Goal: Task Accomplishment & Management: Use online tool/utility

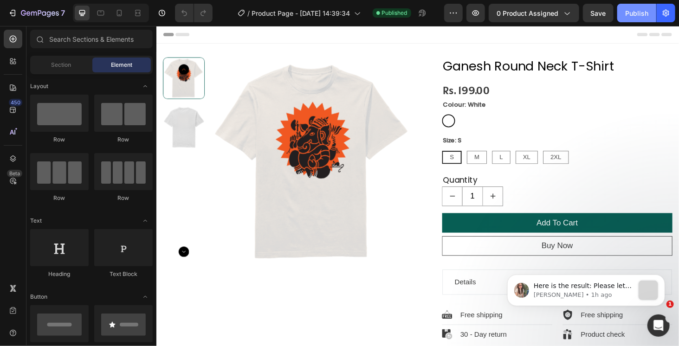
click at [642, 12] on div "Publish" at bounding box center [637, 13] width 23 height 10
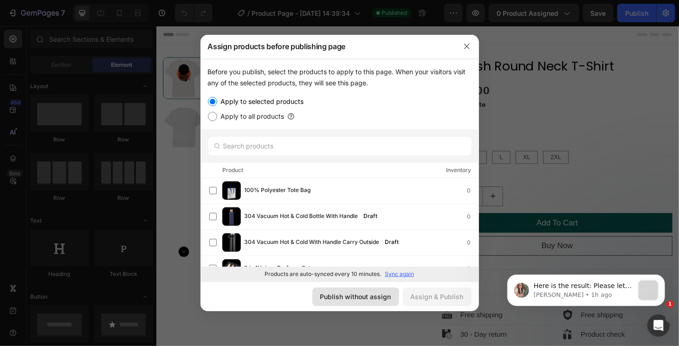
drag, startPoint x: 380, startPoint y: 297, endPoint x: 116, endPoint y: 223, distance: 273.9
click at [380, 297] on div "Publish without assign" at bounding box center [355, 297] width 71 height 10
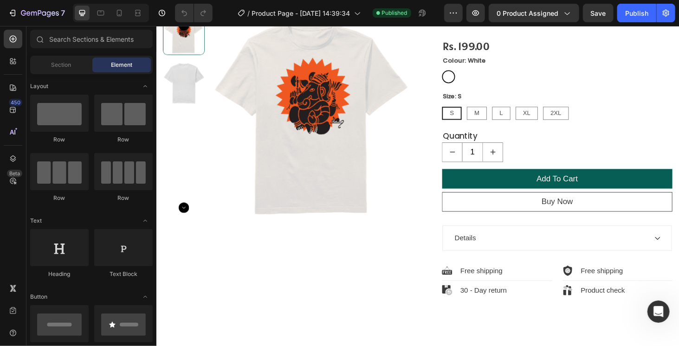
scroll to position [279, 0]
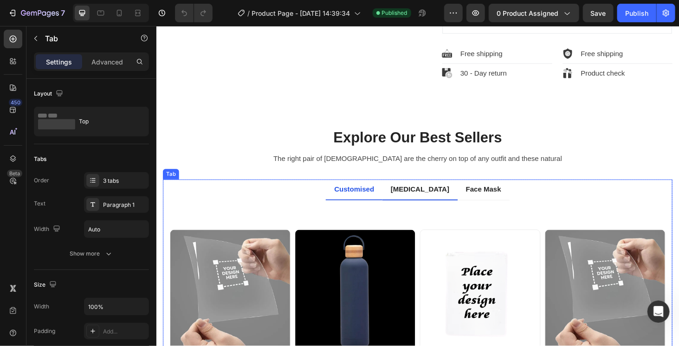
click at [447, 195] on p "Pulse Oximeter" at bounding box center [437, 200] width 63 height 11
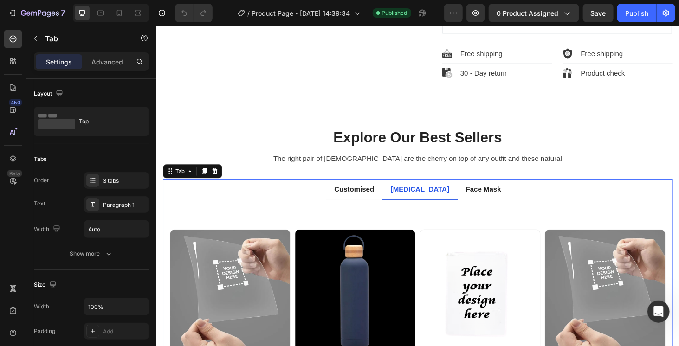
click at [441, 198] on p "Pulse Oximeter" at bounding box center [437, 200] width 63 height 11
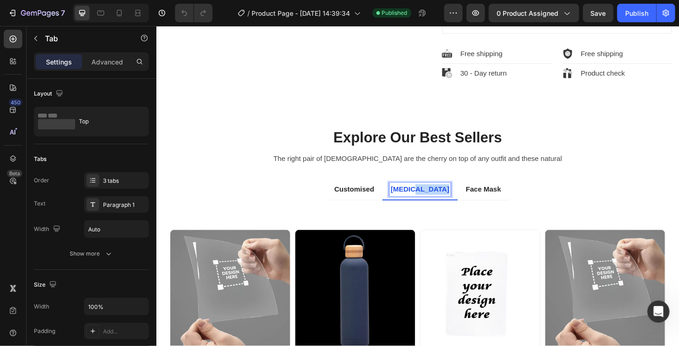
click at [441, 198] on p "Pulse Oximeter" at bounding box center [437, 200] width 63 height 11
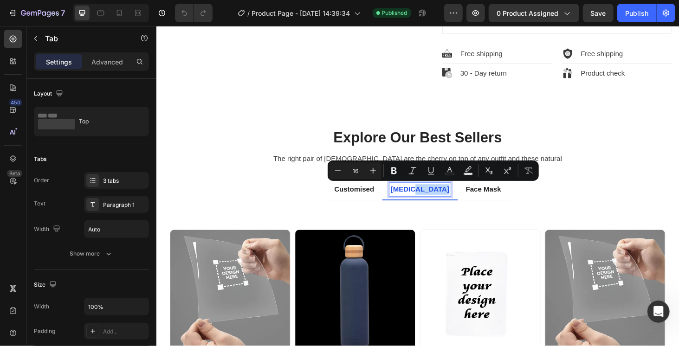
click at [429, 198] on p "Pulse Oximeter" at bounding box center [437, 200] width 63 height 11
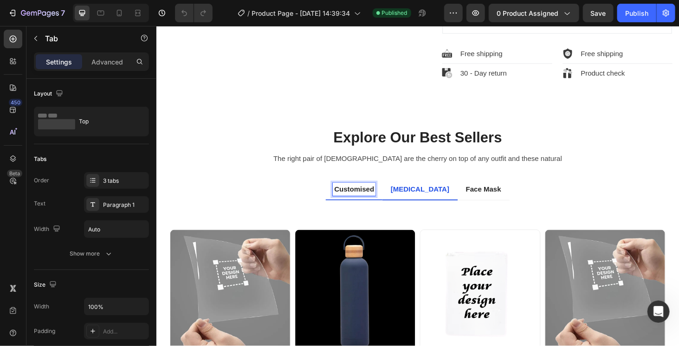
click at [363, 195] on p "Customised" at bounding box center [367, 200] width 43 height 11
click at [436, 203] on p "Pulse Oximeter" at bounding box center [438, 200] width 63 height 11
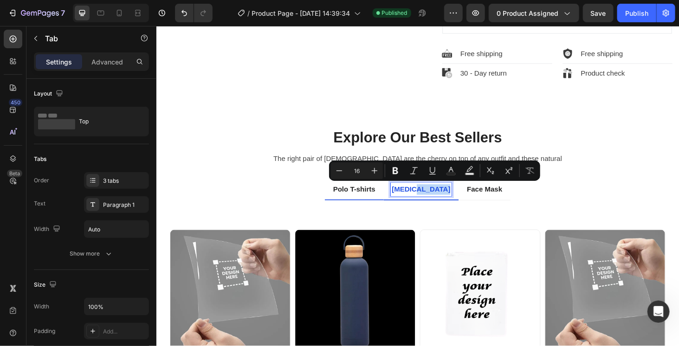
click at [436, 203] on p "Pulse Oximeter" at bounding box center [438, 200] width 63 height 11
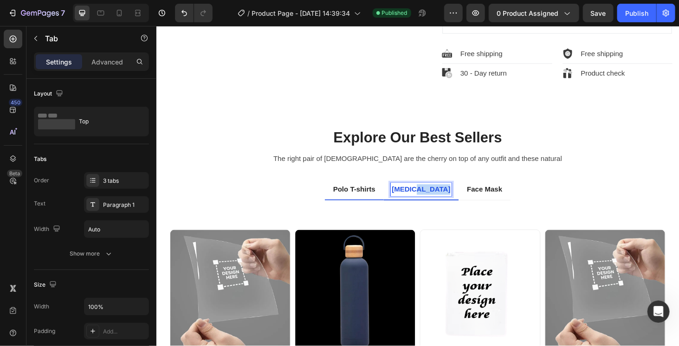
click at [436, 203] on p "Pulse Oximeter" at bounding box center [438, 200] width 63 height 11
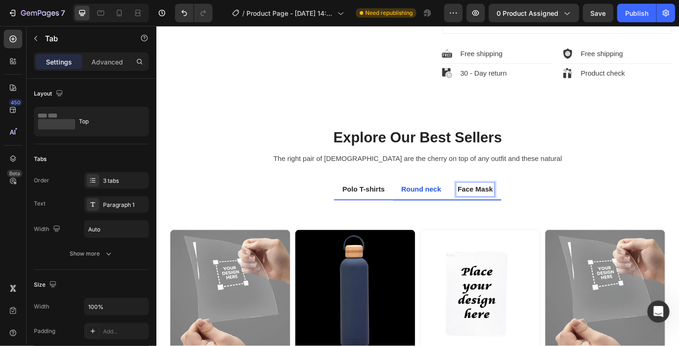
click at [503, 195] on p "Face Mask" at bounding box center [496, 200] width 38 height 11
click at [423, 196] on p "Round neck" at bounding box center [435, 200] width 43 height 11
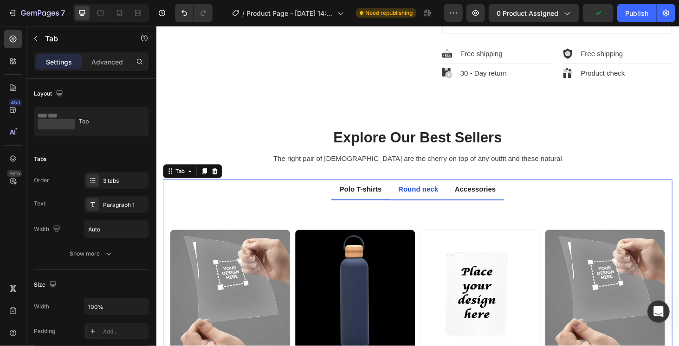
click at [423, 208] on li "Round neck" at bounding box center [435, 200] width 60 height 22
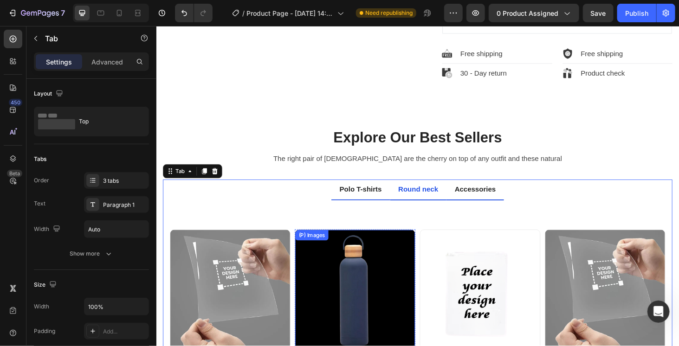
click at [420, 274] on img at bounding box center [368, 307] width 128 height 128
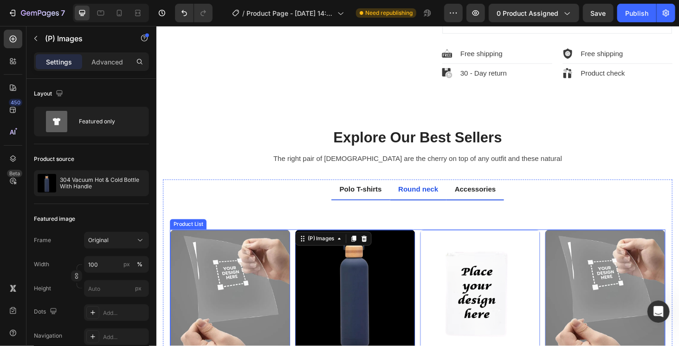
click at [430, 275] on div "(P) Images 0 Rs. 149.00 (P) Price (P) Price Row A4 Customized sticker (P) Title…" at bounding box center [434, 329] width 528 height 173
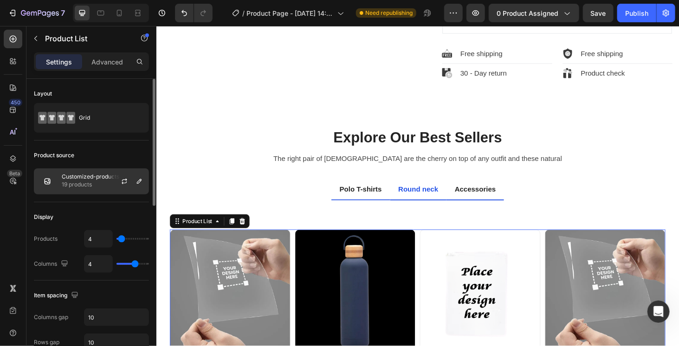
click at [99, 181] on p "19 products" at bounding box center [91, 184] width 58 height 9
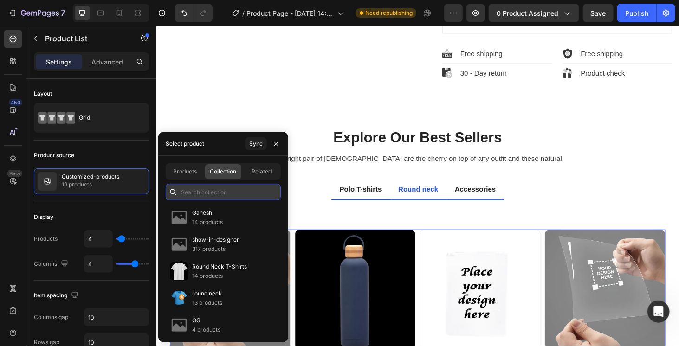
click at [219, 191] on input "text" at bounding box center [223, 192] width 115 height 17
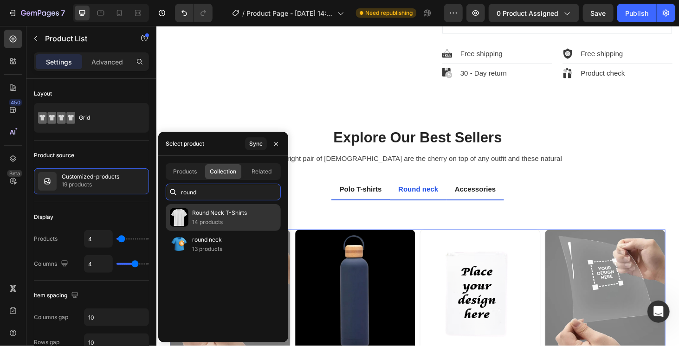
type input "round"
click at [212, 217] on div "Round Neck T-Shirts 14 products" at bounding box center [219, 218] width 55 height 19
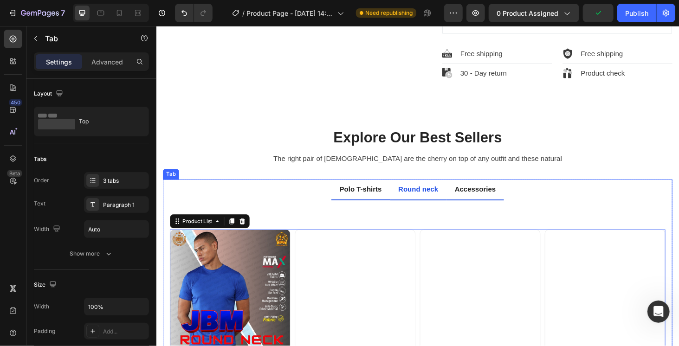
click at [369, 197] on p "Polo T-shirts" at bounding box center [374, 200] width 45 height 11
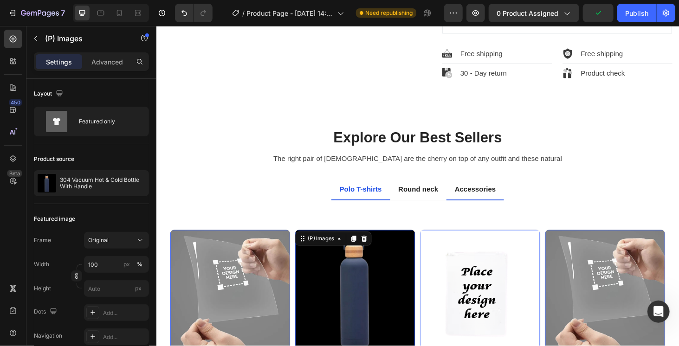
click at [299, 255] on div "(P) Images 16" at bounding box center [234, 307] width 129 height 129
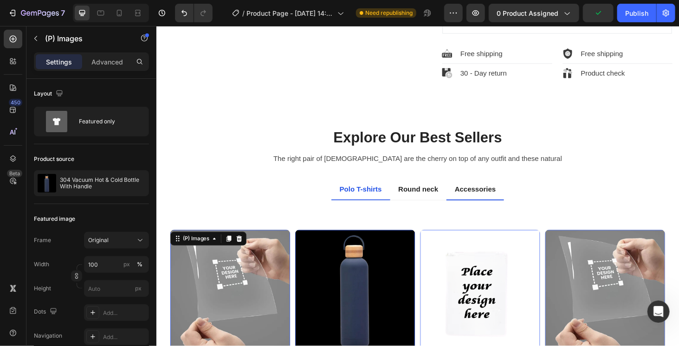
click at [297, 271] on img at bounding box center [235, 307] width 128 height 128
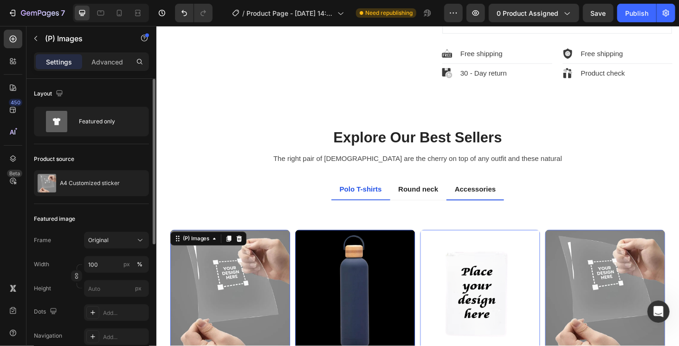
click at [73, 167] on div "Product source A4 Customized sticker" at bounding box center [91, 174] width 115 height 60
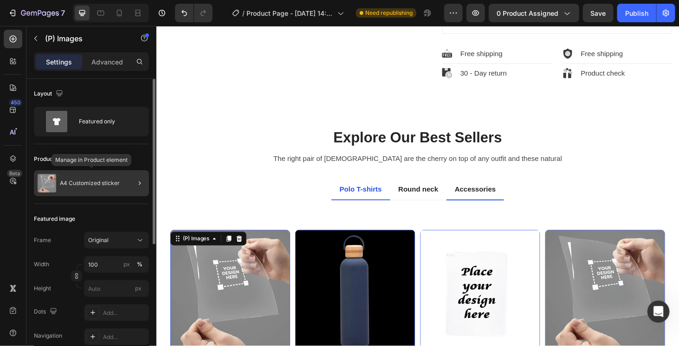
click at [77, 186] on div "A4 Customized sticker" at bounding box center [91, 183] width 115 height 26
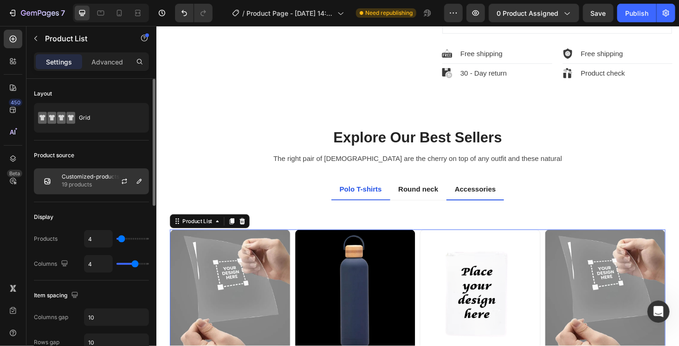
click at [69, 180] on p "19 products" at bounding box center [91, 184] width 58 height 9
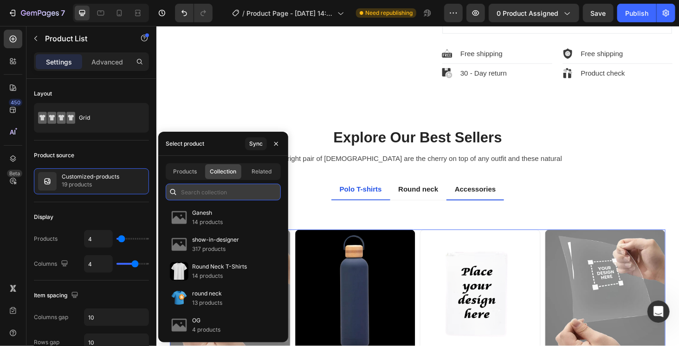
click at [232, 195] on input "text" at bounding box center [223, 192] width 115 height 17
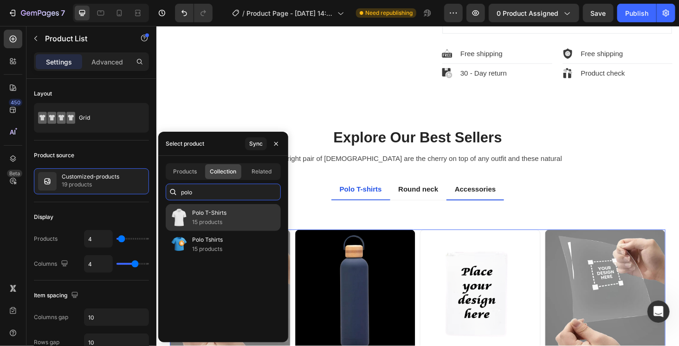
type input "polo"
click at [221, 217] on p "Polo T-Shirts" at bounding box center [209, 213] width 34 height 9
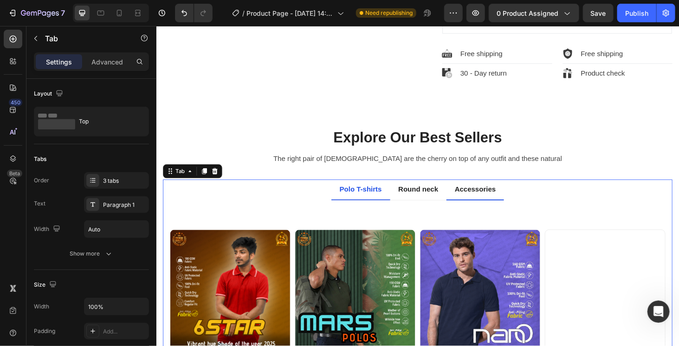
click at [497, 201] on p "Accessories" at bounding box center [496, 200] width 44 height 11
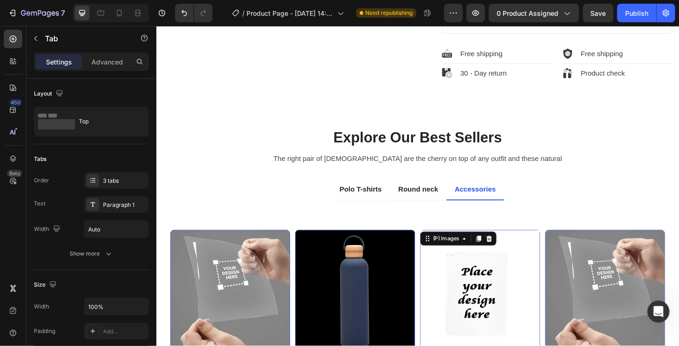
click at [437, 274] on img at bounding box center [501, 307] width 128 height 128
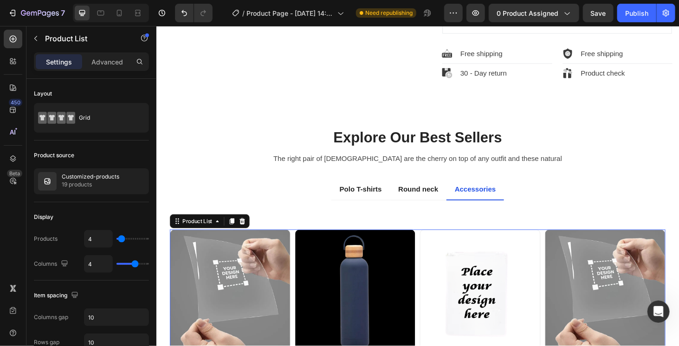
click at [433, 275] on div "(P) Images Rs. 149.00 (P) Price (P) Price Row A4 Customized sticker (P) Title R…" at bounding box center [434, 329] width 528 height 173
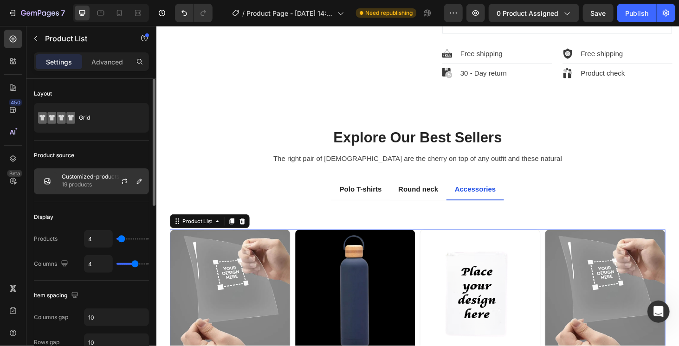
click at [90, 178] on p "Customized-products" at bounding box center [91, 177] width 58 height 7
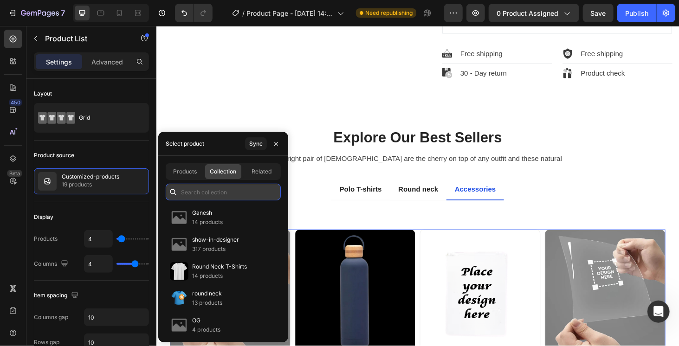
click at [202, 187] on input "text" at bounding box center [223, 192] width 115 height 17
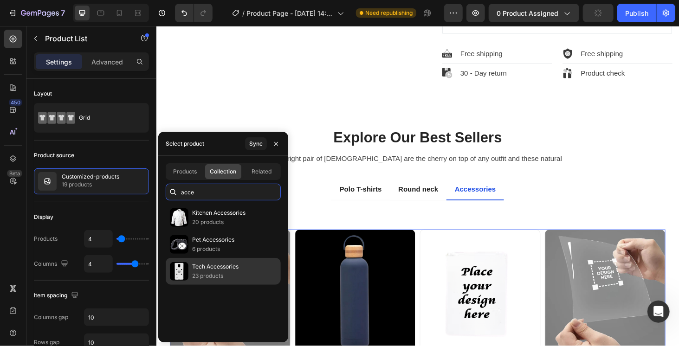
type input "acce"
click at [221, 265] on p "Tech Accessories" at bounding box center [215, 266] width 46 height 9
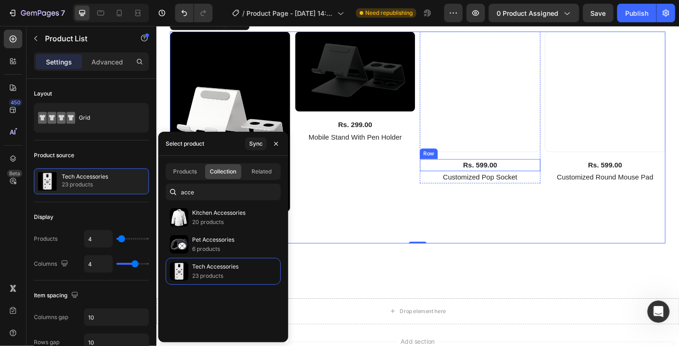
scroll to position [511, 0]
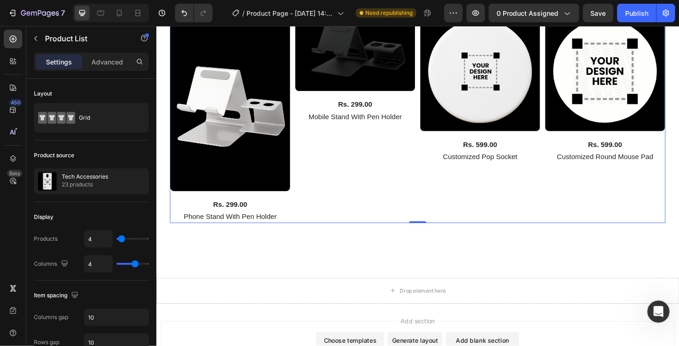
click at [498, 219] on div "(P) Images Rs. 599.00 (P) Price (P) Price Row Customized Pop Socket (P) Title R…" at bounding box center [501, 123] width 129 height 226
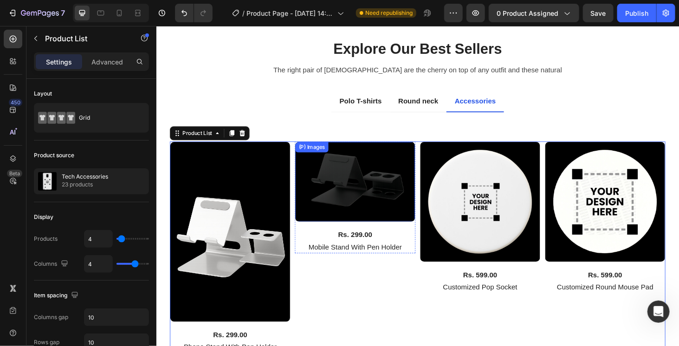
scroll to position [418, 0]
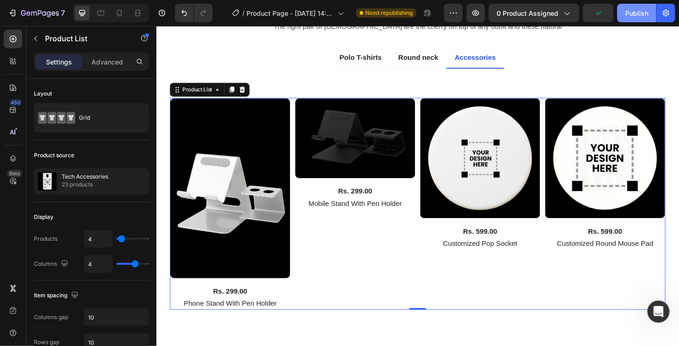
click at [633, 14] on div "Publish" at bounding box center [637, 13] width 23 height 10
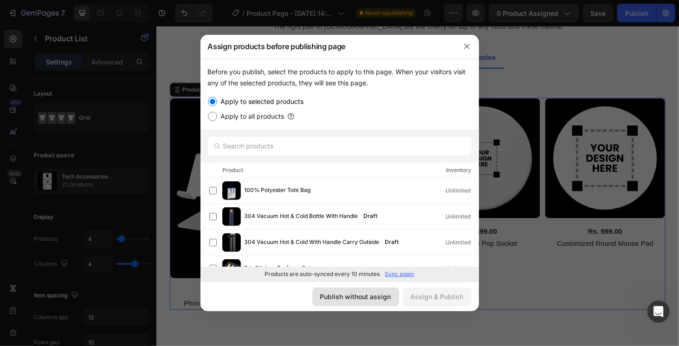
click at [374, 292] on div "Publish without assign" at bounding box center [355, 297] width 71 height 10
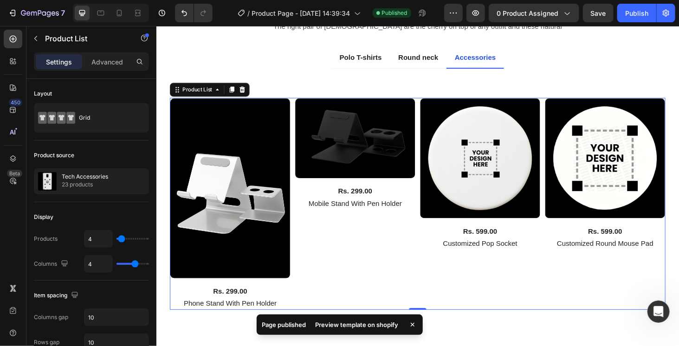
click at [385, 323] on div "Preview template on shopify" at bounding box center [357, 325] width 94 height 13
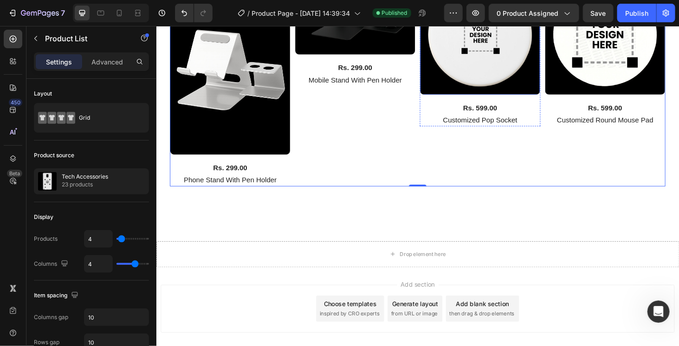
scroll to position [557, 0]
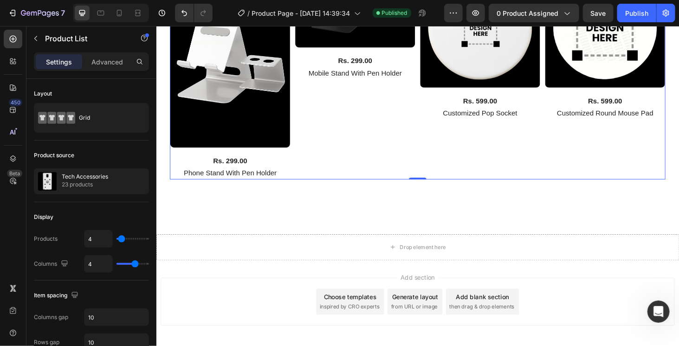
click at [450, 171] on div "(P) Images Rs. 599.00 (P) Price (P) Price Row Customized Pop Socket (P) Title R…" at bounding box center [501, 76] width 129 height 226
click at [459, 172] on div "(P) Images Rs. 599.00 (P) Price (P) Price Row Customized Pop Socket (P) Title R…" at bounding box center [501, 76] width 129 height 226
click at [352, 168] on div "(P) Images Rs. 299.00 (P) Price (P) Price Row Mobile Stand With Pen Holder (P) …" at bounding box center [368, 76] width 129 height 226
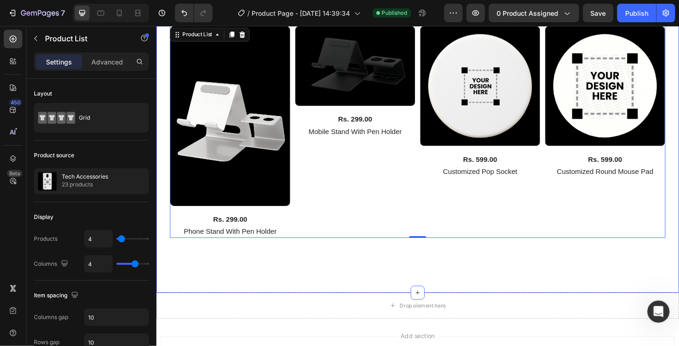
scroll to position [464, 0]
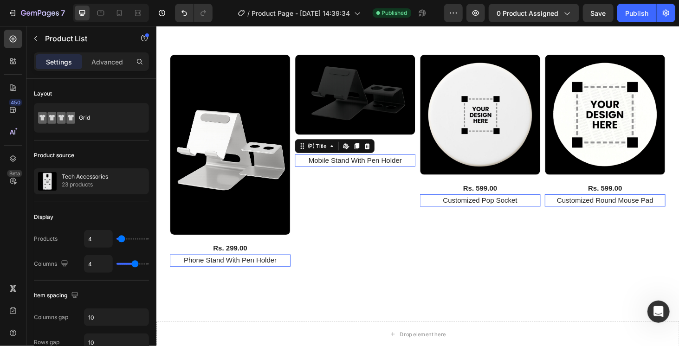
click at [299, 269] on h2 "Mobile Stand With Pen Holder" at bounding box center [234, 275] width 129 height 13
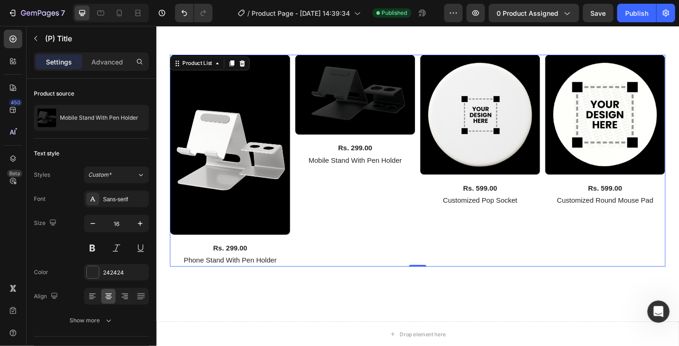
click at [525, 267] on div "(P) Images Rs. 599.00 (P) Price (P) Price Row Customized Pop Socket (P) Title R…" at bounding box center [501, 169] width 129 height 226
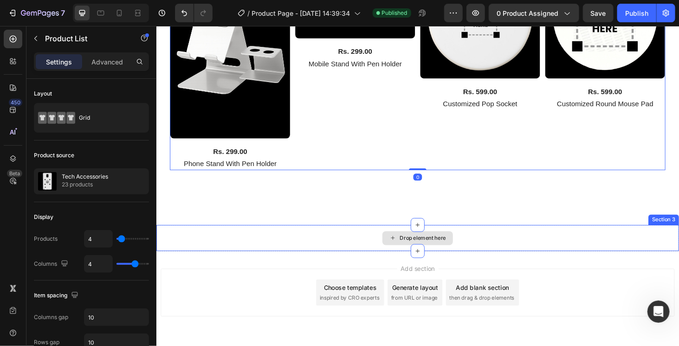
scroll to position [595, 0]
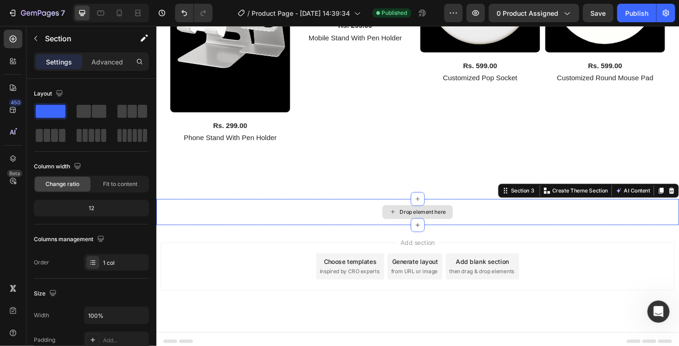
click at [505, 210] on div "Drop element here" at bounding box center [434, 224] width 557 height 28
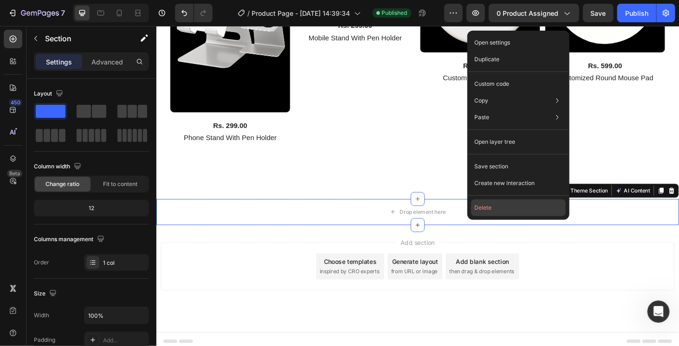
click at [496, 206] on button "Delete" at bounding box center [518, 208] width 95 height 17
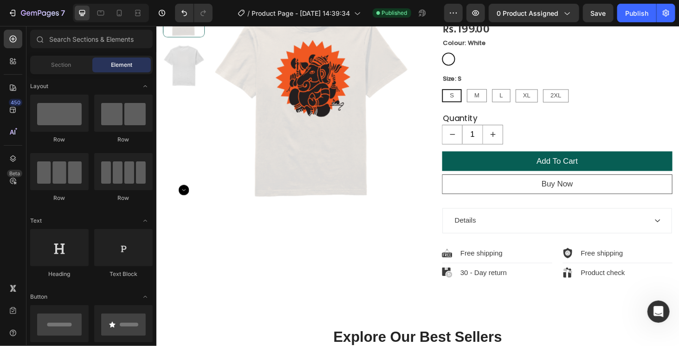
scroll to position [196, 0]
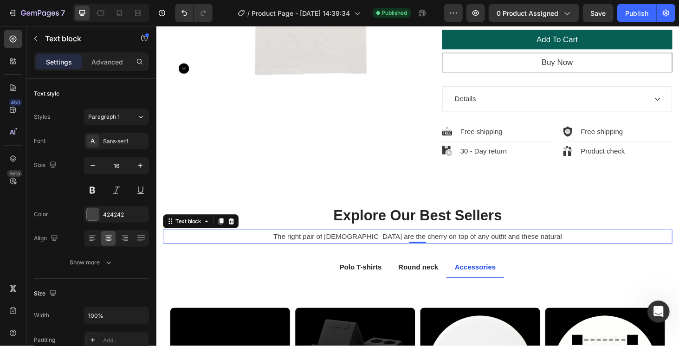
click at [526, 248] on p "The right pair of sunnies are the cherry on top of any outfit and these natural" at bounding box center [434, 250] width 541 height 13
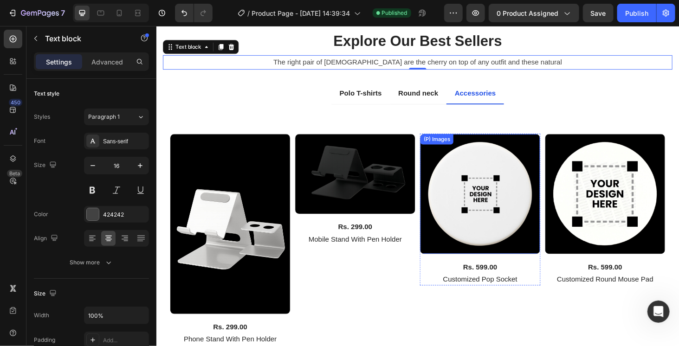
scroll to position [428, 0]
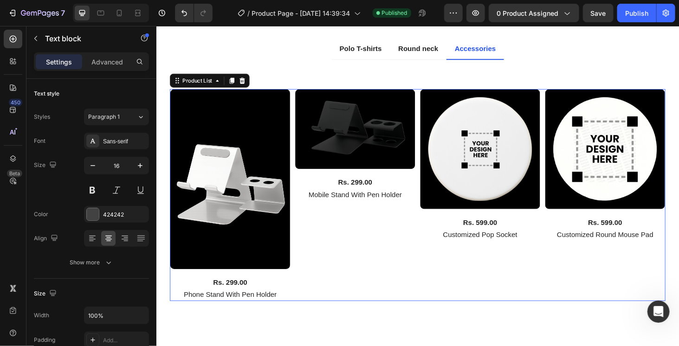
click at [426, 256] on div "(P) Images Rs. 299.00 (P) Price (P) Price Row Mobile Stand With Pen Holder (P) …" at bounding box center [368, 206] width 129 height 226
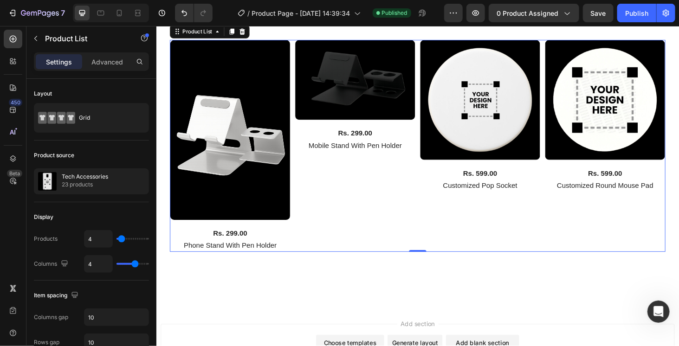
scroll to position [474, 0]
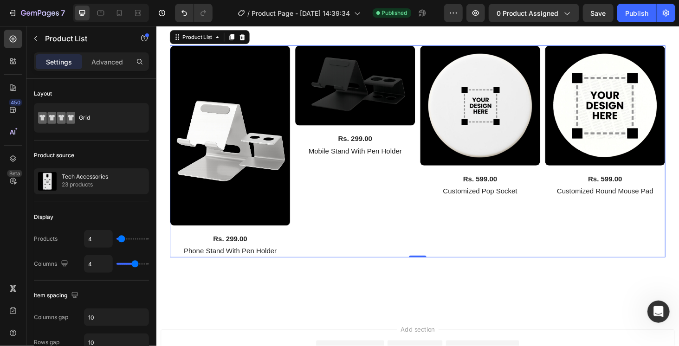
click at [386, 235] on div "(P) Images Rs. 299.00 (P) Price (P) Price Row Mobile Stand With Pen Holder (P) …" at bounding box center [368, 159] width 129 height 226
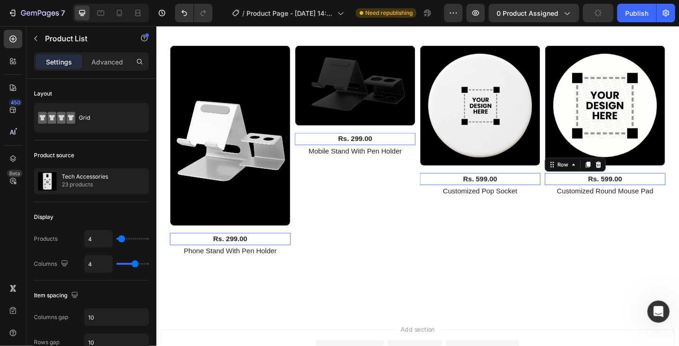
click at [299, 247] on div "Rs. 599.00 (P) Price (P) Price Row 0" at bounding box center [234, 253] width 129 height 13
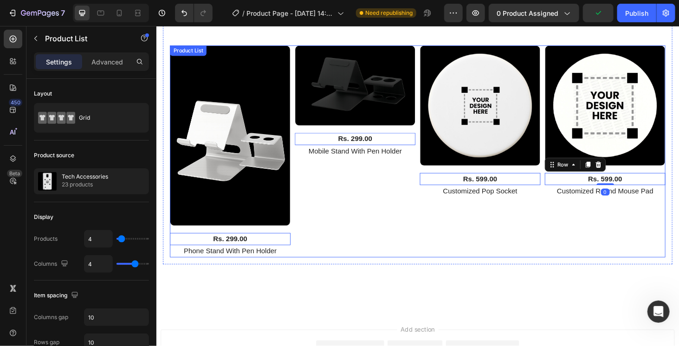
click at [531, 250] on div "(P) Images Rs. 599.00 (P) Price (P) Price Row 0 Customized Pop Socket (P) Title…" at bounding box center [501, 159] width 129 height 226
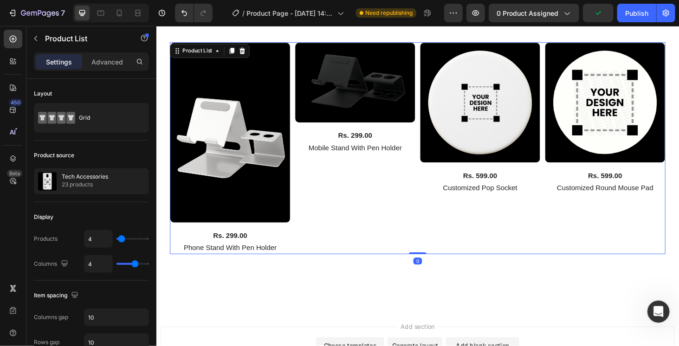
scroll to position [567, 0]
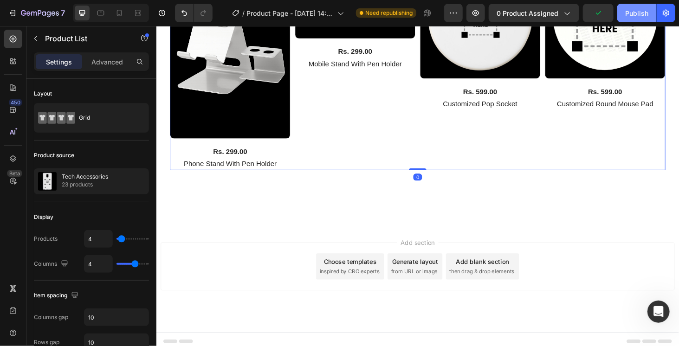
click at [626, 14] on div "Publish" at bounding box center [637, 13] width 23 height 10
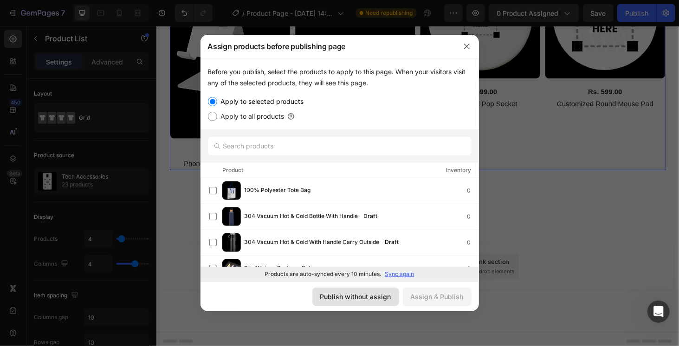
click at [351, 293] on div "Publish without assign" at bounding box center [355, 297] width 71 height 10
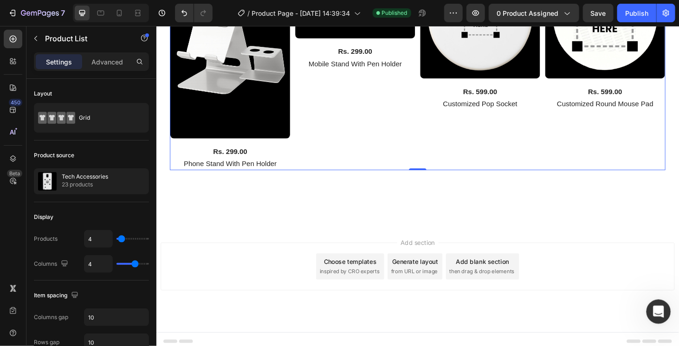
click at [653, 313] on icon "Open Intercom Messenger" at bounding box center [657, 310] width 15 height 15
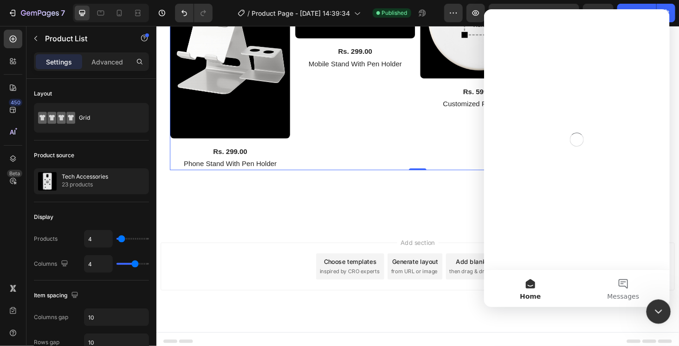
scroll to position [0, 0]
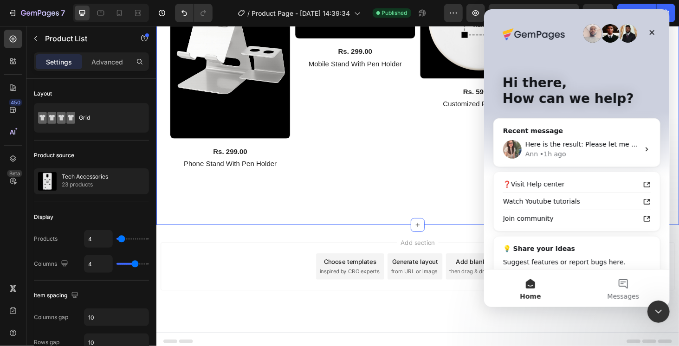
click at [386, 217] on div "Explore Our Best Sellers Heading The right pair of sunnies are the cherry on to…" at bounding box center [434, 22] width 557 height 430
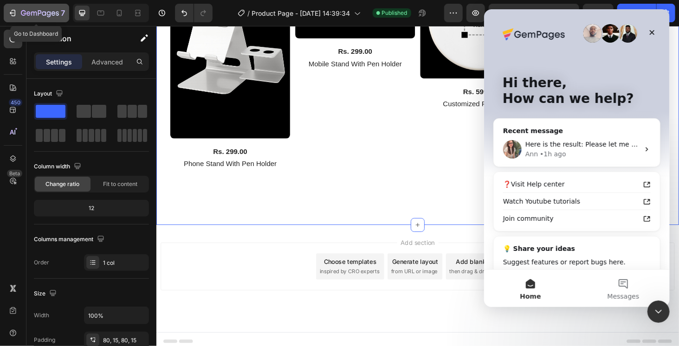
click at [33, 8] on div "7" at bounding box center [43, 12] width 44 height 11
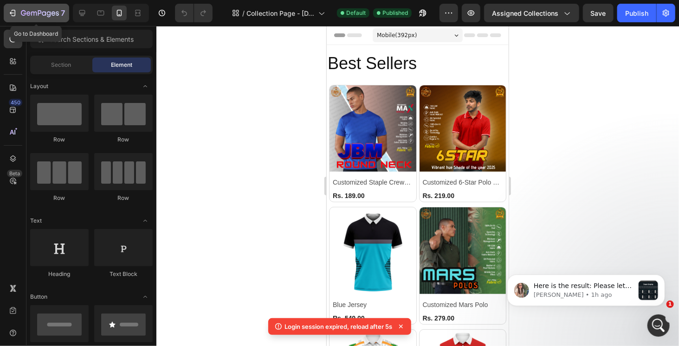
click at [33, 15] on icon "button" at bounding box center [40, 14] width 38 height 8
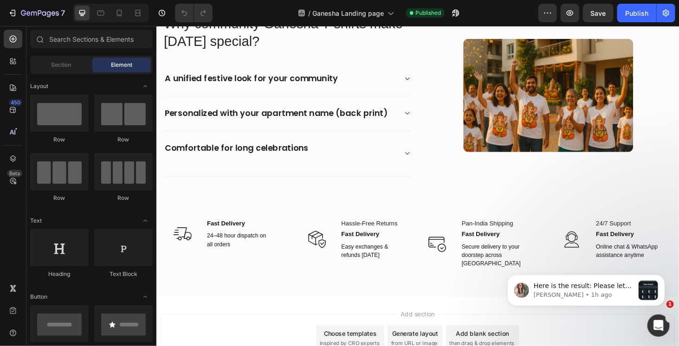
scroll to position [1168, 0]
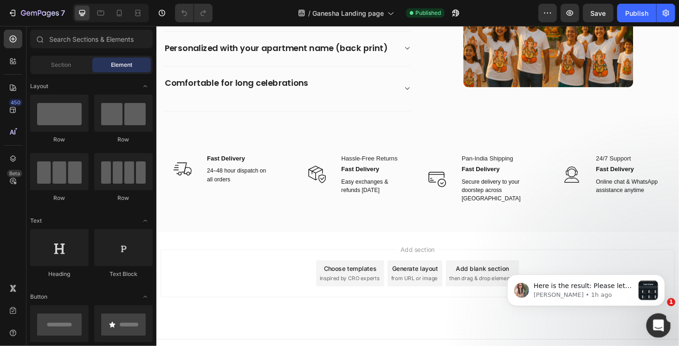
click at [660, 317] on div "Open Intercom Messenger" at bounding box center [657, 324] width 31 height 31
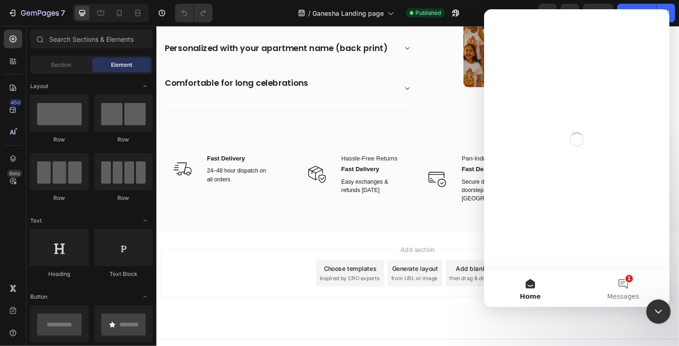
scroll to position [0, 0]
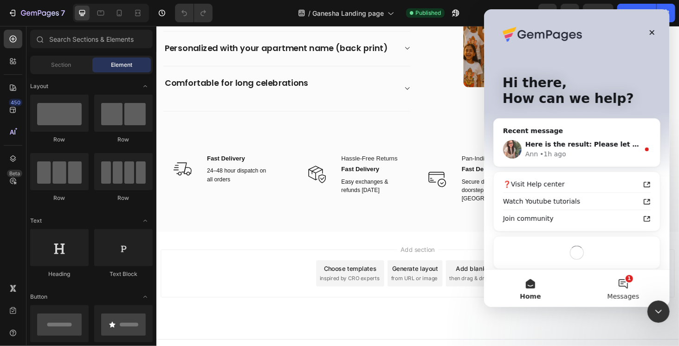
click at [629, 275] on button "1 Messages" at bounding box center [623, 288] width 93 height 37
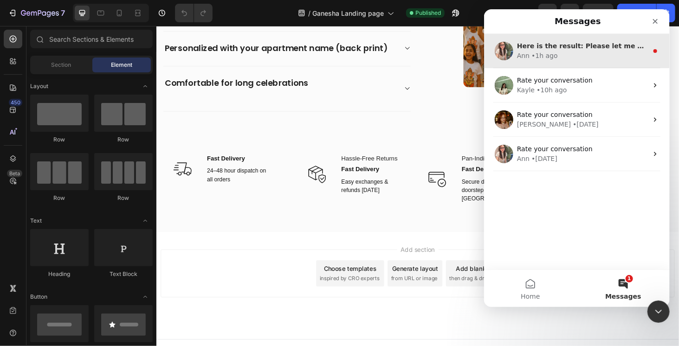
click at [578, 50] on div "Here is the result: Please let me know if you need further assistance 😊 Thank y…" at bounding box center [582, 46] width 131 height 10
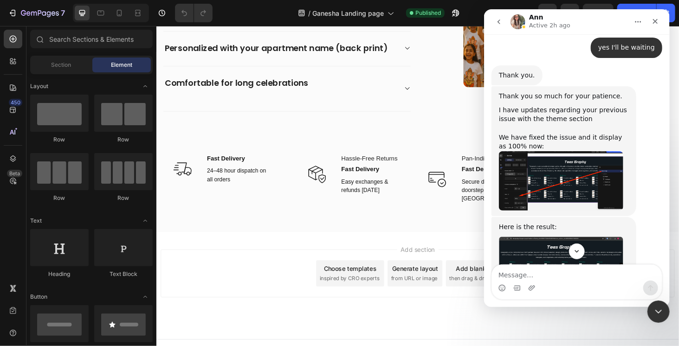
scroll to position [3268, 0]
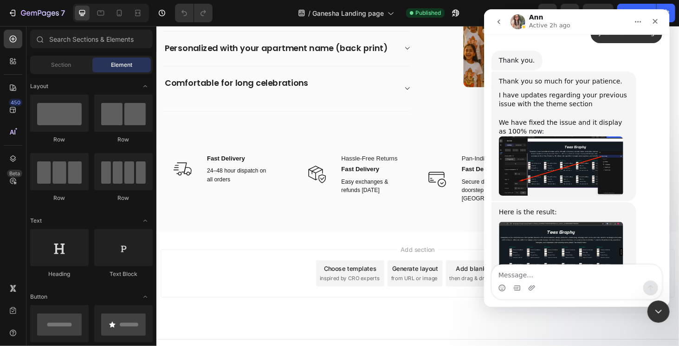
click at [567, 222] on img "Ann says…" at bounding box center [561, 249] width 124 height 54
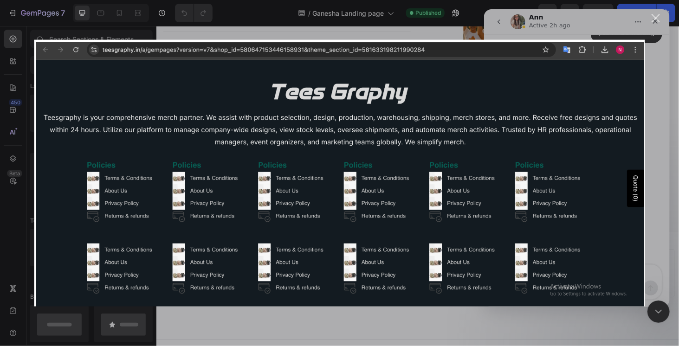
scroll to position [0, 0]
click at [672, 176] on div "Intercom messenger" at bounding box center [339, 173] width 679 height 346
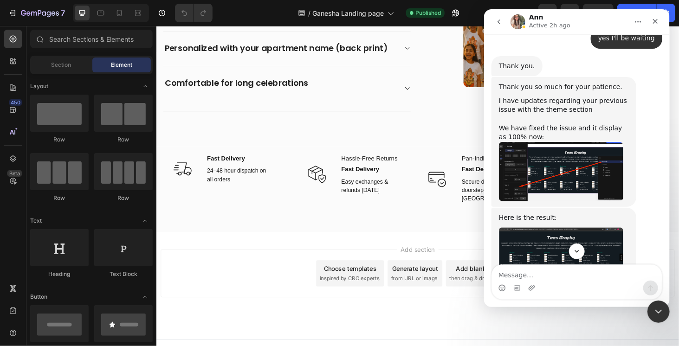
scroll to position [3268, 0]
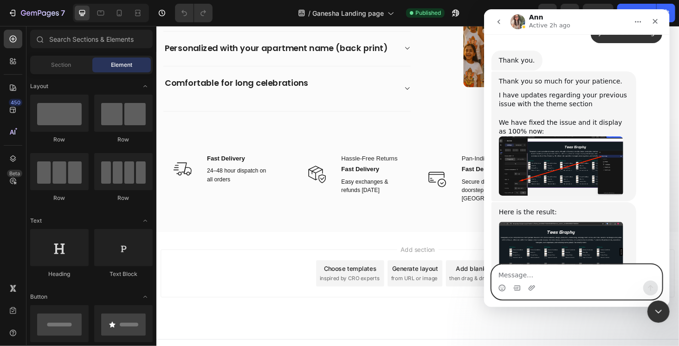
click at [536, 272] on textarea "Message…" at bounding box center [577, 273] width 170 height 16
type textarea "hello"
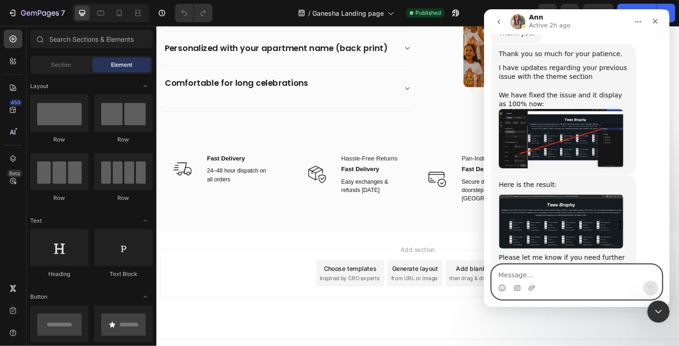
scroll to position [3296, 0]
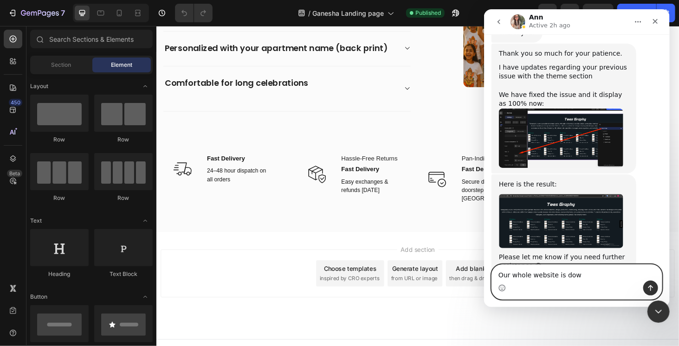
type textarea "Our whole website is down"
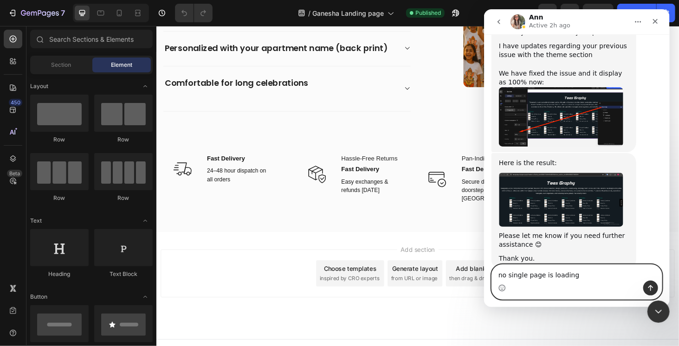
type textarea "no single page is loading"
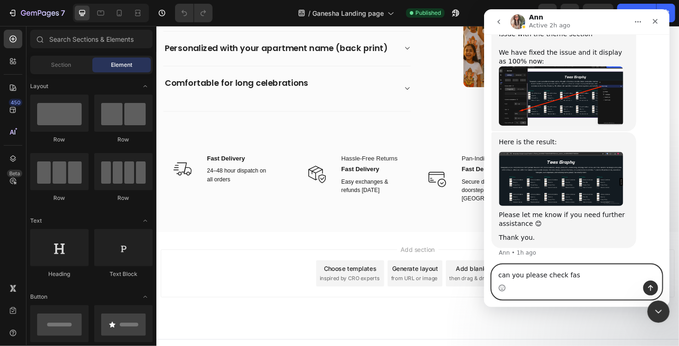
type textarea "can you please check fast"
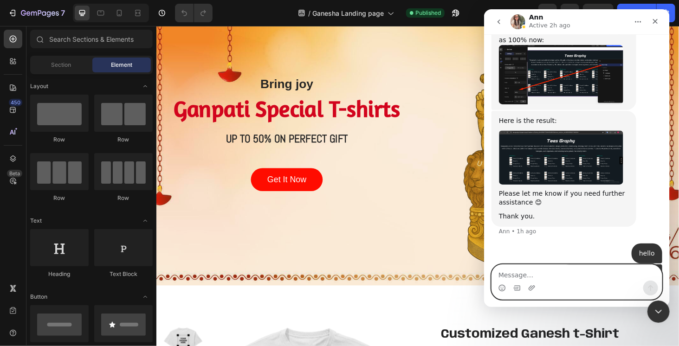
scroll to position [0, 0]
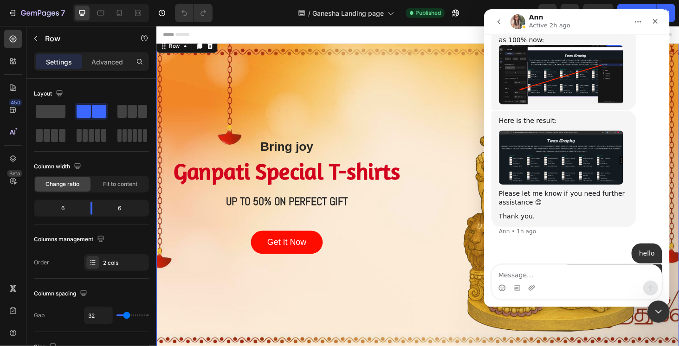
click at [386, 117] on div "Bring joy Heading Ganpati Special T-shirts Heading UP TO 50% ON PERFECT GIFT He…" at bounding box center [295, 207] width 264 height 295
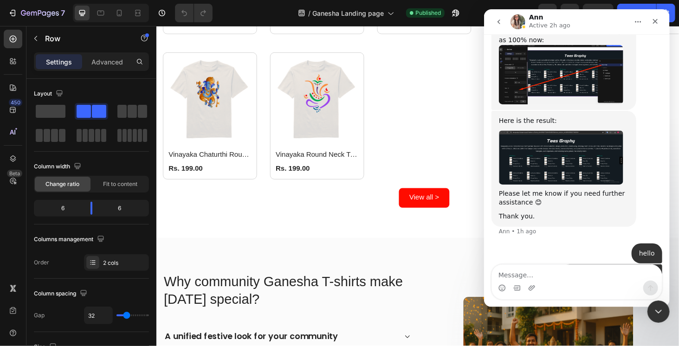
scroll to position [882, 0]
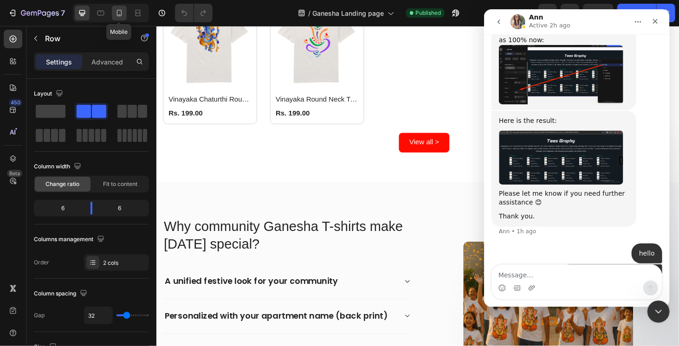
click at [116, 13] on icon at bounding box center [119, 12] width 9 height 9
type input "0"
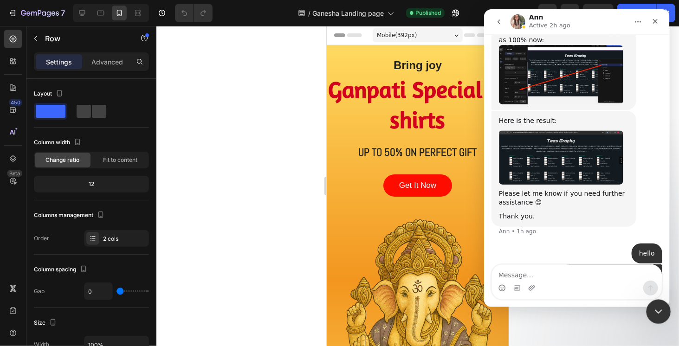
click at [658, 307] on icon "Close Intercom Messenger" at bounding box center [657, 310] width 11 height 11
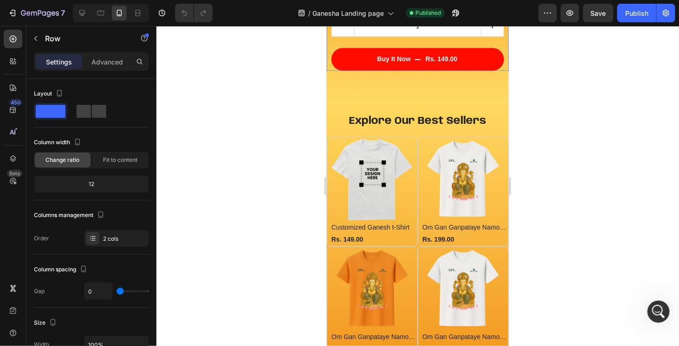
scroll to position [789, 0]
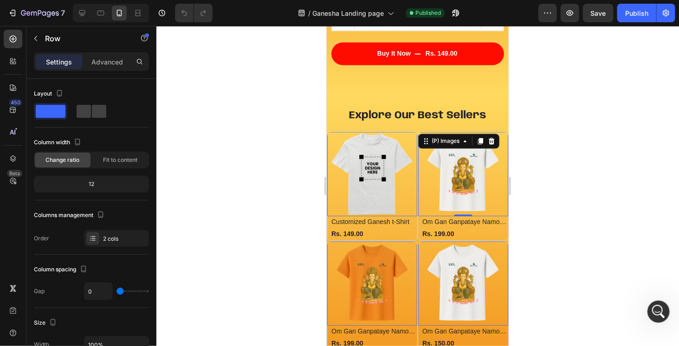
click at [414, 132] on div "(P) Images 0" at bounding box center [372, 174] width 90 height 85
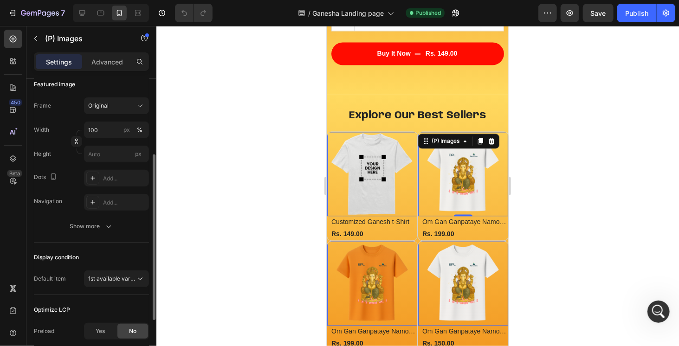
scroll to position [42, 0]
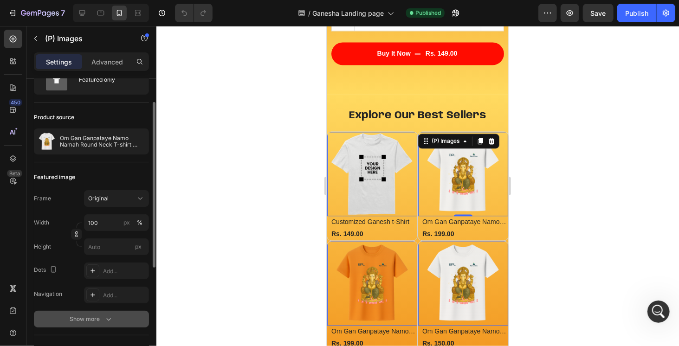
click at [83, 321] on div "Show more" at bounding box center [91, 319] width 43 height 9
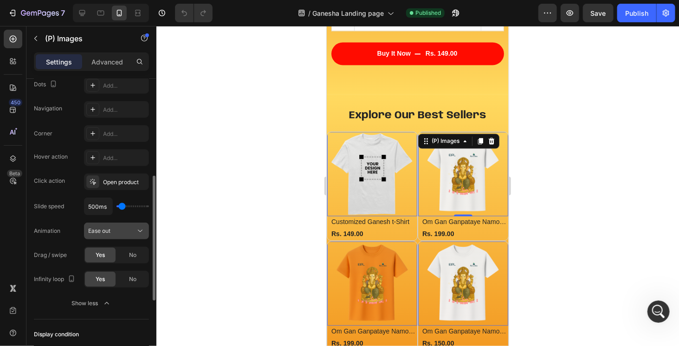
scroll to position [274, 0]
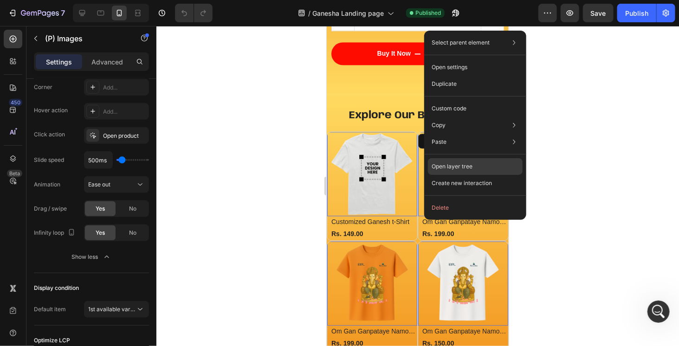
click at [455, 170] on p "Open layer tree" at bounding box center [452, 167] width 41 height 8
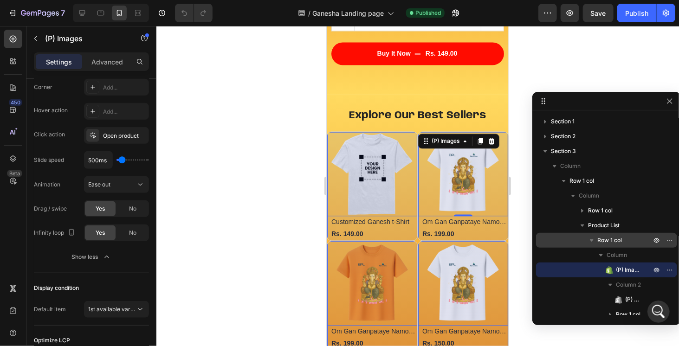
click at [608, 243] on span "Row 1 col" at bounding box center [610, 240] width 25 height 9
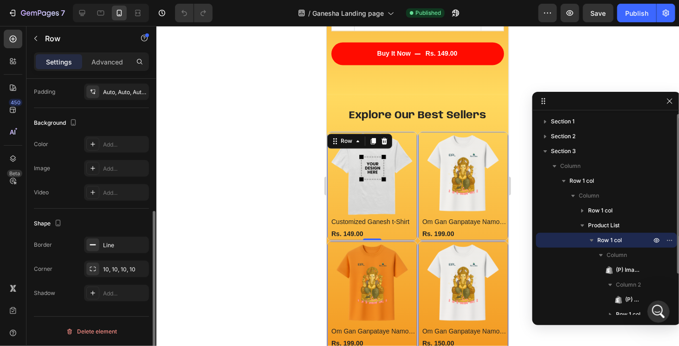
scroll to position [0, 0]
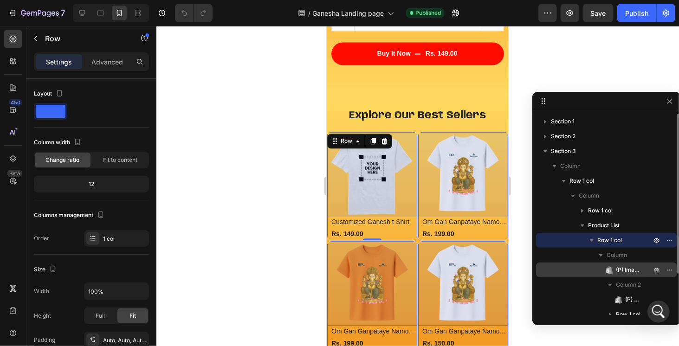
click at [637, 274] on span "(P) Images" at bounding box center [629, 270] width 26 height 9
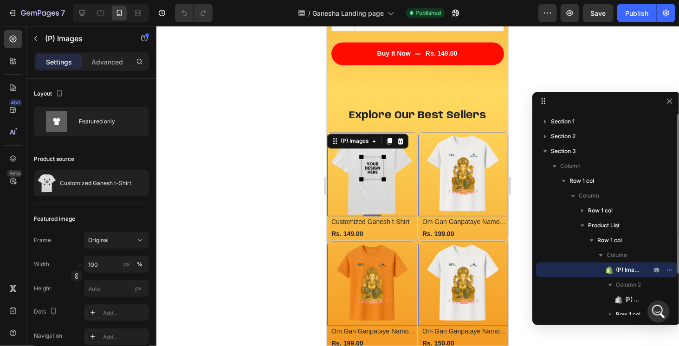
scroll to position [51, 0]
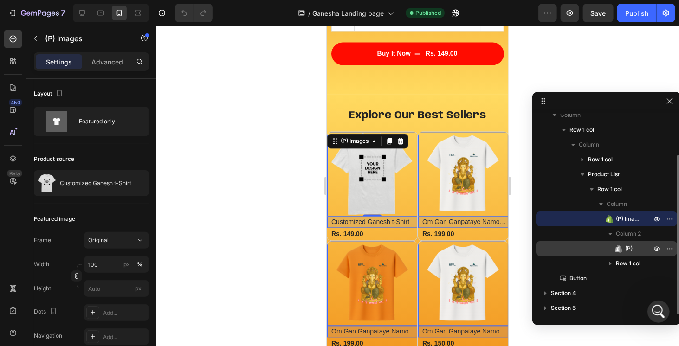
click at [627, 248] on span "(P) Title" at bounding box center [634, 248] width 17 height 9
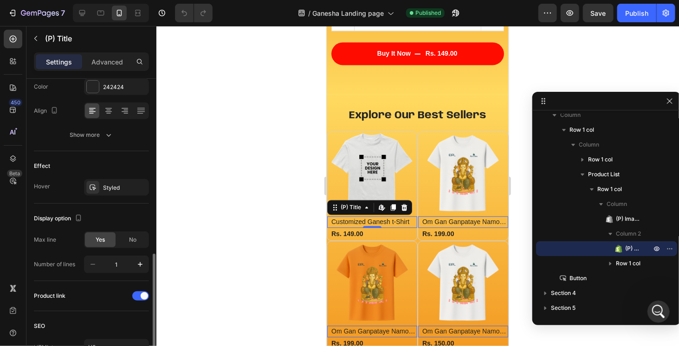
scroll to position [238, 0]
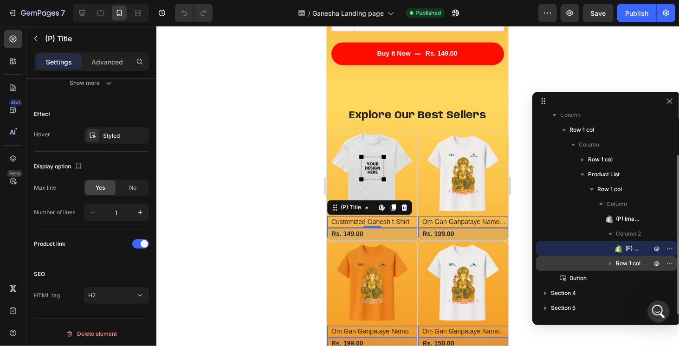
click at [618, 262] on span "Row 1 col" at bounding box center [628, 263] width 25 height 9
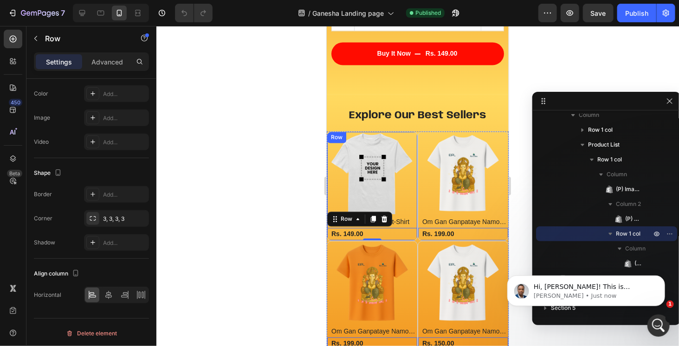
scroll to position [247, 0]
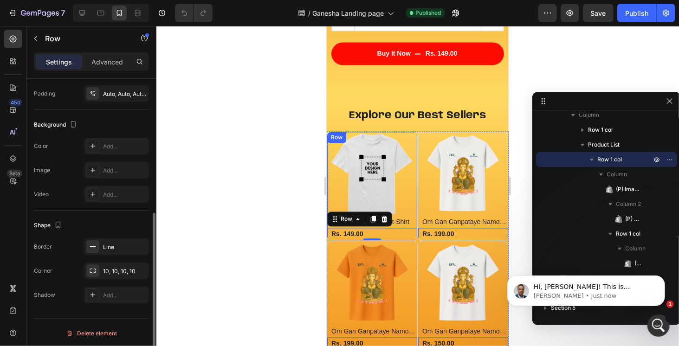
click at [413, 237] on div "(P) Images Customized Ganesh t-Shirt (P) Title Rs. 149.00 (P) Price (P) Price R…" at bounding box center [372, 186] width 90 height 109
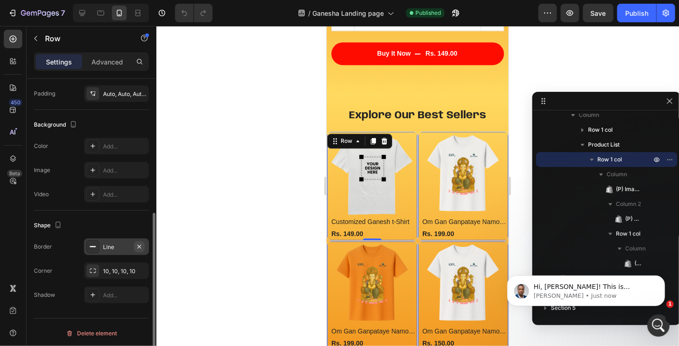
click at [140, 245] on icon "button" at bounding box center [139, 247] width 4 height 4
click at [282, 206] on div at bounding box center [417, 186] width 523 height 320
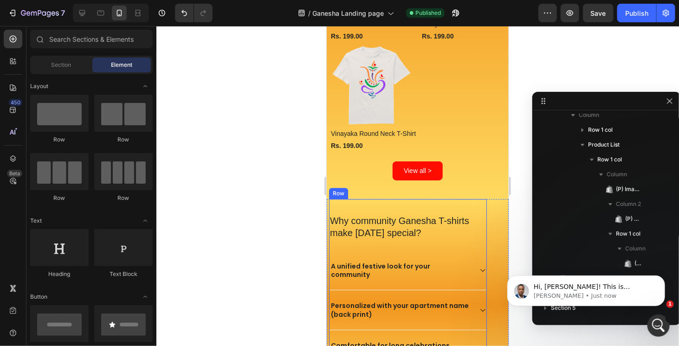
scroll to position [1254, 0]
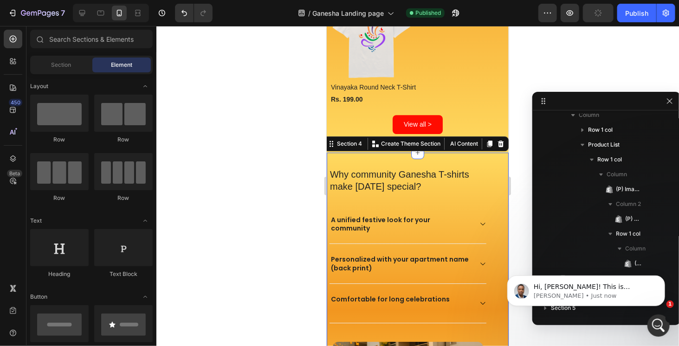
click at [488, 209] on div "Why community Ganesha T-shirts make Ganesh Chaturthi special? Heading A unified…" at bounding box center [417, 306] width 182 height 308
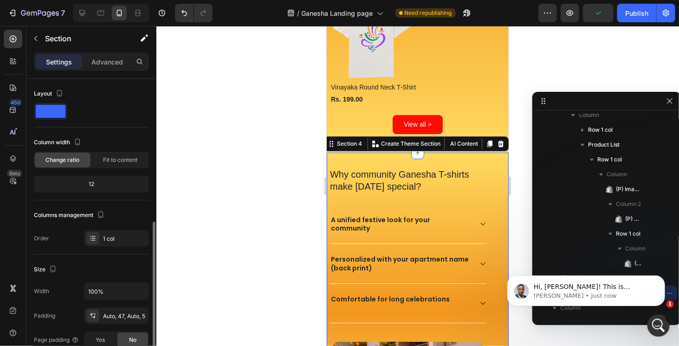
scroll to position [93, 0]
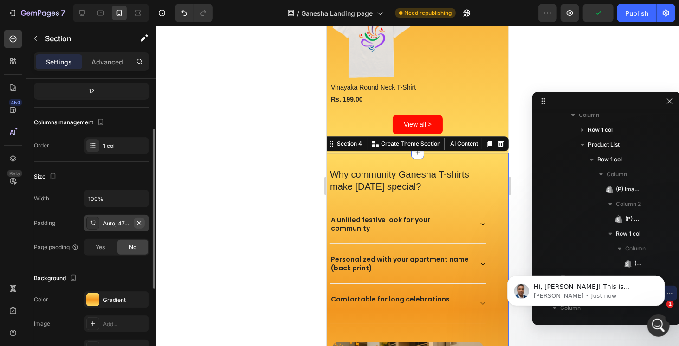
click at [140, 221] on icon "button" at bounding box center [139, 223] width 7 height 7
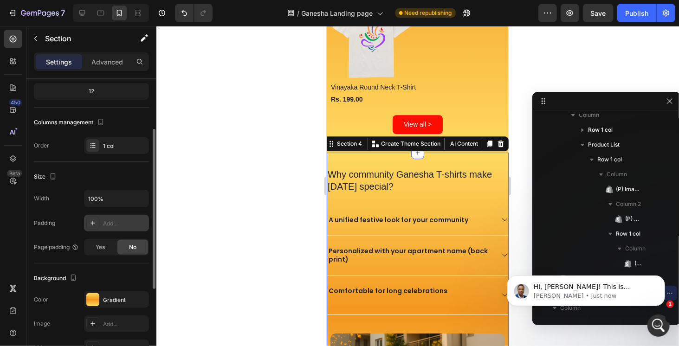
click at [111, 222] on div "Add..." at bounding box center [125, 224] width 44 height 8
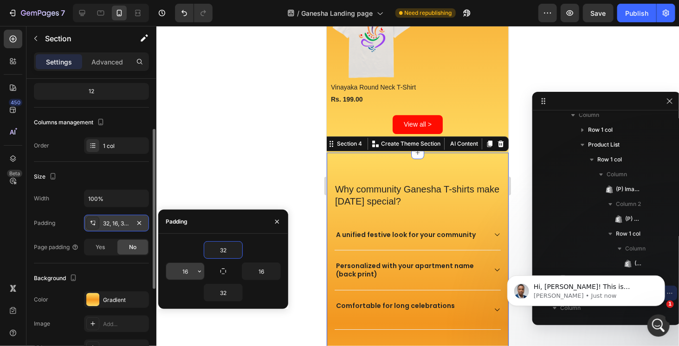
click at [186, 271] on input "16" at bounding box center [185, 271] width 38 height 17
type input "10"
click at [261, 272] on input "16" at bounding box center [261, 271] width 38 height 17
type input "10"
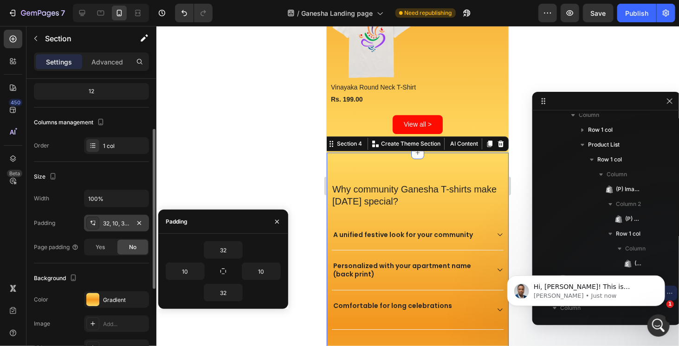
click at [191, 192] on div at bounding box center [417, 186] width 523 height 320
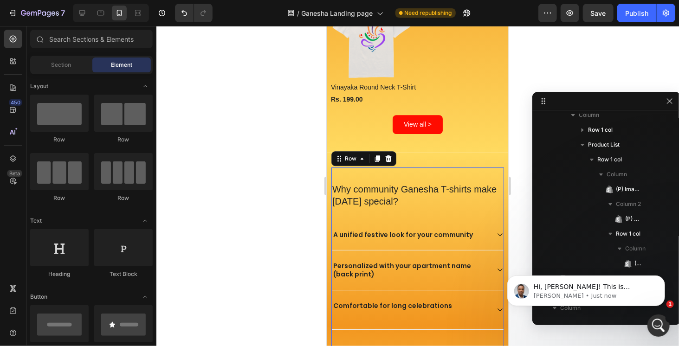
click at [407, 167] on div "Why community Ganesha T-shirts make Ganesh Chaturthi special? Heading A unified…" at bounding box center [417, 322] width 173 height 310
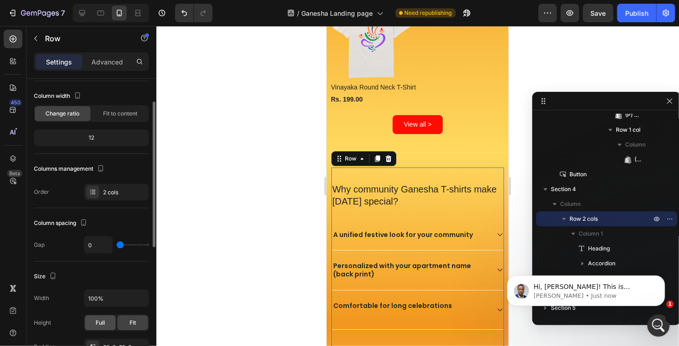
scroll to position [139, 0]
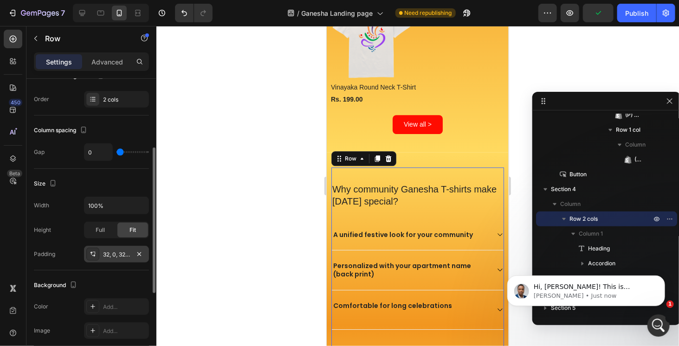
click at [106, 256] on div "32, 0, 32, 0" at bounding box center [116, 255] width 27 height 8
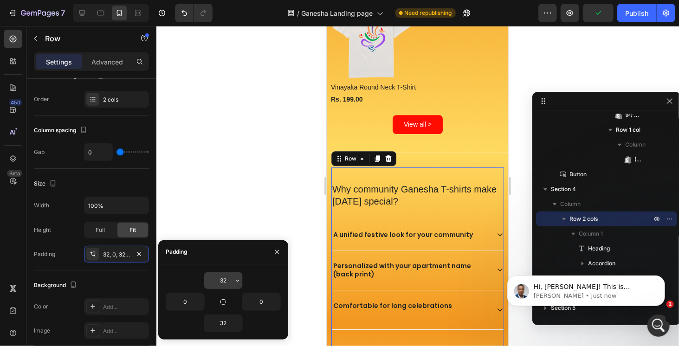
click at [223, 281] on input "32" at bounding box center [223, 281] width 38 height 17
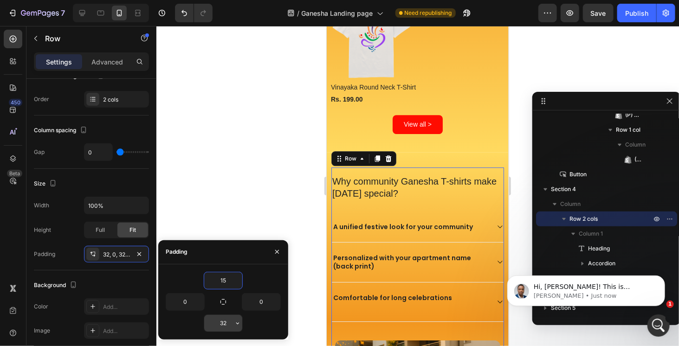
type input "15"
click at [224, 319] on input "32" at bounding box center [223, 323] width 38 height 17
type input "15"
click at [274, 198] on div at bounding box center [417, 186] width 523 height 320
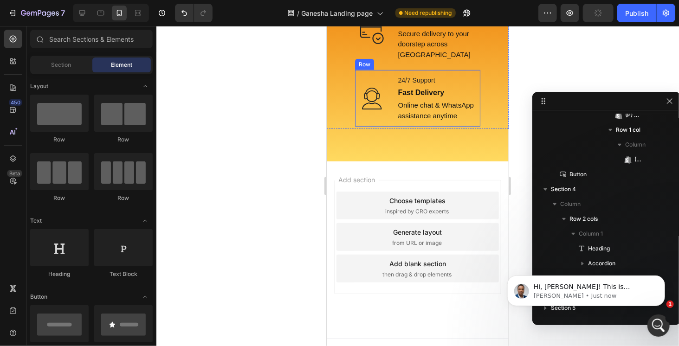
scroll to position [1826, 0]
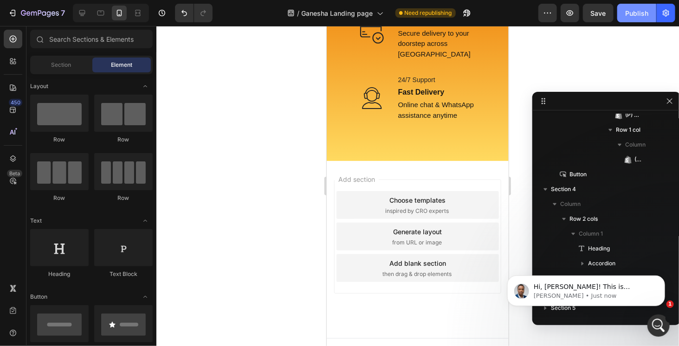
click at [629, 17] on div "Publish" at bounding box center [637, 13] width 23 height 10
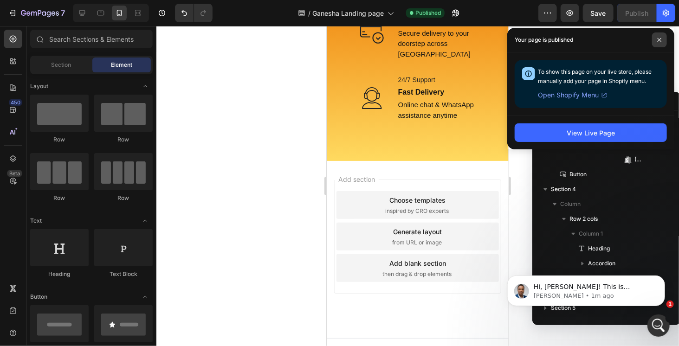
click at [662, 41] on span at bounding box center [659, 40] width 15 height 15
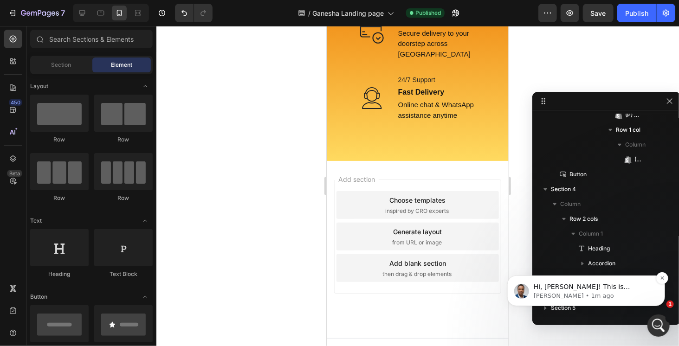
click at [628, 287] on p "Hi, Arjun! This is Sinclair from Gempages, and I am joining Ann to assist you t…" at bounding box center [594, 286] width 120 height 9
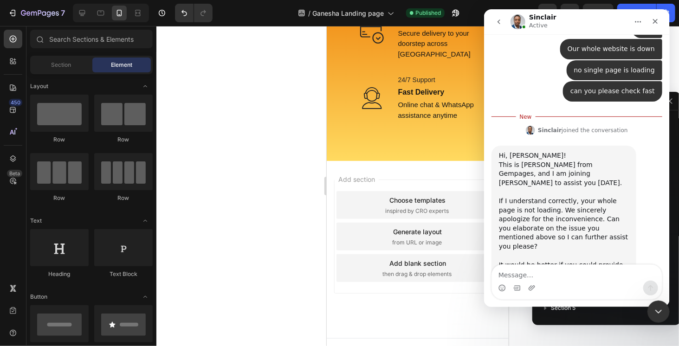
scroll to position [3583, 0]
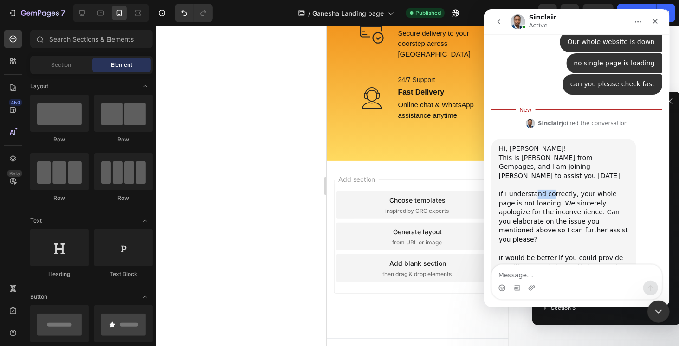
drag, startPoint x: 541, startPoint y: 111, endPoint x: 581, endPoint y: 112, distance: 40.9
click at [576, 144] on div "Hi, Arjun! This is Sinclair from Gempages, and I am joining Ann to assist you t…" at bounding box center [564, 194] width 130 height 100
click at [587, 144] on div "Hi, Arjun! This is Sinclair from Gempages, and I am joining Ann to assist you t…" at bounding box center [564, 194] width 130 height 100
drag, startPoint x: 532, startPoint y: 121, endPoint x: 616, endPoint y: 124, distance: 84.1
click at [616, 144] on div "Hi, Arjun! This is Sinclair from Gempages, and I am joining Ann to assist you t…" at bounding box center [564, 194] width 130 height 100
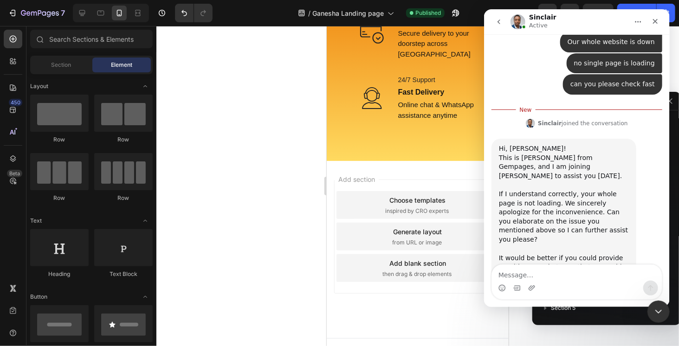
click at [541, 144] on div "Hi, Arjun! This is Sinclair from Gempages, and I am joining Ann to assist you t…" at bounding box center [564, 194] width 130 height 100
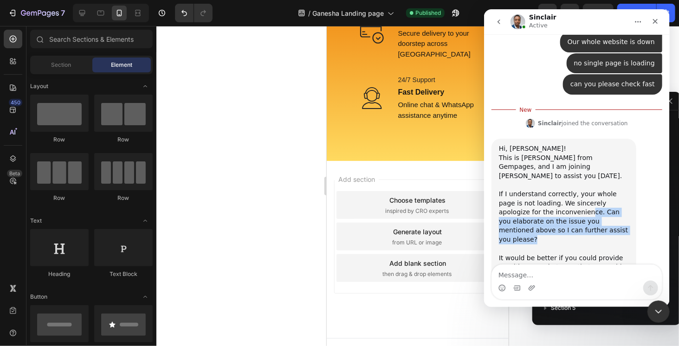
drag, startPoint x: 531, startPoint y: 128, endPoint x: 583, endPoint y: 150, distance: 56.2
click at [578, 148] on div "Hi, Arjun! This is Sinclair from Gempages, and I am joining Ann to assist you t…" at bounding box center [564, 194] width 130 height 100
click at [588, 152] on div "Hi, Arjun! This is Sinclair from Gempages, and I am joining Ann to assist you t…" at bounding box center [564, 194] width 130 height 100
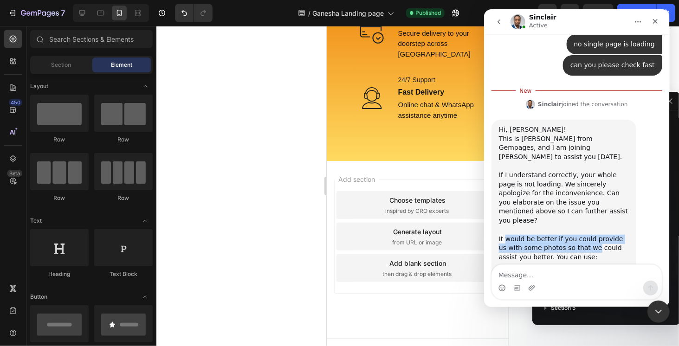
drag, startPoint x: 509, startPoint y: 144, endPoint x: 592, endPoint y: 157, distance: 84.1
click at [591, 235] on div "It would be better if you could provide us with some photos so that we could as…" at bounding box center [564, 248] width 130 height 27
click at [606, 235] on div "It would be better if you could provide us with some photos so that we could as…" at bounding box center [564, 248] width 130 height 27
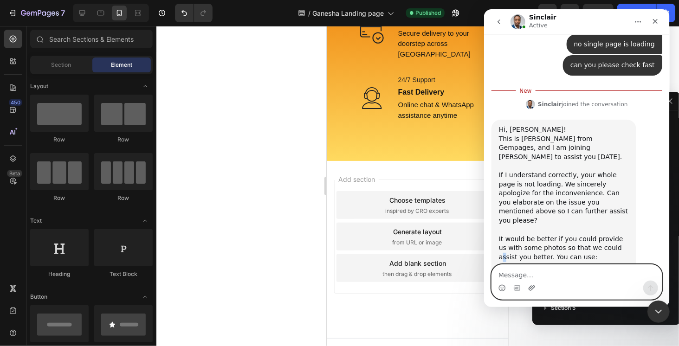
click at [533, 288] on icon "Upload attachment" at bounding box center [531, 288] width 7 height 5
click at [106, 249] on div at bounding box center [123, 247] width 59 height 37
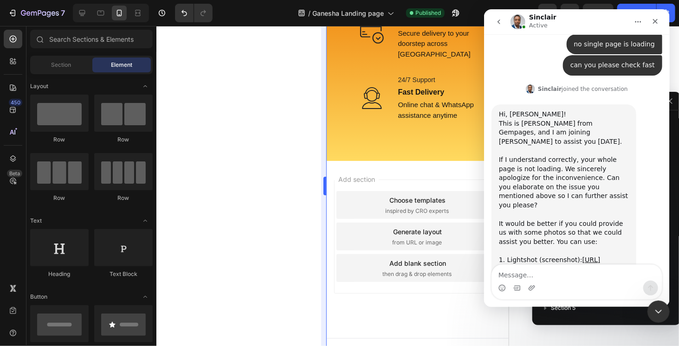
scroll to position [3675, 0]
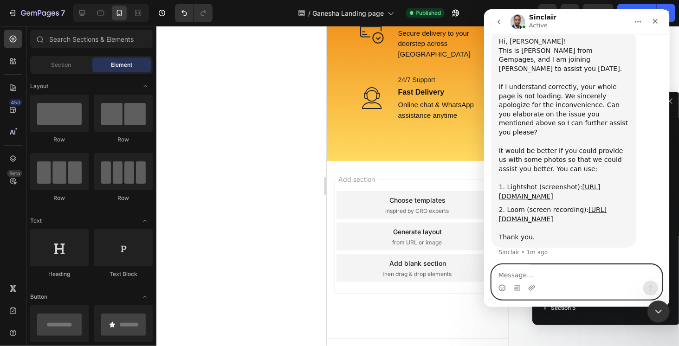
click at [548, 276] on textarea "Message…" at bounding box center [577, 273] width 170 height 16
type textarea "Whole site is not working"
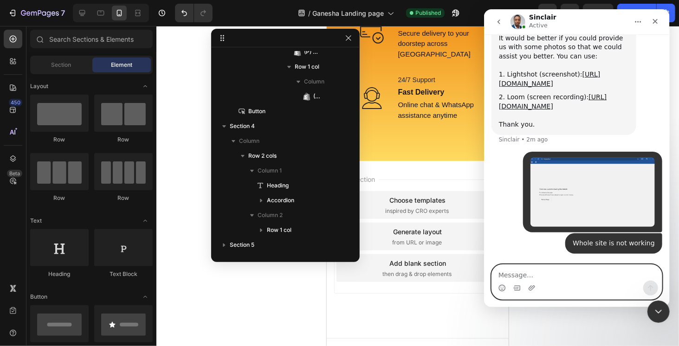
scroll to position [3697, 0]
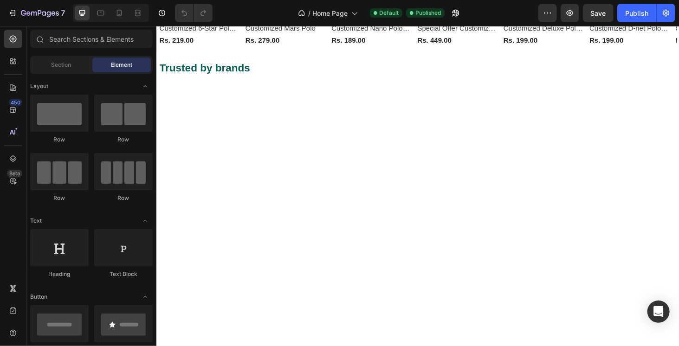
scroll to position [789, 0]
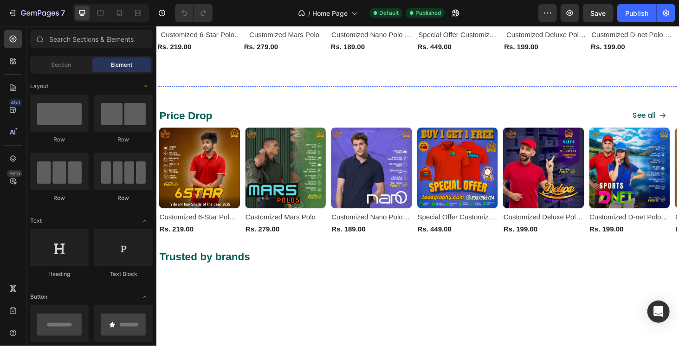
click at [322, 90] on img at bounding box center [293, 90] width 271 height 0
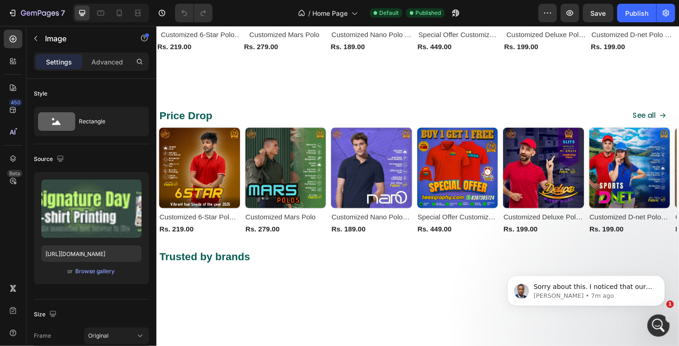
scroll to position [0, 0]
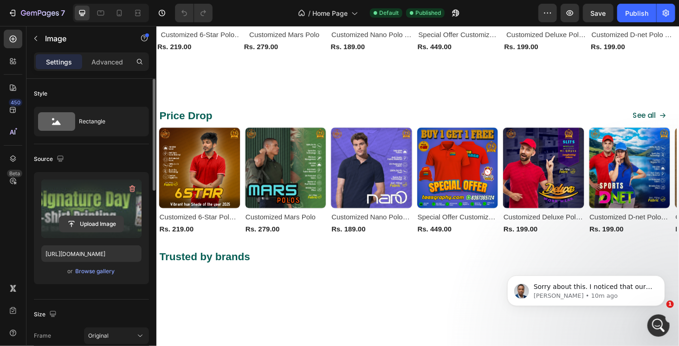
click at [91, 224] on input "file" at bounding box center [91, 224] width 64 height 16
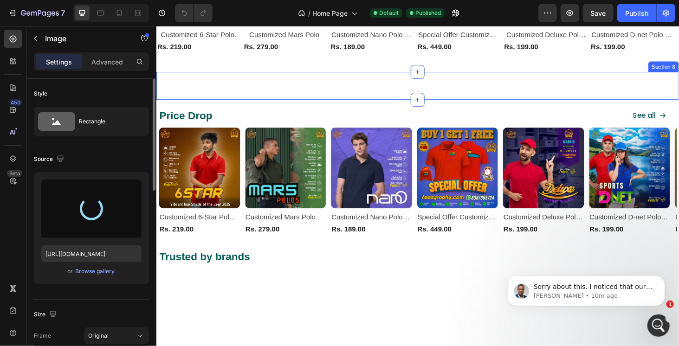
type input "https://cdn.shopify.com/s/files/1/0766/1961/2411/files/gempages_580647153446158…"
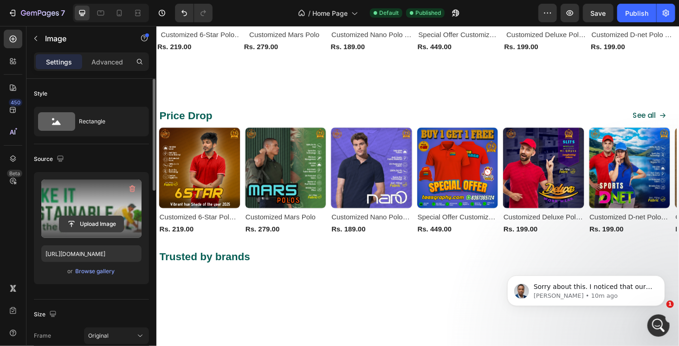
click at [88, 218] on input "file" at bounding box center [91, 224] width 64 height 16
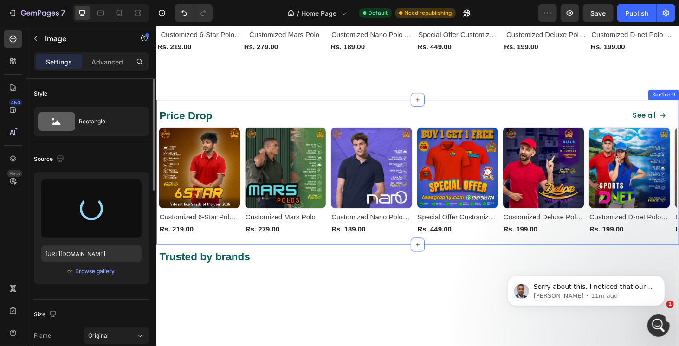
type input "https://cdn.shopify.com/s/files/1/0766/1961/2411/files/gempages_580647153446158…"
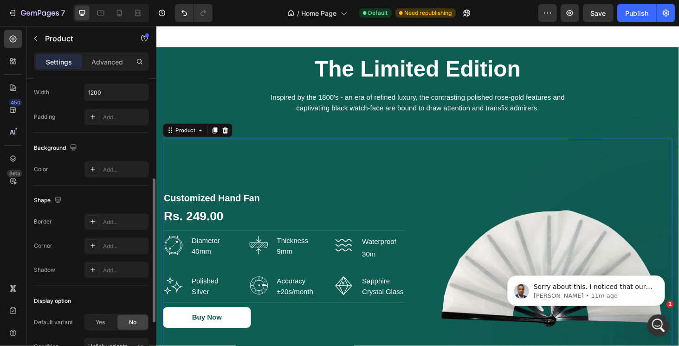
scroll to position [203, 0]
click at [658, 327] on icon "Open Intercom Messenger" at bounding box center [657, 324] width 15 height 15
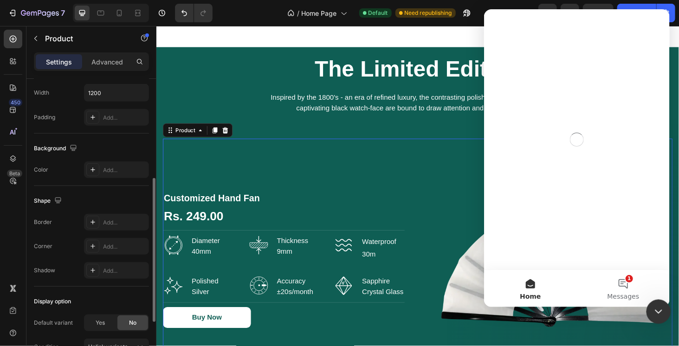
scroll to position [0, 0]
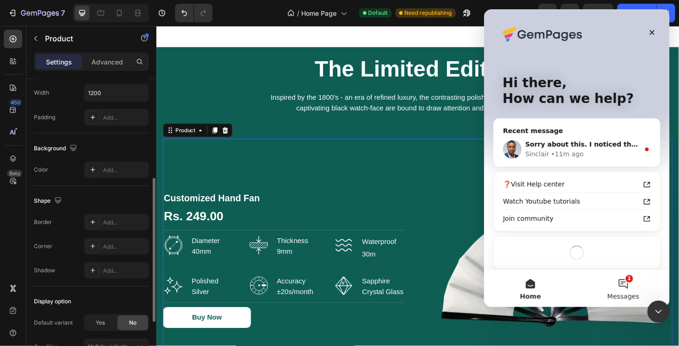
click at [624, 287] on button "1 Messages" at bounding box center [623, 288] width 93 height 37
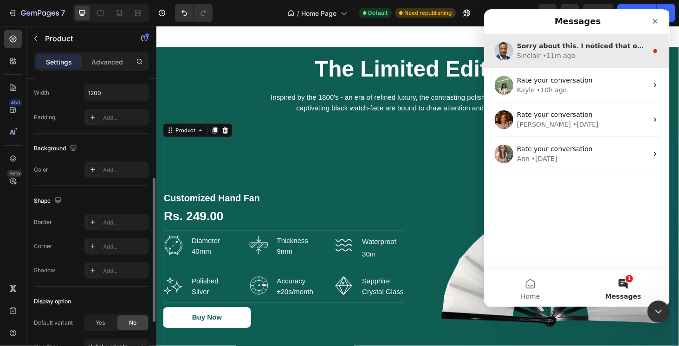
click at [575, 56] on div "Sinclair • 11m ago" at bounding box center [582, 56] width 131 height 10
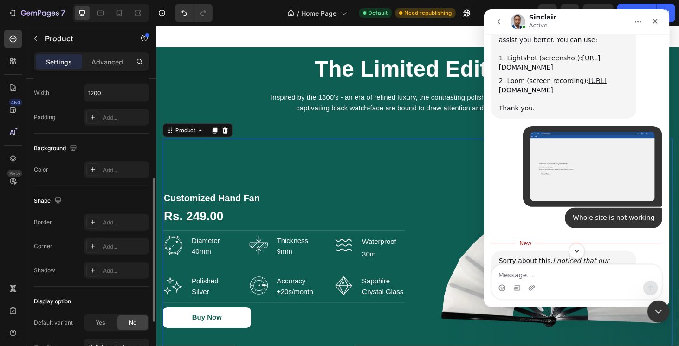
scroll to position [3817, 0]
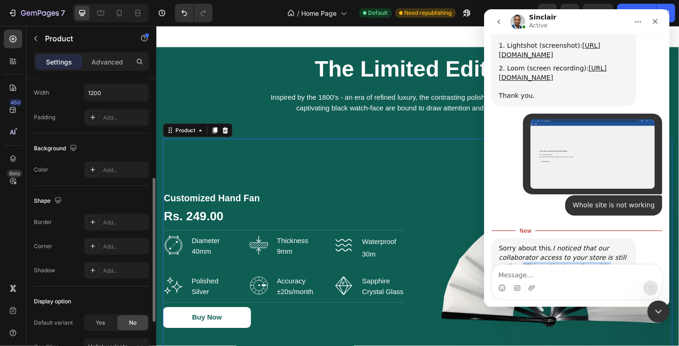
drag, startPoint x: 498, startPoint y: 174, endPoint x: 579, endPoint y: 194, distance: 82.8
click at [579, 239] on div "Sorry about this. I noticed that our collaborator access to your store is still…" at bounding box center [563, 292] width 145 height 107
click at [579, 245] on icon "I noticed that our collaborator access to your store is still active. I’ll inve…" at bounding box center [563, 280] width 128 height 71
drag, startPoint x: 525, startPoint y: 202, endPoint x: 564, endPoint y: 208, distance: 38.9
click at [564, 245] on icon "I noticed that our collaborator access to your store is still active. I’ll inve…" at bounding box center [563, 280] width 128 height 71
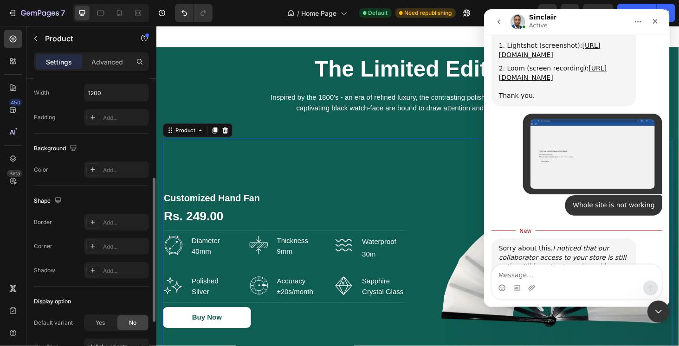
click at [579, 245] on icon "I noticed that our collaborator access to your store is still active. I’ll inve…" at bounding box center [563, 280] width 128 height 71
drag, startPoint x: 502, startPoint y: 226, endPoint x: 531, endPoint y: 235, distance: 30.3
click at [531, 322] on div "If you have any questions or concerns, feel free to let me know." at bounding box center [564, 331] width 130 height 18
click at [660, 306] on icon "Close Intercom Messenger" at bounding box center [657, 310] width 11 height 11
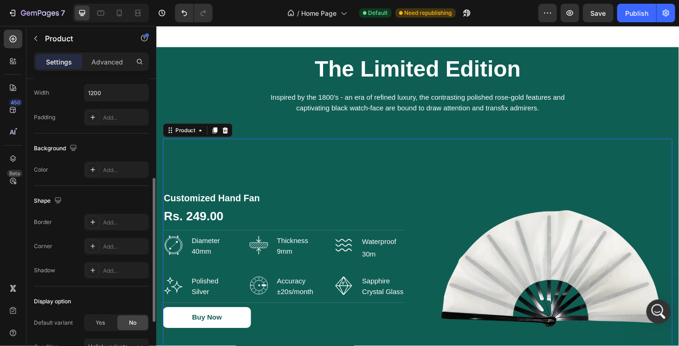
scroll to position [3801, 0]
click at [336, 164] on div "Customized Hand Fan (P) Title Rs. 249.00 (P) Price (P) Price Row Title Line Ima…" at bounding box center [292, 275] width 258 height 258
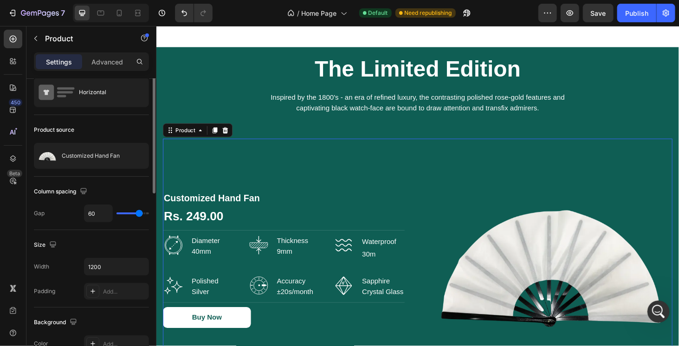
scroll to position [0, 0]
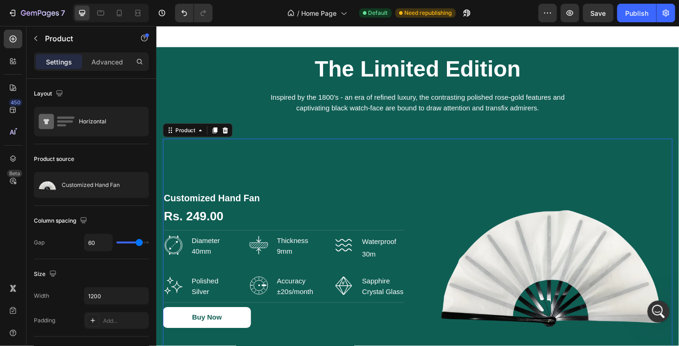
click at [115, 53] on div "Settings Advanced" at bounding box center [91, 61] width 115 height 19
click at [114, 60] on p "Advanced" at bounding box center [107, 62] width 32 height 10
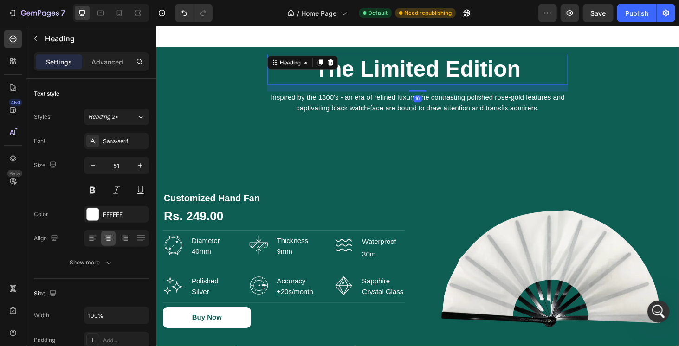
click at [389, 76] on h2 "The Limited Edition" at bounding box center [434, 71] width 320 height 33
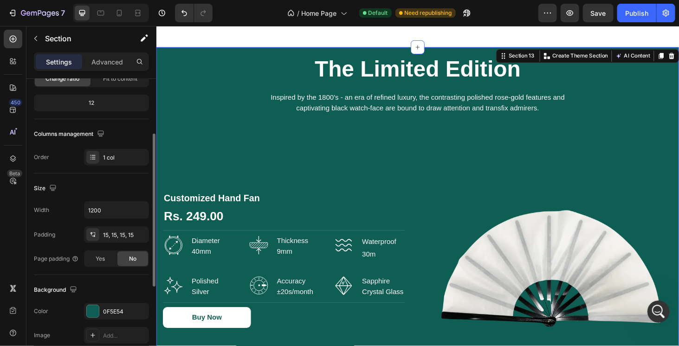
scroll to position [109, 0]
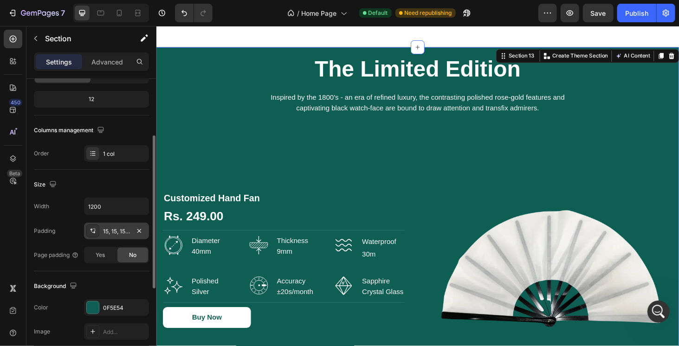
click at [117, 234] on div "15, 15, 15, 15" at bounding box center [116, 231] width 65 height 17
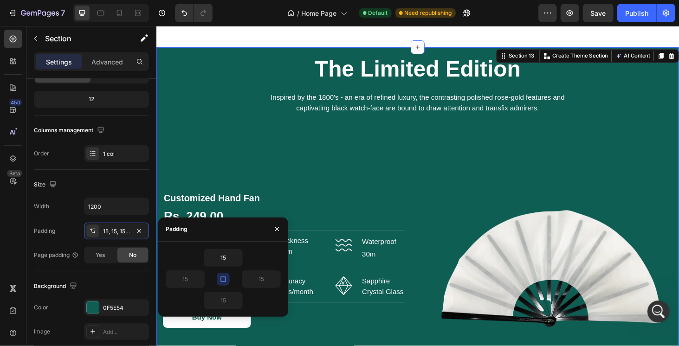
click at [222, 284] on button "button" at bounding box center [223, 279] width 13 height 13
click at [226, 253] on input "15" at bounding box center [223, 258] width 38 height 17
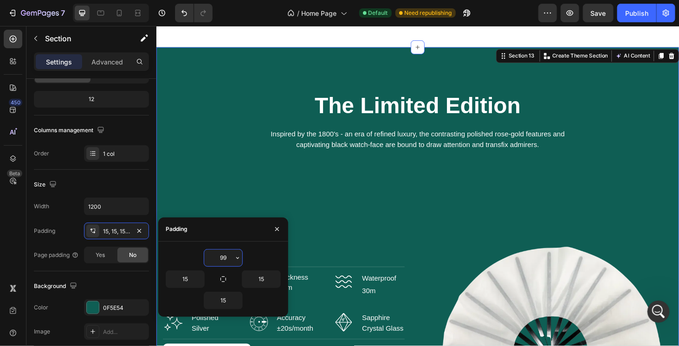
type input "100"
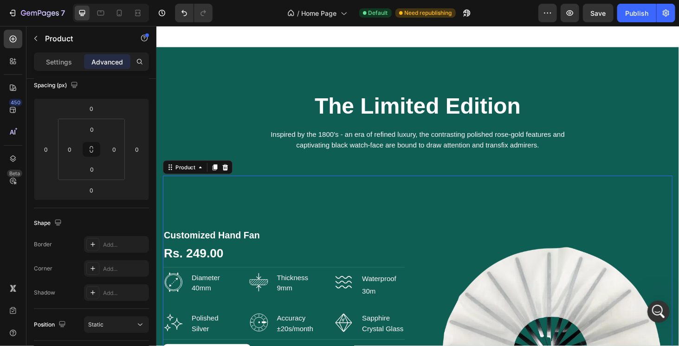
click at [395, 198] on div "Customized Hand Fan (P) Title Rs. 249.00 (P) Price (P) Price Row Title Line Ima…" at bounding box center [292, 314] width 258 height 258
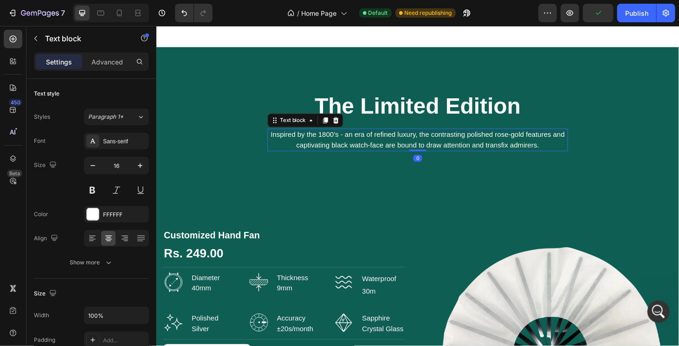
click at [389, 154] on p "Inspired by the 1800's - an era of refined luxury, the contrasting polished ros…" at bounding box center [434, 147] width 319 height 22
click at [588, 149] on p "Inspired by the 1800's - an era of refined luxury, the contrasting polished ros…" at bounding box center [434, 147] width 319 height 22
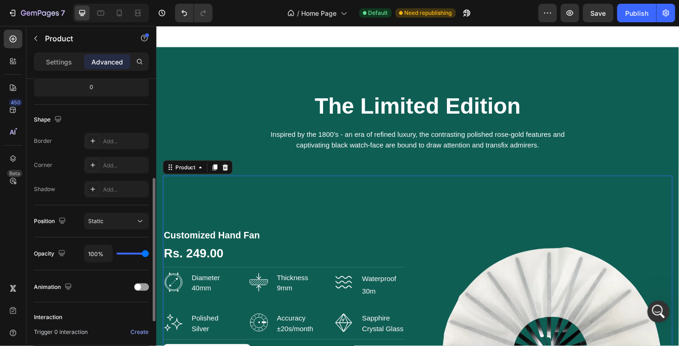
scroll to position [309, 0]
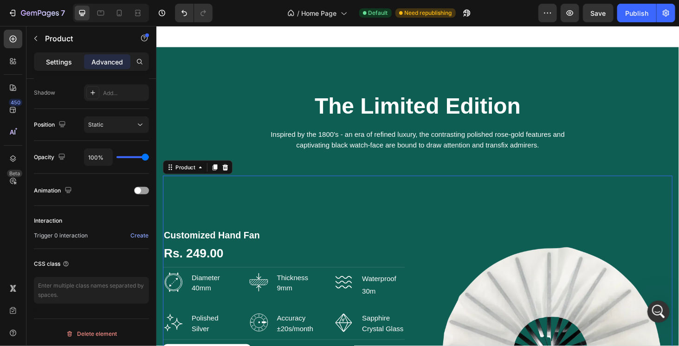
click at [53, 67] on div "Settings" at bounding box center [59, 61] width 46 height 15
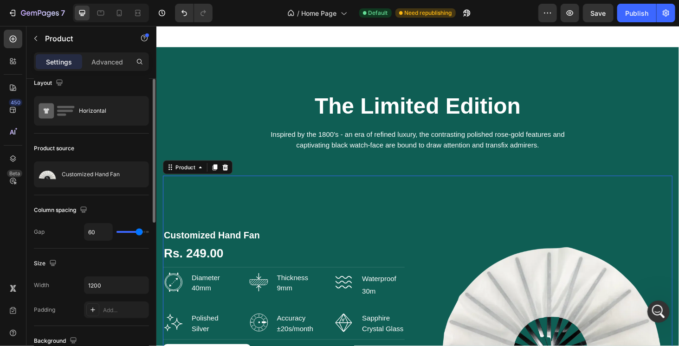
scroll to position [7, 0]
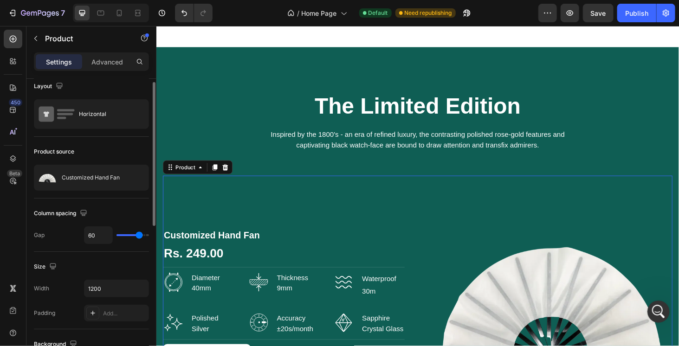
type input "56"
type input "15"
type input "0"
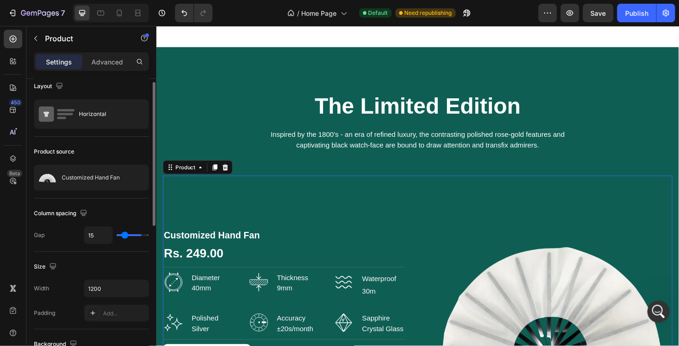
type input "0"
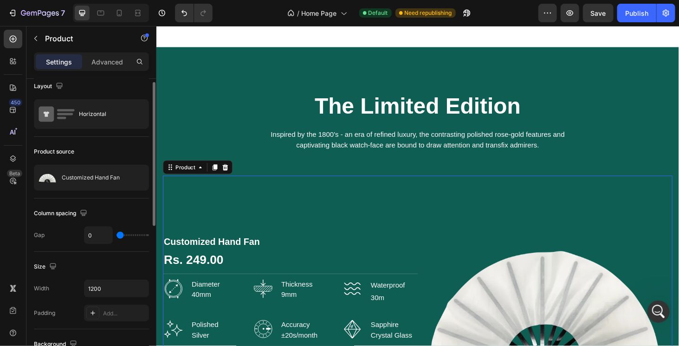
type input "1"
type input "29"
type input "55"
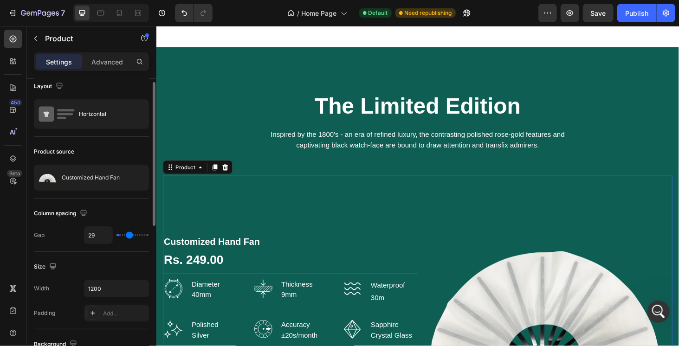
type input "55"
type input "68"
type input "69"
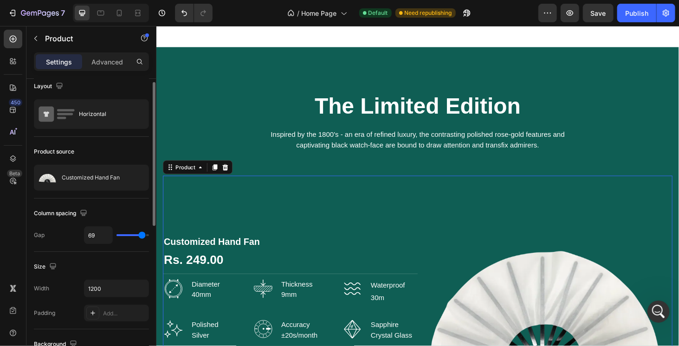
type input "71"
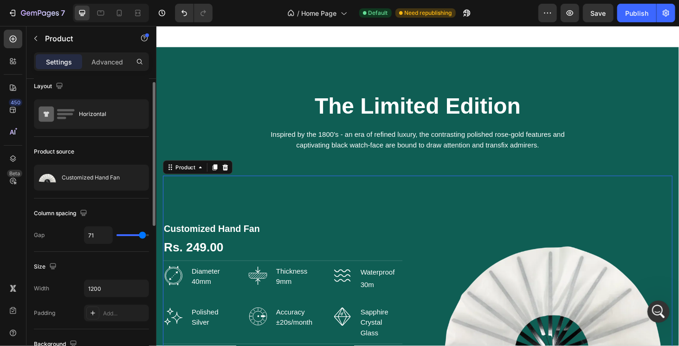
type input "72"
type input "73"
drag, startPoint x: 141, startPoint y: 231, endPoint x: 143, endPoint y: 238, distance: 7.7
type input "73"
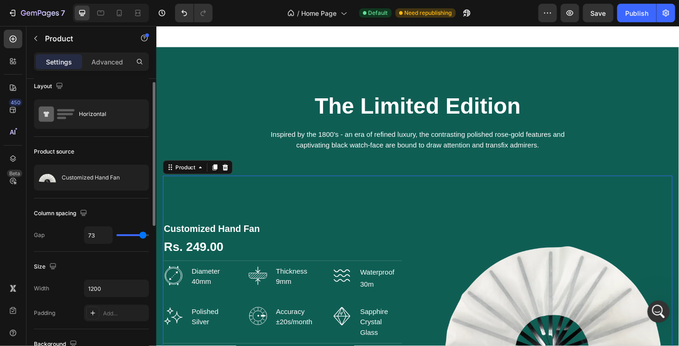
click at [143, 236] on input "range" at bounding box center [133, 236] width 33 height 2
click at [90, 238] on input "73" at bounding box center [99, 235] width 28 height 17
type input "6"
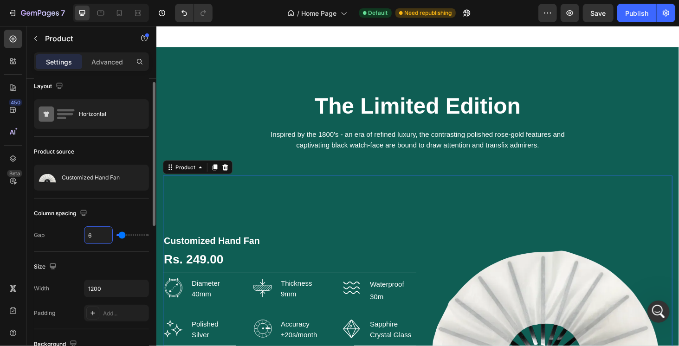
type input "60"
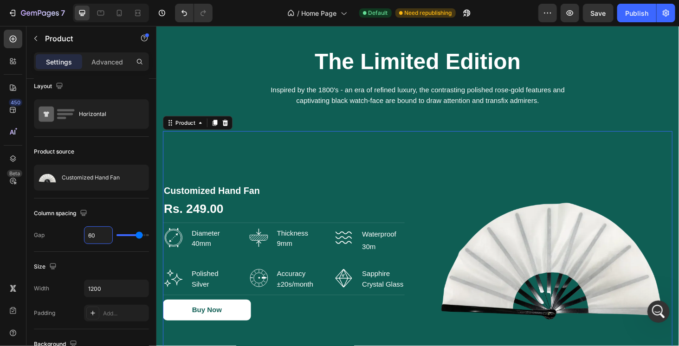
scroll to position [1735, 0]
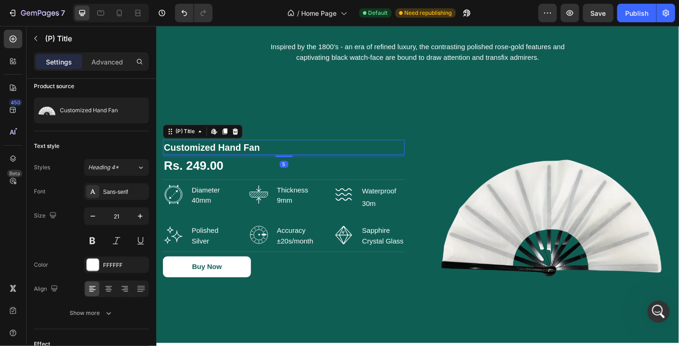
click at [215, 149] on h2 "Customized Hand Fan" at bounding box center [292, 155] width 258 height 17
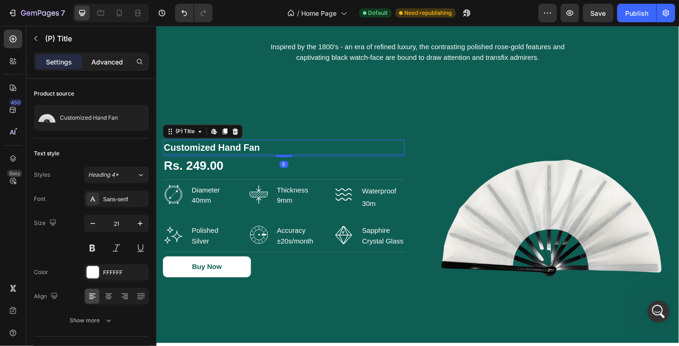
click at [111, 63] on p "Advanced" at bounding box center [107, 62] width 32 height 10
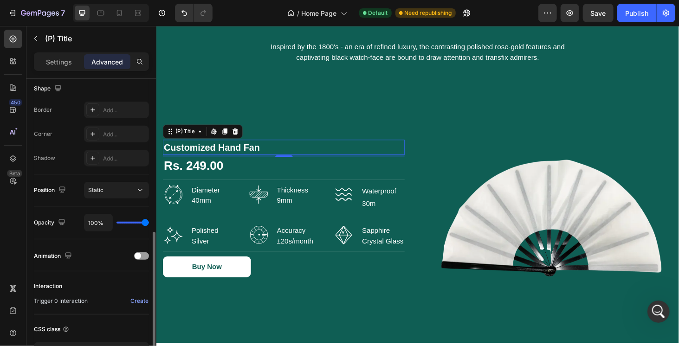
scroll to position [267, 0]
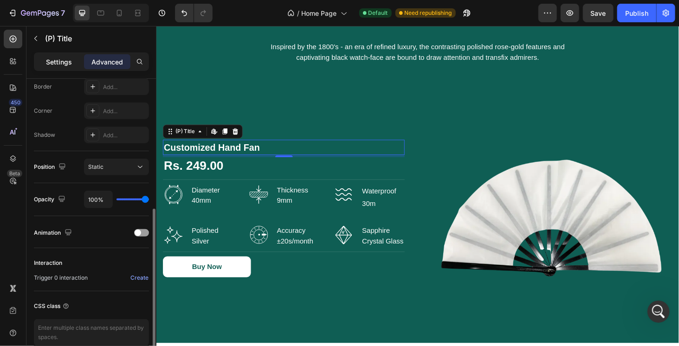
click at [65, 66] on p "Settings" at bounding box center [59, 62] width 26 height 10
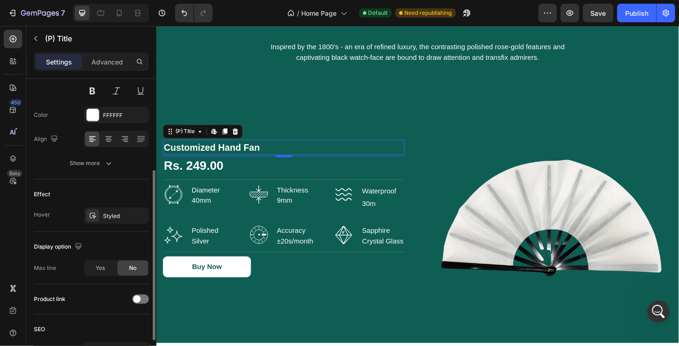
scroll to position [173, 0]
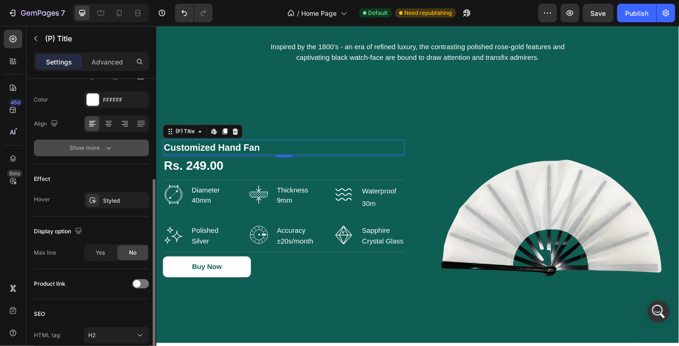
click at [99, 146] on div "Show more" at bounding box center [91, 147] width 43 height 9
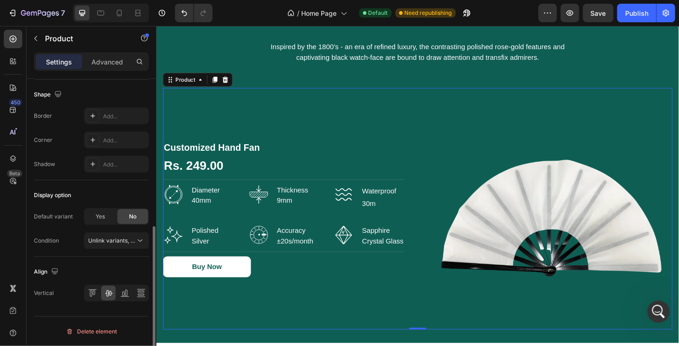
scroll to position [0, 0]
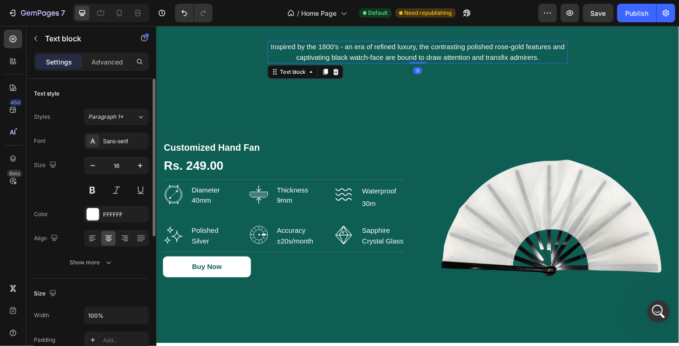
click at [331, 62] on p "Inspired by the 1800's - an era of refined luxury, the contrasting polished ros…" at bounding box center [434, 54] width 319 height 22
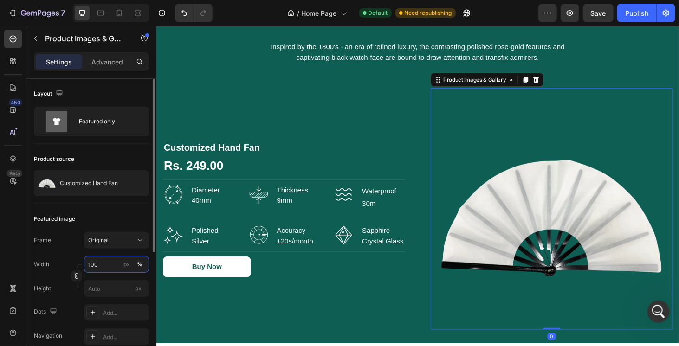
click at [93, 261] on input "100" at bounding box center [116, 264] width 65 height 17
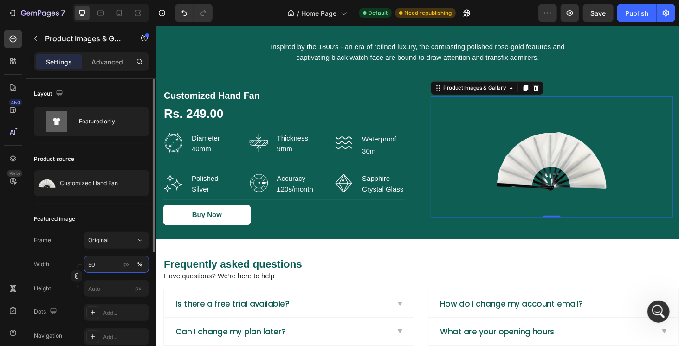
click at [95, 271] on input "50" at bounding box center [116, 264] width 65 height 17
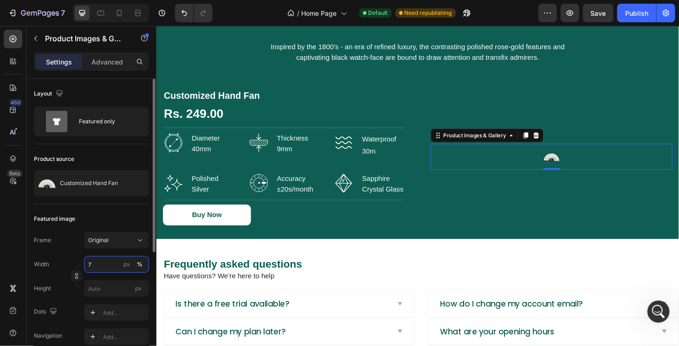
type input "70"
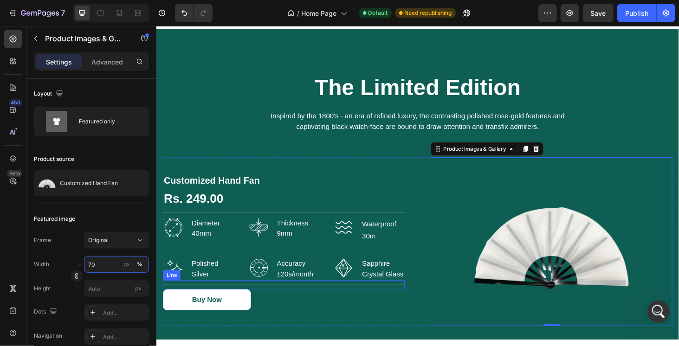
scroll to position [1661, 0]
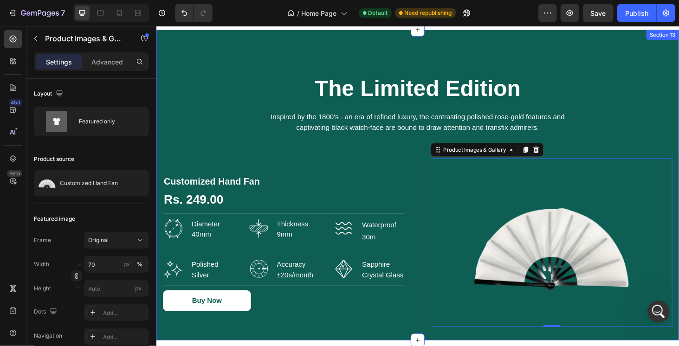
click at [281, 50] on div "The Limited Edition Heading Inspired by the 1800's - an era of refined luxury, …" at bounding box center [434, 196] width 557 height 332
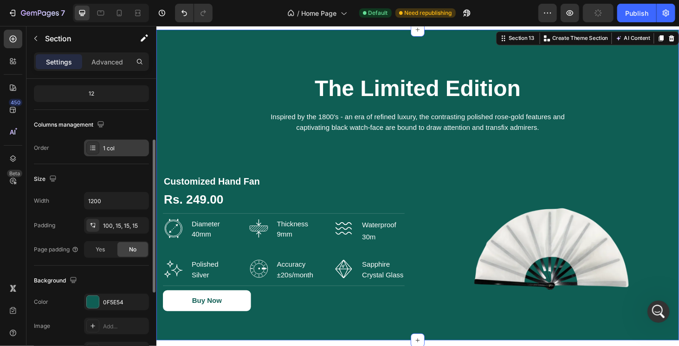
scroll to position [116, 0]
click at [125, 226] on div "100, 15, 15, 15" at bounding box center [116, 225] width 27 height 8
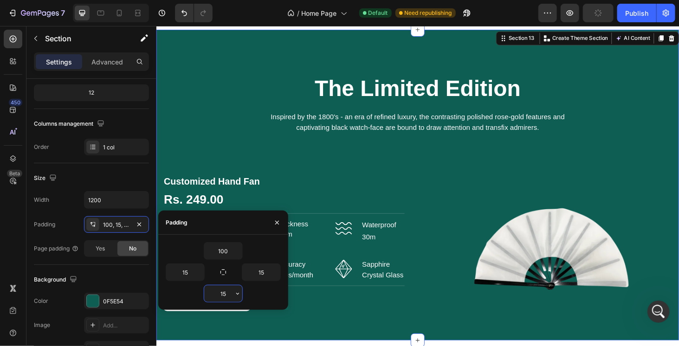
click at [221, 295] on input "15" at bounding box center [223, 294] width 38 height 17
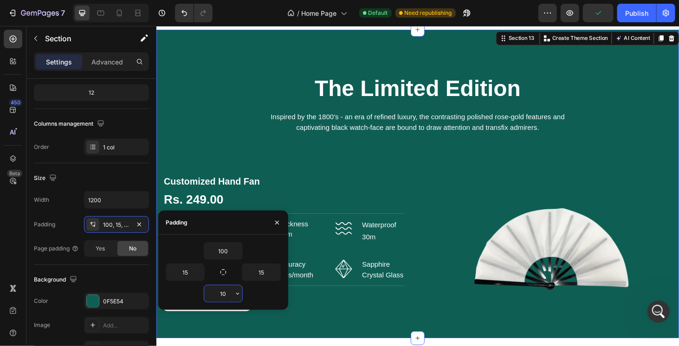
type input "100"
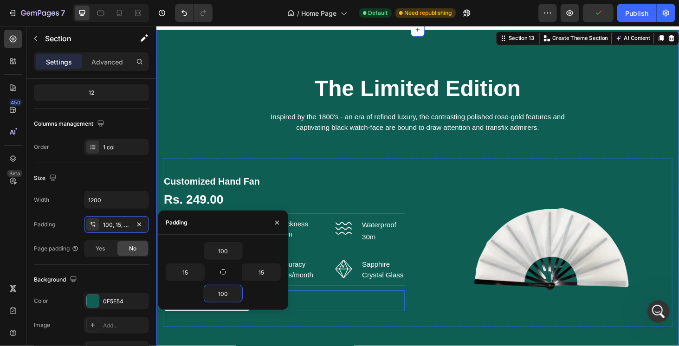
click at [406, 326] on div "Buy Now (P) Cart Button" at bounding box center [292, 319] width 258 height 22
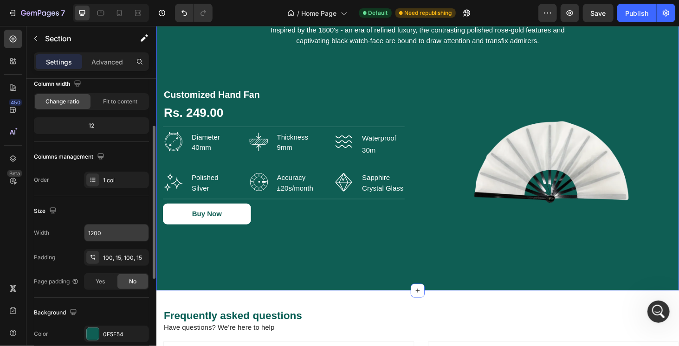
scroll to position [85, 0]
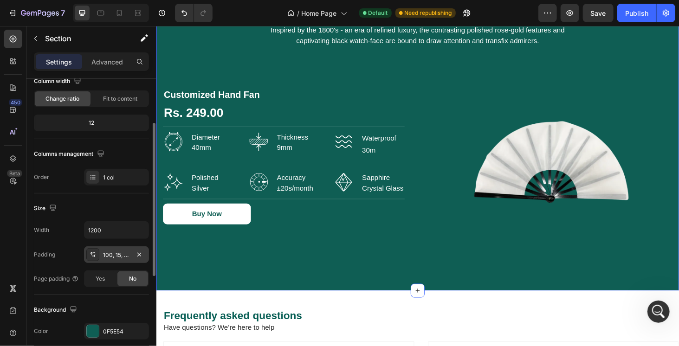
click at [120, 247] on div "100, 15, 100, 15" at bounding box center [116, 255] width 65 height 17
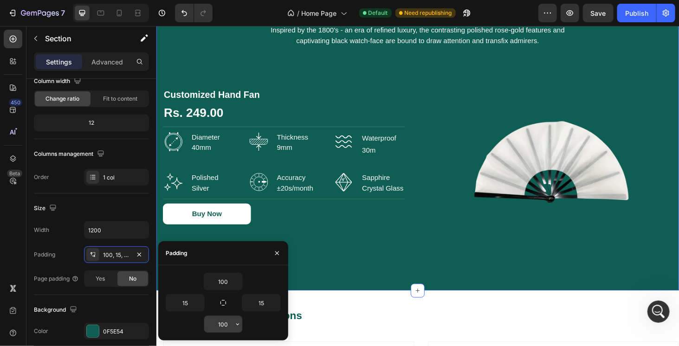
click at [221, 321] on input "100" at bounding box center [223, 324] width 38 height 17
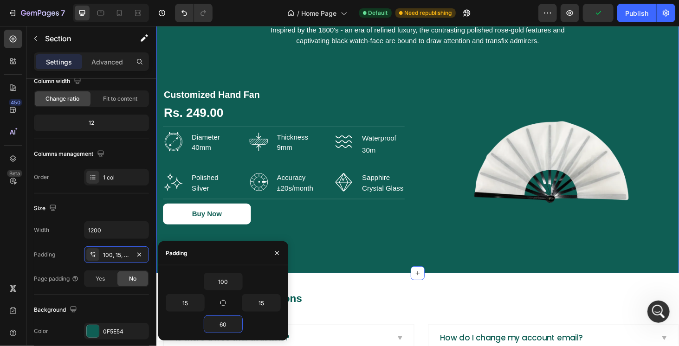
type input "60"
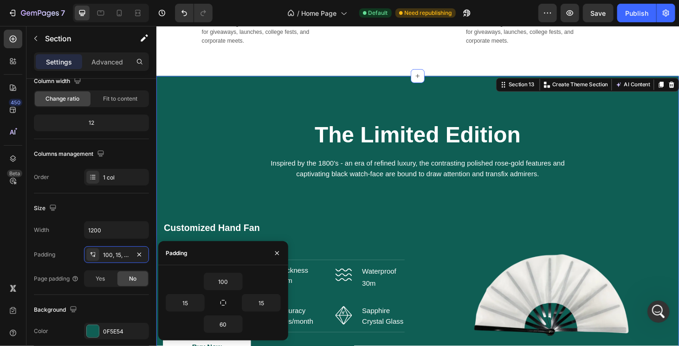
scroll to position [1608, 0]
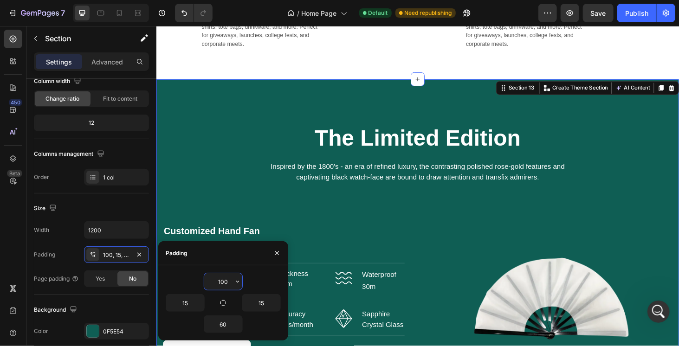
click at [223, 281] on input "100" at bounding box center [223, 282] width 38 height 17
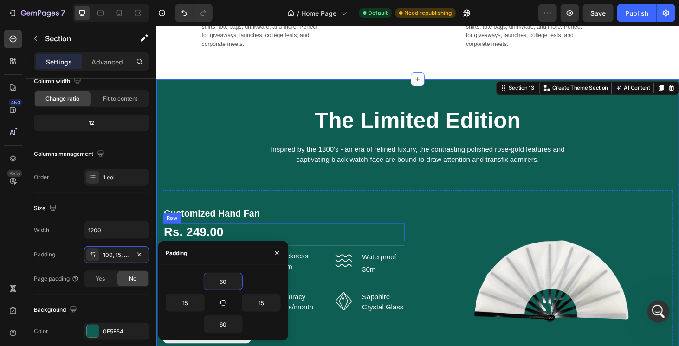
type input "60"
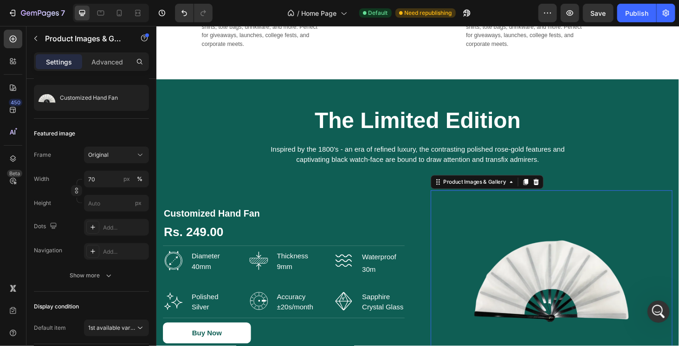
click at [463, 217] on div at bounding box center [578, 291] width 258 height 181
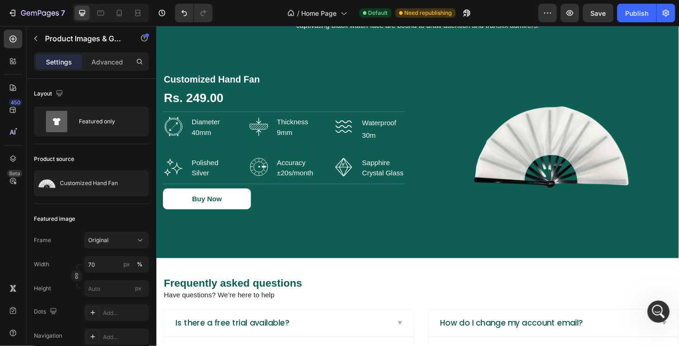
scroll to position [1749, 0]
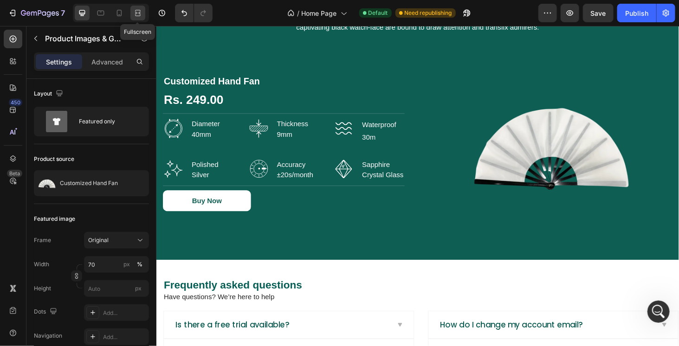
click at [135, 16] on icon at bounding box center [137, 12] width 9 height 9
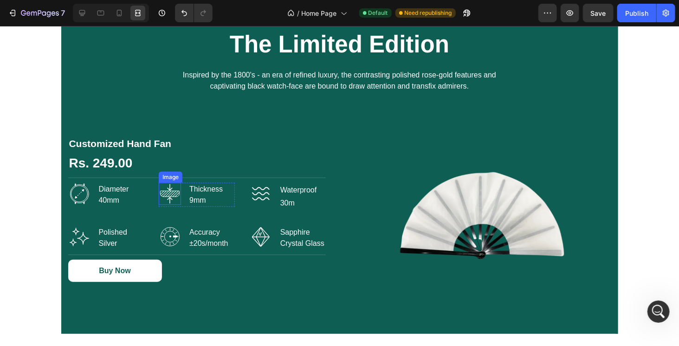
scroll to position [1685, 0]
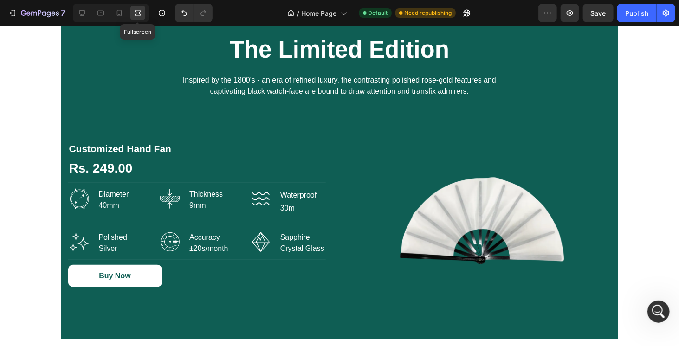
click at [137, 13] on icon at bounding box center [137, 12] width 9 height 9
click at [85, 13] on icon at bounding box center [82, 12] width 9 height 9
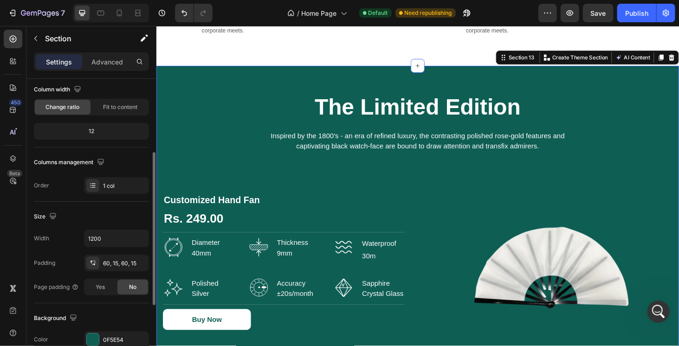
scroll to position [99, 0]
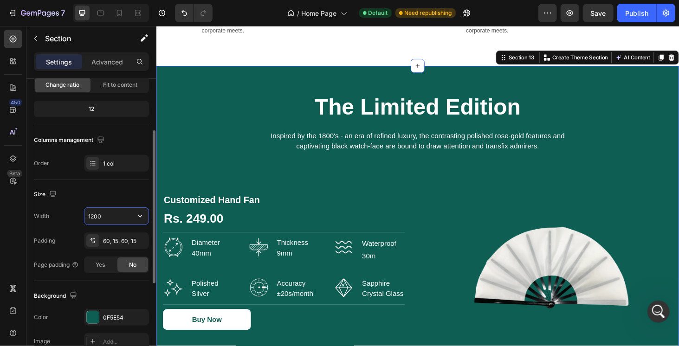
click at [102, 217] on input "1200" at bounding box center [117, 216] width 64 height 17
click at [136, 212] on icon "button" at bounding box center [140, 216] width 9 height 9
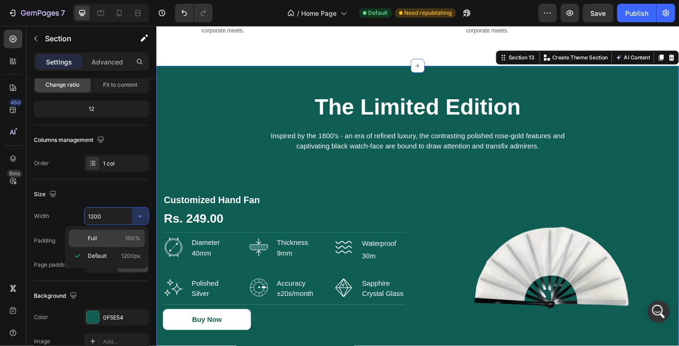
click at [112, 235] on p "Full 100%" at bounding box center [114, 239] width 53 height 8
type input "100%"
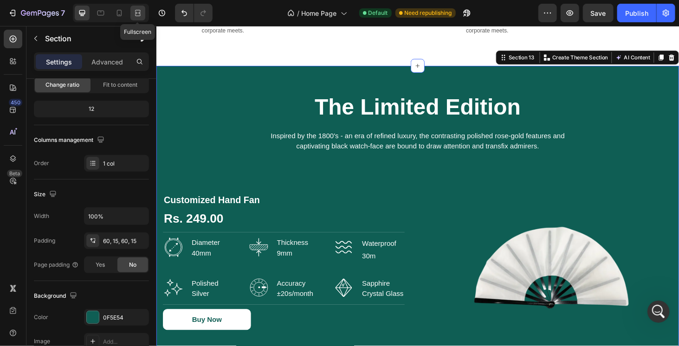
click at [143, 19] on div at bounding box center [137, 13] width 15 height 15
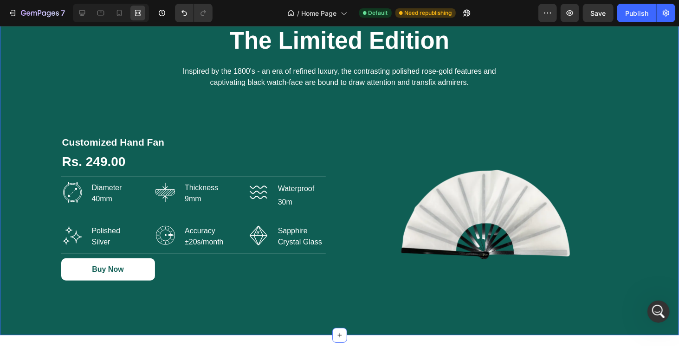
scroll to position [1692, 0]
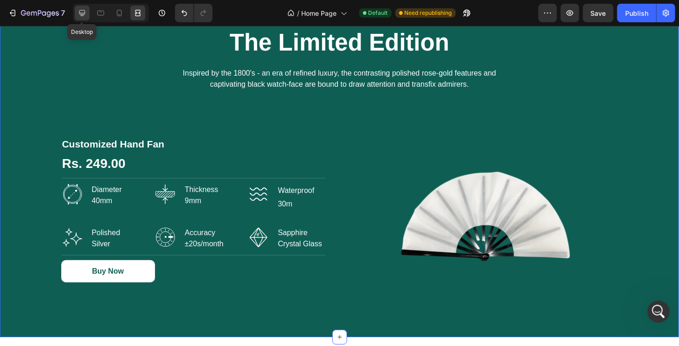
click at [86, 11] on icon at bounding box center [82, 12] width 9 height 9
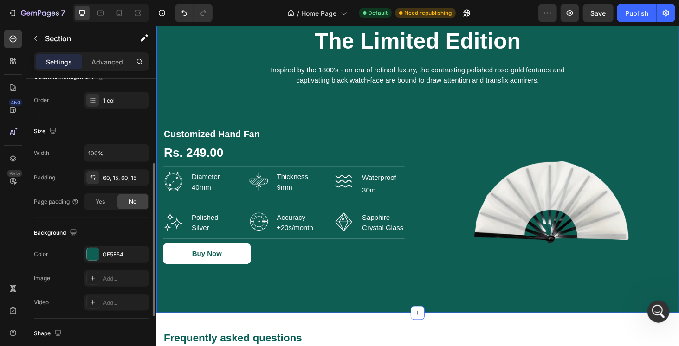
scroll to position [163, 0]
click at [118, 152] on input "100%" at bounding box center [117, 152] width 64 height 17
click at [134, 150] on button "button" at bounding box center [140, 152] width 17 height 17
click at [631, 15] on div "Publish" at bounding box center [637, 13] width 23 height 10
click at [659, 312] on icon "Open Intercom Messenger" at bounding box center [657, 310] width 15 height 15
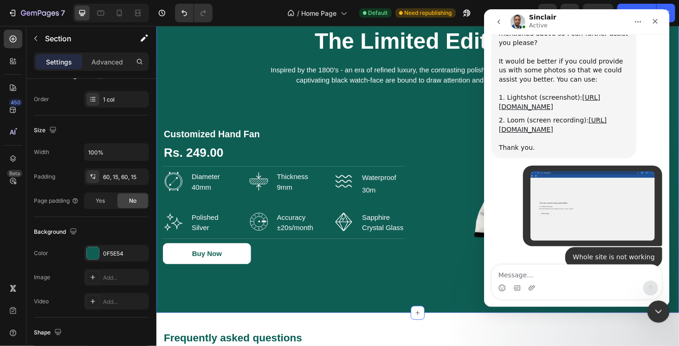
scroll to position [0, 0]
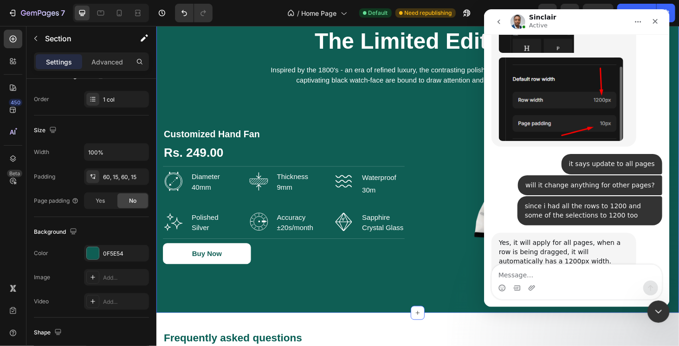
click at [495, 22] on icon "go back" at bounding box center [498, 21] width 7 height 7
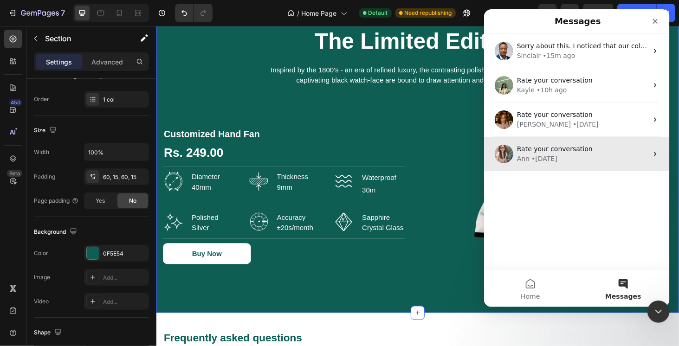
click at [534, 150] on span "Rate your conversation" at bounding box center [555, 148] width 76 height 7
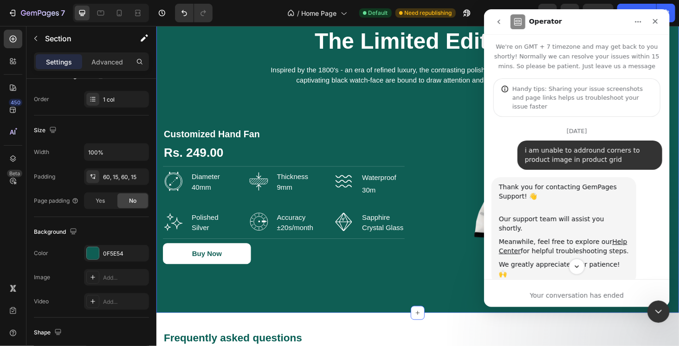
click at [494, 22] on button "go back" at bounding box center [499, 22] width 18 height 18
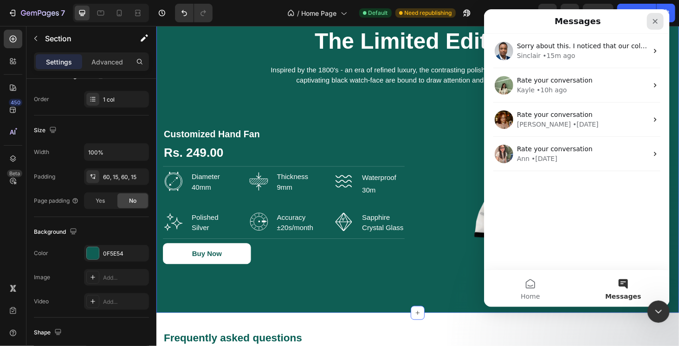
click at [655, 24] on icon "Close" at bounding box center [655, 21] width 7 height 7
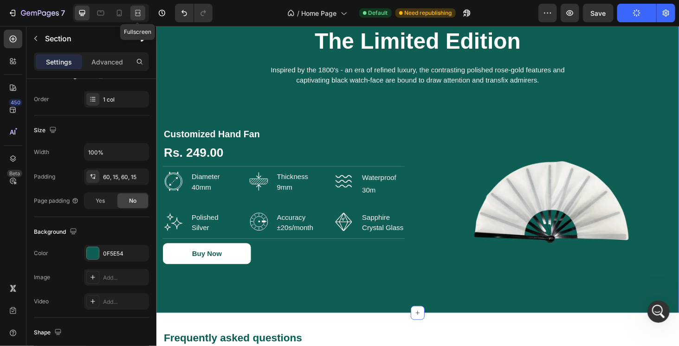
click at [141, 15] on icon at bounding box center [137, 12] width 9 height 9
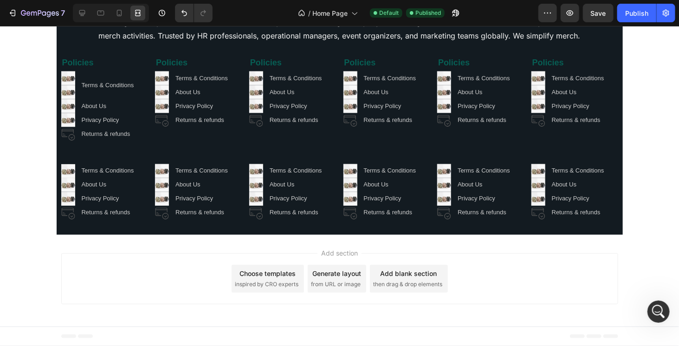
scroll to position [2281, 0]
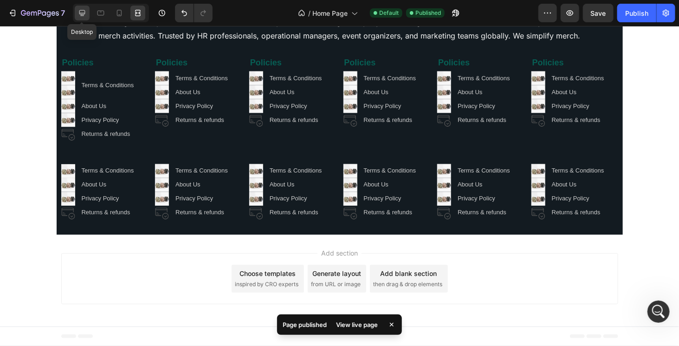
click at [85, 11] on icon at bounding box center [82, 12] width 9 height 9
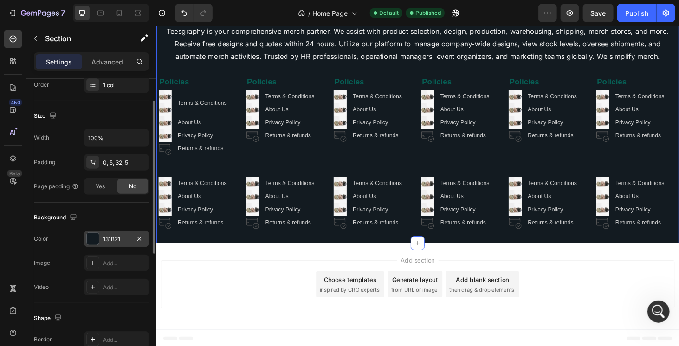
scroll to position [85, 0]
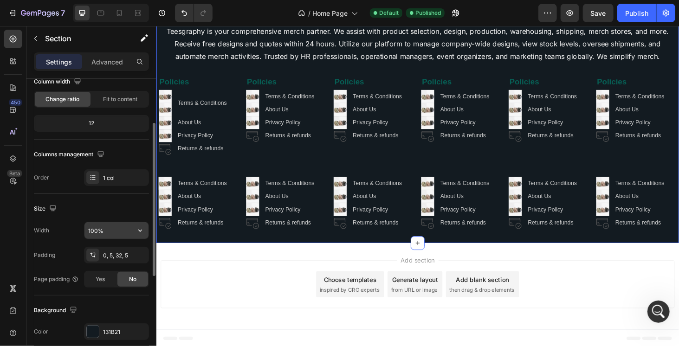
click at [116, 227] on input "100%" at bounding box center [117, 230] width 64 height 17
click at [139, 234] on button "button" at bounding box center [140, 230] width 17 height 17
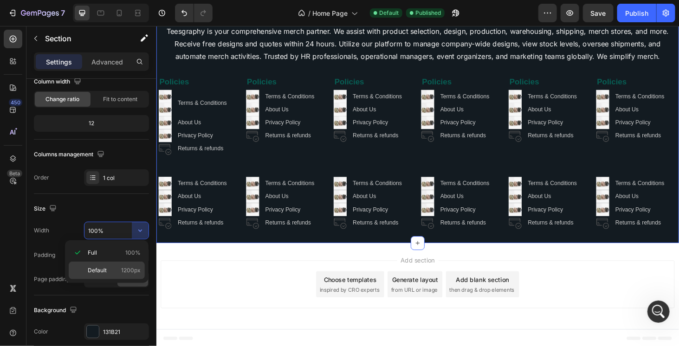
click at [112, 267] on p "Default 1200px" at bounding box center [114, 271] width 53 height 8
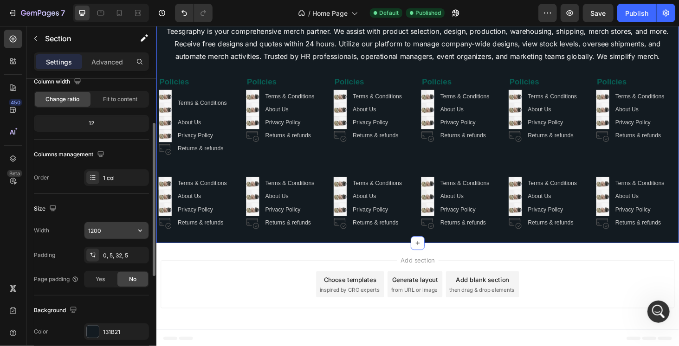
click at [120, 230] on input "1200" at bounding box center [117, 230] width 64 height 17
click at [251, 252] on div "Image Home Text Block Row Image Category Text Block Row Image Call Text Block R…" at bounding box center [434, 112] width 557 height 292
click at [107, 232] on input "1200" at bounding box center [117, 230] width 64 height 17
click at [140, 232] on icon "button" at bounding box center [140, 230] width 9 height 9
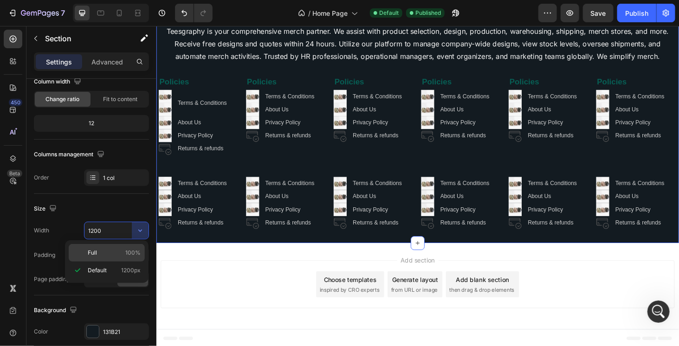
click at [125, 248] on div "Full 100%" at bounding box center [107, 253] width 76 height 18
type input "100%"
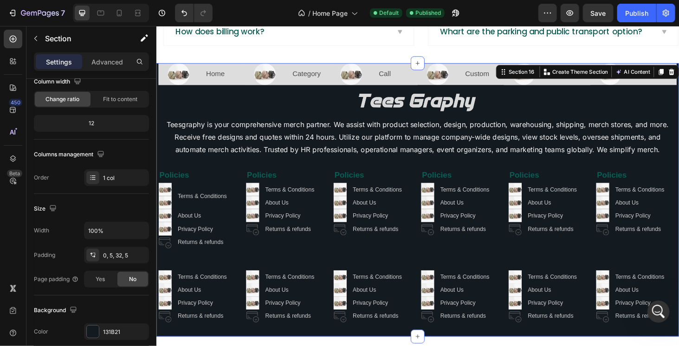
scroll to position [2140, 0]
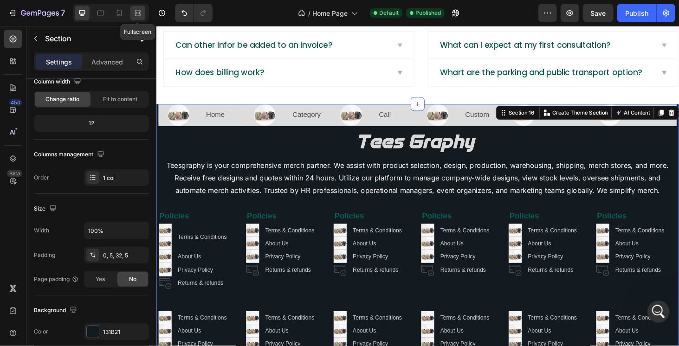
click at [140, 11] on icon at bounding box center [137, 12] width 9 height 9
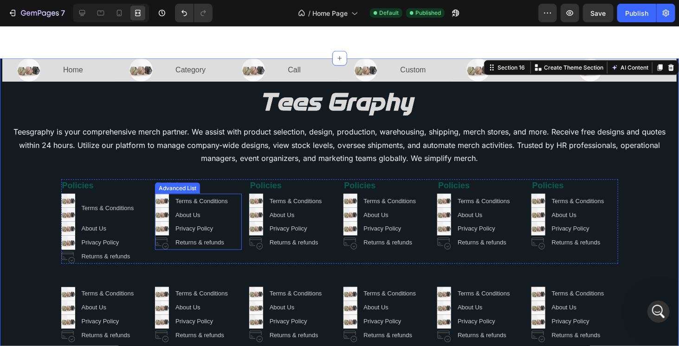
scroll to position [2187, 0]
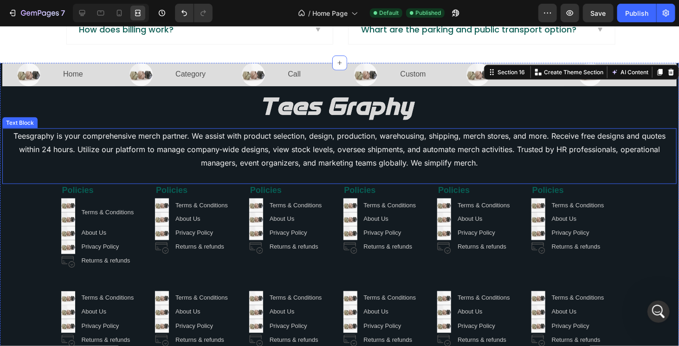
click at [120, 134] on p "Teesgraphy is your comprehensive merch partner. We assist with product selectio…" at bounding box center [339, 155] width 673 height 53
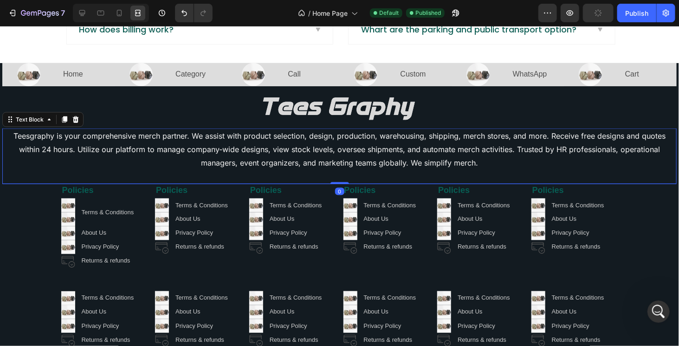
scroll to position [0, 0]
click at [136, 16] on icon at bounding box center [137, 12] width 9 height 9
click at [85, 10] on icon at bounding box center [82, 12] width 9 height 9
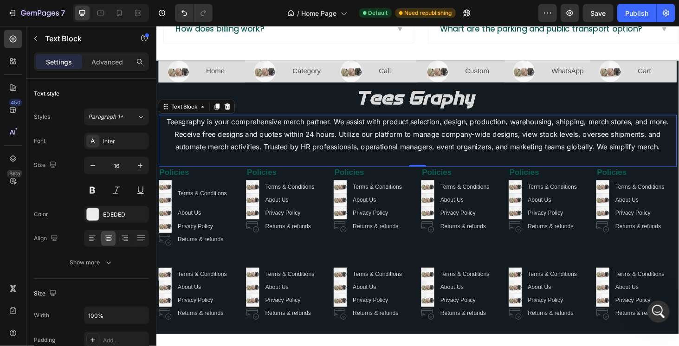
click at [164, 155] on p "Teesgraphy is your comprehensive merch partner. We assist with product selectio…" at bounding box center [434, 148] width 551 height 53
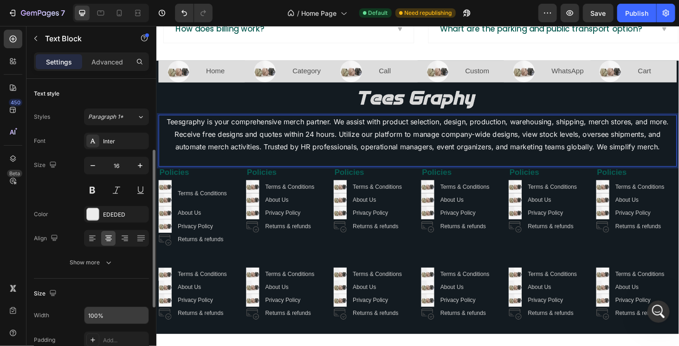
scroll to position [93, 0]
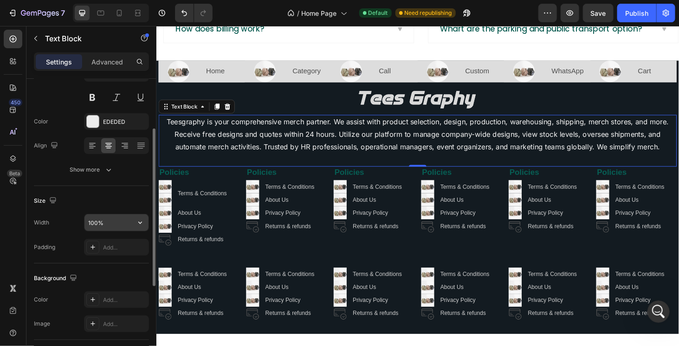
click at [134, 217] on button "button" at bounding box center [140, 223] width 17 height 17
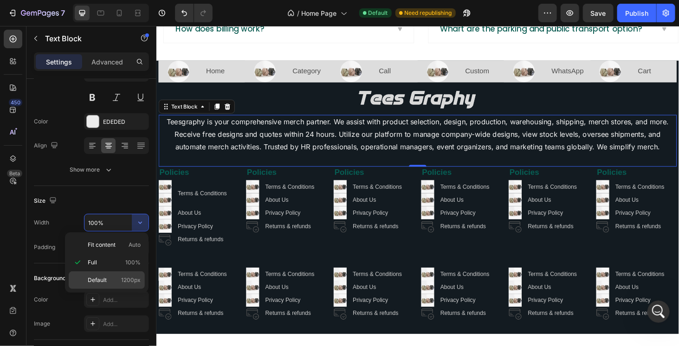
click at [107, 277] on p "Default 1200px" at bounding box center [114, 280] width 53 height 8
type input "1200"
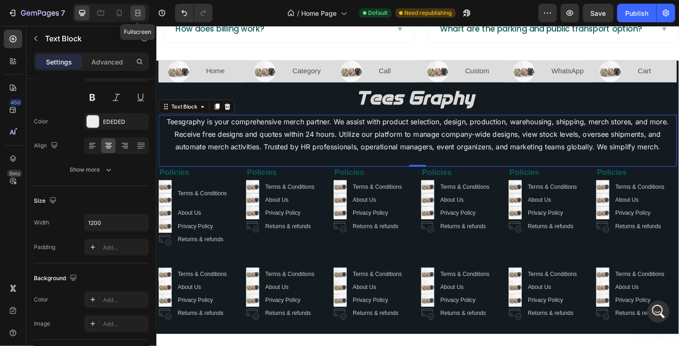
click at [136, 17] on icon at bounding box center [137, 12] width 9 height 9
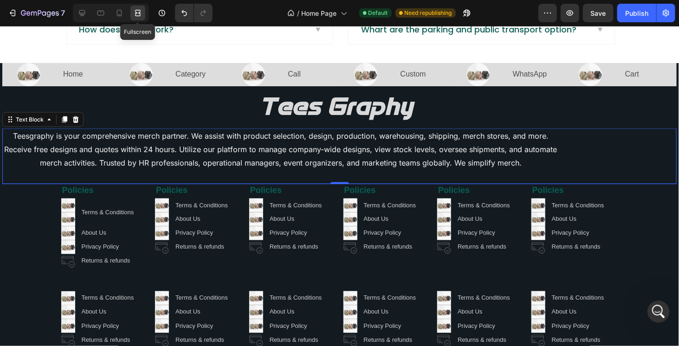
click at [137, 13] on icon at bounding box center [137, 12] width 9 height 9
click at [85, 11] on icon at bounding box center [82, 12] width 9 height 9
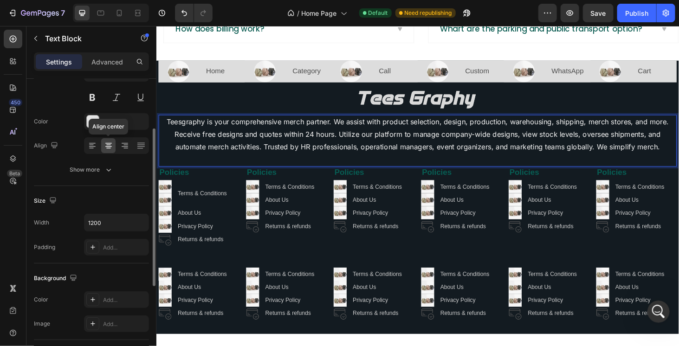
click at [114, 144] on div at bounding box center [108, 145] width 14 height 15
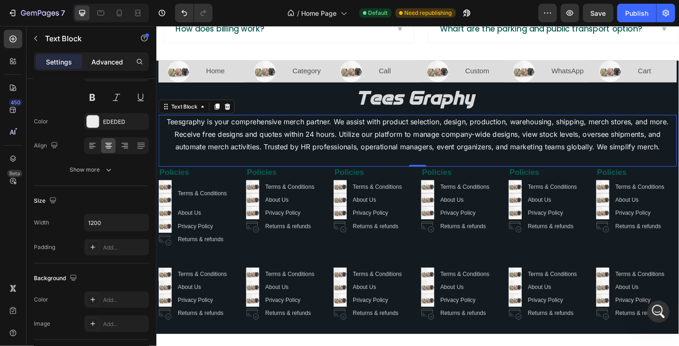
click at [103, 60] on p "Advanced" at bounding box center [107, 62] width 32 height 10
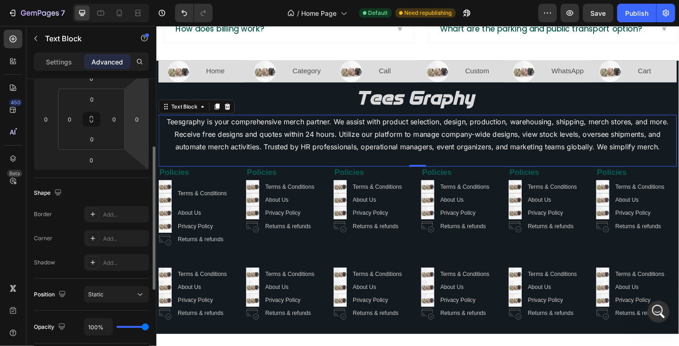
scroll to position [93, 0]
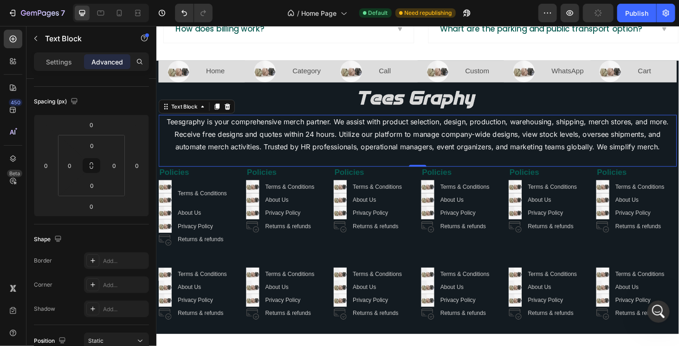
click at [129, 12] on div at bounding box center [111, 13] width 76 height 19
click at [137, 15] on icon at bounding box center [137, 12] width 9 height 9
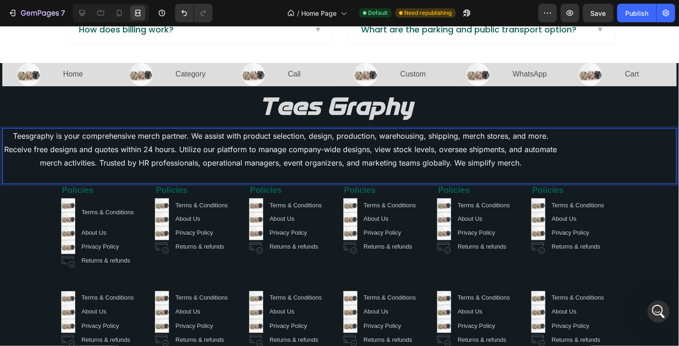
click at [24, 163] on p "Teesgraphy is your comprehensive merch partner. We assist with product selectio…" at bounding box center [280, 155] width 555 height 53
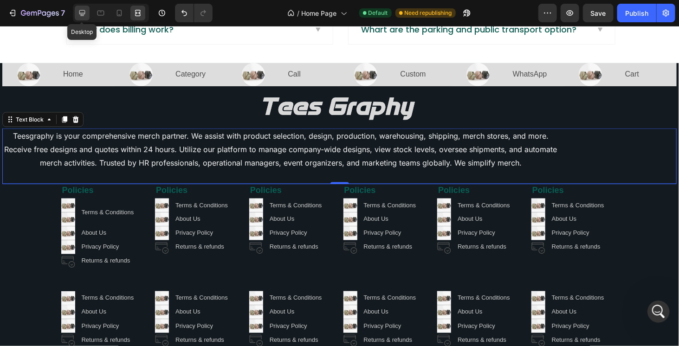
click at [84, 13] on icon at bounding box center [82, 13] width 6 height 6
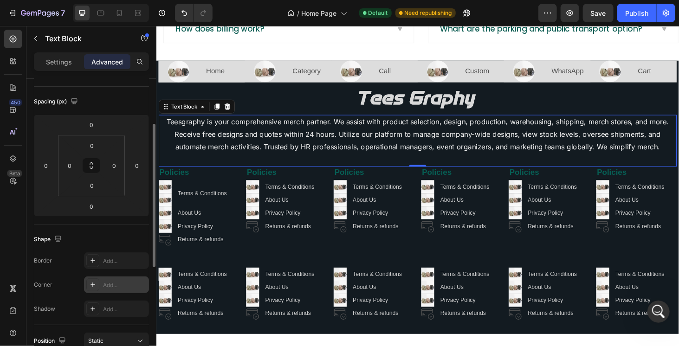
scroll to position [186, 0]
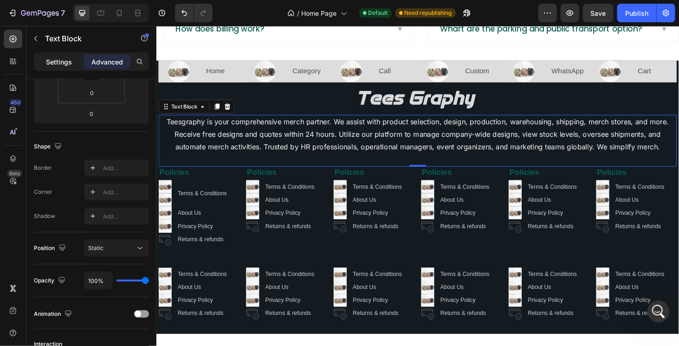
click at [63, 60] on p "Settings" at bounding box center [59, 62] width 26 height 10
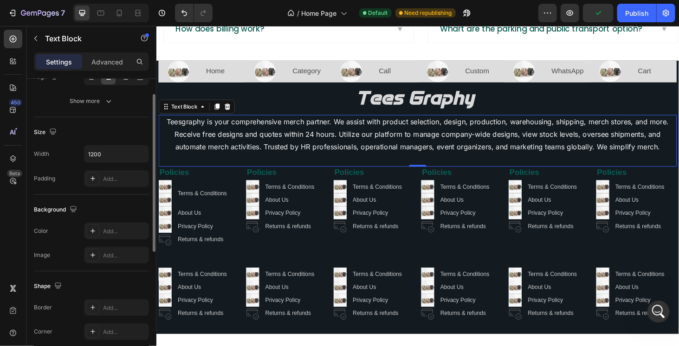
scroll to position [69, 0]
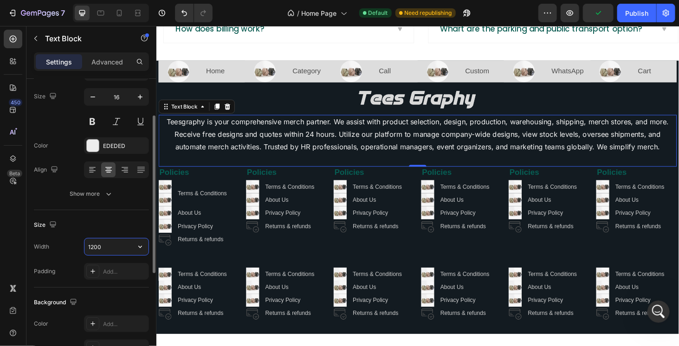
click at [119, 242] on input "1200" at bounding box center [117, 247] width 64 height 17
click at [143, 246] on icon "button" at bounding box center [140, 246] width 9 height 9
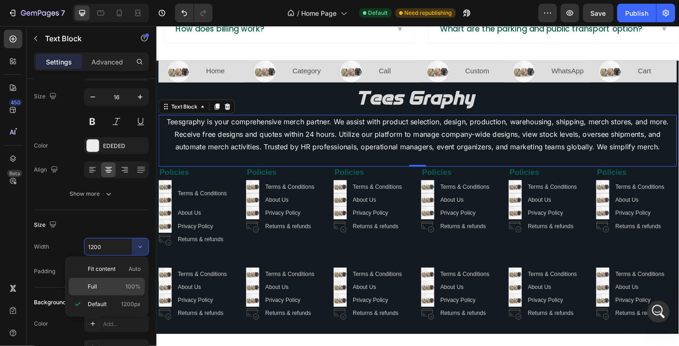
click at [117, 280] on div "Full 100%" at bounding box center [107, 287] width 76 height 18
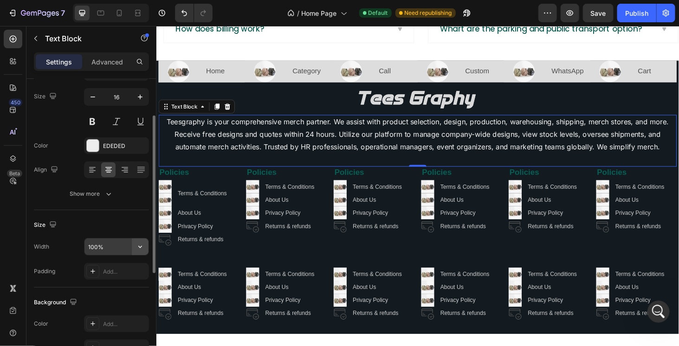
click at [141, 248] on icon "button" at bounding box center [140, 246] width 9 height 9
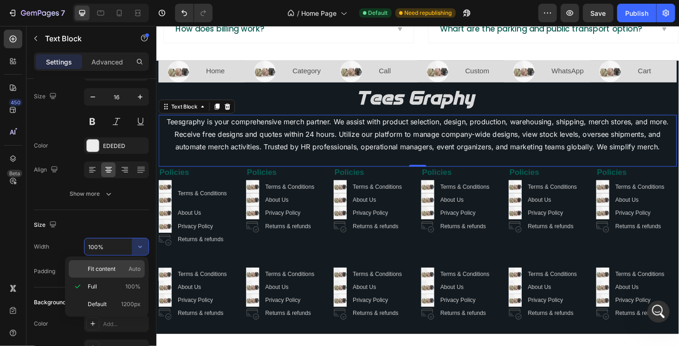
click at [121, 269] on p "Fit content Auto" at bounding box center [114, 269] width 53 height 8
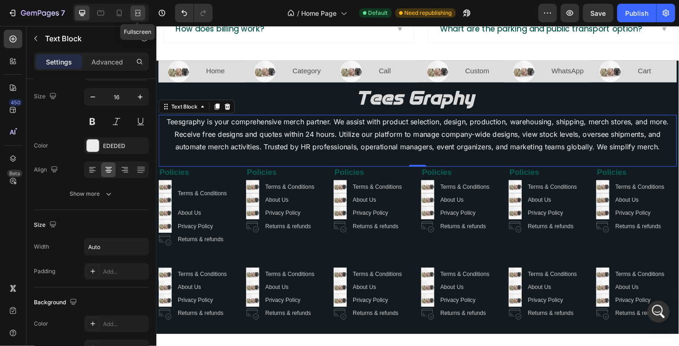
click at [137, 17] on icon at bounding box center [137, 12] width 9 height 9
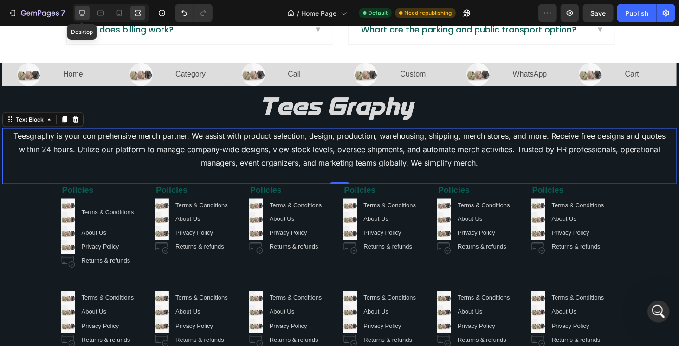
click at [80, 10] on icon at bounding box center [82, 13] width 6 height 6
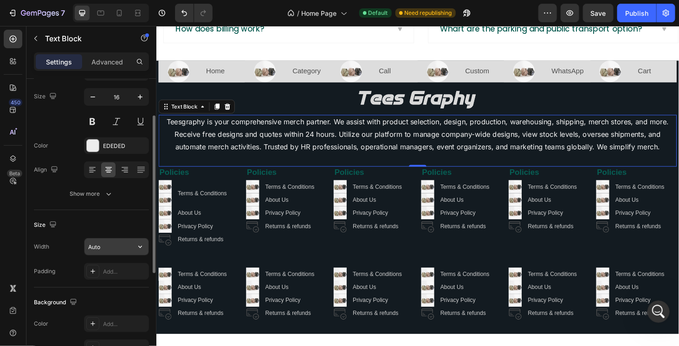
scroll to position [115, 0]
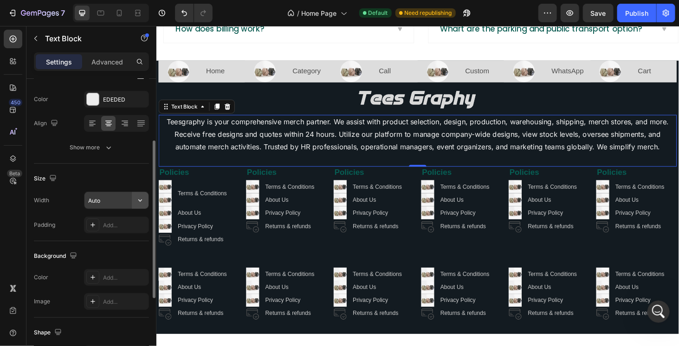
click at [137, 196] on icon "button" at bounding box center [140, 200] width 9 height 9
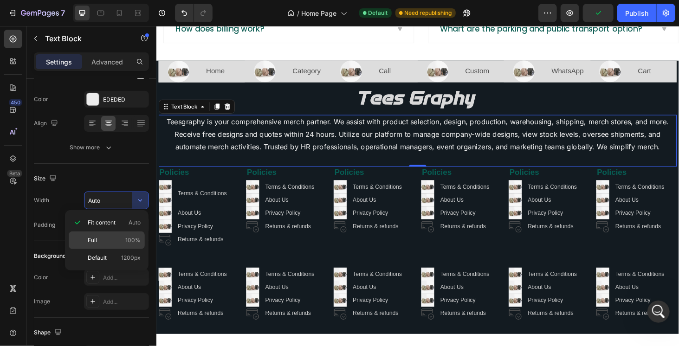
click at [118, 240] on p "Full 100%" at bounding box center [114, 240] width 53 height 8
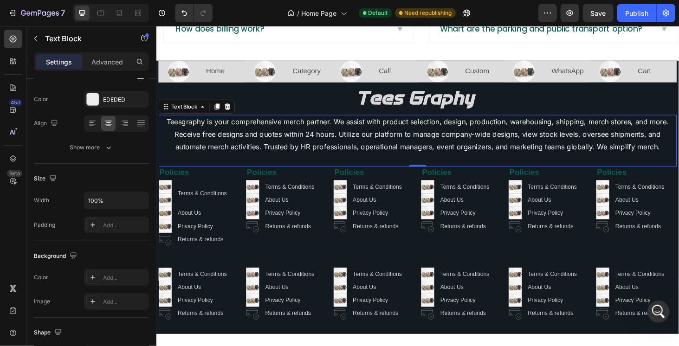
click at [145, 10] on div at bounding box center [111, 13] width 76 height 19
click at [138, 11] on icon at bounding box center [137, 12] width 9 height 9
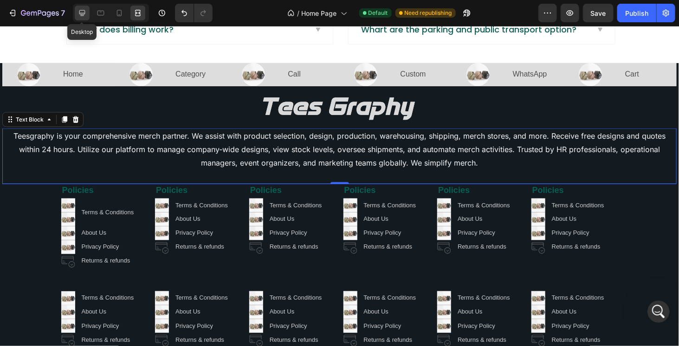
click at [83, 11] on icon at bounding box center [82, 12] width 9 height 9
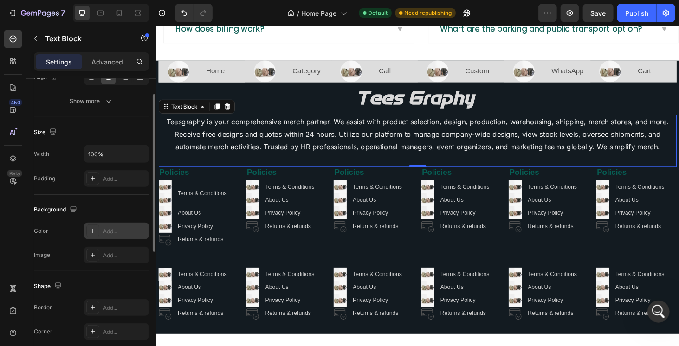
scroll to position [115, 0]
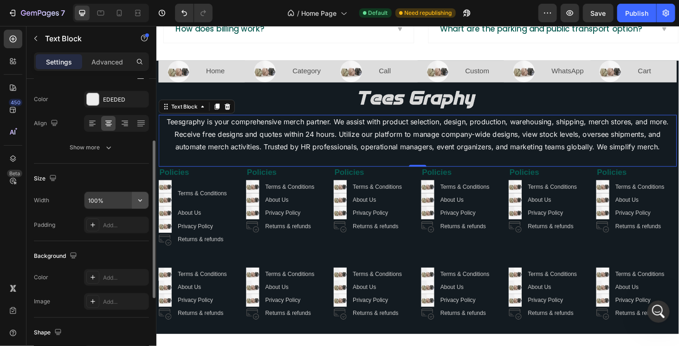
click at [141, 203] on icon "button" at bounding box center [140, 200] width 9 height 9
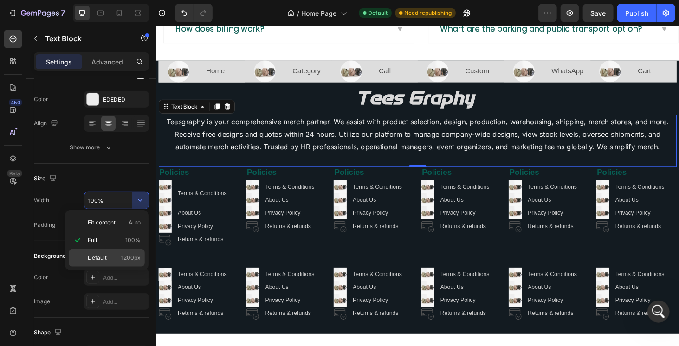
click at [110, 254] on p "Default 1200px" at bounding box center [114, 258] width 53 height 8
type input "1200"
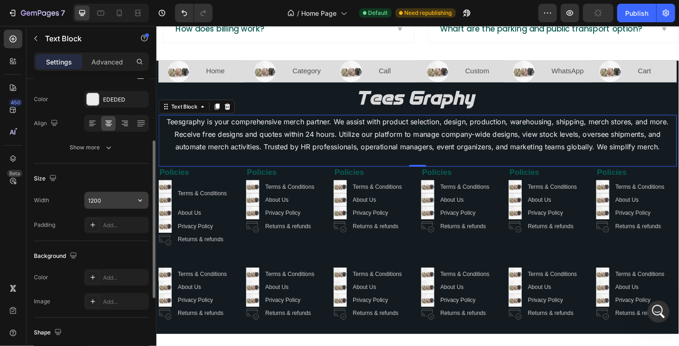
click at [114, 197] on input "1200" at bounding box center [117, 200] width 64 height 17
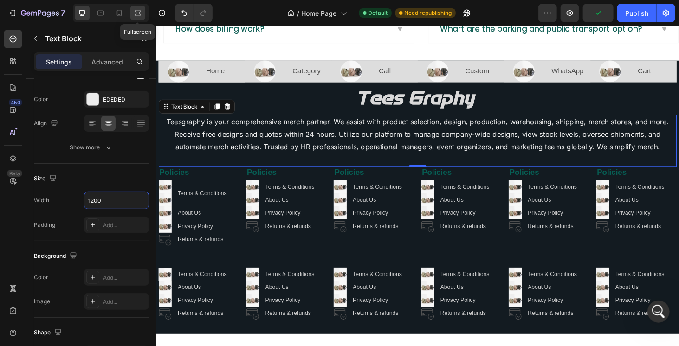
click at [142, 14] on icon at bounding box center [137, 12] width 9 height 9
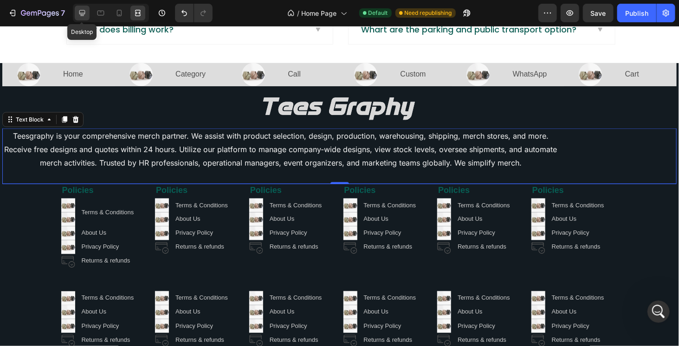
click at [78, 10] on icon at bounding box center [82, 12] width 9 height 9
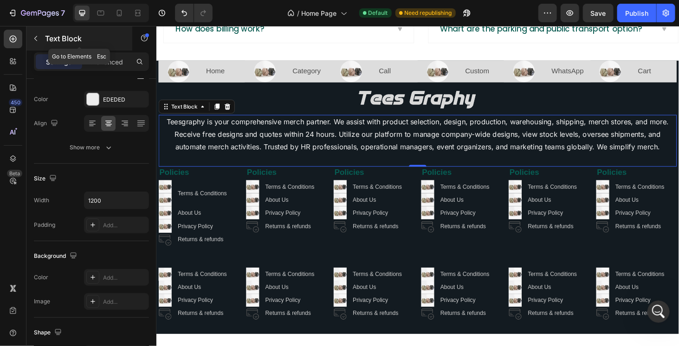
click at [41, 36] on button "button" at bounding box center [35, 38] width 15 height 15
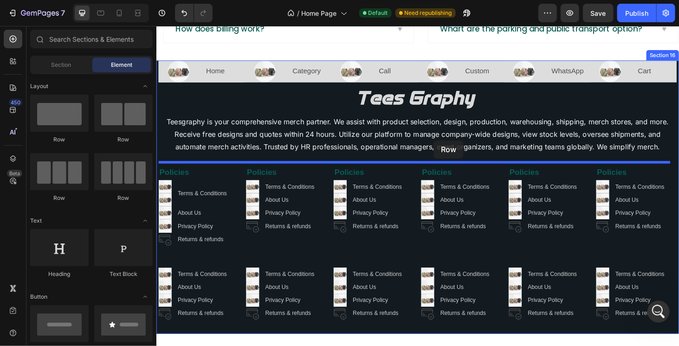
drag, startPoint x: 216, startPoint y: 141, endPoint x: 451, endPoint y: 148, distance: 235.5
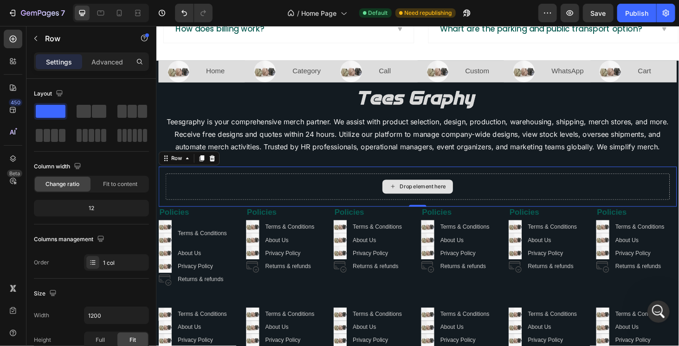
click at [211, 185] on div "Drop element here" at bounding box center [435, 197] width 538 height 28
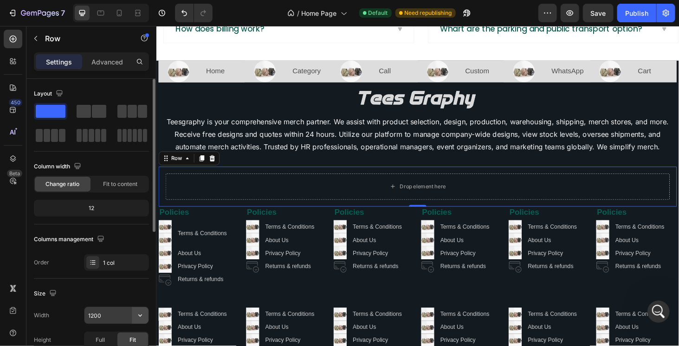
click at [137, 314] on icon "button" at bounding box center [140, 315] width 9 height 9
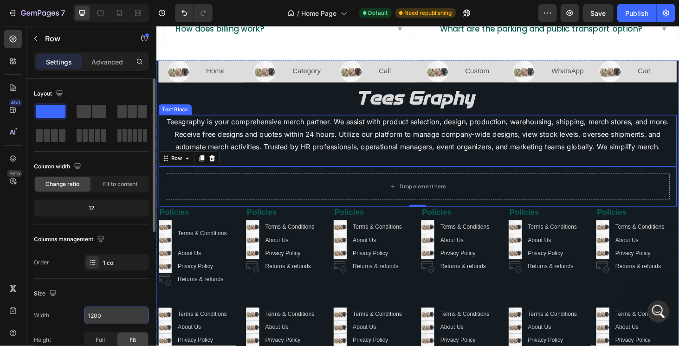
click at [315, 137] on p "Teesgraphy is your comprehensive merch partner. We assist with product selectio…" at bounding box center [434, 148] width 551 height 53
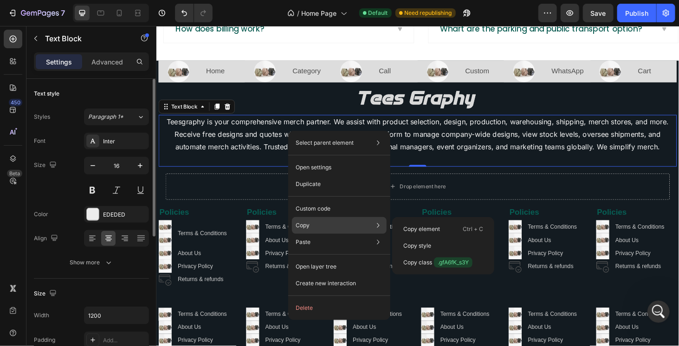
click at [313, 222] on div "Copy Copy element Ctrl + C Copy style Copy class .gfA6fK_s3Y" at bounding box center [339, 225] width 95 height 17
drag, startPoint x: 432, startPoint y: 235, endPoint x: 244, endPoint y: 183, distance: 195.0
click at [432, 238] on div "Copy element Ctrl + C" at bounding box center [443, 246] width 95 height 17
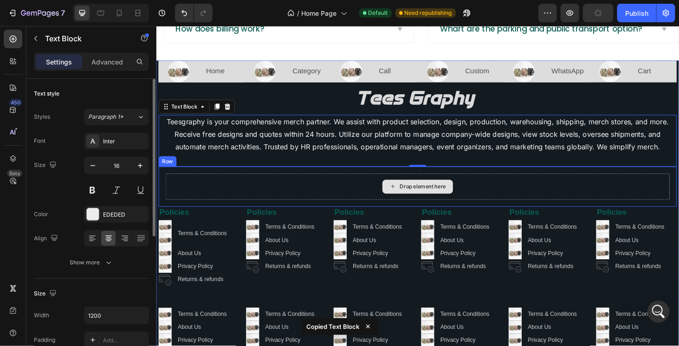
click at [398, 190] on div "Drop element here" at bounding box center [434, 197] width 75 height 15
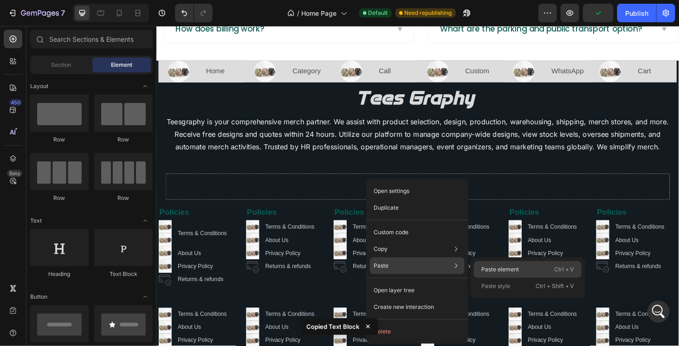
click at [506, 273] on p "Paste element" at bounding box center [501, 270] width 38 height 8
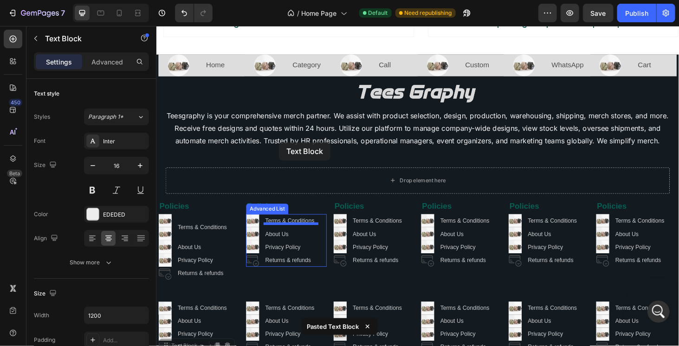
scroll to position [2192, 0]
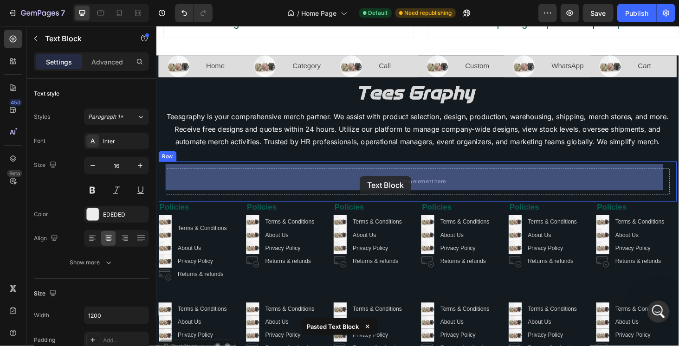
drag, startPoint x: 167, startPoint y: 224, endPoint x: 373, endPoint y: 186, distance: 209.7
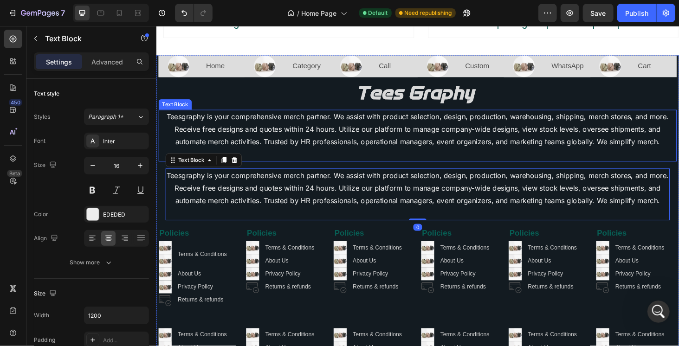
click at [311, 128] on p "Teesgraphy is your comprehensive merch partner. We assist with product selectio…" at bounding box center [434, 142] width 551 height 53
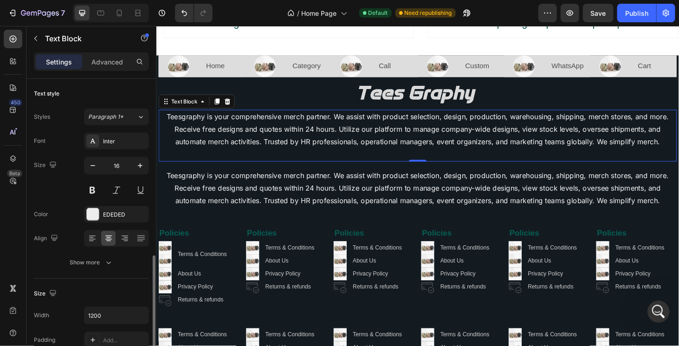
scroll to position [115, 0]
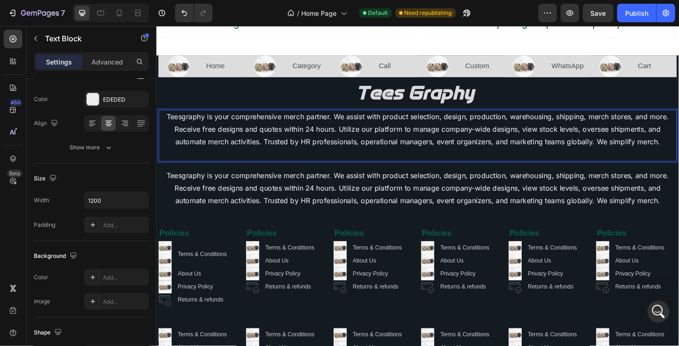
drag, startPoint x: 324, startPoint y: 156, endPoint x: 271, endPoint y: 183, distance: 59.4
click at [271, 183] on p "Teesgraphy is your comprehensive merch partner. We assist with product selectio…" at bounding box center [435, 205] width 536 height 53
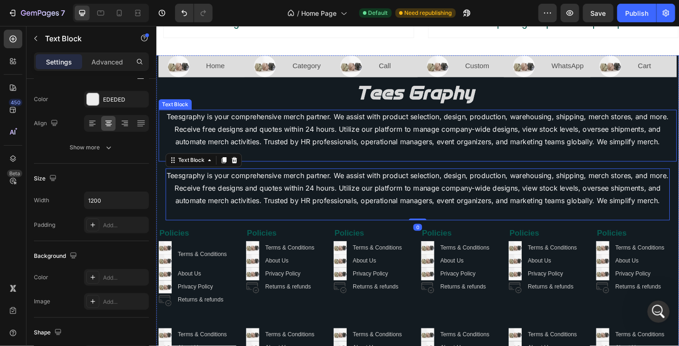
click at [315, 155] on p "Teesgraphy is your comprehensive merch partner. We assist with product selectio…" at bounding box center [434, 142] width 551 height 53
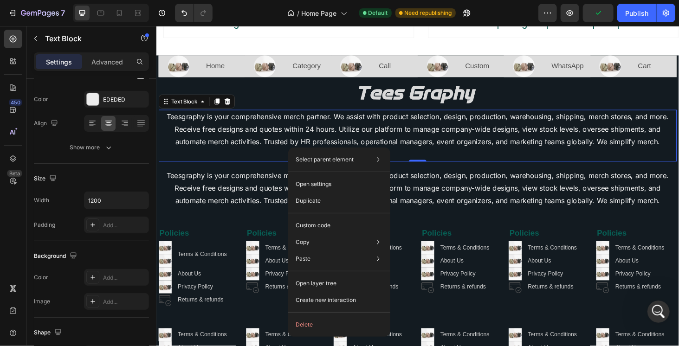
click at [229, 103] on icon at bounding box center [232, 106] width 6 height 7
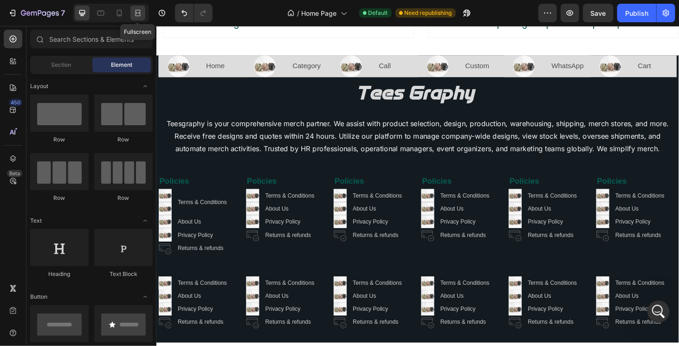
click at [138, 13] on icon at bounding box center [139, 13] width 3 height 2
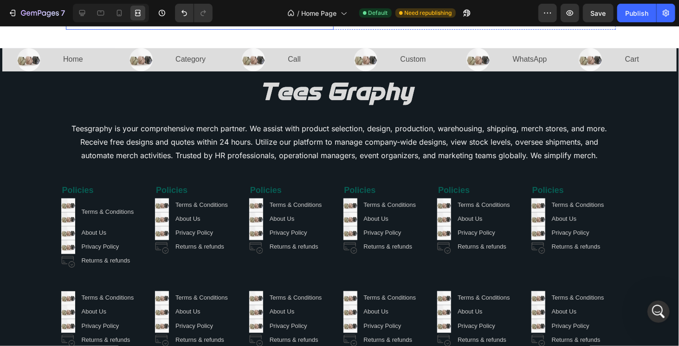
scroll to position [2138, 0]
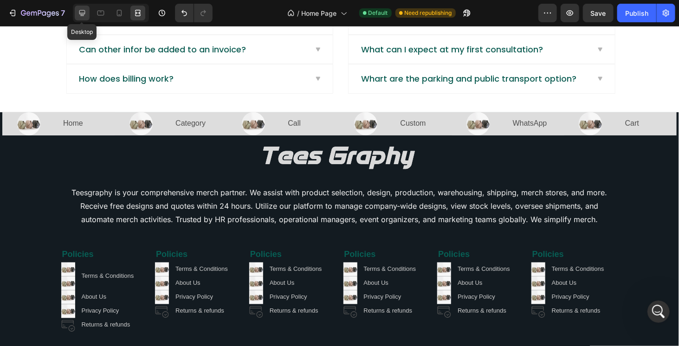
click at [83, 15] on icon at bounding box center [82, 12] width 9 height 9
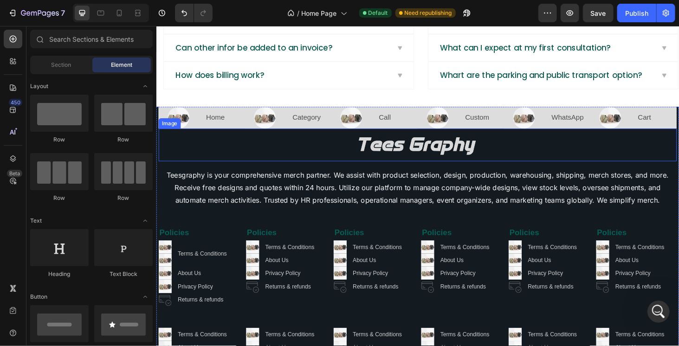
click at [435, 142] on img at bounding box center [434, 152] width 138 height 35
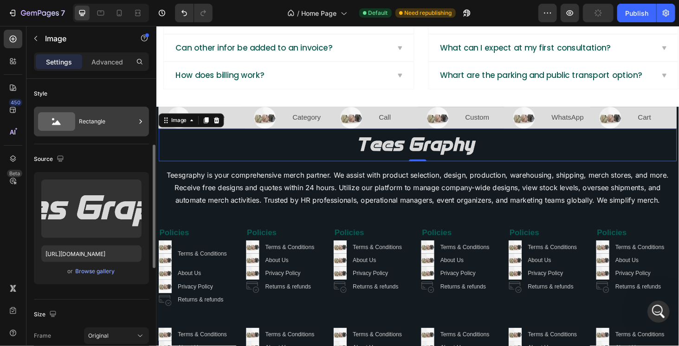
scroll to position [93, 0]
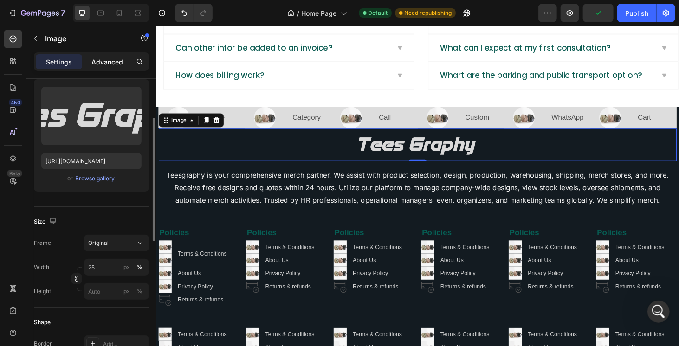
click at [101, 62] on p "Advanced" at bounding box center [107, 62] width 32 height 10
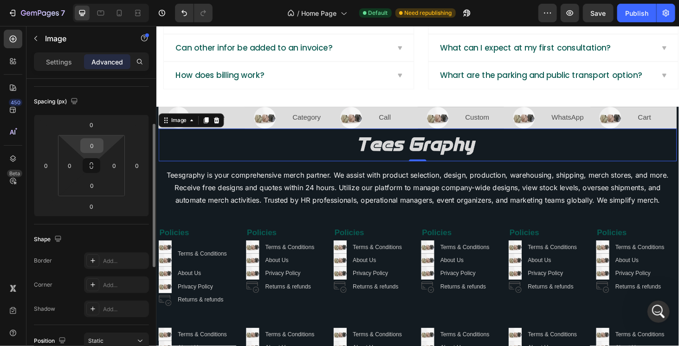
click at [94, 144] on input "0" at bounding box center [92, 146] width 19 height 14
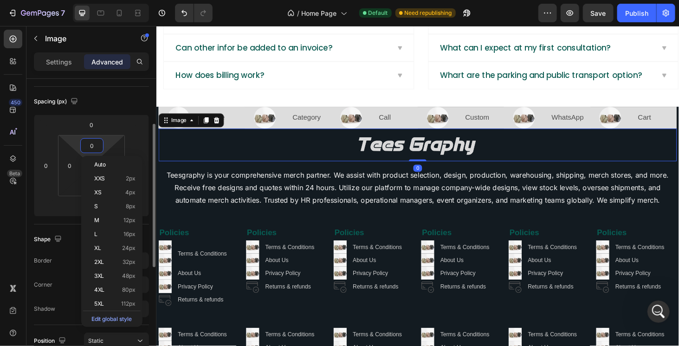
click at [94, 144] on input "0" at bounding box center [92, 146] width 19 height 14
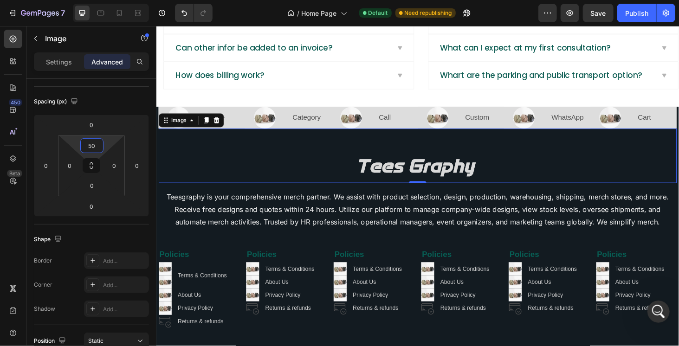
type input "50"
click at [331, 158] on div at bounding box center [434, 175] width 553 height 35
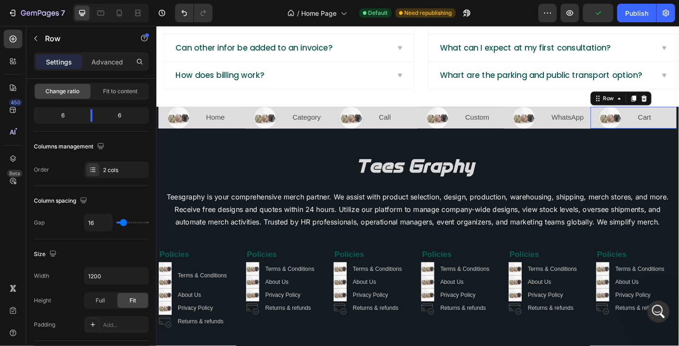
click at [679, 112] on div "Cart Text Block" at bounding box center [690, 123] width 42 height 23
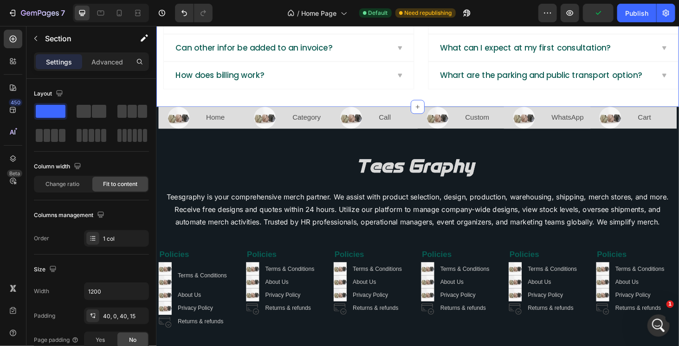
click at [611, 106] on div "Frequently asked questions Heading Have questions? We’re here to help Text bloc…" at bounding box center [434, 2] width 557 height 220
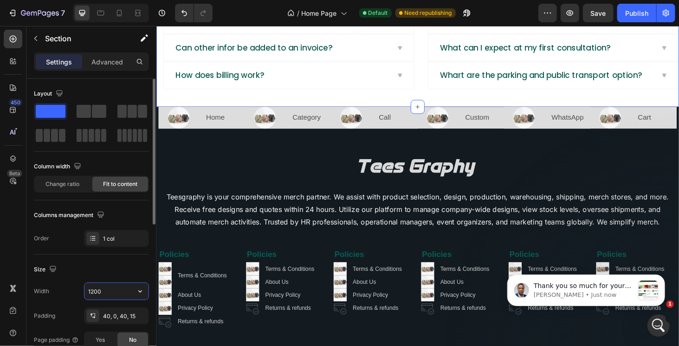
click at [119, 288] on input "1200" at bounding box center [117, 291] width 64 height 17
click at [137, 291] on icon "button" at bounding box center [140, 291] width 9 height 9
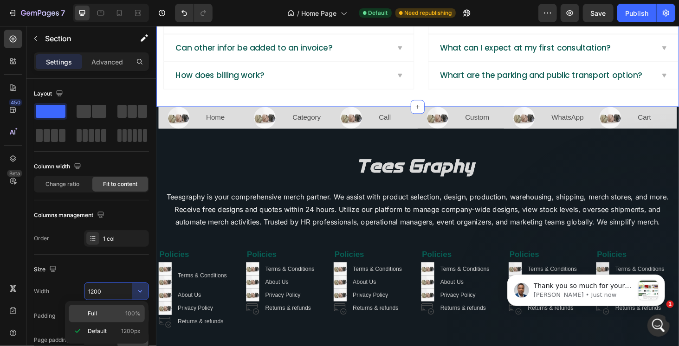
click at [112, 316] on p "Full 100%" at bounding box center [114, 314] width 53 height 8
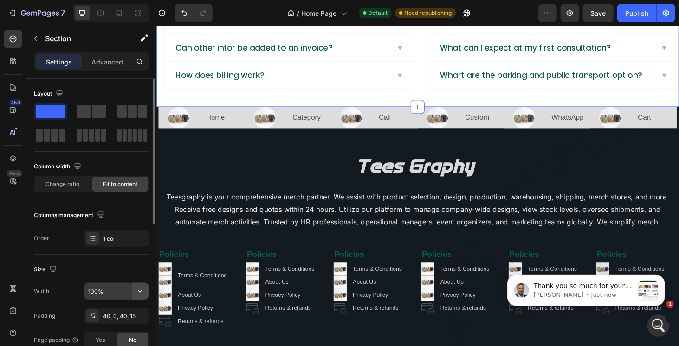
scroll to position [46, 0]
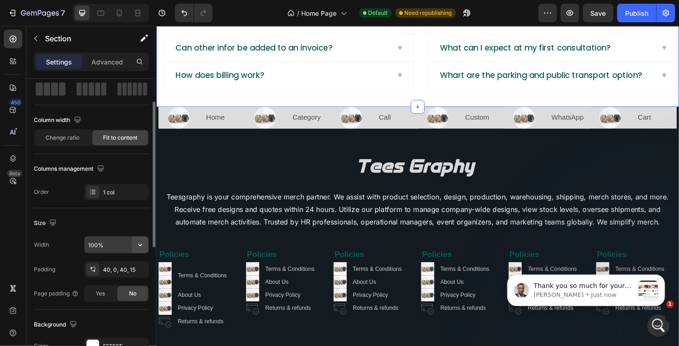
click at [140, 242] on icon "button" at bounding box center [140, 245] width 9 height 9
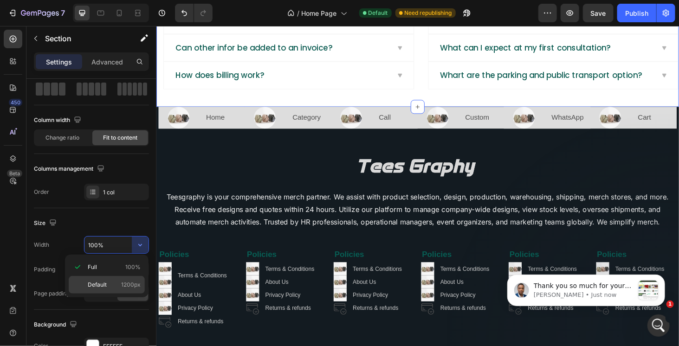
click at [104, 284] on span "Default" at bounding box center [97, 285] width 19 height 8
type input "1200"
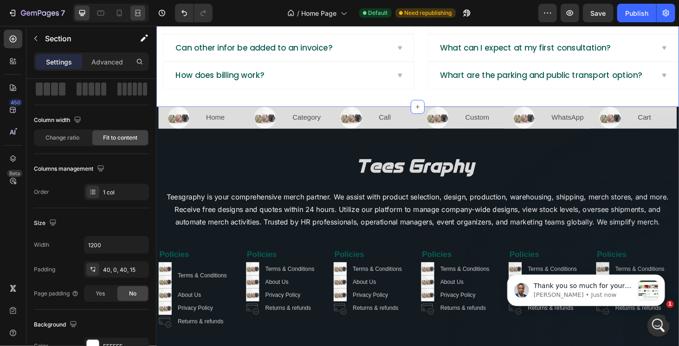
click at [140, 10] on icon at bounding box center [137, 12] width 9 height 9
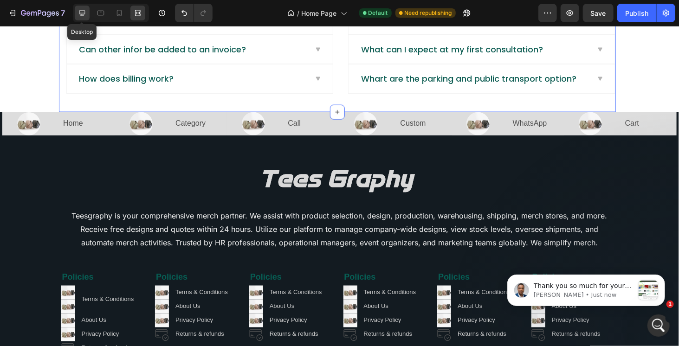
click at [83, 16] on icon at bounding box center [82, 13] width 6 height 6
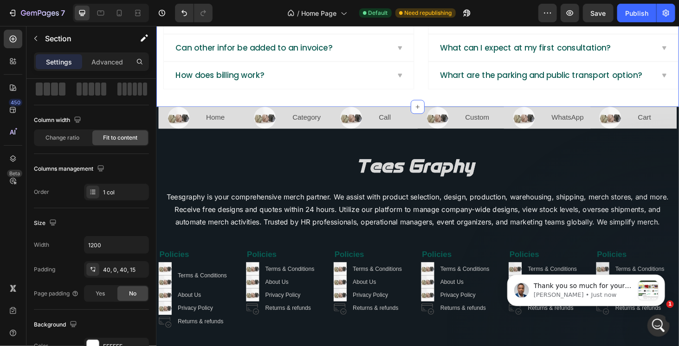
click at [610, 106] on div "Frequently asked questions Heading Have questions? We’re here to help Text bloc…" at bounding box center [434, 2] width 557 height 220
click at [433, 108] on icon at bounding box center [434, 111] width 7 height 7
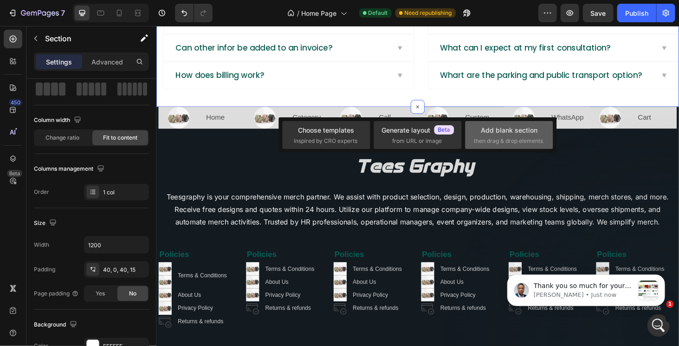
click at [516, 129] on div "Add blank section" at bounding box center [509, 130] width 57 height 10
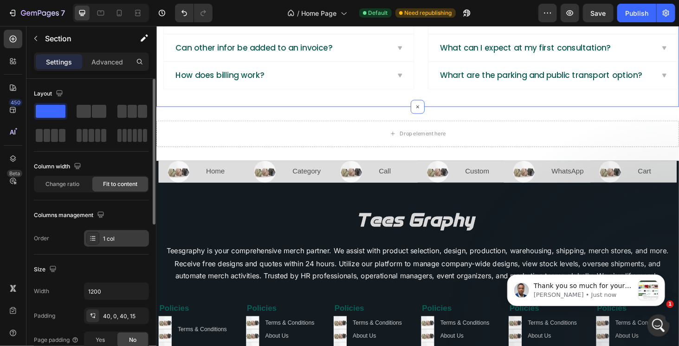
scroll to position [93, 0]
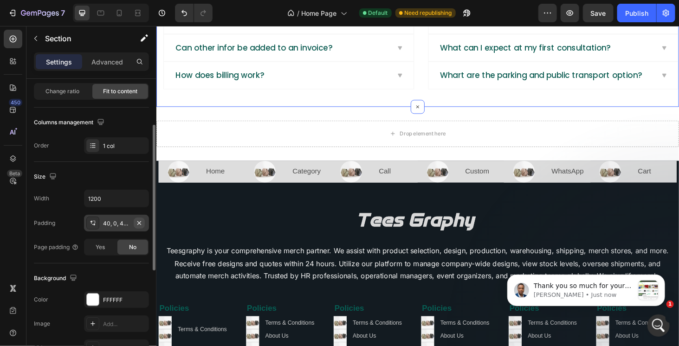
click at [140, 220] on icon "button" at bounding box center [139, 223] width 7 height 7
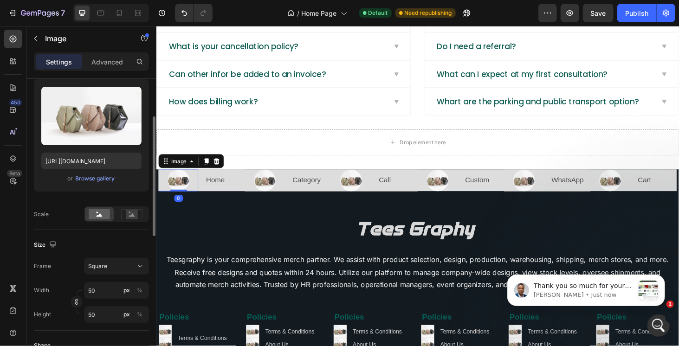
scroll to position [0, 0]
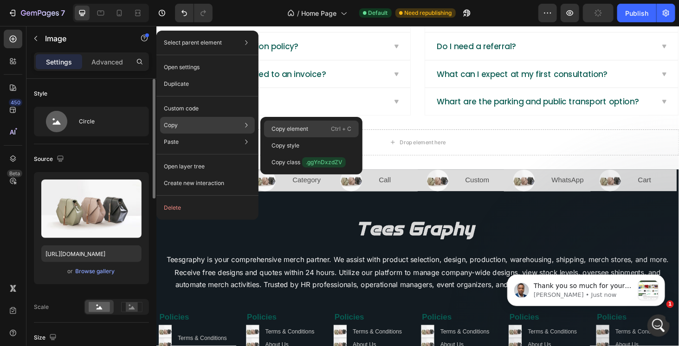
click at [310, 137] on div "Copy element Ctrl + C" at bounding box center [311, 145] width 95 height 17
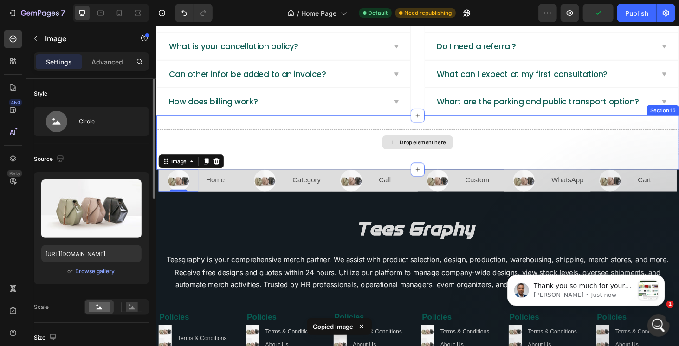
click at [222, 143] on div "Drop element here" at bounding box center [434, 150] width 557 height 28
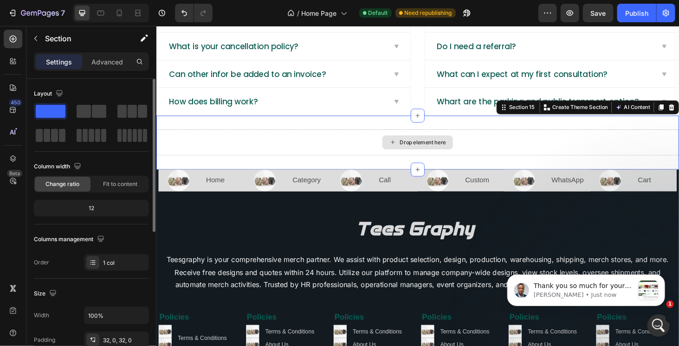
drag, startPoint x: 282, startPoint y: 158, endPoint x: 301, endPoint y: 138, distance: 26.9
click at [333, 144] on div "Drop element here" at bounding box center [434, 150] width 557 height 28
click at [131, 139] on span at bounding box center [130, 135] width 4 height 13
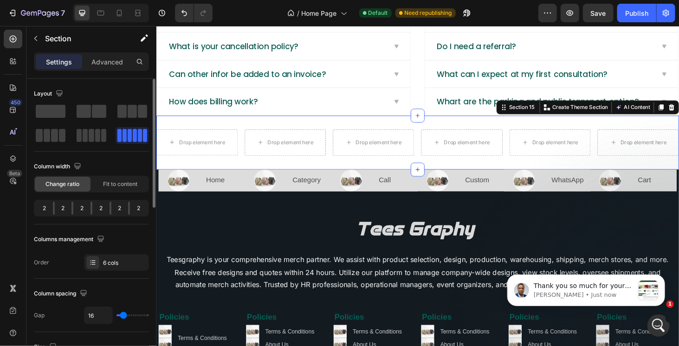
click at [133, 131] on span at bounding box center [135, 135] width 4 height 13
click at [209, 184] on p "Home" at bounding box center [229, 189] width 40 height 13
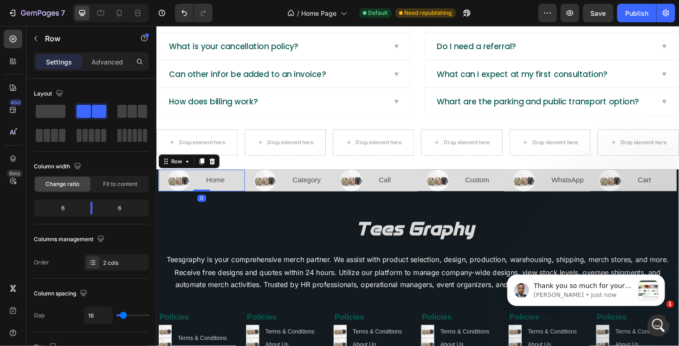
click at [201, 186] on div "Image Home Text Block Row 0" at bounding box center [204, 190] width 92 height 23
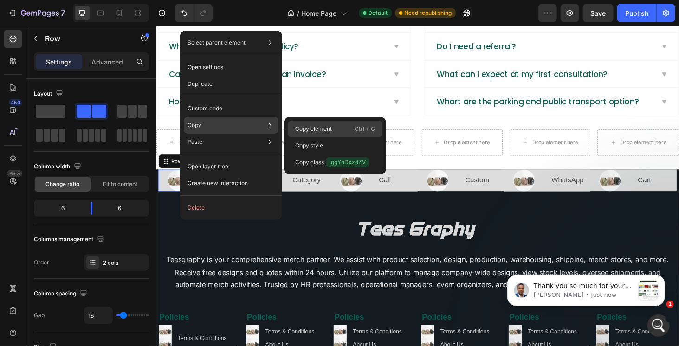
click at [309, 137] on div "Copy element Ctrl + C" at bounding box center [335, 145] width 95 height 17
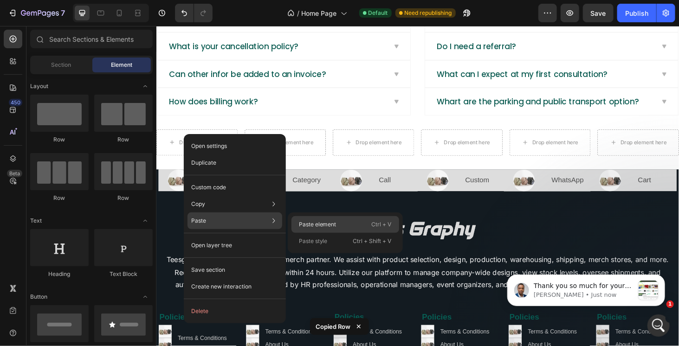
click at [305, 224] on p "Paste element" at bounding box center [318, 225] width 38 height 8
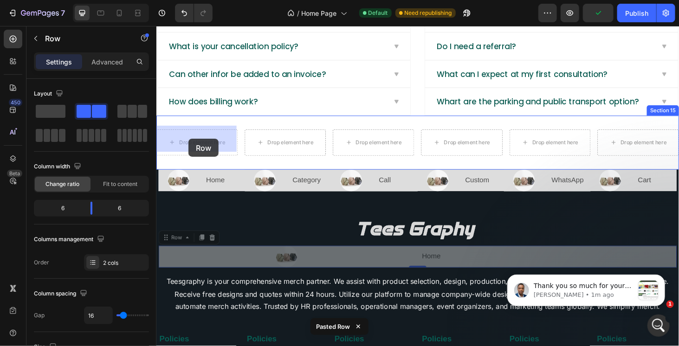
drag, startPoint x: 165, startPoint y: 244, endPoint x: 190, endPoint y: 146, distance: 101.5
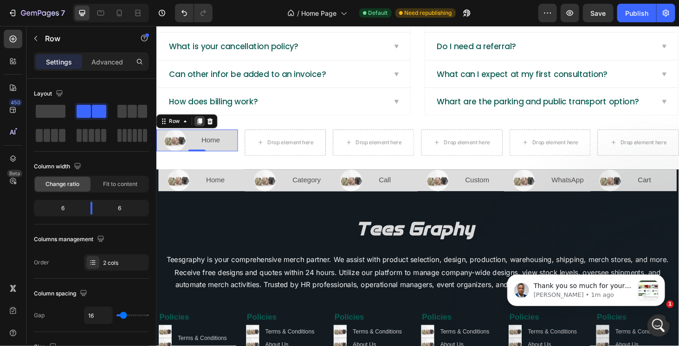
click at [202, 124] on icon at bounding box center [201, 127] width 7 height 7
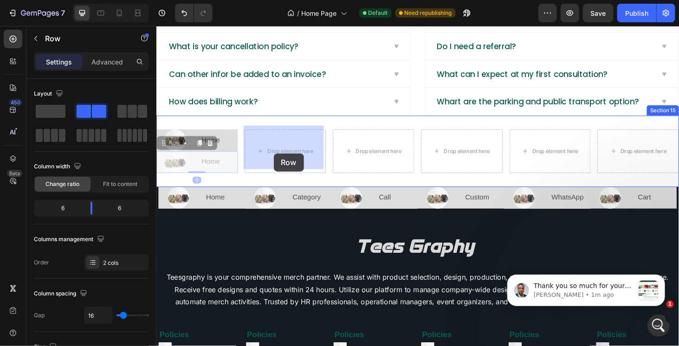
drag, startPoint x: 165, startPoint y: 145, endPoint x: 281, endPoint y: 162, distance: 117.2
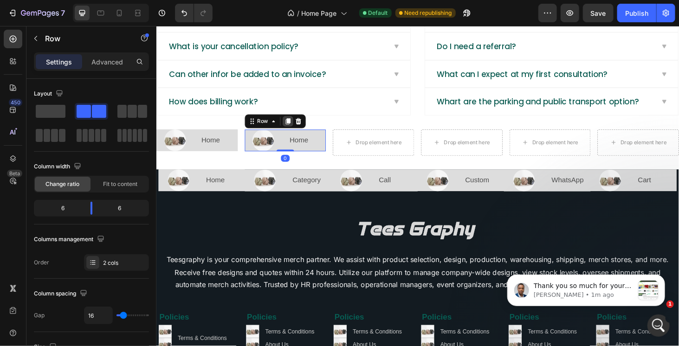
click at [295, 124] on icon at bounding box center [295, 127] width 5 height 7
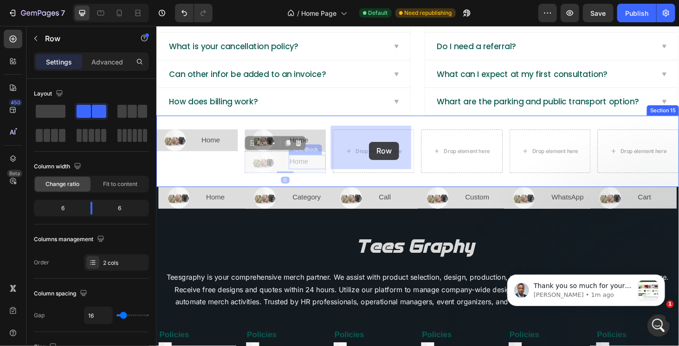
drag, startPoint x: 254, startPoint y: 143, endPoint x: 383, endPoint y: 149, distance: 128.8
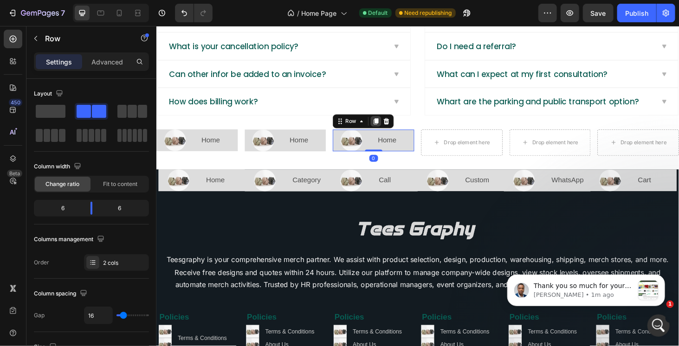
click at [391, 122] on div at bounding box center [390, 127] width 11 height 11
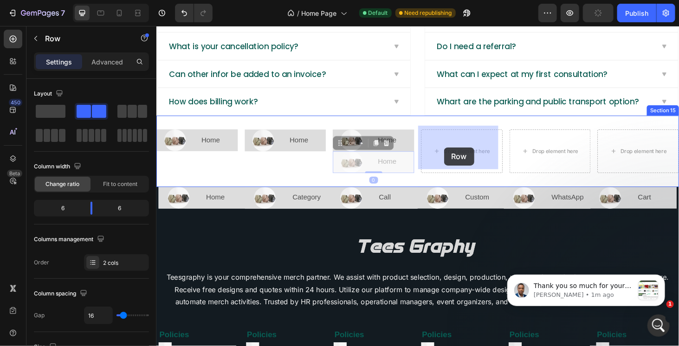
drag, startPoint x: 348, startPoint y: 144, endPoint x: 463, endPoint y: 155, distance: 114.8
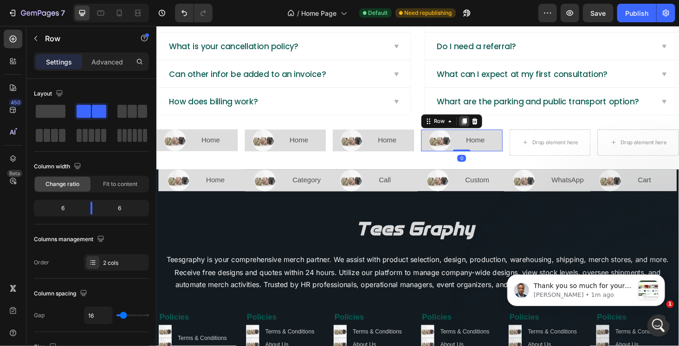
click at [482, 124] on icon at bounding box center [484, 127] width 5 height 7
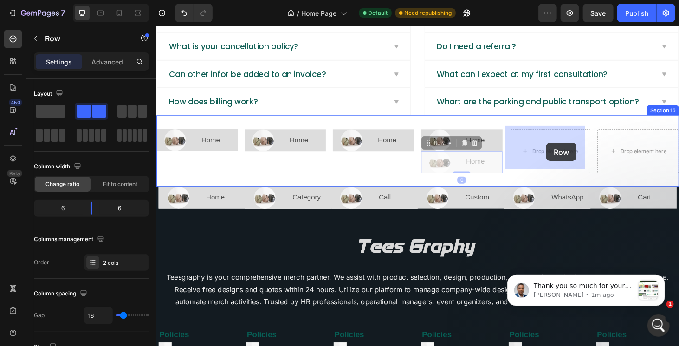
drag, startPoint x: 459, startPoint y: 153, endPoint x: 570, endPoint y: 150, distance: 111.5
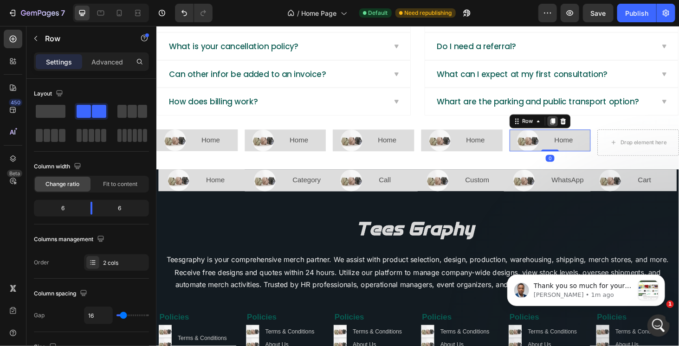
click at [576, 124] on icon at bounding box center [578, 127] width 5 height 7
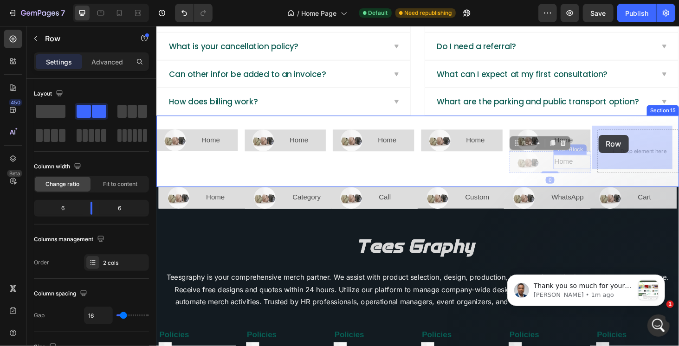
drag, startPoint x: 535, startPoint y: 148, endPoint x: 627, endPoint y: 142, distance: 93.1
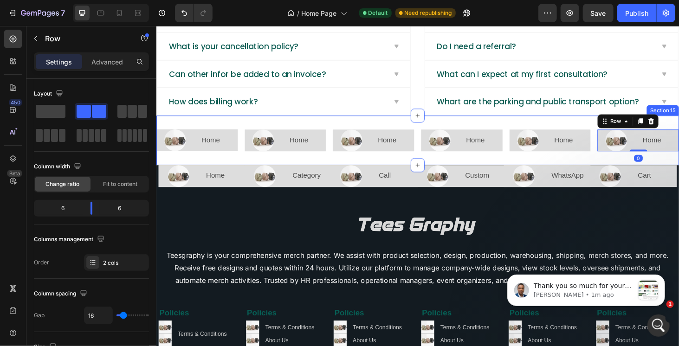
click at [524, 142] on div "Image Home Text Block Row Image Home Text Block Row Image Home Text Block Row I…" at bounding box center [434, 147] width 557 height 53
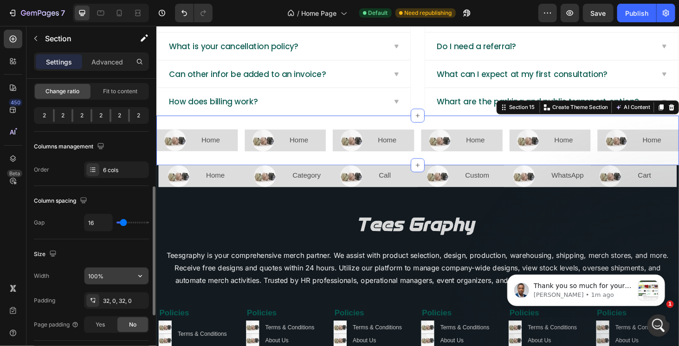
scroll to position [139, 0]
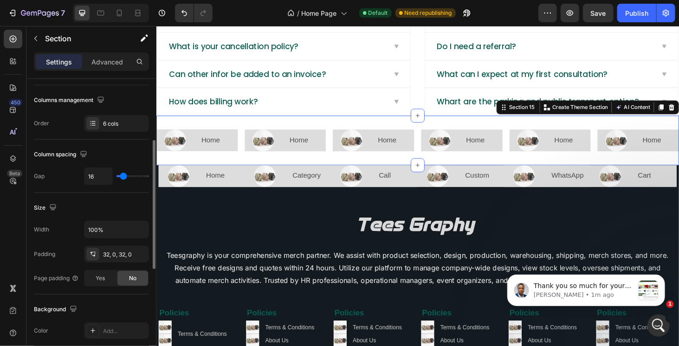
type input "2"
type input "0"
drag, startPoint x: 122, startPoint y: 176, endPoint x: 81, endPoint y: 174, distance: 41.0
type input "0"
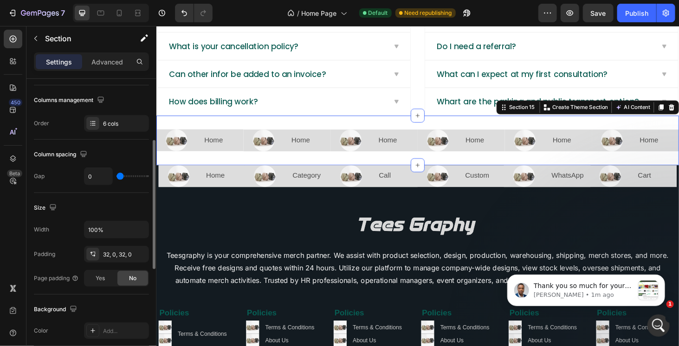
click at [117, 176] on input "range" at bounding box center [133, 177] width 33 height 2
click at [137, 251] on icon "button" at bounding box center [139, 254] width 7 height 7
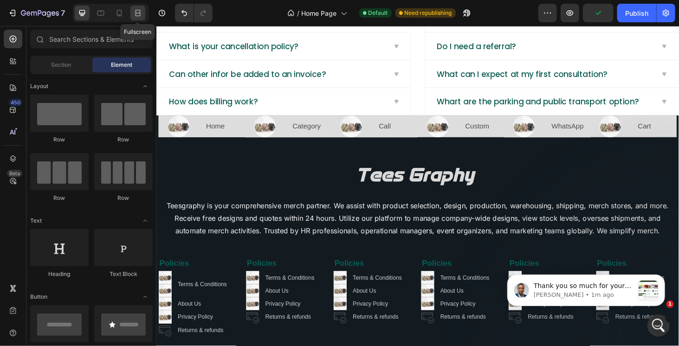
click at [138, 19] on div at bounding box center [137, 13] width 15 height 15
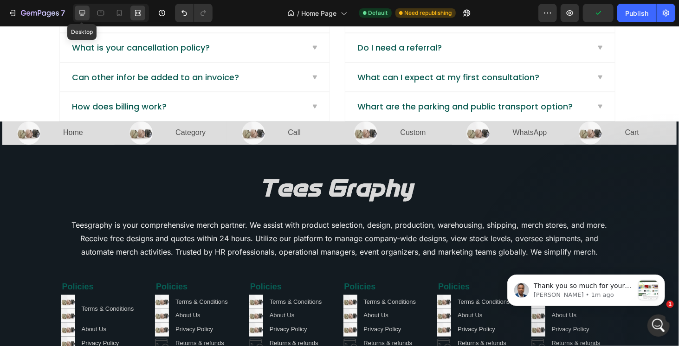
click at [83, 14] on icon at bounding box center [82, 13] width 6 height 6
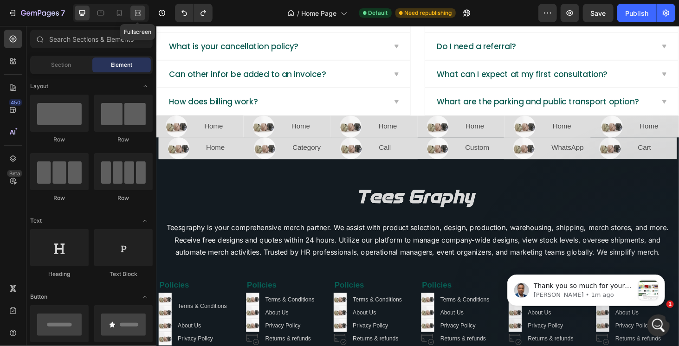
click at [140, 7] on div at bounding box center [137, 13] width 15 height 15
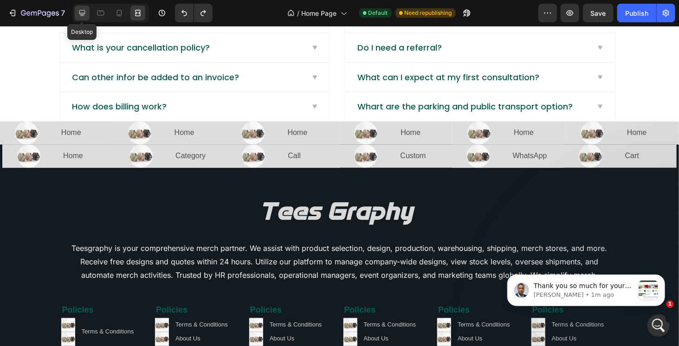
click at [79, 13] on icon at bounding box center [82, 13] width 6 height 6
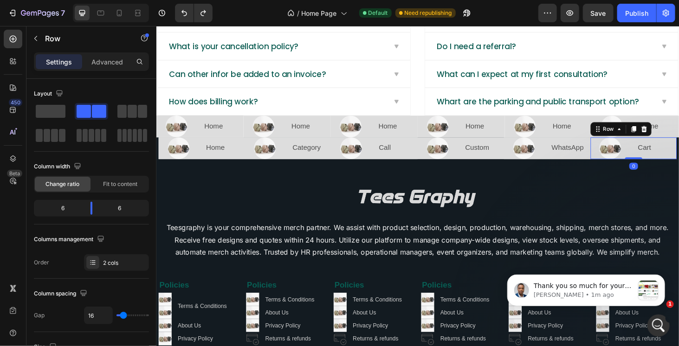
click at [679, 163] on div "Cart Text Block" at bounding box center [690, 155] width 42 height 23
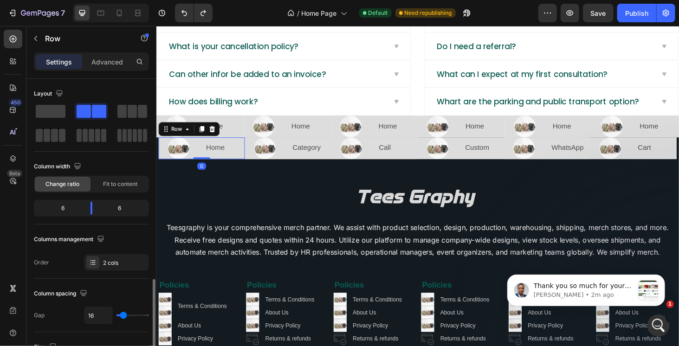
scroll to position [139, 0]
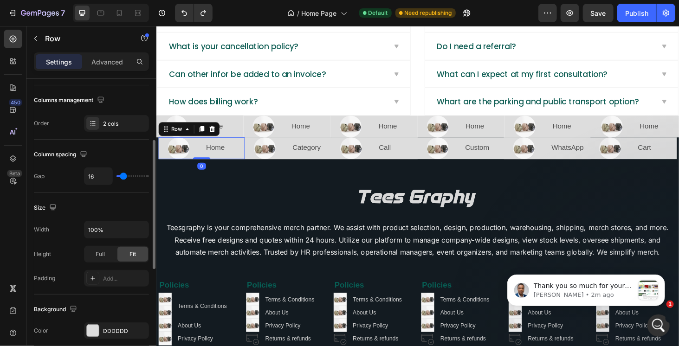
click at [248, 161] on div "Home Text Block" at bounding box center [229, 155] width 42 height 23
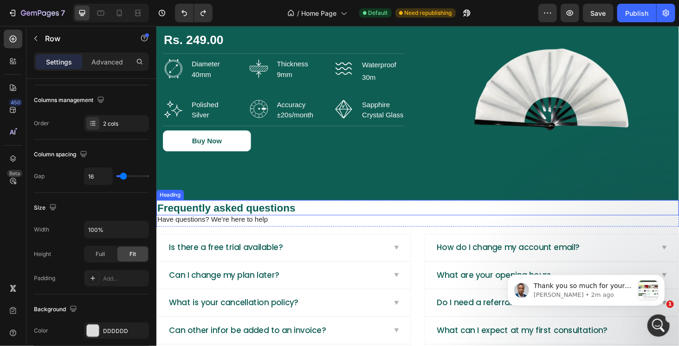
scroll to position [1905, 0]
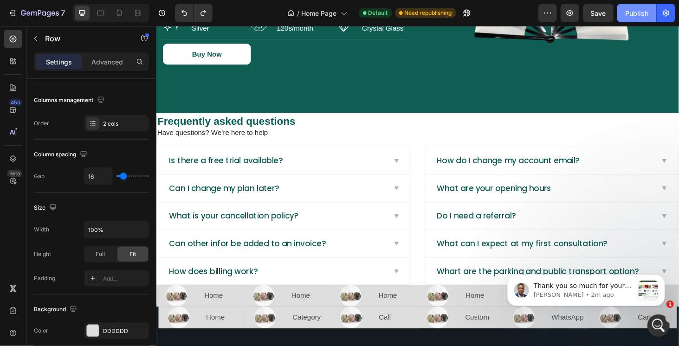
click at [637, 10] on div "Publish" at bounding box center [637, 13] width 23 height 10
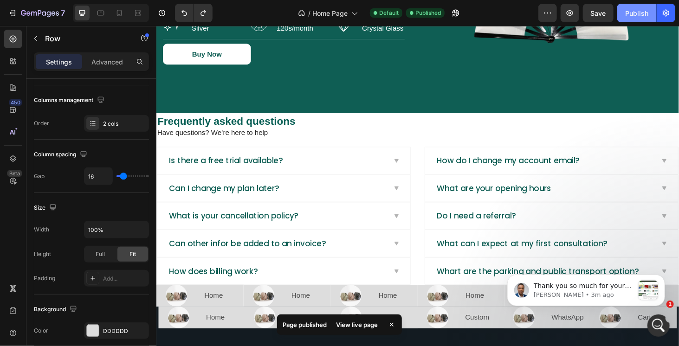
click at [632, 13] on div "Publish" at bounding box center [637, 13] width 23 height 10
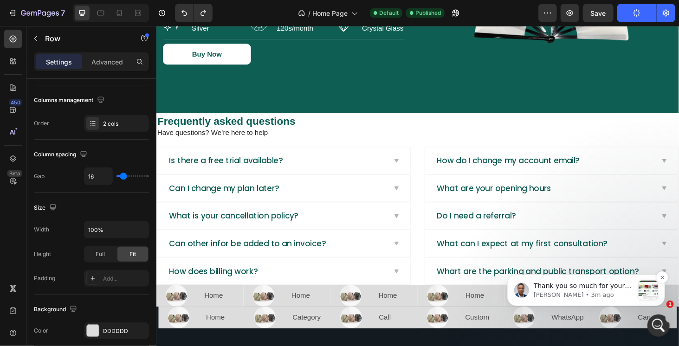
click at [602, 302] on div "Thank you so much for your patience. I have reviewed your page, and I can see t…" at bounding box center [586, 290] width 158 height 32
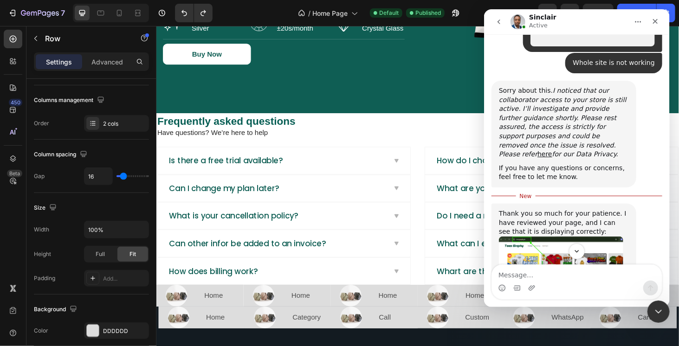
scroll to position [3959, 0]
click at [584, 282] on div "Intercom messenger" at bounding box center [577, 288] width 170 height 15
click at [660, 313] on icon "Close Intercom Messenger" at bounding box center [657, 310] width 11 height 11
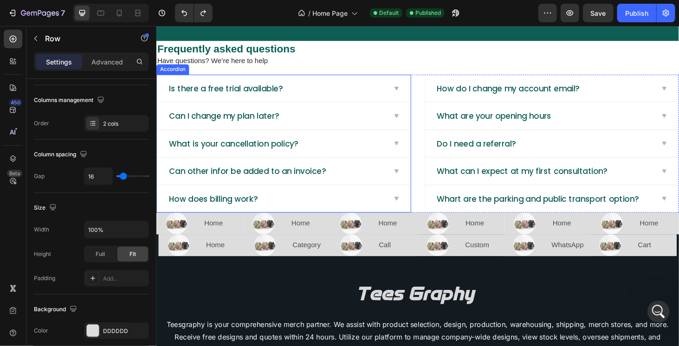
scroll to position [1998, 0]
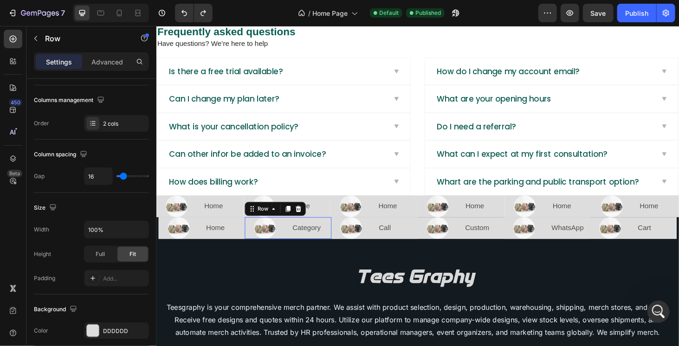
click at [339, 247] on div "Category Text Block" at bounding box center [321, 241] width 42 height 23
click at [306, 218] on icon at bounding box center [308, 221] width 6 height 7
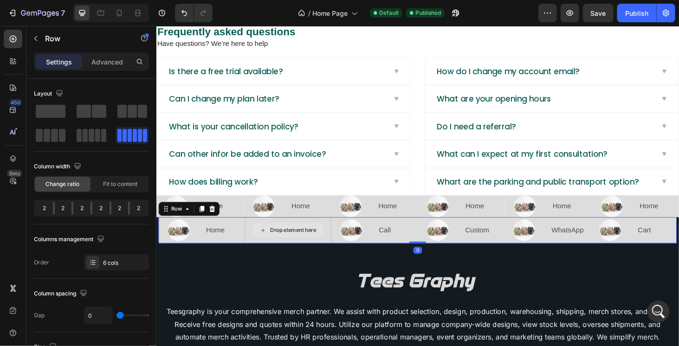
click at [327, 230] on div "Drop element here" at bounding box center [296, 244] width 92 height 28
click at [213, 217] on icon at bounding box center [215, 220] width 7 height 7
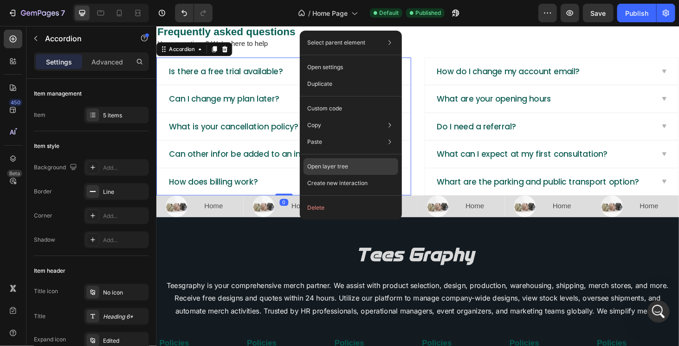
click at [342, 170] on p "Open layer tree" at bounding box center [327, 167] width 41 height 8
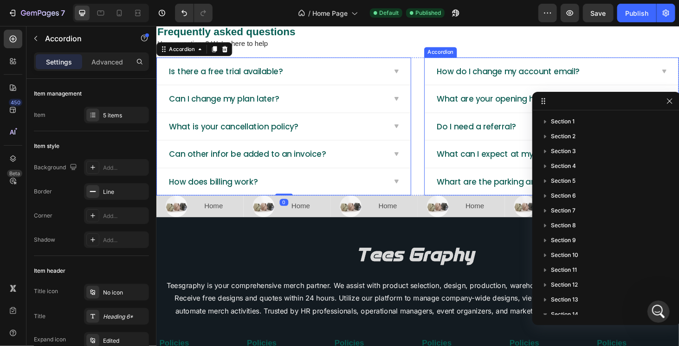
scroll to position [155, 0]
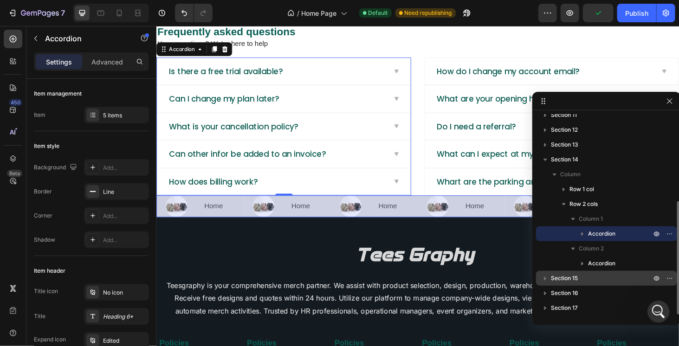
click at [591, 277] on p "Section 15" at bounding box center [602, 278] width 102 height 9
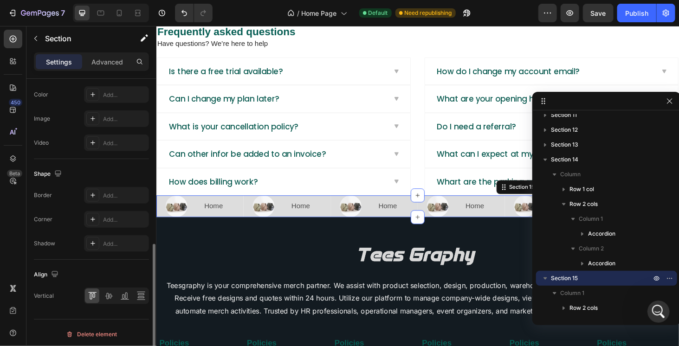
scroll to position [283, 0]
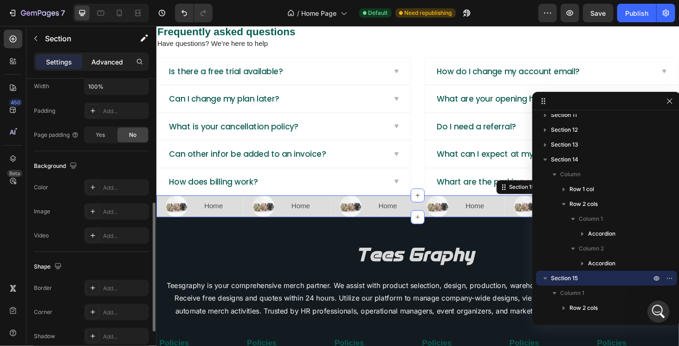
click at [109, 60] on p "Advanced" at bounding box center [107, 62] width 32 height 10
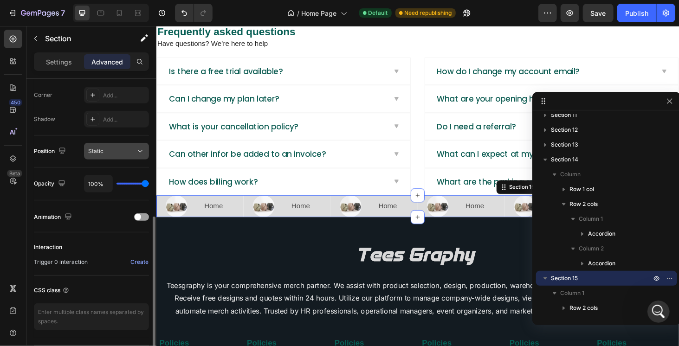
click at [97, 148] on span "Static" at bounding box center [95, 151] width 15 height 7
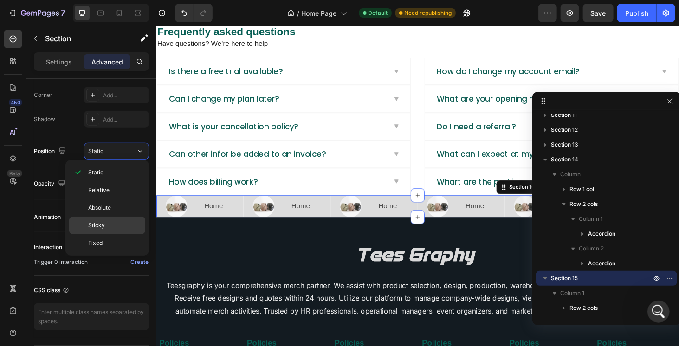
click at [101, 224] on span "Sticky" at bounding box center [96, 226] width 17 height 8
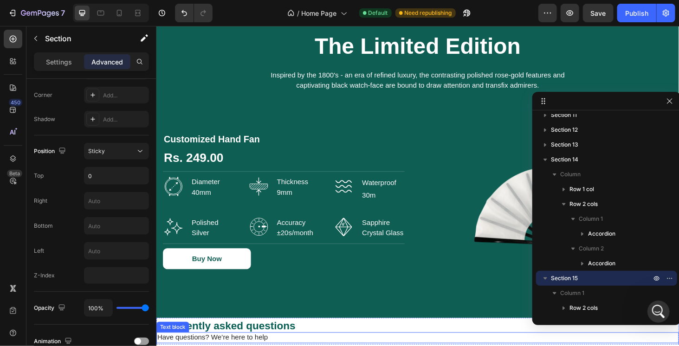
scroll to position [1813, 0]
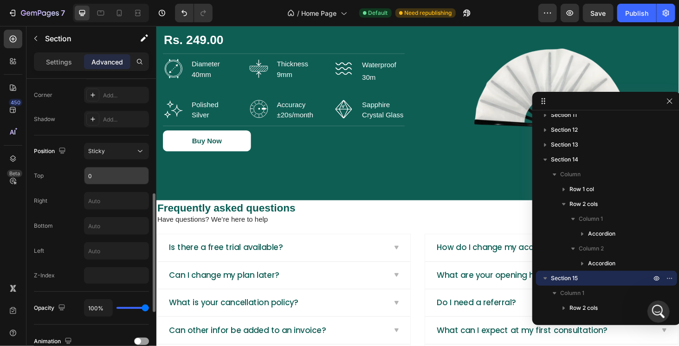
click at [132, 173] on input "0" at bounding box center [117, 176] width 64 height 17
click at [106, 224] on input "text" at bounding box center [117, 226] width 64 height 17
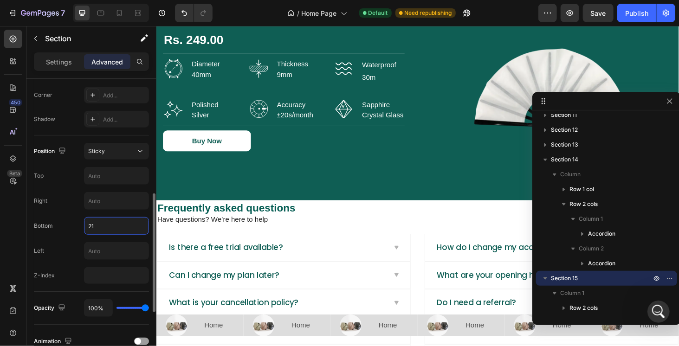
type input "20"
click at [672, 346] on p "Home" at bounding box center [692, 345] width 41 height 13
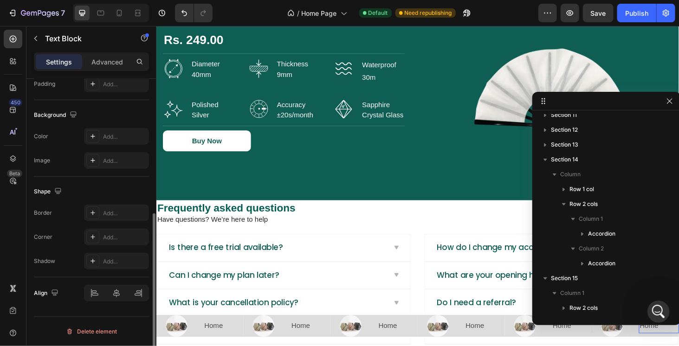
scroll to position [0, 0]
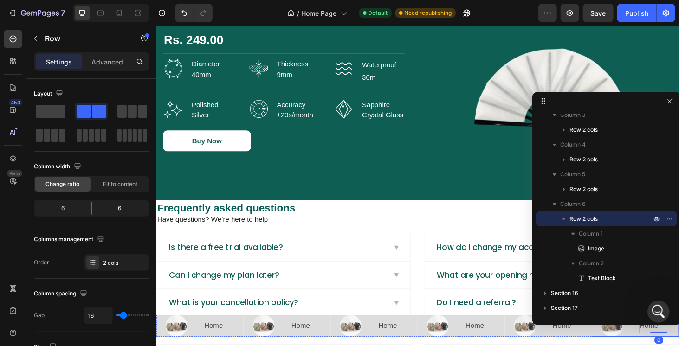
click at [658, 346] on div "Image Home Text Block 0 Row" at bounding box center [666, 345] width 93 height 23
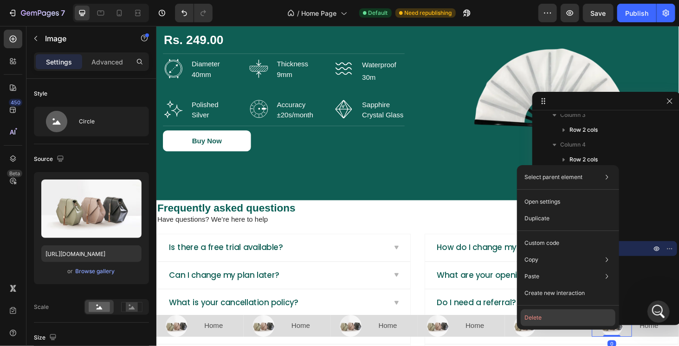
click at [573, 316] on button "Delete" at bounding box center [568, 318] width 95 height 17
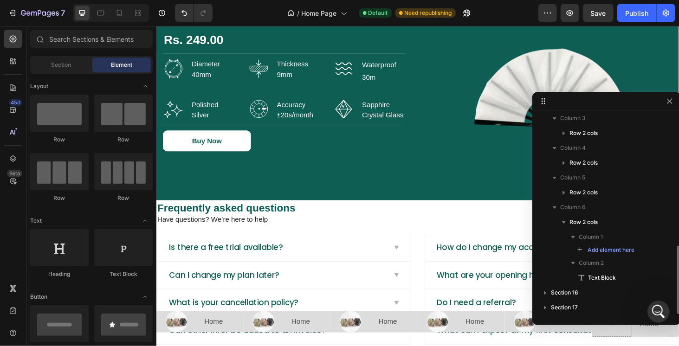
scroll to position [389, 0]
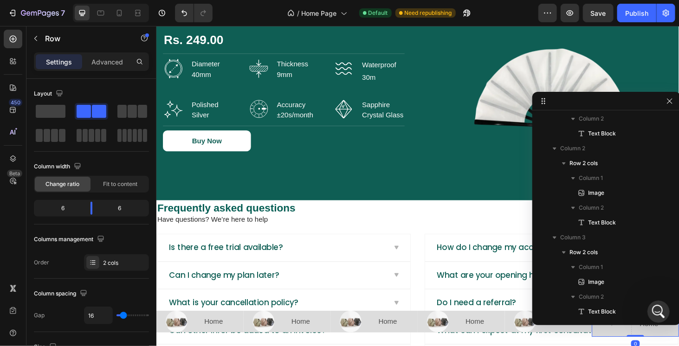
click at [673, 346] on div "Home Text Block" at bounding box center [692, 344] width 43 height 28
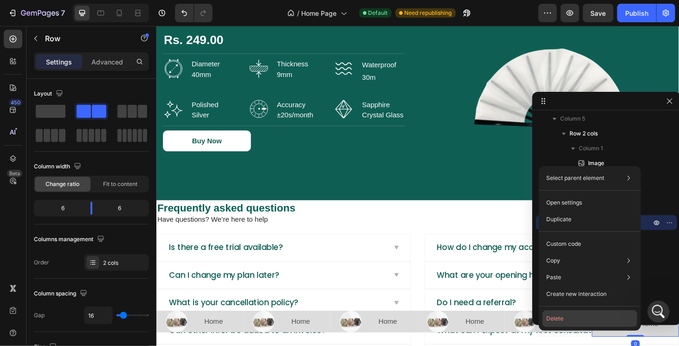
click at [596, 322] on button "Delete" at bounding box center [590, 319] width 95 height 17
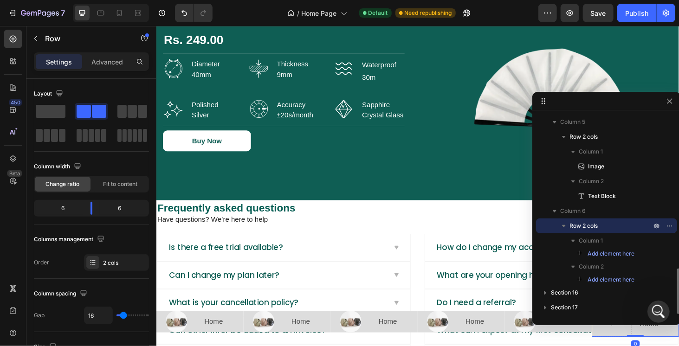
scroll to position [683, 0]
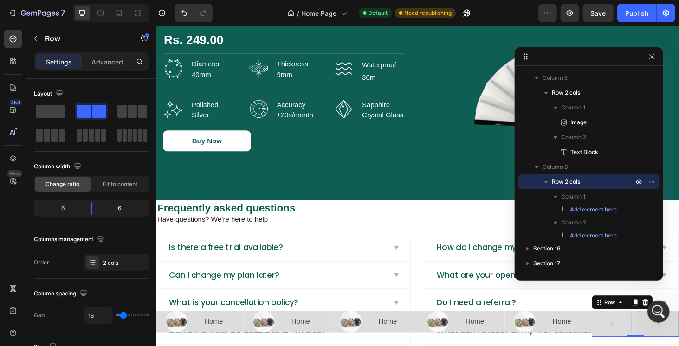
drag, startPoint x: 585, startPoint y: 101, endPoint x: 555, endPoint y: 34, distance: 73.4
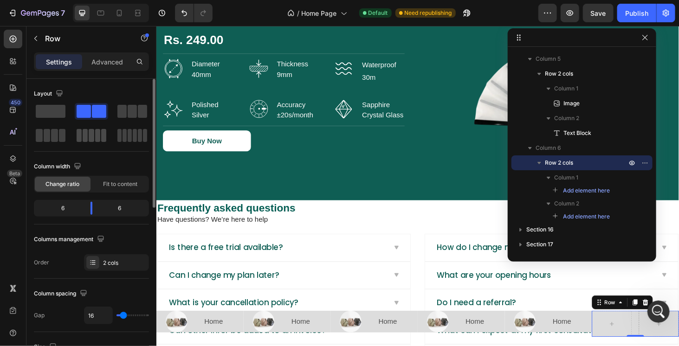
click at [95, 132] on span at bounding box center [97, 135] width 5 height 13
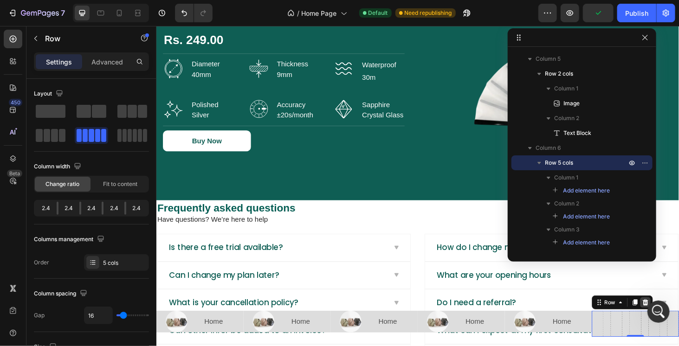
click at [675, 319] on icon at bounding box center [678, 321] width 6 height 7
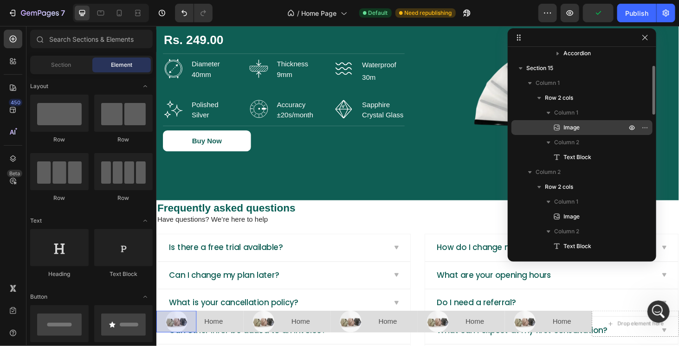
scroll to position [255, 0]
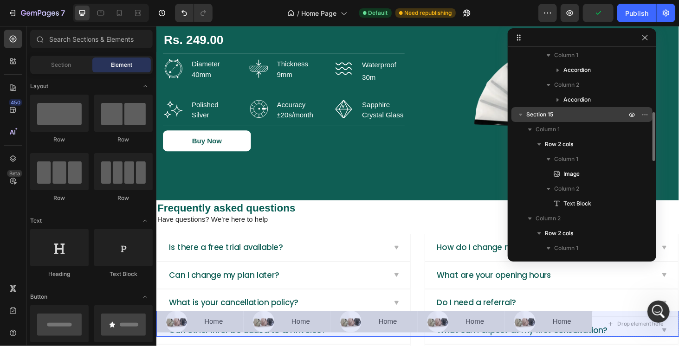
click at [555, 119] on div "Section 15" at bounding box center [582, 114] width 134 height 15
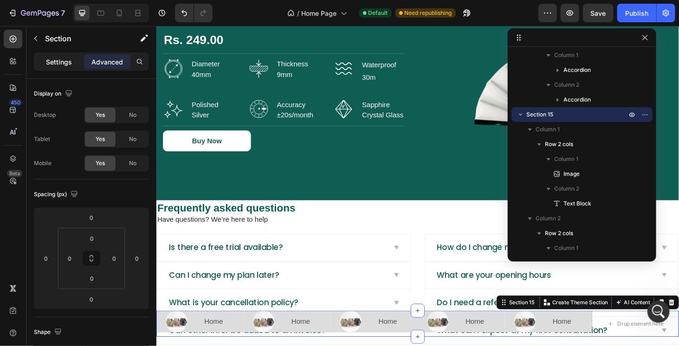
click at [49, 59] on p "Settings" at bounding box center [59, 62] width 26 height 10
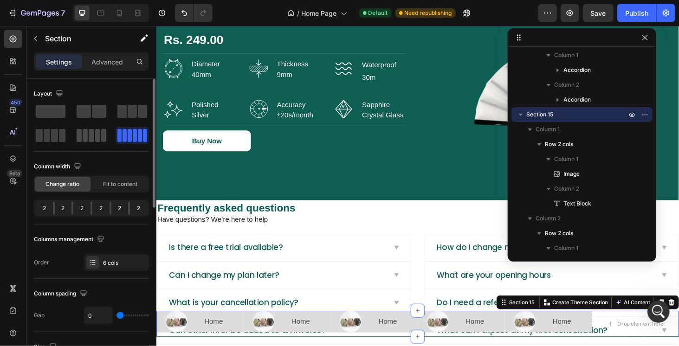
click at [94, 129] on span at bounding box center [91, 135] width 5 height 13
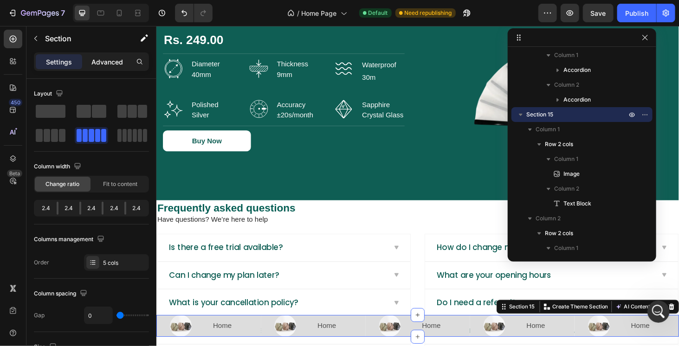
click at [115, 63] on p "Advanced" at bounding box center [107, 62] width 32 height 10
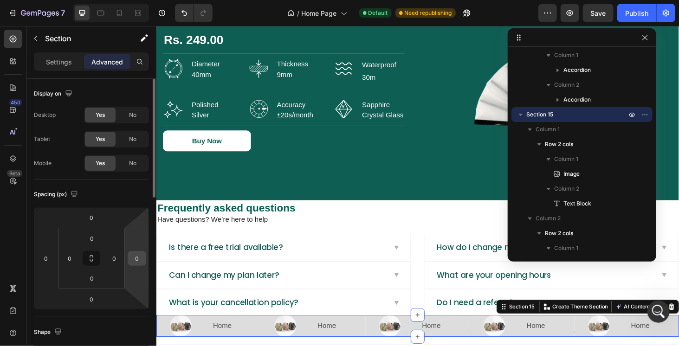
click at [137, 261] on input "0" at bounding box center [137, 259] width 14 height 14
type input "50"
click at [51, 258] on input "0" at bounding box center [46, 259] width 14 height 14
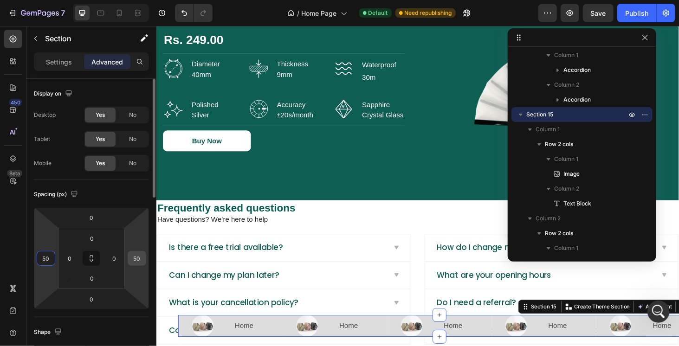
type input "50"
click at [142, 257] on input "50" at bounding box center [137, 259] width 14 height 14
click at [141, 257] on input "1001" at bounding box center [137, 259] width 14 height 14
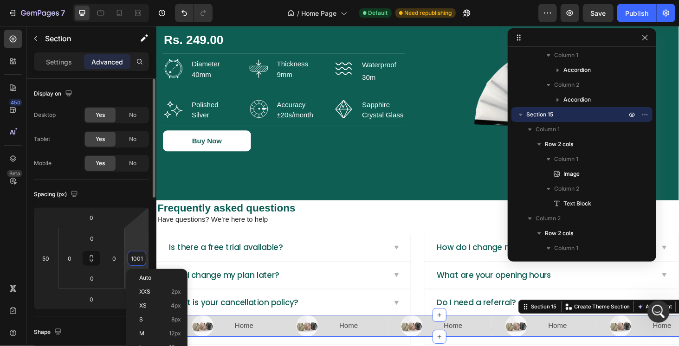
click at [141, 257] on input "1001" at bounding box center [137, 259] width 14 height 14
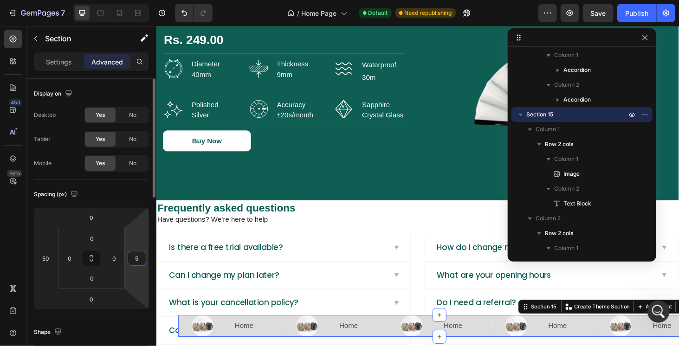
type input "50"
click at [51, 258] on input "50" at bounding box center [46, 259] width 14 height 14
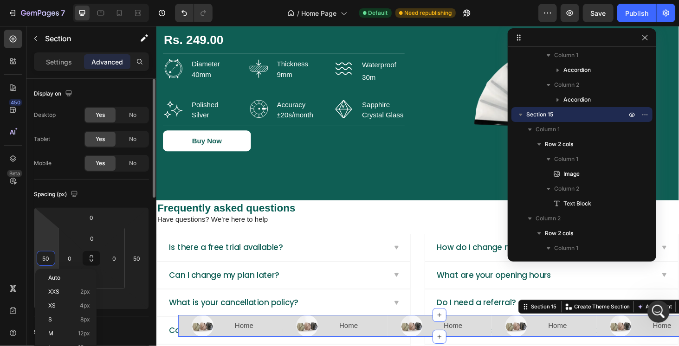
click at [51, 258] on input "50" at bounding box center [46, 259] width 14 height 14
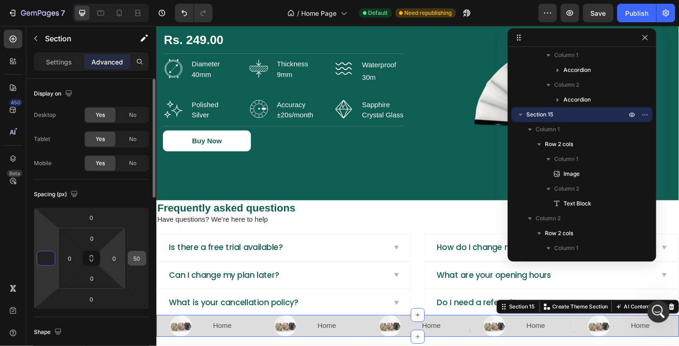
type input "0"
click at [130, 256] on input "50" at bounding box center [137, 259] width 14 height 14
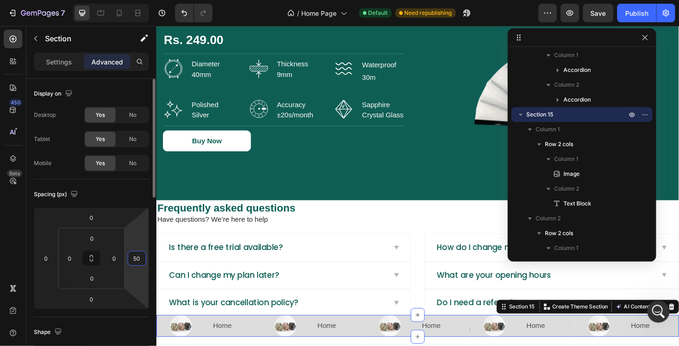
click at [130, 256] on input "50" at bounding box center [137, 259] width 14 height 14
click at [60, 57] on p "Settings" at bounding box center [59, 62] width 26 height 10
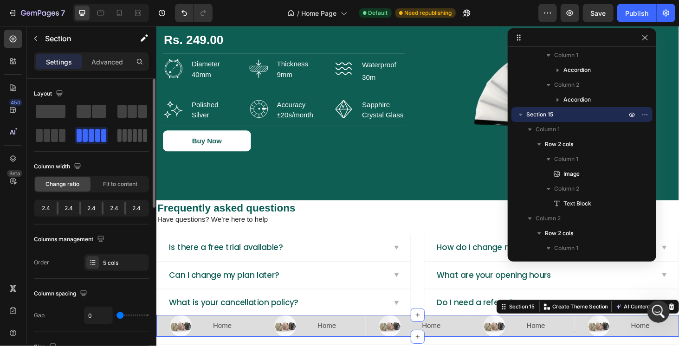
click at [130, 136] on span at bounding box center [130, 135] width 4 height 13
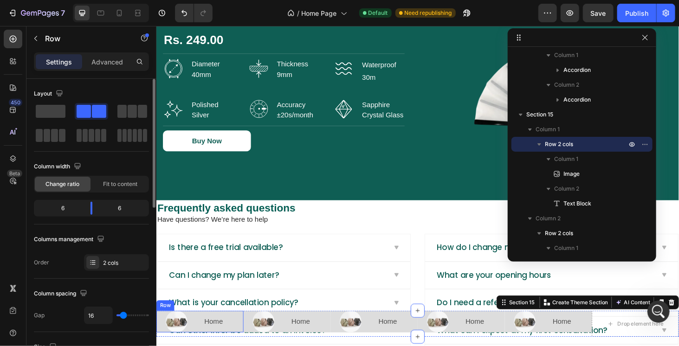
click at [205, 342] on div "Image Home Text Block Row" at bounding box center [202, 341] width 93 height 23
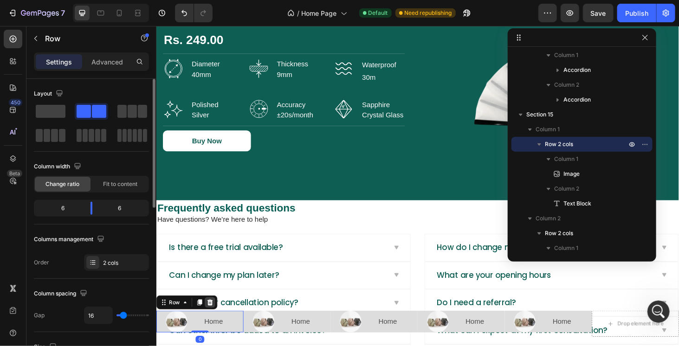
click at [211, 323] on icon at bounding box center [213, 321] width 6 height 7
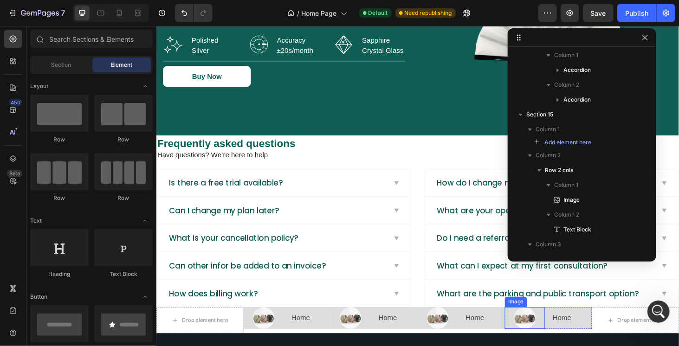
scroll to position [1720, 0]
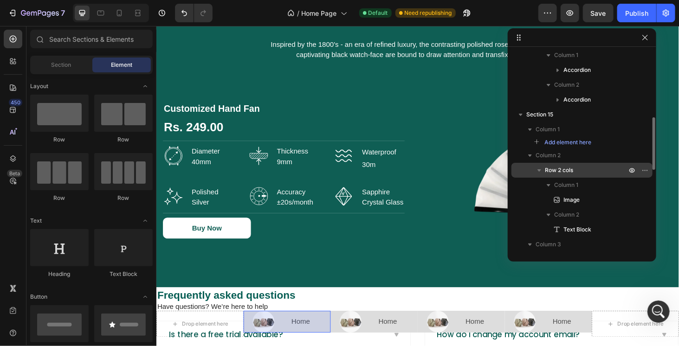
click at [564, 173] on span "Row 2 cols" at bounding box center [559, 170] width 28 height 9
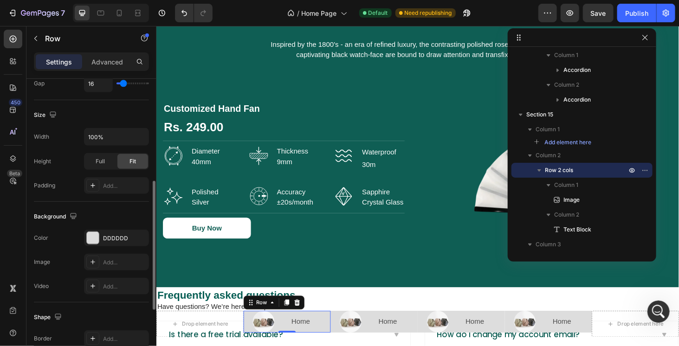
scroll to position [325, 0]
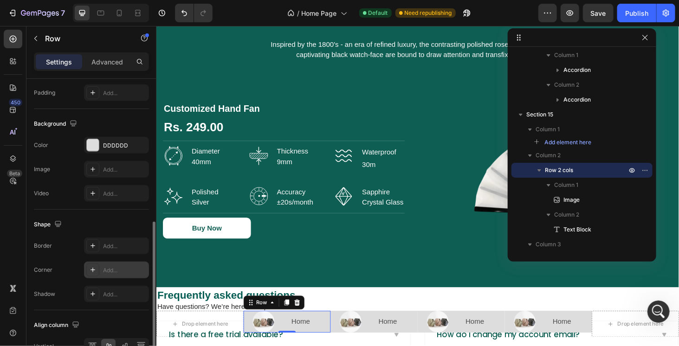
click at [108, 262] on div "Add..." at bounding box center [116, 270] width 65 height 17
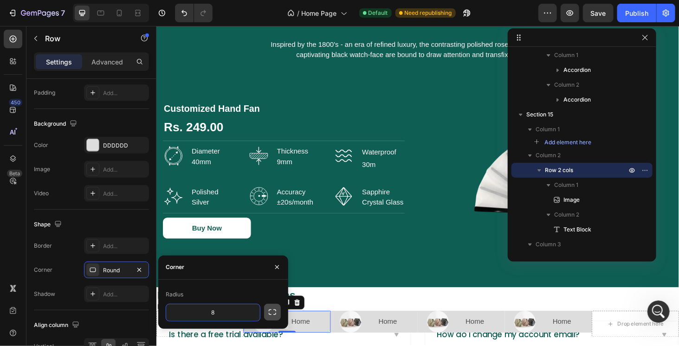
click at [270, 312] on icon "button" at bounding box center [272, 312] width 9 height 9
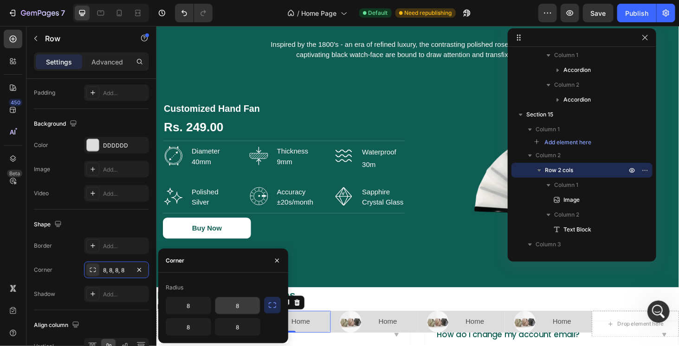
click at [241, 306] on input "8" at bounding box center [237, 306] width 45 height 17
click at [212, 329] on div "8 8 8" at bounding box center [213, 316] width 95 height 39
click at [201, 328] on input "8" at bounding box center [188, 327] width 45 height 17
click at [238, 329] on input "8" at bounding box center [237, 327] width 45 height 17
click at [193, 308] on input "8" at bounding box center [188, 306] width 45 height 17
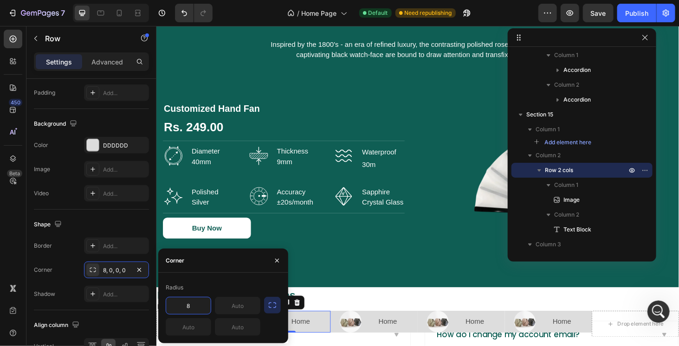
click at [193, 308] on input "8" at bounding box center [188, 306] width 45 height 17
type input "10"
click at [188, 327] on input "text" at bounding box center [188, 327] width 45 height 17
type input "10"
click at [68, 271] on div "Corner 10, 0, 0, 0" at bounding box center [91, 270] width 115 height 17
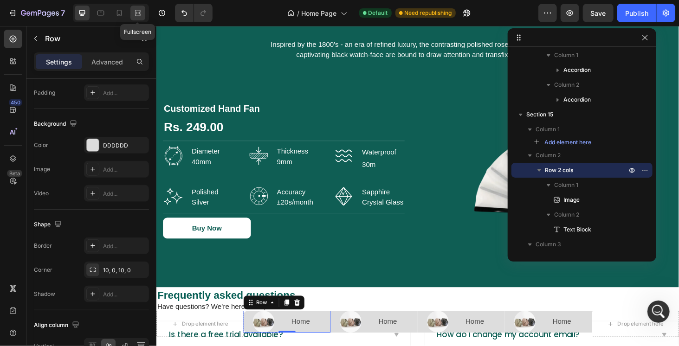
click at [137, 14] on icon at bounding box center [138, 15] width 6 height 2
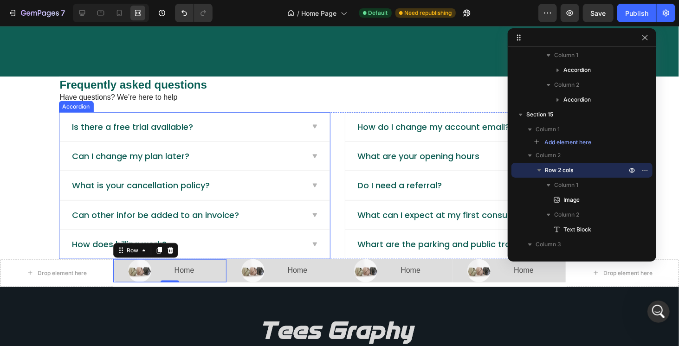
scroll to position [1952, 0]
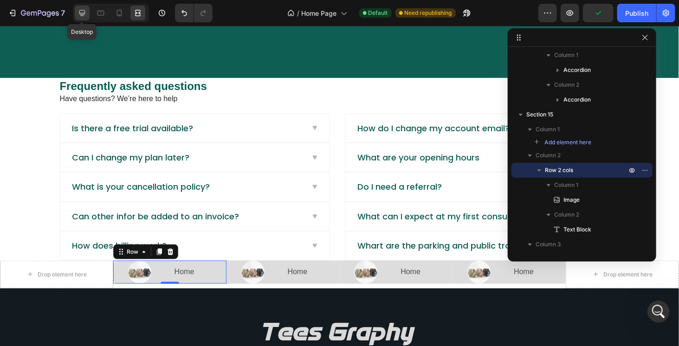
click at [84, 14] on icon at bounding box center [82, 13] width 6 height 6
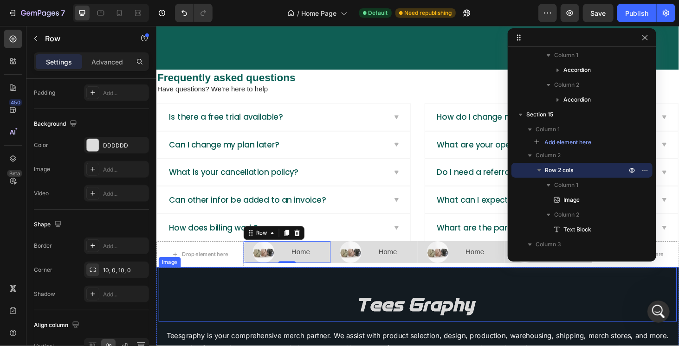
scroll to position [1905, 0]
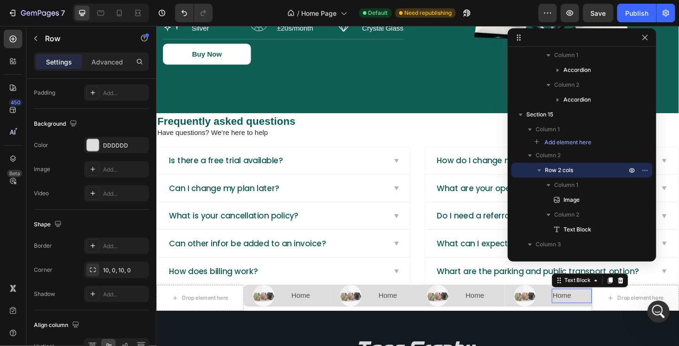
click at [600, 313] on div "Home Text Block 0" at bounding box center [599, 313] width 43 height 15
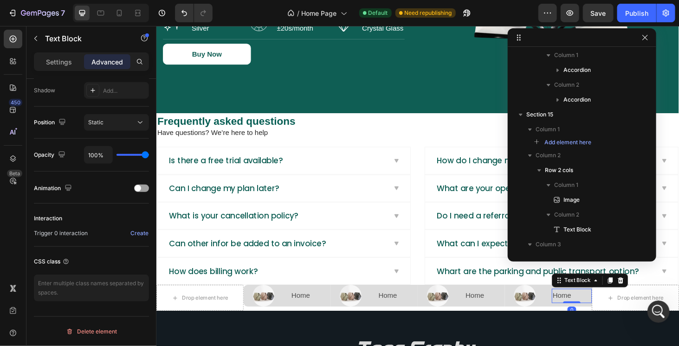
scroll to position [0, 0]
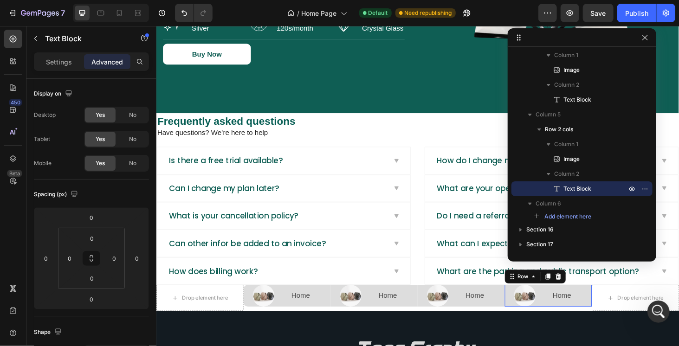
click at [567, 315] on div "Image Home Text Block Row 0" at bounding box center [574, 313] width 93 height 23
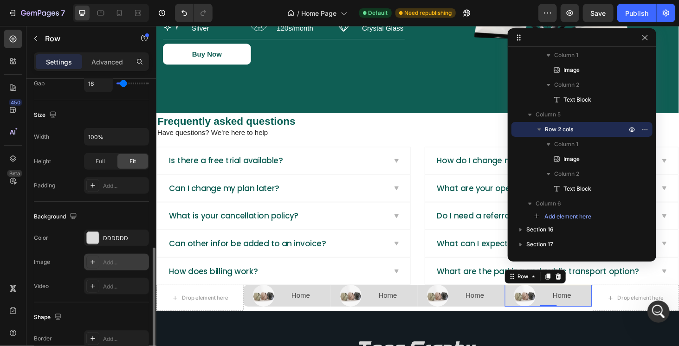
scroll to position [325, 0]
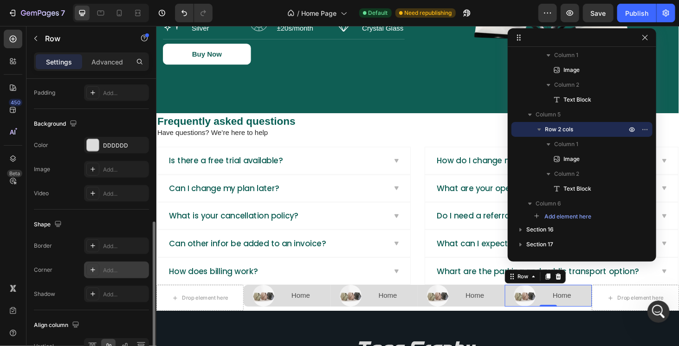
click at [111, 267] on div "Add..." at bounding box center [125, 271] width 44 height 8
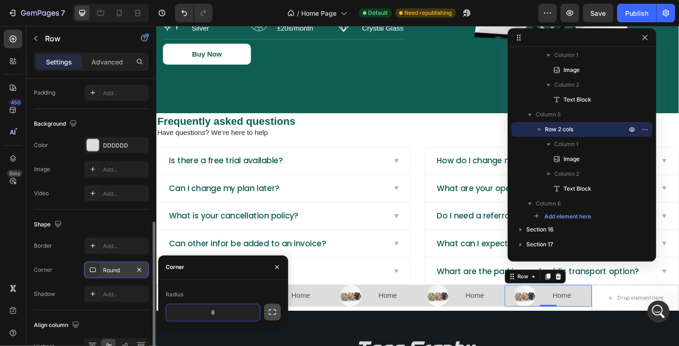
click at [266, 314] on button "button" at bounding box center [272, 312] width 17 height 17
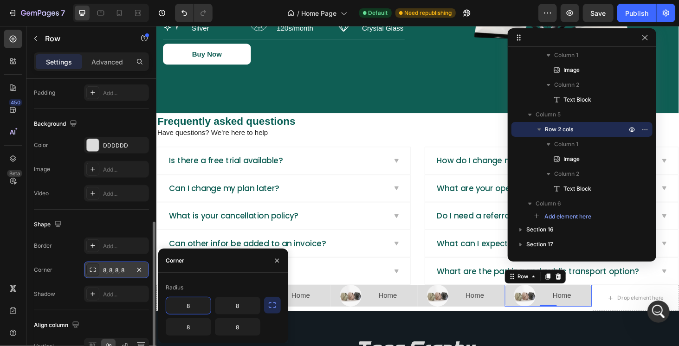
click at [188, 306] on input "8" at bounding box center [188, 306] width 45 height 17
click at [192, 306] on input "8" at bounding box center [188, 306] width 45 height 17
click at [191, 306] on input "8" at bounding box center [188, 306] width 45 height 17
type input "0"
click at [245, 308] on input "8" at bounding box center [237, 306] width 45 height 17
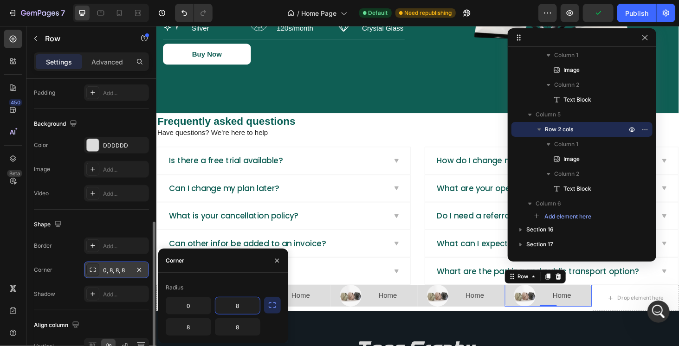
click at [245, 308] on input "8" at bounding box center [237, 306] width 45 height 17
type input "0"
click at [191, 322] on input "8" at bounding box center [188, 327] width 45 height 17
type input "0"
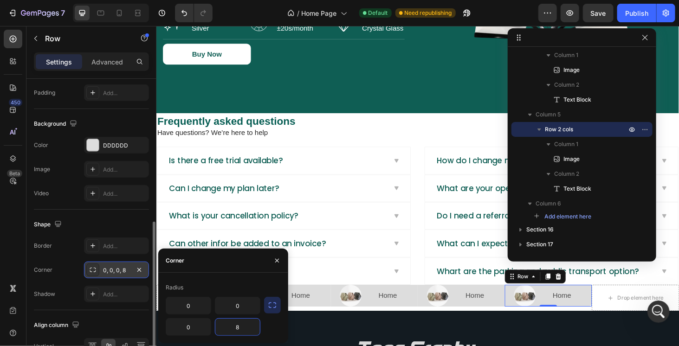
click at [241, 330] on input "8" at bounding box center [237, 327] width 45 height 17
click at [240, 331] on input "0" at bounding box center [237, 327] width 45 height 17
drag, startPoint x: 240, startPoint y: 327, endPoint x: 231, endPoint y: 326, distance: 9.3
click at [231, 326] on input "0" at bounding box center [237, 327] width 45 height 17
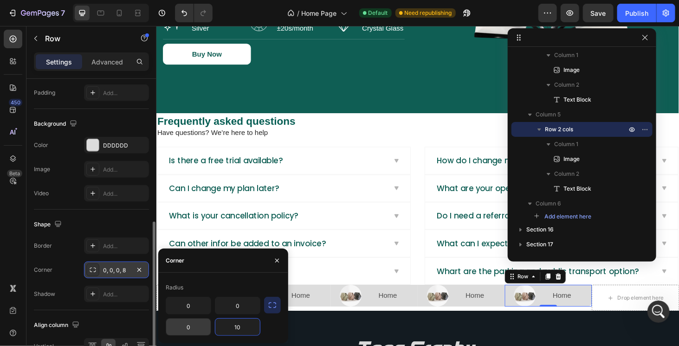
type input "10"
click at [209, 327] on input "0" at bounding box center [188, 327] width 45 height 17
drag, startPoint x: 189, startPoint y: 327, endPoint x: 184, endPoint y: 327, distance: 5.1
click at [187, 327] on input "10" at bounding box center [188, 327] width 45 height 17
click at [239, 307] on input "0" at bounding box center [237, 306] width 45 height 17
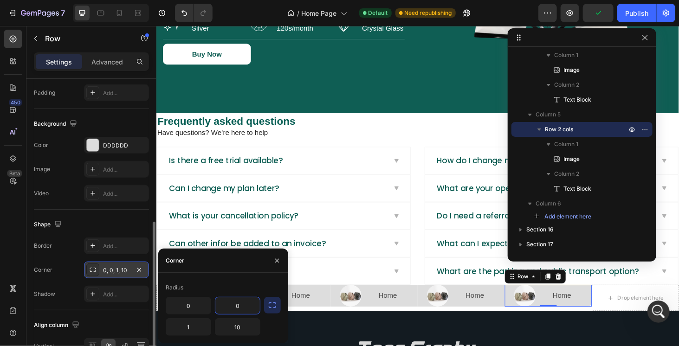
click at [239, 307] on input "0" at bounding box center [237, 306] width 45 height 17
click at [193, 330] on input "1" at bounding box center [188, 327] width 45 height 17
type input "0"
click at [236, 305] on input "0" at bounding box center [237, 306] width 45 height 17
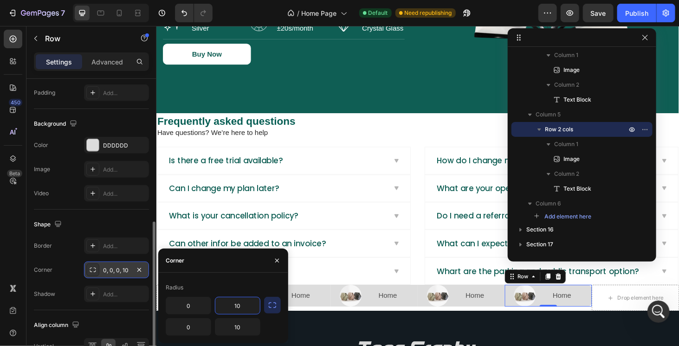
click at [233, 304] on input "10" at bounding box center [237, 306] width 45 height 17
click at [238, 304] on input "50" at bounding box center [237, 306] width 45 height 17
type input "50"
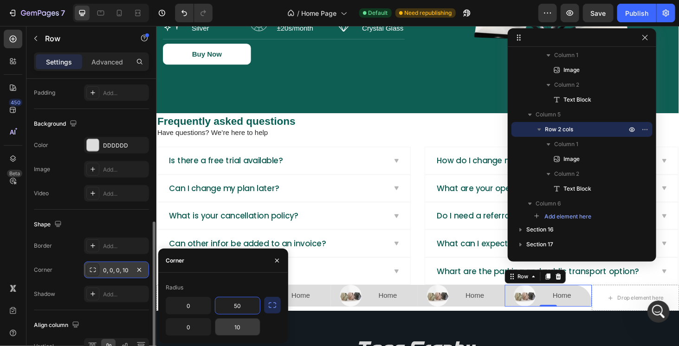
click at [241, 325] on input "10" at bounding box center [237, 327] width 45 height 17
type input "50"
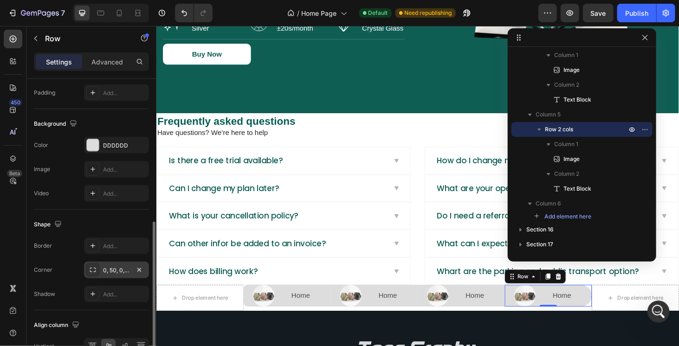
click at [73, 249] on div "Border Add..." at bounding box center [91, 246] width 115 height 17
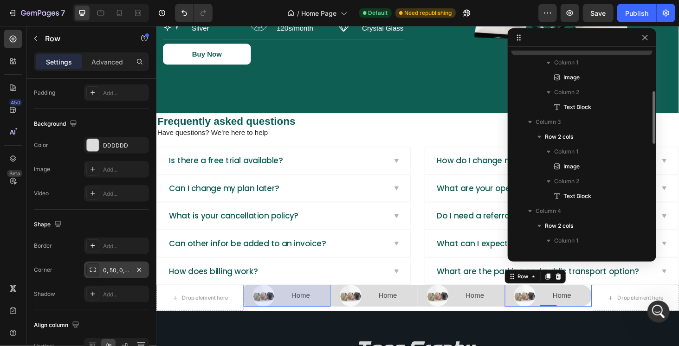
scroll to position [332, 0]
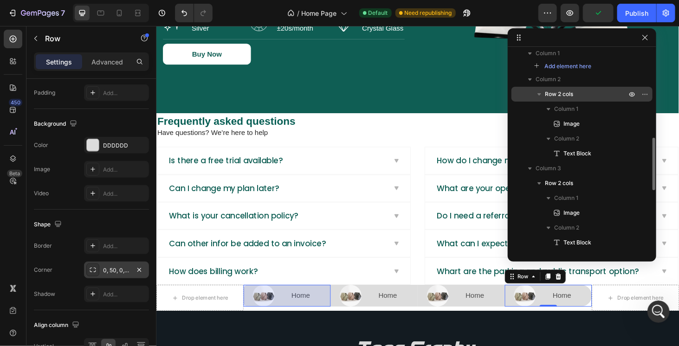
click at [566, 98] on span "Row 2 cols" at bounding box center [559, 94] width 28 height 9
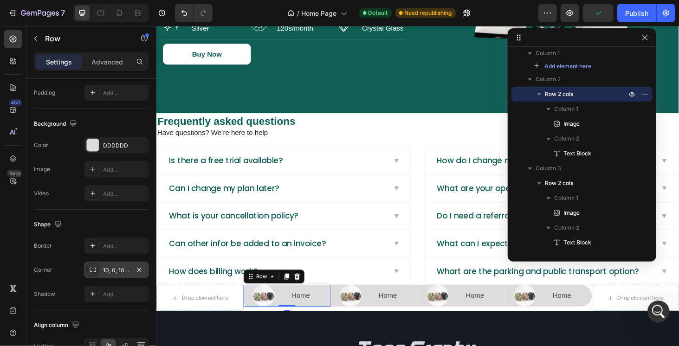
click at [111, 267] on div "10, 0, 10, 0" at bounding box center [116, 271] width 27 height 8
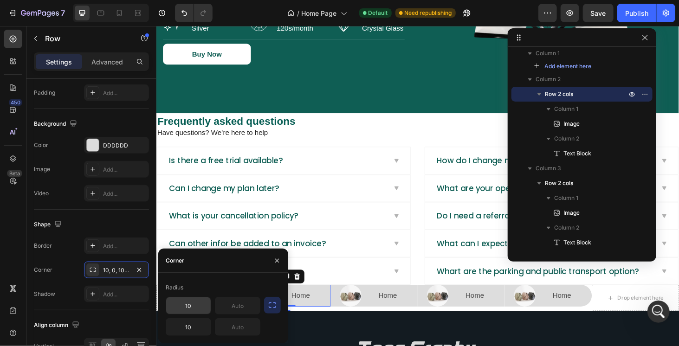
click at [199, 307] on input "10" at bounding box center [188, 306] width 45 height 17
type input "50"
click at [199, 331] on input "10" at bounding box center [188, 327] width 45 height 17
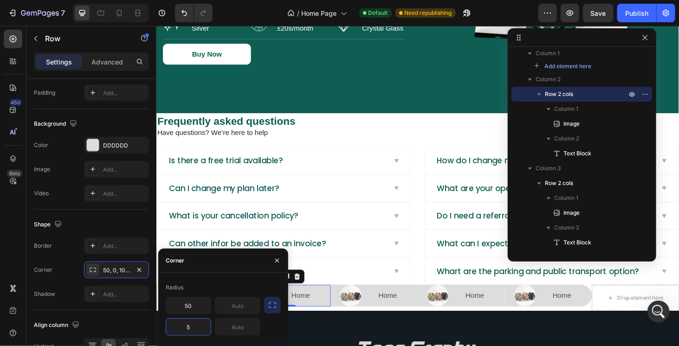
type input "50"
click at [139, 311] on div "Align column Vertical" at bounding box center [91, 337] width 115 height 52
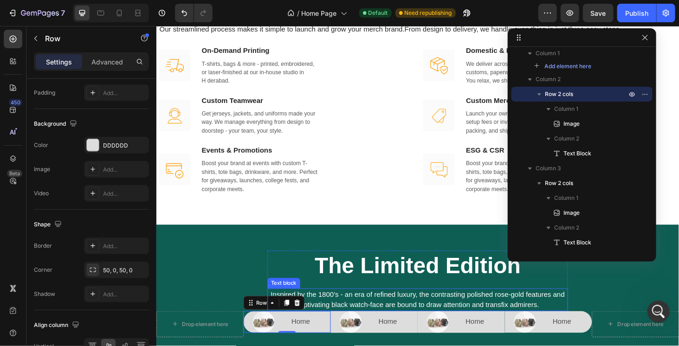
scroll to position [1441, 0]
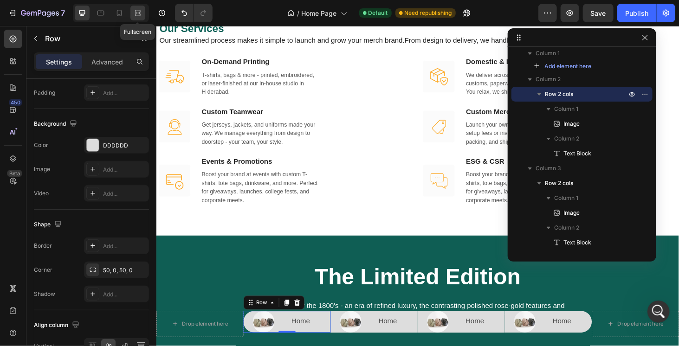
click at [137, 13] on icon at bounding box center [137, 12] width 9 height 9
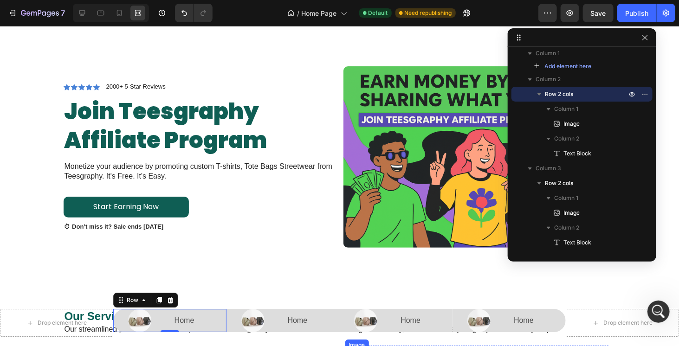
scroll to position [1132, 0]
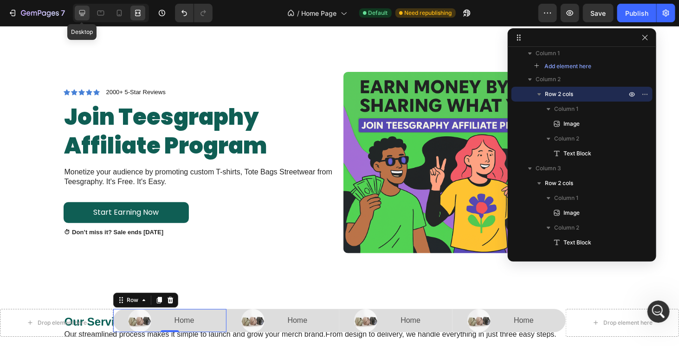
click at [85, 17] on icon at bounding box center [82, 12] width 9 height 9
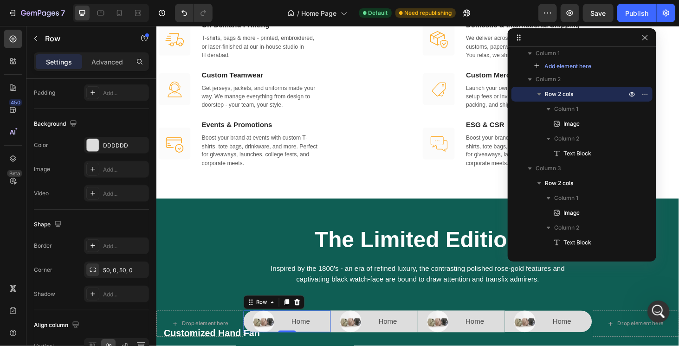
scroll to position [1410, 0]
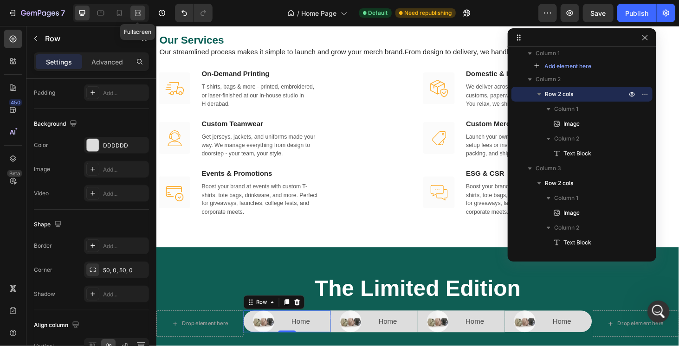
click at [144, 9] on div at bounding box center [137, 13] width 15 height 15
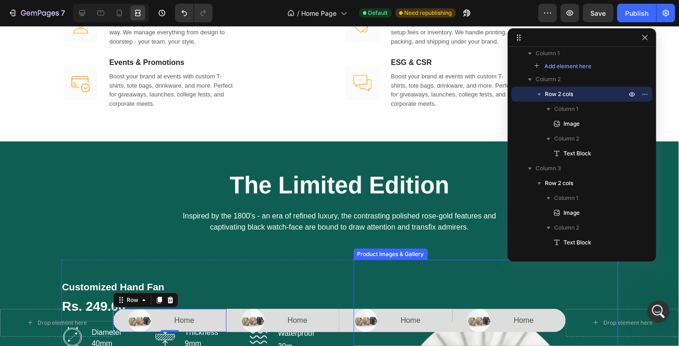
scroll to position [1550, 0]
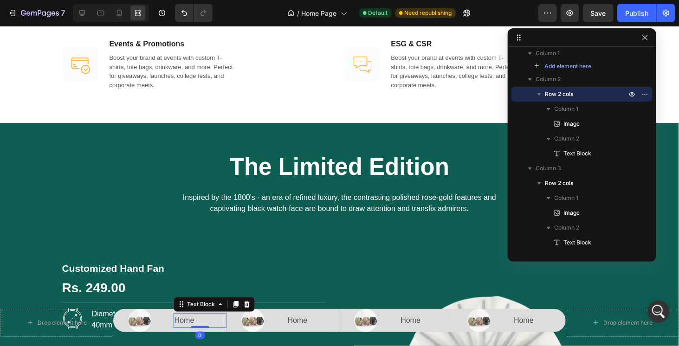
click at [198, 322] on p "Home" at bounding box center [200, 320] width 51 height 13
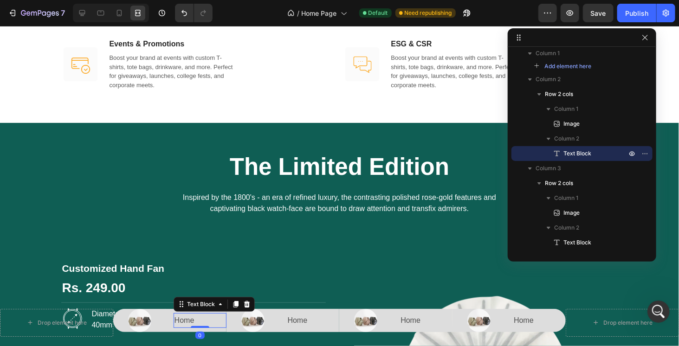
scroll to position [0, 0]
click at [155, 314] on div at bounding box center [139, 320] width 53 height 23
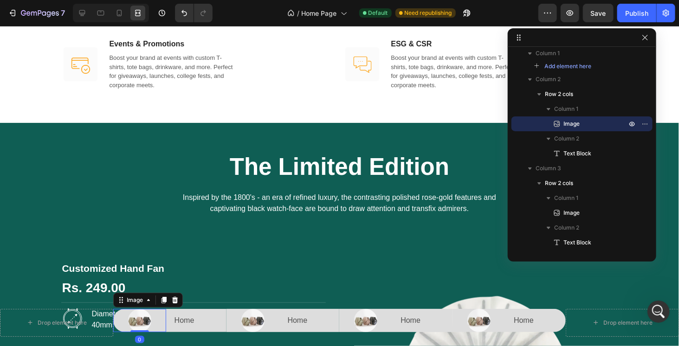
click at [141, 317] on img at bounding box center [139, 320] width 23 height 23
click at [79, 12] on icon at bounding box center [82, 13] width 6 height 6
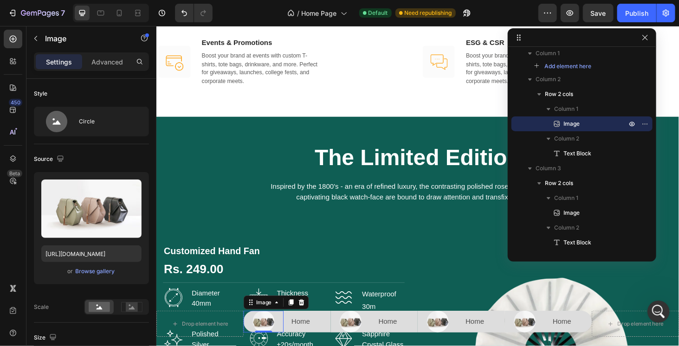
click at [274, 341] on img at bounding box center [270, 341] width 23 height 23
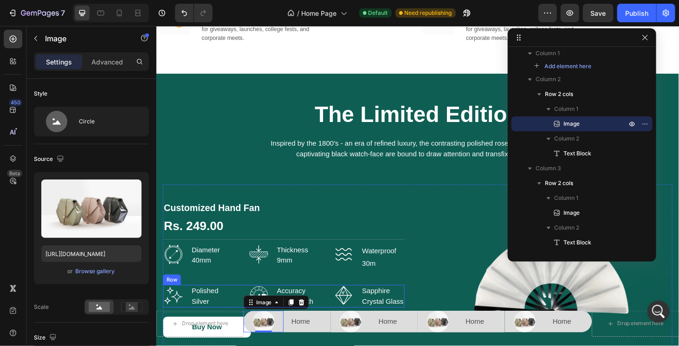
scroll to position [1596, 0]
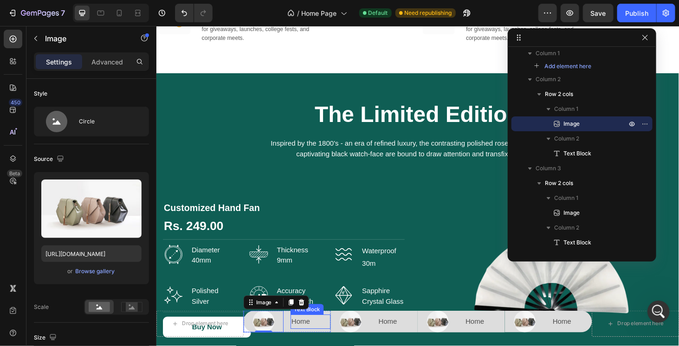
click at [329, 341] on p "Home" at bounding box center [320, 341] width 41 height 13
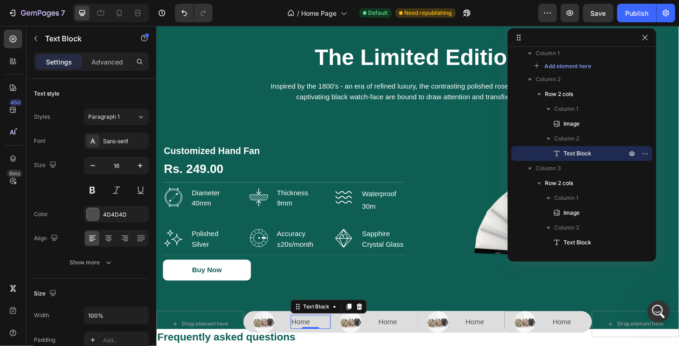
scroll to position [1661, 0]
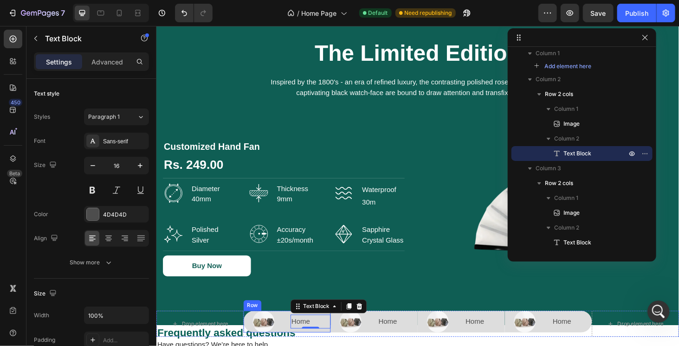
click at [293, 346] on div "Image Home Text Block 0 Row" at bounding box center [295, 341] width 93 height 23
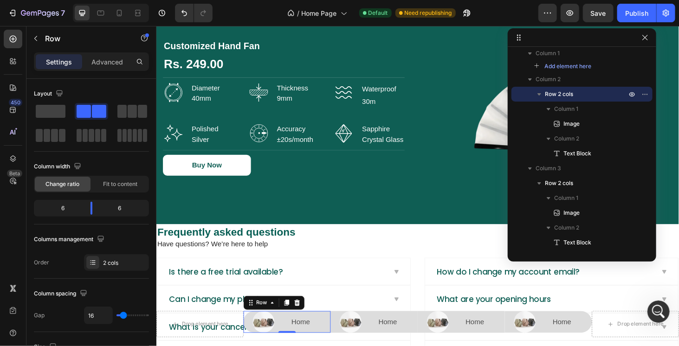
scroll to position [1754, 0]
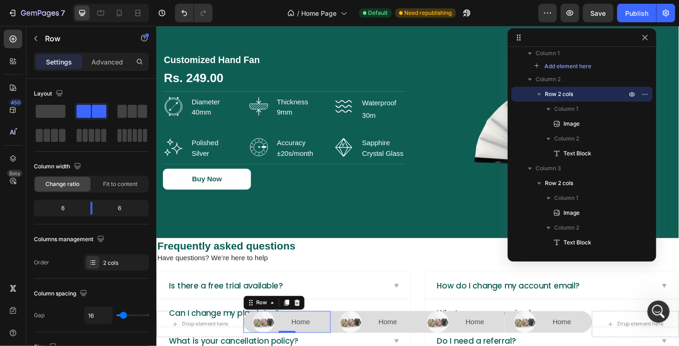
click at [318, 346] on div "Home Text Block" at bounding box center [320, 341] width 43 height 23
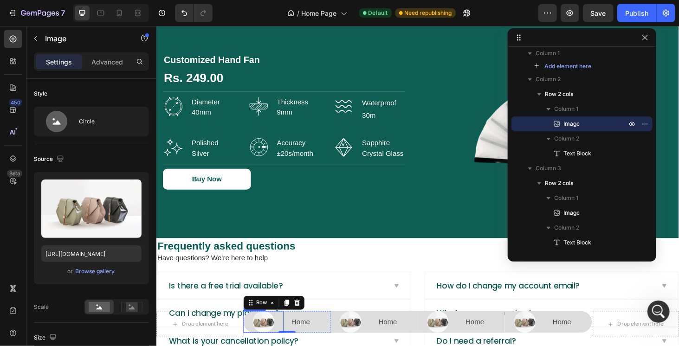
click at [269, 342] on img at bounding box center [270, 341] width 23 height 23
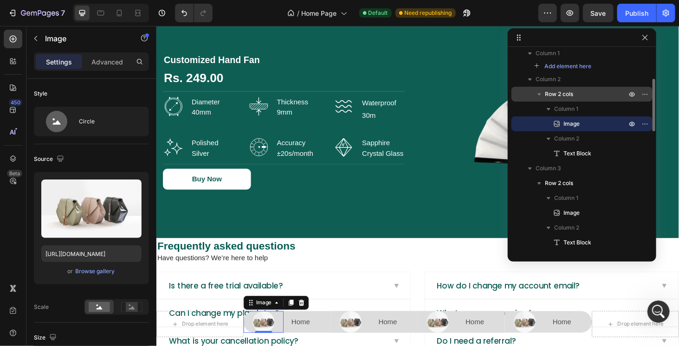
scroll to position [285, 0]
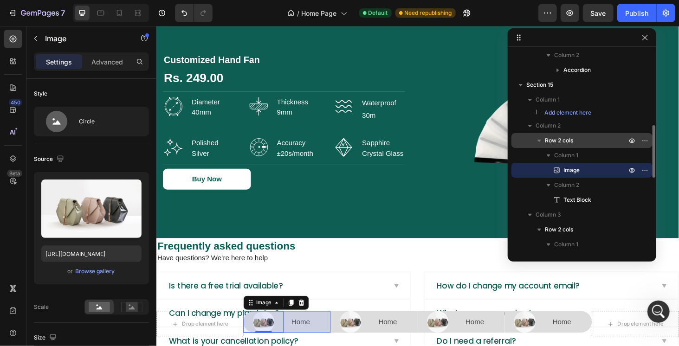
click at [571, 144] on span "Row 2 cols" at bounding box center [559, 140] width 28 height 9
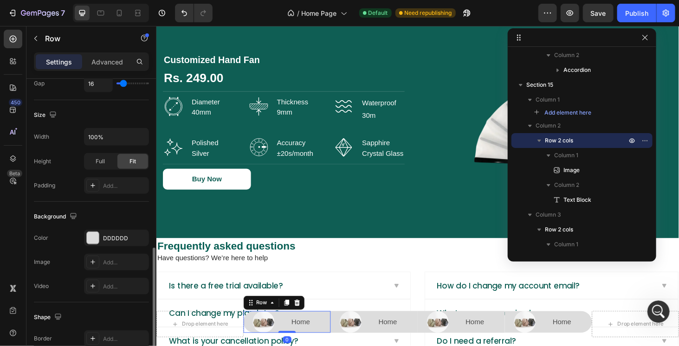
scroll to position [279, 0]
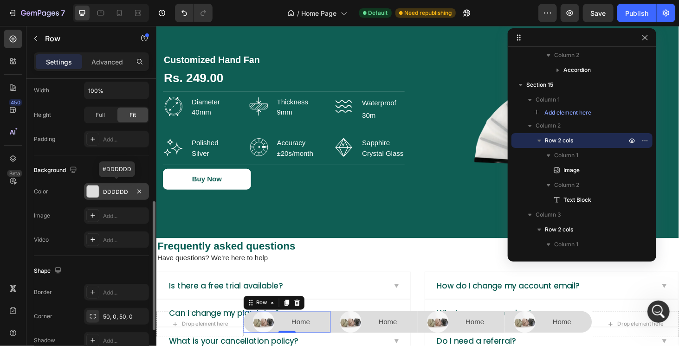
click at [90, 193] on div at bounding box center [93, 192] width 12 height 12
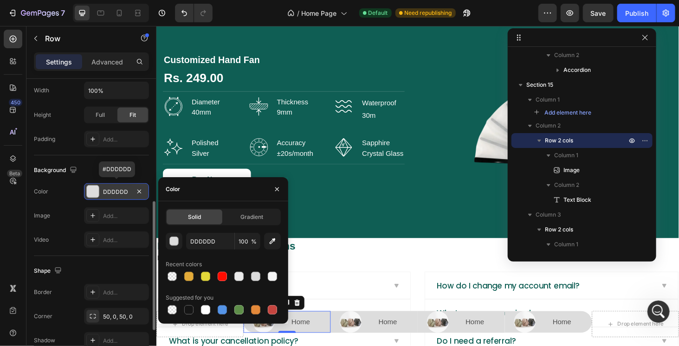
click at [90, 193] on div at bounding box center [93, 192] width 12 height 12
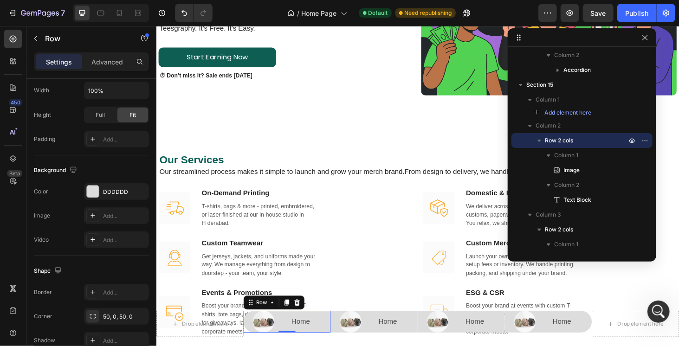
scroll to position [1290, 0]
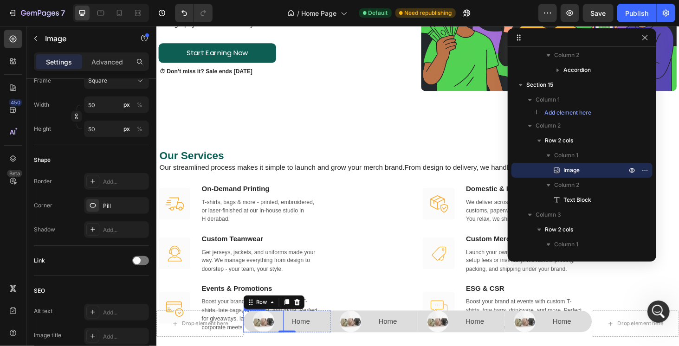
click at [269, 341] on img at bounding box center [270, 341] width 23 height 23
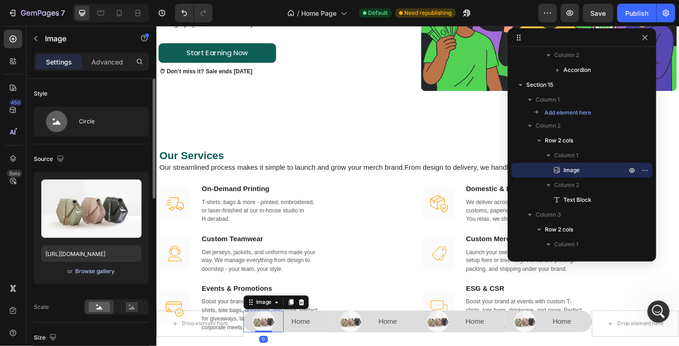
click at [103, 272] on div "Browse gallery" at bounding box center [95, 271] width 39 height 8
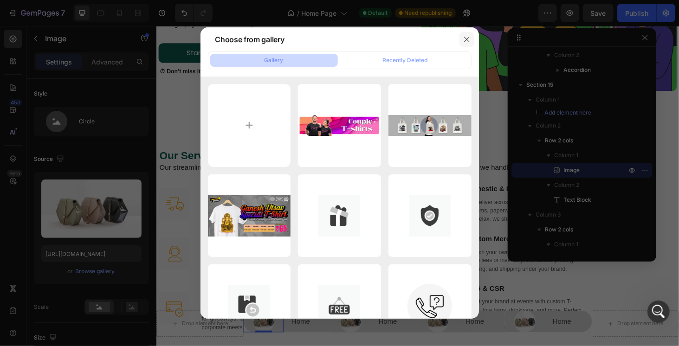
click at [469, 42] on icon "button" at bounding box center [466, 39] width 7 height 7
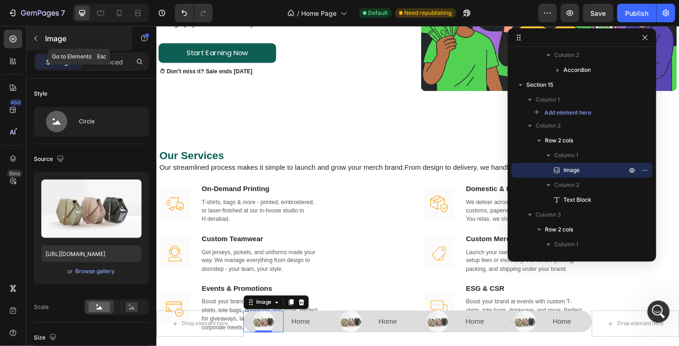
click at [39, 35] on button "button" at bounding box center [35, 38] width 15 height 15
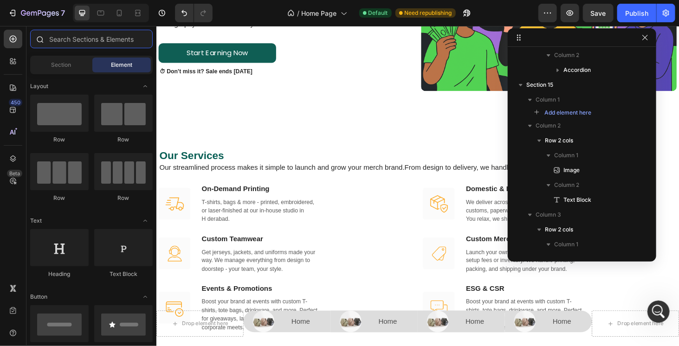
click at [65, 44] on input "text" at bounding box center [91, 39] width 123 height 19
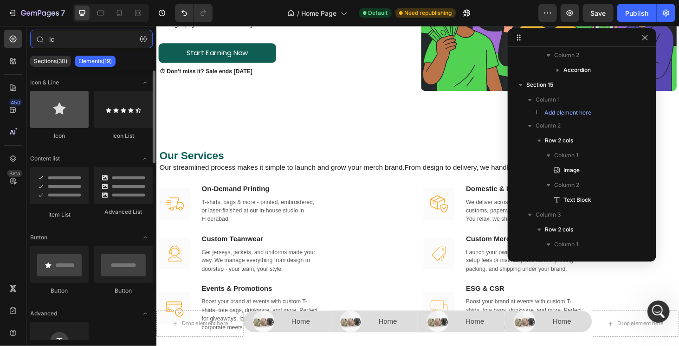
type input "ic"
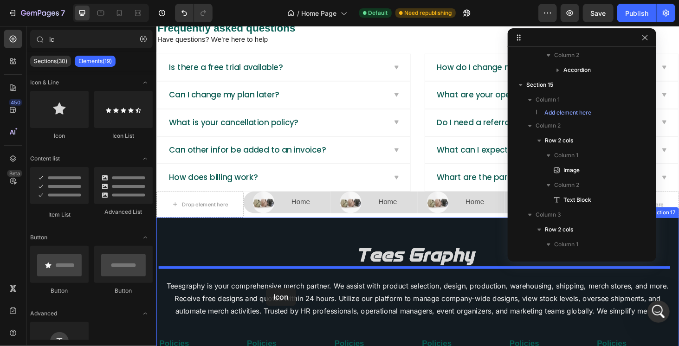
scroll to position [2002, 0]
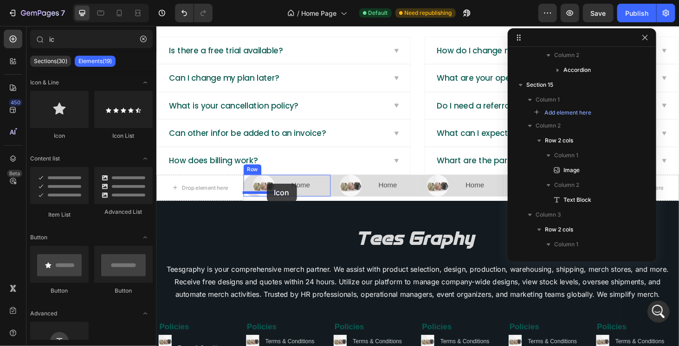
drag, startPoint x: 222, startPoint y: 138, endPoint x: 274, endPoint y: 194, distance: 75.9
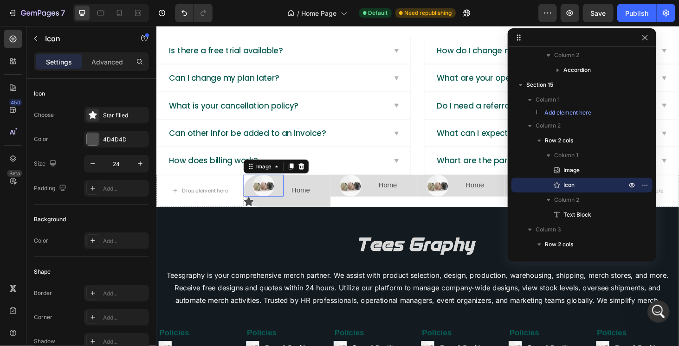
click at [266, 184] on img at bounding box center [270, 195] width 23 height 23
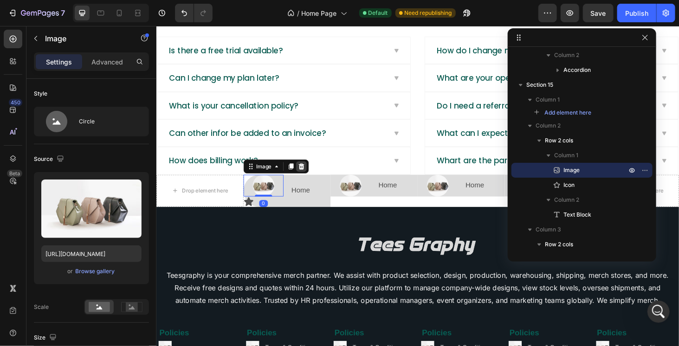
click at [310, 172] on icon at bounding box center [310, 175] width 7 height 7
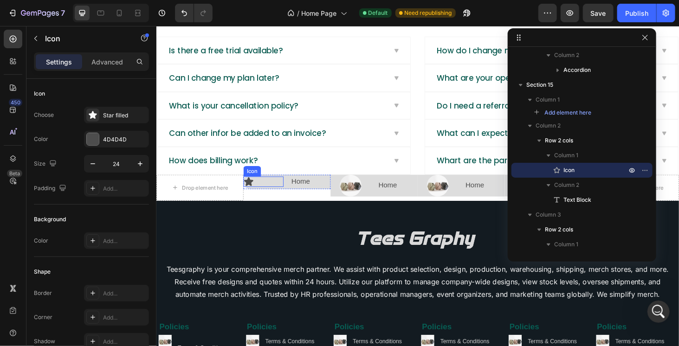
click at [260, 186] on div "Icon" at bounding box center [270, 191] width 43 height 11
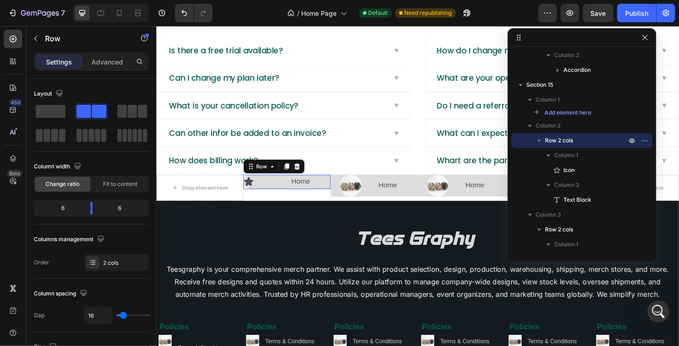
click at [291, 190] on div "Icon Home Text Block Row 0" at bounding box center [295, 191] width 93 height 15
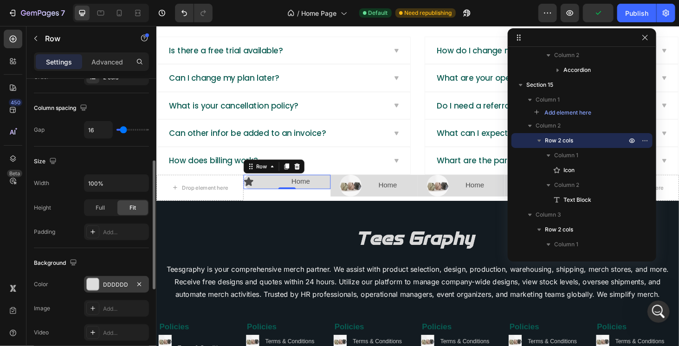
scroll to position [279, 0]
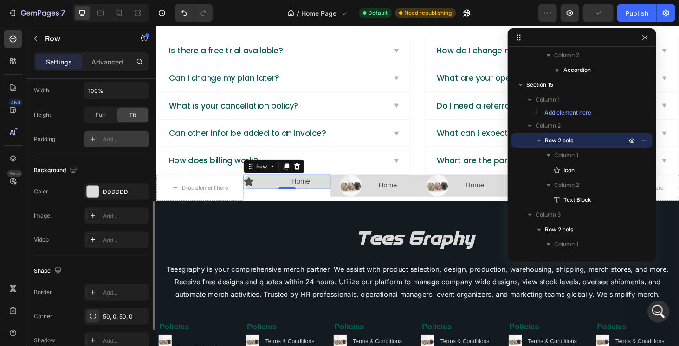
click at [112, 141] on div "Add..." at bounding box center [125, 140] width 44 height 8
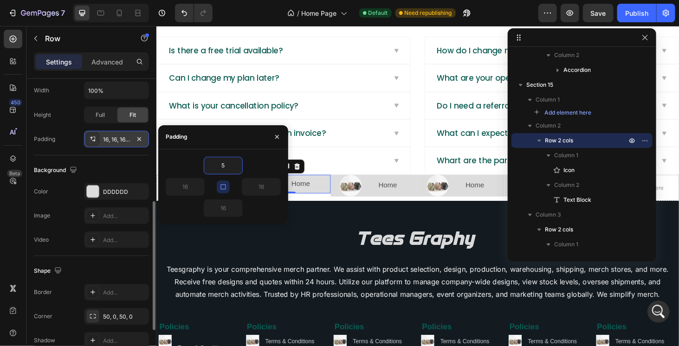
type input "5"
click at [266, 152] on div "5 5 5 5" at bounding box center [223, 187] width 130 height 75
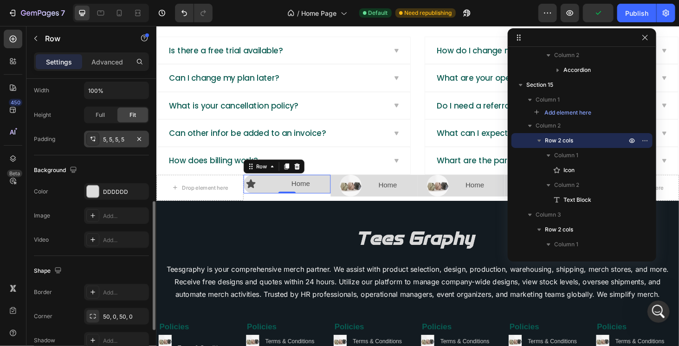
click at [90, 152] on div "Size Width 100% Height Full Fit Padding 5, 5, 5, 5" at bounding box center [91, 105] width 115 height 102
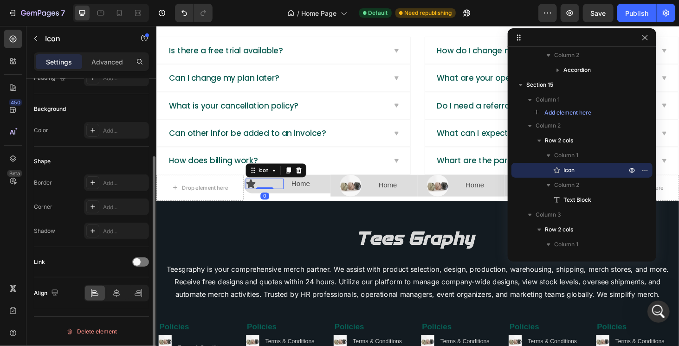
click at [258, 189] on icon at bounding box center [257, 193] width 10 height 9
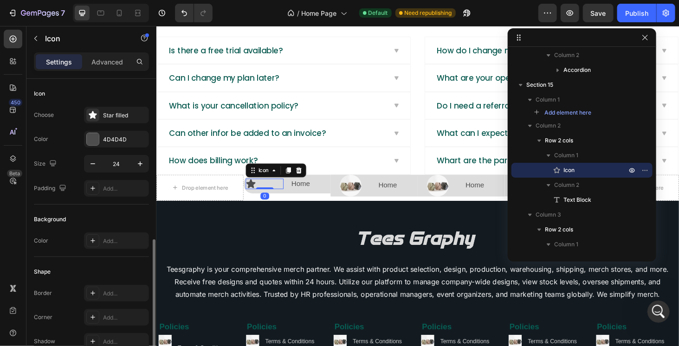
scroll to position [109, 0]
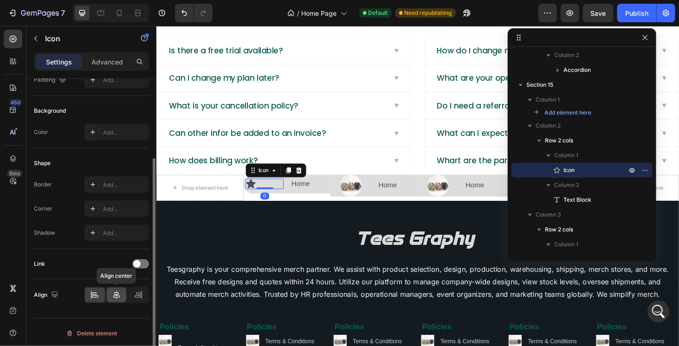
click at [114, 293] on icon at bounding box center [116, 295] width 9 height 9
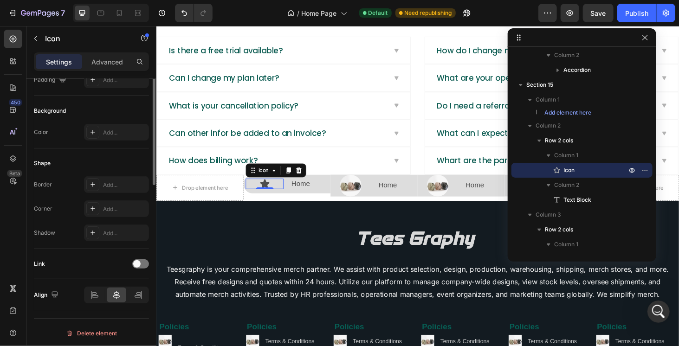
scroll to position [0, 0]
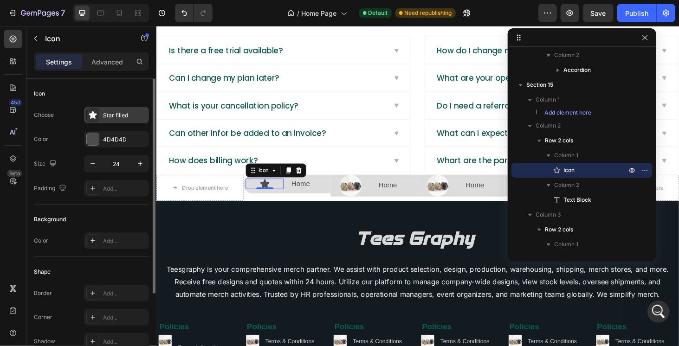
click at [110, 116] on div "Star filled" at bounding box center [125, 115] width 44 height 8
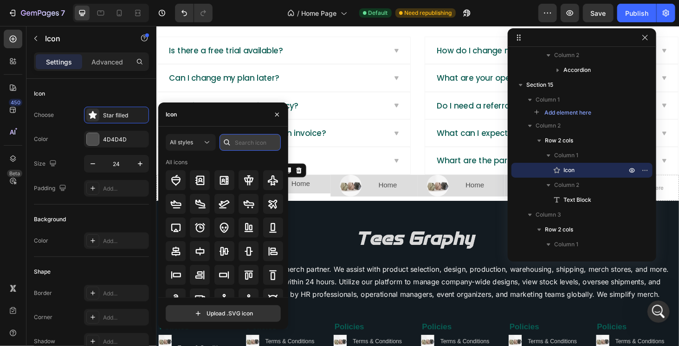
click at [238, 143] on input "text" at bounding box center [250, 142] width 61 height 17
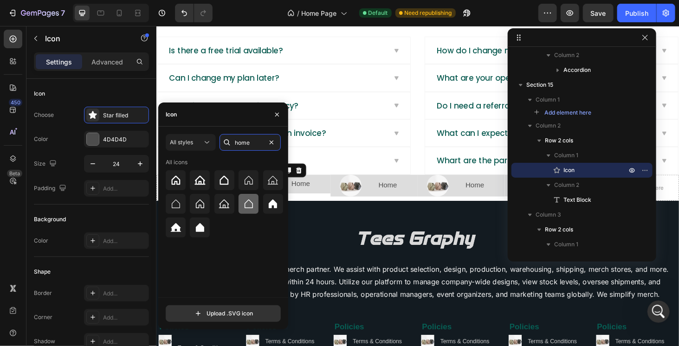
type input "home"
click at [251, 202] on icon at bounding box center [249, 204] width 8 height 9
click at [180, 209] on icon at bounding box center [175, 204] width 11 height 11
click at [248, 206] on icon at bounding box center [248, 204] width 11 height 11
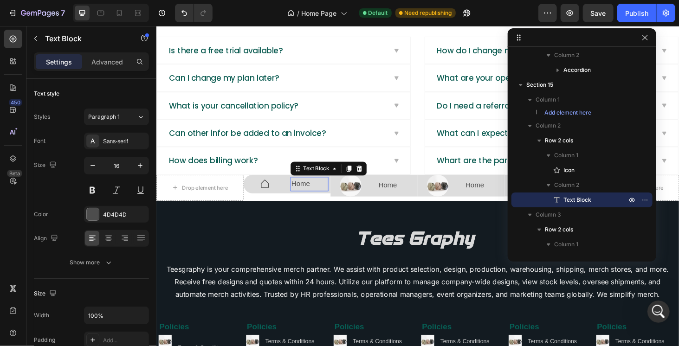
click at [300, 189] on p "Home" at bounding box center [319, 194] width 39 height 13
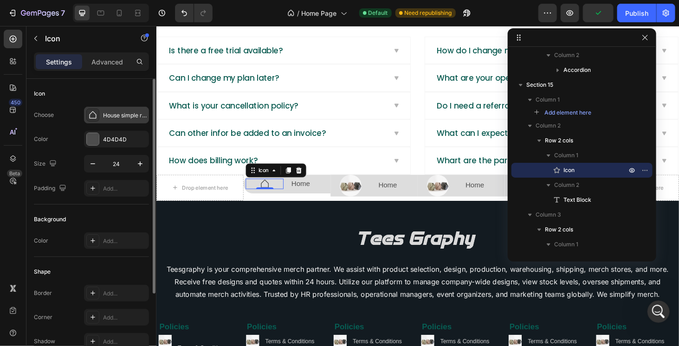
click at [126, 113] on div "House simple regular" at bounding box center [125, 115] width 44 height 8
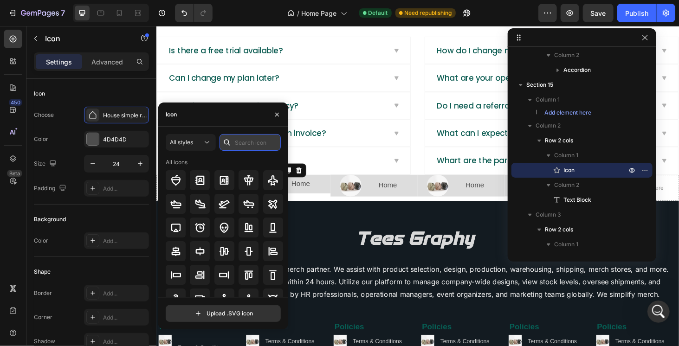
click at [247, 143] on input "text" at bounding box center [250, 142] width 61 height 17
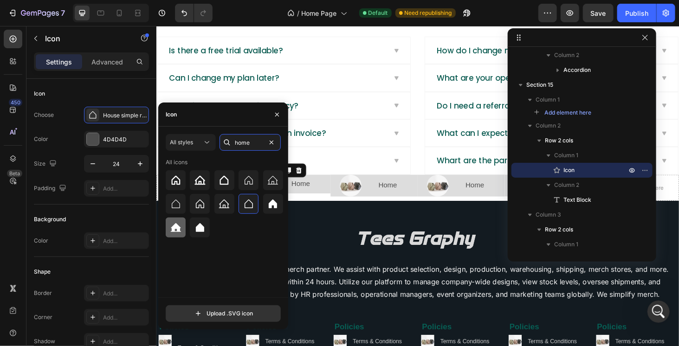
type input "home"
click at [174, 233] on icon at bounding box center [175, 227] width 11 height 11
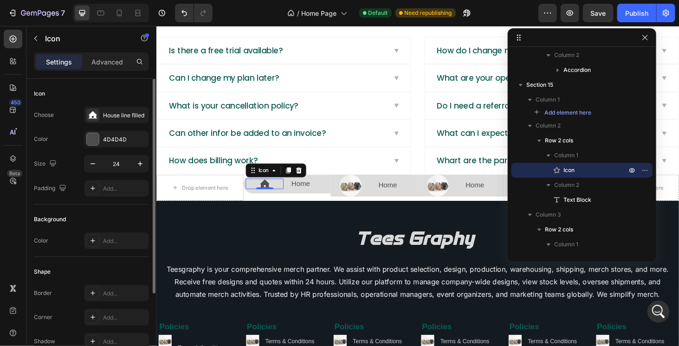
click at [78, 99] on div "Icon" at bounding box center [91, 93] width 115 height 15
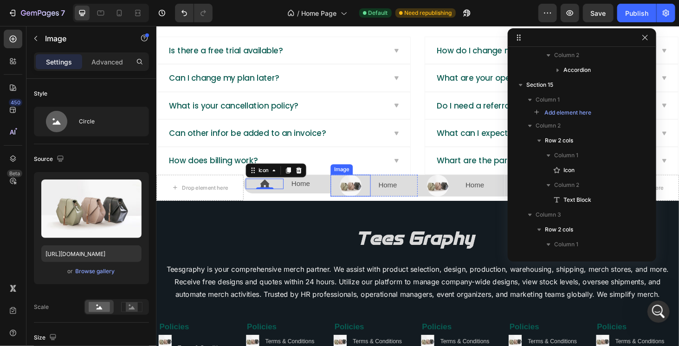
scroll to position [409, 0]
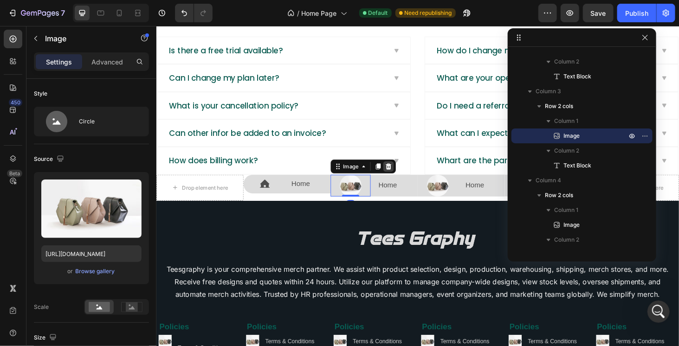
click at [404, 174] on icon at bounding box center [403, 175] width 7 height 7
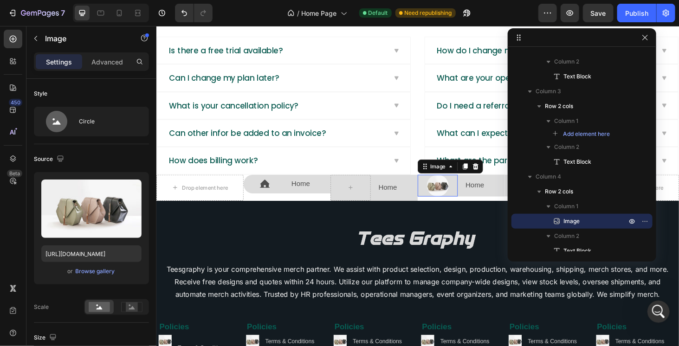
click at [457, 193] on img at bounding box center [455, 195] width 23 height 23
click at [494, 172] on icon at bounding box center [497, 175] width 6 height 7
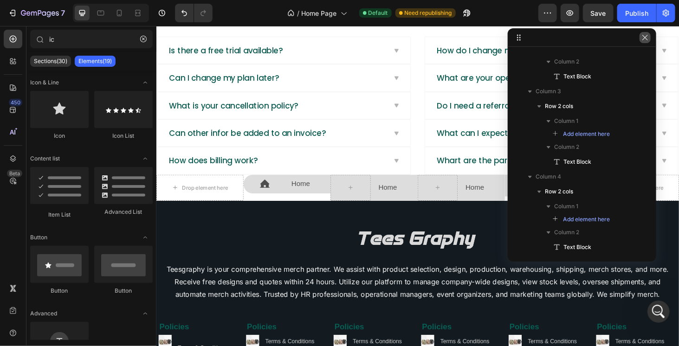
click at [650, 38] on button "button" at bounding box center [645, 37] width 11 height 11
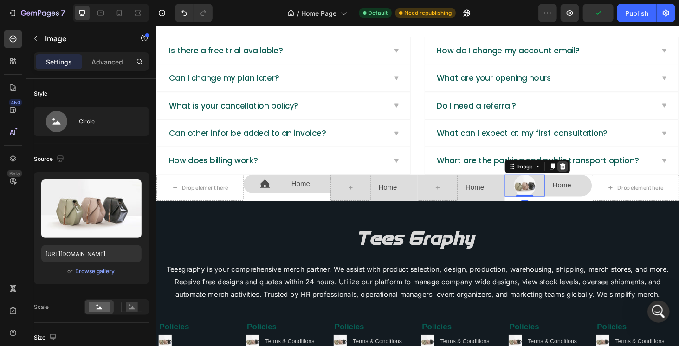
click at [586, 174] on icon at bounding box center [589, 175] width 7 height 7
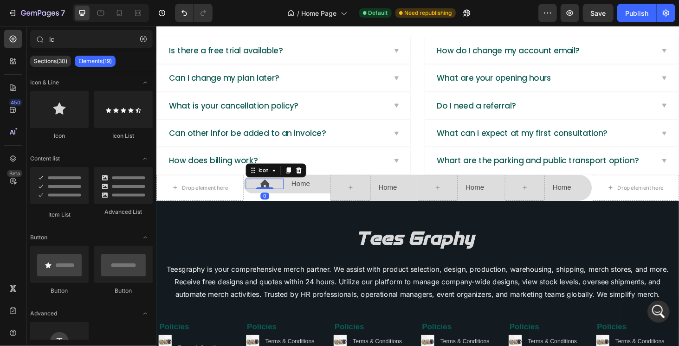
click at [267, 191] on icon at bounding box center [271, 193] width 11 height 9
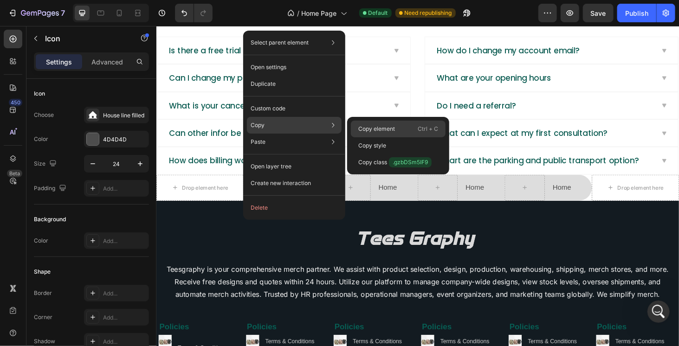
click at [365, 128] on p "Copy element" at bounding box center [377, 129] width 37 height 8
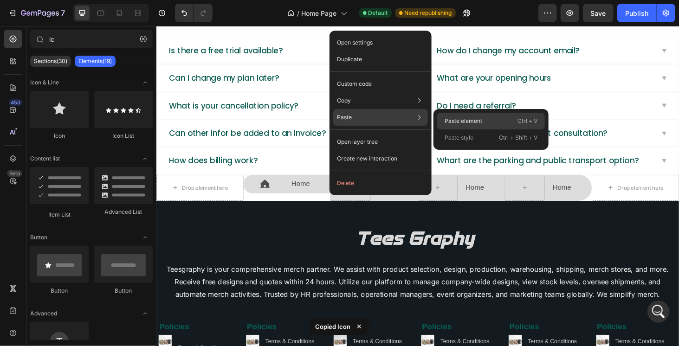
click at [465, 123] on p "Paste element" at bounding box center [464, 121] width 38 height 8
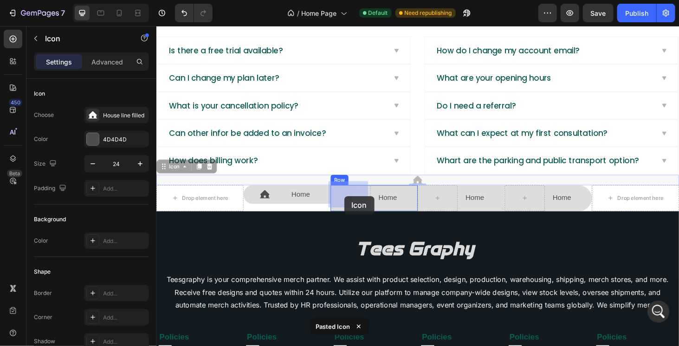
drag, startPoint x: 435, startPoint y: 188, endPoint x: 356, endPoint y: 207, distance: 81.2
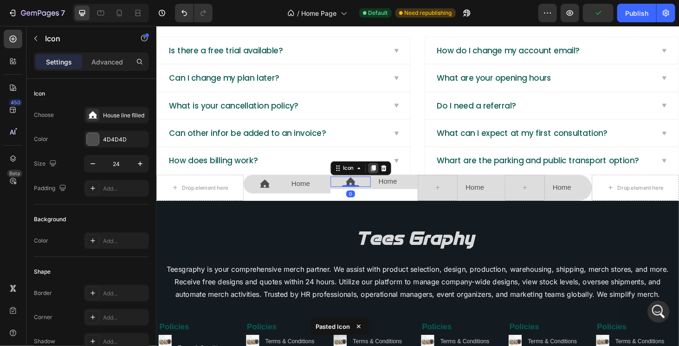
click at [390, 173] on div at bounding box center [387, 177] width 11 height 11
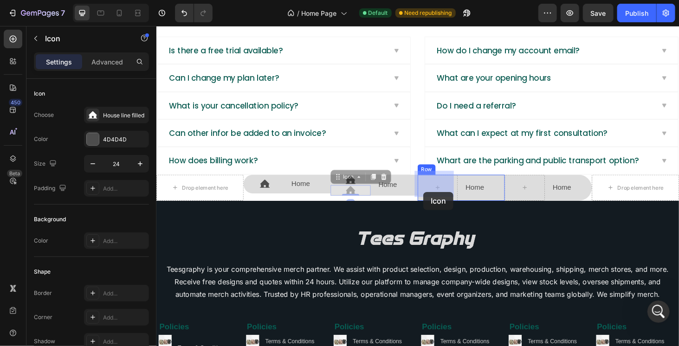
drag, startPoint x: 347, startPoint y: 183, endPoint x: 443, endPoint y: 200, distance: 97.6
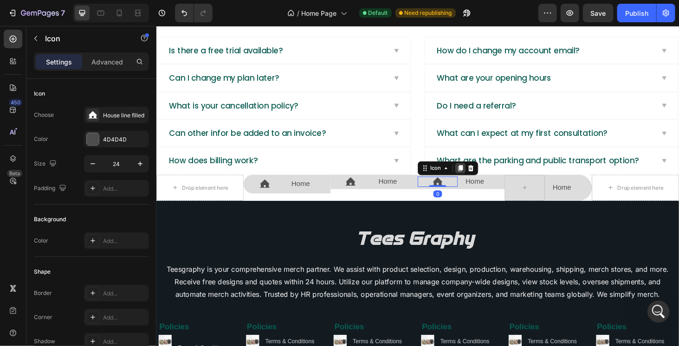
click at [476, 175] on icon at bounding box center [479, 177] width 7 height 7
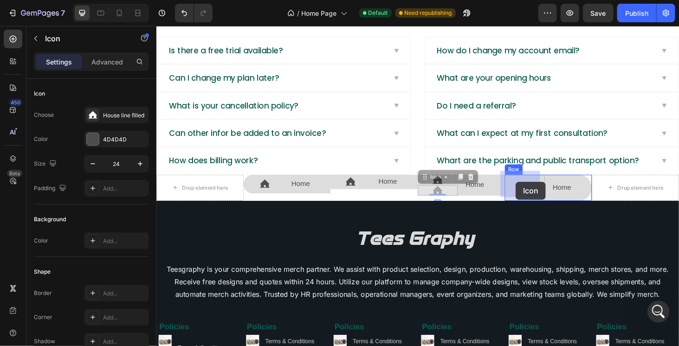
drag, startPoint x: 438, startPoint y: 180, endPoint x: 539, endPoint y: 192, distance: 101.5
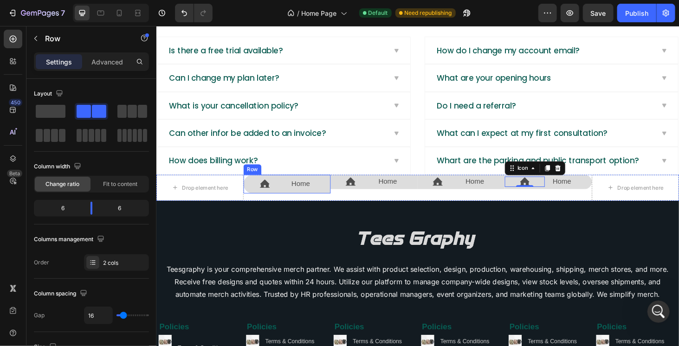
click at [292, 197] on div "Icon Home Text Block Row" at bounding box center [295, 194] width 93 height 20
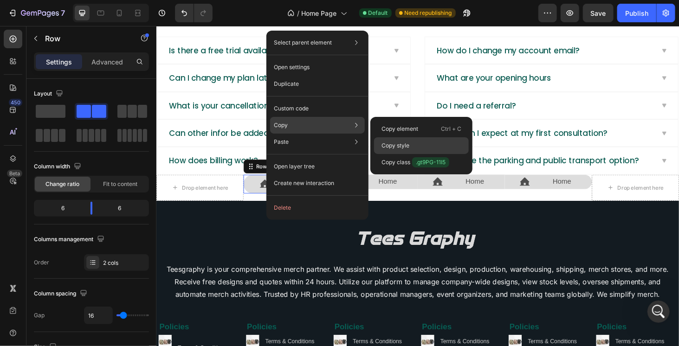
click at [396, 149] on p "Copy style" at bounding box center [396, 146] width 28 height 8
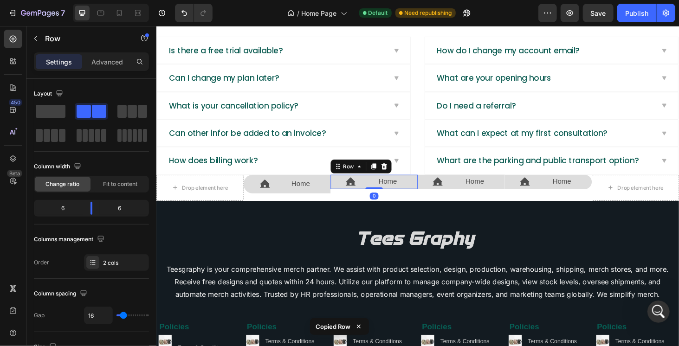
click at [387, 192] on div "Icon Home Text Block Row 0" at bounding box center [388, 191] width 93 height 15
click at [463, 194] on div "Icon" at bounding box center [456, 191] width 43 height 15
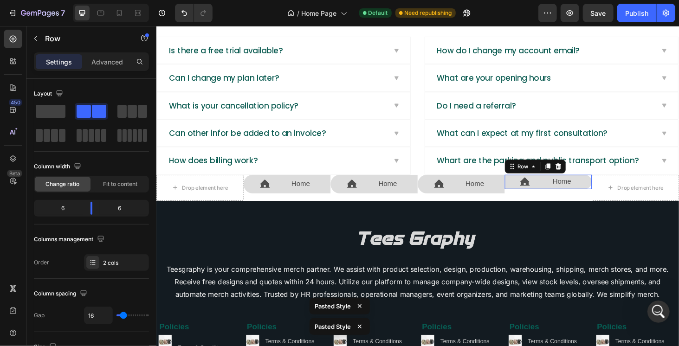
click at [544, 194] on div "Icon" at bounding box center [549, 191] width 43 height 15
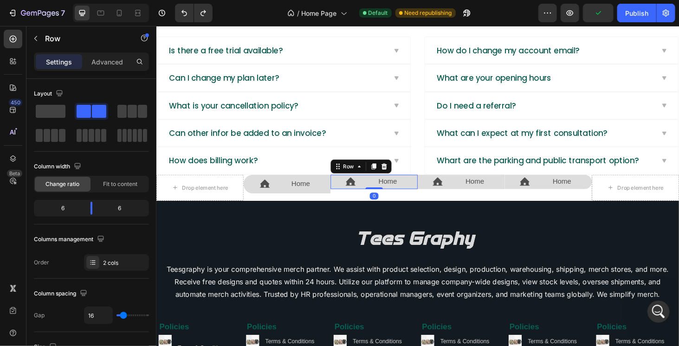
click at [371, 195] on div "Icon" at bounding box center [363, 191] width 43 height 15
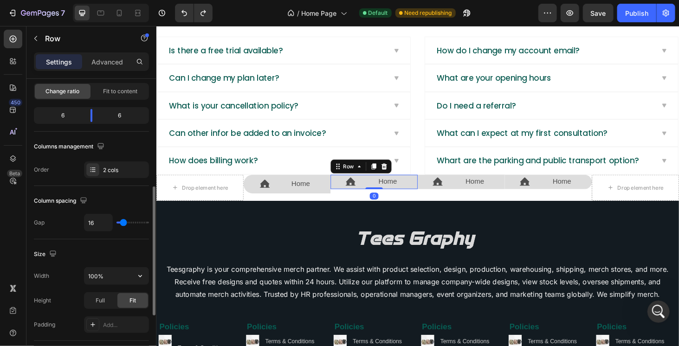
scroll to position [139, 0]
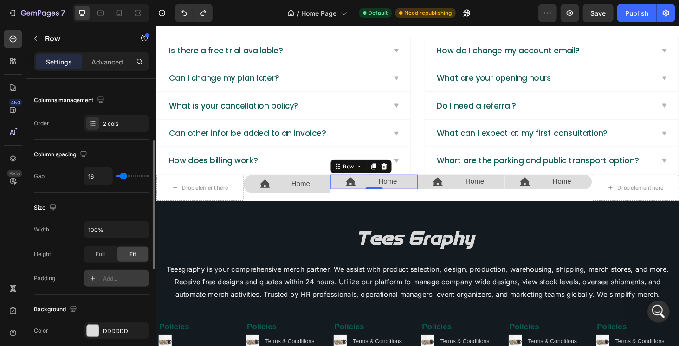
click at [103, 280] on div "Add..." at bounding box center [125, 279] width 44 height 8
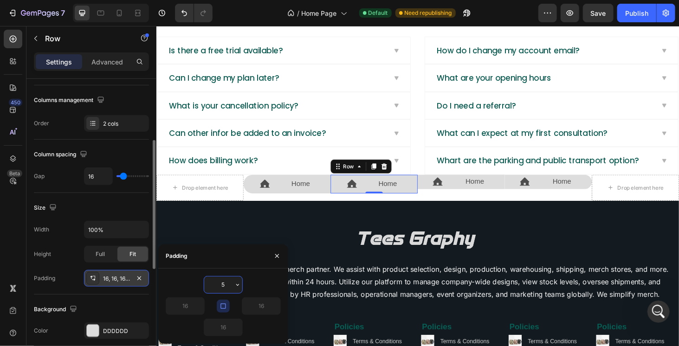
type input "5"
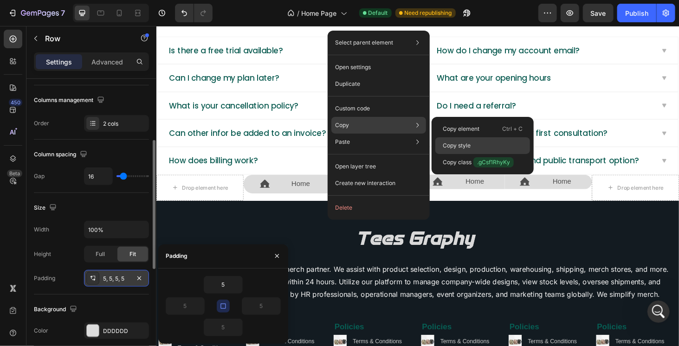
click at [459, 146] on p "Copy style" at bounding box center [457, 146] width 28 height 8
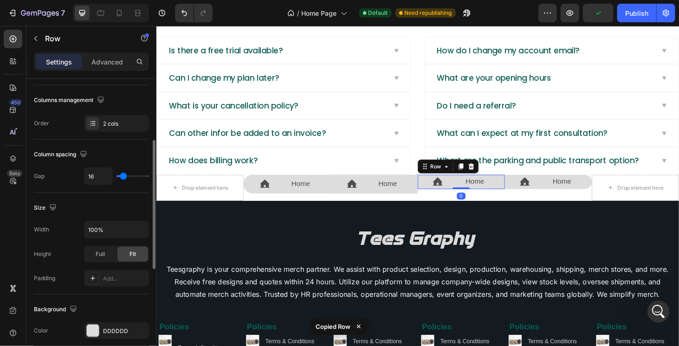
click at [472, 184] on div "Icon" at bounding box center [456, 191] width 43 height 15
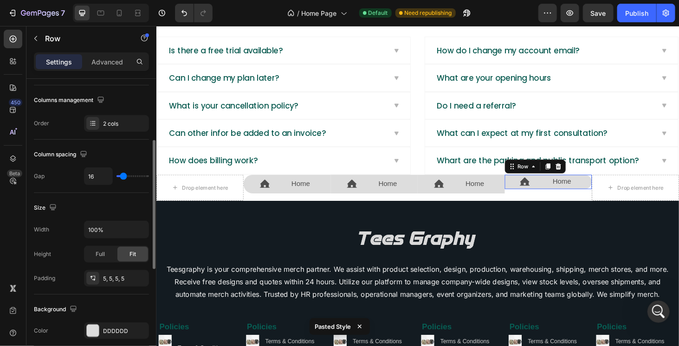
click at [536, 194] on div "Icon" at bounding box center [549, 191] width 43 height 15
click at [109, 276] on div "Add..." at bounding box center [125, 279] width 44 height 8
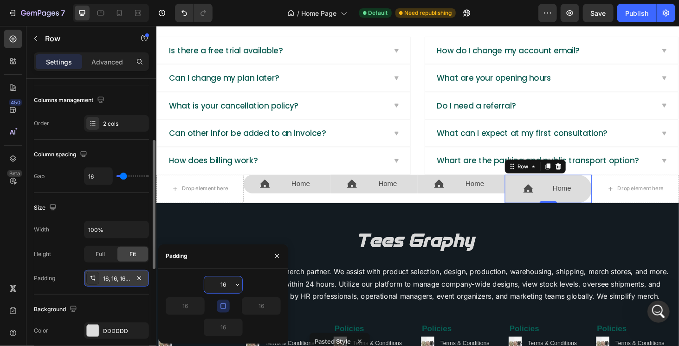
click at [224, 282] on input "16" at bounding box center [223, 285] width 38 height 17
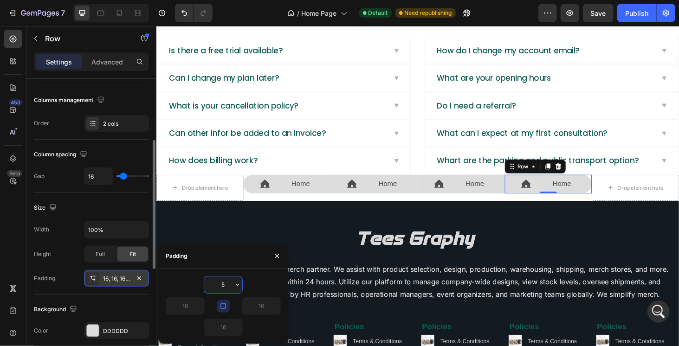
type input "5"
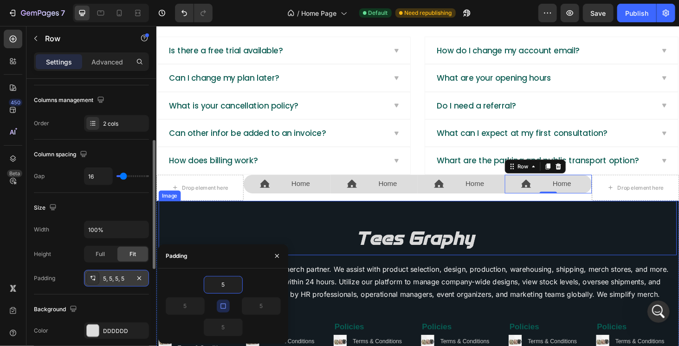
click at [279, 212] on div "Image" at bounding box center [434, 241] width 553 height 58
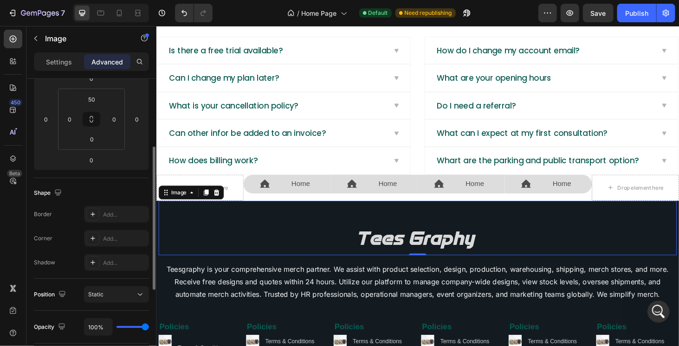
scroll to position [0, 0]
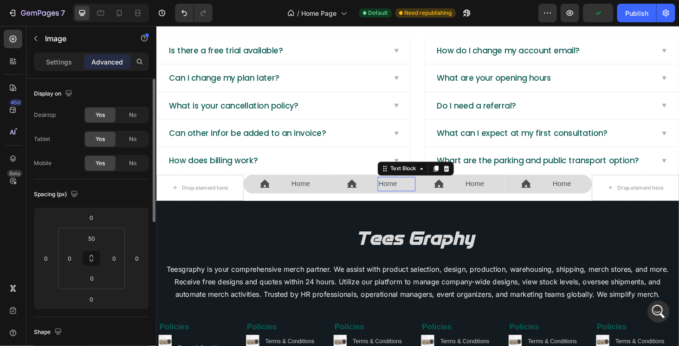
click at [403, 192] on p "Home" at bounding box center [412, 194] width 39 height 13
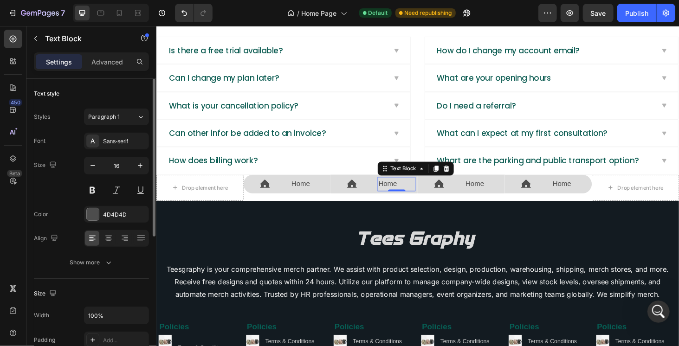
click at [400, 188] on p "Home" at bounding box center [412, 194] width 39 height 13
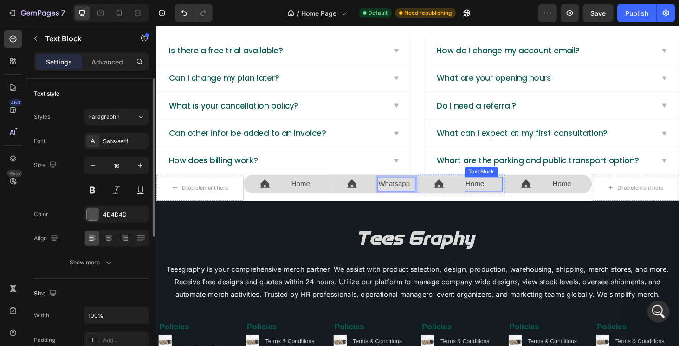
click at [490, 194] on p "Home" at bounding box center [505, 194] width 39 height 13
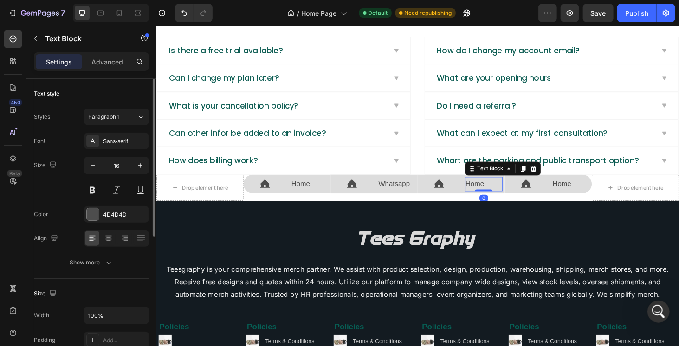
click at [490, 194] on p "Home" at bounding box center [505, 194] width 39 height 13
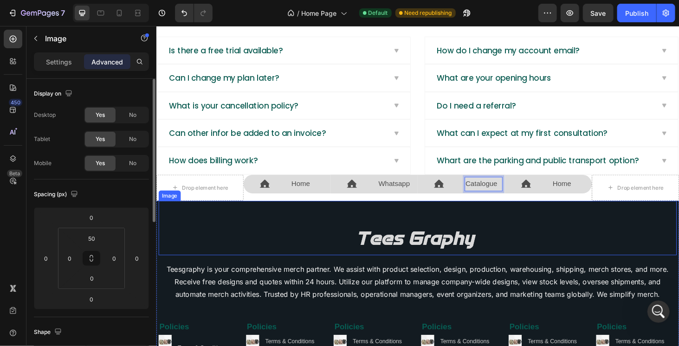
click at [539, 212] on div "Image" at bounding box center [434, 241] width 553 height 58
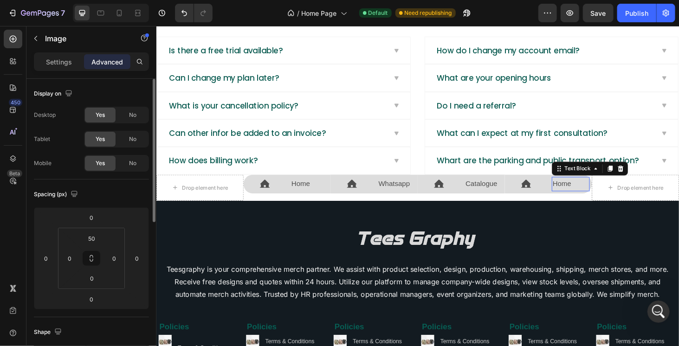
click at [583, 188] on p "Home" at bounding box center [598, 194] width 39 height 13
click at [584, 188] on p "Home" at bounding box center [598, 194] width 39 height 13
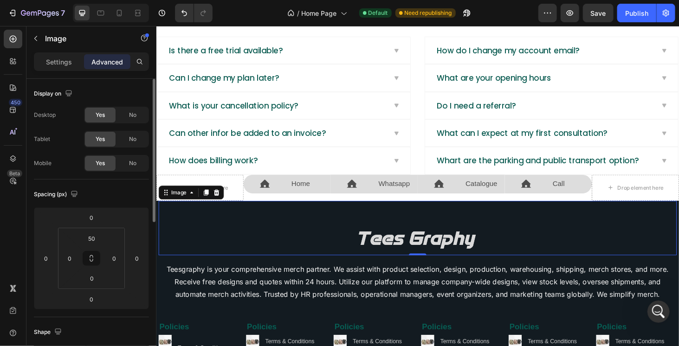
click at [589, 217] on div "Image 0" at bounding box center [434, 241] width 553 height 58
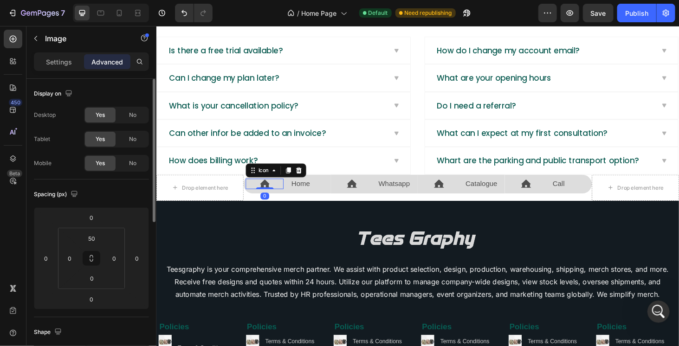
click at [274, 191] on icon at bounding box center [271, 194] width 11 height 11
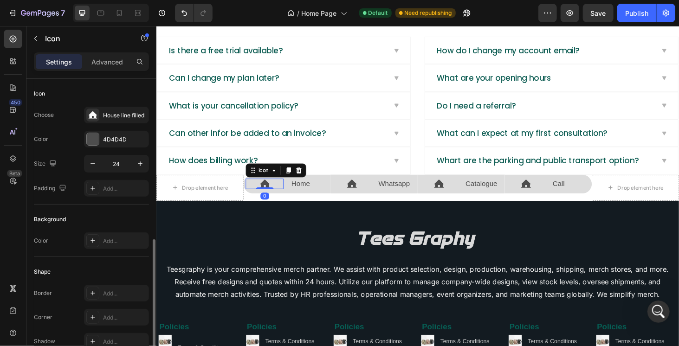
scroll to position [109, 0]
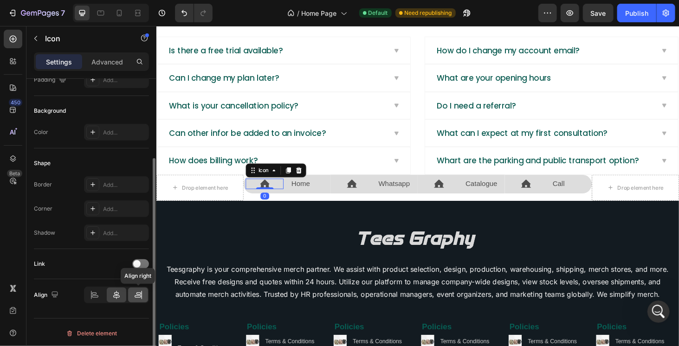
click at [133, 296] on div at bounding box center [138, 295] width 20 height 15
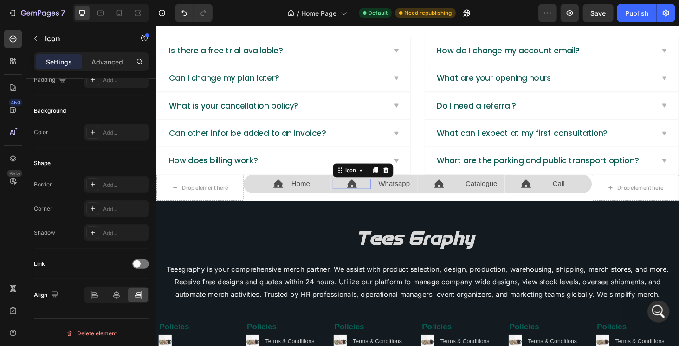
click at [366, 192] on icon at bounding box center [364, 194] width 11 height 11
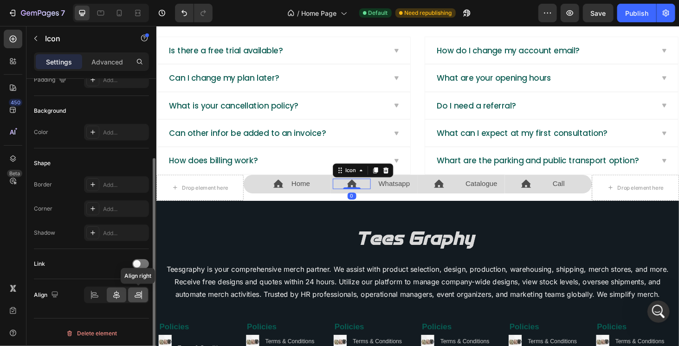
click at [141, 293] on icon at bounding box center [141, 295] width 0 height 8
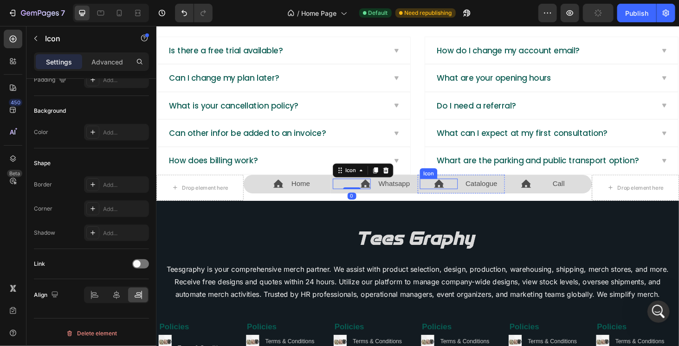
click at [454, 192] on icon at bounding box center [457, 194] width 11 height 11
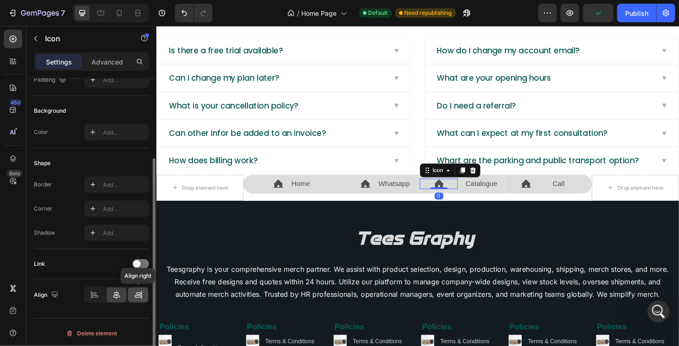
click at [136, 291] on icon at bounding box center [138, 295] width 9 height 9
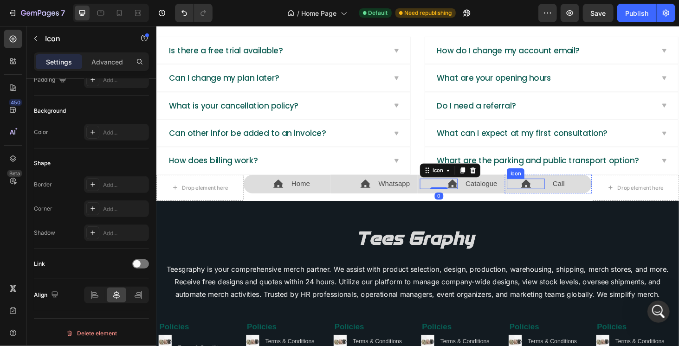
click at [545, 189] on icon at bounding box center [550, 193] width 11 height 9
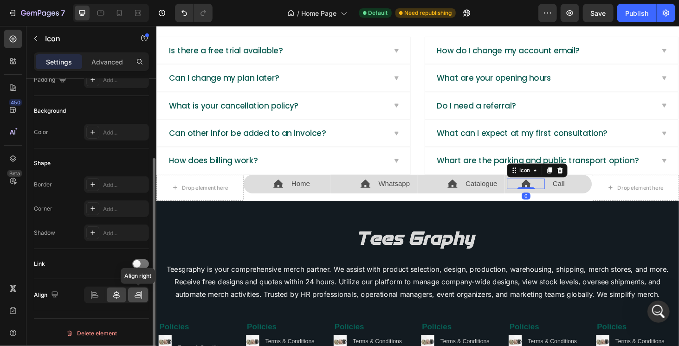
click at [137, 293] on icon at bounding box center [138, 295] width 9 height 9
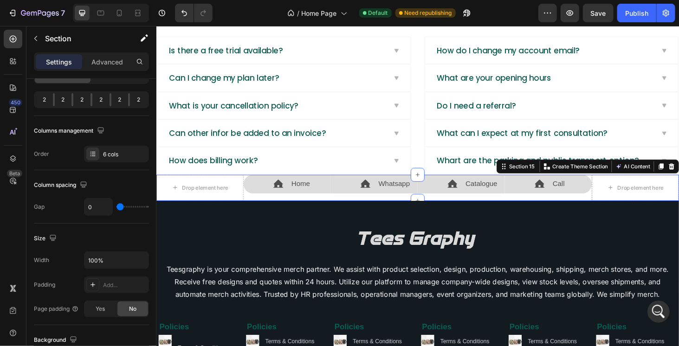
click at [613, 202] on div "Icon Call Text Block Row" at bounding box center [574, 198] width 93 height 28
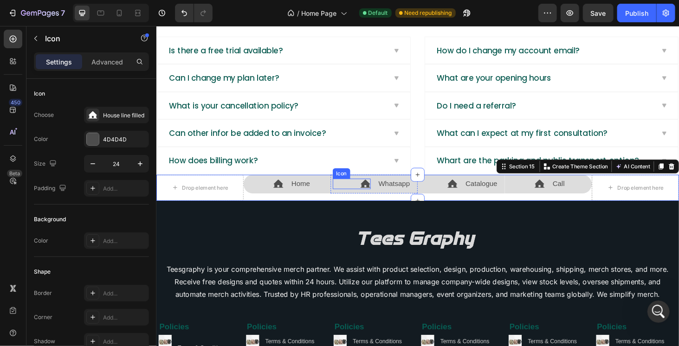
click at [376, 189] on icon at bounding box center [379, 193] width 11 height 9
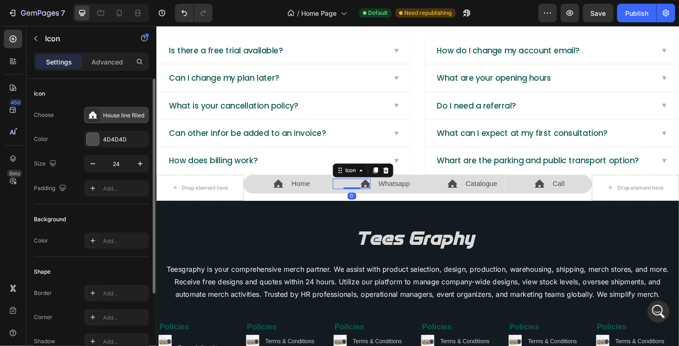
click at [110, 119] on div "House line filled" at bounding box center [116, 115] width 65 height 17
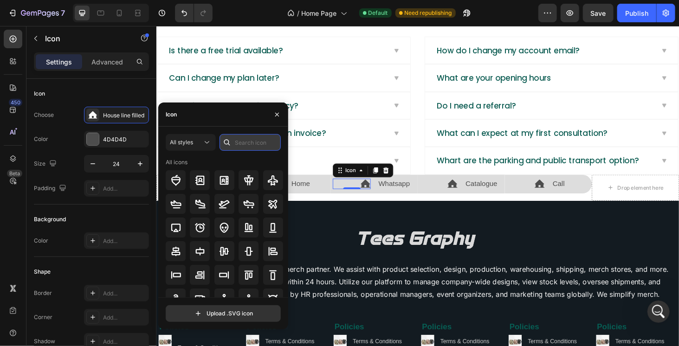
click at [246, 143] on input "text" at bounding box center [250, 142] width 61 height 17
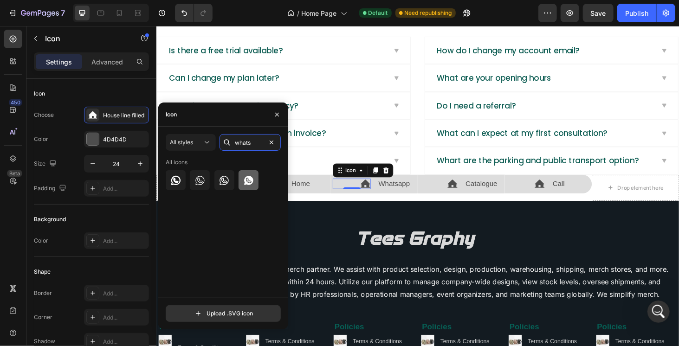
type input "whats"
click at [242, 187] on div at bounding box center [249, 180] width 20 height 20
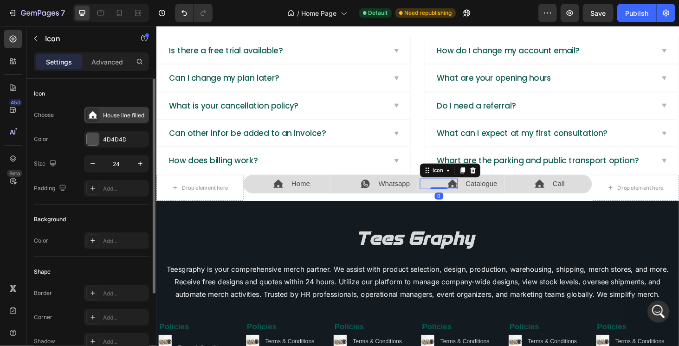
click at [120, 120] on div "House line filled" at bounding box center [116, 115] width 65 height 17
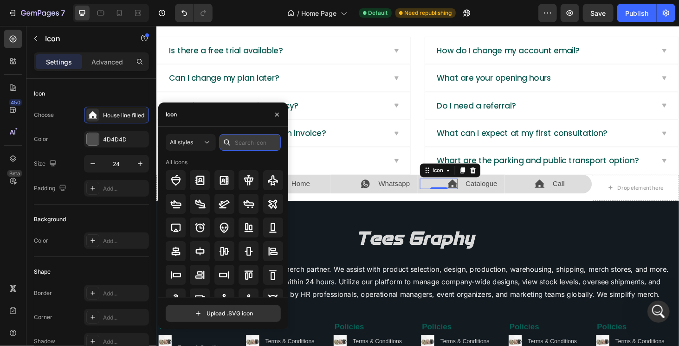
click at [240, 143] on input "text" at bounding box center [250, 142] width 61 height 17
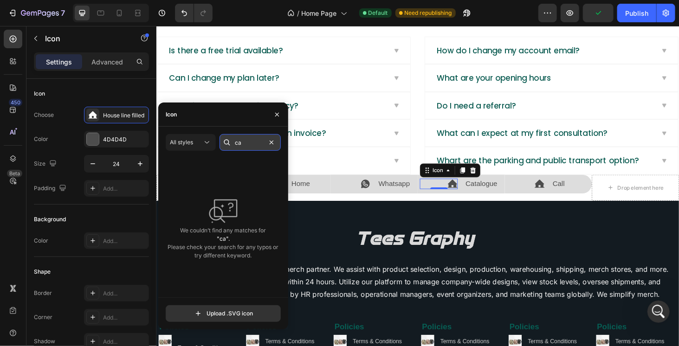
type input "c"
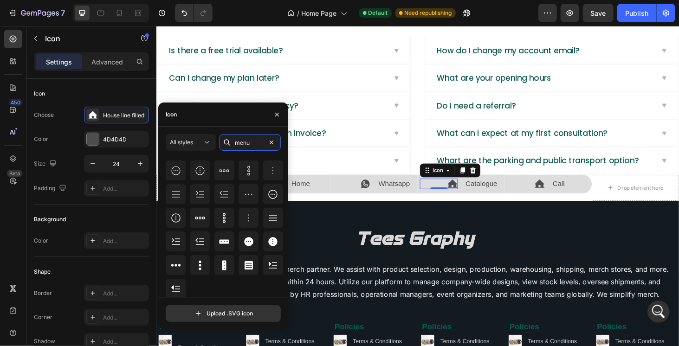
scroll to position [59, 0]
type input "menu"
click at [251, 269] on icon at bounding box center [248, 264] width 11 height 11
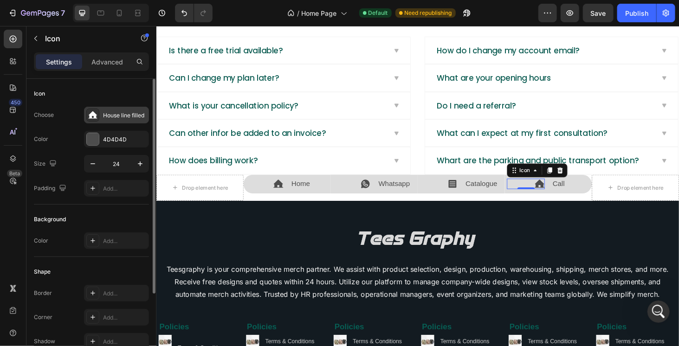
click at [103, 113] on div "House line filled" at bounding box center [125, 115] width 44 height 8
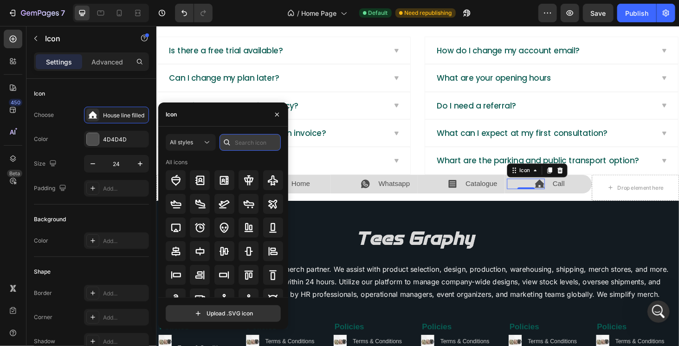
click at [244, 142] on input "text" at bounding box center [250, 142] width 61 height 17
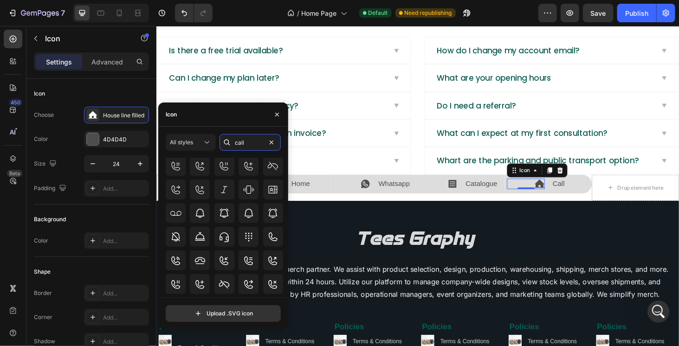
scroll to position [281, 0]
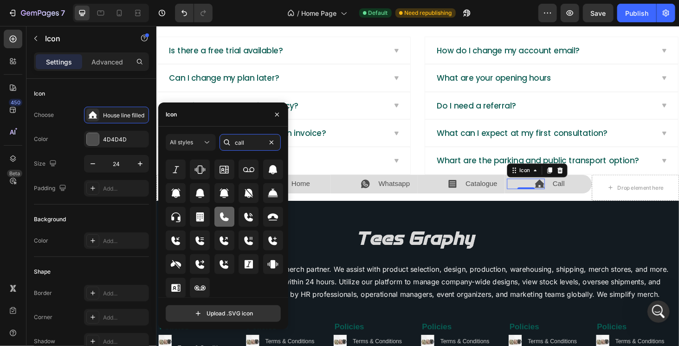
type input "call"
click at [225, 215] on icon at bounding box center [224, 217] width 11 height 11
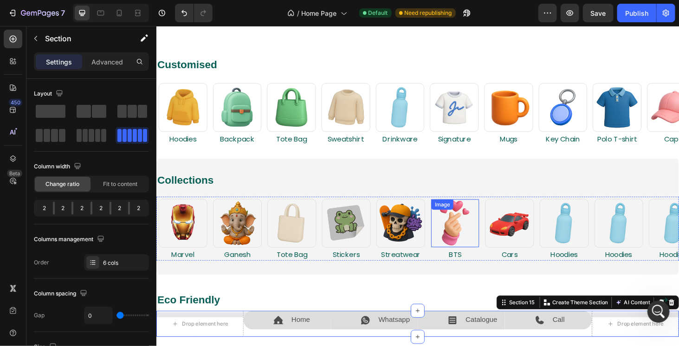
scroll to position [174, 0]
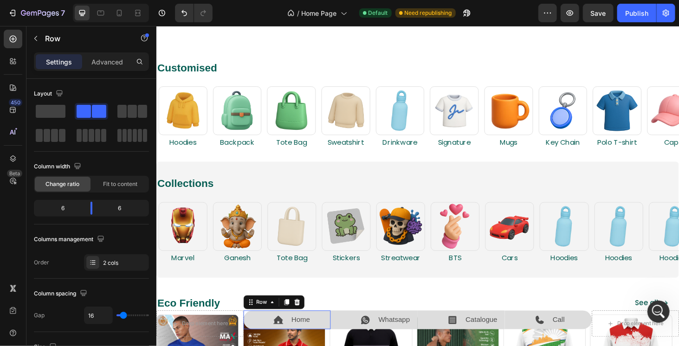
click at [274, 346] on div "Icon" at bounding box center [271, 339] width 40 height 15
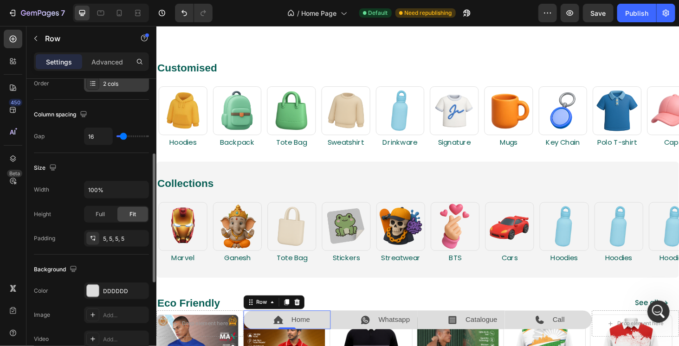
scroll to position [209, 0]
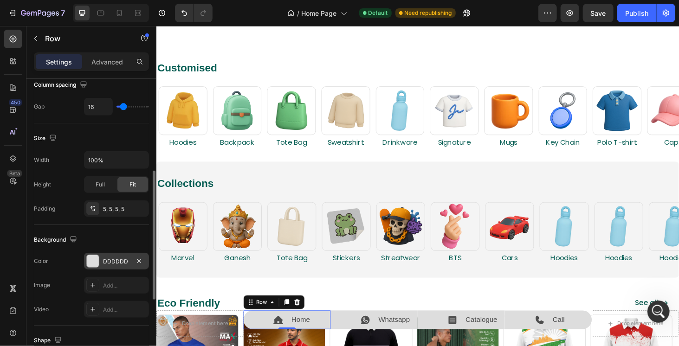
click at [90, 258] on div at bounding box center [93, 261] width 12 height 12
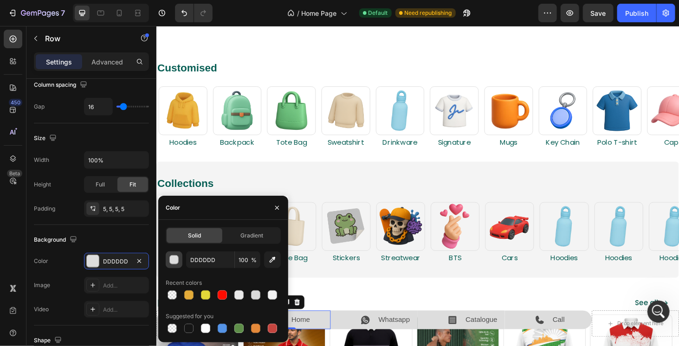
click at [172, 262] on div "button" at bounding box center [174, 260] width 9 height 9
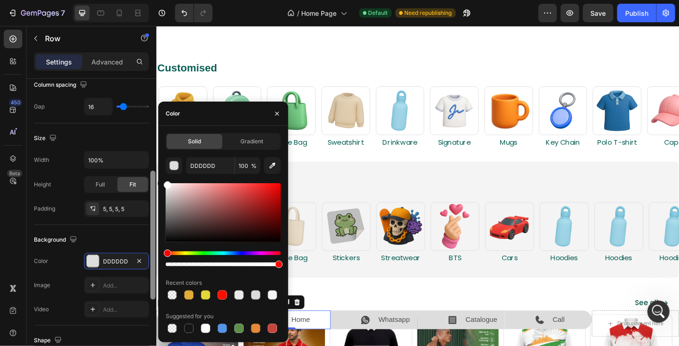
type input "FFFFFF"
drag, startPoint x: 169, startPoint y: 196, endPoint x: 150, endPoint y: 162, distance: 38.7
click at [150, 162] on div "450 Beta ic Sections(30) Elements(19) Icon & Line Icon Icon List Content list I…" at bounding box center [78, 186] width 156 height 320
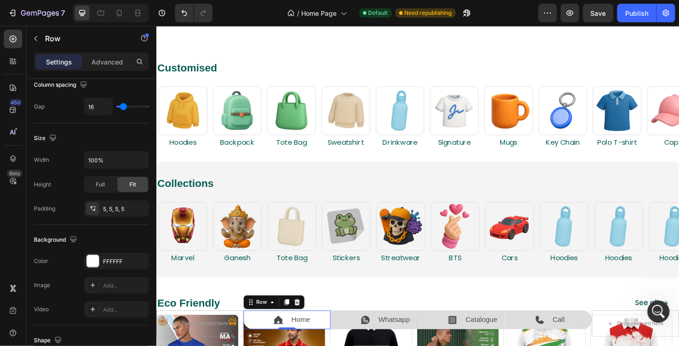
click at [111, 138] on div "Size" at bounding box center [91, 138] width 115 height 15
click at [90, 263] on div at bounding box center [93, 261] width 12 height 12
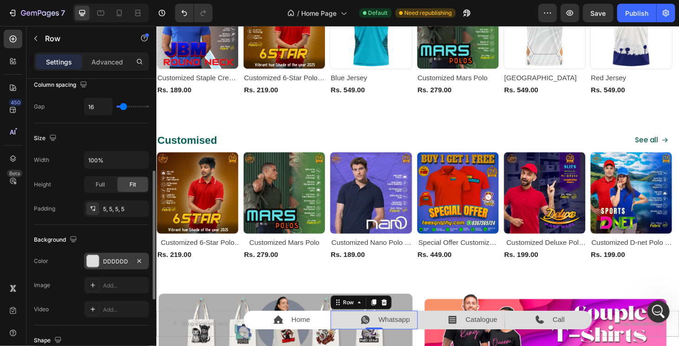
click at [94, 261] on div at bounding box center [93, 261] width 12 height 12
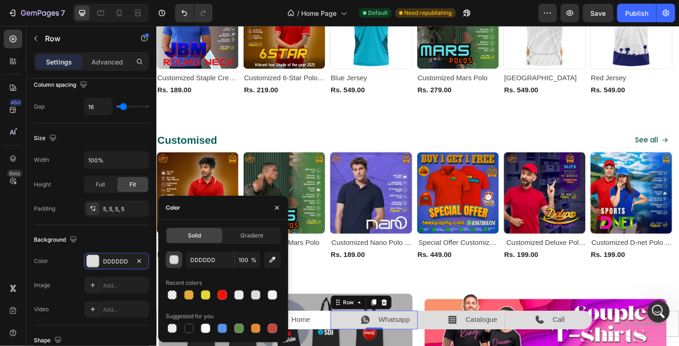
click at [171, 259] on div "button" at bounding box center [174, 260] width 9 height 9
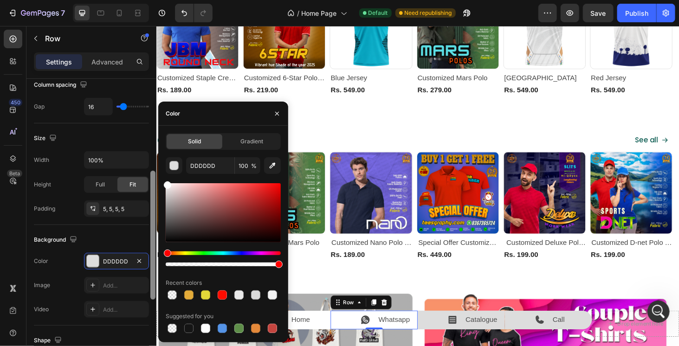
drag, startPoint x: 171, startPoint y: 195, endPoint x: 153, endPoint y: 171, distance: 29.9
click at [153, 171] on div "450 Beta ic Sections(30) Elements(19) Icon & Line Icon Icon List Content list I…" at bounding box center [78, 186] width 156 height 320
type input "FFFFFF"
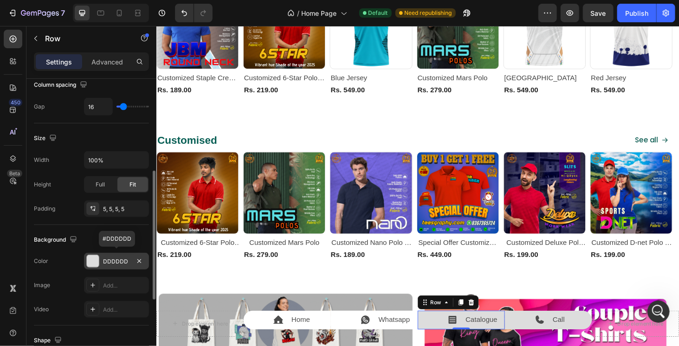
click at [95, 259] on div at bounding box center [93, 261] width 12 height 12
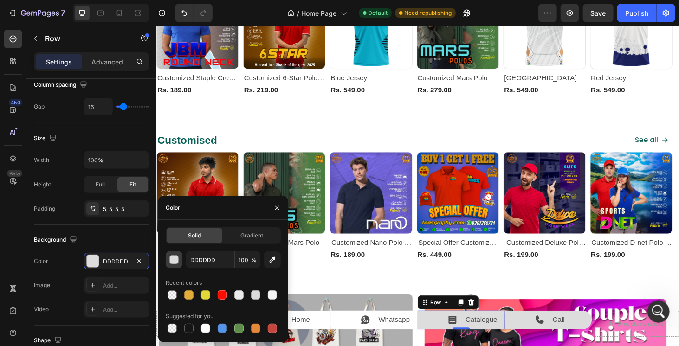
click at [173, 261] on div "button" at bounding box center [174, 260] width 9 height 9
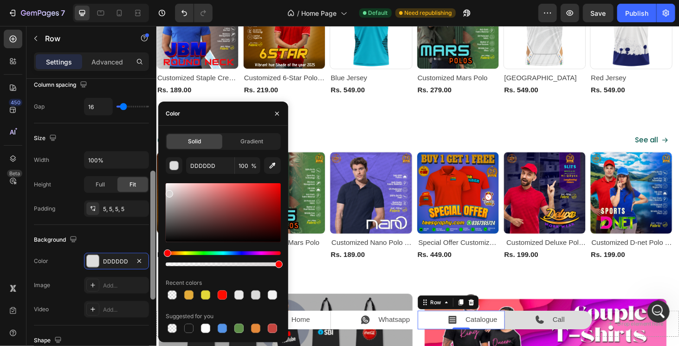
drag, startPoint x: 174, startPoint y: 202, endPoint x: 153, endPoint y: 163, distance: 43.8
click at [153, 163] on div "450 Beta ic Sections(30) Elements(19) Icon & Line Icon Icon List Content list I…" at bounding box center [78, 186] width 156 height 320
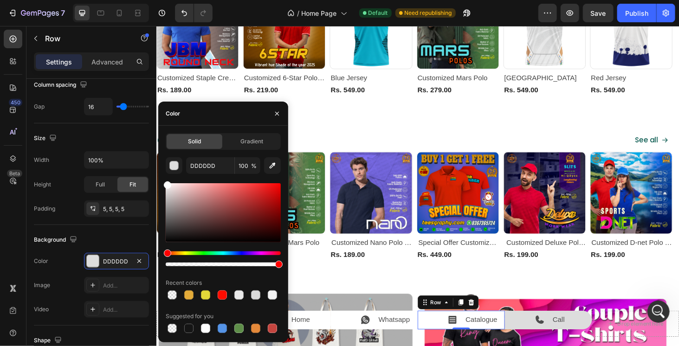
type input "FFFFFF"
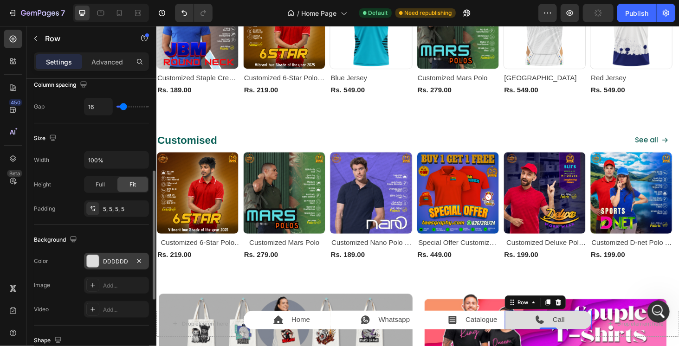
click at [95, 255] on div at bounding box center [93, 261] width 12 height 12
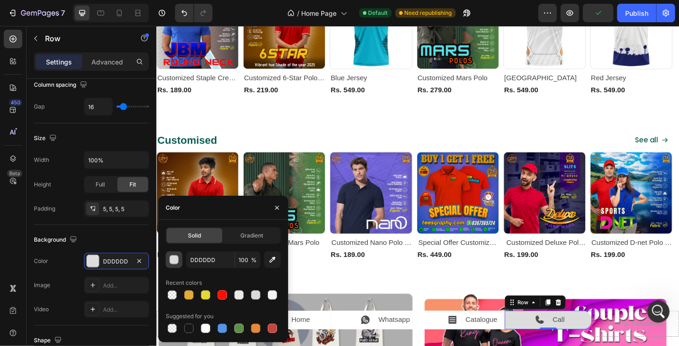
click at [176, 256] on div "button" at bounding box center [174, 260] width 9 height 9
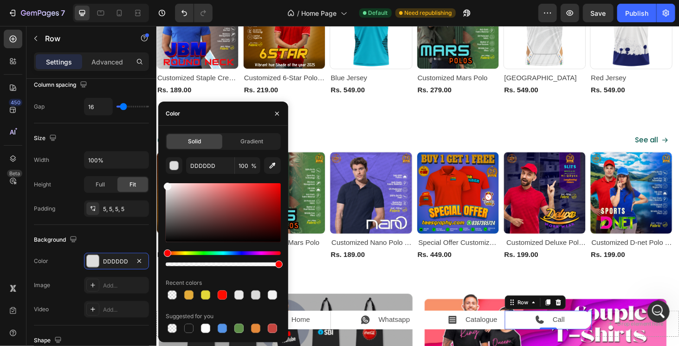
drag, startPoint x: 174, startPoint y: 191, endPoint x: 142, endPoint y: 178, distance: 35.0
click at [142, 178] on div "450 Beta ic Sections(30) Elements(19) Icon & Line Icon Icon List Content list I…" at bounding box center [78, 186] width 156 height 320
type input "FFFFFF"
click at [111, 136] on div "Size" at bounding box center [91, 138] width 115 height 15
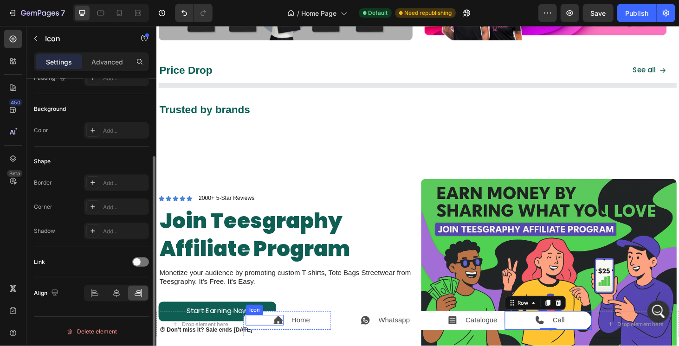
scroll to position [0, 0]
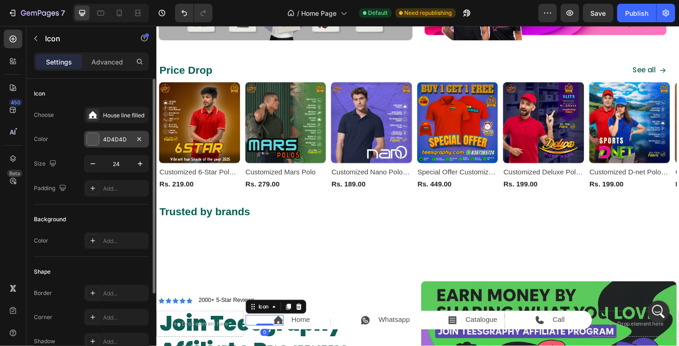
click at [97, 140] on div at bounding box center [93, 139] width 12 height 12
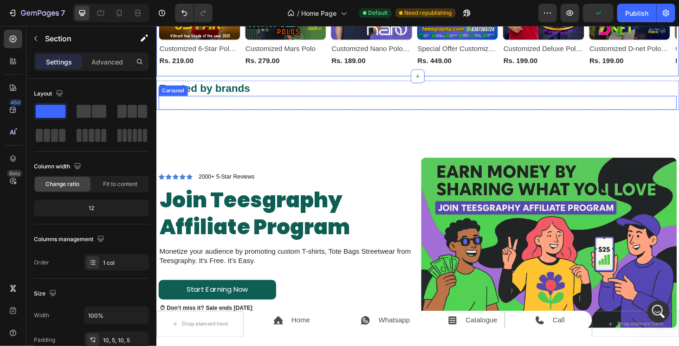
scroll to position [1037, 0]
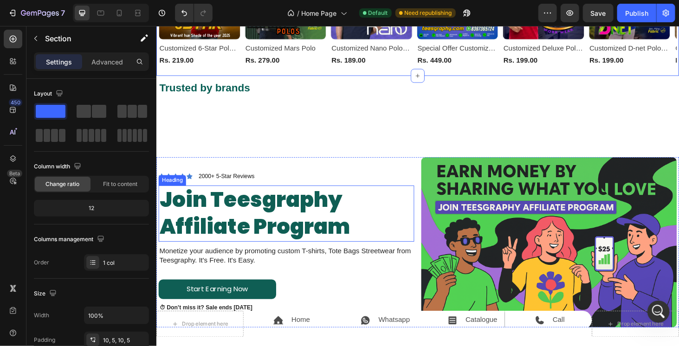
drag, startPoint x: 340, startPoint y: 207, endPoint x: 309, endPoint y: 260, distance: 61.2
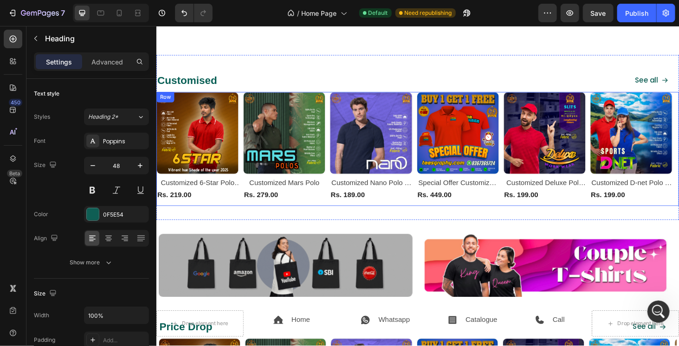
scroll to position [743, 0]
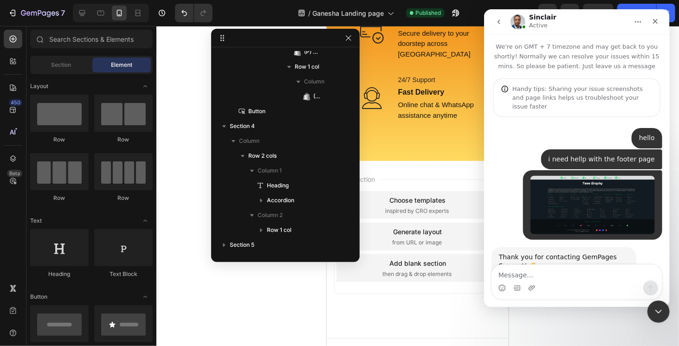
scroll to position [1, 0]
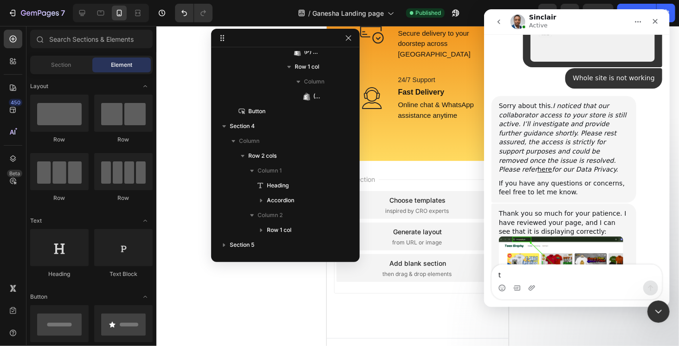
type textarea "t"
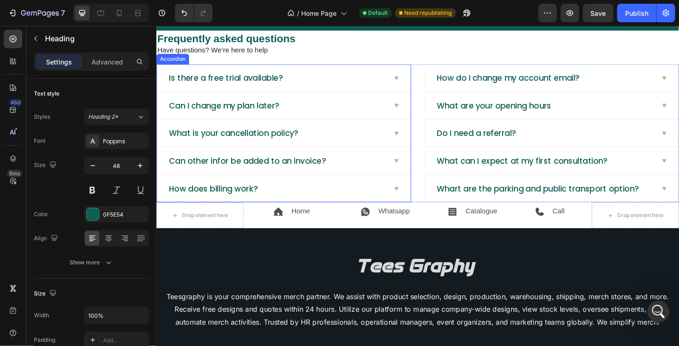
scroll to position [1950, 0]
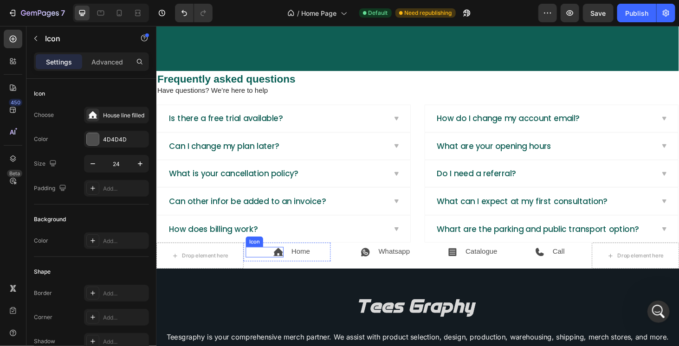
click at [285, 263] on icon at bounding box center [285, 266] width 11 height 11
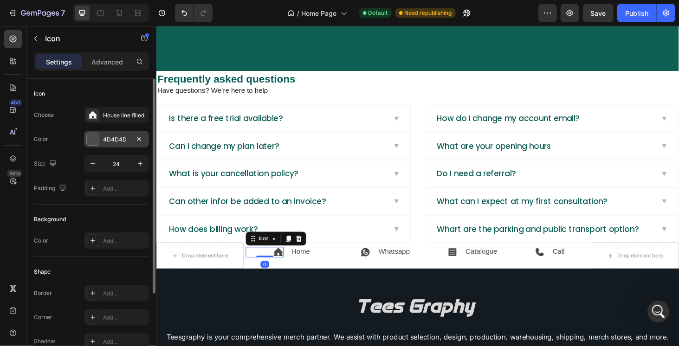
click at [98, 138] on div at bounding box center [93, 139] width 12 height 12
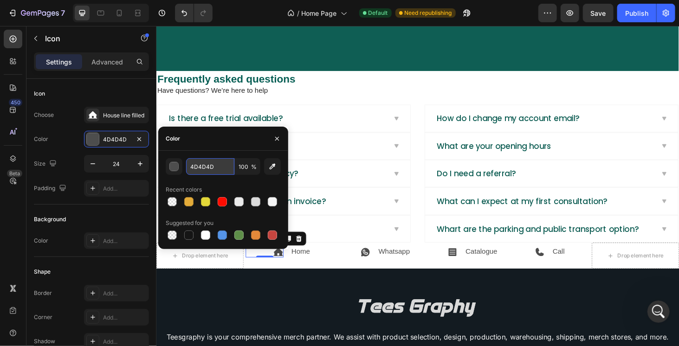
click at [194, 169] on input "4D4D4D" at bounding box center [210, 166] width 48 height 17
paste input "2bd369"
type input "2BD369"
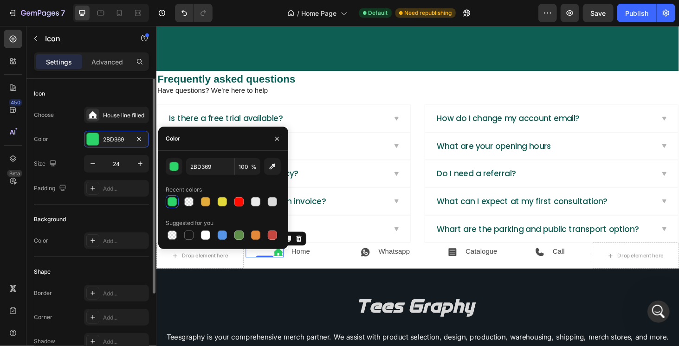
click at [124, 90] on div "Icon" at bounding box center [91, 93] width 115 height 15
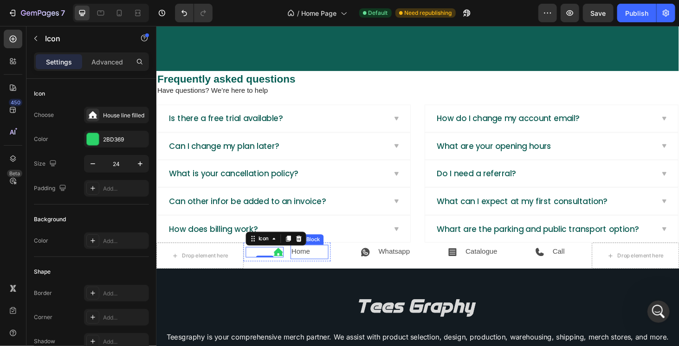
click at [303, 263] on p "Home" at bounding box center [319, 266] width 39 height 13
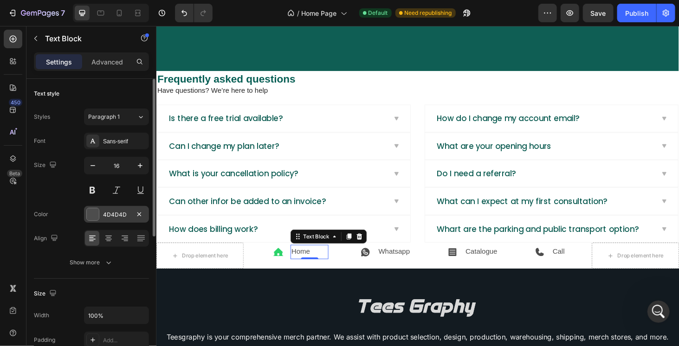
click at [96, 210] on div at bounding box center [93, 215] width 12 height 12
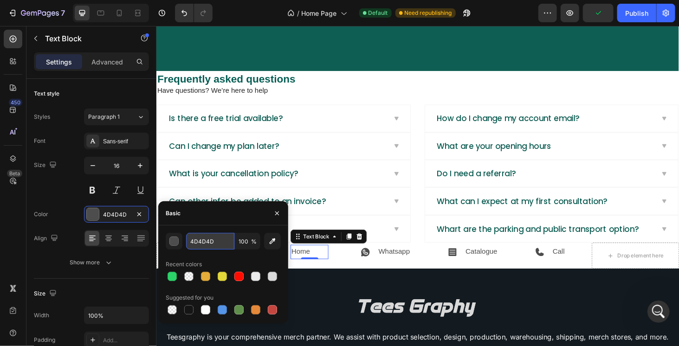
click at [222, 245] on input "4D4D4D" at bounding box center [210, 241] width 48 height 17
paste input "155e54"
type input "155E54"
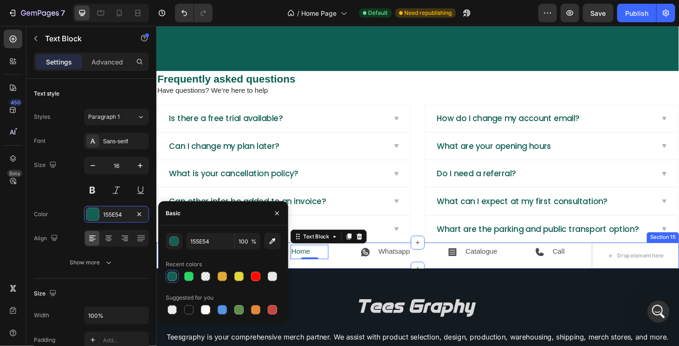
click at [335, 285] on div "Image" at bounding box center [434, 314] width 553 height 58
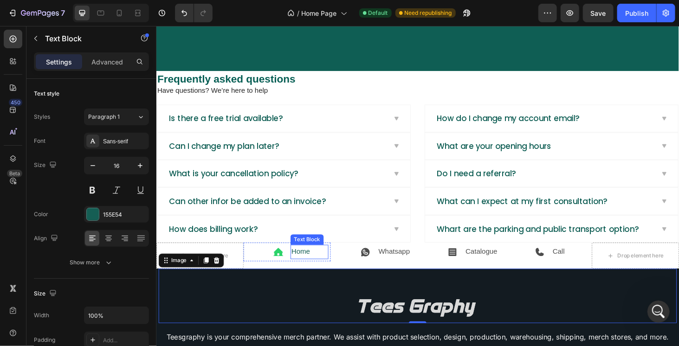
click at [321, 262] on p "Home" at bounding box center [319, 266] width 39 height 13
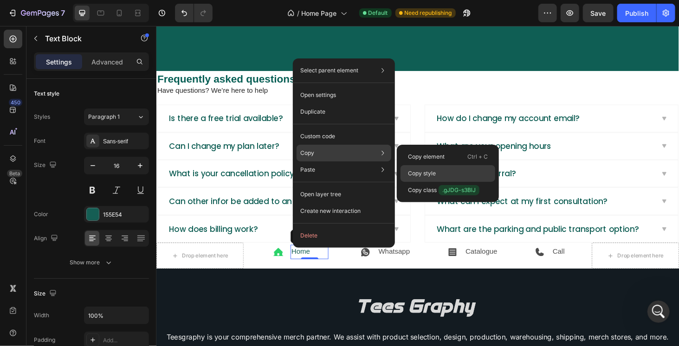
click at [428, 171] on p "Copy style" at bounding box center [422, 174] width 28 height 8
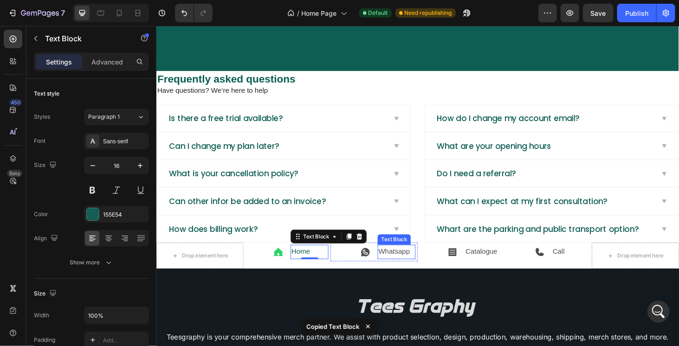
click at [415, 261] on p "Whatsapp" at bounding box center [412, 266] width 39 height 13
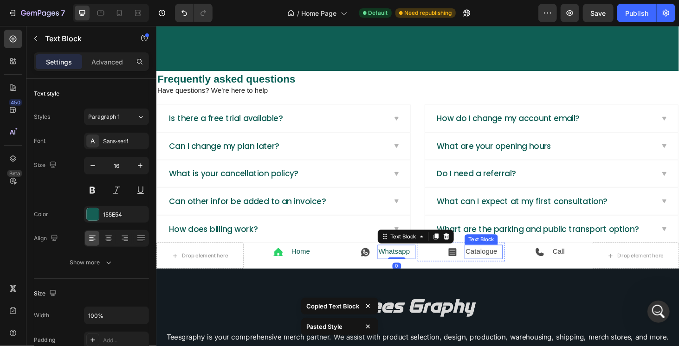
click at [506, 260] on p "Catalogue" at bounding box center [505, 266] width 39 height 13
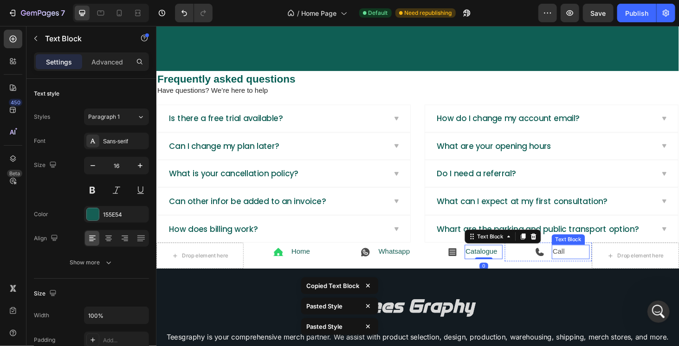
click at [586, 260] on p "Call" at bounding box center [598, 266] width 39 height 13
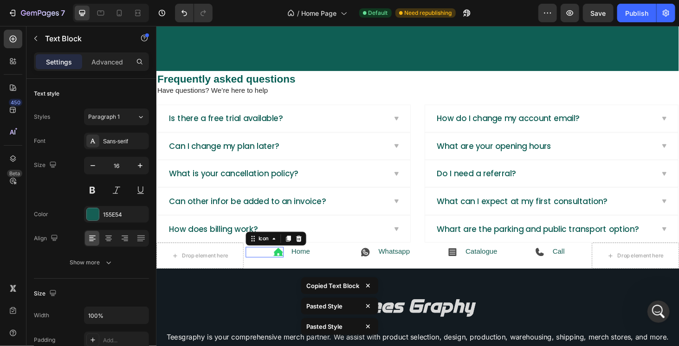
click at [286, 262] on icon at bounding box center [286, 266] width 11 height 9
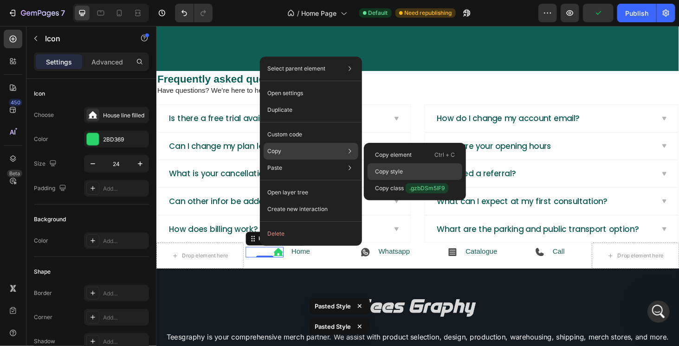
click at [407, 180] on div "Copy style" at bounding box center [415, 188] width 95 height 17
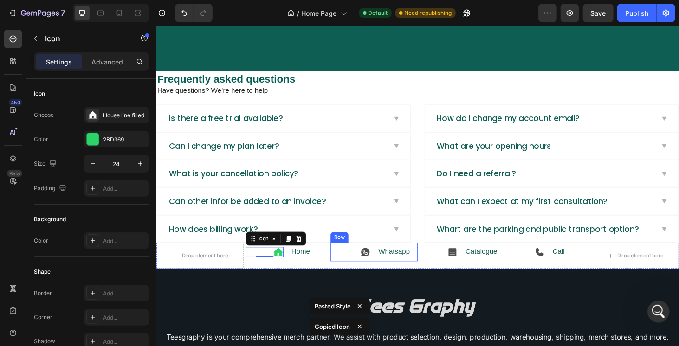
click at [376, 266] on div "Icon" at bounding box center [364, 266] width 40 height 15
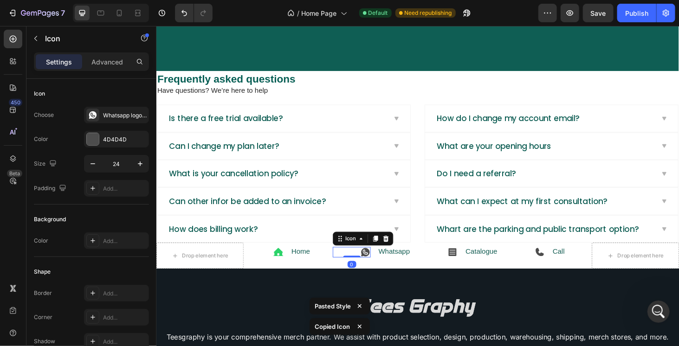
click at [376, 263] on icon at bounding box center [378, 266] width 9 height 9
click at [468, 263] on icon at bounding box center [472, 267] width 8 height 8
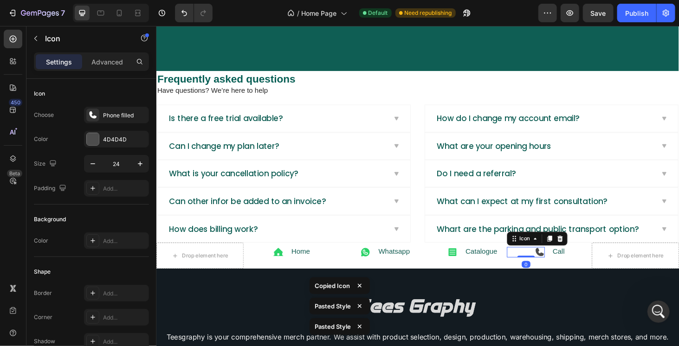
click at [561, 262] on icon at bounding box center [565, 266] width 9 height 9
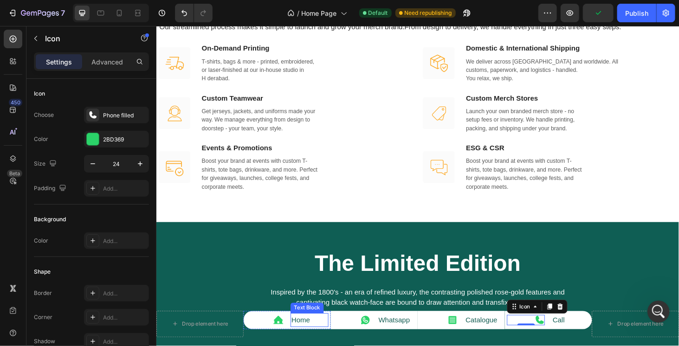
scroll to position [1440, 0]
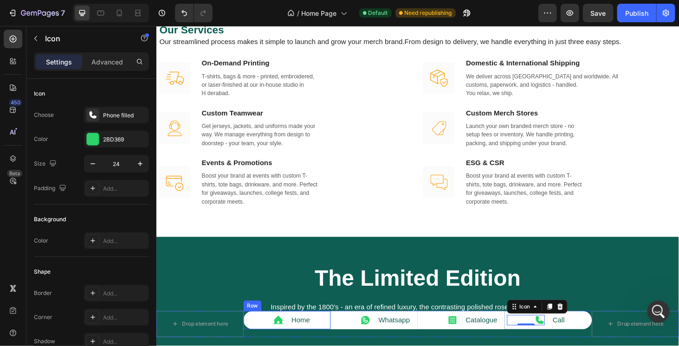
click at [333, 332] on div "Icon Home Text Block Row" at bounding box center [295, 340] width 93 height 20
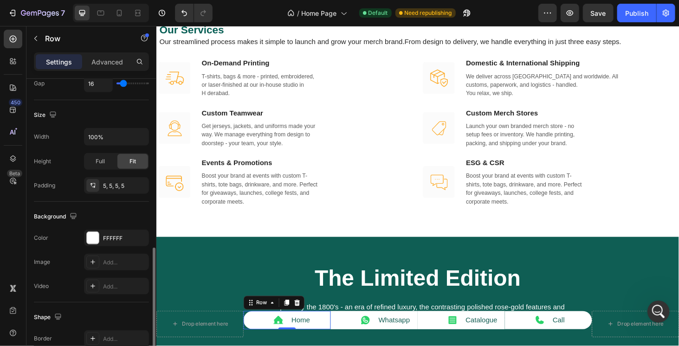
scroll to position [279, 0]
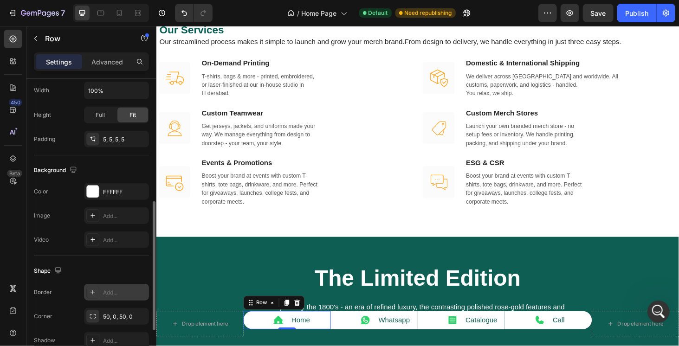
click at [104, 294] on div "Add..." at bounding box center [116, 292] width 65 height 17
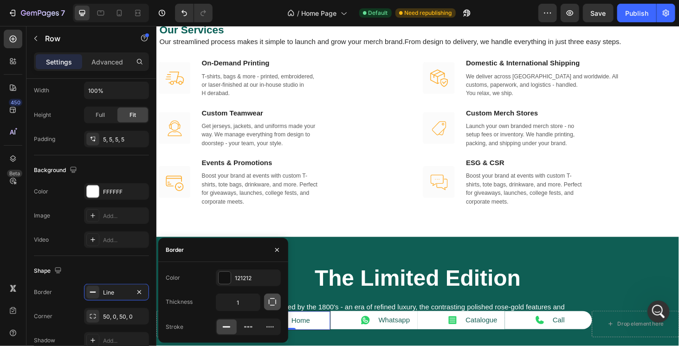
click at [269, 306] on icon "button" at bounding box center [272, 302] width 9 height 9
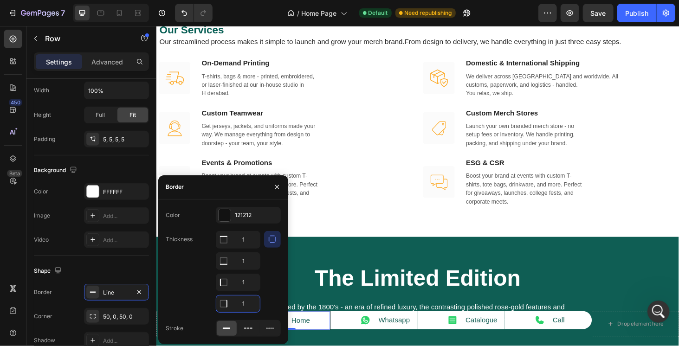
click at [246, 301] on input "1" at bounding box center [238, 304] width 44 height 17
type input "0"
click at [280, 293] on div at bounding box center [272, 272] width 17 height 82
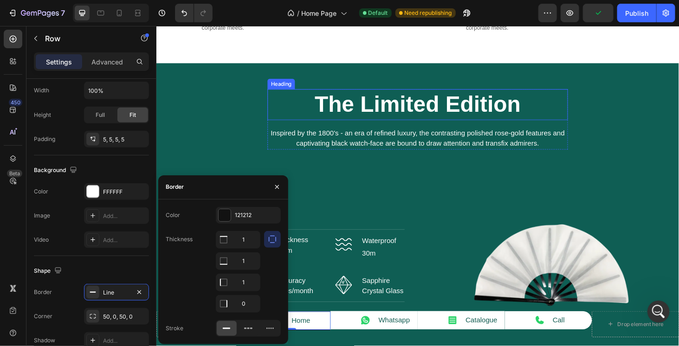
scroll to position [1625, 0]
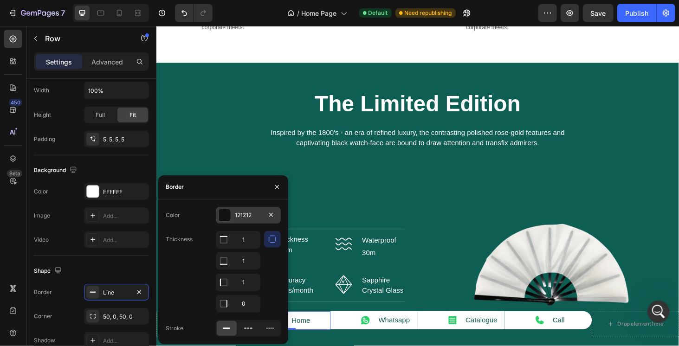
click at [228, 218] on div at bounding box center [225, 215] width 12 height 12
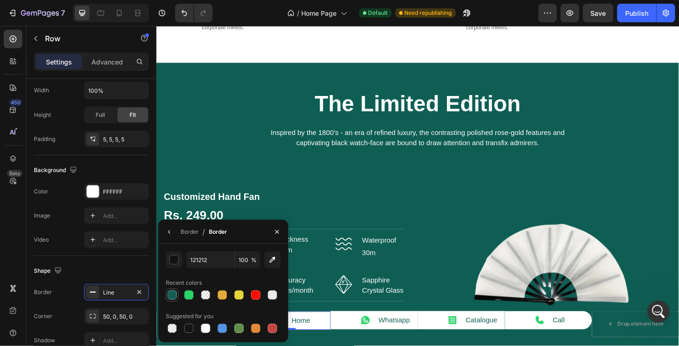
click at [172, 294] on div at bounding box center [172, 295] width 9 height 9
type input "155E54"
click at [382, 331] on div "Icon Whatsapp Text Block Row" at bounding box center [388, 340] width 93 height 20
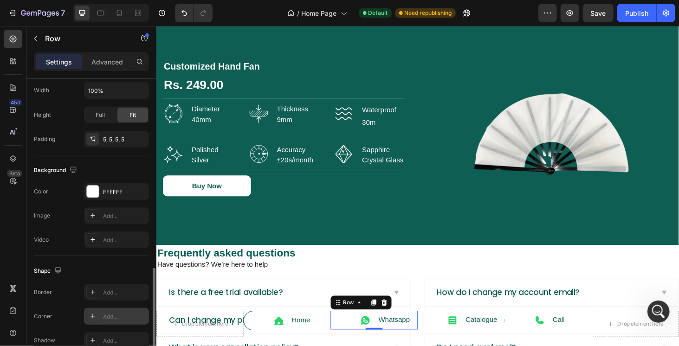
scroll to position [372, 0]
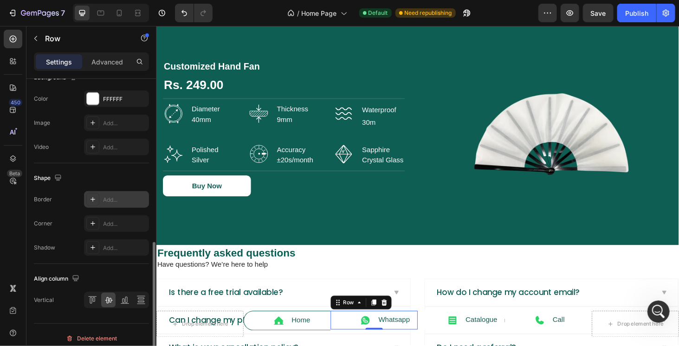
click at [110, 196] on div "Add..." at bounding box center [125, 200] width 44 height 8
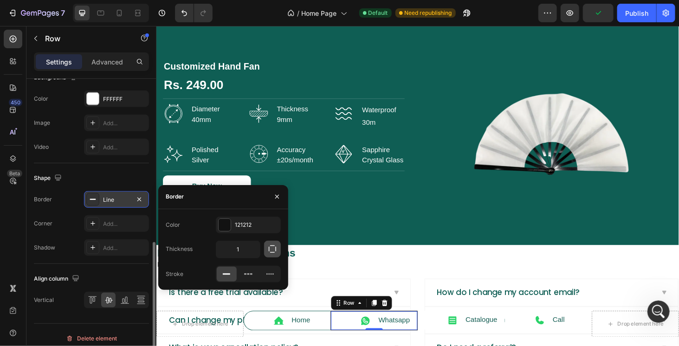
click at [268, 248] on icon "button" at bounding box center [272, 249] width 9 height 9
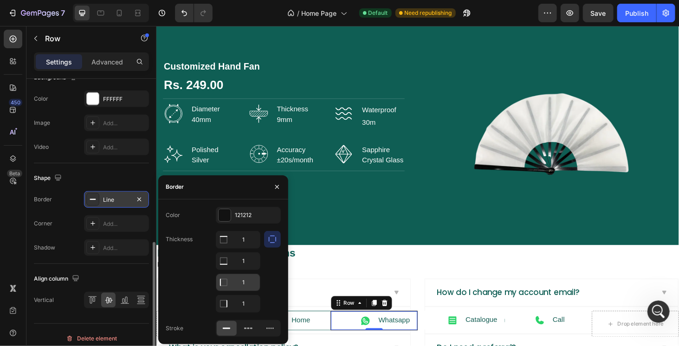
click at [240, 248] on input "1" at bounding box center [238, 240] width 44 height 17
type input "0"
click at [240, 292] on div "1 1 0 1" at bounding box center [238, 272] width 45 height 82
click at [241, 248] on input "1" at bounding box center [238, 240] width 44 height 17
type input "0"
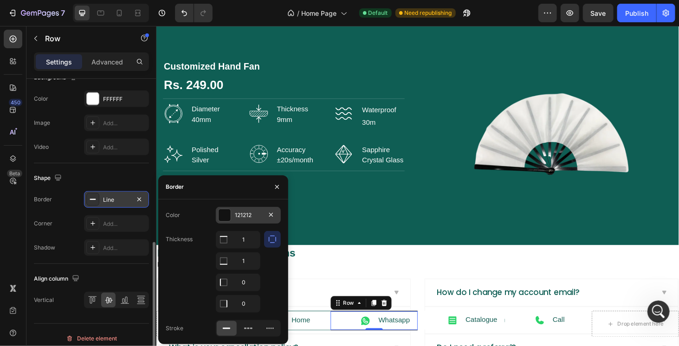
click at [222, 218] on div at bounding box center [225, 215] width 12 height 12
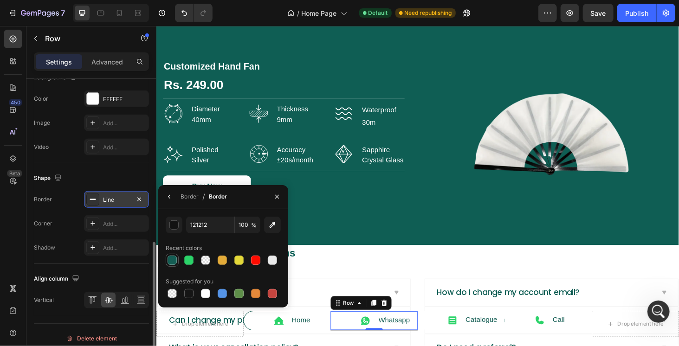
click at [171, 260] on div at bounding box center [172, 260] width 9 height 9
type input "155E54"
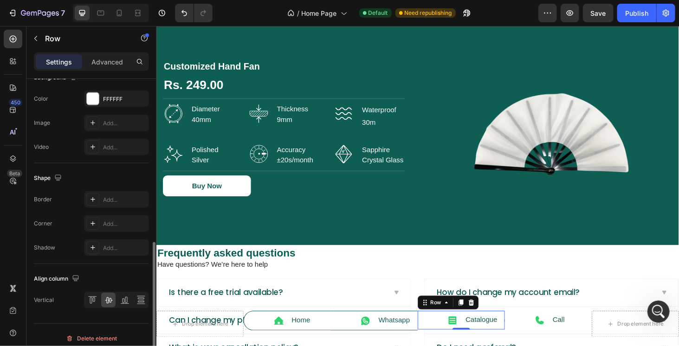
click at [449, 346] on div "Icon" at bounding box center [457, 339] width 40 height 15
click at [110, 197] on div "Add..." at bounding box center [125, 200] width 44 height 8
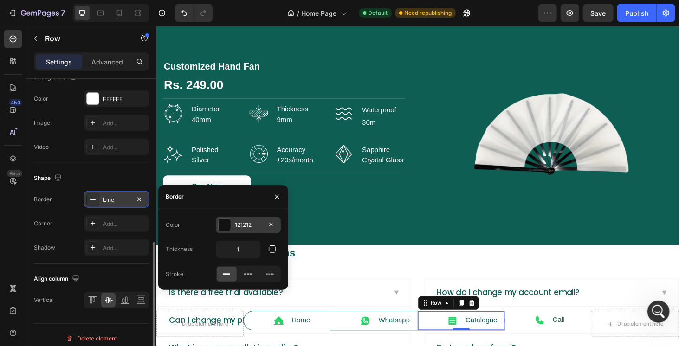
click at [225, 227] on div at bounding box center [225, 225] width 12 height 12
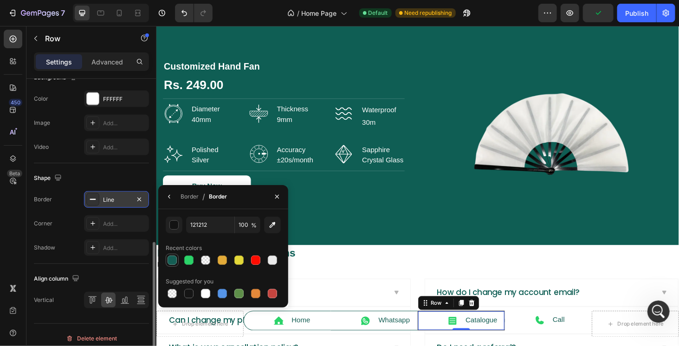
click at [174, 260] on div at bounding box center [172, 260] width 9 height 9
type input "155E54"
click at [115, 178] on div "Shape" at bounding box center [91, 178] width 115 height 15
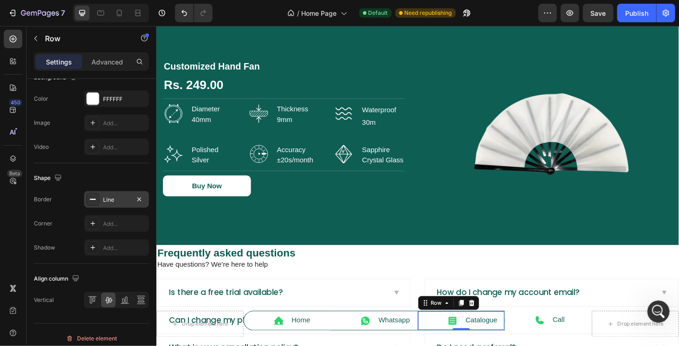
click at [114, 197] on div "Line" at bounding box center [116, 200] width 27 height 8
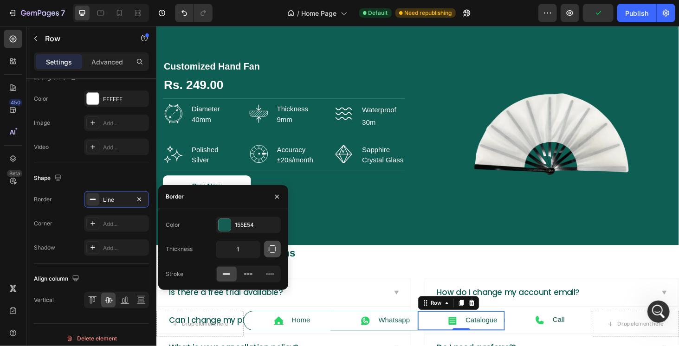
click at [270, 252] on icon "button" at bounding box center [272, 249] width 9 height 9
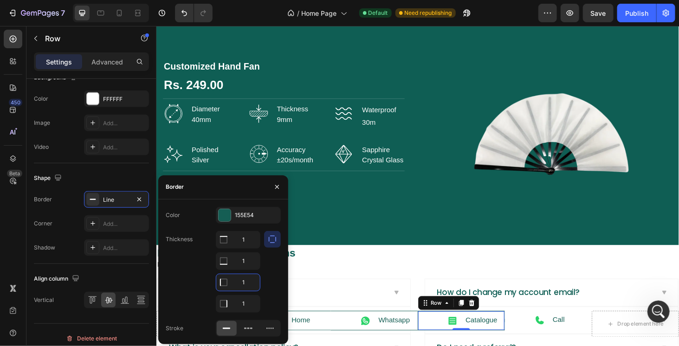
click at [244, 283] on input "1" at bounding box center [238, 282] width 44 height 17
click at [248, 248] on input "1" at bounding box center [238, 240] width 44 height 17
type input "0"
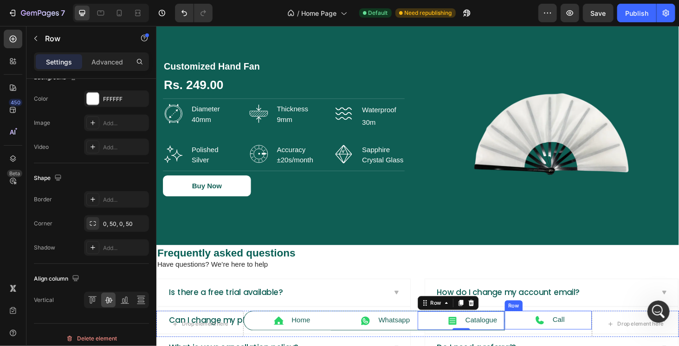
click at [531, 346] on div "Icon Call Text Block Row" at bounding box center [574, 340] width 93 height 20
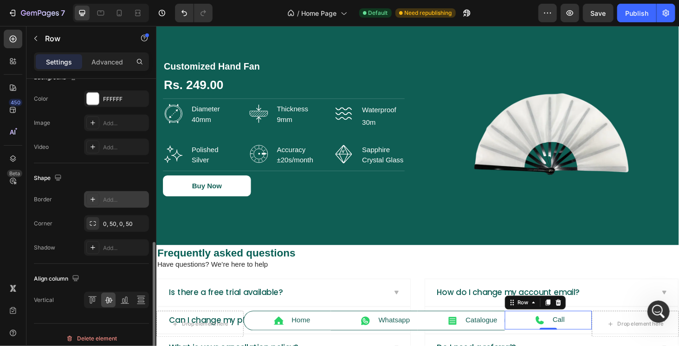
click at [108, 200] on div "Add..." at bounding box center [125, 200] width 44 height 8
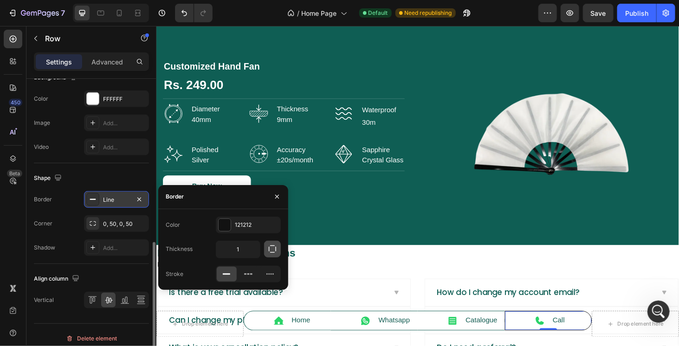
click at [271, 250] on icon "button" at bounding box center [272, 249] width 9 height 9
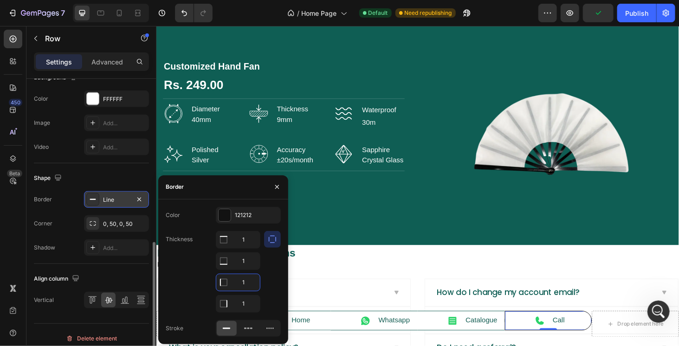
click at [235, 281] on input "1" at bounding box center [238, 282] width 44 height 17
click at [145, 179] on div "Shape" at bounding box center [91, 178] width 115 height 15
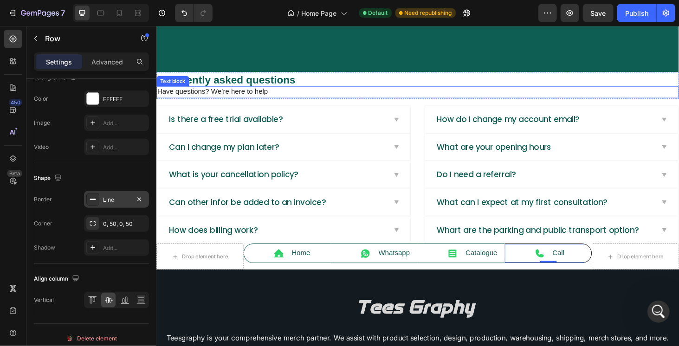
scroll to position [1950, 0]
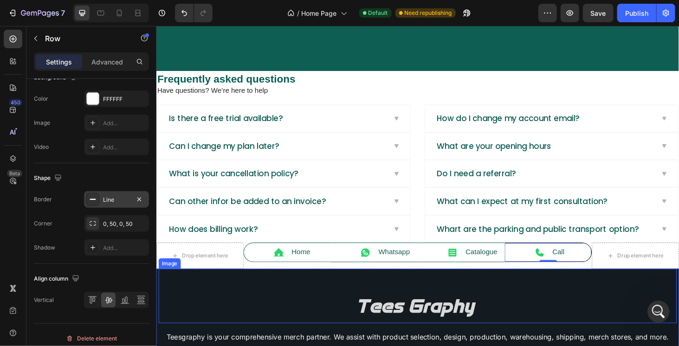
click at [405, 291] on div "Image" at bounding box center [434, 314] width 553 height 58
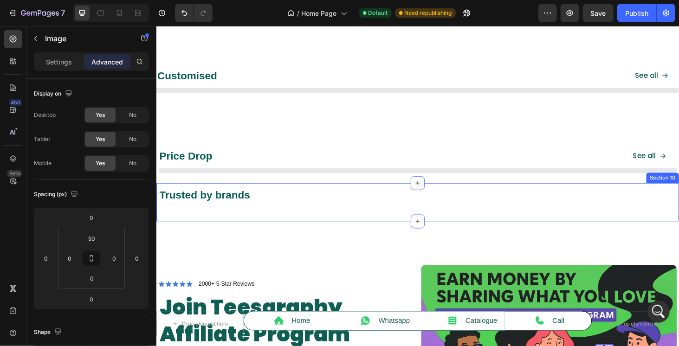
scroll to position [619, 0]
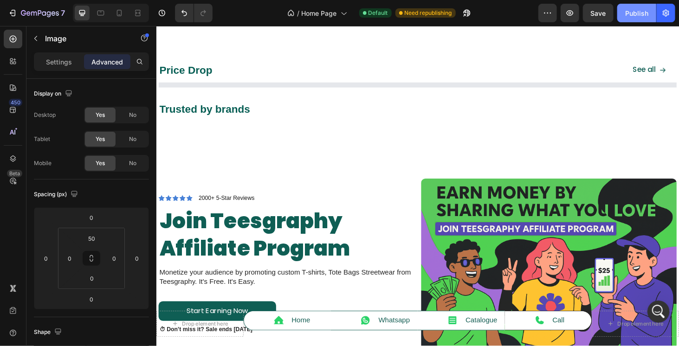
click at [632, 7] on button "Publish" at bounding box center [637, 13] width 39 height 19
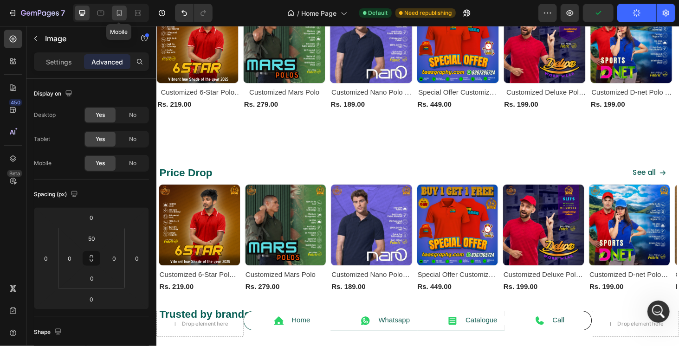
click at [115, 15] on icon at bounding box center [119, 12] width 9 height 9
type input "40"
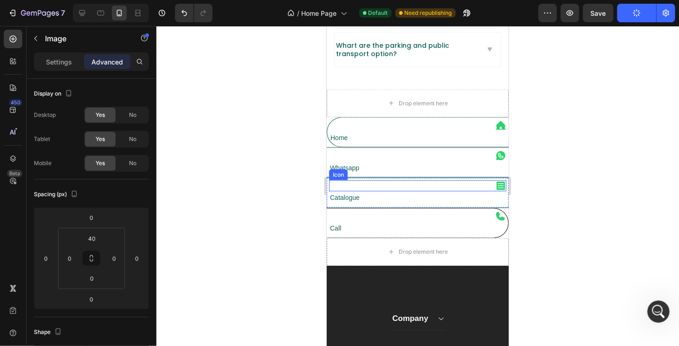
scroll to position [2204, 0]
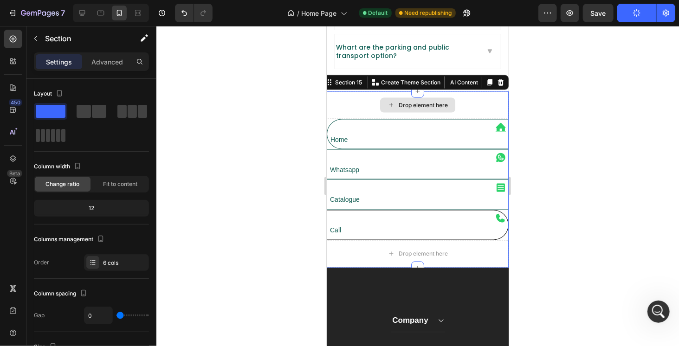
click at [352, 91] on div "Drop element here" at bounding box center [417, 105] width 182 height 28
click at [337, 78] on div "Section 15" at bounding box center [348, 82] width 31 height 8
click at [136, 110] on span at bounding box center [132, 111] width 9 height 13
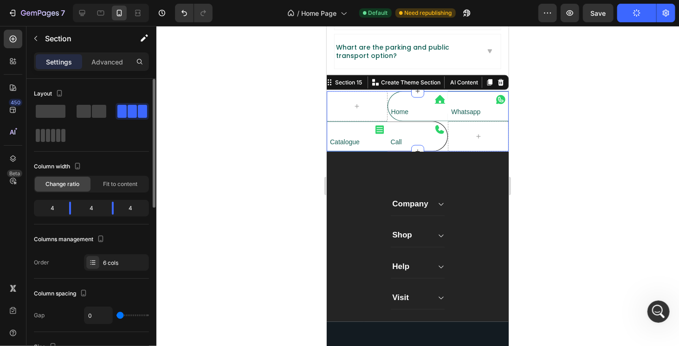
click at [51, 128] on div at bounding box center [50, 135] width 33 height 17
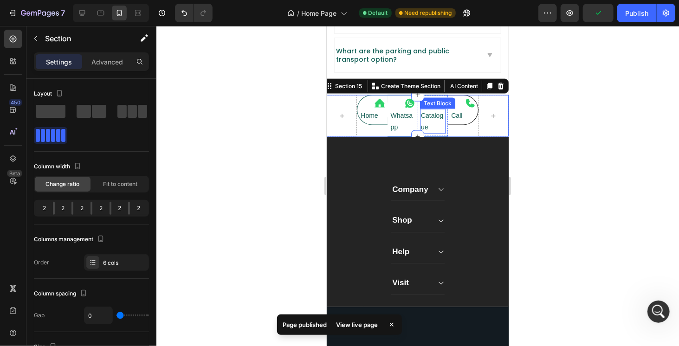
scroll to position [2111, 0]
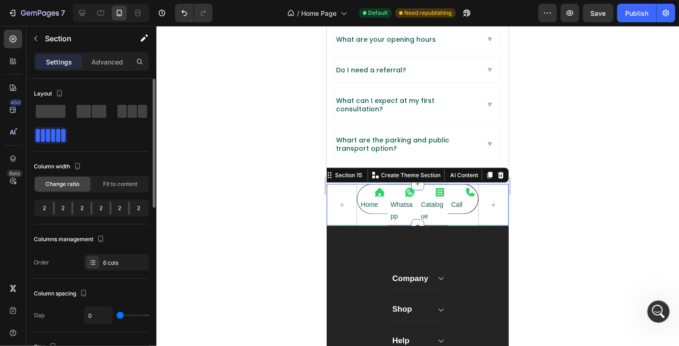
click at [92, 207] on div "2" at bounding box center [100, 208] width 17 height 13
click at [55, 209] on div "2" at bounding box center [63, 208] width 17 height 13
click at [64, 183] on span "Change ratio" at bounding box center [63, 184] width 34 height 8
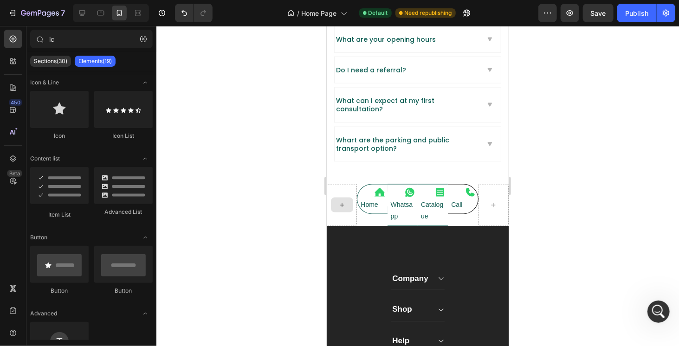
click at [343, 197] on div at bounding box center [342, 204] width 22 height 15
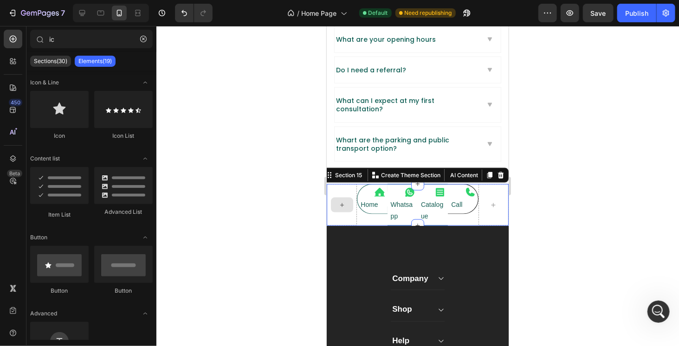
click at [344, 188] on div at bounding box center [341, 205] width 30 height 42
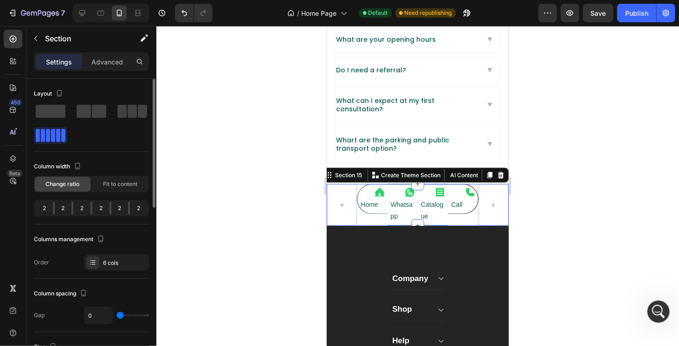
click at [55, 206] on div "2" at bounding box center [63, 208] width 17 height 13
drag, startPoint x: 52, startPoint y: 209, endPoint x: 42, endPoint y: 208, distance: 10.2
click at [55, 208] on div "2" at bounding box center [63, 208] width 17 height 13
click at [121, 185] on span "Fit to content" at bounding box center [120, 184] width 34 height 8
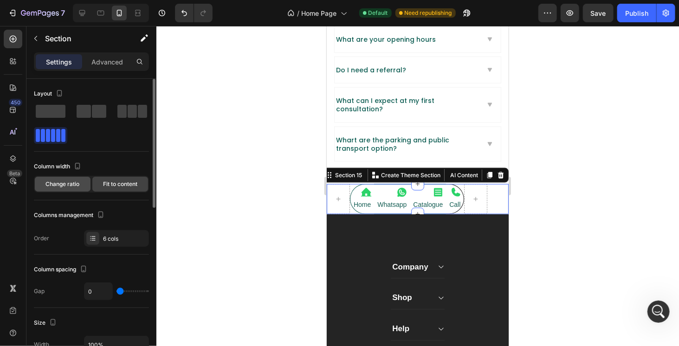
click at [71, 185] on span "Change ratio" at bounding box center [63, 184] width 34 height 8
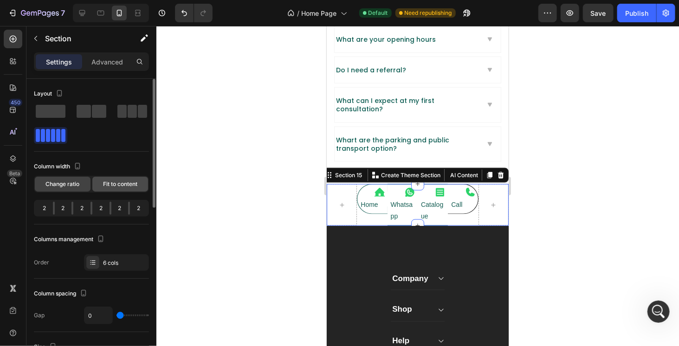
click at [107, 178] on div "Fit to content" at bounding box center [120, 184] width 56 height 15
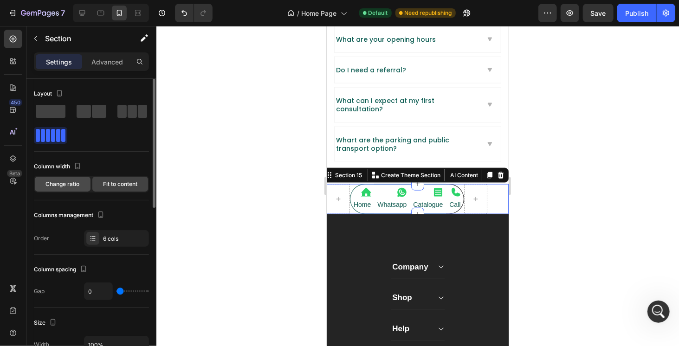
click at [80, 180] on div "Change ratio" at bounding box center [63, 184] width 56 height 15
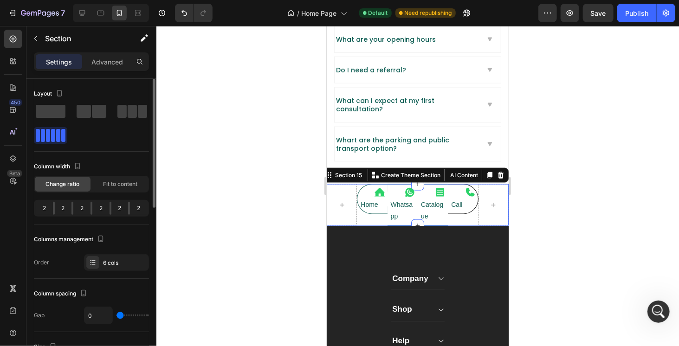
drag, startPoint x: 51, startPoint y: 204, endPoint x: 44, endPoint y: 205, distance: 7.0
click at [55, 205] on div "2" at bounding box center [63, 208] width 17 height 13
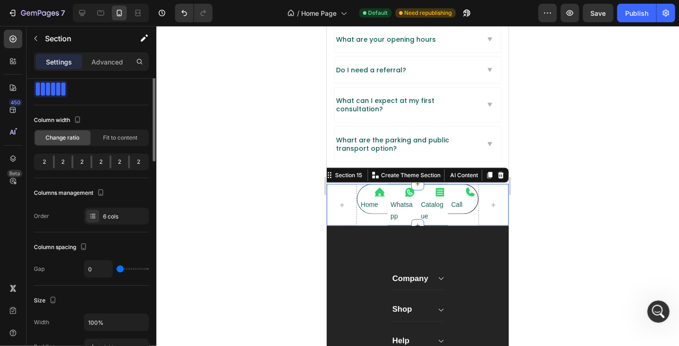
scroll to position [0, 0]
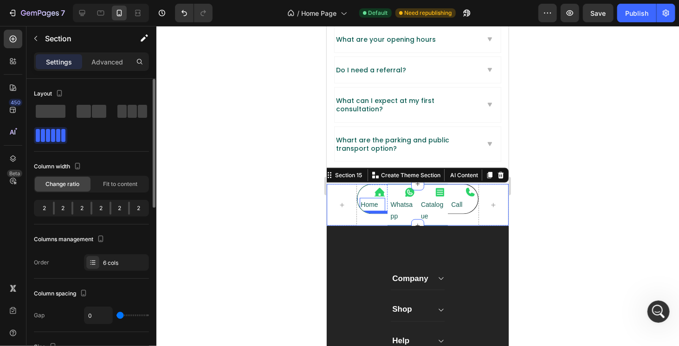
click at [364, 199] on p "Home" at bounding box center [371, 205] width 23 height 12
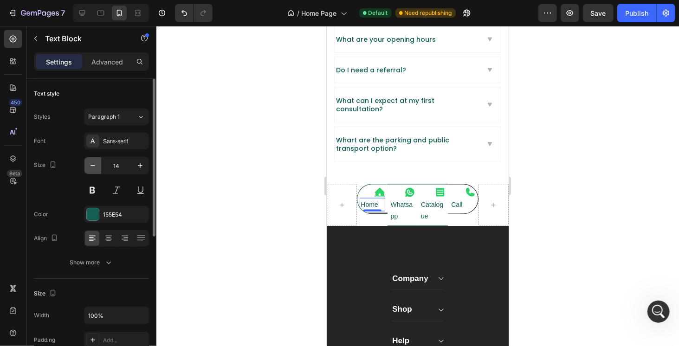
click at [92, 166] on icon "button" at bounding box center [92, 165] width 9 height 9
type input "12"
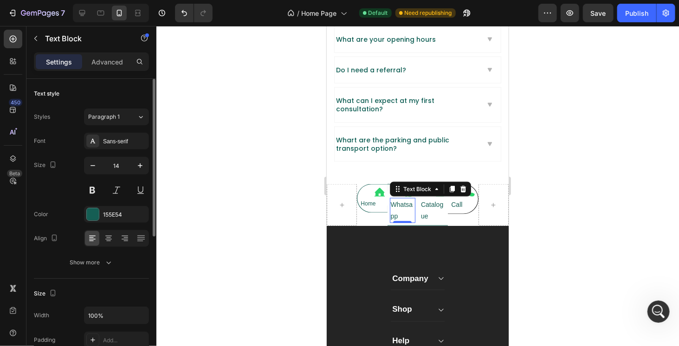
click at [400, 201] on p "Whatsapp" at bounding box center [403, 210] width 24 height 23
click at [372, 199] on p "Home" at bounding box center [371, 204] width 23 height 10
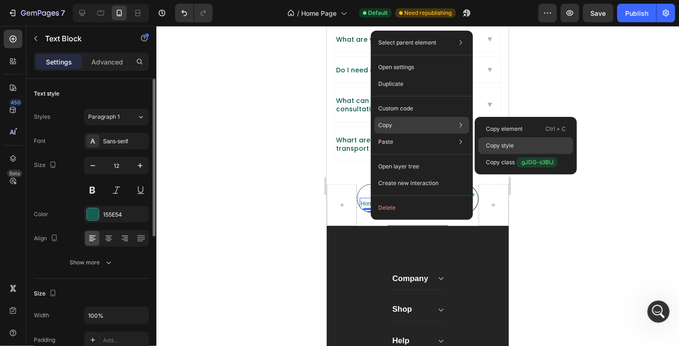
click at [497, 146] on p "Copy style" at bounding box center [500, 146] width 28 height 8
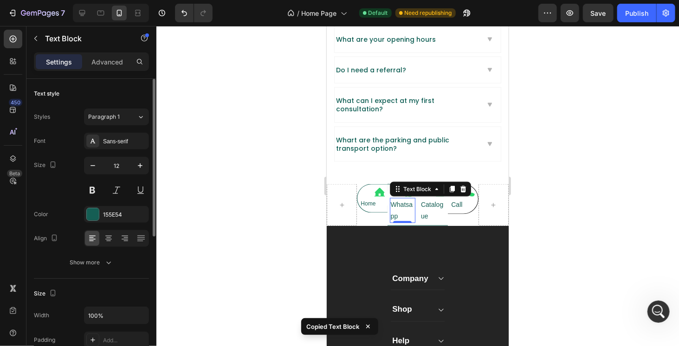
click at [396, 201] on p "Whatsapp" at bounding box center [403, 210] width 24 height 23
type input "12"
click at [428, 199] on p "Catalogue" at bounding box center [433, 210] width 24 height 23
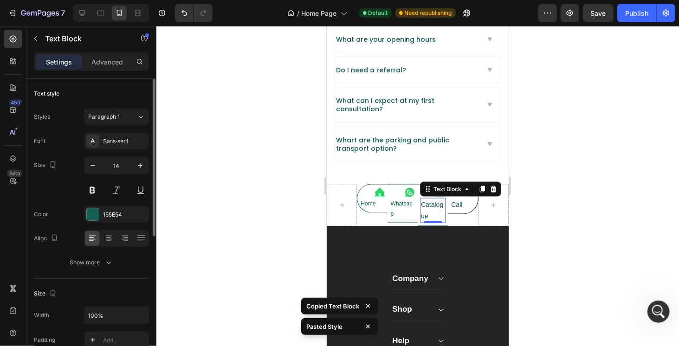
type input "12"
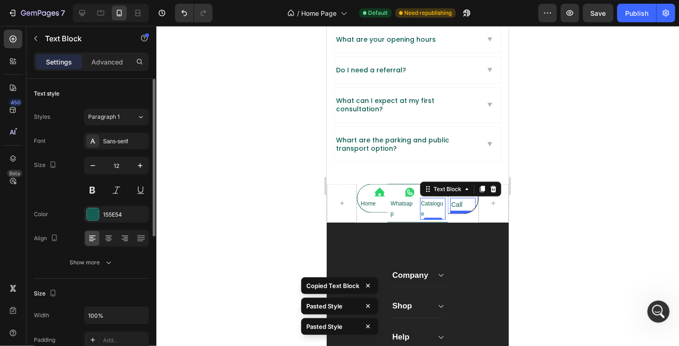
click at [451, 199] on p "Call" at bounding box center [462, 205] width 23 height 12
type input "12"
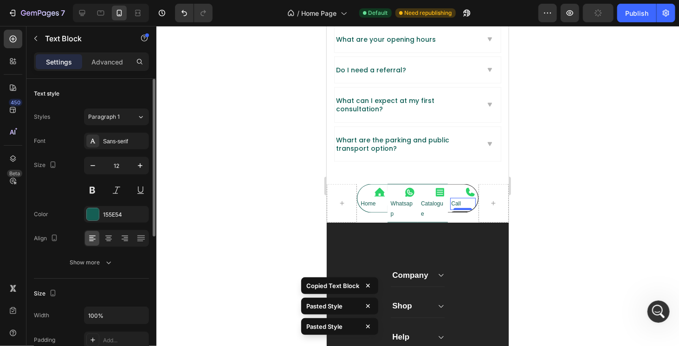
click at [574, 213] on div at bounding box center [417, 186] width 523 height 320
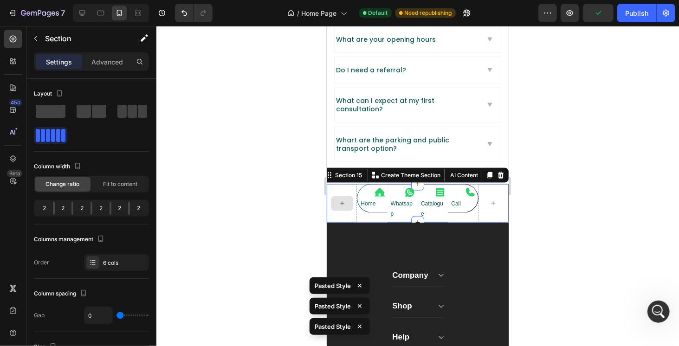
click at [350, 184] on div at bounding box center [341, 203] width 30 height 39
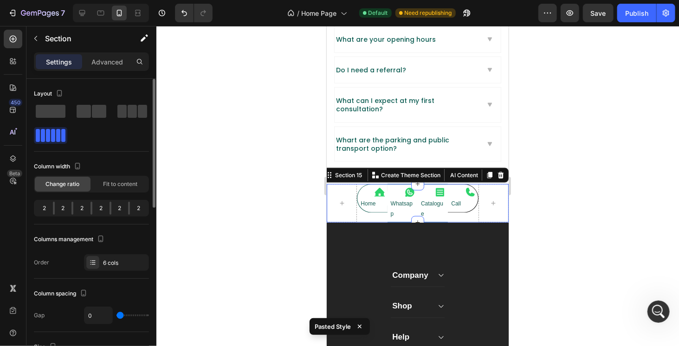
click at [55, 208] on div "2" at bounding box center [63, 208] width 17 height 13
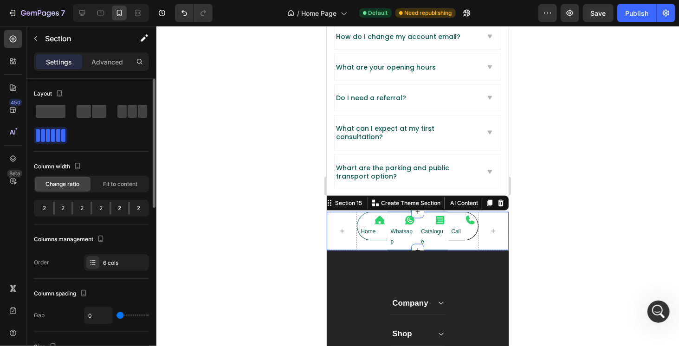
scroll to position [2064, 0]
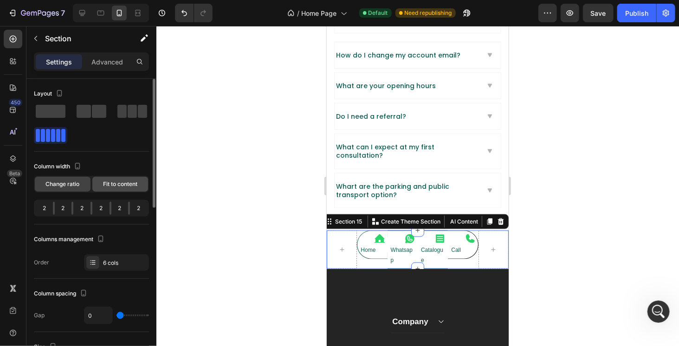
click at [115, 184] on span "Fit to content" at bounding box center [120, 184] width 34 height 8
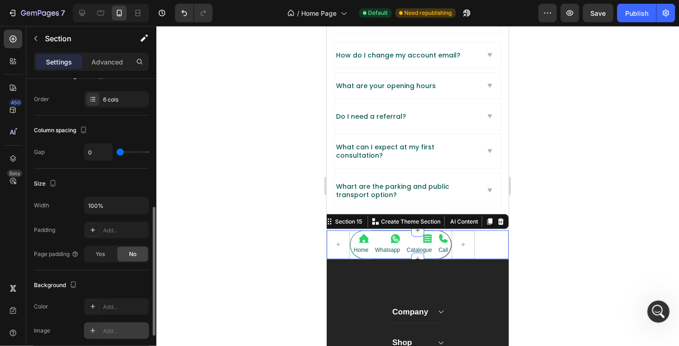
scroll to position [279, 0]
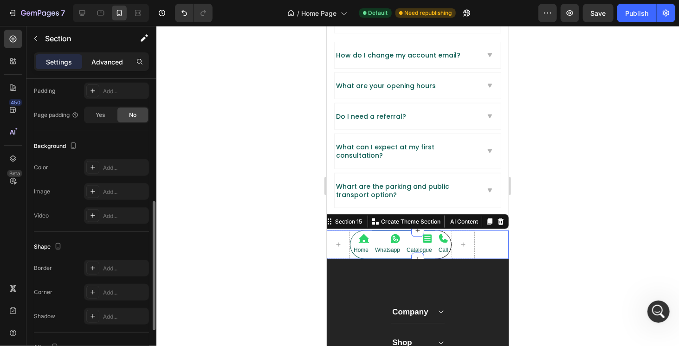
click at [121, 67] on div "Advanced" at bounding box center [107, 61] width 46 height 15
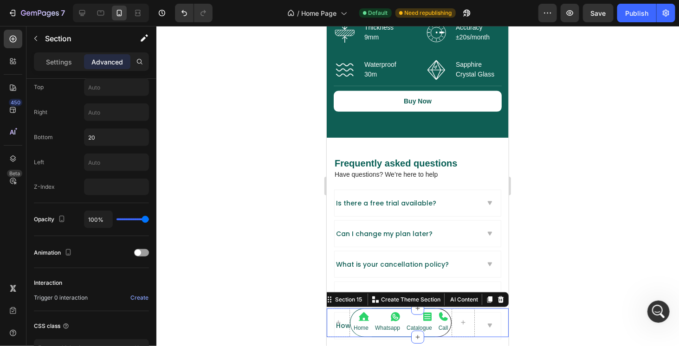
scroll to position [1742, 0]
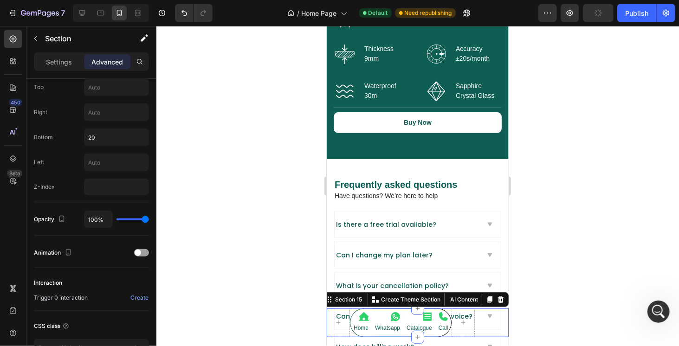
click at [480, 319] on div "Icon Home Text Block Row Icon Whatsapp Text Block Row Icon Catalogue Text Block…" at bounding box center [417, 322] width 182 height 29
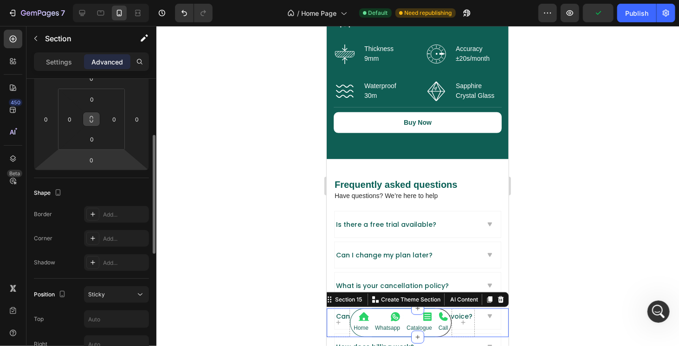
scroll to position [0, 0]
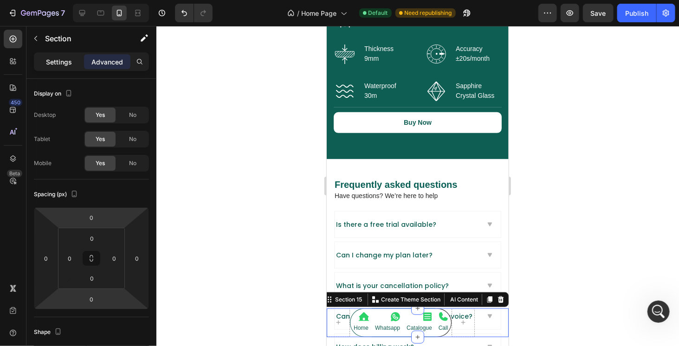
click at [56, 65] on p "Settings" at bounding box center [59, 62] width 26 height 10
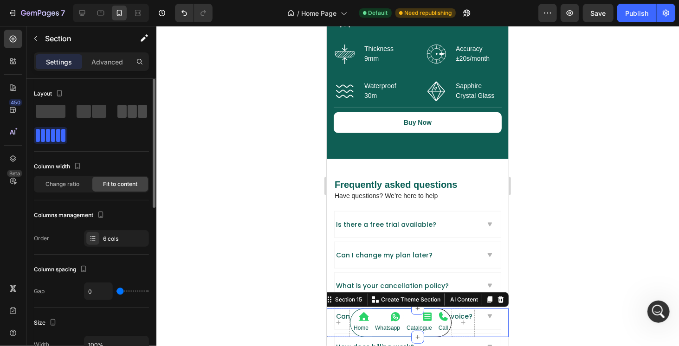
click at [126, 115] on span at bounding box center [121, 111] width 9 height 13
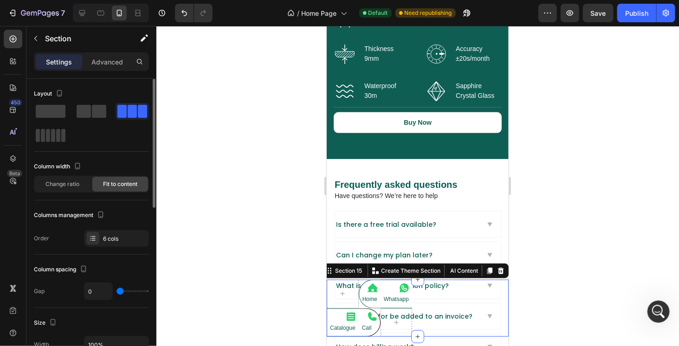
click at [59, 86] on div "Layout" at bounding box center [91, 93] width 115 height 15
click at [59, 95] on icon "button" at bounding box center [60, 95] width 2 height 1
click at [62, 122] on icon "button" at bounding box center [61, 124] width 7 height 5
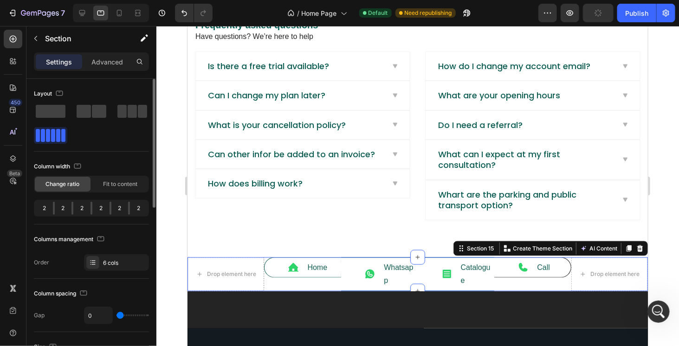
scroll to position [2100, 0]
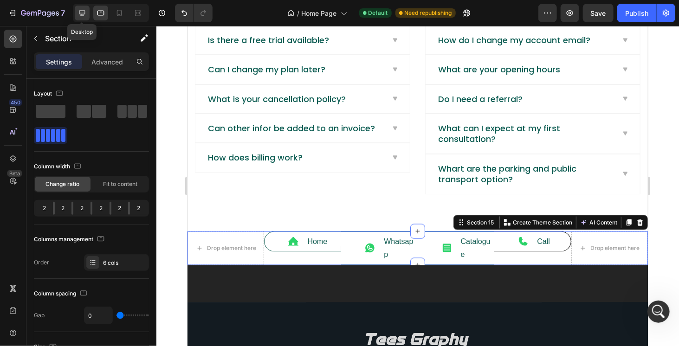
click at [82, 14] on icon at bounding box center [82, 13] width 6 height 6
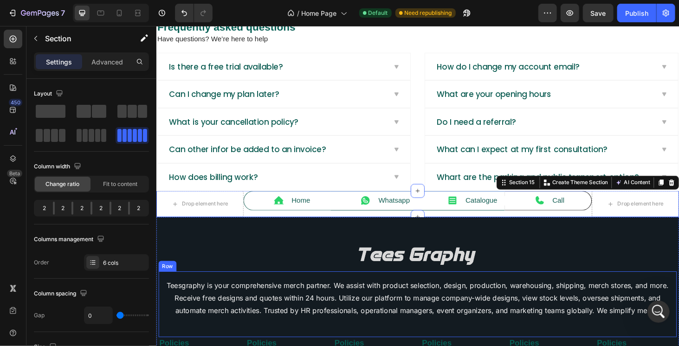
scroll to position [1987, 0]
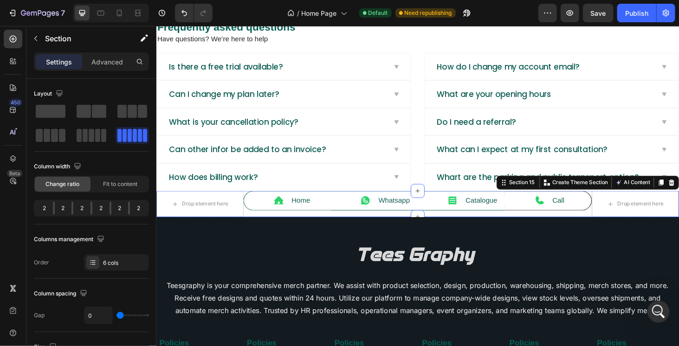
click at [613, 220] on div "Icon Call Text Block Row" at bounding box center [574, 216] width 93 height 28
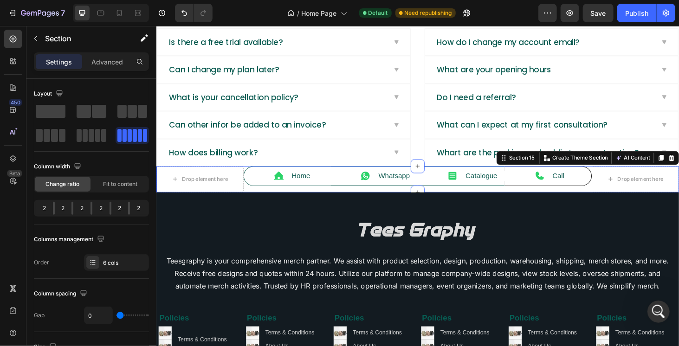
scroll to position [1940, 0]
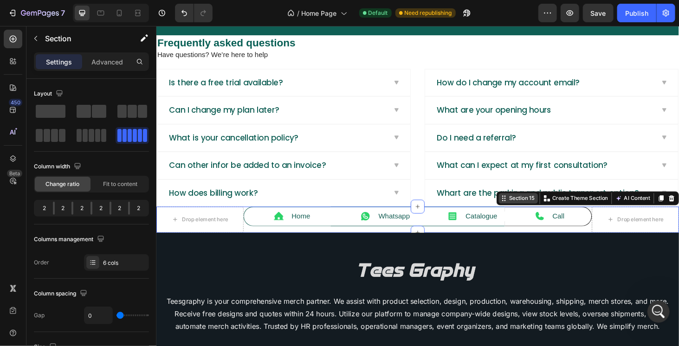
click at [548, 206] on div "Section 15" at bounding box center [545, 210] width 31 height 8
click at [103, 16] on icon at bounding box center [100, 12] width 9 height 9
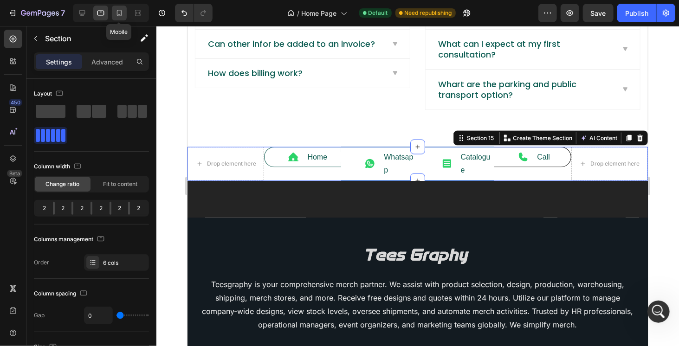
scroll to position [2185, 0]
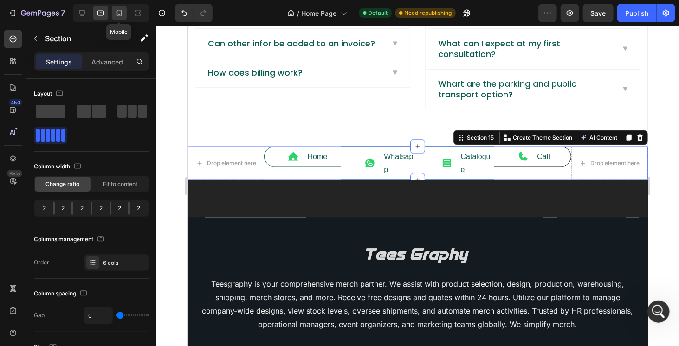
click at [122, 16] on icon at bounding box center [119, 12] width 9 height 9
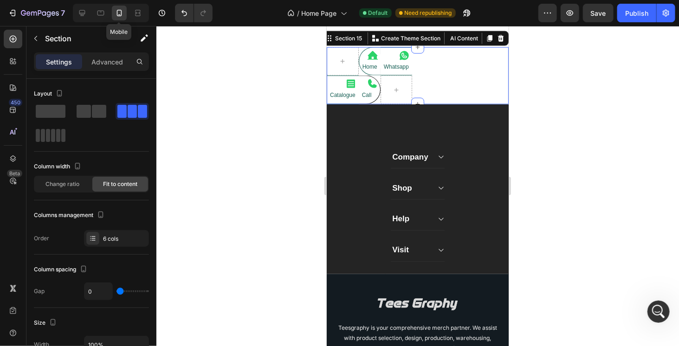
scroll to position [2148, 0]
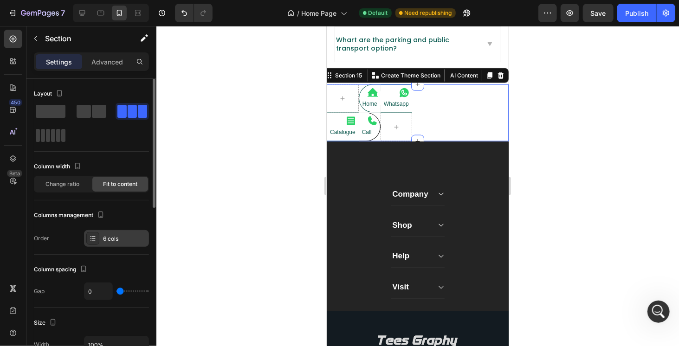
click at [119, 235] on div "6 cols" at bounding box center [125, 239] width 44 height 8
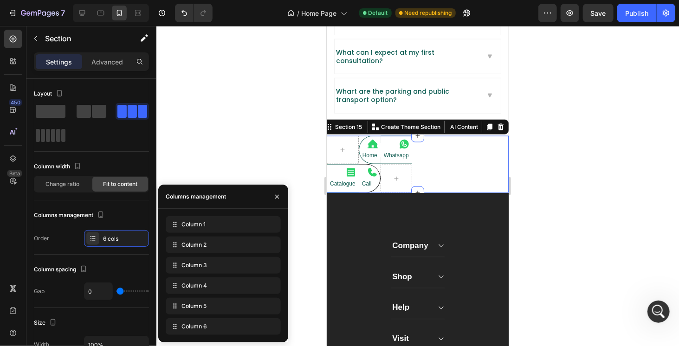
scroll to position [2055, 0]
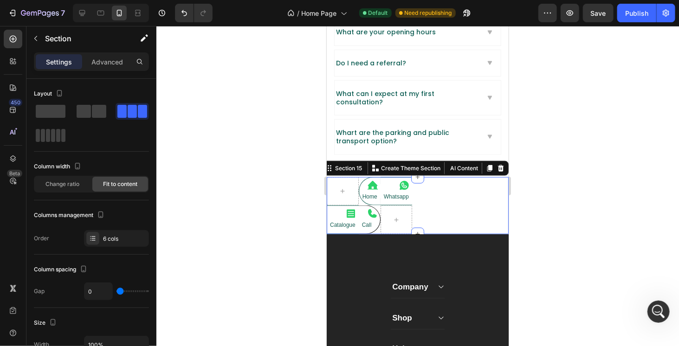
click at [432, 196] on div "Icon Home Text Block Row Icon Whatsapp Text Block Row Icon Catalogue Text Block…" at bounding box center [417, 205] width 182 height 57
click at [359, 195] on div "Icon Home Text Block Row" at bounding box center [370, 191] width 22 height 29
click at [359, 194] on div "Icon Home Text Block Row" at bounding box center [370, 191] width 22 height 29
click at [81, 113] on span at bounding box center [84, 111] width 14 height 13
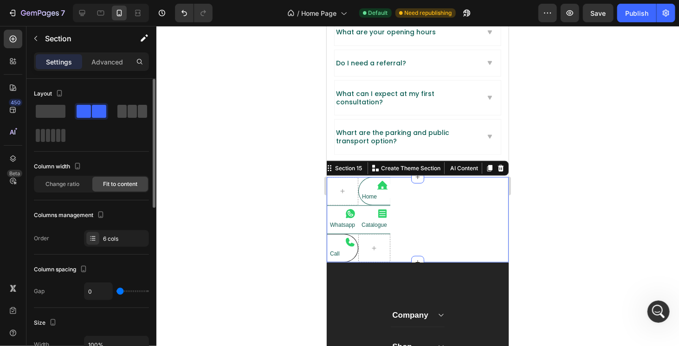
click at [131, 114] on span at bounding box center [132, 111] width 9 height 13
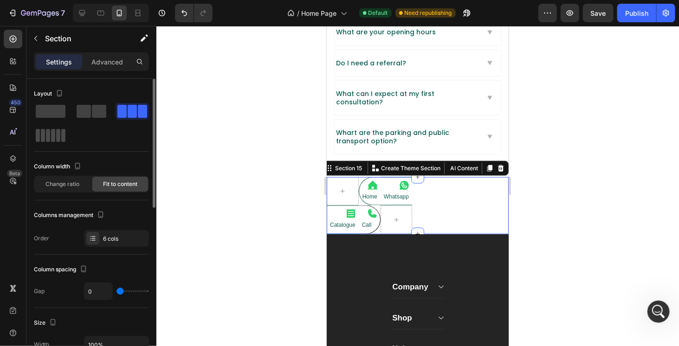
click at [56, 133] on span at bounding box center [58, 135] width 4 height 13
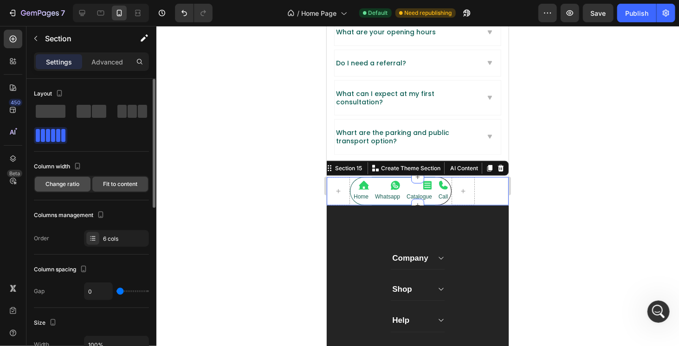
click at [77, 184] on span "Change ratio" at bounding box center [63, 184] width 34 height 8
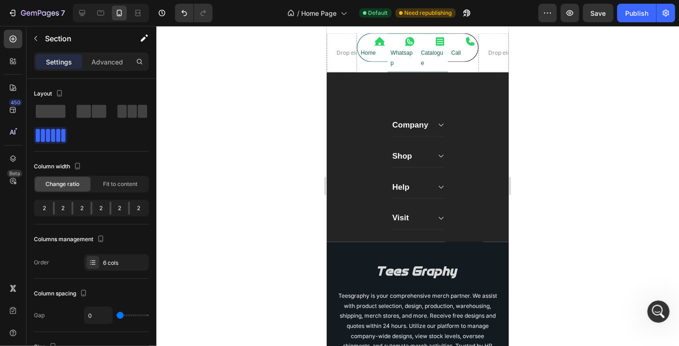
scroll to position [2148, 0]
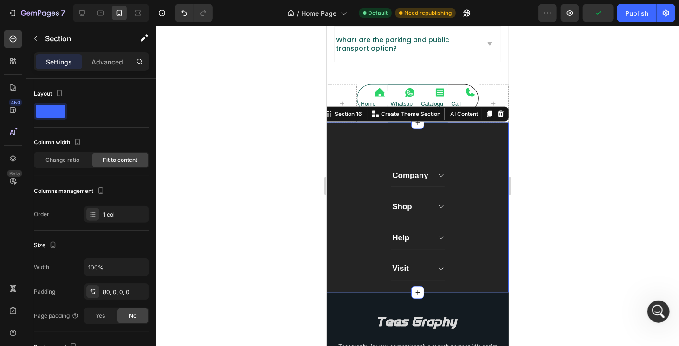
click at [375, 131] on div "Company Shop Help Visit Accordion Row Section 16 Create Theme Section AI Conten…" at bounding box center [417, 208] width 182 height 170
click at [498, 111] on icon at bounding box center [501, 114] width 6 height 7
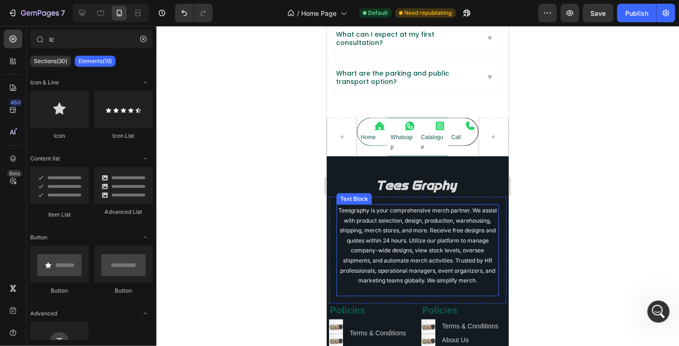
scroll to position [2101, 0]
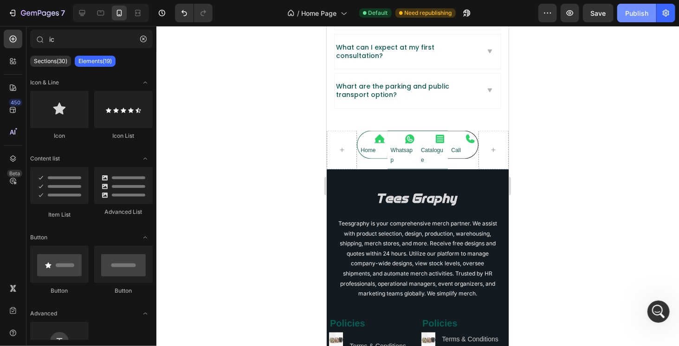
click at [642, 15] on div "Publish" at bounding box center [637, 13] width 23 height 10
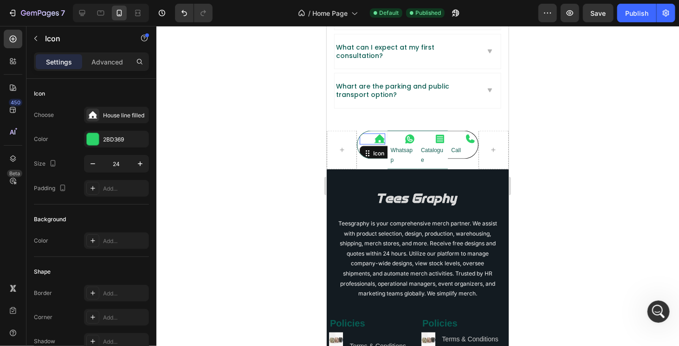
click at [376, 133] on icon at bounding box center [379, 138] width 11 height 11
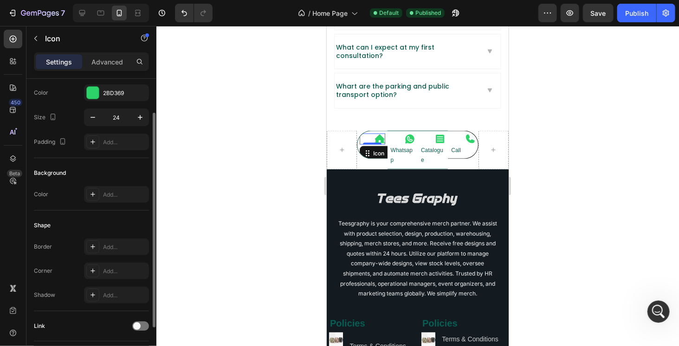
scroll to position [109, 0]
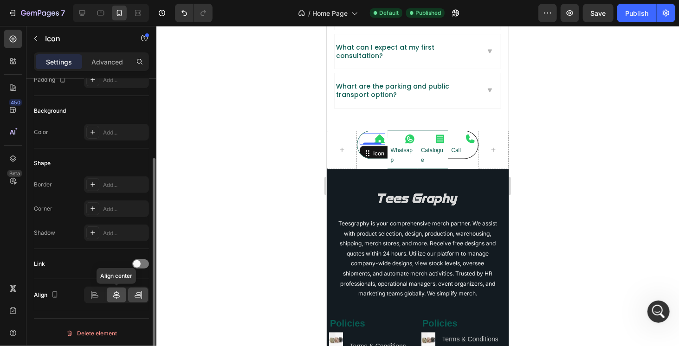
click at [122, 296] on div at bounding box center [117, 295] width 20 height 15
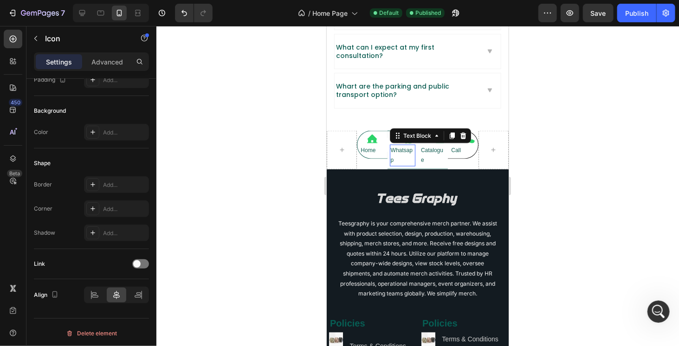
click at [398, 145] on p "Whatsapp" at bounding box center [403, 155] width 24 height 20
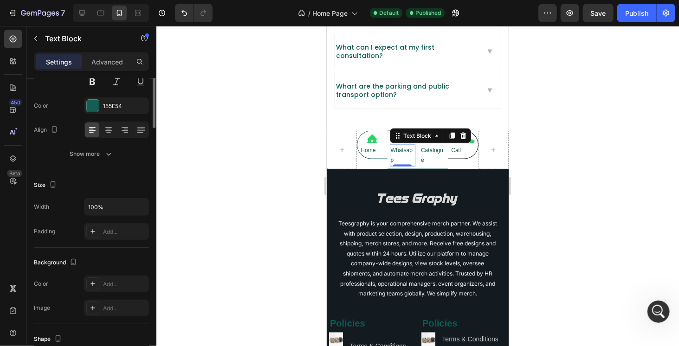
scroll to position [0, 0]
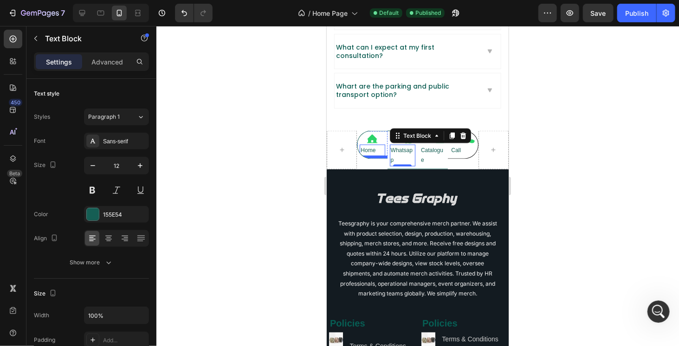
click at [371, 145] on p "Home" at bounding box center [371, 150] width 23 height 10
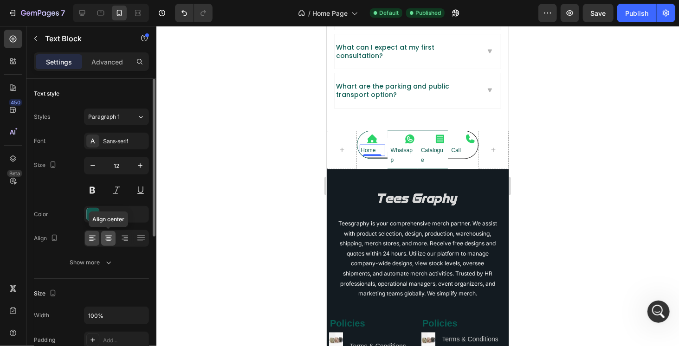
click at [112, 238] on icon at bounding box center [108, 238] width 9 height 9
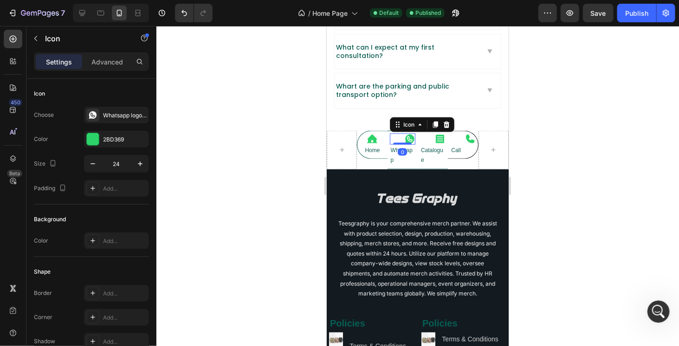
click at [405, 134] on icon at bounding box center [409, 138] width 9 height 9
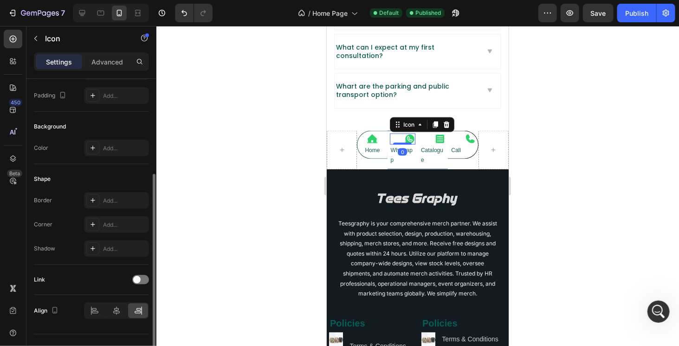
scroll to position [109, 0]
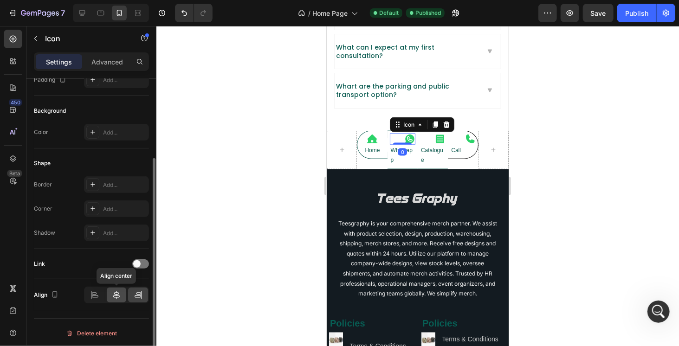
click at [111, 295] on div at bounding box center [117, 295] width 20 height 15
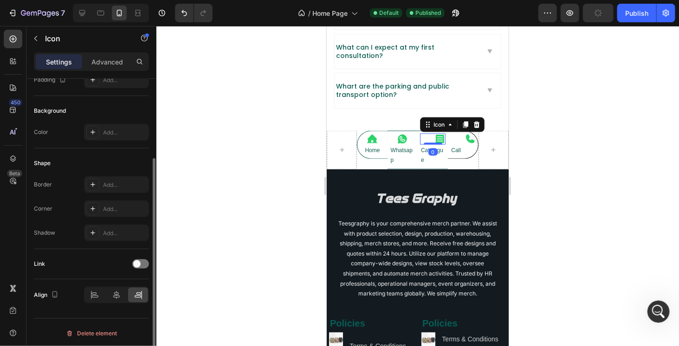
drag, startPoint x: 431, startPoint y: 132, endPoint x: 525, endPoint y: 232, distance: 136.7
click at [436, 135] on icon at bounding box center [440, 139] width 8 height 8
click at [121, 296] on div at bounding box center [117, 295] width 20 height 15
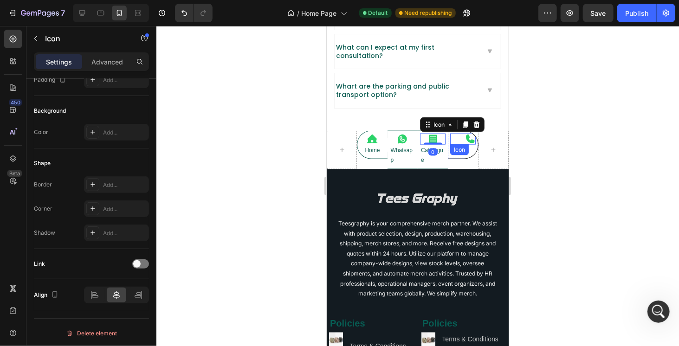
click at [464, 133] on icon at bounding box center [469, 138] width 11 height 11
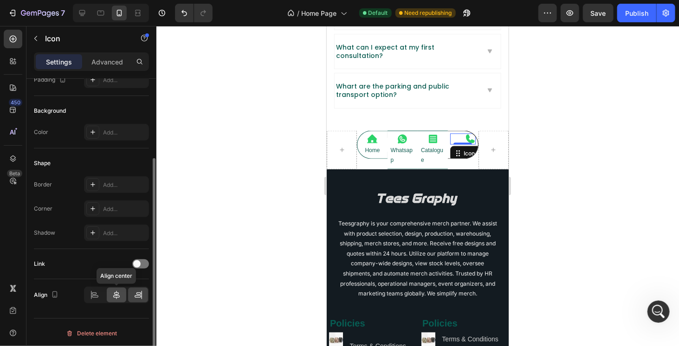
click at [117, 296] on icon at bounding box center [116, 295] width 7 height 8
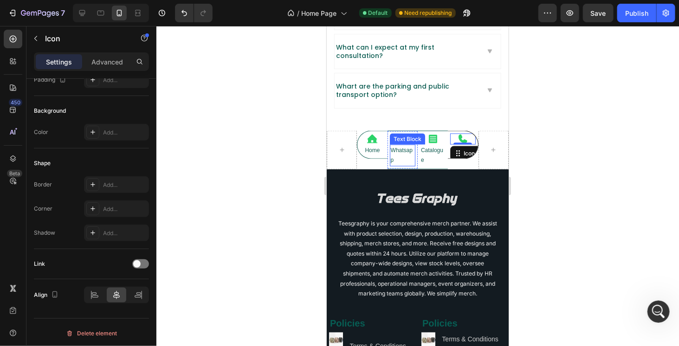
click at [402, 145] on p "Whatsapp" at bounding box center [403, 155] width 24 height 20
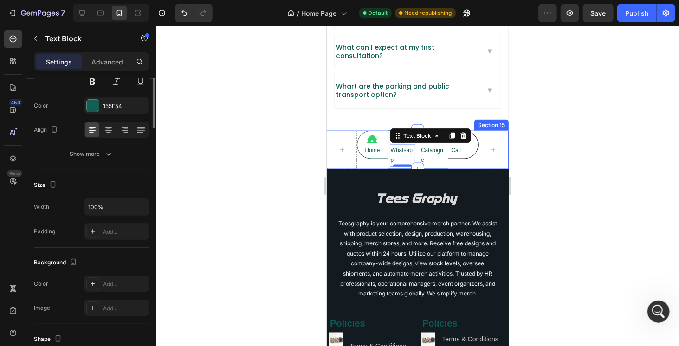
scroll to position [0, 0]
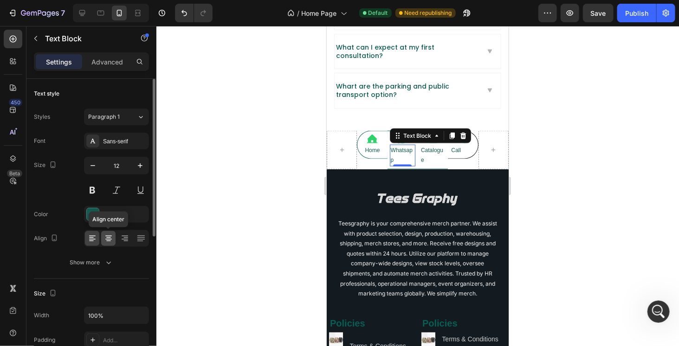
click at [101, 239] on div at bounding box center [108, 238] width 14 height 15
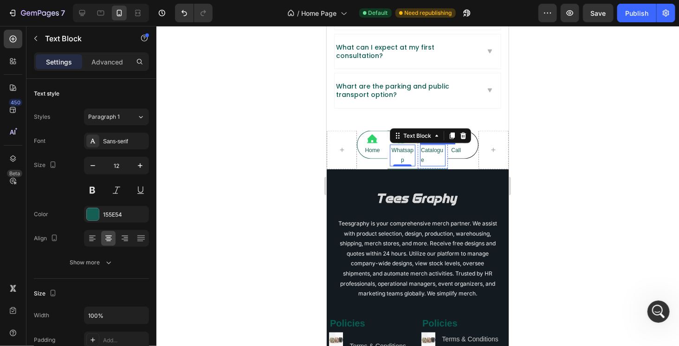
click at [426, 145] on p "Catalogue" at bounding box center [433, 155] width 24 height 20
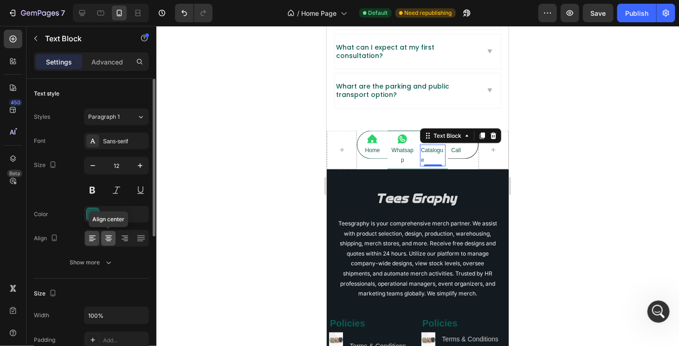
click at [109, 241] on icon at bounding box center [108, 238] width 9 height 9
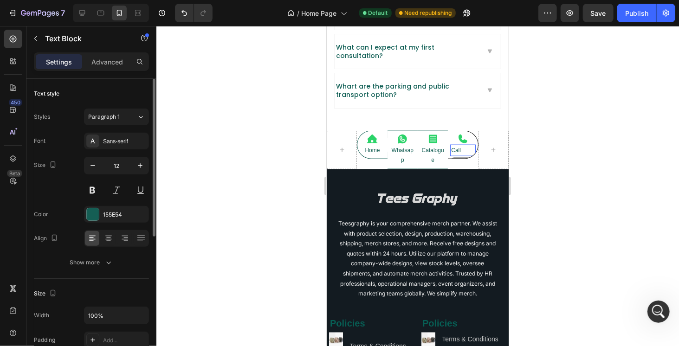
click at [455, 145] on p "Call" at bounding box center [462, 150] width 23 height 10
click at [108, 238] on icon at bounding box center [108, 238] width 9 height 9
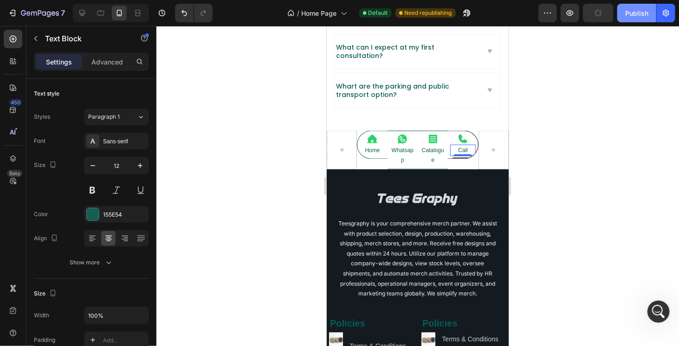
click at [628, 17] on div "Publish" at bounding box center [637, 13] width 23 height 10
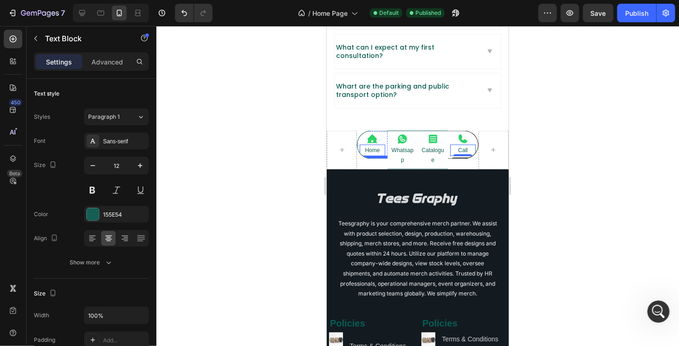
click at [369, 145] on p "Home" at bounding box center [371, 150] width 23 height 10
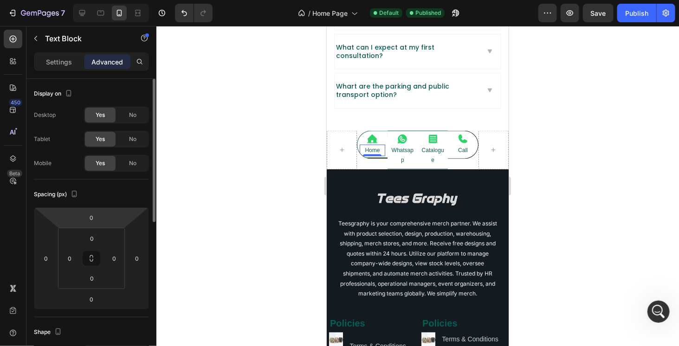
click at [46, 64] on div "Settings" at bounding box center [59, 61] width 46 height 15
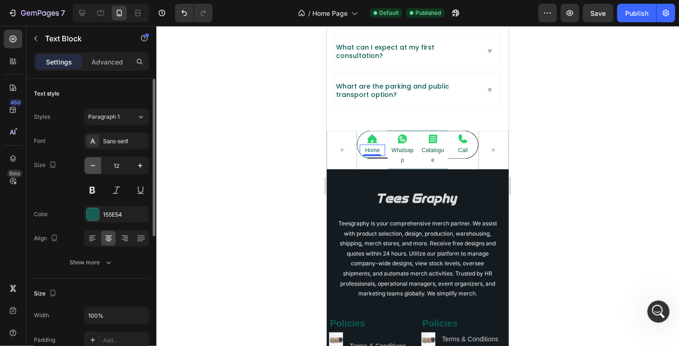
click at [96, 167] on icon "button" at bounding box center [92, 165] width 9 height 9
type input "10"
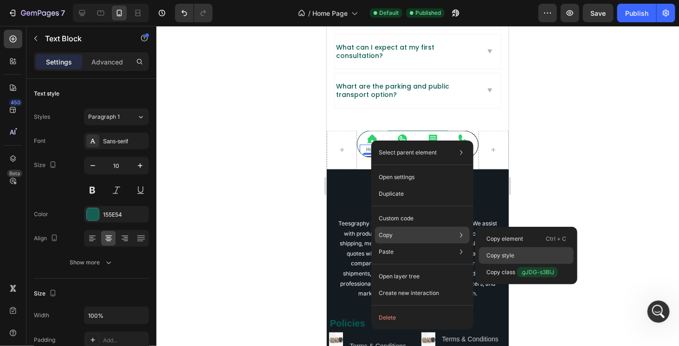
click at [525, 264] on div "Copy style" at bounding box center [526, 272] width 95 height 17
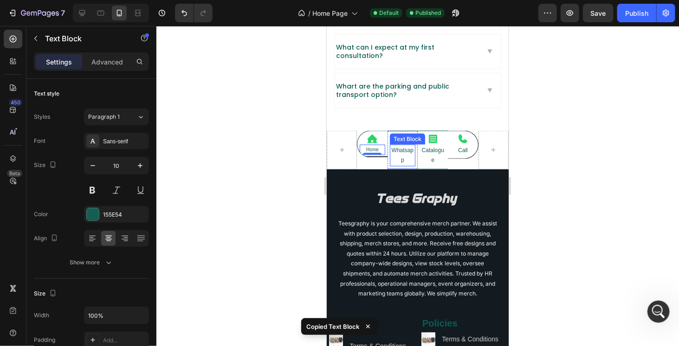
click at [402, 145] on p "Whatsapp" at bounding box center [403, 155] width 24 height 20
type input "10"
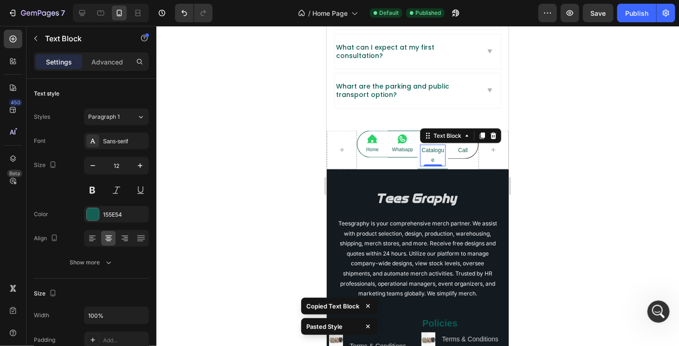
click at [431, 145] on p "Catalogue" at bounding box center [433, 155] width 24 height 20
type input "10"
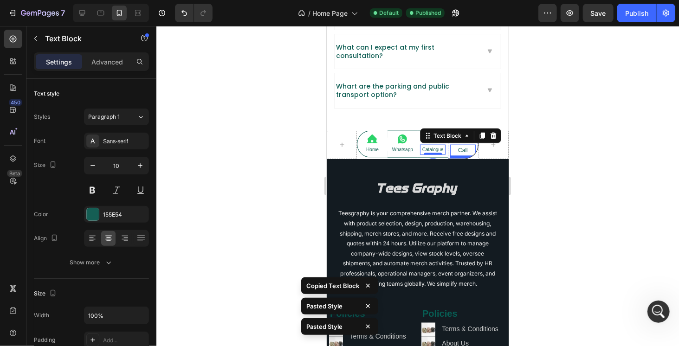
click at [460, 145] on p "Call" at bounding box center [462, 150] width 23 height 10
type input "10"
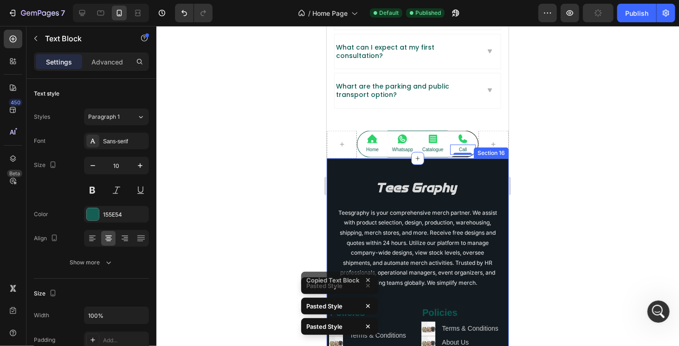
click at [556, 175] on div at bounding box center [417, 186] width 523 height 320
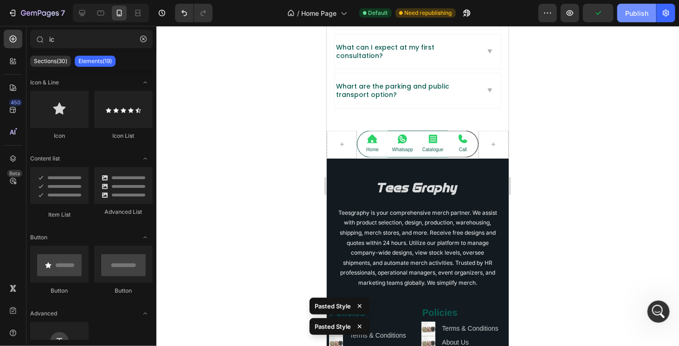
click at [646, 13] on div "Publish" at bounding box center [637, 13] width 23 height 10
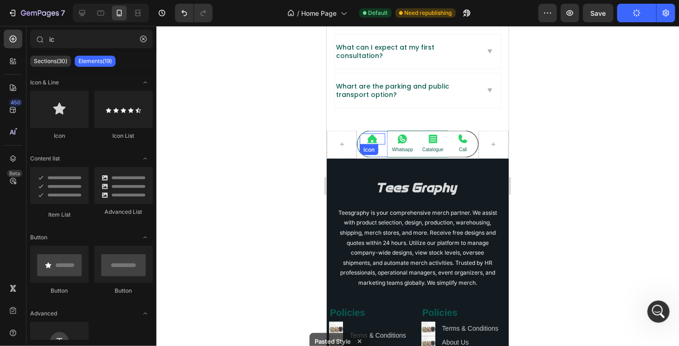
click at [372, 134] on icon at bounding box center [372, 138] width 11 height 9
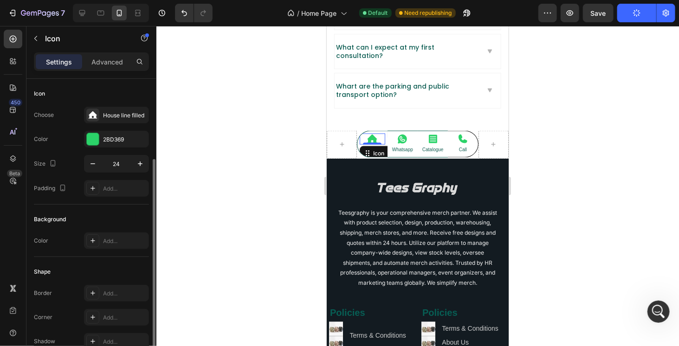
scroll to position [109, 0]
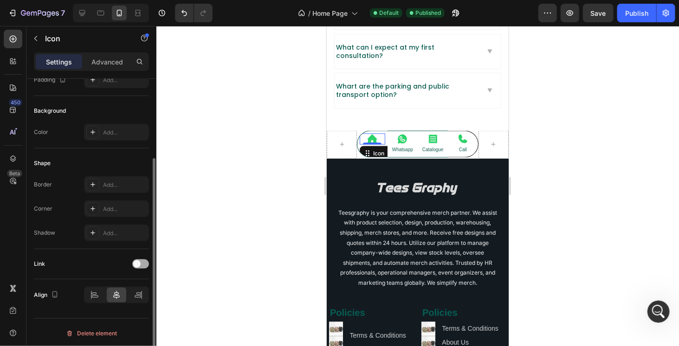
click at [139, 262] on span at bounding box center [136, 264] width 7 height 7
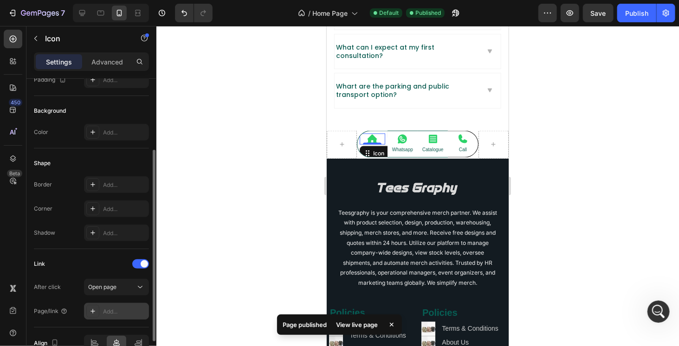
click at [111, 308] on div "Add..." at bounding box center [125, 312] width 44 height 8
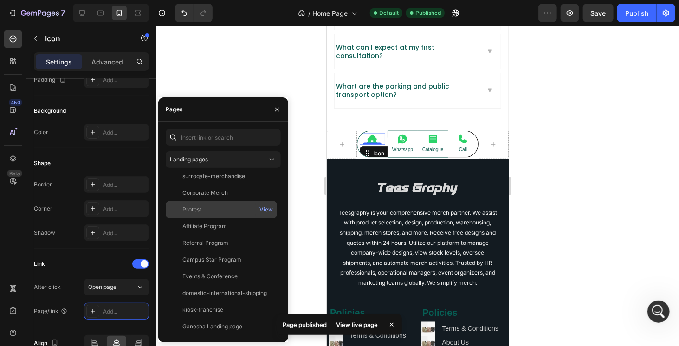
scroll to position [0, 0]
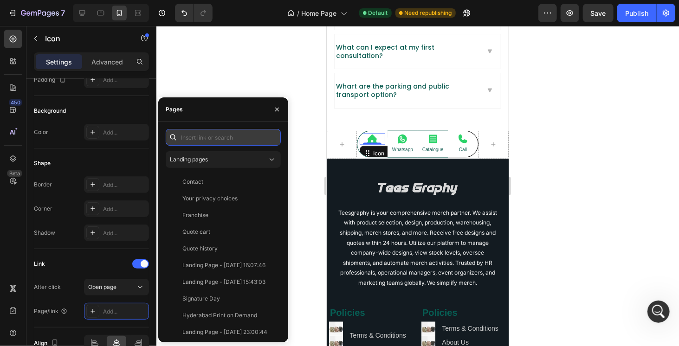
click at [221, 137] on input "text" at bounding box center [223, 137] width 115 height 17
paste input "https://teesgraphy.in/"
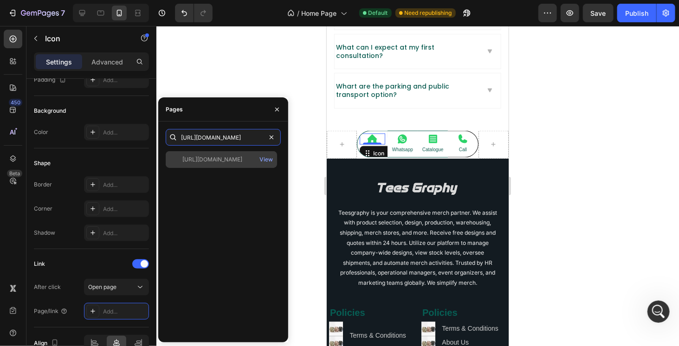
type input "https://teesgraphy.in/"
click at [219, 156] on div "https://teesgraphy.in/" at bounding box center [213, 160] width 60 height 8
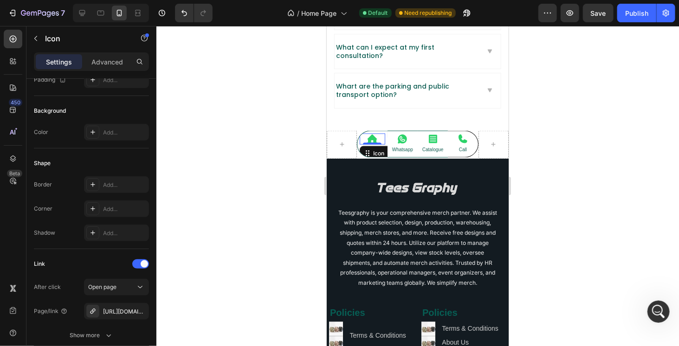
click at [306, 144] on div at bounding box center [417, 186] width 523 height 320
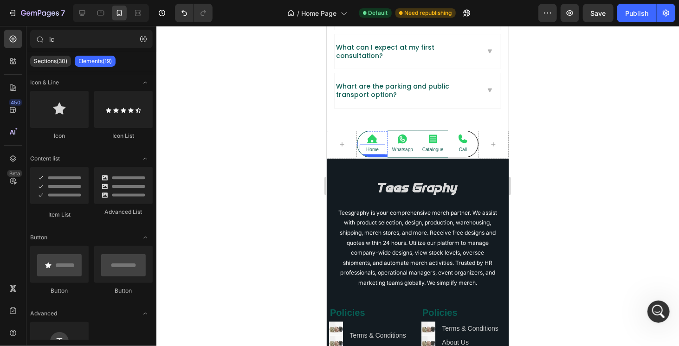
click at [370, 145] on p "Home" at bounding box center [371, 149] width 23 height 8
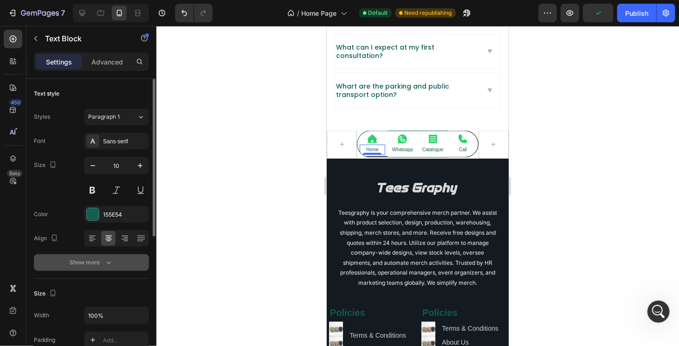
click at [86, 254] on button "Show more" at bounding box center [91, 262] width 115 height 17
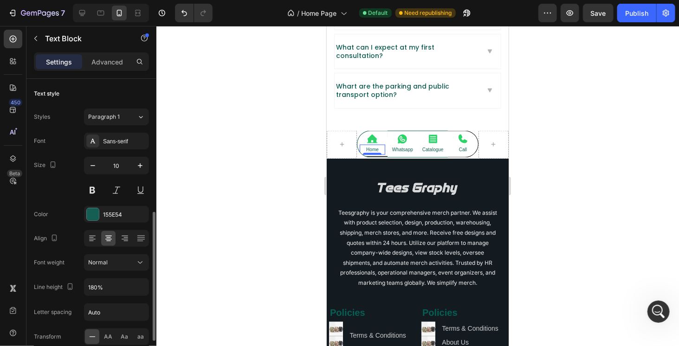
scroll to position [93, 0]
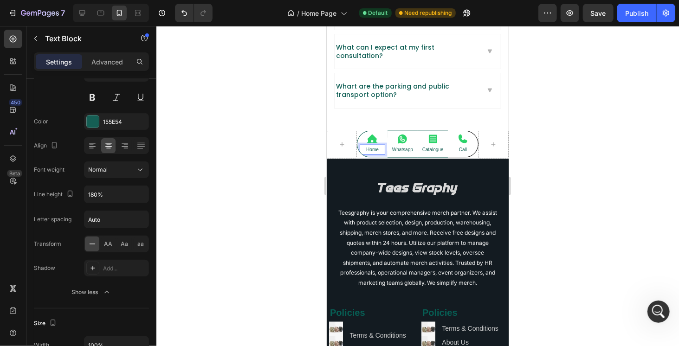
click at [371, 145] on p "Home" at bounding box center [371, 149] width 23 height 8
click at [294, 160] on div at bounding box center [417, 186] width 523 height 320
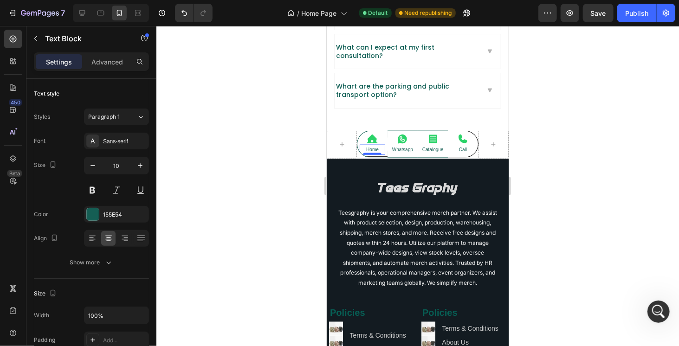
click at [372, 145] on p "Home" at bounding box center [371, 149] width 23 height 8
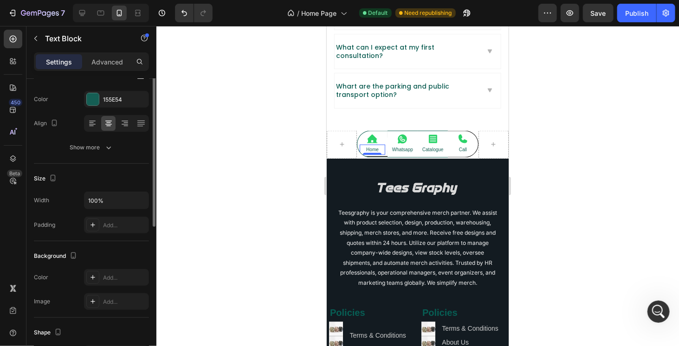
scroll to position [0, 0]
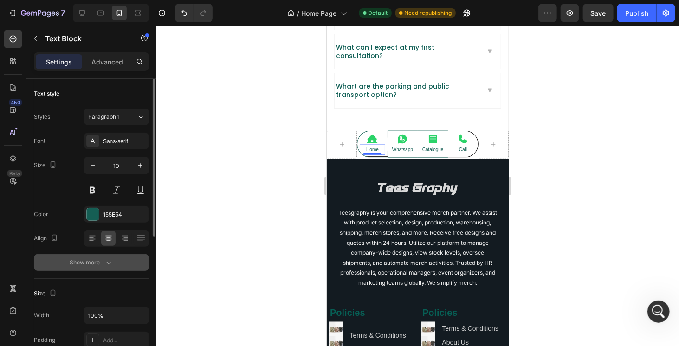
click at [105, 261] on icon "button" at bounding box center [108, 262] width 9 height 9
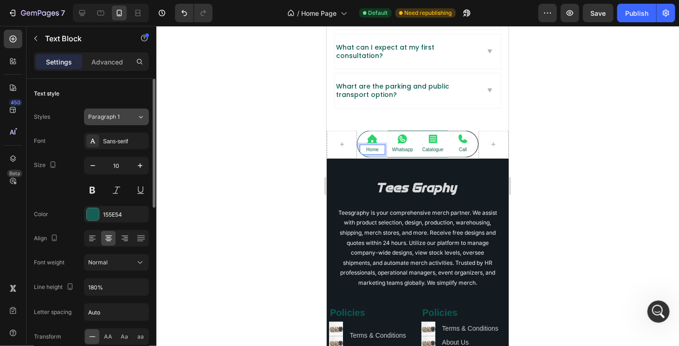
click at [114, 118] on span "Paragraph 1" at bounding box center [104, 117] width 32 height 8
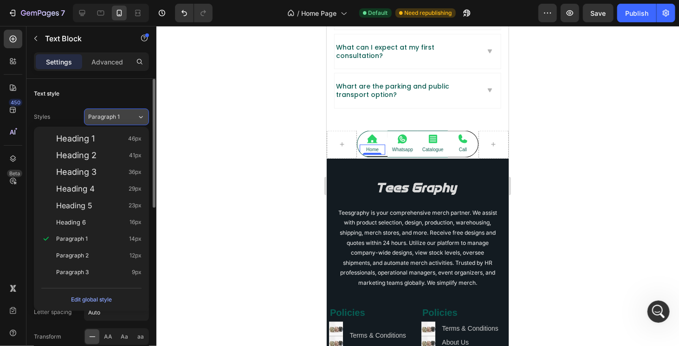
click at [114, 118] on span "Paragraph 1" at bounding box center [104, 117] width 32 height 8
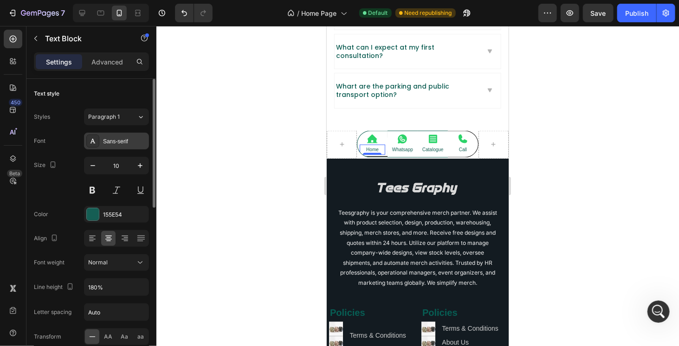
click at [112, 137] on div "Sans-serif" at bounding box center [125, 141] width 44 height 8
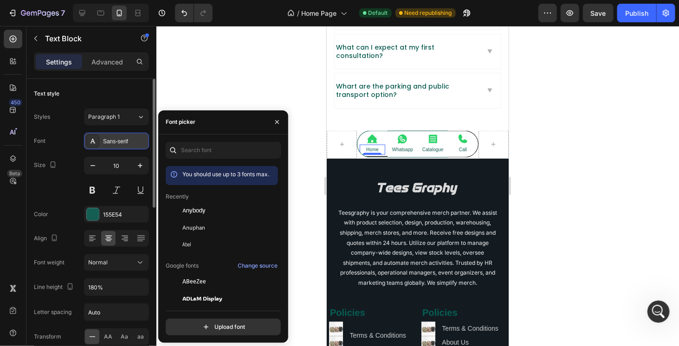
click at [112, 137] on div "Sans-serif" at bounding box center [125, 141] width 44 height 8
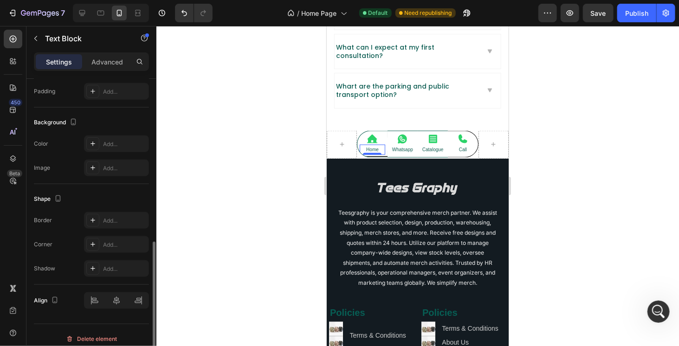
scroll to position [376, 0]
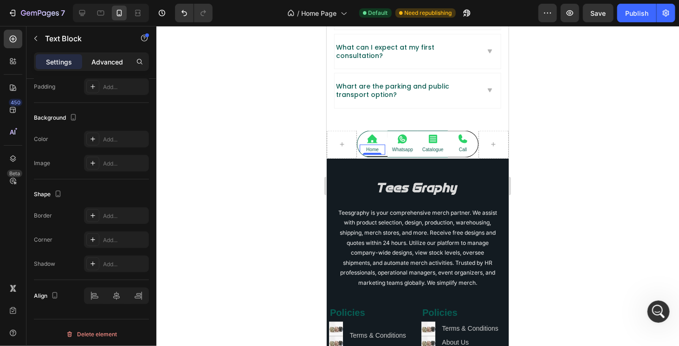
click at [114, 63] on p "Advanced" at bounding box center [107, 62] width 32 height 10
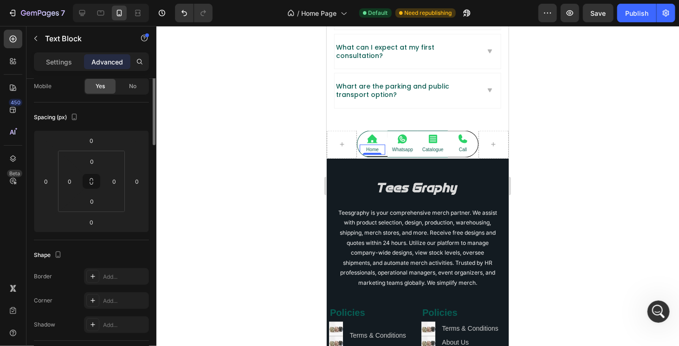
scroll to position [0, 0]
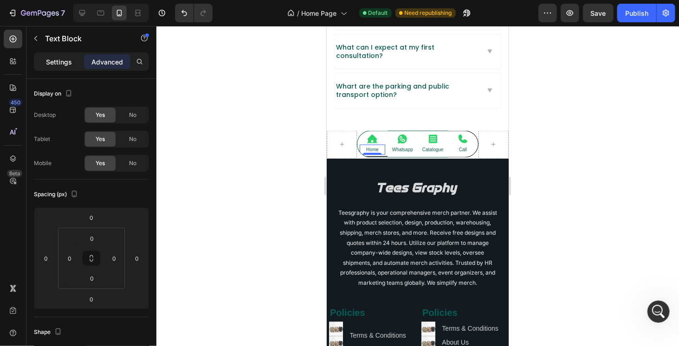
click at [60, 67] on div "Settings" at bounding box center [59, 61] width 46 height 15
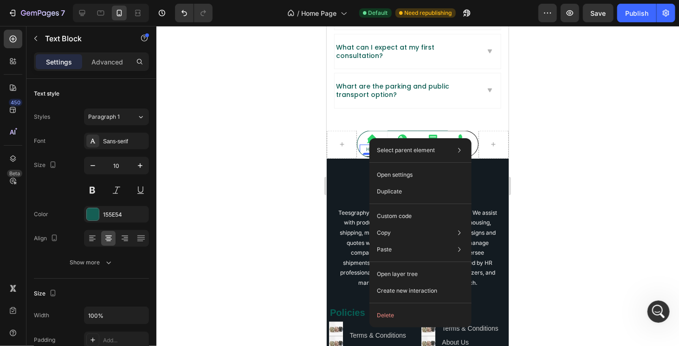
click at [370, 139] on div "Select parent element Section Row 2 cols Text Block Open settings Duplicate Cus…" at bounding box center [421, 232] width 102 height 189
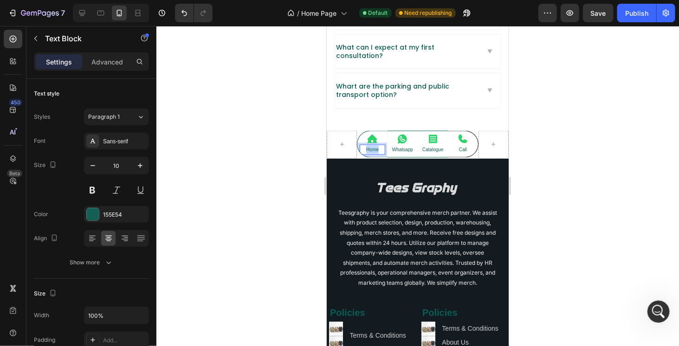
click at [363, 145] on p "Home" at bounding box center [371, 149] width 23 height 8
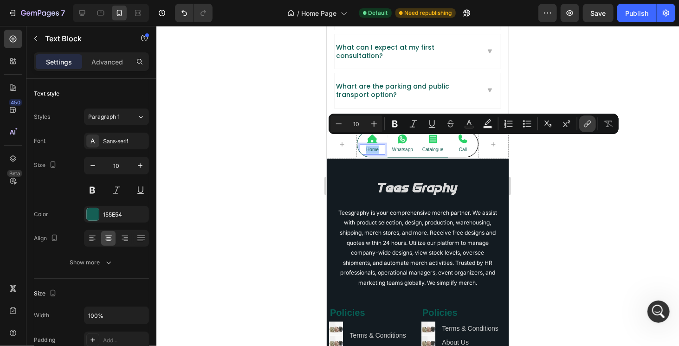
click at [587, 123] on icon "Editor contextual toolbar" at bounding box center [587, 125] width 4 height 5
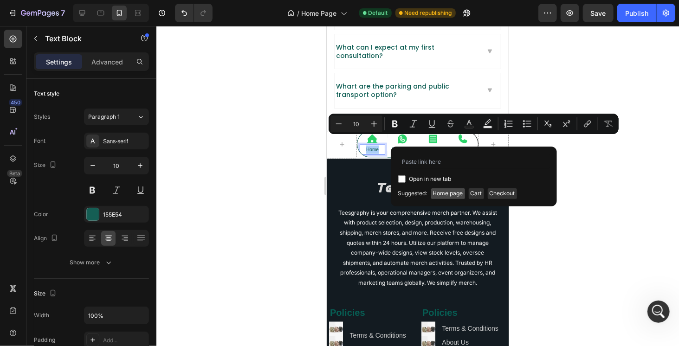
click at [451, 189] on span "Home page" at bounding box center [448, 194] width 34 height 10
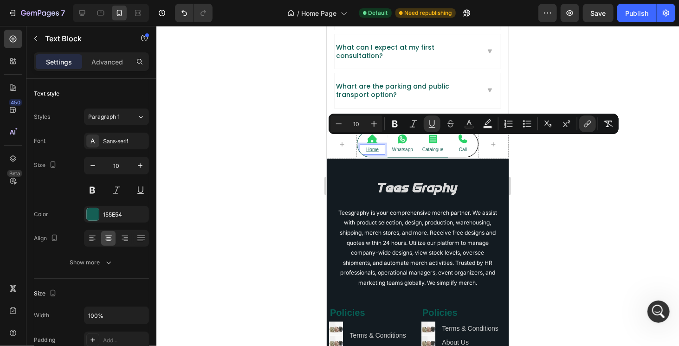
click at [541, 180] on div at bounding box center [417, 186] width 523 height 320
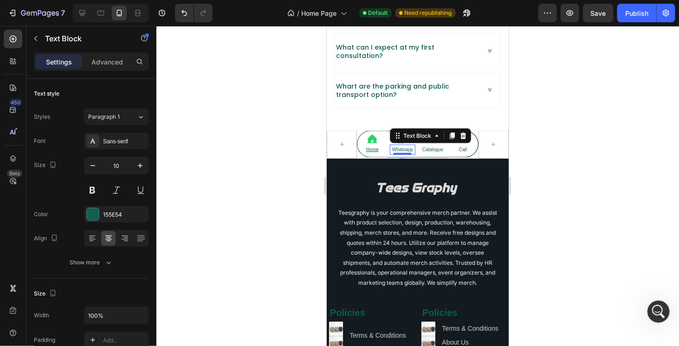
click at [407, 145] on p "Whatsapp" at bounding box center [403, 149] width 24 height 8
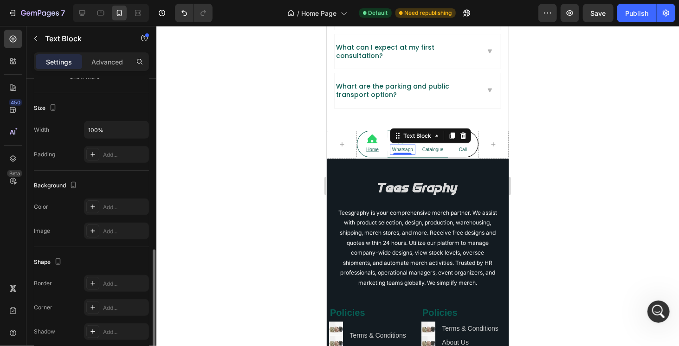
scroll to position [232, 0]
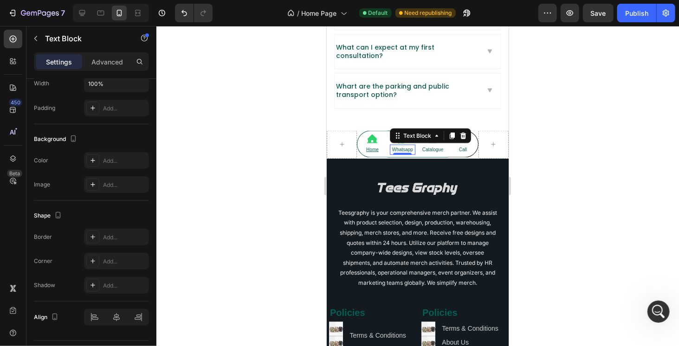
click at [402, 145] on p "Whatsapp" at bounding box center [403, 149] width 24 height 8
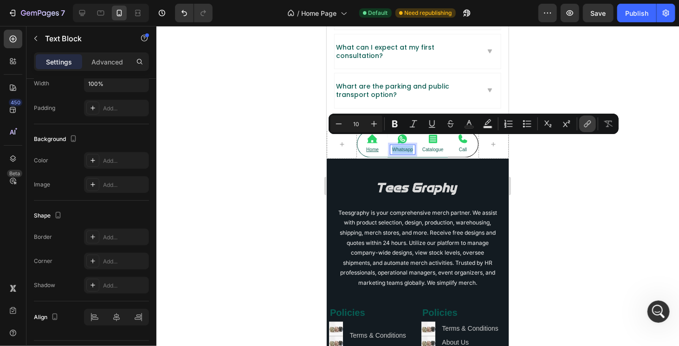
click at [587, 127] on icon "Editor contextual toolbar" at bounding box center [587, 125] width 4 height 5
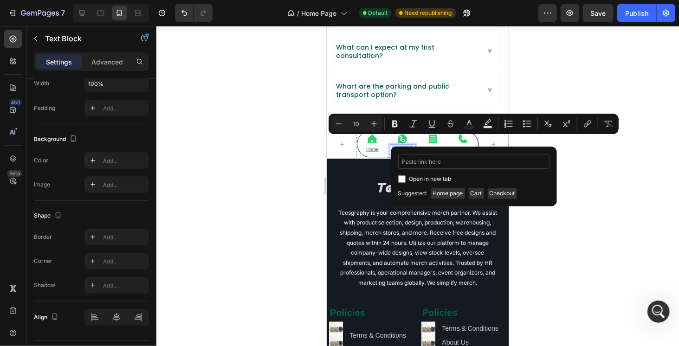
click at [455, 160] on input "Editor contextual toolbar" at bounding box center [473, 161] width 151 height 15
type input "https://api.whatsapp.com/send?phone=9121736524&text=Hello"
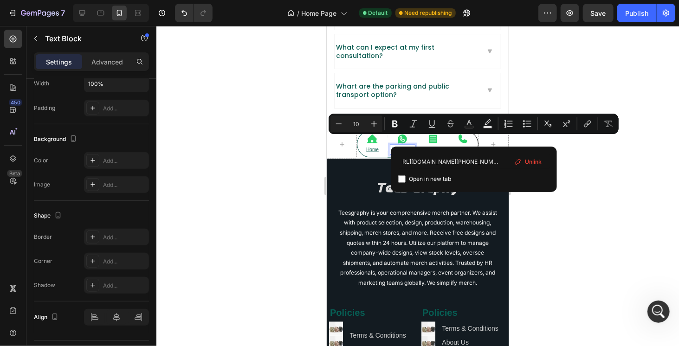
click at [587, 180] on div at bounding box center [417, 186] width 523 height 320
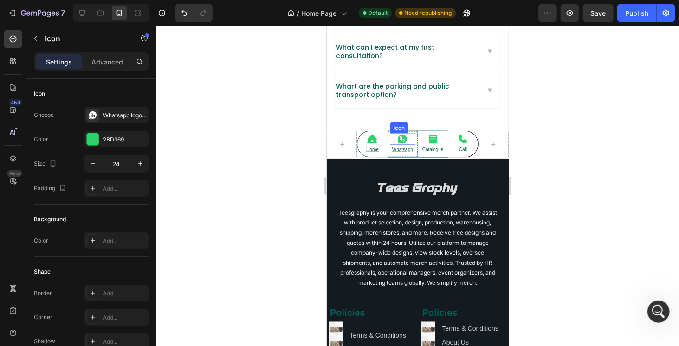
click at [400, 134] on icon at bounding box center [402, 138] width 9 height 9
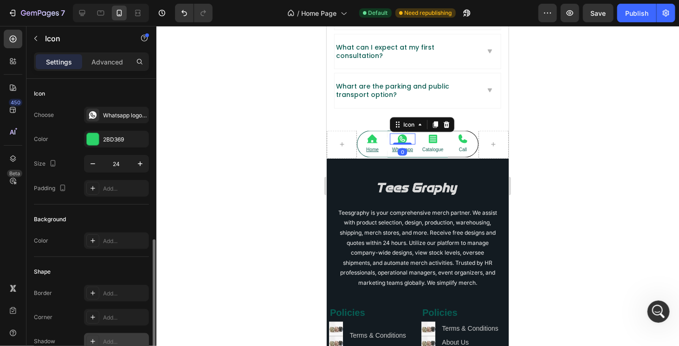
scroll to position [109, 0]
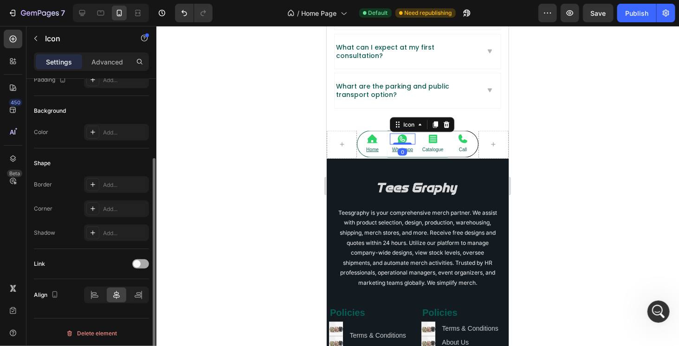
drag, startPoint x: 141, startPoint y: 265, endPoint x: 146, endPoint y: 265, distance: 5.1
click at [141, 265] on div at bounding box center [140, 264] width 17 height 9
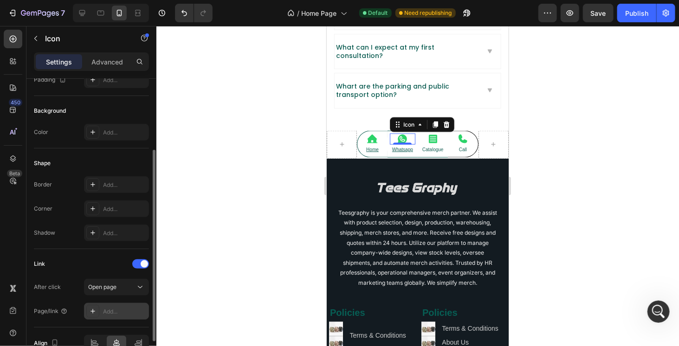
click at [121, 308] on div "Add..." at bounding box center [125, 312] width 44 height 8
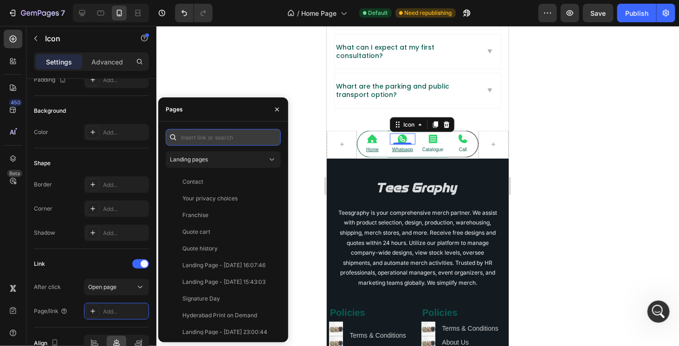
click at [229, 135] on input "text" at bounding box center [223, 137] width 115 height 17
paste input "https://api.whatsapp.com/send?phone=9121736524&text=Hello"
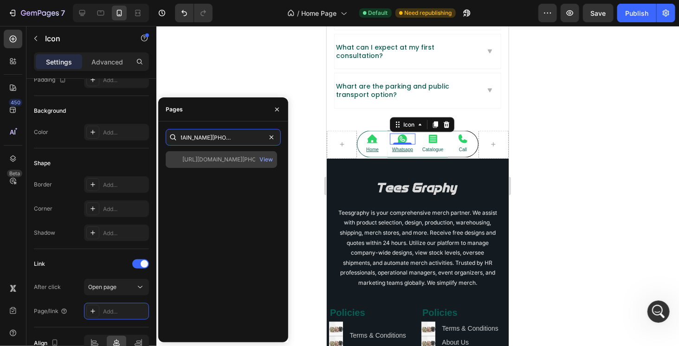
type input "https://api.whatsapp.com/send?phone=9121736524&text=Hello"
click at [226, 158] on div "https://api.whatsapp.com/send?phone=9121736524&text=Hello" at bounding box center [227, 160] width 89 height 8
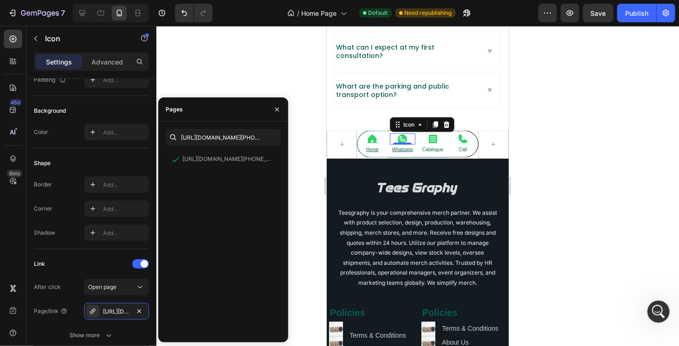
click at [551, 143] on div at bounding box center [417, 186] width 523 height 320
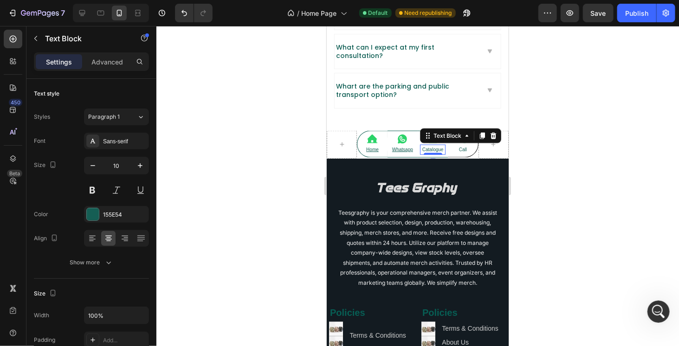
click at [426, 145] on p "Catalogue" at bounding box center [433, 149] width 24 height 8
click at [433, 145] on p "Catalogue" at bounding box center [433, 149] width 24 height 8
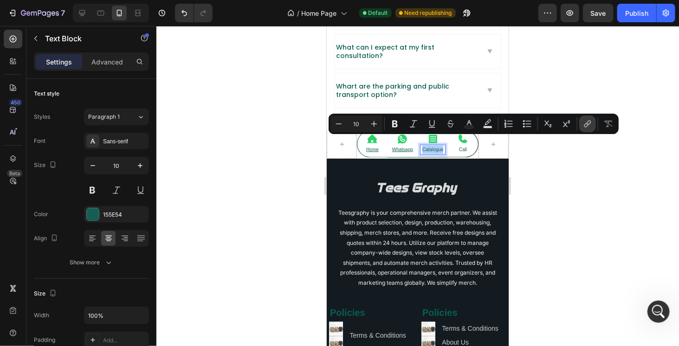
click at [583, 122] on button "link" at bounding box center [588, 124] width 17 height 17
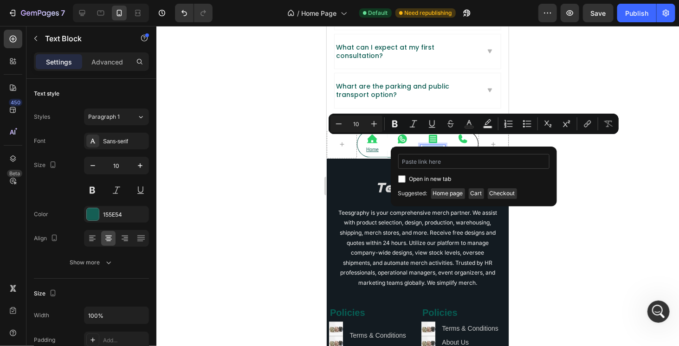
type input "https://teesgraphy.in/pages/catalogue2025"
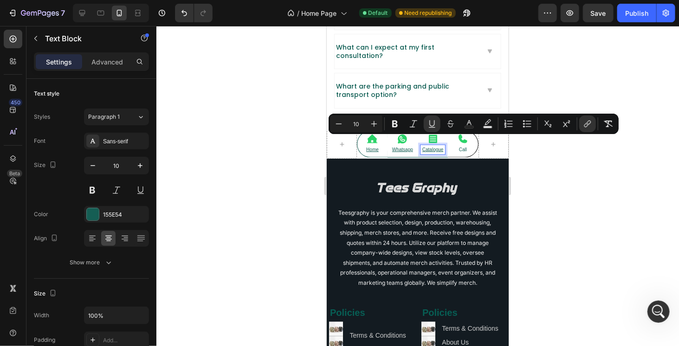
click at [573, 201] on div at bounding box center [417, 186] width 523 height 320
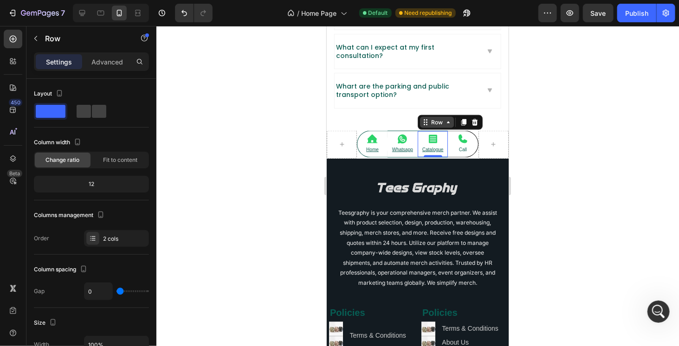
click at [430, 119] on div "Row" at bounding box center [449, 122] width 65 height 15
click at [430, 130] on div "Icon Catalogue Text Block Row 0" at bounding box center [432, 143] width 30 height 27
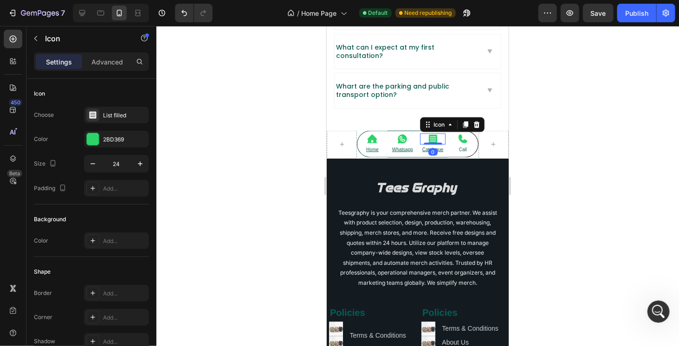
click at [427, 133] on icon at bounding box center [432, 138] width 11 height 11
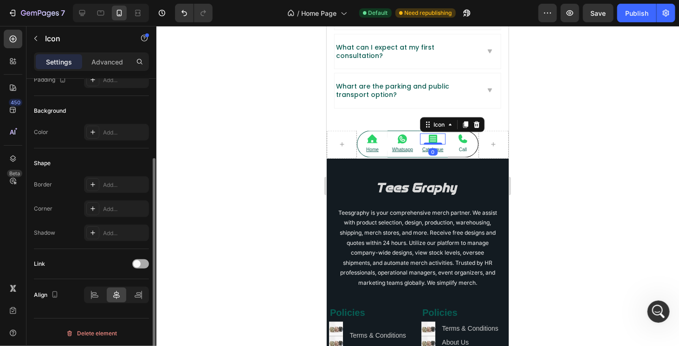
click at [135, 261] on span at bounding box center [136, 264] width 7 height 7
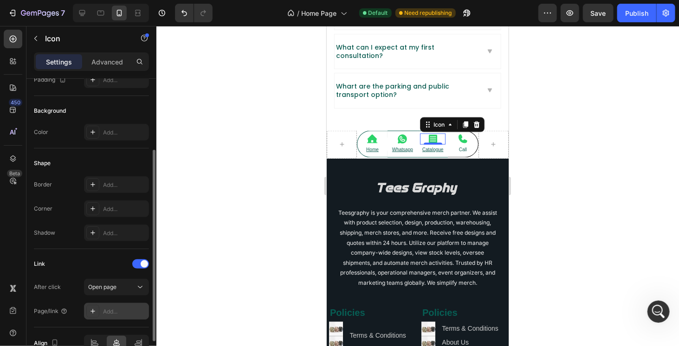
click at [116, 308] on div "Add..." at bounding box center [125, 312] width 44 height 8
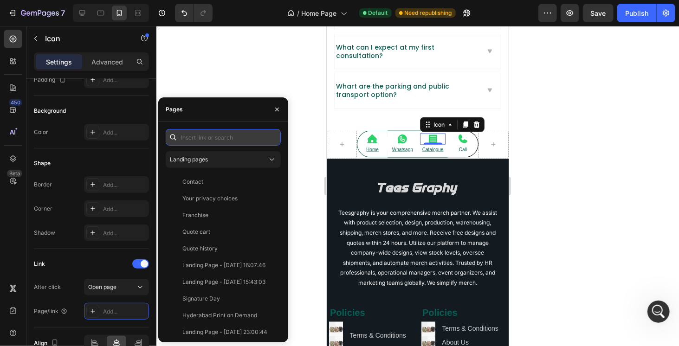
click at [246, 138] on input "text" at bounding box center [223, 137] width 115 height 17
paste input "https://teesgraphy.in/pages/catalogue2025"
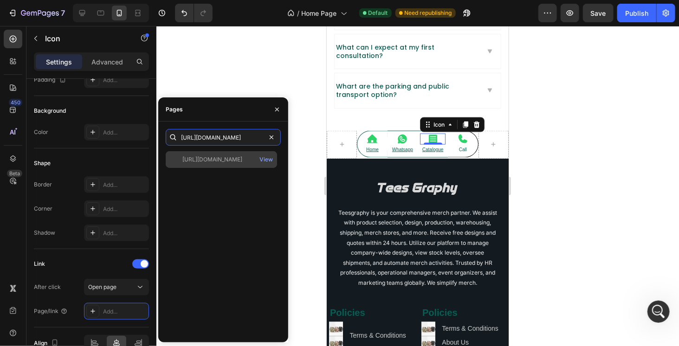
type input "https://teesgraphy.in/pages/catalogue2025"
click at [227, 157] on div "https://teesgraphy.in/pages/catalogue2025" at bounding box center [213, 160] width 60 height 8
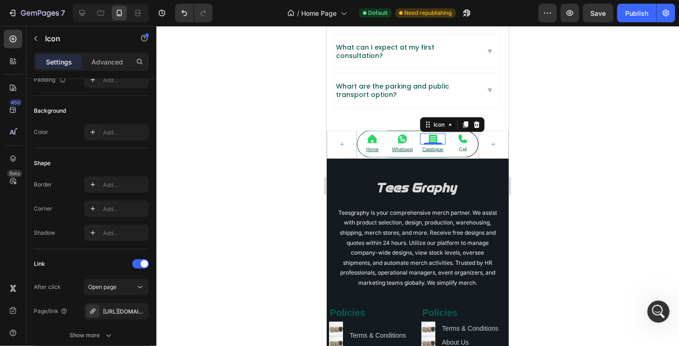
click at [541, 176] on div at bounding box center [417, 186] width 523 height 320
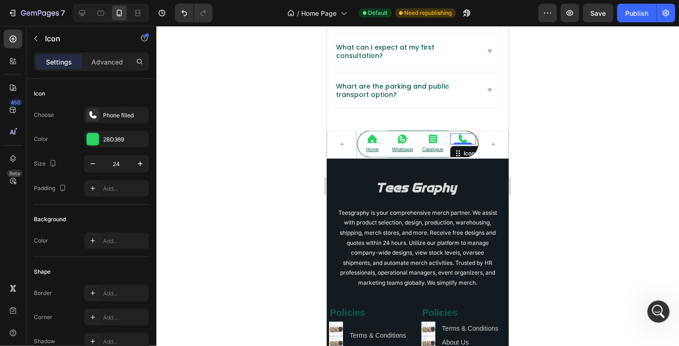
click at [458, 134] on icon at bounding box center [462, 138] width 9 height 9
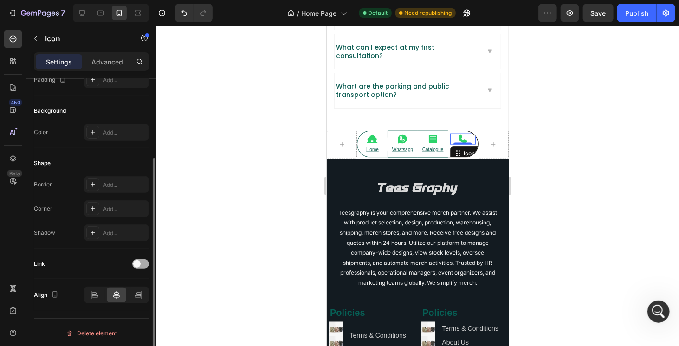
click at [132, 261] on div at bounding box center [140, 264] width 17 height 9
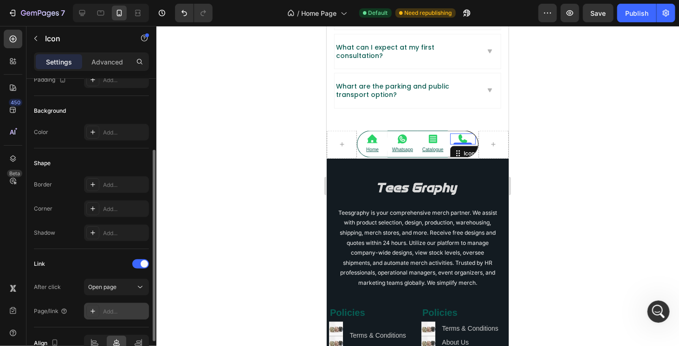
click at [116, 304] on div "Add..." at bounding box center [116, 311] width 65 height 17
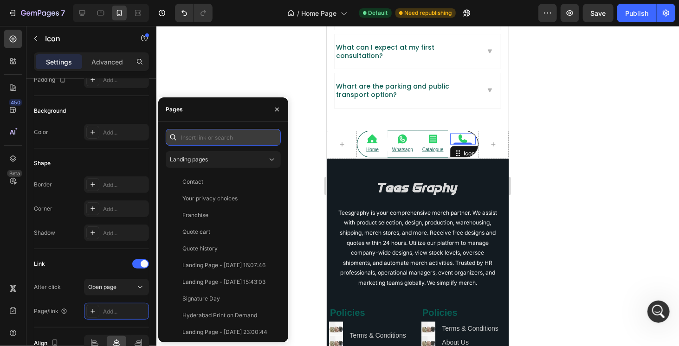
click at [234, 137] on input "text" at bounding box center [223, 137] width 115 height 17
paste input "tel:+918367365724"
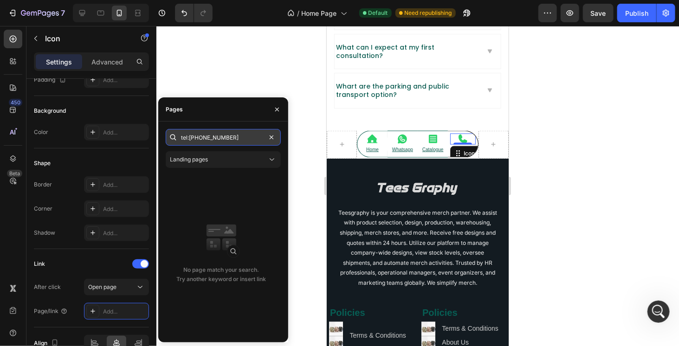
click at [240, 141] on input "tel:+918367365724" at bounding box center [223, 137] width 115 height 17
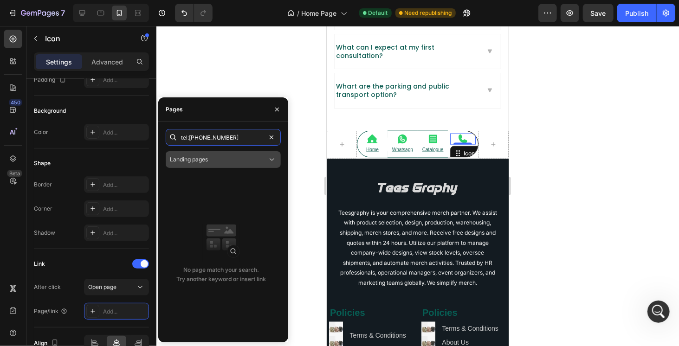
type input "tel:+918367365724"
click at [274, 161] on icon at bounding box center [271, 159] width 9 height 9
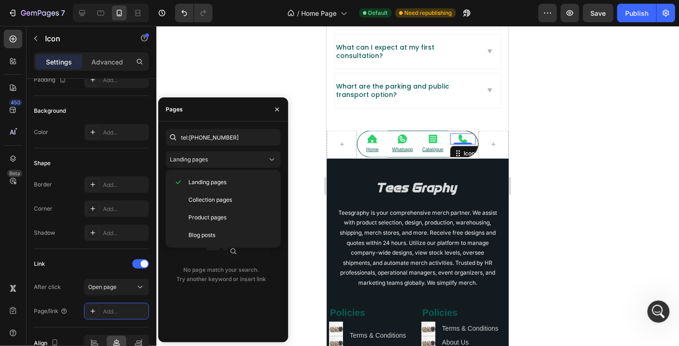
click at [238, 281] on p "No page match your search. Try another keyword or insert link" at bounding box center [222, 275] width 90 height 19
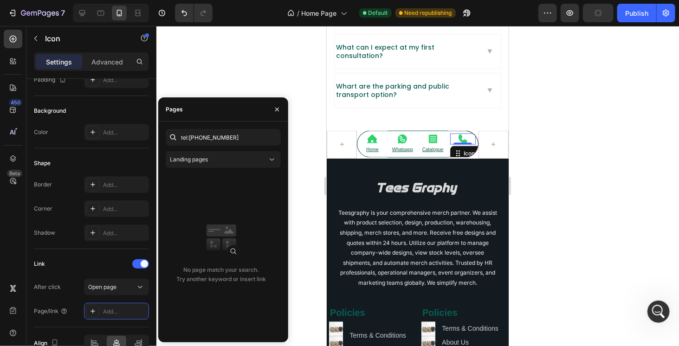
click at [238, 281] on p "No page match your search. Try another keyword or insert link" at bounding box center [222, 275] width 90 height 19
click at [237, 134] on input "tel:+918367365724" at bounding box center [223, 137] width 115 height 17
click at [244, 214] on div "No page match your search. Try another keyword or insert link" at bounding box center [221, 255] width 111 height 162
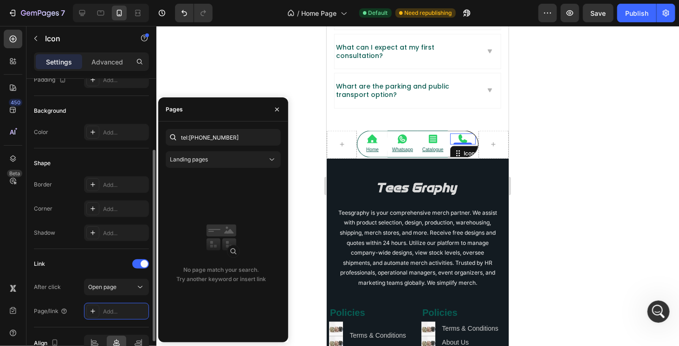
scroll to position [157, 0]
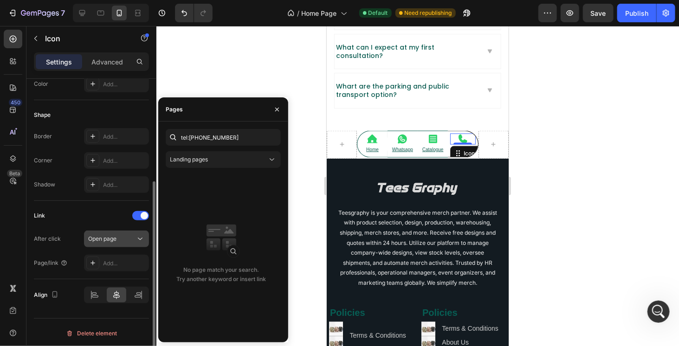
click at [118, 235] on div "Open page" at bounding box center [111, 239] width 47 height 8
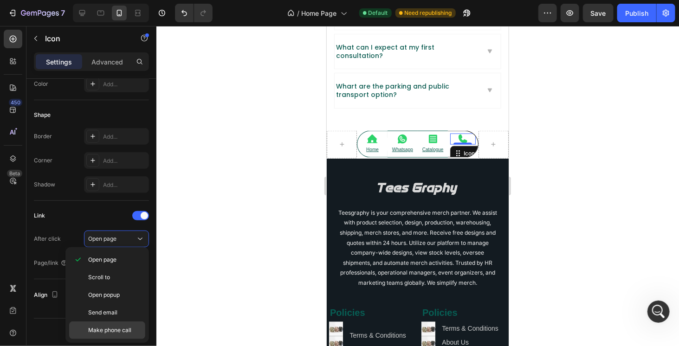
click at [112, 329] on span "Make phone call" at bounding box center [109, 330] width 43 height 8
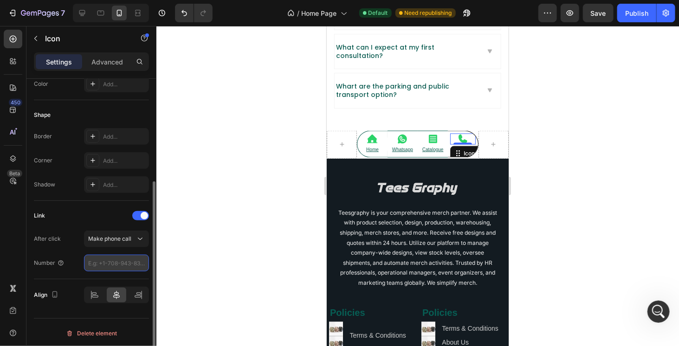
click at [117, 264] on input "number" at bounding box center [116, 263] width 65 height 17
drag, startPoint x: 84, startPoint y: 261, endPoint x: 67, endPoint y: 262, distance: 16.7
click at [69, 262] on div "Number" at bounding box center [91, 263] width 115 height 17
type input "918367365724"
click at [123, 260] on input "918367365724" at bounding box center [116, 263] width 65 height 17
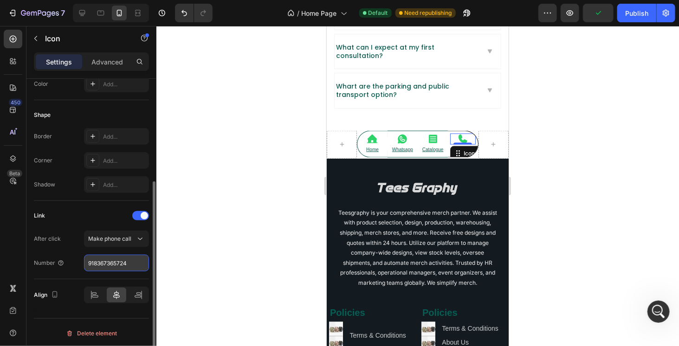
click at [123, 260] on input "918367365724" at bounding box center [116, 263] width 65 height 17
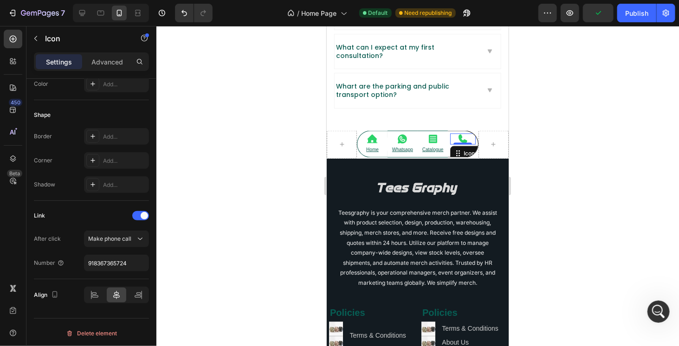
click at [209, 267] on div at bounding box center [417, 186] width 523 height 320
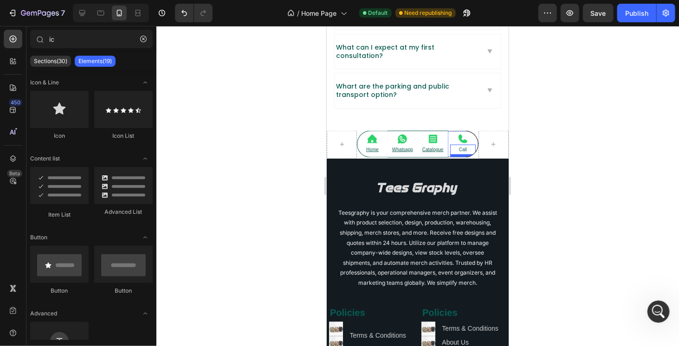
click at [459, 145] on p "Call" at bounding box center [462, 149] width 23 height 8
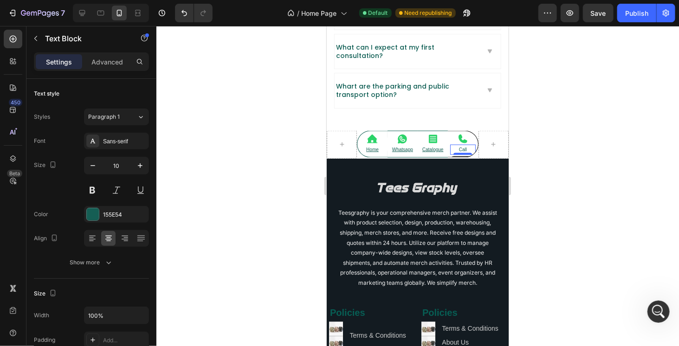
click at [459, 145] on p "Call" at bounding box center [462, 149] width 23 height 8
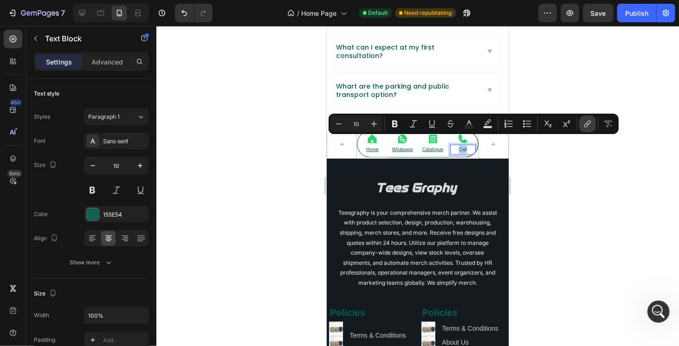
click at [587, 123] on icon "Editor contextual toolbar" at bounding box center [587, 123] width 9 height 9
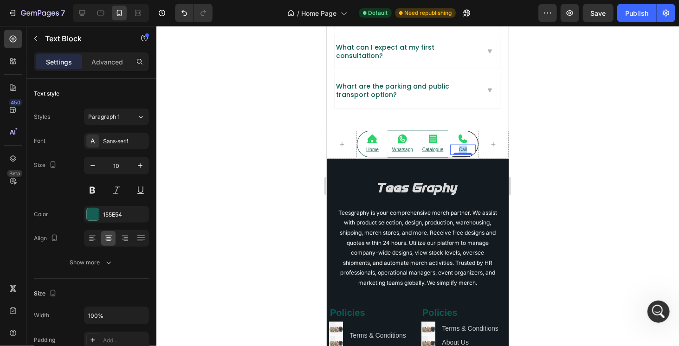
click at [457, 145] on p "Call" at bounding box center [462, 149] width 23 height 8
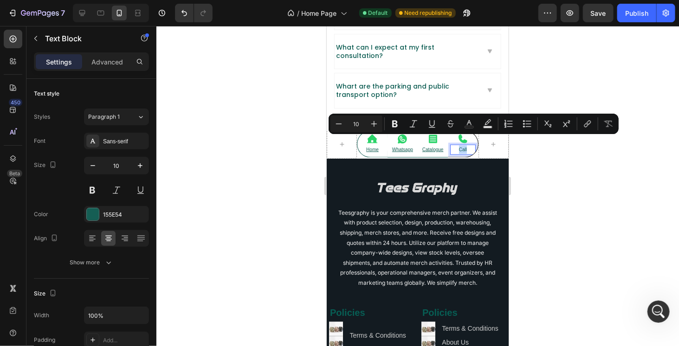
click at [457, 145] on p "Call" at bounding box center [462, 149] width 23 height 8
click at [590, 124] on icon "Editor contextual toolbar" at bounding box center [587, 123] width 9 height 9
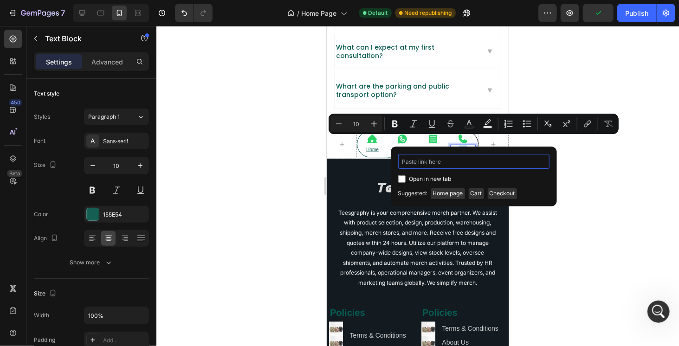
click at [499, 162] on input "Editor contextual toolbar" at bounding box center [473, 161] width 151 height 15
paste input "tel:+918367365724"
type input "tel:+918367365724"
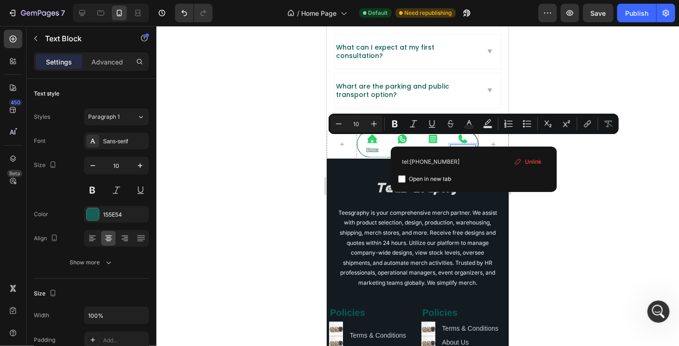
click at [589, 177] on div at bounding box center [417, 186] width 523 height 320
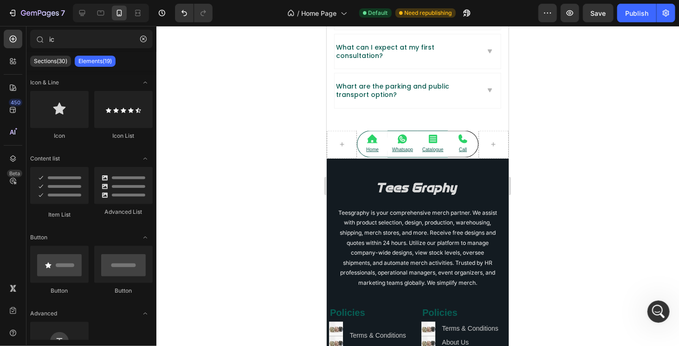
click at [595, 194] on div at bounding box center [417, 186] width 523 height 320
click at [643, 17] on div "Publish" at bounding box center [637, 13] width 23 height 10
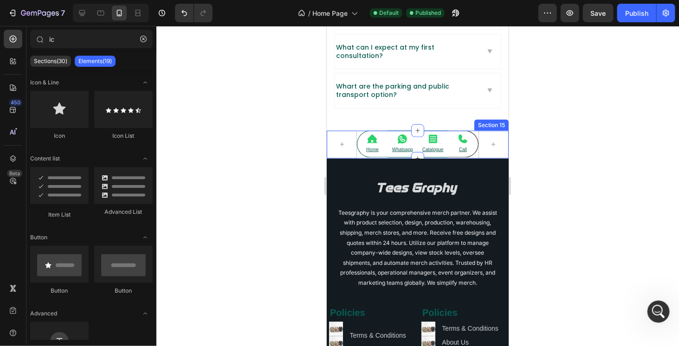
click at [470, 130] on div "Icon Call Text Block Row" at bounding box center [463, 144] width 30 height 28
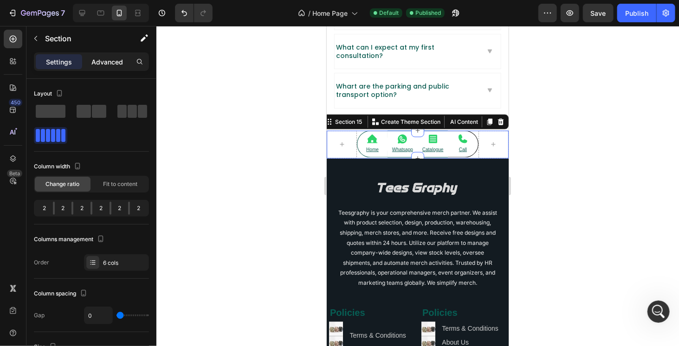
click at [117, 65] on p "Advanced" at bounding box center [107, 62] width 32 height 10
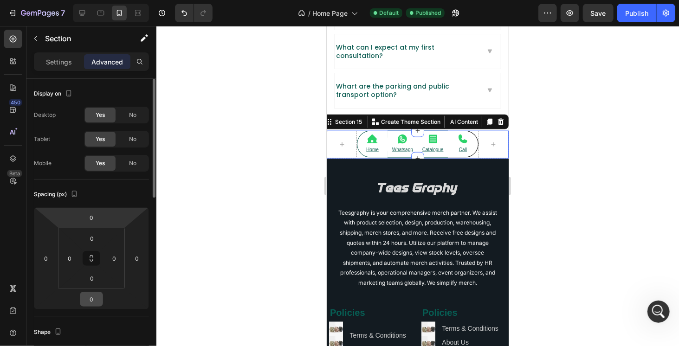
scroll to position [46, 0]
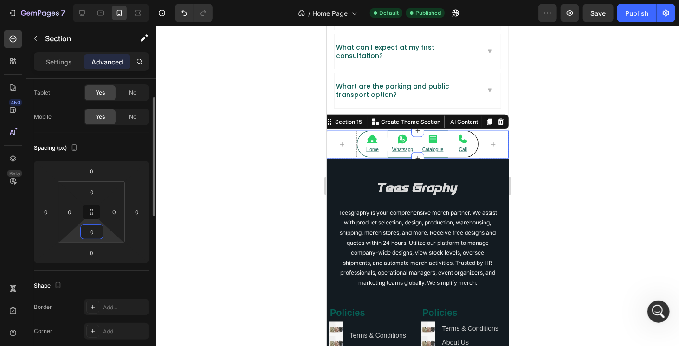
click at [93, 236] on input "0" at bounding box center [92, 232] width 19 height 14
click at [76, 0] on html "7 Version history / Home Page Default Published Preview Save Publish 450 Beta i…" at bounding box center [339, 0] width 679 height 0
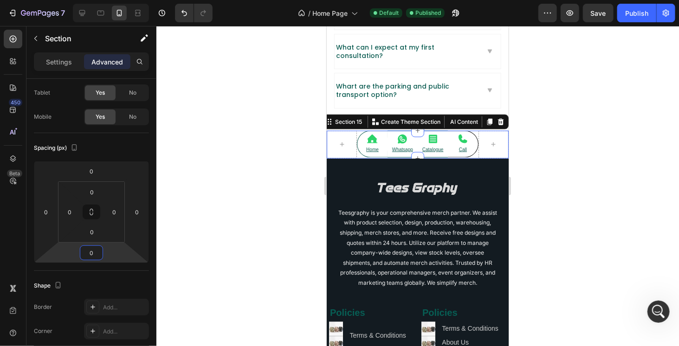
click at [82, 248] on input "0" at bounding box center [91, 253] width 19 height 14
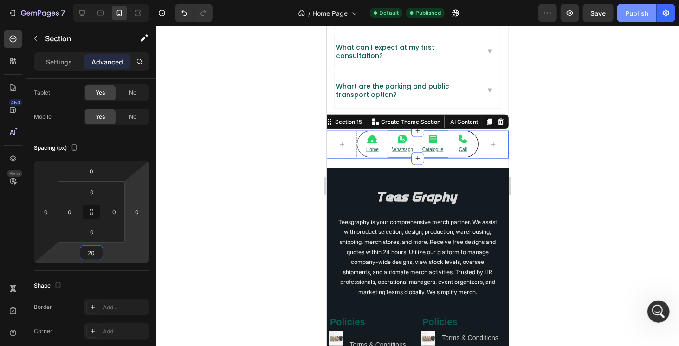
type input "20"
click at [629, 11] on div "Publish" at bounding box center [637, 13] width 23 height 10
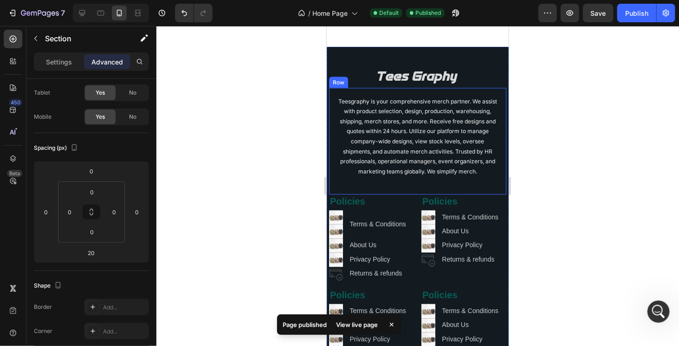
scroll to position [2241, 0]
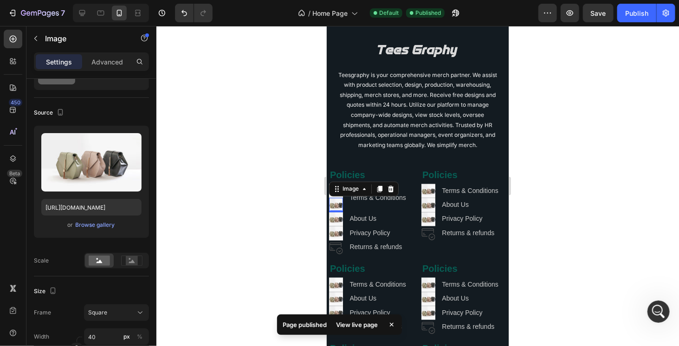
click at [338, 212] on img at bounding box center [336, 205] width 14 height 14
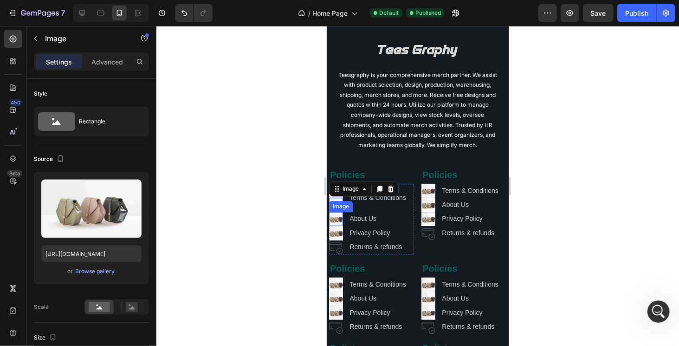
scroll to position [2287, 0]
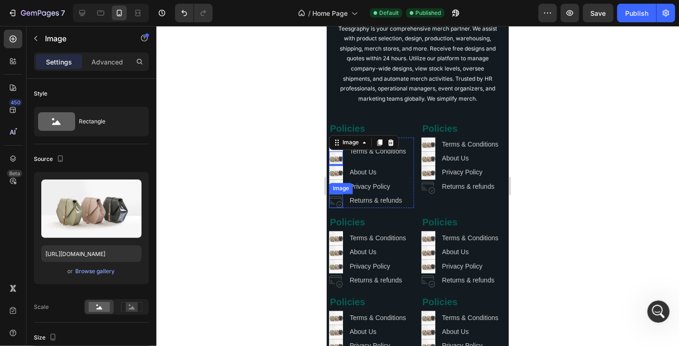
click at [339, 193] on div "Image" at bounding box center [341, 188] width 20 height 8
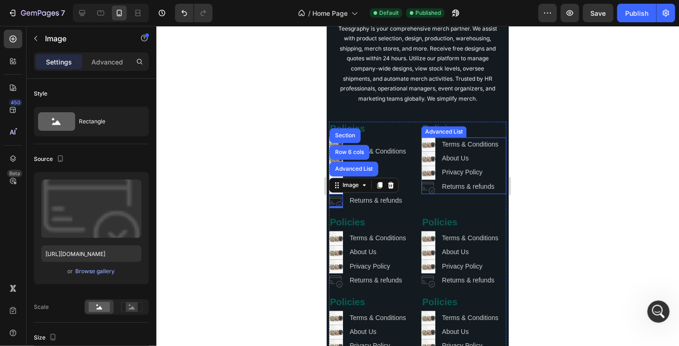
click at [432, 177] on li "Image Privacy Policy Text Block" at bounding box center [462, 173] width 82 height 14
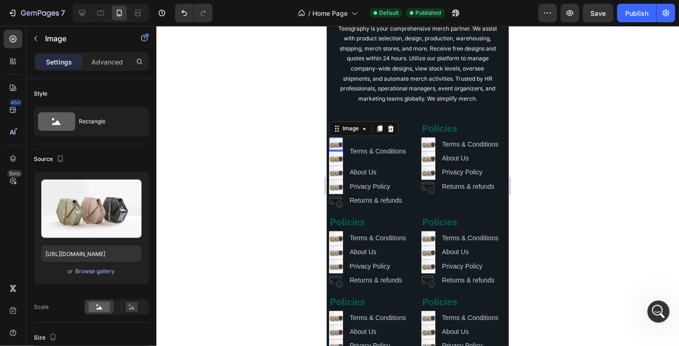
click at [335, 151] on img at bounding box center [336, 144] width 14 height 14
click at [41, 36] on button "button" at bounding box center [35, 38] width 15 height 15
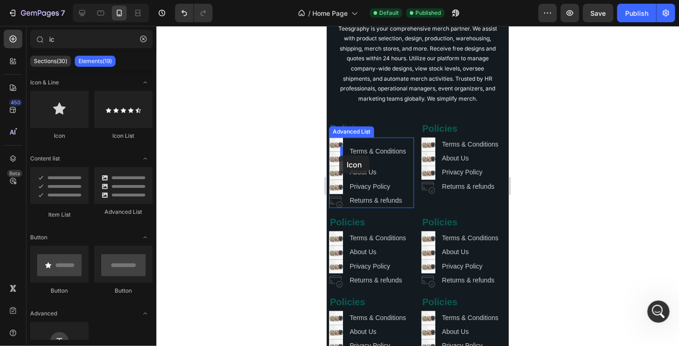
drag, startPoint x: 379, startPoint y: 143, endPoint x: 339, endPoint y: 155, distance: 42.2
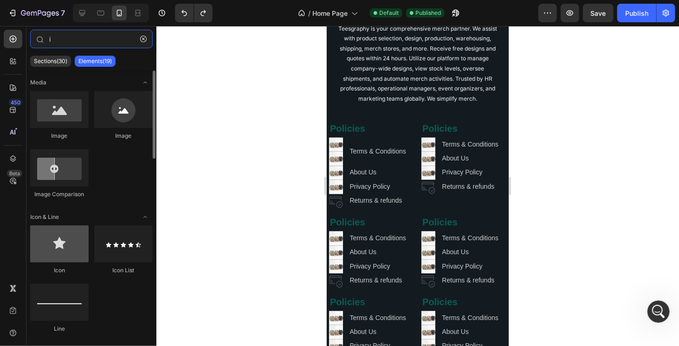
type input "i"
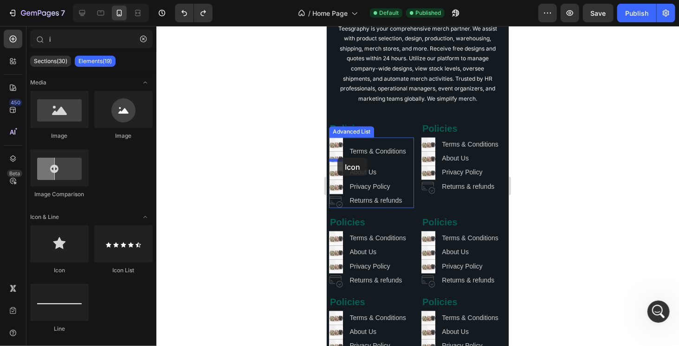
drag, startPoint x: 392, startPoint y: 268, endPoint x: 337, endPoint y: 157, distance: 124.0
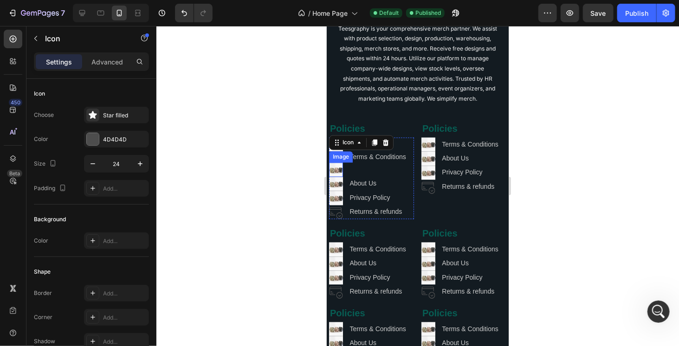
click at [339, 176] on img at bounding box center [336, 170] width 14 height 14
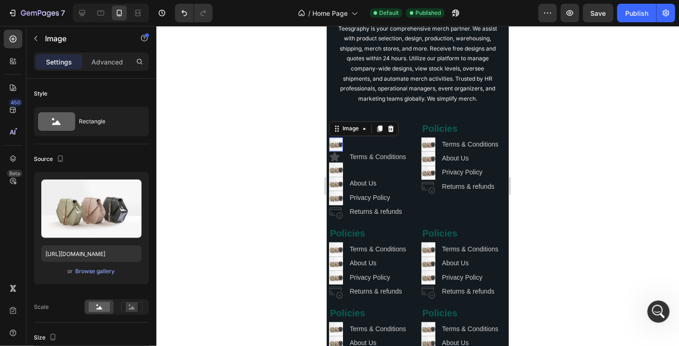
click at [337, 151] on img at bounding box center [336, 144] width 14 height 14
click at [387, 132] on icon at bounding box center [390, 128] width 7 height 7
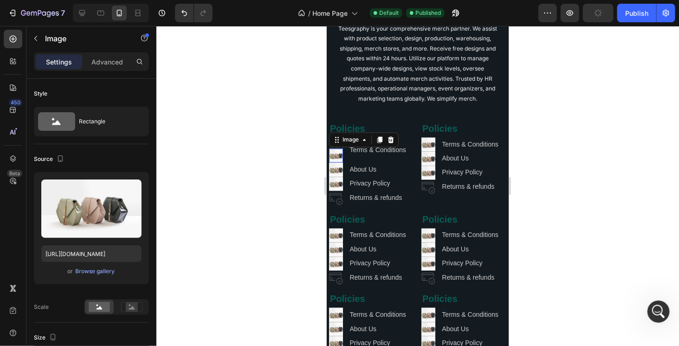
click at [333, 163] on img at bounding box center [336, 156] width 14 height 14
click at [392, 143] on icon at bounding box center [391, 140] width 6 height 7
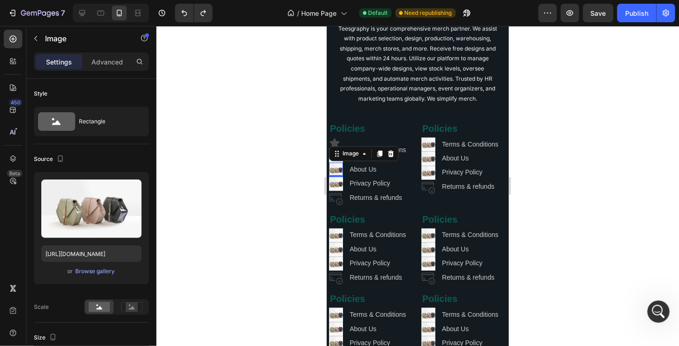
click at [337, 176] on div "Image 0" at bounding box center [336, 170] width 14 height 14
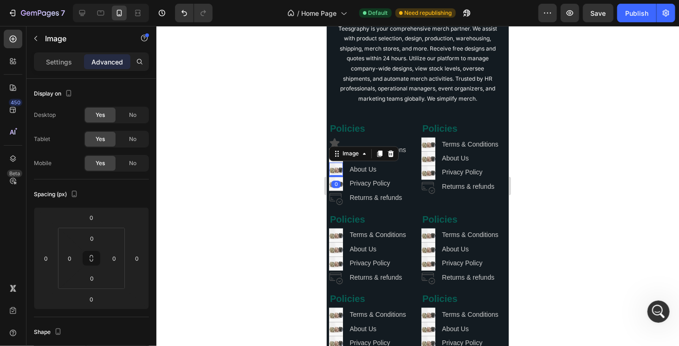
click at [337, 176] on img at bounding box center [336, 170] width 14 height 14
click at [391, 157] on icon at bounding box center [391, 153] width 6 height 7
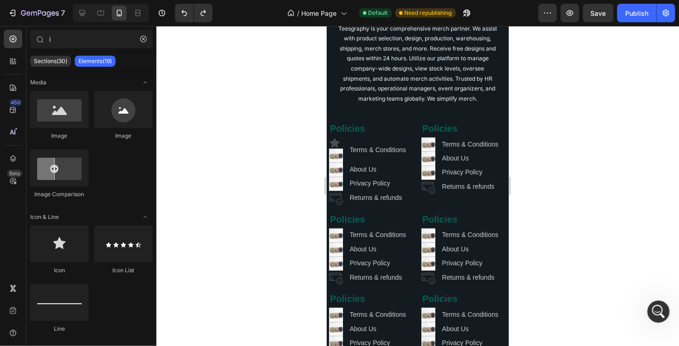
click at [582, 194] on div at bounding box center [417, 186] width 523 height 320
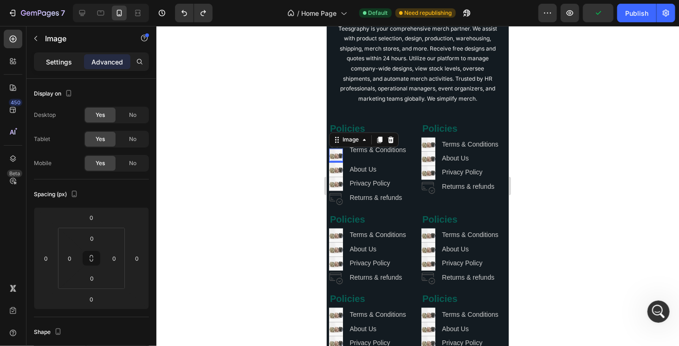
click at [48, 57] on p "Settings" at bounding box center [59, 62] width 26 height 10
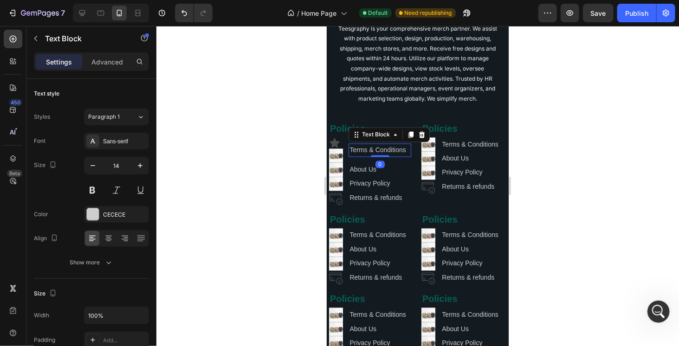
click at [371, 156] on p "Terms & Conditions" at bounding box center [379, 150] width 61 height 12
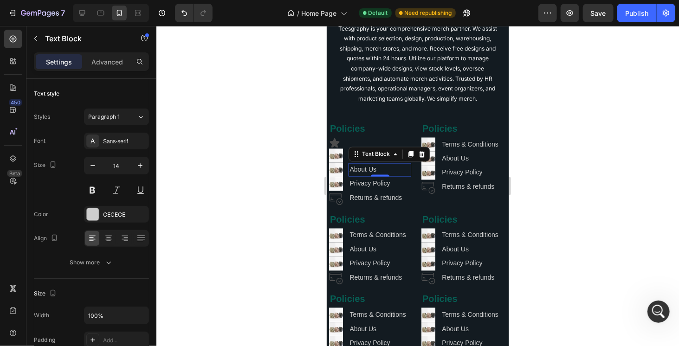
click at [369, 175] on p "About Us" at bounding box center [379, 170] width 61 height 12
click at [341, 176] on img at bounding box center [336, 170] width 14 height 14
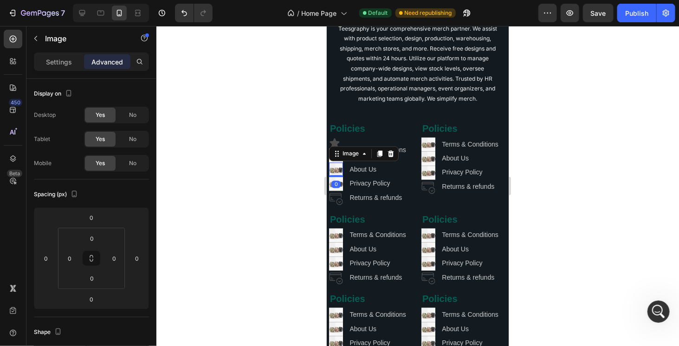
click at [339, 176] on img at bounding box center [336, 170] width 14 height 14
click at [393, 157] on icon at bounding box center [390, 153] width 7 height 7
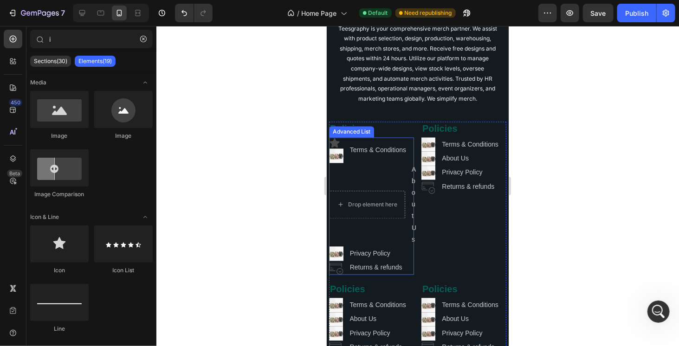
click at [351, 173] on li "Drop element here About Us Text Block" at bounding box center [371, 205] width 85 height 84
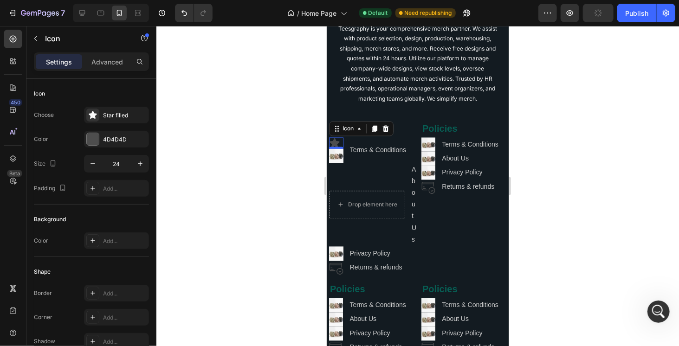
click at [333, 147] on icon at bounding box center [335, 142] width 10 height 9
click at [374, 132] on icon at bounding box center [374, 128] width 7 height 7
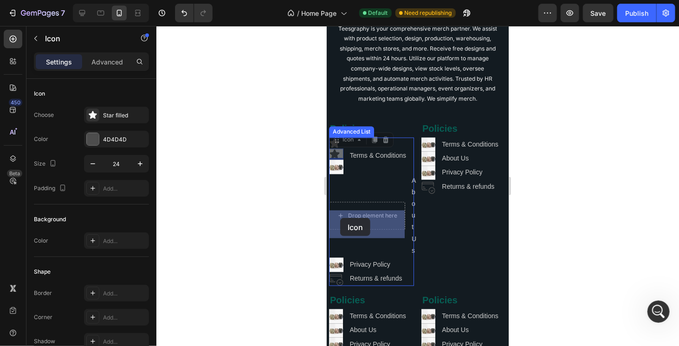
drag, startPoint x: 337, startPoint y: 148, endPoint x: 340, endPoint y: 218, distance: 69.7
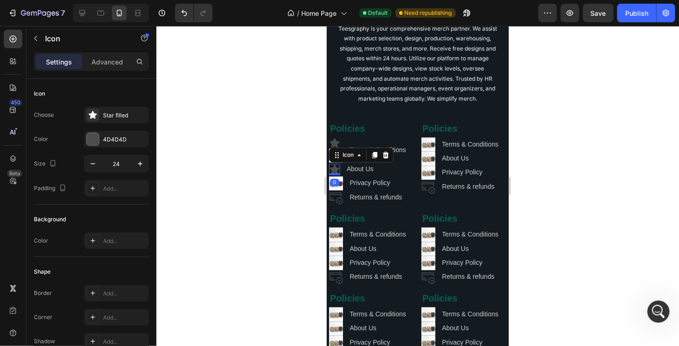
click at [264, 195] on div at bounding box center [417, 186] width 523 height 320
click at [338, 174] on icon at bounding box center [335, 168] width 10 height 9
click at [372, 159] on icon at bounding box center [374, 154] width 7 height 7
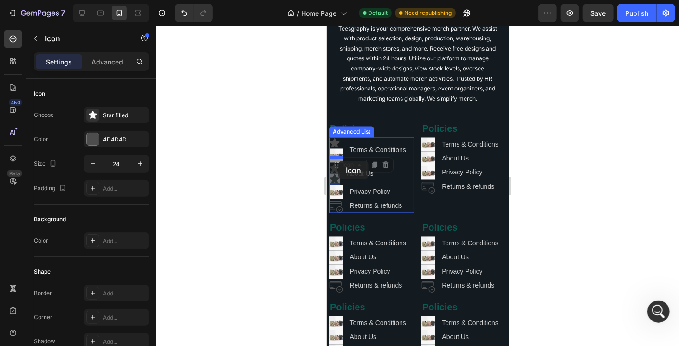
drag, startPoint x: 335, startPoint y: 176, endPoint x: 338, endPoint y: 161, distance: 15.2
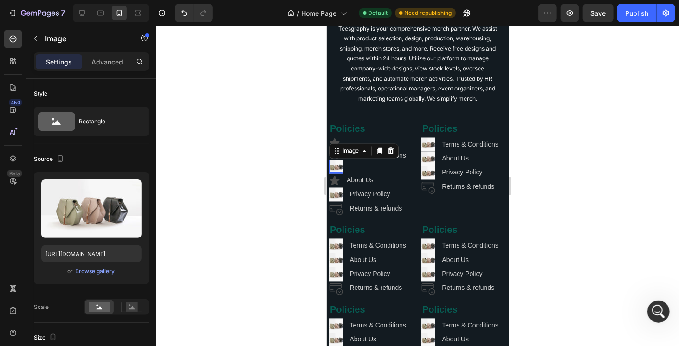
click at [337, 172] on img at bounding box center [336, 167] width 14 height 14
click at [390, 154] on icon at bounding box center [391, 151] width 6 height 7
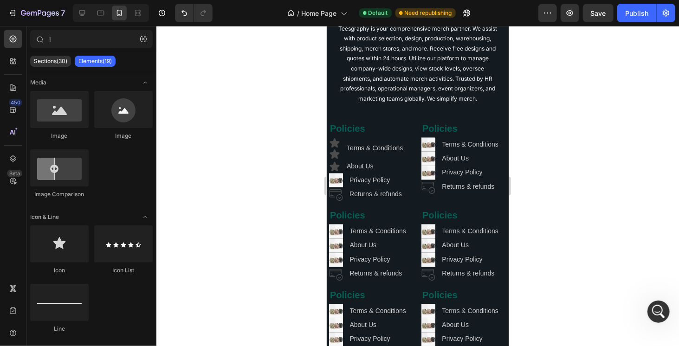
click at [288, 168] on div at bounding box center [417, 186] width 523 height 320
click at [333, 187] on div "Image" at bounding box center [336, 180] width 14 height 14
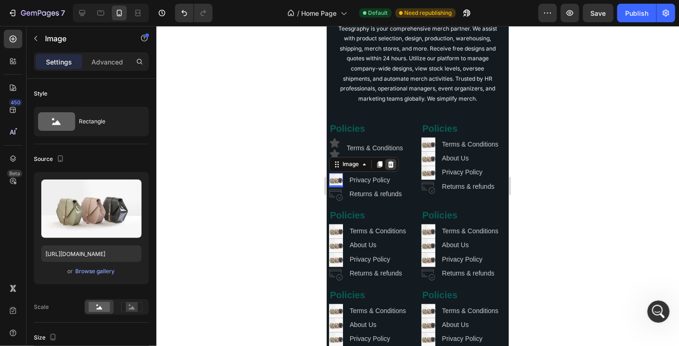
click at [390, 168] on icon at bounding box center [390, 164] width 7 height 7
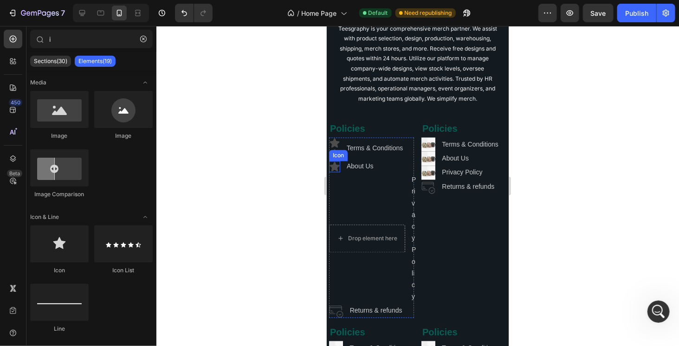
click at [337, 172] on icon at bounding box center [334, 166] width 11 height 11
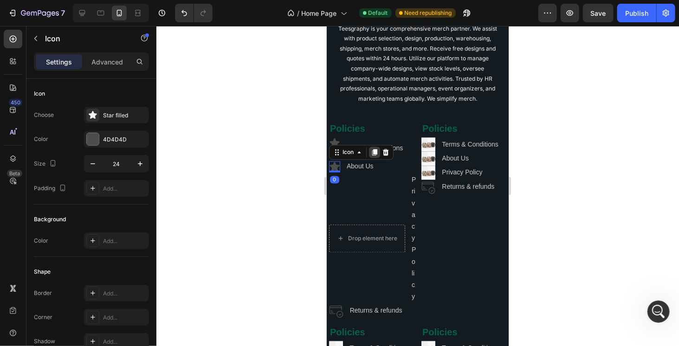
click at [376, 156] on icon at bounding box center [374, 152] width 5 height 7
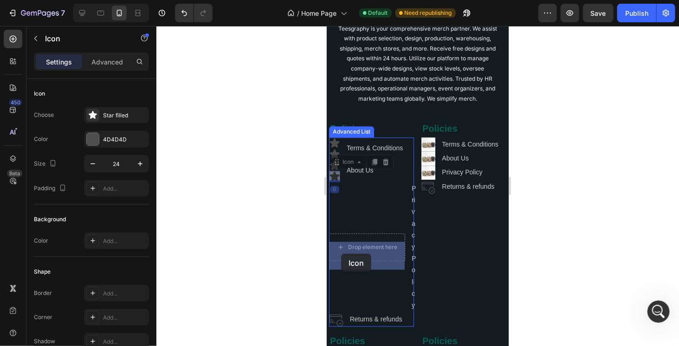
drag, startPoint x: 335, startPoint y: 172, endPoint x: 342, endPoint y: 250, distance: 78.3
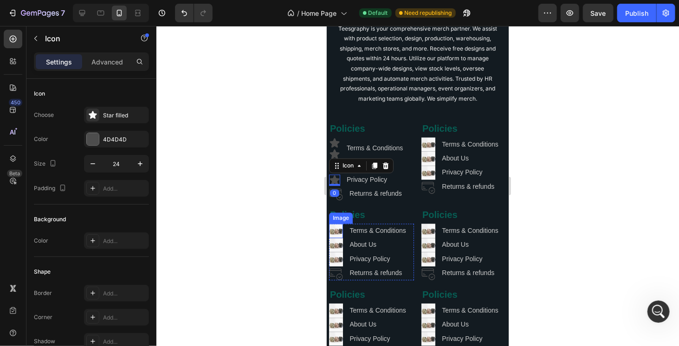
click at [274, 224] on div at bounding box center [417, 186] width 523 height 320
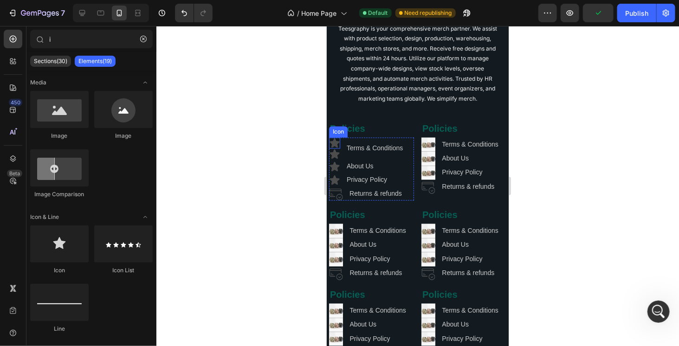
click at [335, 147] on icon at bounding box center [335, 142] width 10 height 9
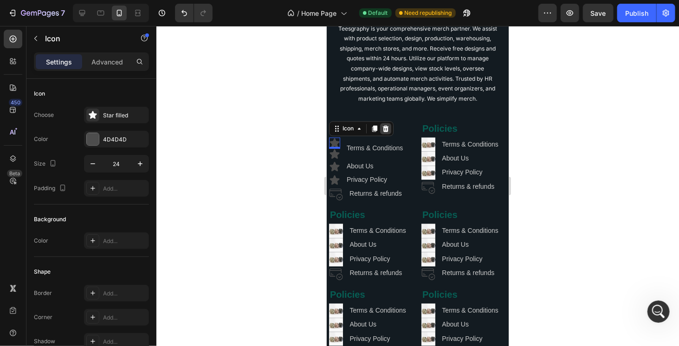
click at [385, 132] on icon at bounding box center [385, 128] width 7 height 7
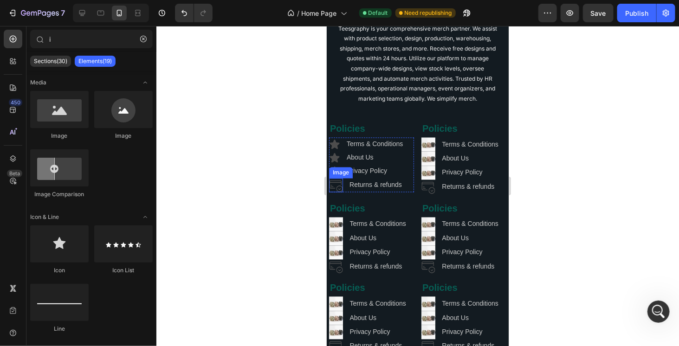
click at [338, 192] on img at bounding box center [336, 185] width 14 height 14
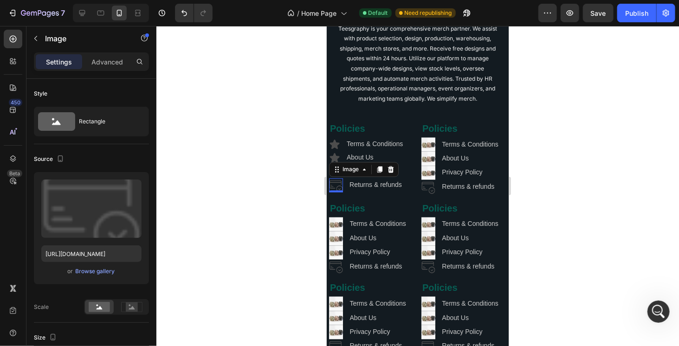
click at [599, 219] on div at bounding box center [417, 186] width 523 height 320
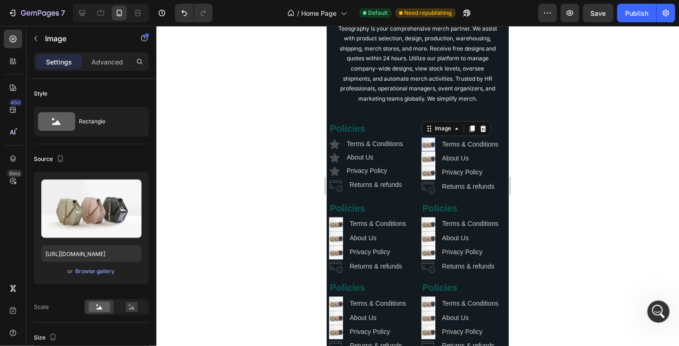
click at [425, 150] on img at bounding box center [428, 144] width 14 height 14
click at [479, 132] on icon at bounding box center [482, 128] width 7 height 7
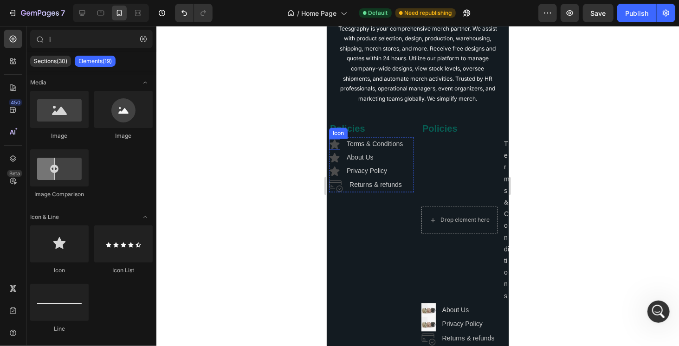
click at [335, 149] on icon at bounding box center [335, 143] width 10 height 9
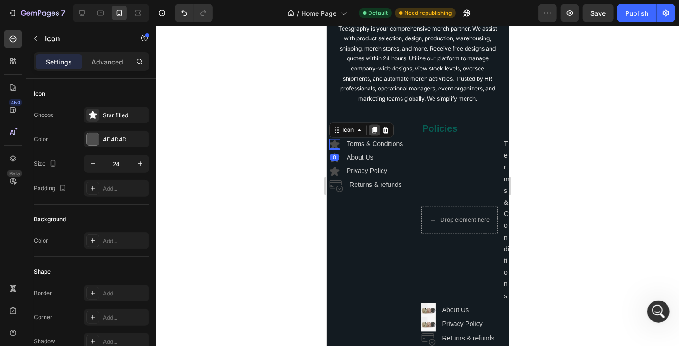
click at [372, 134] on icon at bounding box center [374, 129] width 7 height 7
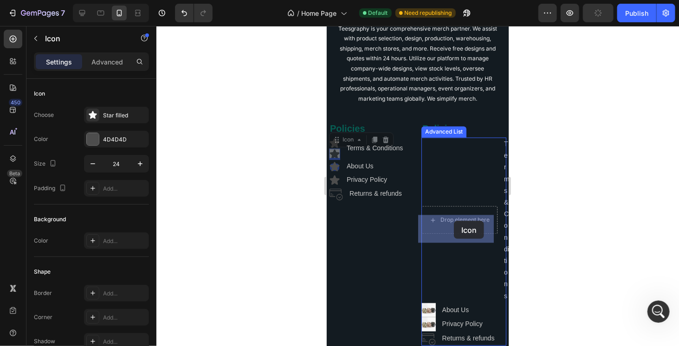
drag, startPoint x: 344, startPoint y: 157, endPoint x: 454, endPoint y: 221, distance: 126.7
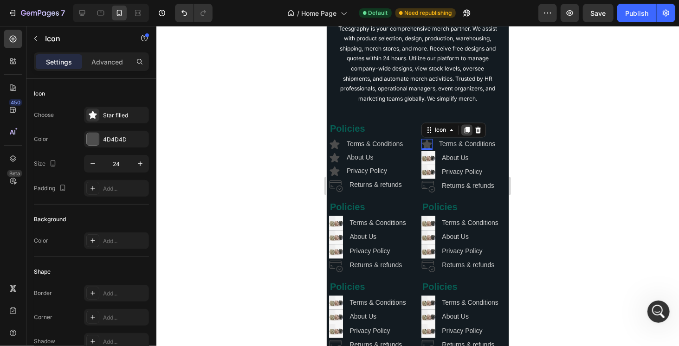
click at [464, 133] on icon at bounding box center [466, 130] width 5 height 7
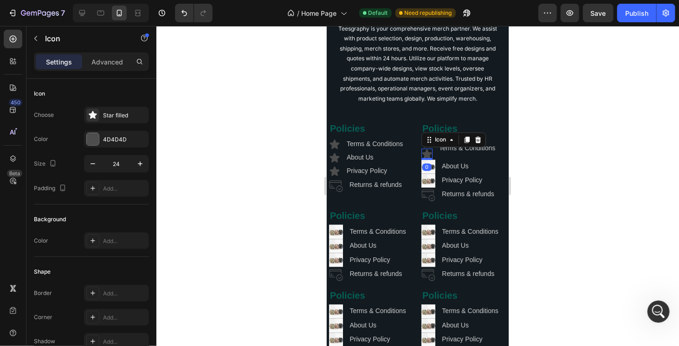
click at [425, 171] on div "0" at bounding box center [426, 166] width 9 height 7
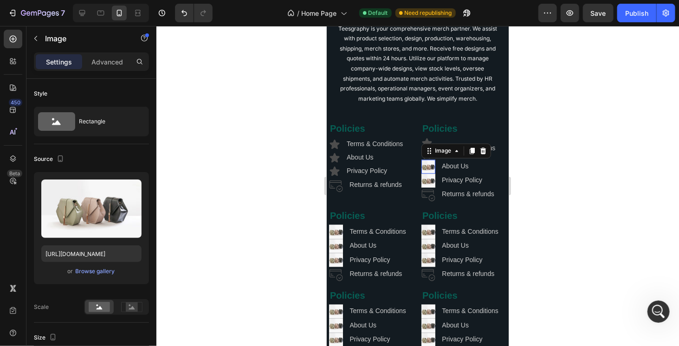
click at [430, 174] on img at bounding box center [428, 167] width 14 height 14
click at [480, 154] on icon at bounding box center [483, 151] width 6 height 7
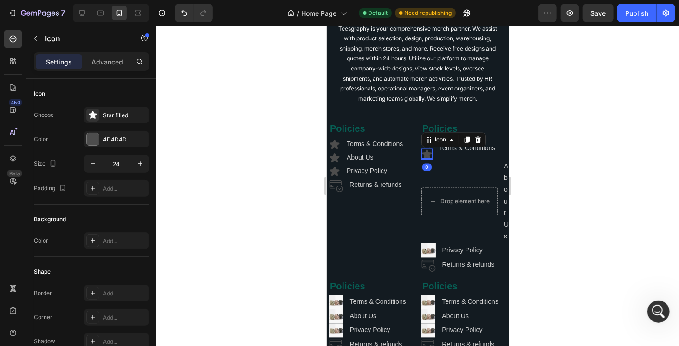
click at [424, 158] on icon at bounding box center [427, 153] width 10 height 9
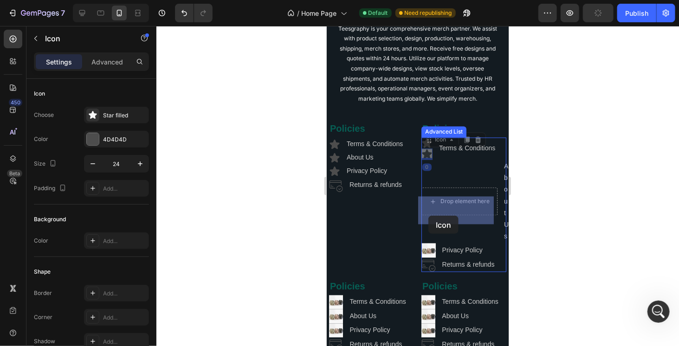
drag, startPoint x: 425, startPoint y: 152, endPoint x: 428, endPoint y: 212, distance: 60.4
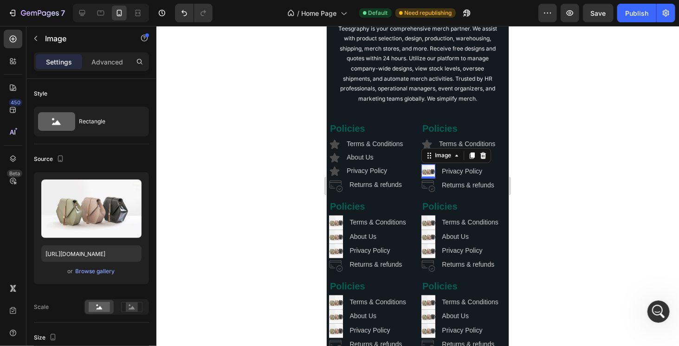
click at [427, 175] on img at bounding box center [428, 171] width 14 height 14
click at [480, 159] on icon at bounding box center [482, 155] width 7 height 7
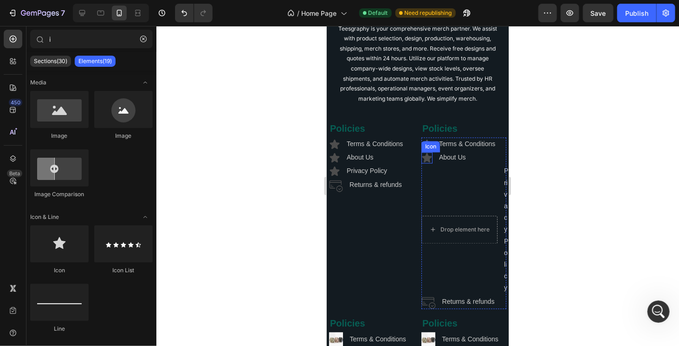
click at [423, 163] on div "Icon" at bounding box center [426, 157] width 11 height 11
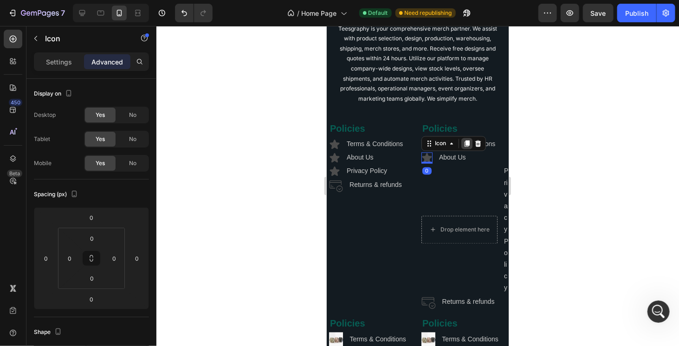
click at [468, 149] on div at bounding box center [466, 143] width 11 height 11
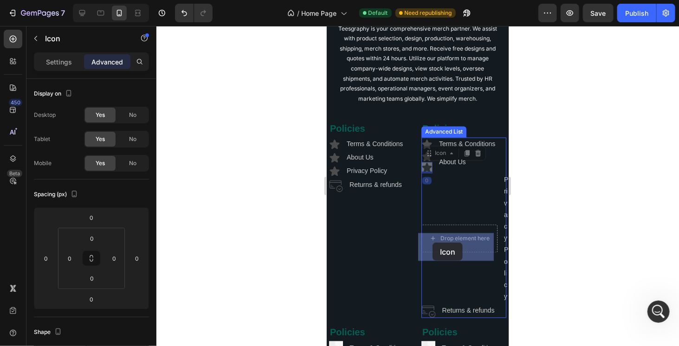
drag, startPoint x: 424, startPoint y: 159, endPoint x: 432, endPoint y: 242, distance: 84.0
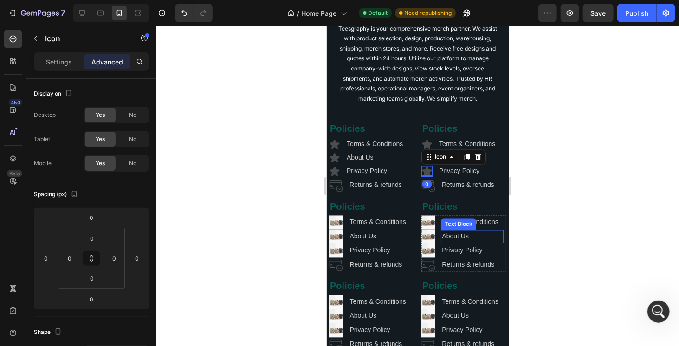
click at [540, 227] on div at bounding box center [417, 186] width 523 height 320
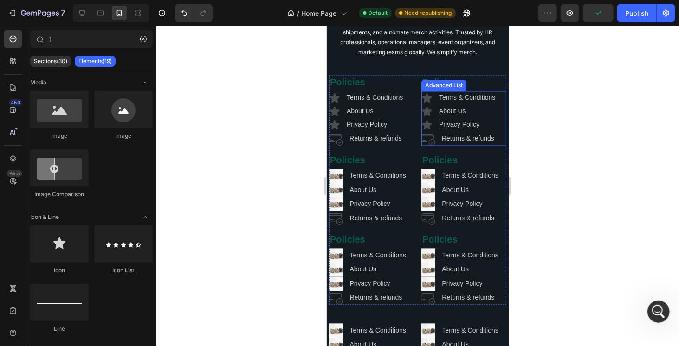
scroll to position [2334, 0]
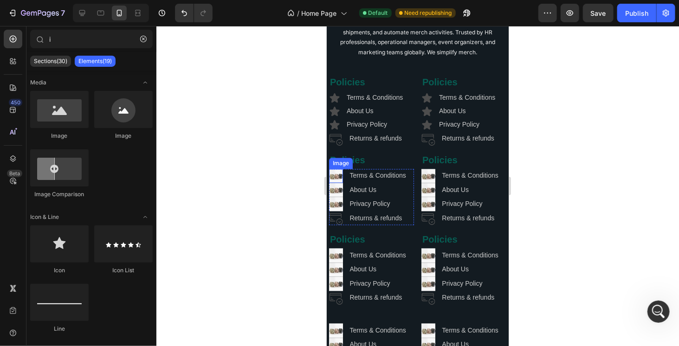
click at [338, 183] on img at bounding box center [336, 176] width 14 height 14
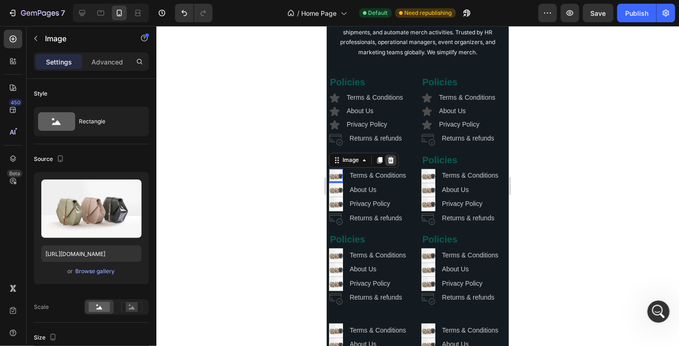
click at [391, 163] on icon at bounding box center [391, 159] width 6 height 7
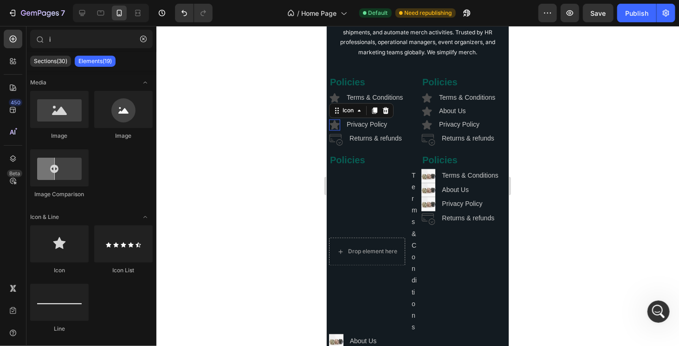
click at [334, 129] on icon at bounding box center [335, 124] width 10 height 9
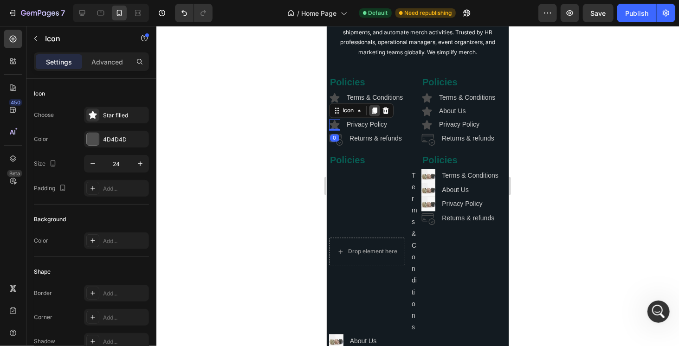
click at [374, 114] on icon at bounding box center [374, 110] width 5 height 7
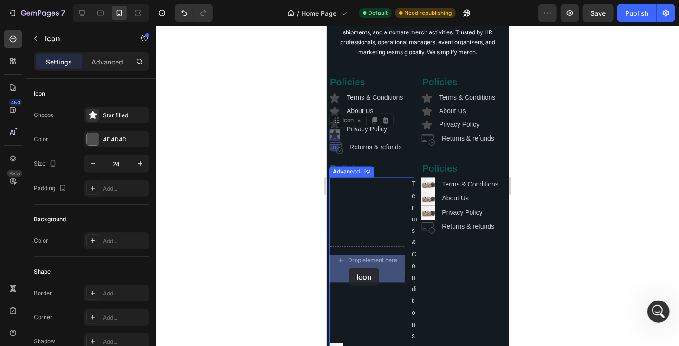
drag, startPoint x: 338, startPoint y: 141, endPoint x: 349, endPoint y: 267, distance: 127.3
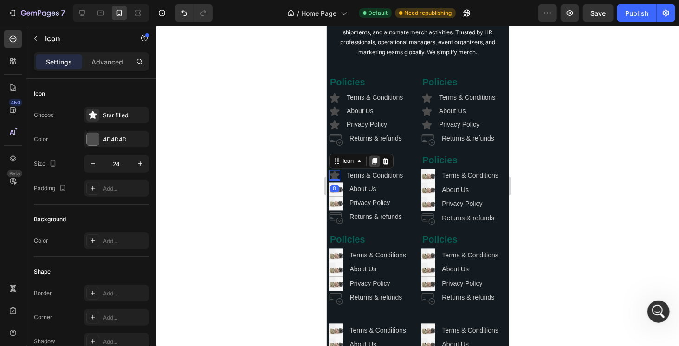
click at [374, 164] on icon at bounding box center [374, 161] width 5 height 7
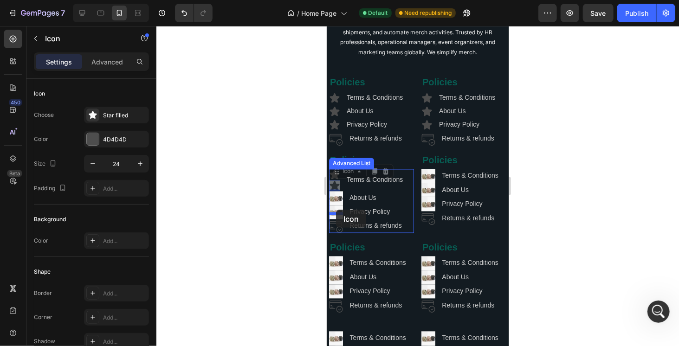
drag, startPoint x: 339, startPoint y: 179, endPoint x: 336, endPoint y: 209, distance: 30.3
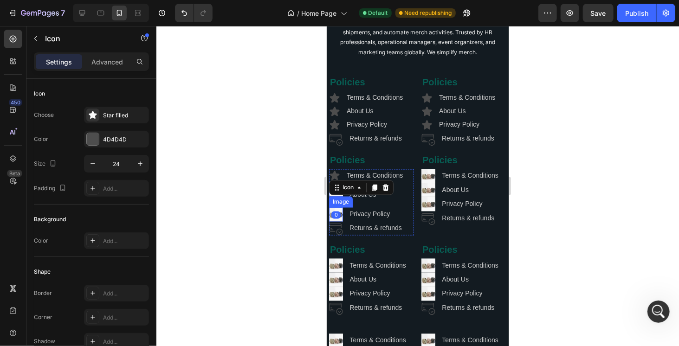
click at [338, 217] on img at bounding box center [336, 215] width 14 height 14
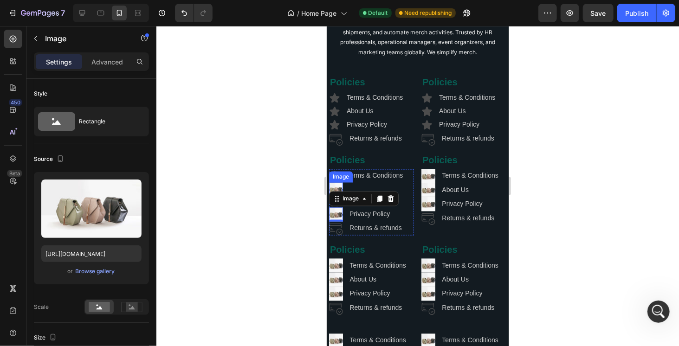
click at [339, 196] on img at bounding box center [336, 190] width 14 height 14
click at [391, 177] on icon at bounding box center [391, 173] width 6 height 7
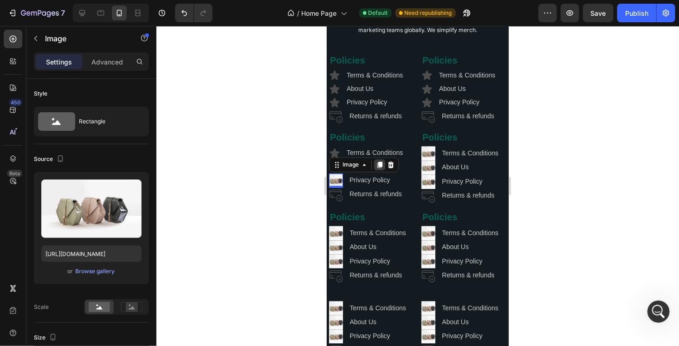
scroll to position [2334, 0]
click at [391, 168] on icon at bounding box center [391, 165] width 6 height 7
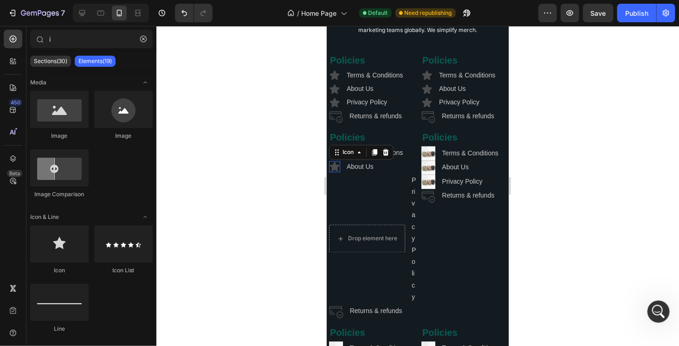
click at [333, 171] on icon at bounding box center [335, 166] width 10 height 9
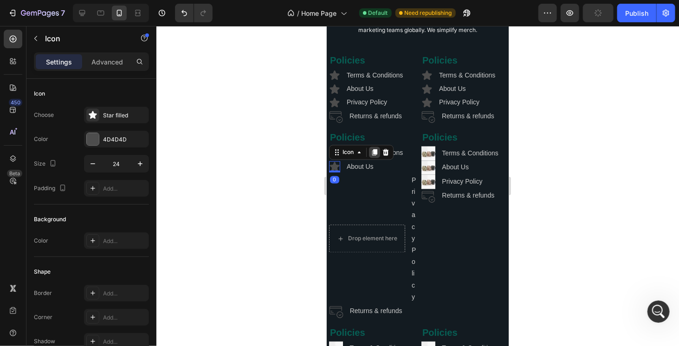
click at [374, 156] on icon at bounding box center [374, 152] width 5 height 7
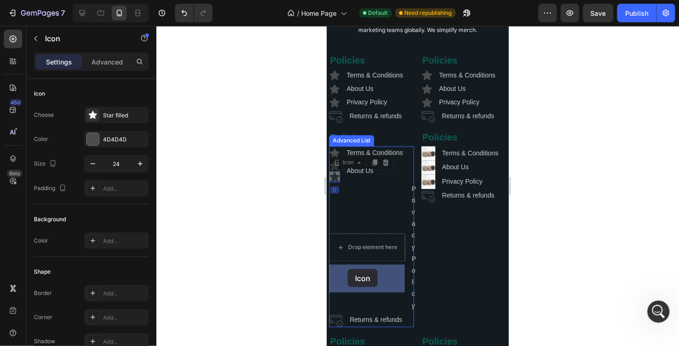
drag, startPoint x: 339, startPoint y: 191, endPoint x: 347, endPoint y: 269, distance: 78.5
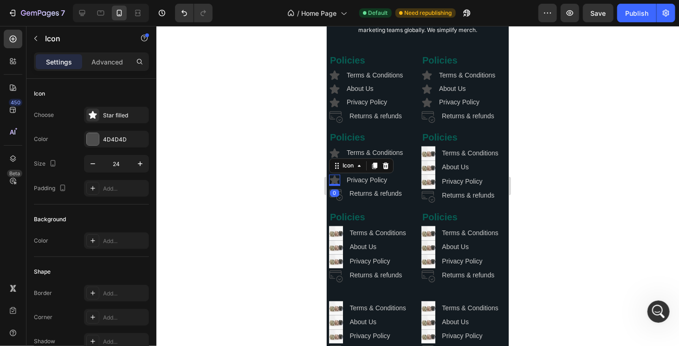
click at [546, 213] on div at bounding box center [417, 186] width 523 height 320
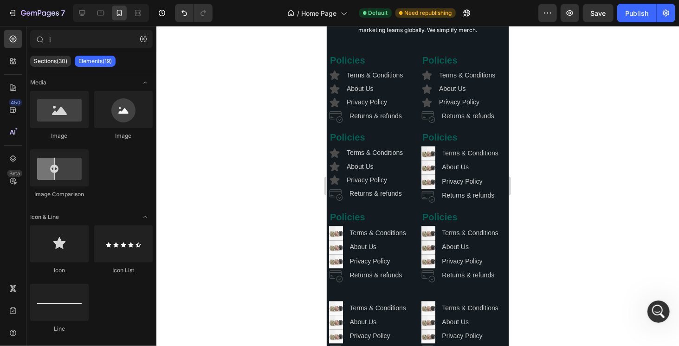
click at [540, 211] on div at bounding box center [417, 186] width 523 height 320
click at [428, 160] on img at bounding box center [428, 153] width 14 height 14
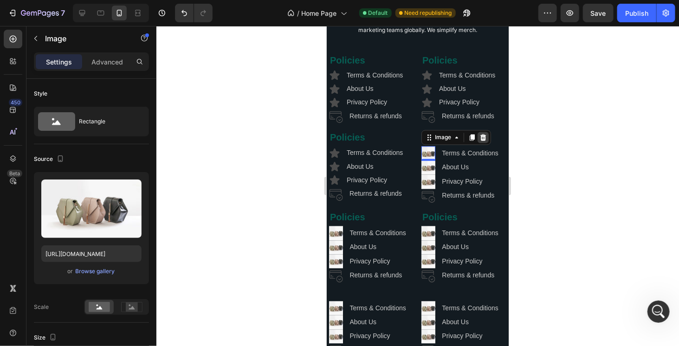
click at [479, 141] on icon at bounding box center [482, 137] width 7 height 7
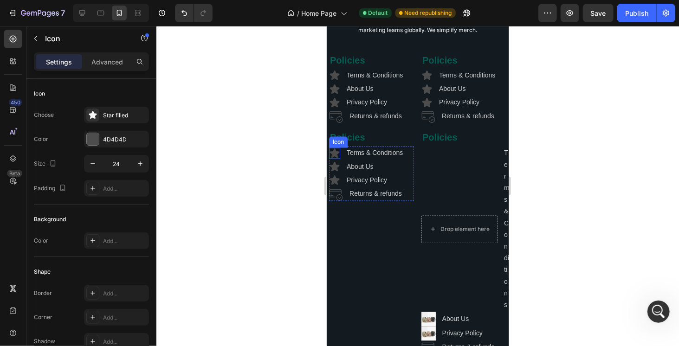
click at [335, 158] on icon at bounding box center [335, 153] width 10 height 9
click at [374, 142] on icon at bounding box center [374, 139] width 5 height 7
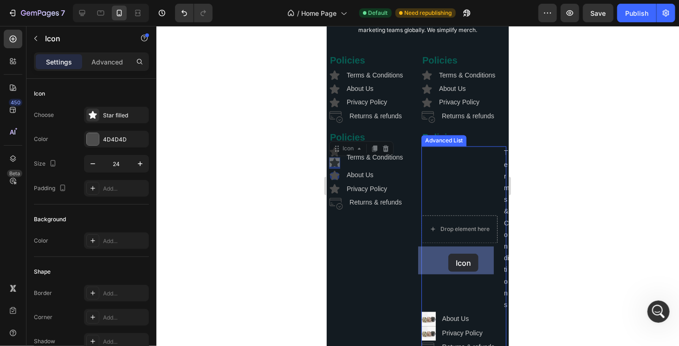
drag, startPoint x: 339, startPoint y: 179, endPoint x: 448, endPoint y: 254, distance: 132.0
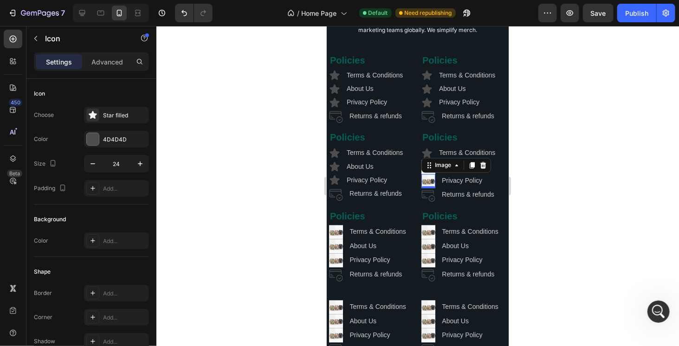
click at [424, 188] on div "Image 0" at bounding box center [428, 181] width 14 height 14
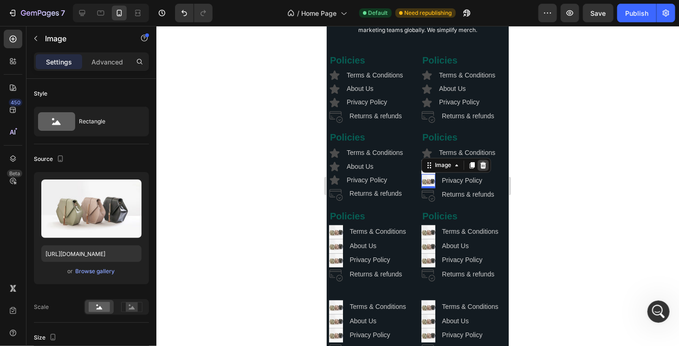
click at [480, 169] on icon at bounding box center [483, 165] width 6 height 7
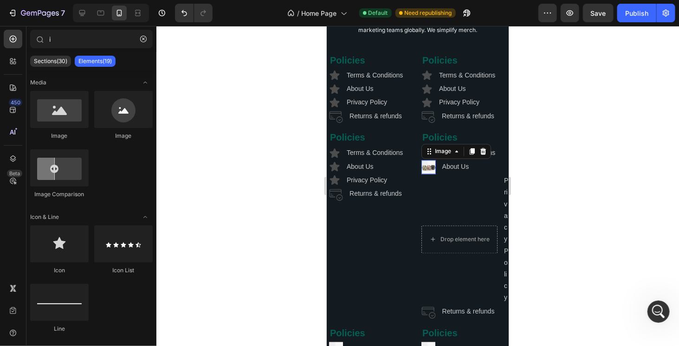
click at [427, 175] on img at bounding box center [428, 167] width 14 height 14
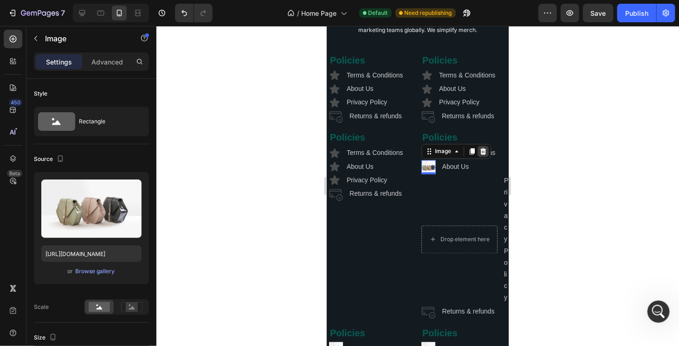
click at [479, 155] on icon at bounding box center [482, 151] width 7 height 7
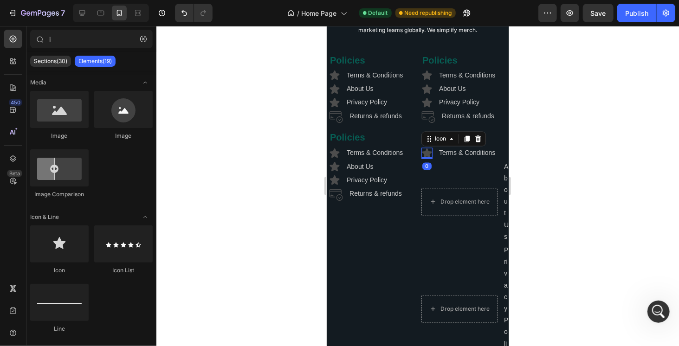
click at [423, 158] on icon at bounding box center [427, 153] width 10 height 9
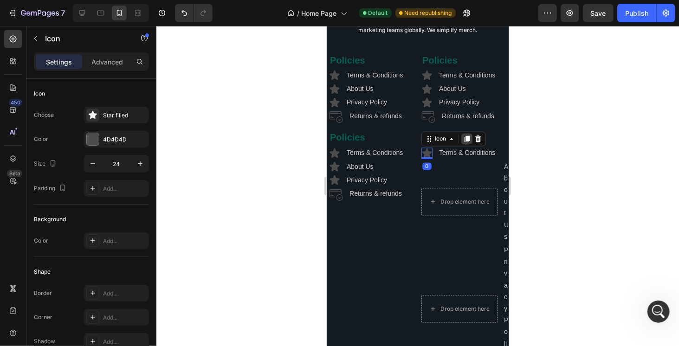
click at [464, 142] on icon at bounding box center [466, 139] width 5 height 7
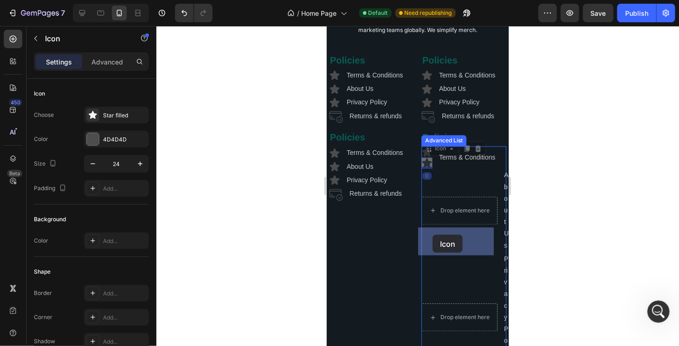
drag, startPoint x: 425, startPoint y: 179, endPoint x: 430, endPoint y: 230, distance: 51.3
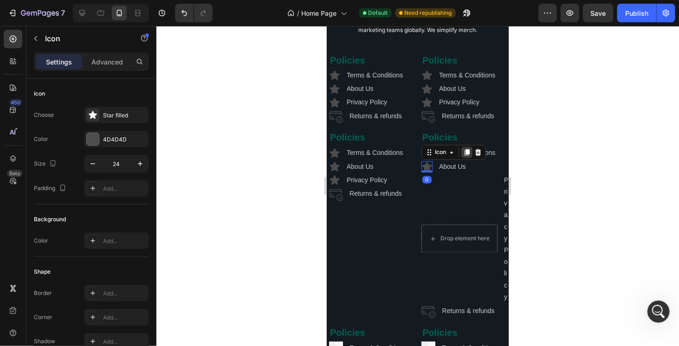
click at [464, 156] on icon at bounding box center [466, 152] width 5 height 7
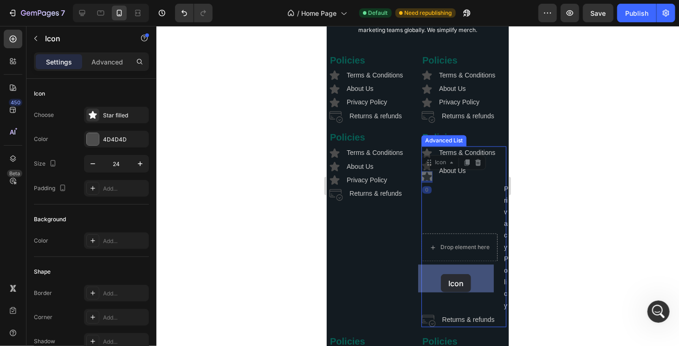
drag, startPoint x: 423, startPoint y: 189, endPoint x: 441, endPoint y: 274, distance: 86.9
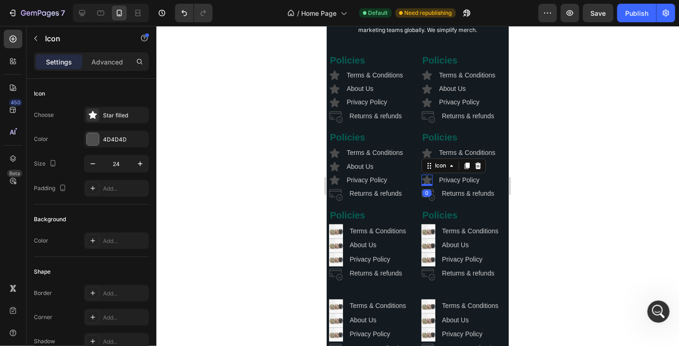
click at [544, 235] on div at bounding box center [417, 186] width 523 height 320
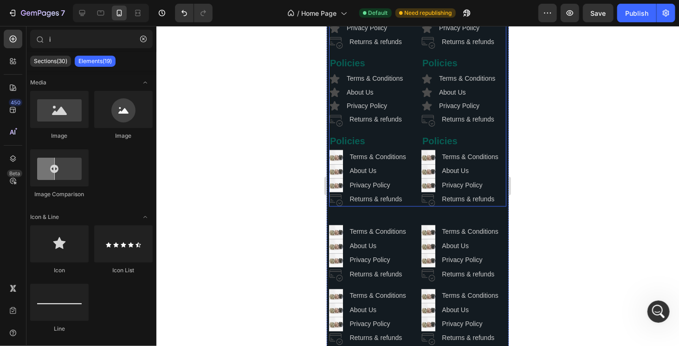
scroll to position [2426, 0]
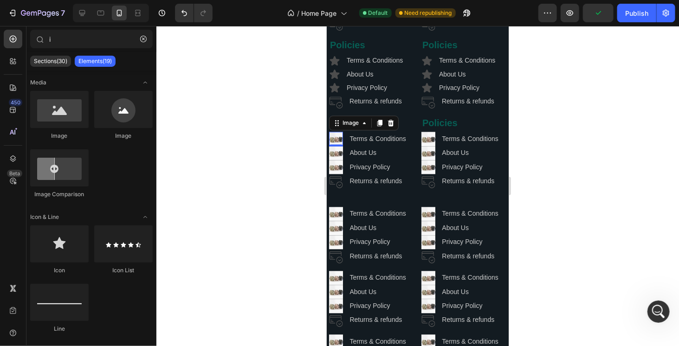
click at [337, 145] on img at bounding box center [336, 138] width 14 height 14
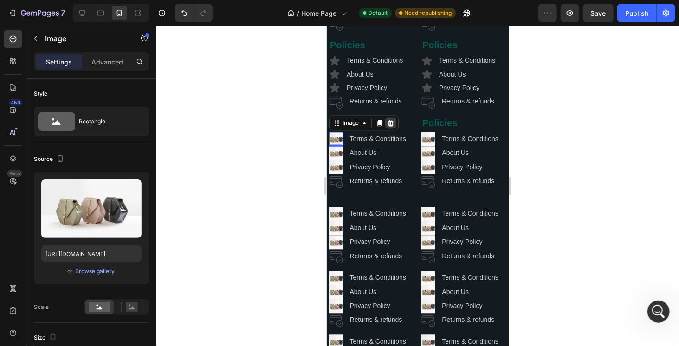
click at [389, 126] on icon at bounding box center [391, 122] width 6 height 7
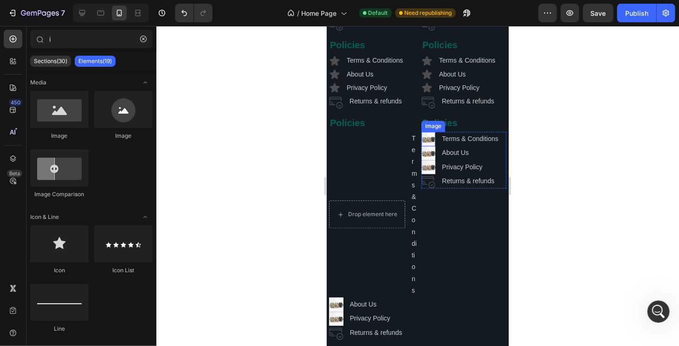
click at [425, 145] on img at bounding box center [428, 138] width 14 height 14
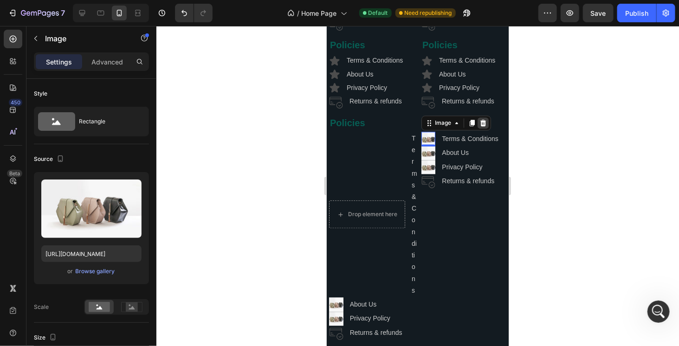
click at [479, 126] on icon at bounding box center [482, 122] width 7 height 7
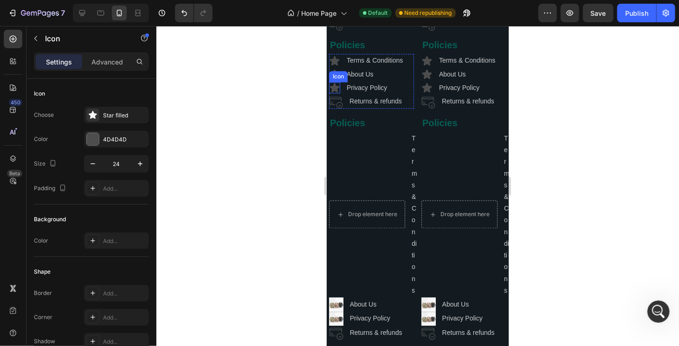
click at [333, 92] on icon at bounding box center [335, 87] width 10 height 9
click at [373, 78] on div at bounding box center [374, 72] width 11 height 11
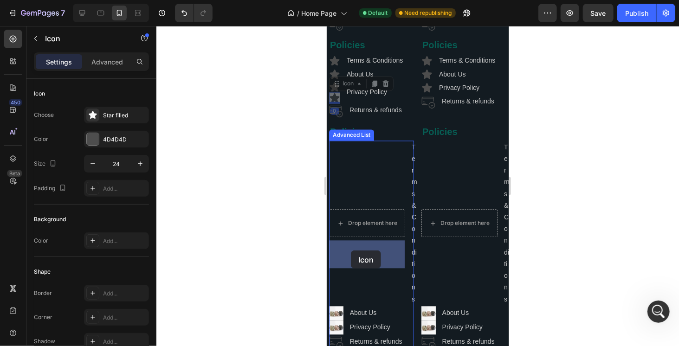
drag, startPoint x: 337, startPoint y: 115, endPoint x: 349, endPoint y: 247, distance: 132.9
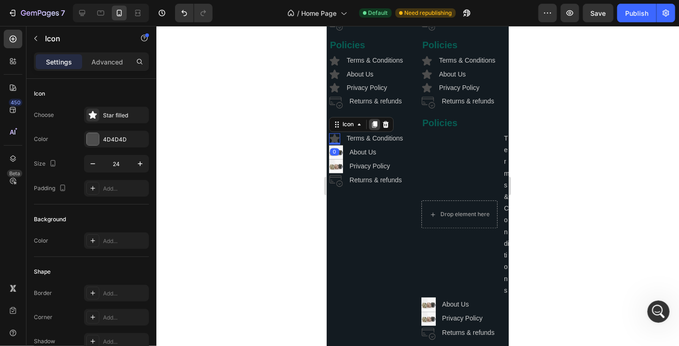
click at [375, 127] on icon at bounding box center [374, 124] width 5 height 7
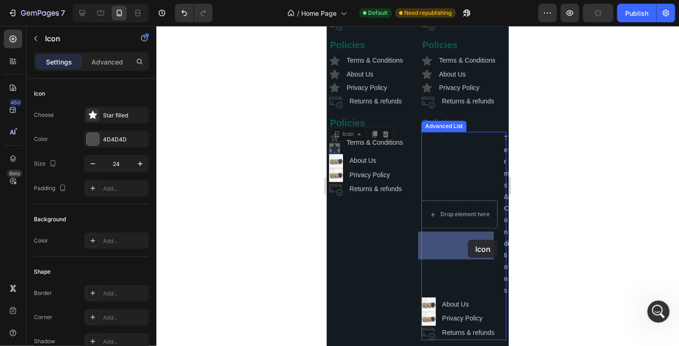
drag, startPoint x: 339, startPoint y: 167, endPoint x: 468, endPoint y: 240, distance: 148.3
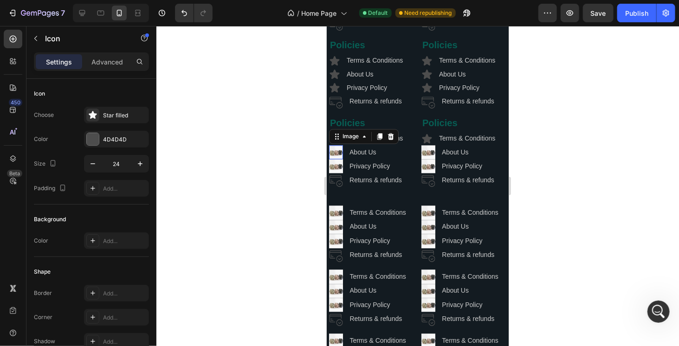
click at [336, 159] on img at bounding box center [336, 152] width 14 height 14
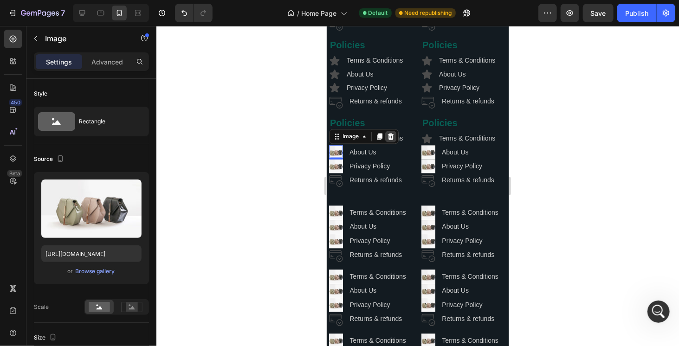
click at [390, 140] on icon at bounding box center [390, 135] width 7 height 7
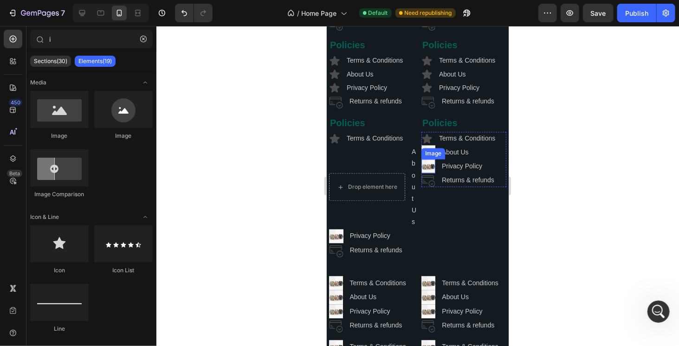
click at [425, 157] on div "Image" at bounding box center [433, 153] width 20 height 8
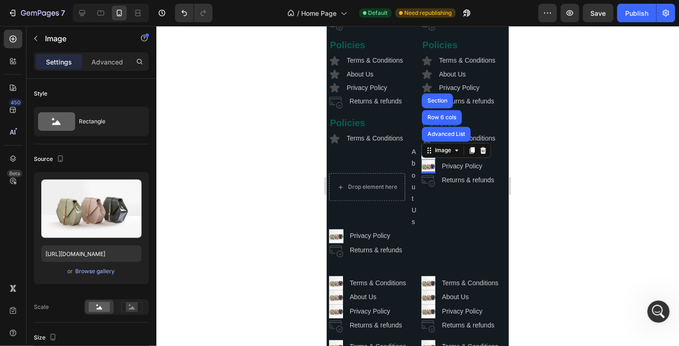
click at [424, 173] on img at bounding box center [428, 166] width 14 height 14
click at [479, 154] on icon at bounding box center [482, 149] width 7 height 7
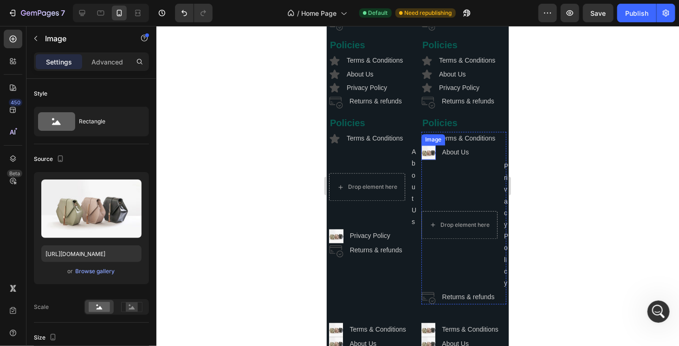
click at [424, 159] on img at bounding box center [428, 152] width 14 height 14
click at [480, 139] on icon at bounding box center [483, 136] width 6 height 7
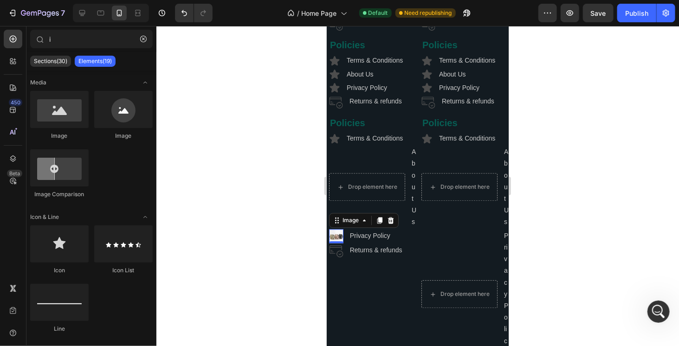
click at [337, 243] on img at bounding box center [336, 236] width 14 height 14
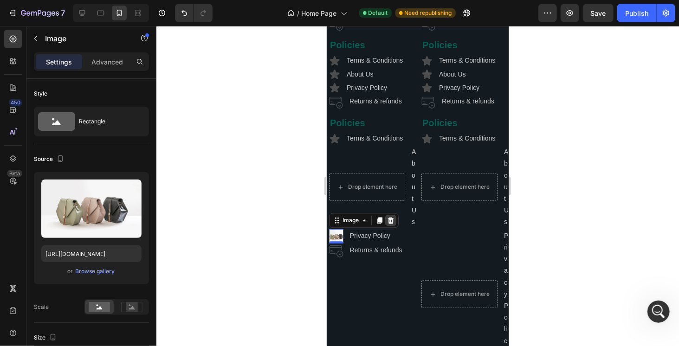
click at [391, 223] on icon at bounding box center [391, 220] width 6 height 7
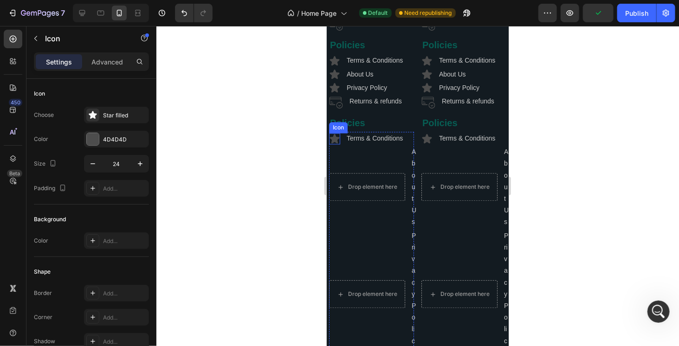
click at [332, 143] on icon at bounding box center [335, 137] width 10 height 9
click at [376, 130] on div at bounding box center [374, 123] width 11 height 11
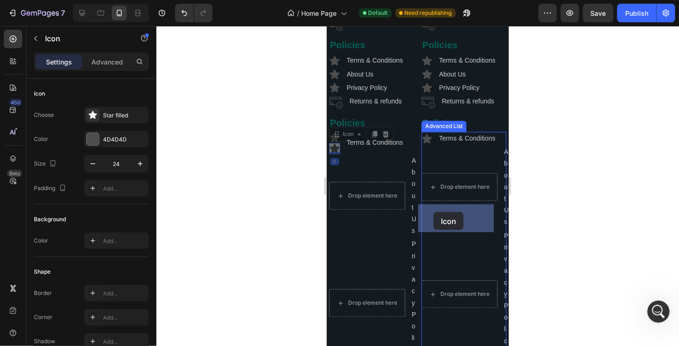
drag, startPoint x: 335, startPoint y: 163, endPoint x: 433, endPoint y: 212, distance: 109.7
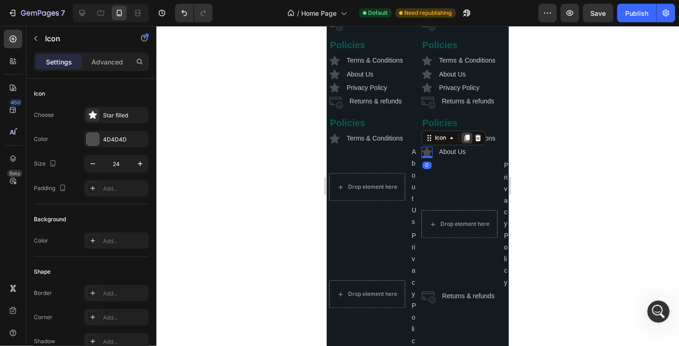
click at [465, 141] on icon at bounding box center [466, 137] width 5 height 7
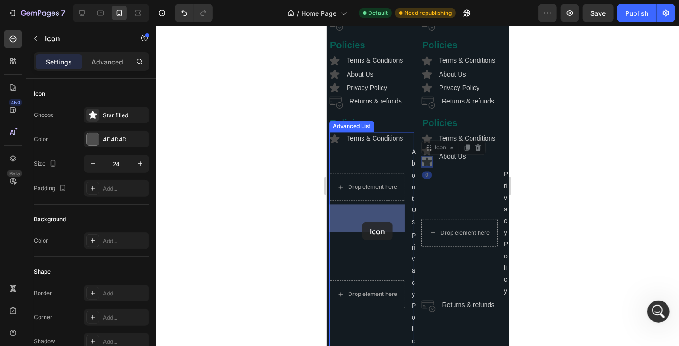
drag, startPoint x: 424, startPoint y: 180, endPoint x: 362, endPoint y: 222, distance: 74.2
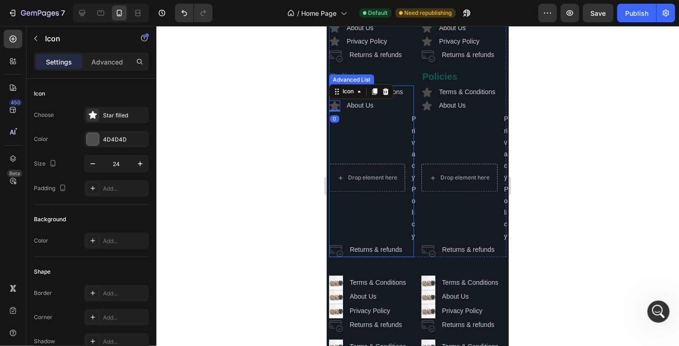
scroll to position [2473, 0]
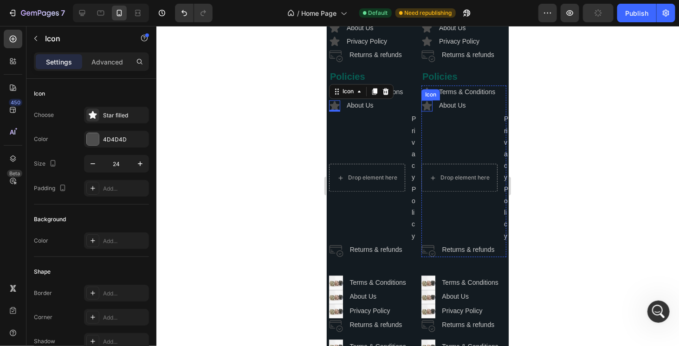
click at [424, 111] on div "Icon" at bounding box center [426, 105] width 11 height 11
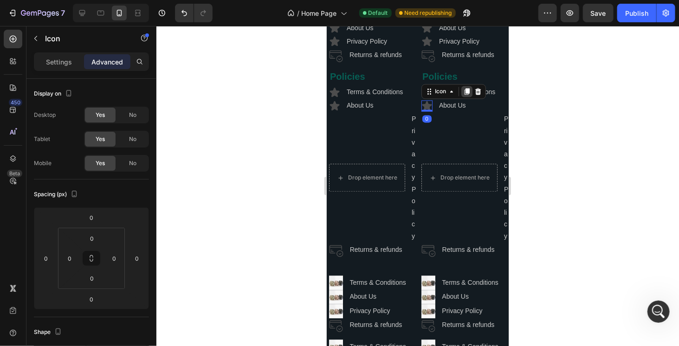
click at [464, 94] on icon at bounding box center [466, 91] width 5 height 7
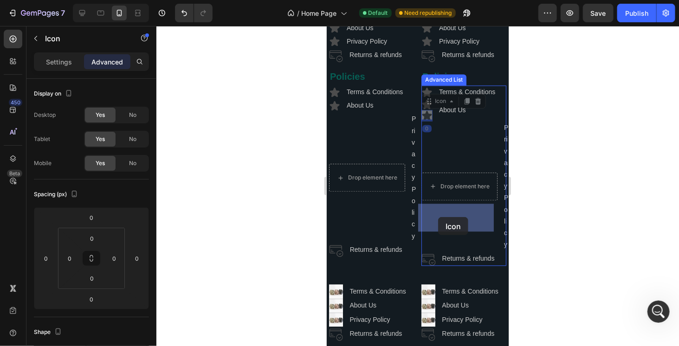
drag, startPoint x: 426, startPoint y: 135, endPoint x: 437, endPoint y: 216, distance: 82.0
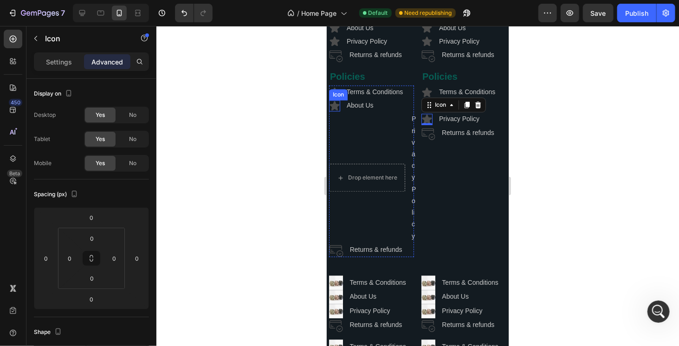
click at [336, 110] on icon at bounding box center [335, 104] width 10 height 9
click at [376, 94] on icon at bounding box center [374, 91] width 5 height 7
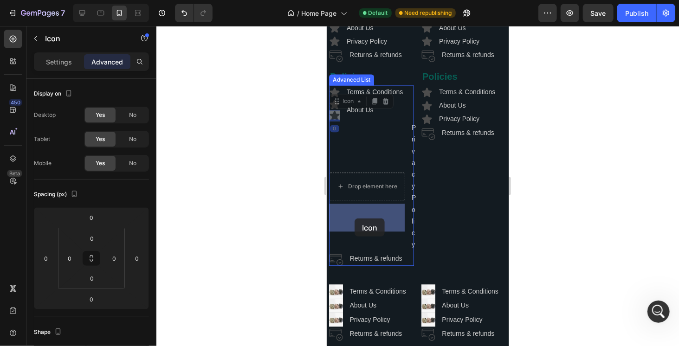
drag, startPoint x: 337, startPoint y: 134, endPoint x: 354, endPoint y: 218, distance: 86.3
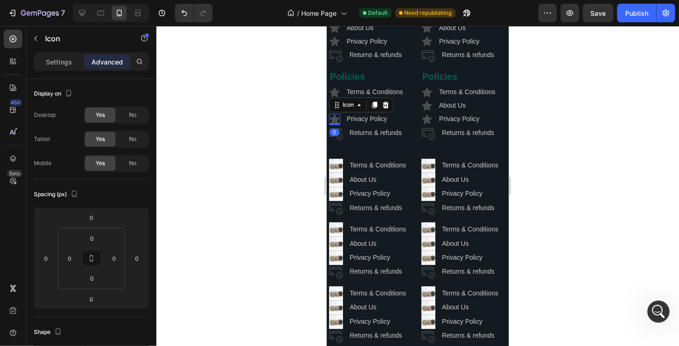
click at [533, 204] on div at bounding box center [417, 186] width 523 height 320
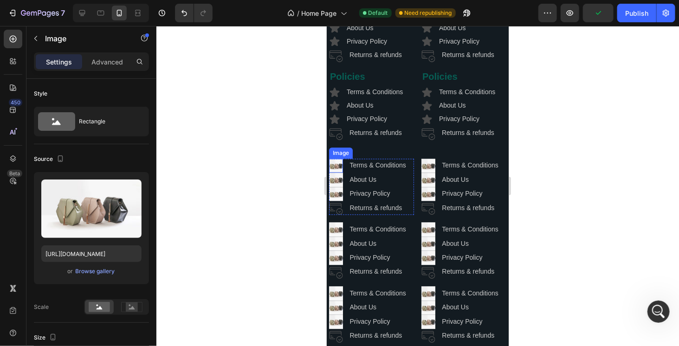
click at [339, 172] on img at bounding box center [336, 165] width 14 height 14
click at [391, 153] on icon at bounding box center [391, 149] width 6 height 7
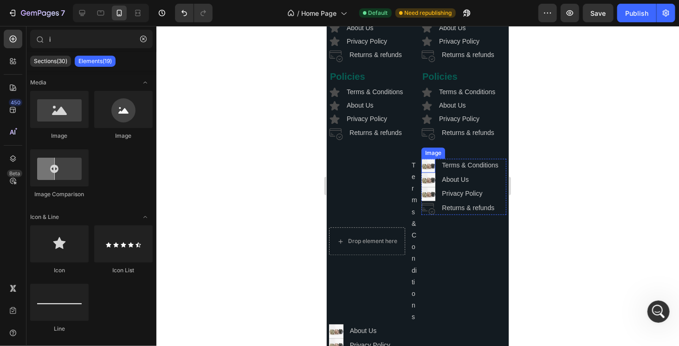
click at [426, 172] on img at bounding box center [428, 165] width 14 height 14
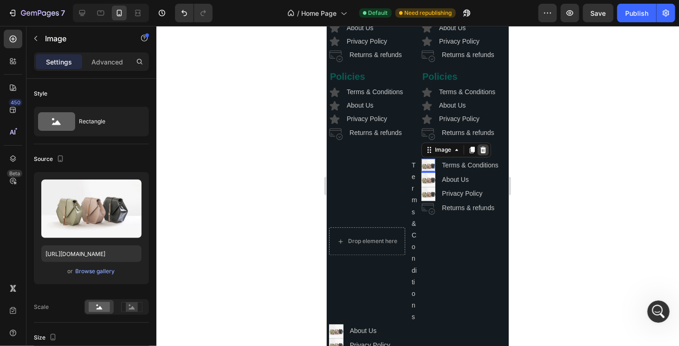
click at [480, 153] on icon at bounding box center [483, 149] width 6 height 7
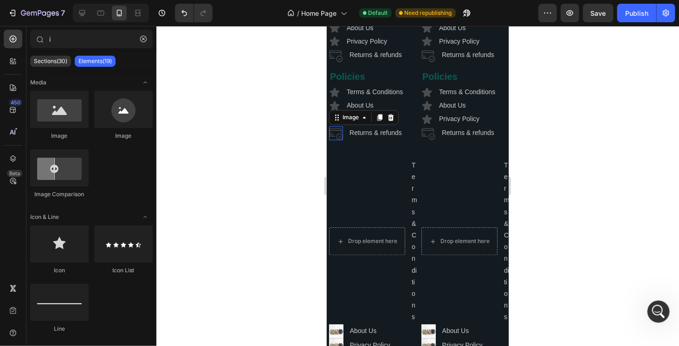
click at [334, 140] on img at bounding box center [336, 133] width 14 height 14
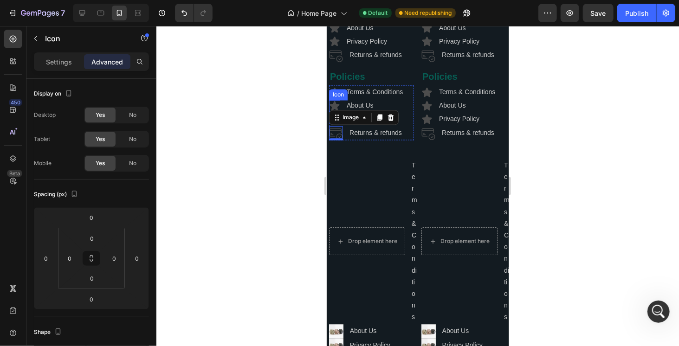
click at [335, 110] on icon at bounding box center [335, 104] width 10 height 9
click at [374, 94] on icon at bounding box center [374, 91] width 5 height 7
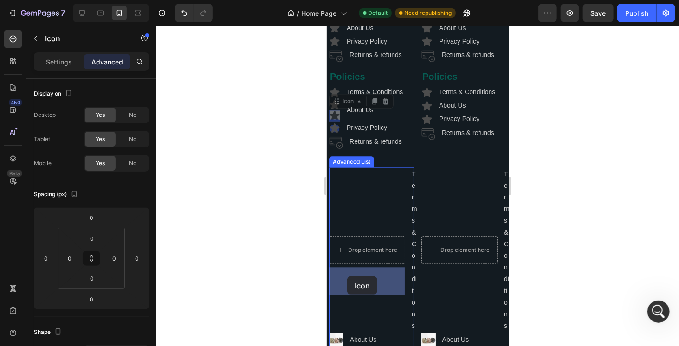
drag, startPoint x: 334, startPoint y: 134, endPoint x: 347, endPoint y: 276, distance: 143.2
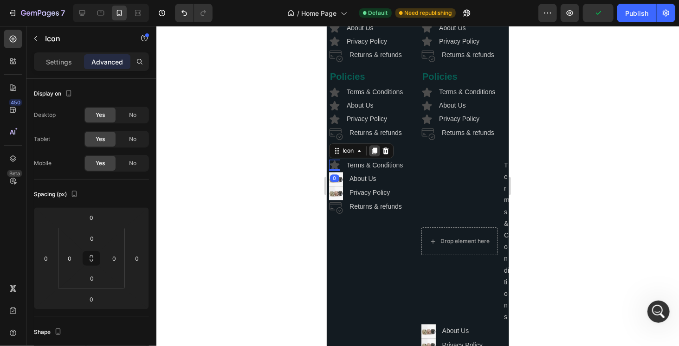
click at [377, 154] on icon at bounding box center [374, 151] width 5 height 7
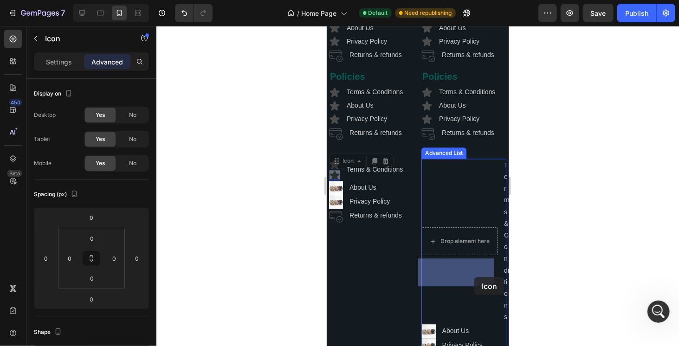
drag, startPoint x: 337, startPoint y: 191, endPoint x: 474, endPoint y: 277, distance: 161.7
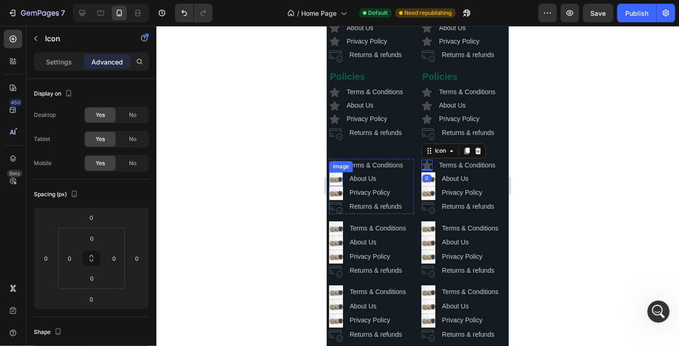
click at [333, 186] on img at bounding box center [336, 179] width 14 height 14
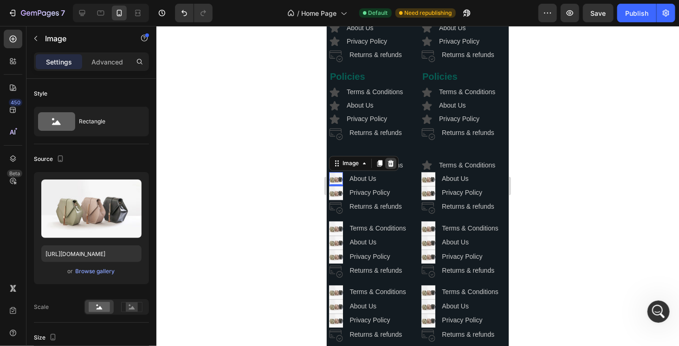
click at [388, 167] on icon at bounding box center [390, 162] width 7 height 7
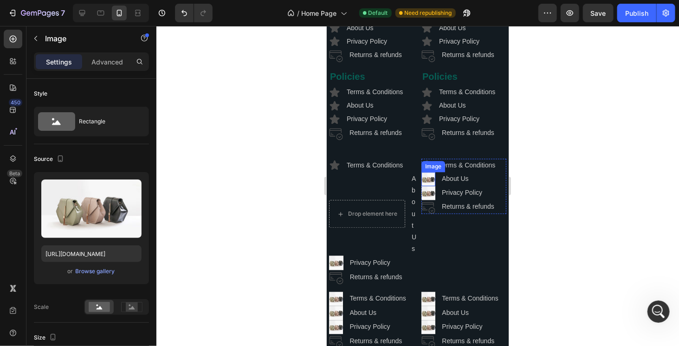
click at [423, 186] on img at bounding box center [428, 179] width 14 height 14
click at [480, 166] on icon at bounding box center [483, 163] width 6 height 7
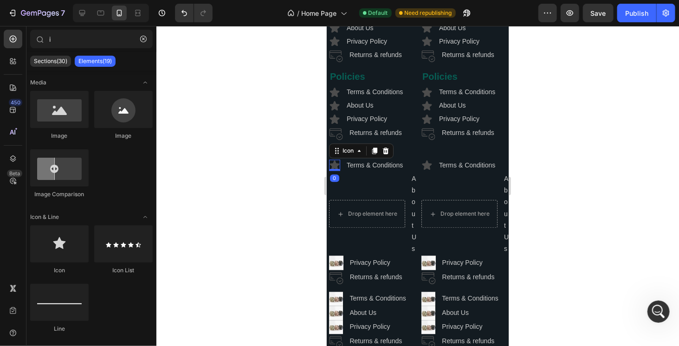
click at [335, 170] on icon at bounding box center [335, 164] width 10 height 9
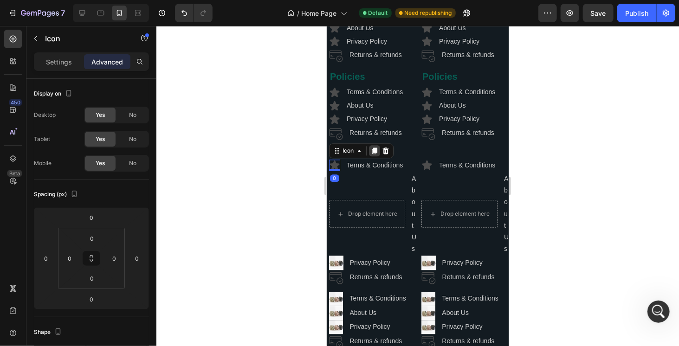
click at [374, 154] on icon at bounding box center [374, 151] width 5 height 7
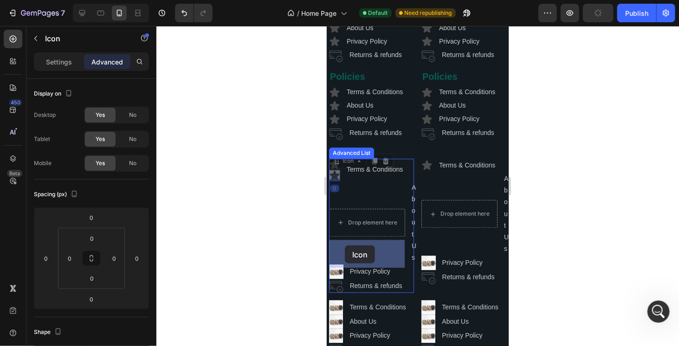
drag, startPoint x: 336, startPoint y: 191, endPoint x: 345, endPoint y: 245, distance: 54.5
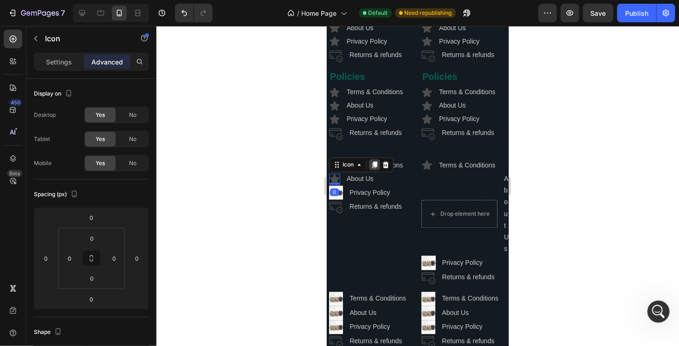
click at [375, 168] on icon at bounding box center [374, 164] width 5 height 7
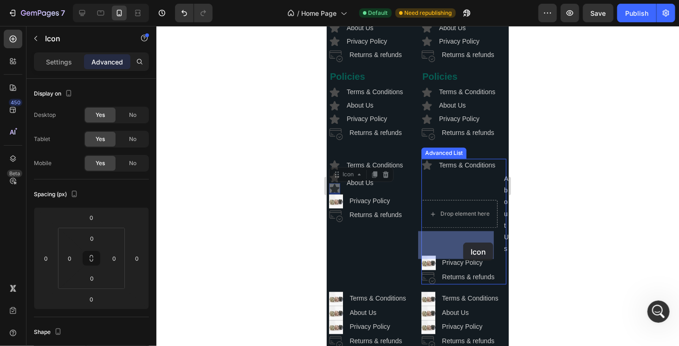
drag, startPoint x: 338, startPoint y: 204, endPoint x: 463, endPoint y: 242, distance: 131.0
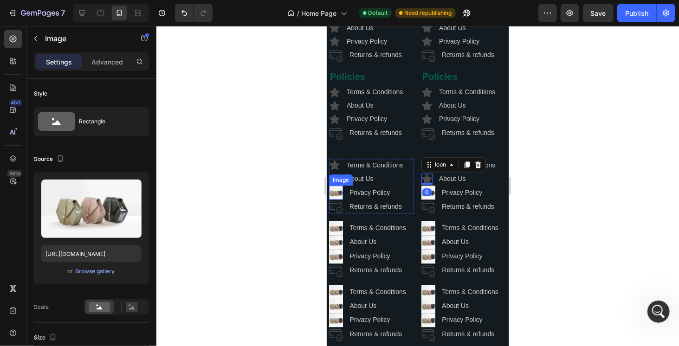
click at [335, 199] on img at bounding box center [336, 192] width 14 height 14
click at [389, 180] on icon at bounding box center [391, 176] width 6 height 7
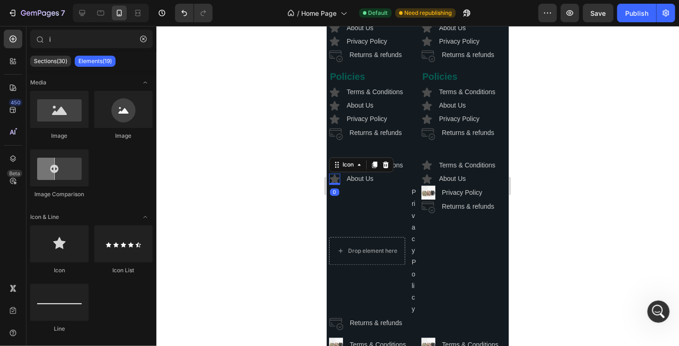
click at [334, 184] on div "Icon 0" at bounding box center [334, 178] width 11 height 11
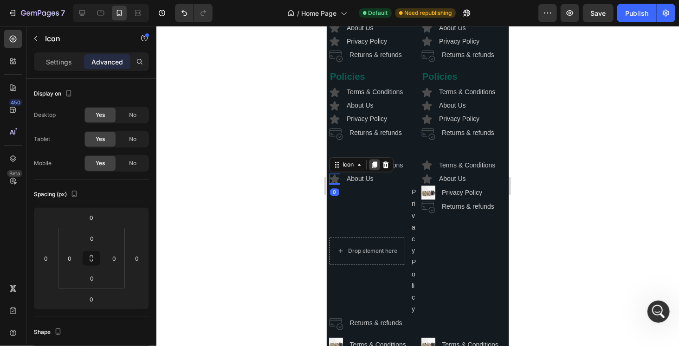
click at [372, 168] on icon at bounding box center [374, 164] width 7 height 7
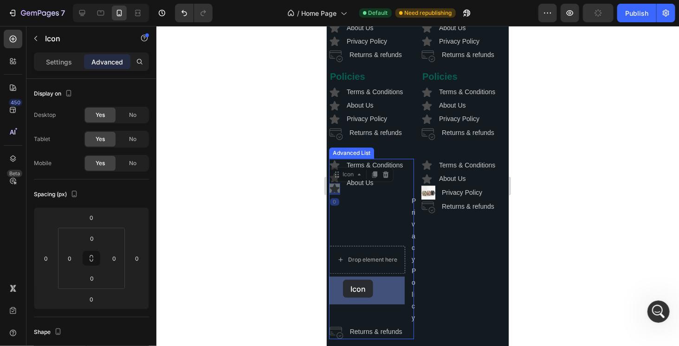
drag, startPoint x: 337, startPoint y: 209, endPoint x: 343, endPoint y: 280, distance: 71.3
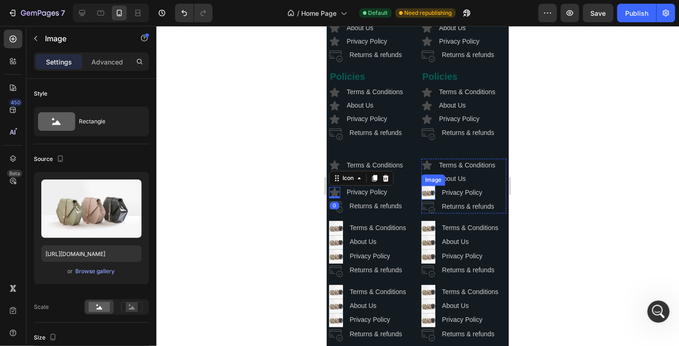
click at [428, 199] on img at bounding box center [428, 192] width 14 height 14
click at [480, 180] on icon at bounding box center [483, 176] width 6 height 7
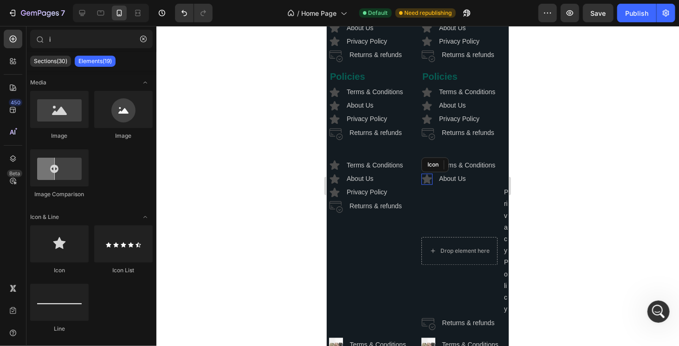
click at [425, 183] on icon at bounding box center [427, 178] width 10 height 9
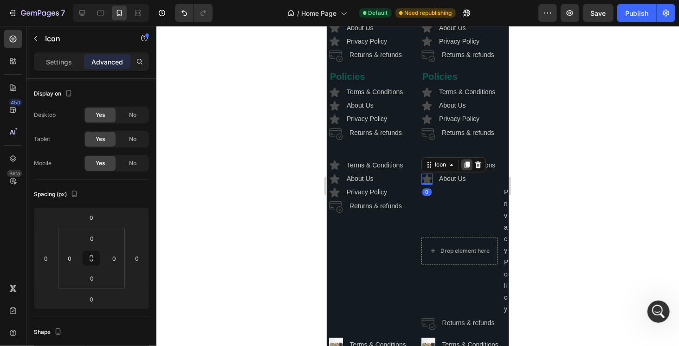
click at [463, 168] on icon at bounding box center [466, 164] width 7 height 7
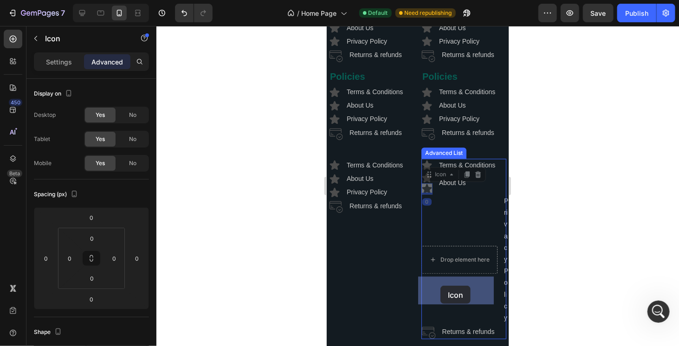
drag, startPoint x: 427, startPoint y: 206, endPoint x: 440, endPoint y: 286, distance: 80.5
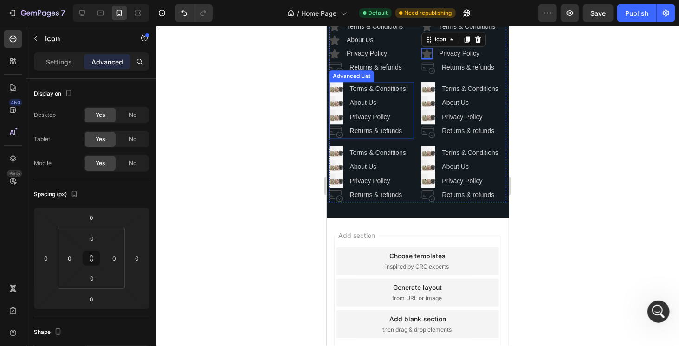
scroll to position [2612, 0]
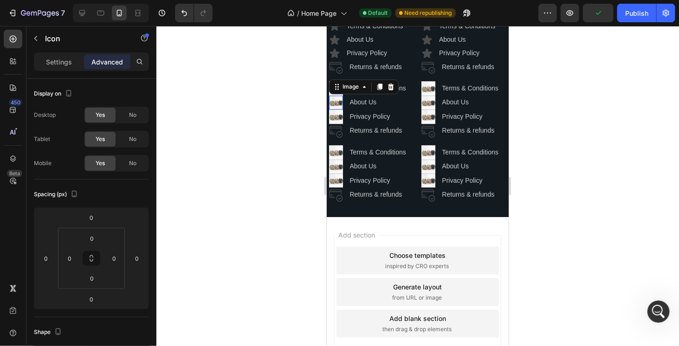
click at [339, 109] on img at bounding box center [336, 102] width 14 height 14
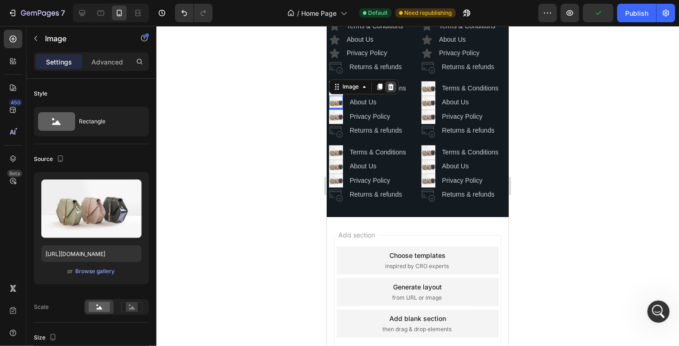
click at [392, 90] on icon at bounding box center [391, 86] width 6 height 7
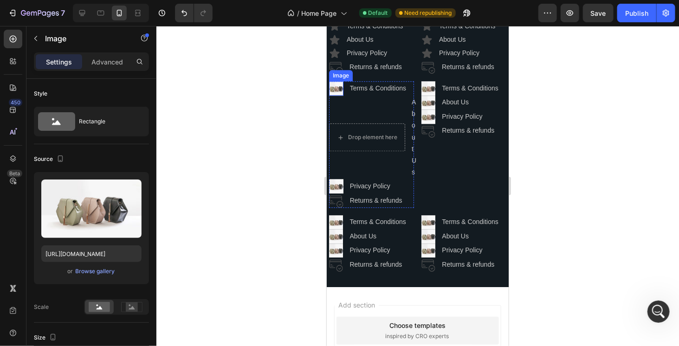
click at [339, 95] on div "Image" at bounding box center [336, 88] width 14 height 14
click at [389, 75] on icon at bounding box center [391, 72] width 6 height 7
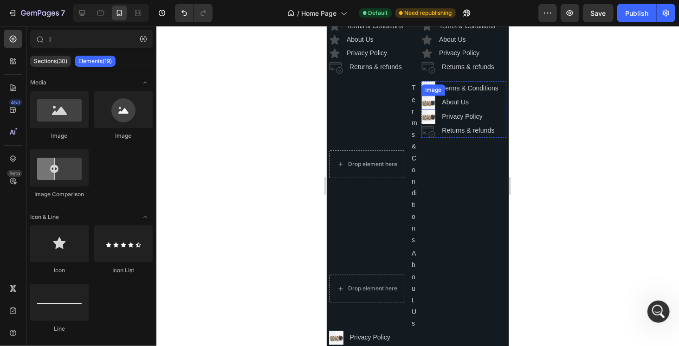
click at [428, 95] on div "Image" at bounding box center [433, 89] width 24 height 11
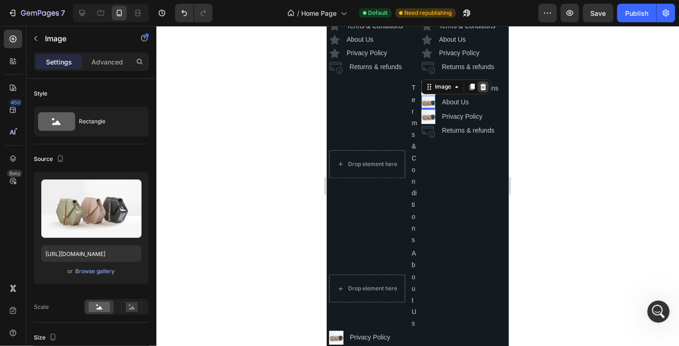
click at [480, 90] on icon at bounding box center [483, 86] width 6 height 7
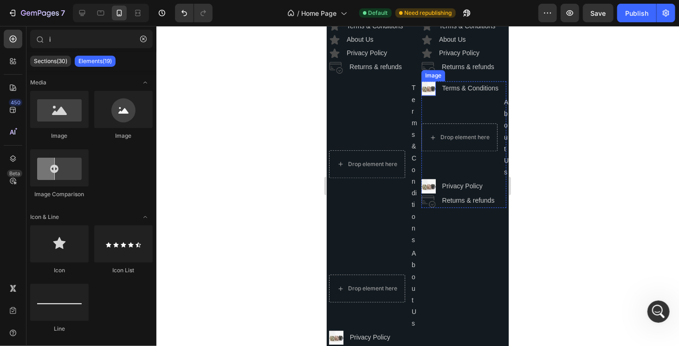
click at [426, 95] on img at bounding box center [428, 88] width 14 height 14
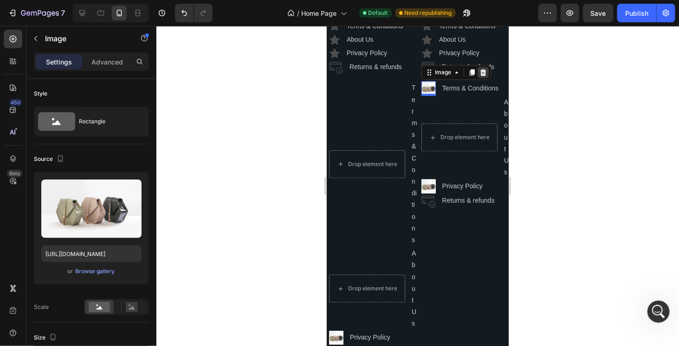
click at [480, 75] on icon at bounding box center [483, 72] width 6 height 7
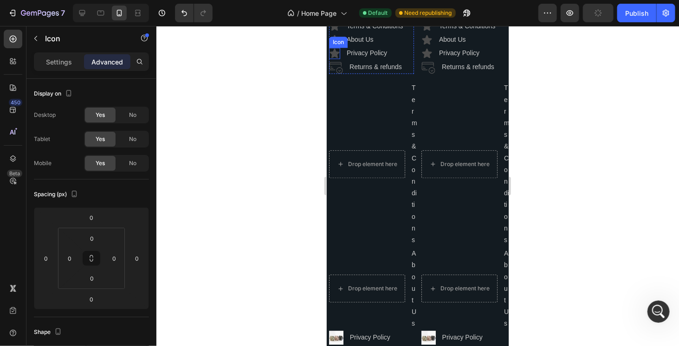
click at [336, 42] on div "Icon" at bounding box center [338, 42] width 15 height 0
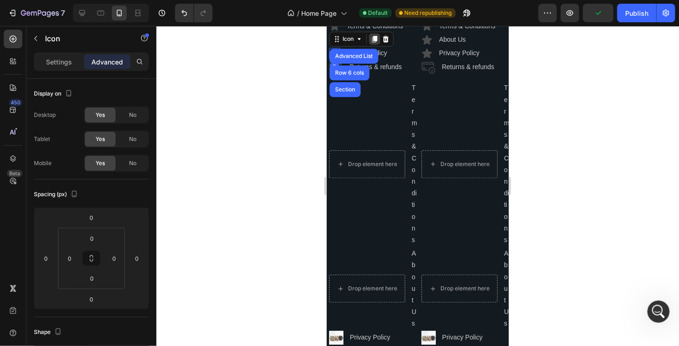
click at [374, 42] on icon at bounding box center [374, 38] width 7 height 7
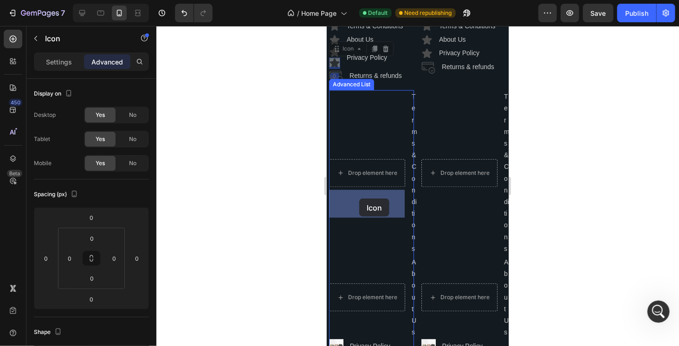
drag, startPoint x: 338, startPoint y: 79, endPoint x: 359, endPoint y: 199, distance: 121.2
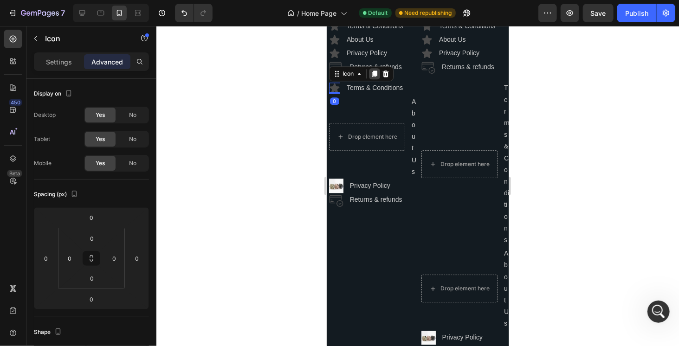
click at [374, 77] on icon at bounding box center [374, 73] width 5 height 7
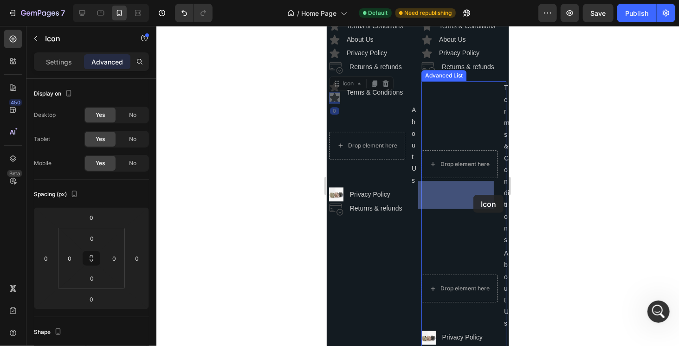
drag, startPoint x: 337, startPoint y: 113, endPoint x: 473, endPoint y: 195, distance: 158.5
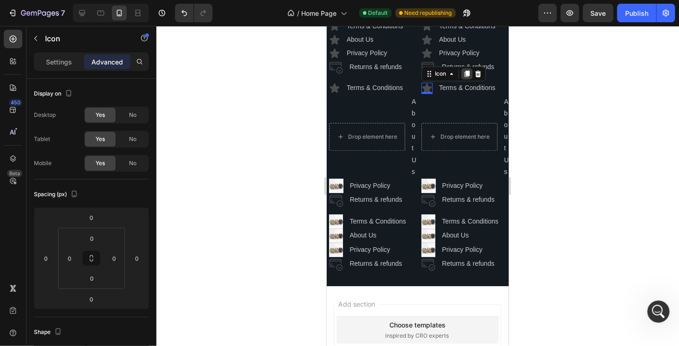
click at [464, 77] on icon at bounding box center [466, 73] width 5 height 7
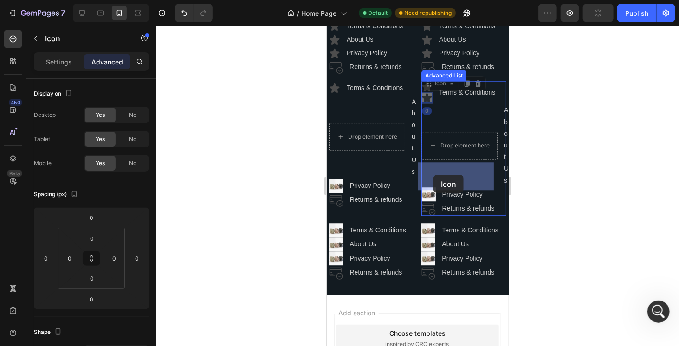
drag, startPoint x: 428, startPoint y: 124, endPoint x: 433, endPoint y: 175, distance: 50.4
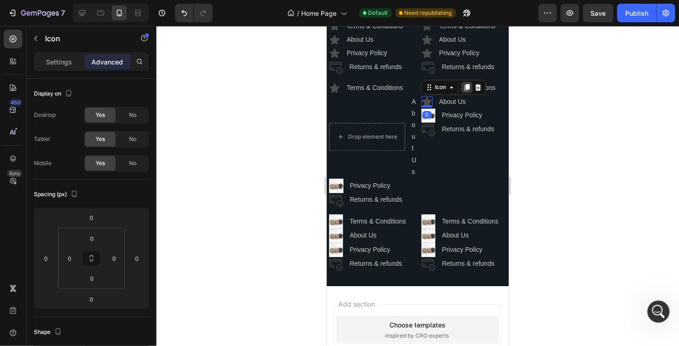
click at [464, 90] on icon at bounding box center [466, 87] width 5 height 7
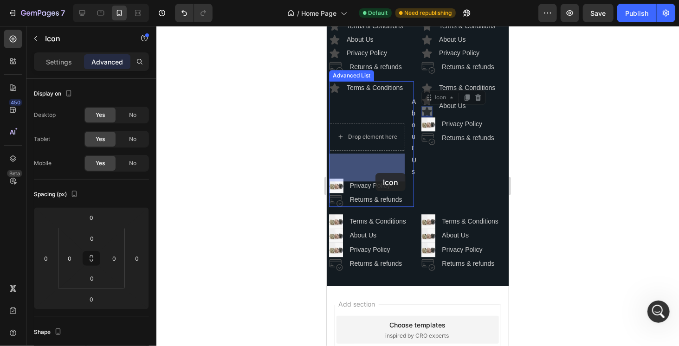
drag, startPoint x: 426, startPoint y: 128, endPoint x: 375, endPoint y: 173, distance: 68.1
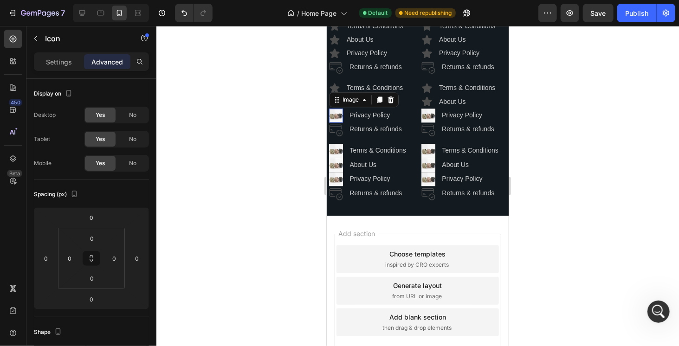
click at [340, 122] on img at bounding box center [336, 115] width 14 height 14
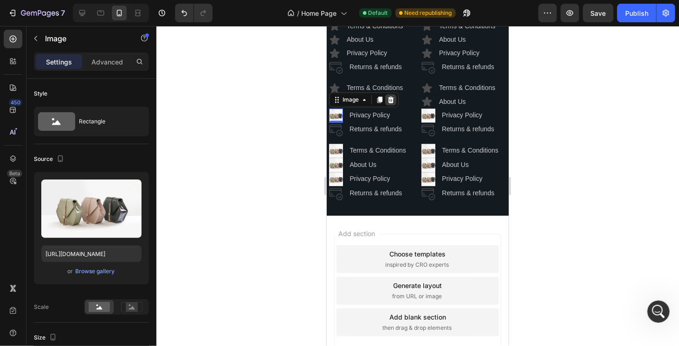
click at [389, 103] on icon at bounding box center [391, 99] width 6 height 7
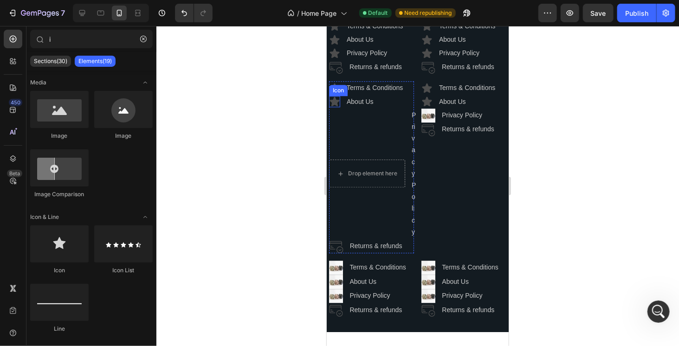
click at [334, 106] on icon at bounding box center [335, 101] width 10 height 9
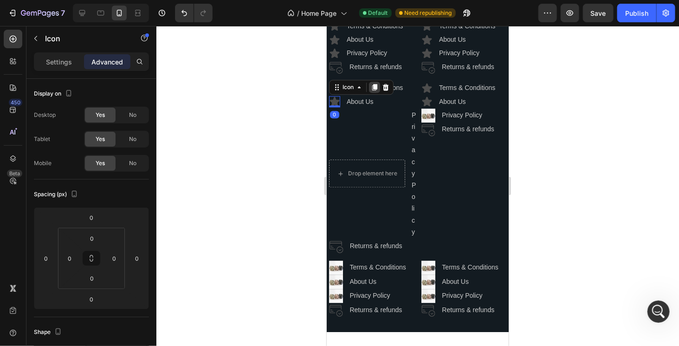
click at [376, 90] on icon at bounding box center [374, 87] width 5 height 7
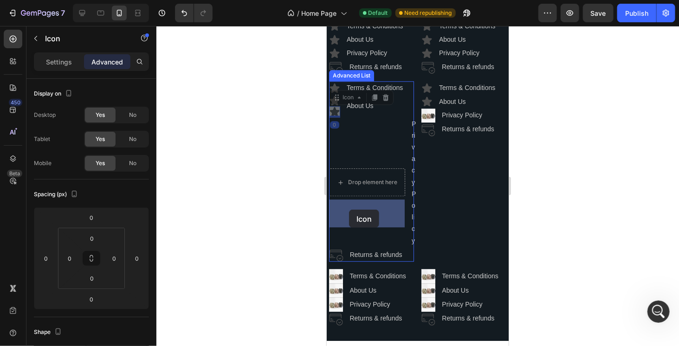
drag, startPoint x: 337, startPoint y: 150, endPoint x: 349, endPoint y: 209, distance: 61.0
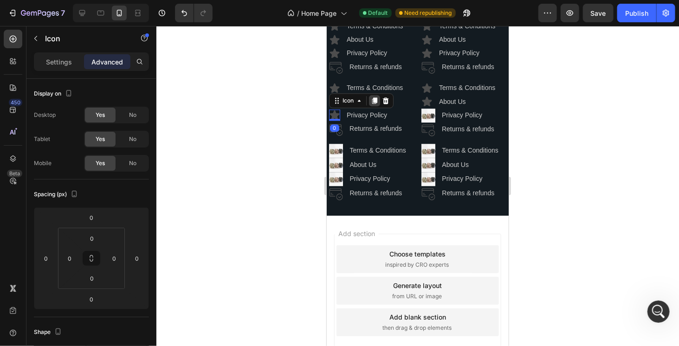
click at [374, 104] on icon at bounding box center [374, 101] width 5 height 7
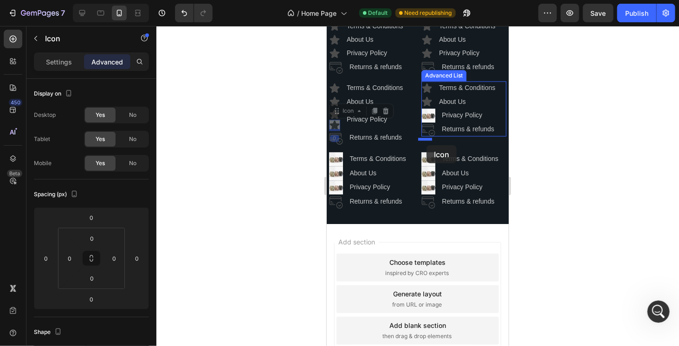
drag, startPoint x: 334, startPoint y: 140, endPoint x: 426, endPoint y: 145, distance: 92.1
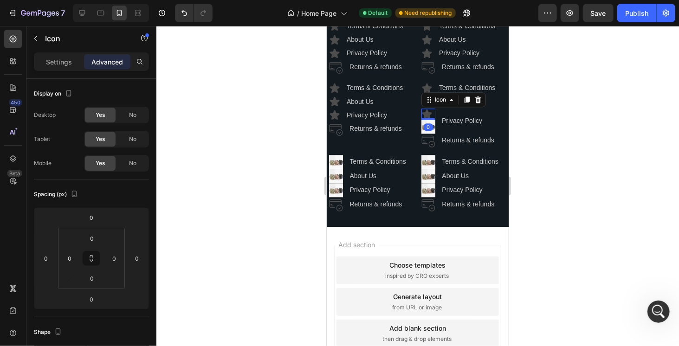
click at [425, 130] on div "0" at bounding box center [428, 126] width 9 height 7
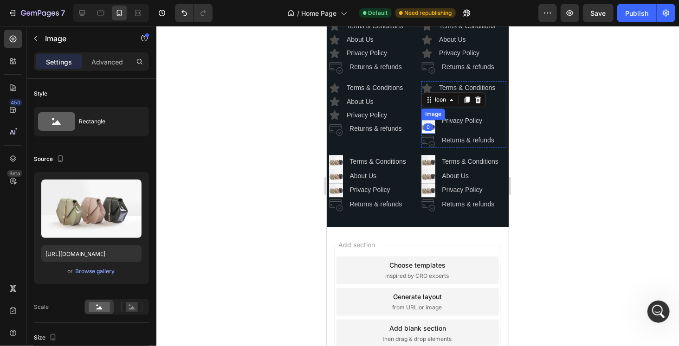
click at [424, 133] on div "Image" at bounding box center [428, 126] width 14 height 14
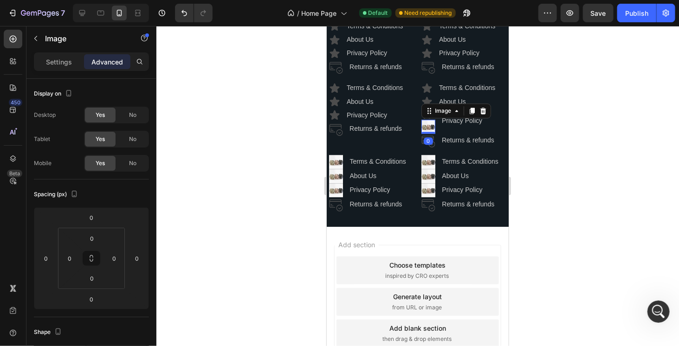
click at [430, 133] on img at bounding box center [428, 126] width 14 height 14
click at [484, 116] on div at bounding box center [482, 110] width 11 height 11
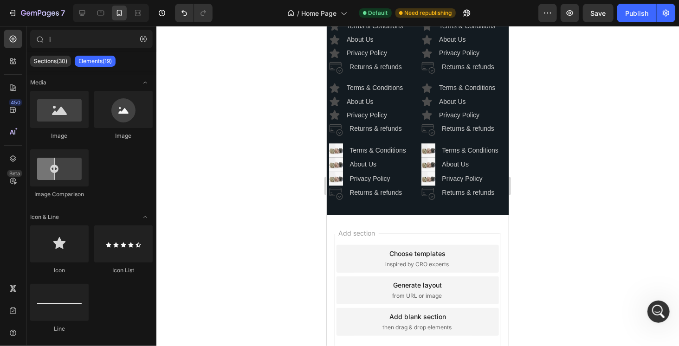
click at [565, 168] on div at bounding box center [417, 186] width 523 height 320
click at [338, 157] on img at bounding box center [336, 150] width 14 height 14
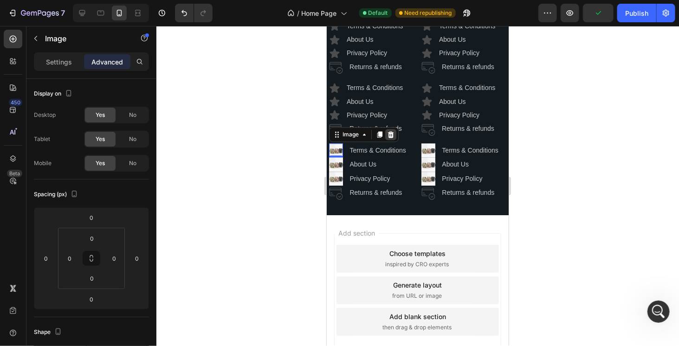
click at [387, 138] on icon at bounding box center [390, 133] width 7 height 7
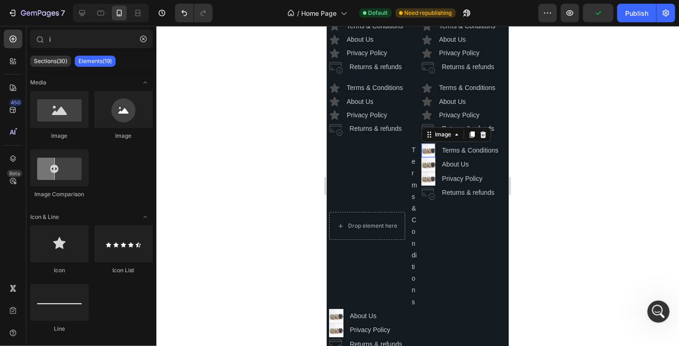
click at [426, 157] on img at bounding box center [428, 150] width 14 height 14
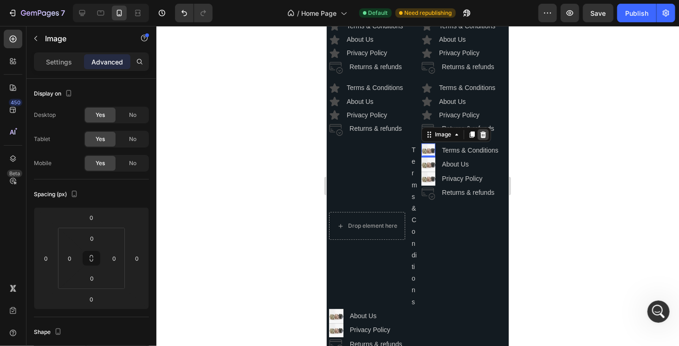
click at [480, 137] on icon at bounding box center [483, 134] width 6 height 7
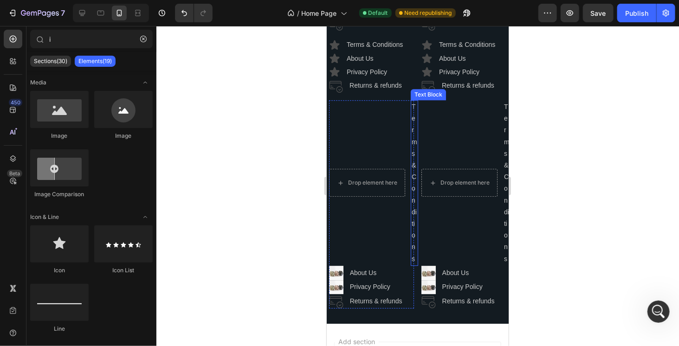
scroll to position [2659, 0]
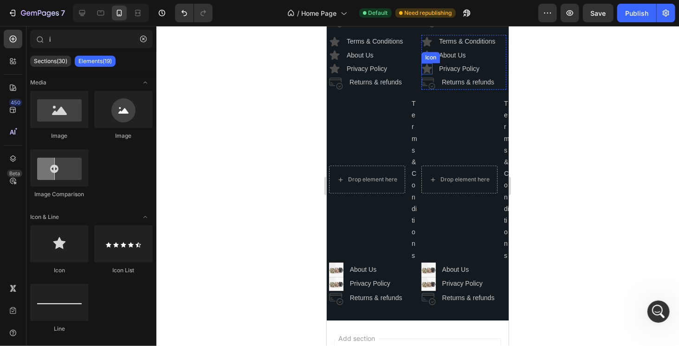
click at [428, 74] on icon at bounding box center [426, 68] width 11 height 11
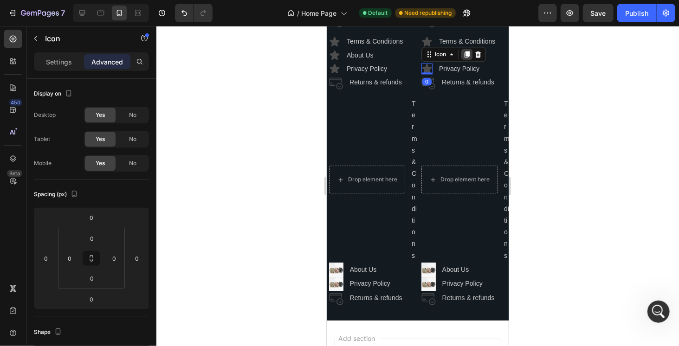
click at [464, 58] on icon at bounding box center [466, 54] width 5 height 7
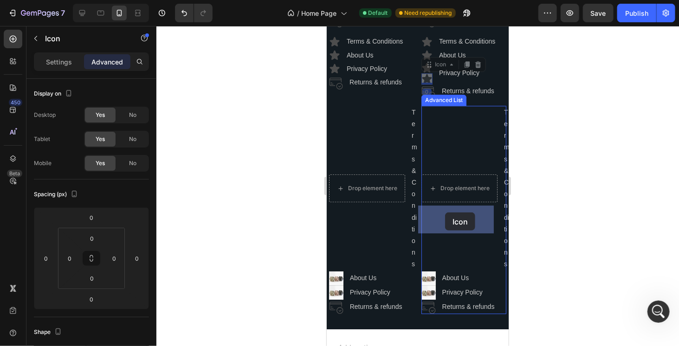
drag, startPoint x: 425, startPoint y: 93, endPoint x: 445, endPoint y: 212, distance: 120.9
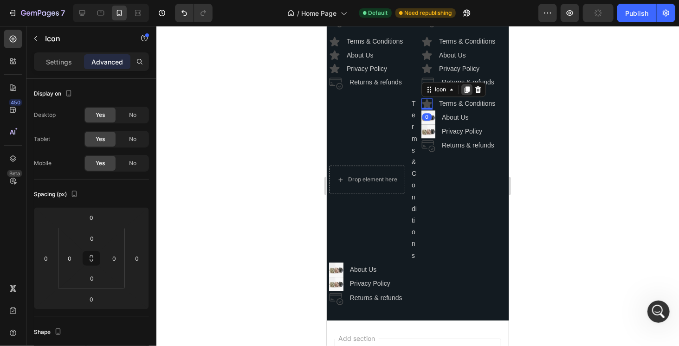
click at [463, 93] on icon at bounding box center [466, 88] width 7 height 7
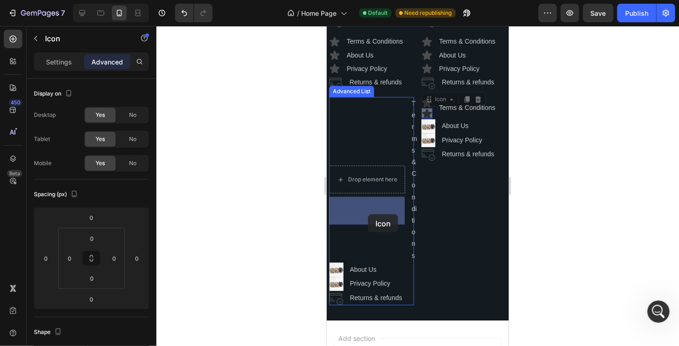
drag, startPoint x: 422, startPoint y: 127, endPoint x: 368, endPoint y: 214, distance: 102.4
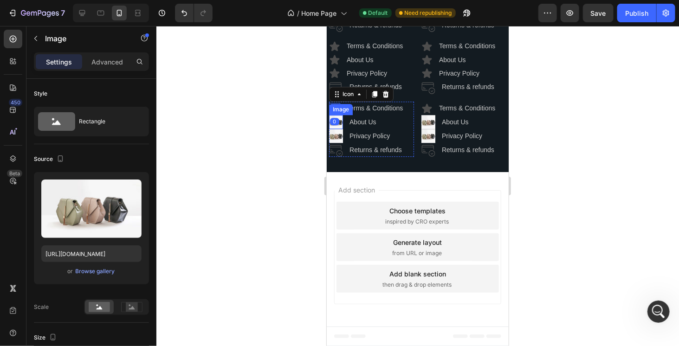
click at [339, 129] on div "Image" at bounding box center [336, 122] width 14 height 14
click at [388, 110] on icon at bounding box center [390, 105] width 7 height 7
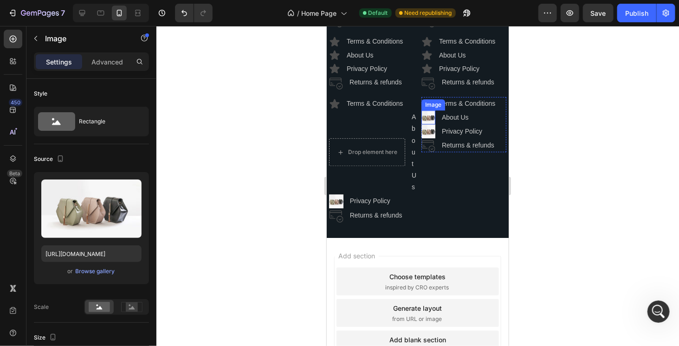
click at [428, 124] on img at bounding box center [428, 117] width 14 height 14
click at [480, 104] on icon at bounding box center [483, 101] width 6 height 7
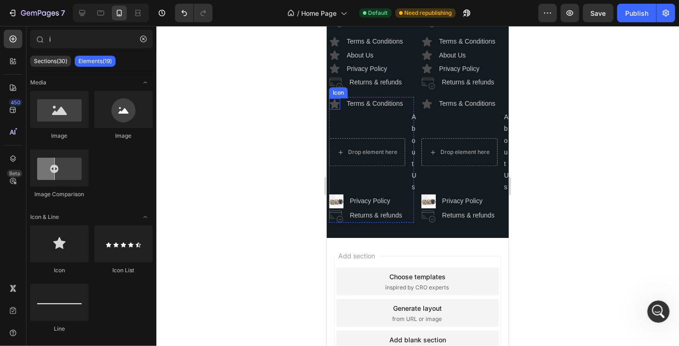
click at [337, 108] on icon at bounding box center [335, 102] width 10 height 9
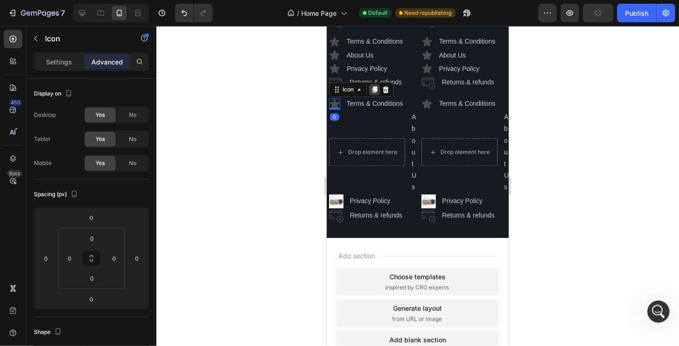
click at [374, 93] on icon at bounding box center [374, 88] width 7 height 7
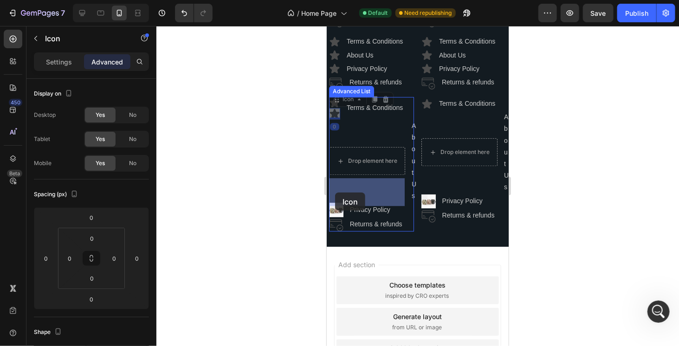
drag, startPoint x: 334, startPoint y: 130, endPoint x: 334, endPoint y: 191, distance: 60.8
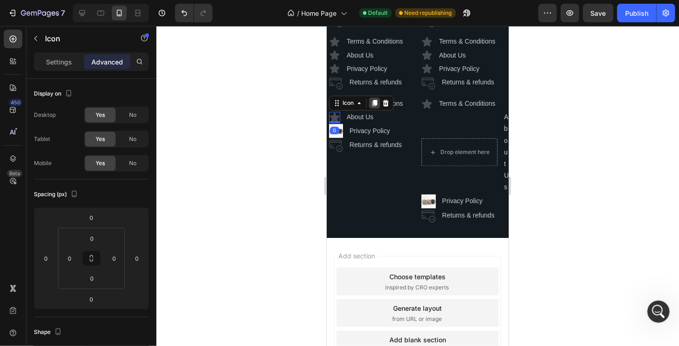
click at [374, 106] on icon at bounding box center [374, 102] width 5 height 7
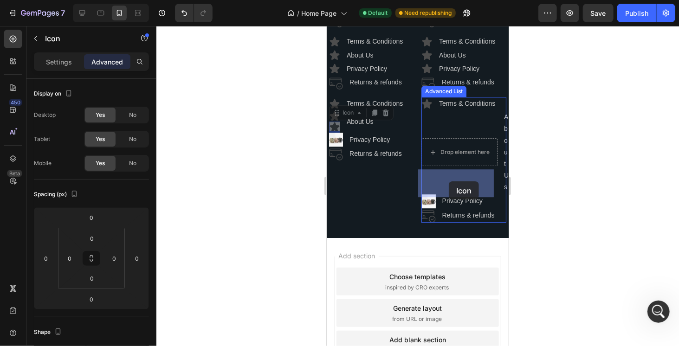
drag, startPoint x: 337, startPoint y: 143, endPoint x: 449, endPoint y: 181, distance: 117.8
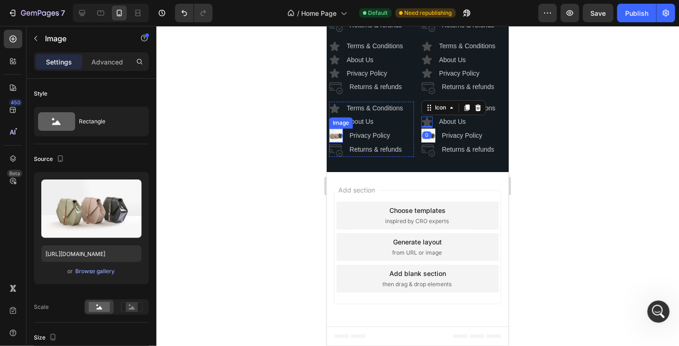
click at [337, 142] on img at bounding box center [336, 135] width 14 height 14
click at [390, 123] on icon at bounding box center [391, 119] width 6 height 7
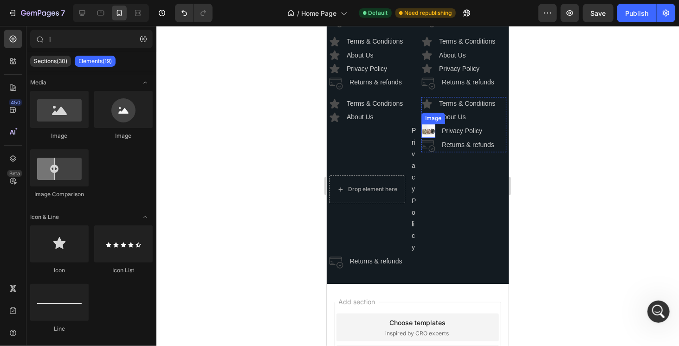
click at [423, 137] on img at bounding box center [428, 131] width 14 height 14
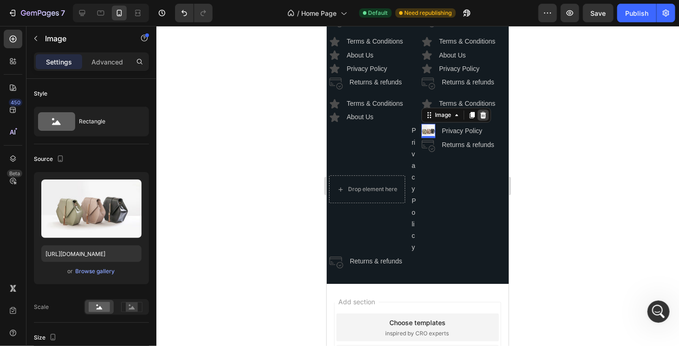
click at [479, 118] on icon at bounding box center [482, 114] width 7 height 7
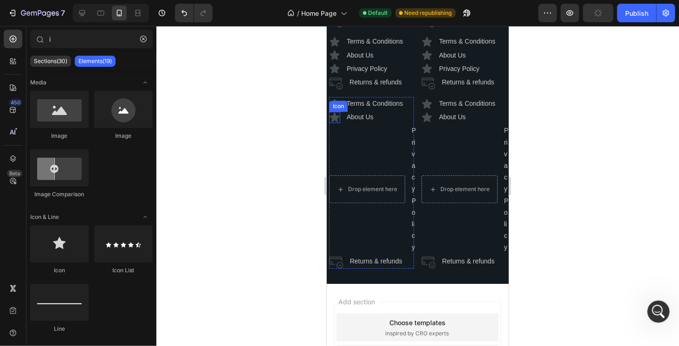
click at [333, 121] on icon at bounding box center [335, 116] width 10 height 9
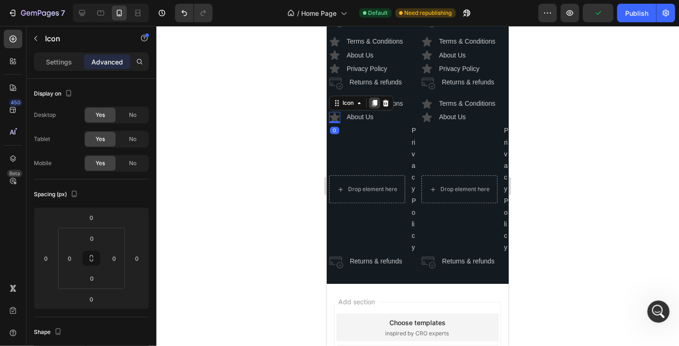
click at [374, 106] on icon at bounding box center [374, 102] width 7 height 7
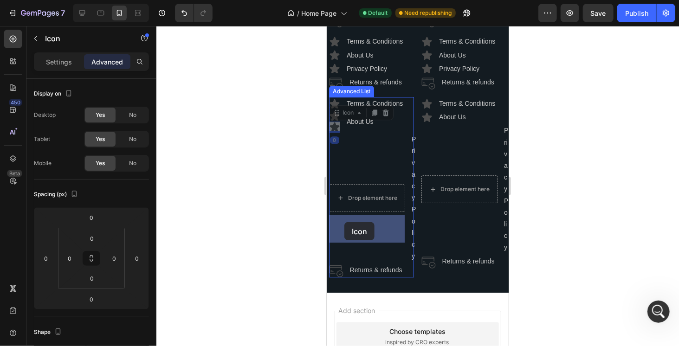
drag, startPoint x: 337, startPoint y: 143, endPoint x: 346, endPoint y: 213, distance: 70.8
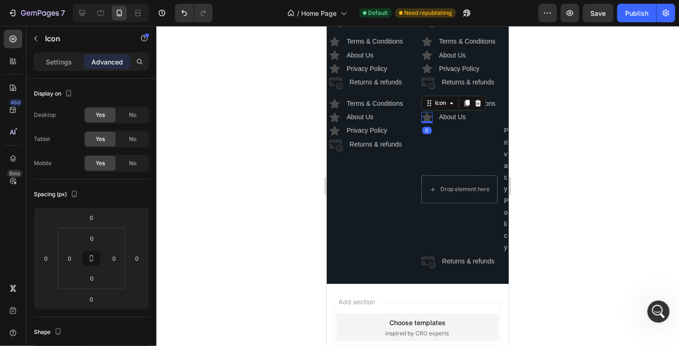
click at [426, 121] on icon at bounding box center [427, 116] width 10 height 9
click at [464, 106] on icon at bounding box center [466, 102] width 5 height 7
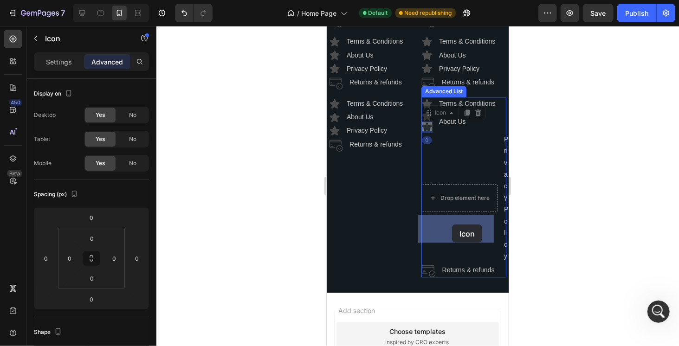
drag, startPoint x: 428, startPoint y: 147, endPoint x: 452, endPoint y: 224, distance: 80.8
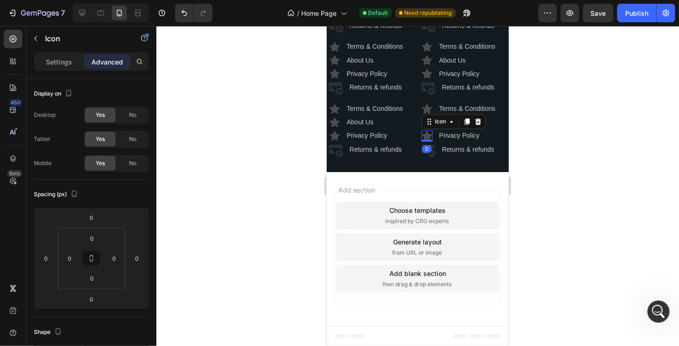
click at [547, 193] on div at bounding box center [417, 186] width 523 height 320
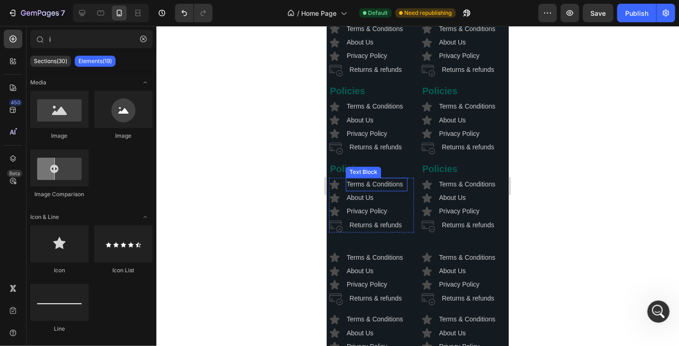
scroll to position [2334, 0]
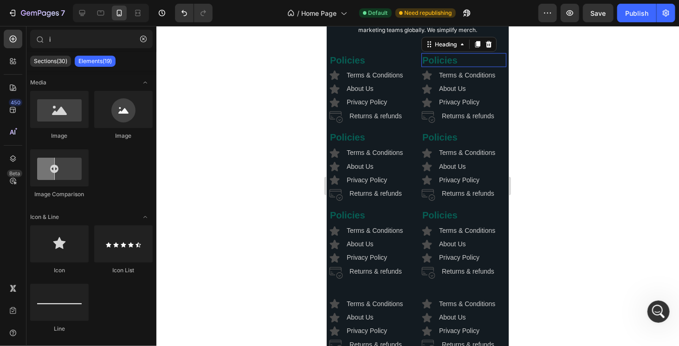
click at [428, 67] on h2 "Policies" at bounding box center [463, 60] width 85 height 14
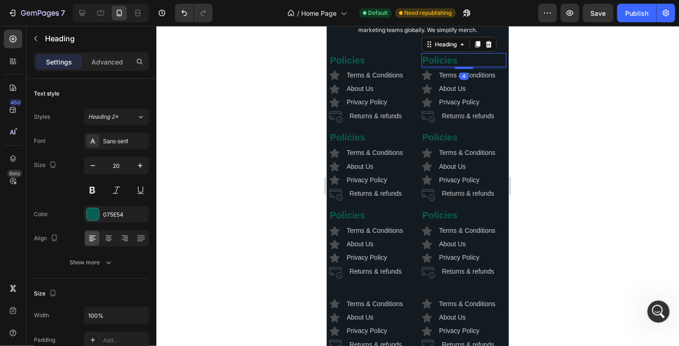
click at [428, 67] on h2 "Policies" at bounding box center [463, 60] width 85 height 14
click at [428, 66] on p "Policies" at bounding box center [463, 60] width 83 height 12
click at [468, 81] on p "Terms & Conditions" at bounding box center [469, 76] width 60 height 12
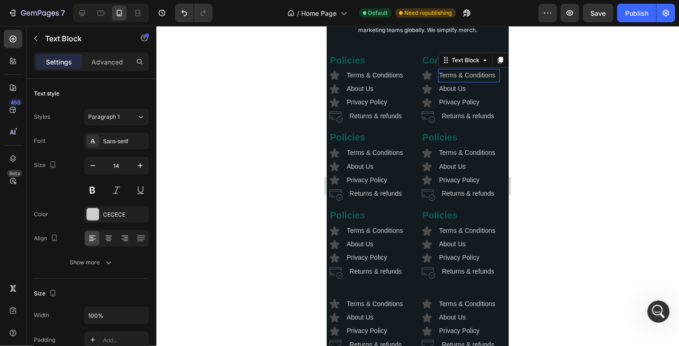
click at [468, 81] on p "Terms & Conditions" at bounding box center [469, 76] width 60 height 12
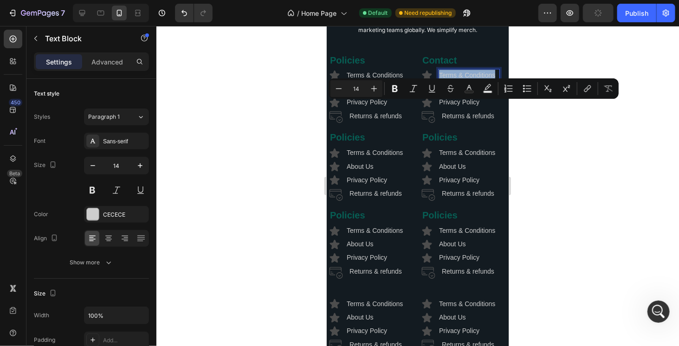
click at [446, 81] on p "Terms & Conditions" at bounding box center [469, 76] width 60 height 12
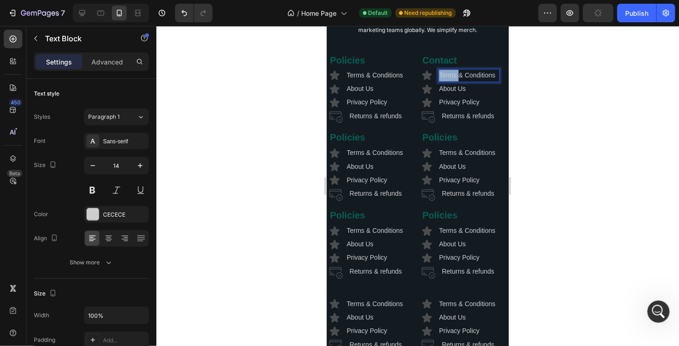
click at [446, 81] on p "Terms & Conditions" at bounding box center [469, 76] width 60 height 12
click at [458, 94] on div "Text Block" at bounding box center [456, 90] width 32 height 8
click at [472, 95] on p "About Us" at bounding box center [469, 89] width 60 height 12
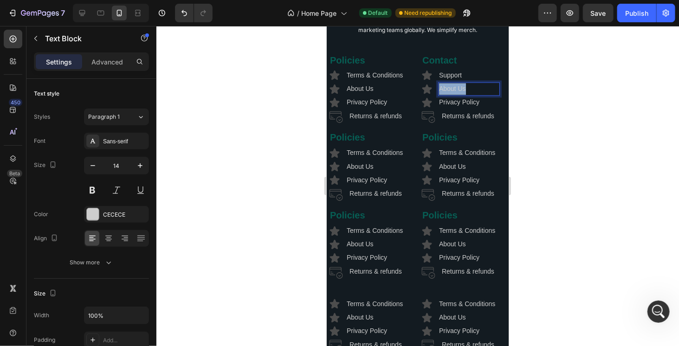
click at [472, 95] on p "About Us" at bounding box center [469, 89] width 60 height 12
click at [488, 108] on p "Privacy Policy" at bounding box center [469, 103] width 60 height 12
click at [561, 148] on div at bounding box center [417, 186] width 523 height 320
click at [461, 122] on p "Returns & refunds" at bounding box center [470, 117] width 57 height 12
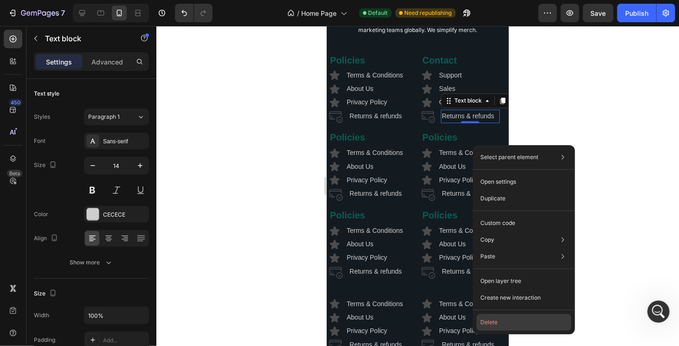
drag, startPoint x: 506, startPoint y: 319, endPoint x: 179, endPoint y: 293, distance: 327.9
click at [506, 319] on button "Delete" at bounding box center [524, 322] width 95 height 17
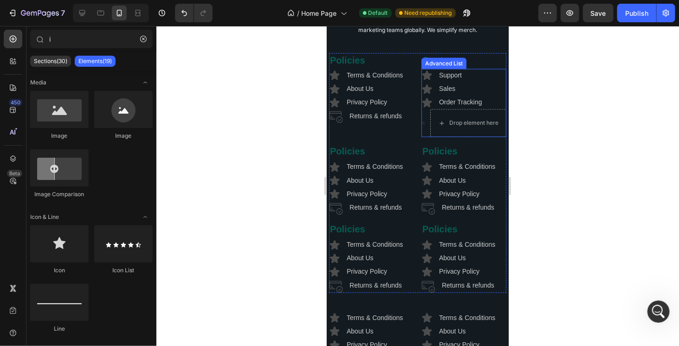
click at [548, 157] on div at bounding box center [417, 186] width 523 height 320
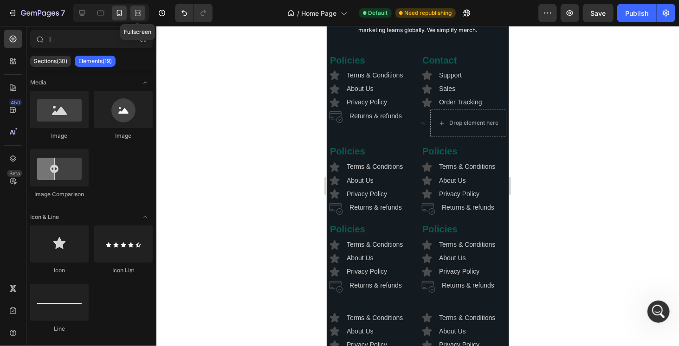
click at [138, 13] on icon at bounding box center [137, 12] width 9 height 9
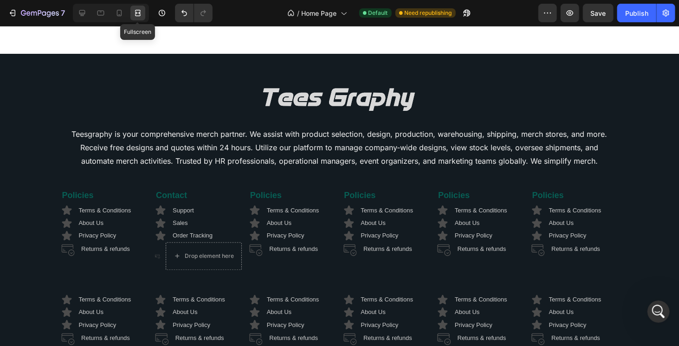
scroll to position [2348, 0]
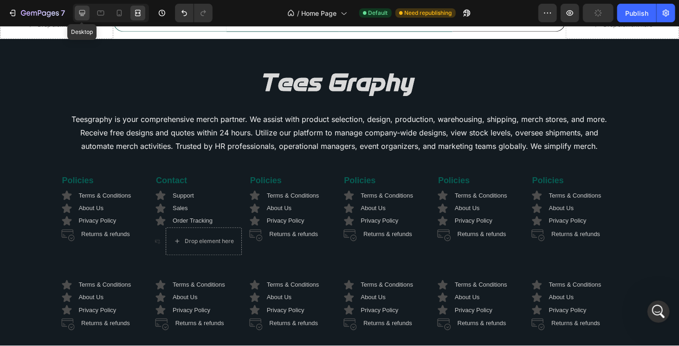
click at [82, 15] on icon at bounding box center [82, 12] width 9 height 9
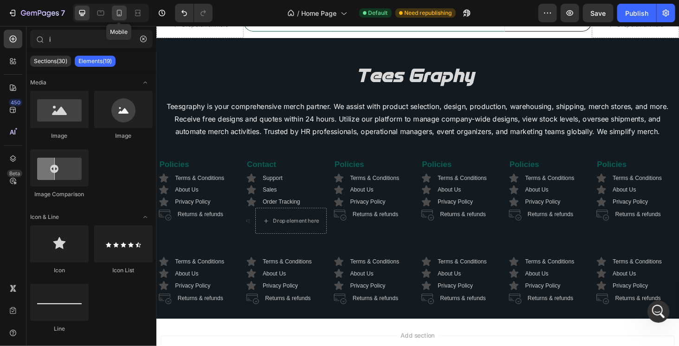
click at [115, 11] on icon at bounding box center [119, 12] width 9 height 9
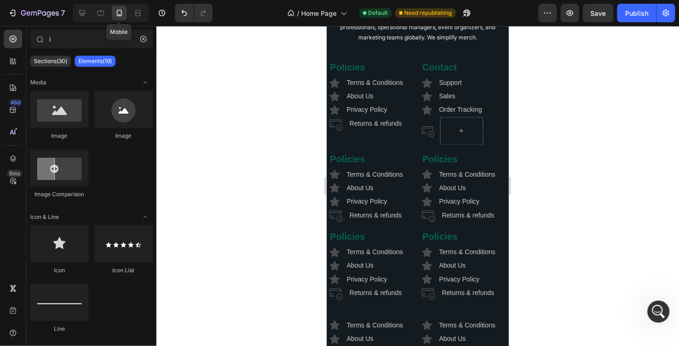
scroll to position [2329, 0]
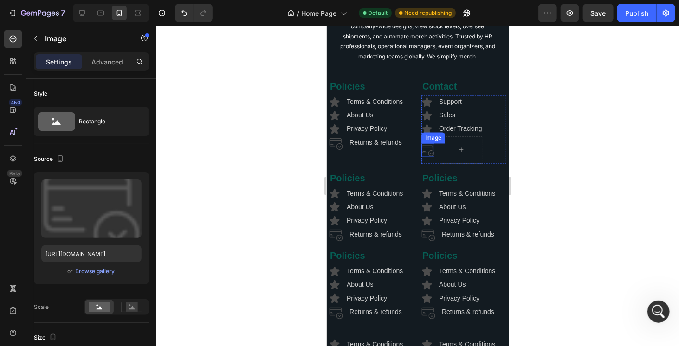
click at [427, 156] on img at bounding box center [427, 149] width 13 height 13
click at [480, 137] on icon at bounding box center [483, 134] width 6 height 7
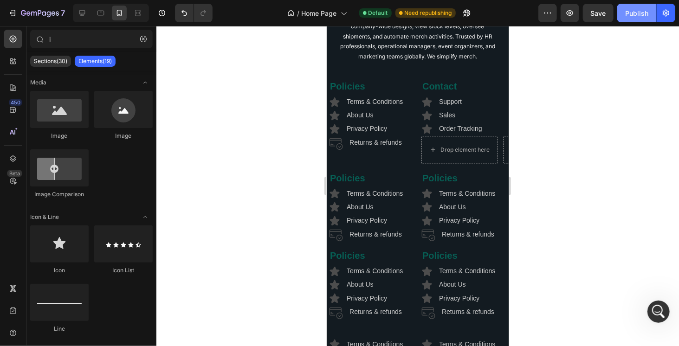
click at [647, 11] on div "Publish" at bounding box center [637, 13] width 23 height 10
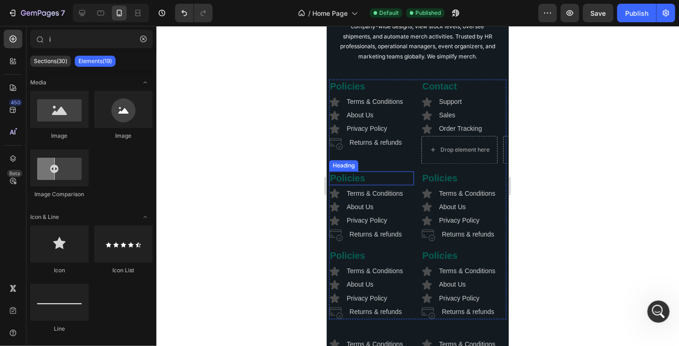
click at [354, 183] on h2 "Policies" at bounding box center [371, 178] width 85 height 14
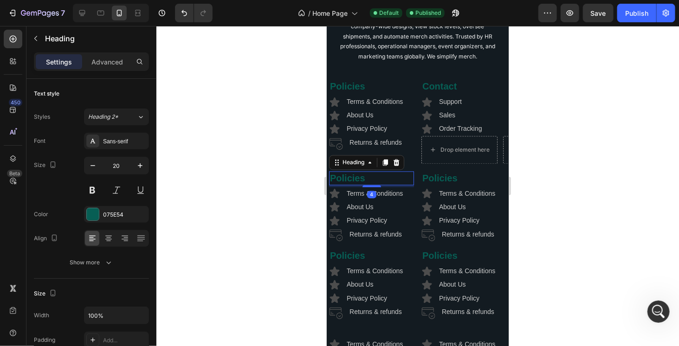
click at [354, 183] on h2 "Policies" at bounding box center [371, 178] width 85 height 14
click at [354, 183] on p "Policies" at bounding box center [371, 178] width 83 height 12
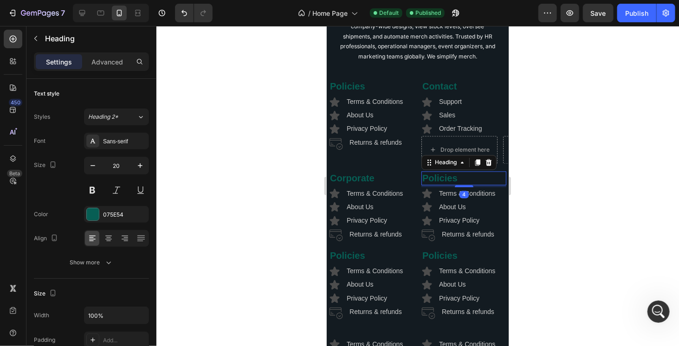
click at [443, 185] on h2 "Policies" at bounding box center [463, 178] width 85 height 14
click at [443, 184] on p "Policies" at bounding box center [463, 178] width 83 height 12
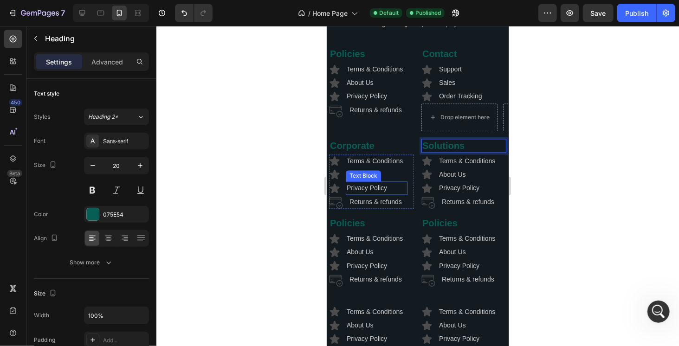
scroll to position [2376, 0]
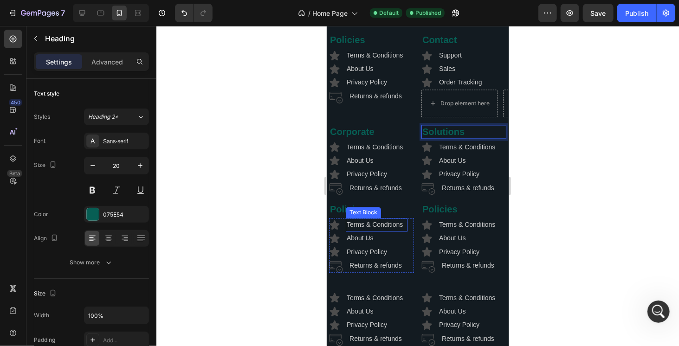
click at [356, 216] on div "Text Block" at bounding box center [363, 212] width 35 height 11
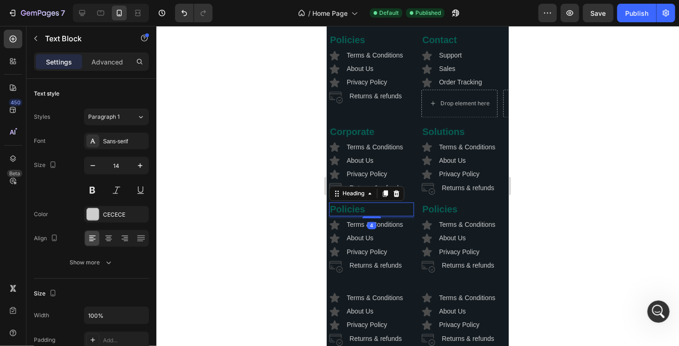
click at [342, 215] on h2 "Policies" at bounding box center [371, 209] width 85 height 14
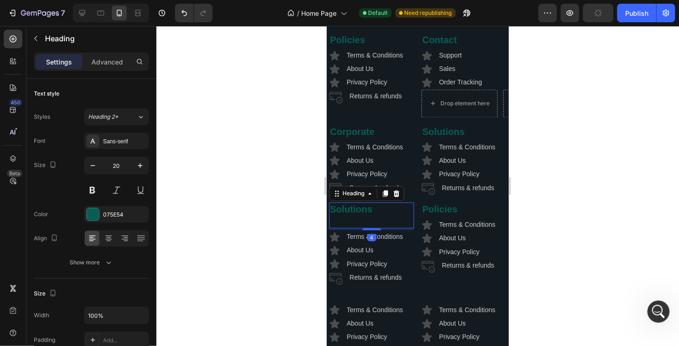
click at [355, 224] on p "Solutions" at bounding box center [371, 215] width 83 height 24
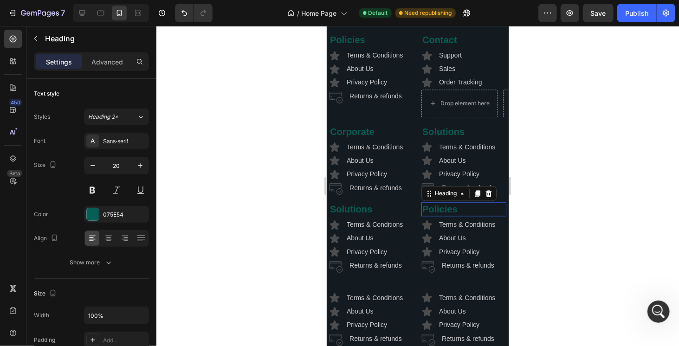
click at [449, 213] on h2 "Policies" at bounding box center [463, 209] width 85 height 14
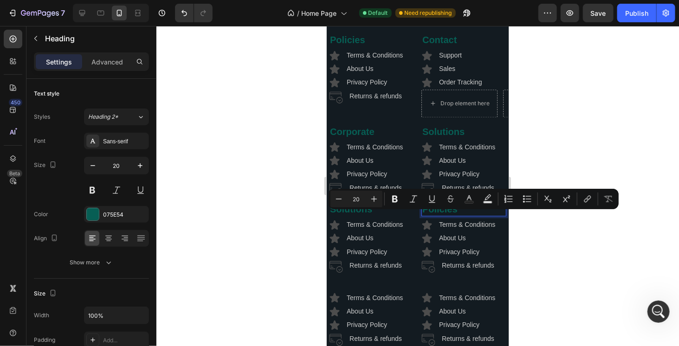
click at [449, 213] on p "Policies" at bounding box center [463, 209] width 83 height 12
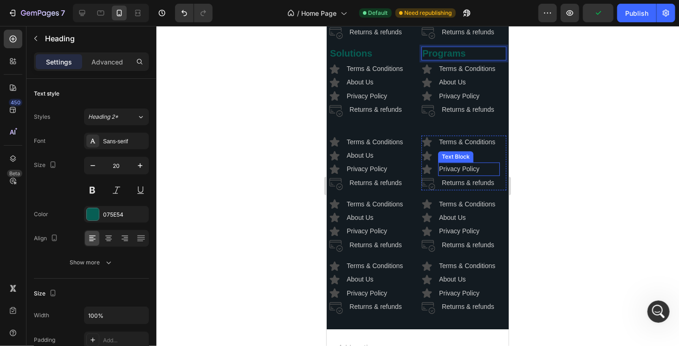
scroll to position [2515, 0]
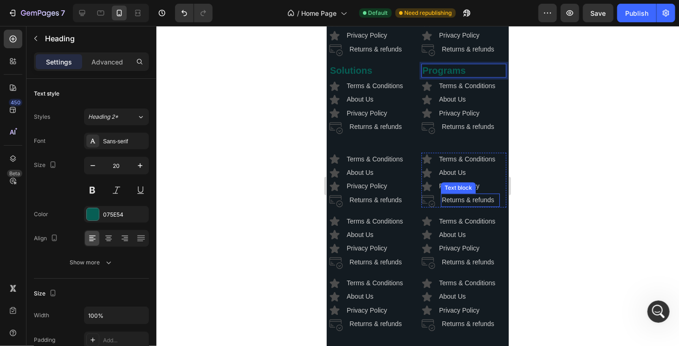
click at [544, 197] on div at bounding box center [417, 186] width 523 height 320
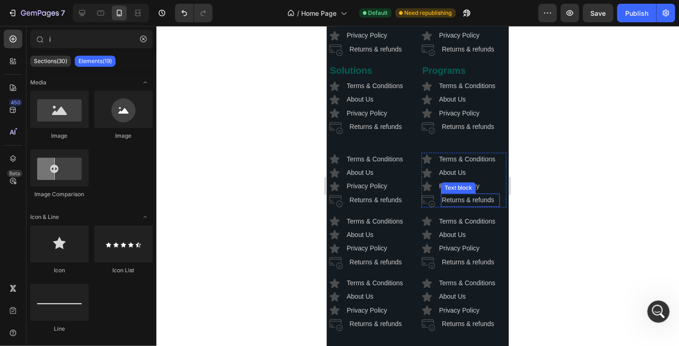
click at [580, 181] on div at bounding box center [417, 186] width 523 height 320
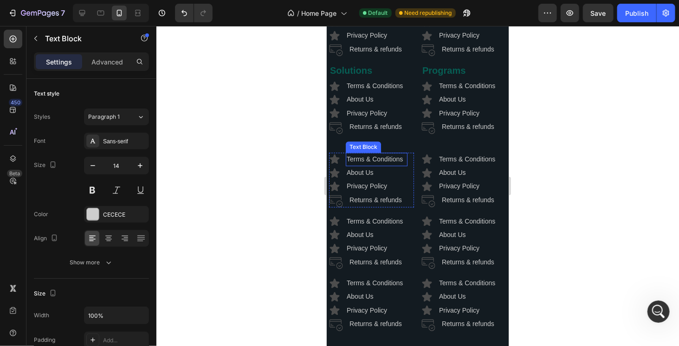
click at [386, 165] on p "Terms & Conditions" at bounding box center [376, 159] width 60 height 12
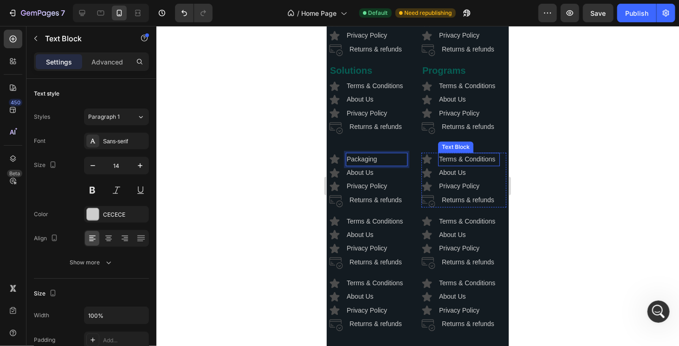
click at [443, 163] on p "Terms & Conditions" at bounding box center [469, 159] width 60 height 12
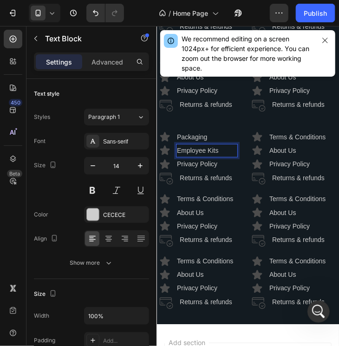
scroll to position [3960, 0]
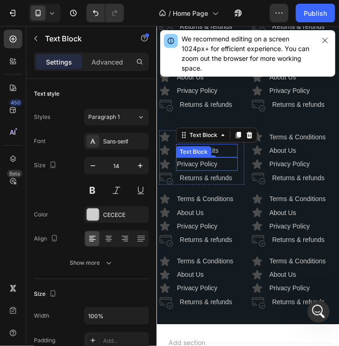
click at [204, 170] on p "Privacy Policy" at bounding box center [206, 164] width 60 height 12
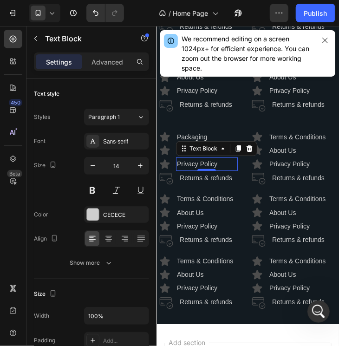
click at [204, 170] on p "Privacy Policy" at bounding box center [206, 164] width 60 height 12
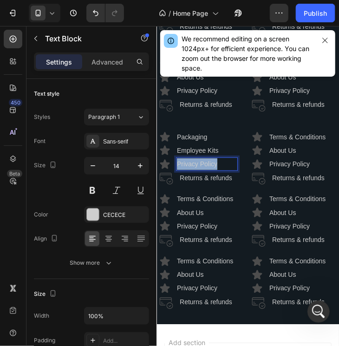
click at [204, 170] on p "Privacy Policy" at bounding box center [206, 164] width 60 height 12
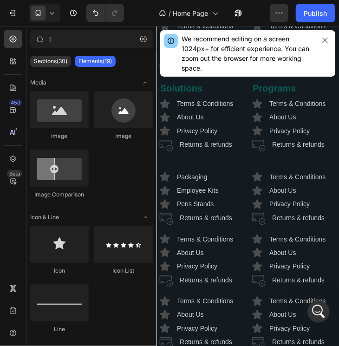
scroll to position [2514, 0]
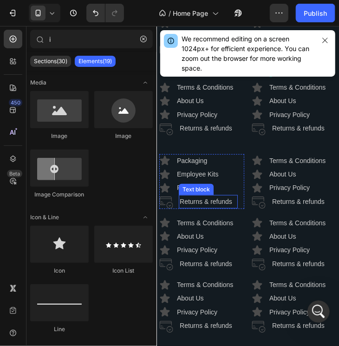
click at [202, 207] on p "Returns & refunds" at bounding box center [207, 202] width 57 height 12
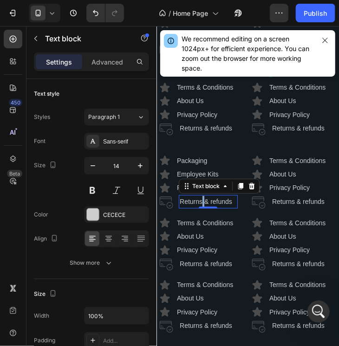
click at [202, 207] on p "Returns & refunds" at bounding box center [207, 202] width 57 height 12
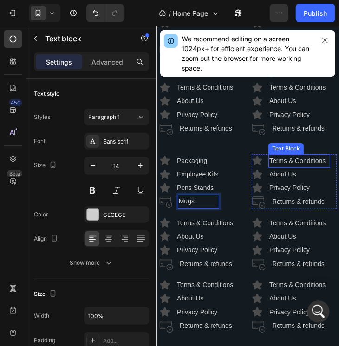
click at [317, 166] on p "Terms & Conditions" at bounding box center [299, 161] width 60 height 12
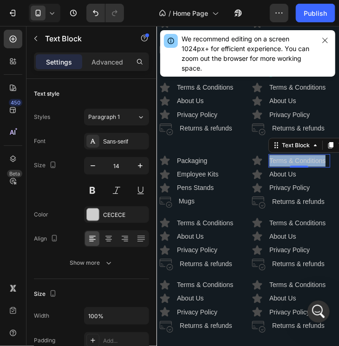
click at [317, 166] on p "Terms & Conditions" at bounding box center [299, 161] width 60 height 12
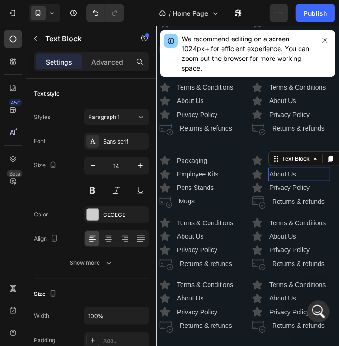
click at [295, 180] on p "About Us" at bounding box center [299, 174] width 60 height 12
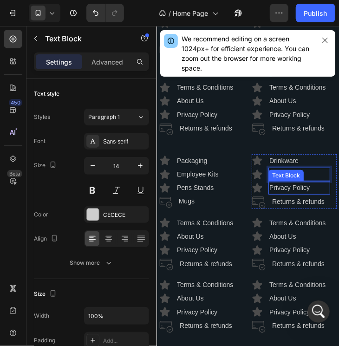
click at [313, 193] on p "Privacy Policy" at bounding box center [299, 188] width 60 height 12
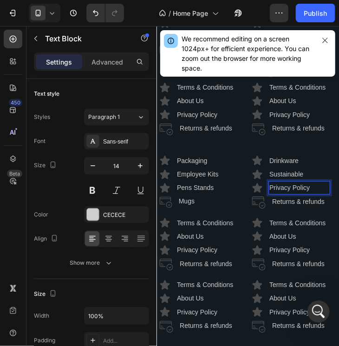
click at [313, 193] on p "Privacy Policy" at bounding box center [299, 188] width 60 height 12
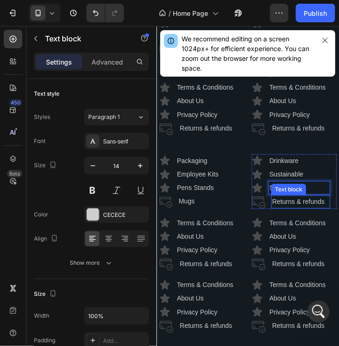
click at [306, 207] on p "Returns & refunds" at bounding box center [300, 202] width 57 height 12
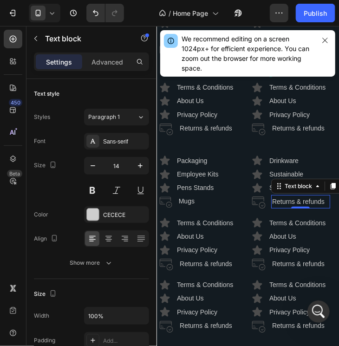
click at [306, 207] on p "Returns & refunds" at bounding box center [300, 202] width 57 height 12
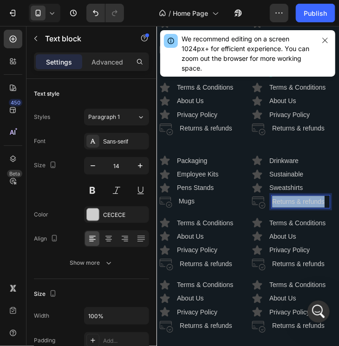
click at [306, 207] on p "Returns & refunds" at bounding box center [300, 202] width 57 height 12
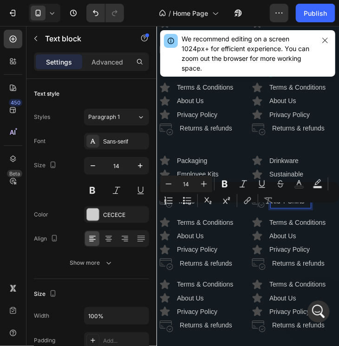
scroll to position [2513, 0]
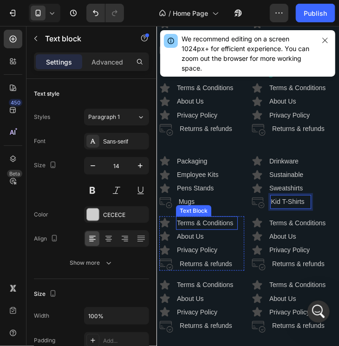
click at [210, 228] on p "Terms & Conditions" at bounding box center [206, 223] width 60 height 12
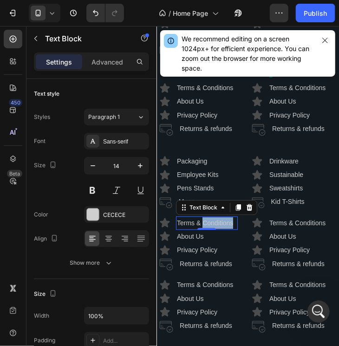
click at [210, 228] on p "Terms & Conditions" at bounding box center [206, 223] width 60 height 12
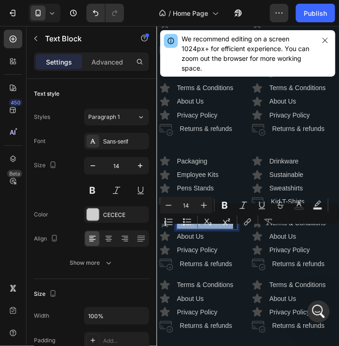
click at [210, 228] on p "Terms & Conditions" at bounding box center [206, 223] width 60 height 12
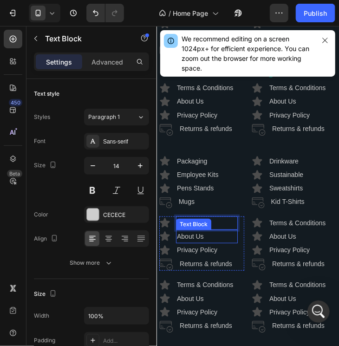
click at [206, 242] on p "About Us" at bounding box center [206, 236] width 60 height 12
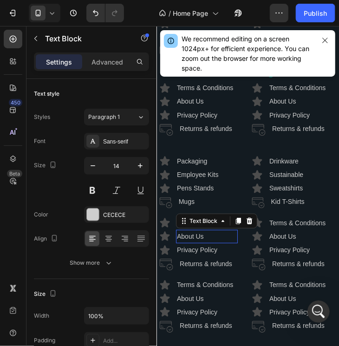
click at [206, 242] on p "About Us" at bounding box center [206, 236] width 60 height 12
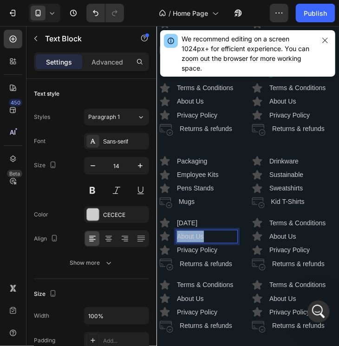
click at [206, 242] on p "About Us" at bounding box center [206, 236] width 60 height 12
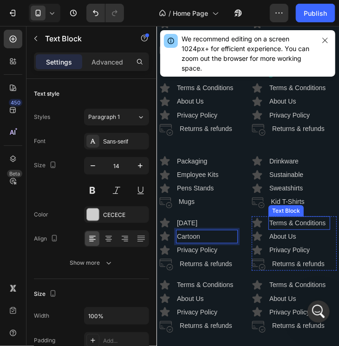
click at [312, 228] on p "Terms & Conditions" at bounding box center [299, 223] width 60 height 12
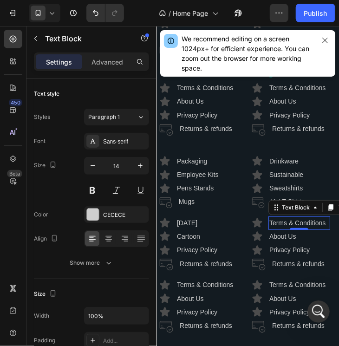
click at [312, 228] on p "Terms & Conditions" at bounding box center [299, 223] width 60 height 12
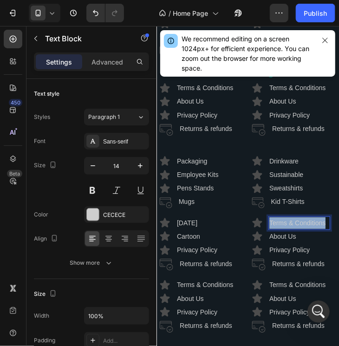
click at [312, 228] on p "Terms & Conditions" at bounding box center [299, 223] width 60 height 12
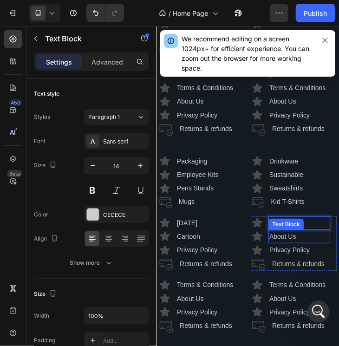
click at [308, 242] on p "About Us" at bounding box center [299, 236] width 60 height 12
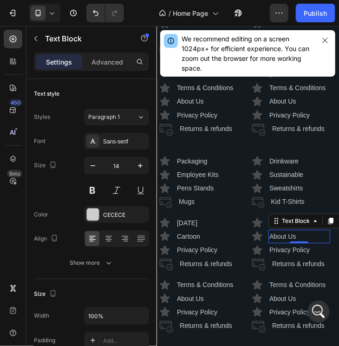
click at [308, 242] on p "About Us" at bounding box center [299, 236] width 60 height 12
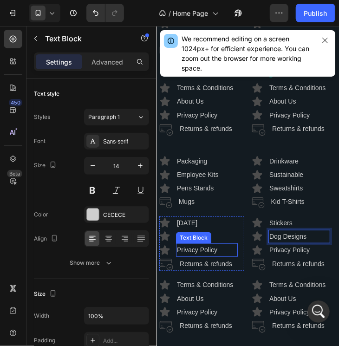
click at [215, 255] on p "Privacy Policy" at bounding box center [206, 250] width 60 height 12
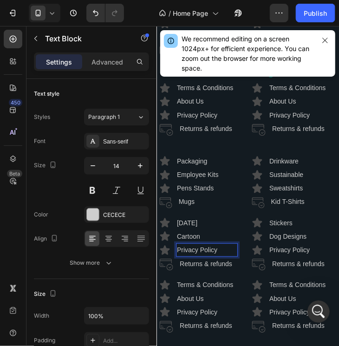
click at [215, 255] on p "Privacy Policy" at bounding box center [206, 250] width 60 height 12
click at [193, 255] on p "Back acks" at bounding box center [206, 250] width 60 height 12
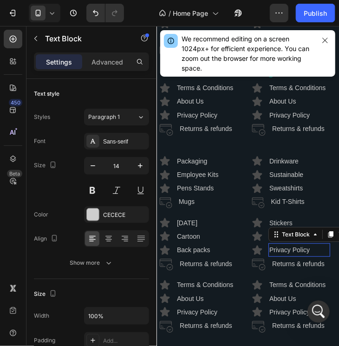
click at [298, 255] on p "Privacy Policy" at bounding box center [299, 250] width 60 height 12
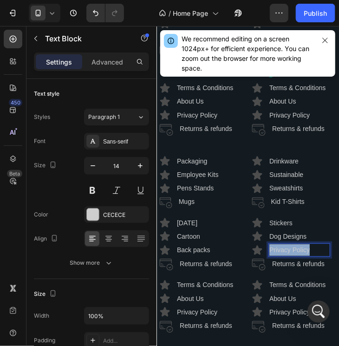
click at [298, 255] on p "Privacy Policy" at bounding box center [299, 250] width 60 height 12
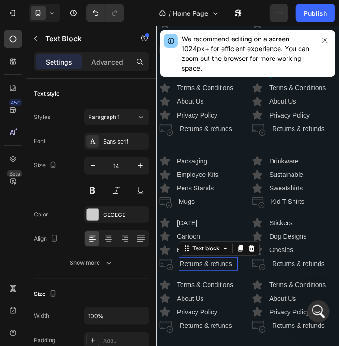
click at [215, 269] on p "Returns & refunds" at bounding box center [207, 264] width 57 height 12
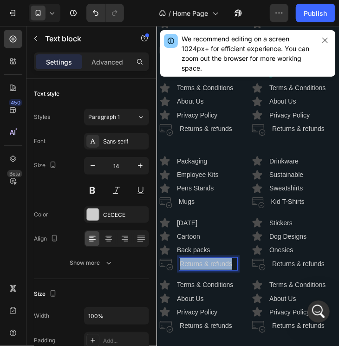
click at [215, 269] on p "Returns & refunds" at bounding box center [207, 264] width 57 height 12
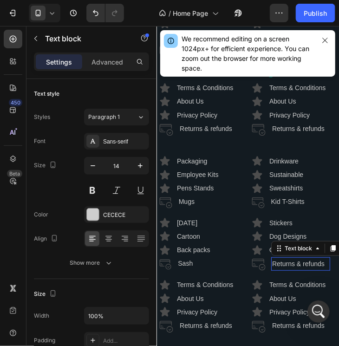
click at [306, 269] on p "Returns & refunds" at bounding box center [300, 264] width 57 height 12
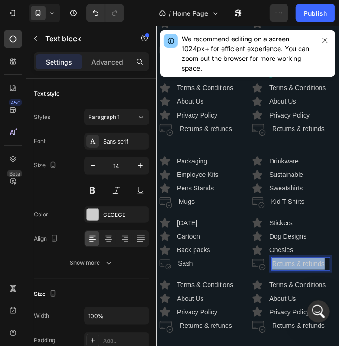
click at [306, 269] on p "Returns & refunds" at bounding box center [300, 264] width 57 height 12
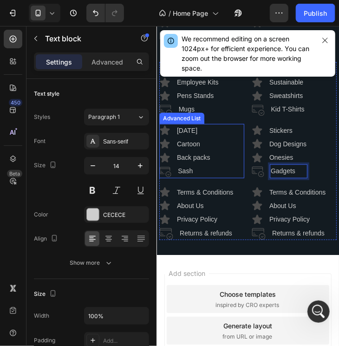
scroll to position [2606, 0]
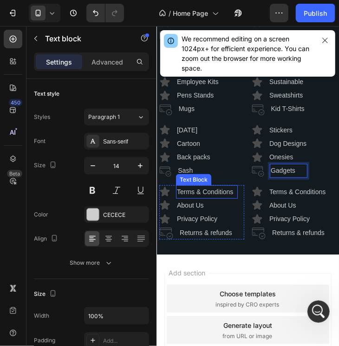
click at [220, 197] on p "Terms & Conditions" at bounding box center [206, 192] width 60 height 12
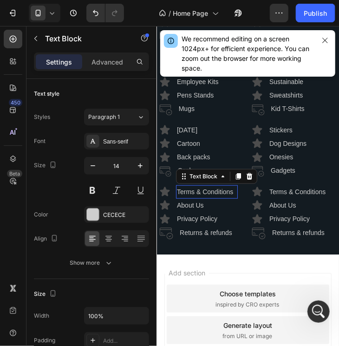
click at [220, 197] on p "Terms & Conditions" at bounding box center [206, 192] width 60 height 12
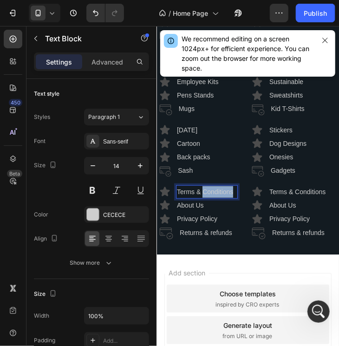
click at [220, 197] on p "Terms & Conditions" at bounding box center [206, 192] width 60 height 12
click at [179, 197] on p "flags" at bounding box center [206, 192] width 60 height 12
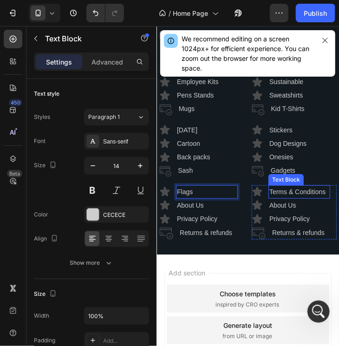
click at [297, 197] on p "Terms & Conditions" at bounding box center [299, 192] width 60 height 12
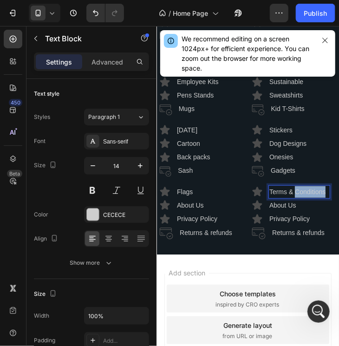
click at [297, 197] on p "Terms & Conditions" at bounding box center [299, 192] width 60 height 12
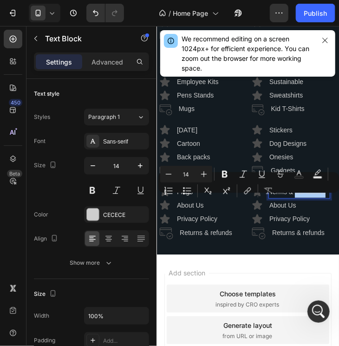
click at [297, 199] on div "Minus 14 Plus Bold Italic Underline Strikethrough Text Color Text Background Co…" at bounding box center [248, 182] width 177 height 33
click at [293, 197] on p "Terms & Conditions" at bounding box center [299, 192] width 60 height 12
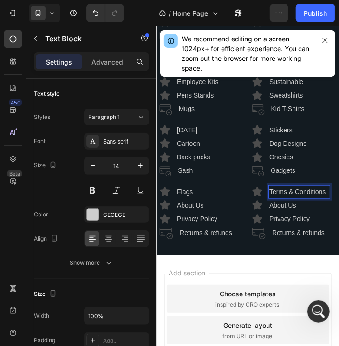
click at [278, 197] on p "Terms & Conditions" at bounding box center [299, 192] width 60 height 12
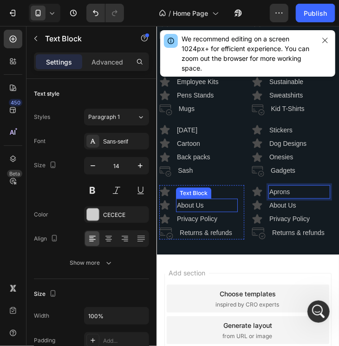
click at [196, 211] on p "About Us" at bounding box center [206, 205] width 60 height 12
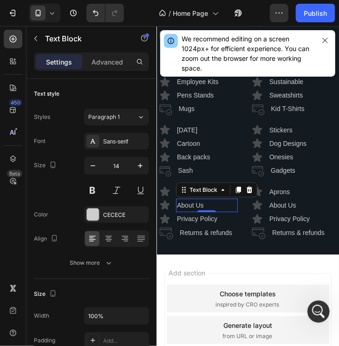
click at [196, 211] on p "About Us" at bounding box center [206, 205] width 60 height 12
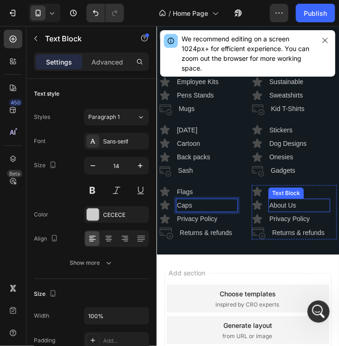
click at [306, 211] on p "About Us" at bounding box center [299, 205] width 60 height 12
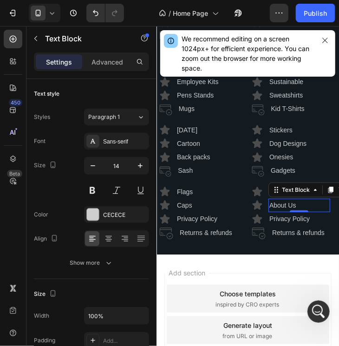
click at [306, 211] on p "About Us" at bounding box center [299, 205] width 60 height 12
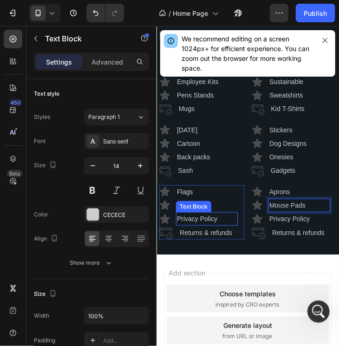
click at [221, 224] on p "Privacy Policy" at bounding box center [206, 219] width 60 height 12
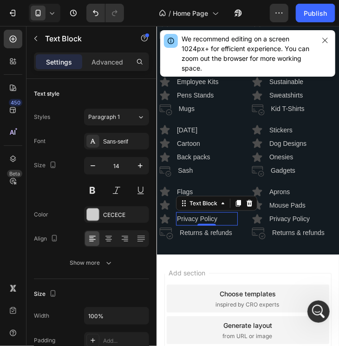
click at [221, 224] on p "Privacy Policy" at bounding box center [206, 219] width 60 height 12
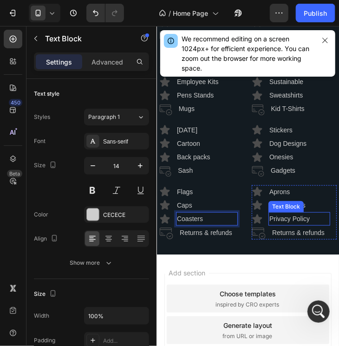
click at [285, 224] on p "Privacy Policy" at bounding box center [299, 219] width 60 height 12
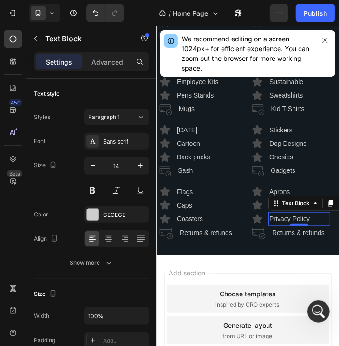
click at [285, 224] on p "Privacy Policy" at bounding box center [299, 219] width 60 height 12
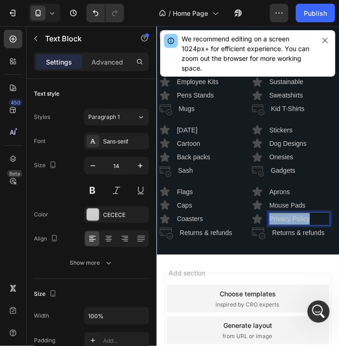
click at [285, 224] on p "Privacy Policy" at bounding box center [299, 219] width 60 height 12
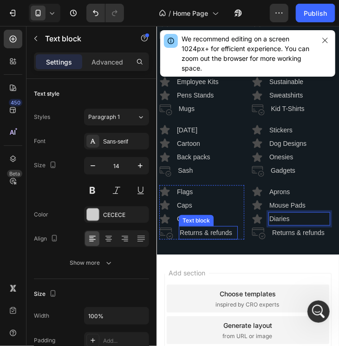
click at [211, 238] on p "Returns & refunds" at bounding box center [207, 233] width 57 height 12
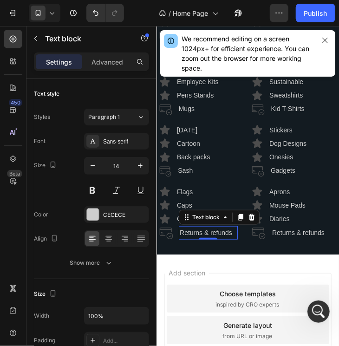
click at [211, 238] on p "Returns & refunds" at bounding box center [207, 233] width 57 height 12
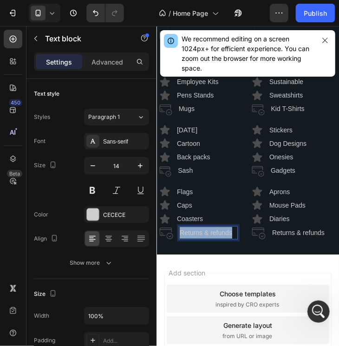
click at [211, 238] on p "Returns & refunds" at bounding box center [207, 233] width 57 height 12
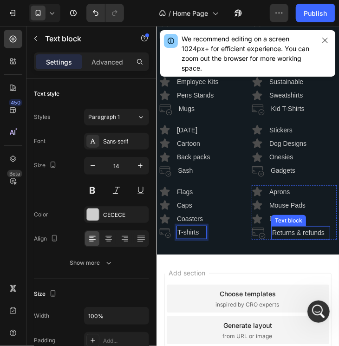
click at [288, 238] on p "Returns & refunds" at bounding box center [300, 233] width 57 height 12
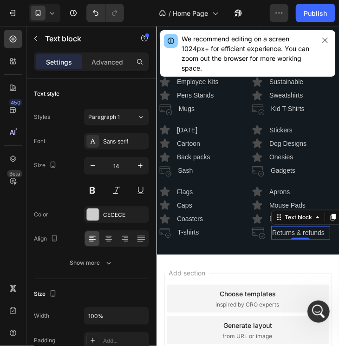
click at [288, 238] on p "Returns & refunds" at bounding box center [300, 233] width 57 height 12
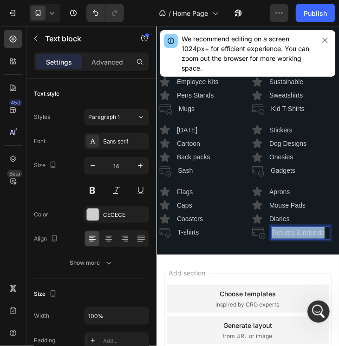
click at [288, 238] on p "Returns & refunds" at bounding box center [300, 233] width 57 height 12
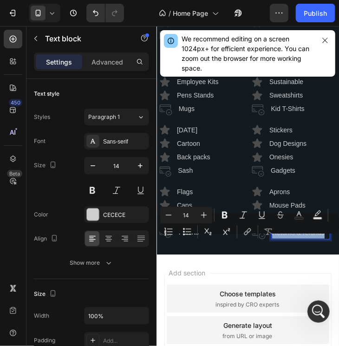
scroll to position [2606, 0]
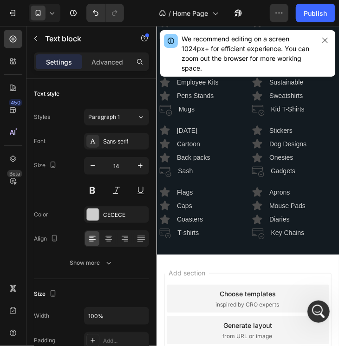
click at [291, 271] on div "Add section Choose templates inspired by CRO experts Generate layout from URL o…" at bounding box center [247, 331] width 182 height 155
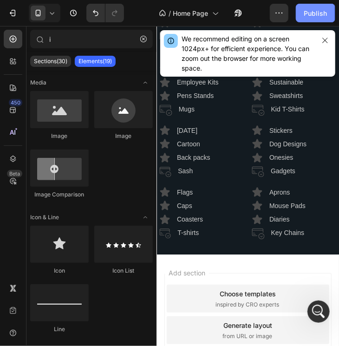
click at [318, 13] on div "Publish" at bounding box center [315, 13] width 23 height 10
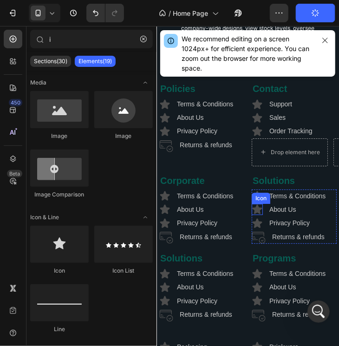
scroll to position [2327, 0]
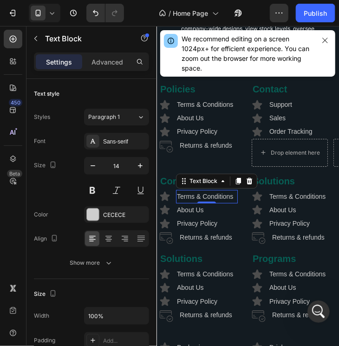
click at [227, 202] on p "Terms & Conditions" at bounding box center [206, 196] width 60 height 12
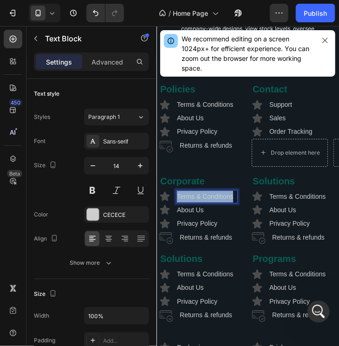
click at [227, 202] on p "Terms & Conditions" at bounding box center [206, 196] width 60 height 12
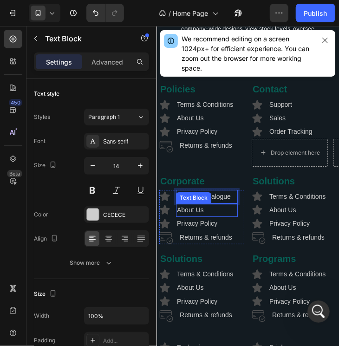
click at [206, 215] on p "About Us" at bounding box center [206, 210] width 60 height 12
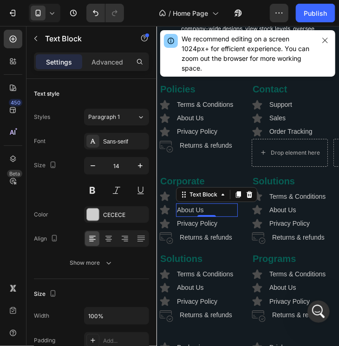
click at [206, 215] on p "About Us" at bounding box center [206, 210] width 60 height 12
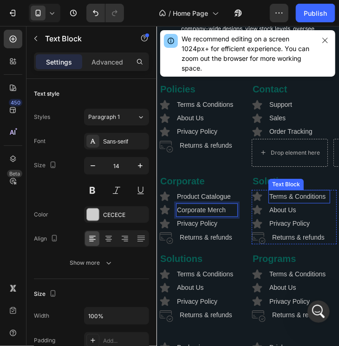
click at [322, 202] on p "Terms & Conditions" at bounding box center [299, 196] width 60 height 12
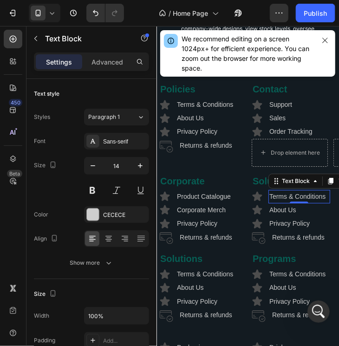
click at [322, 202] on p "Terms & Conditions" at bounding box center [299, 196] width 60 height 12
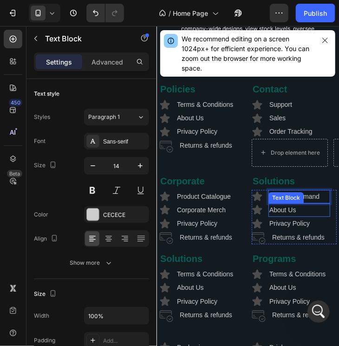
click at [273, 215] on p "About Us" at bounding box center [299, 210] width 60 height 12
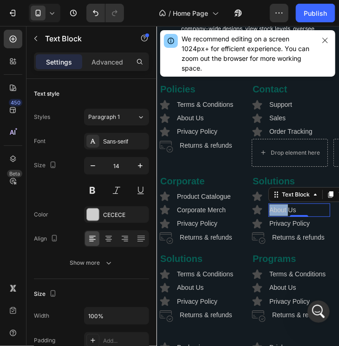
click at [273, 215] on p "About Us" at bounding box center [299, 210] width 60 height 12
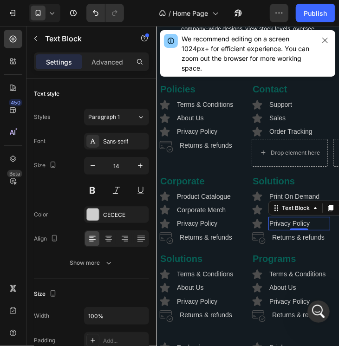
click at [296, 229] on p "Privacy Policy" at bounding box center [299, 223] width 60 height 12
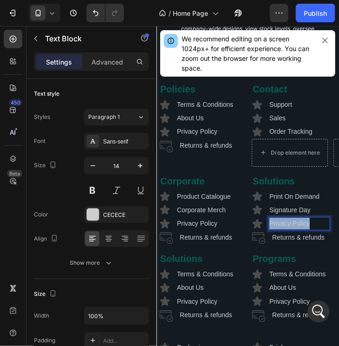
click at [296, 229] on p "Privacy Policy" at bounding box center [299, 223] width 60 height 12
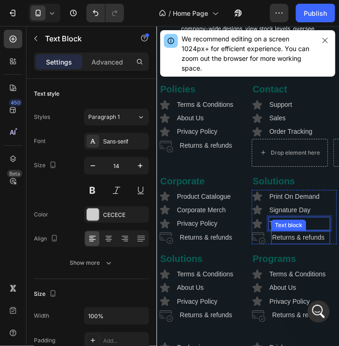
click at [279, 243] on p "Returns & refunds" at bounding box center [300, 237] width 57 height 12
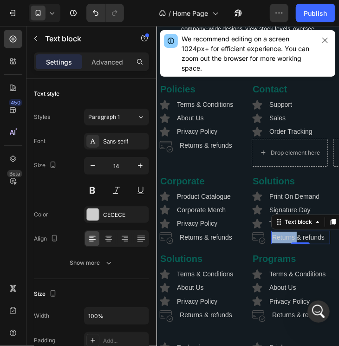
click at [279, 243] on p "Returns & refunds" at bounding box center [300, 237] width 57 height 12
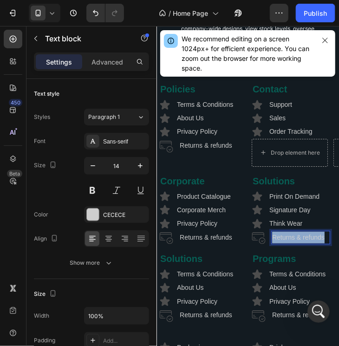
click at [279, 243] on p "Returns & refunds" at bounding box center [300, 237] width 57 height 12
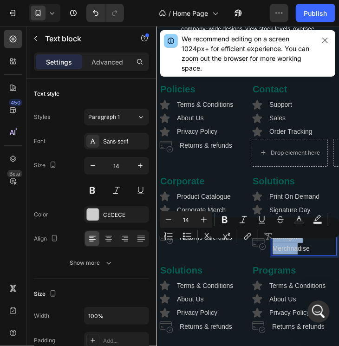
scroll to position [2327, 0]
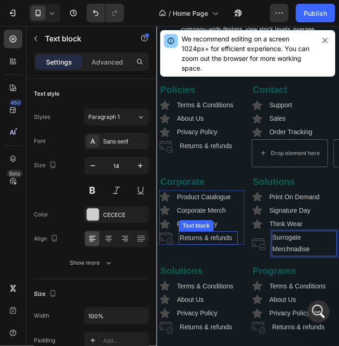
click at [215, 243] on p "Returns & refunds" at bounding box center [207, 238] width 57 height 12
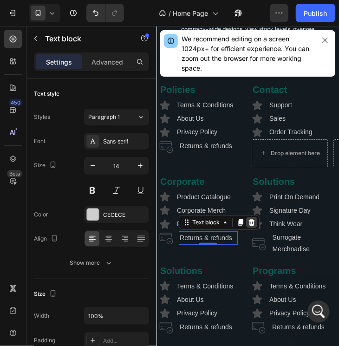
click at [250, 225] on icon at bounding box center [251, 221] width 6 height 7
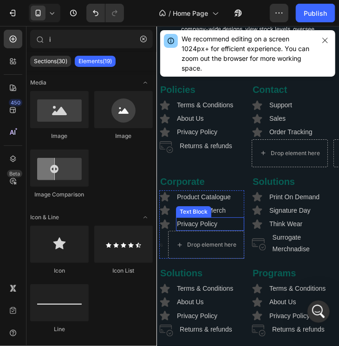
scroll to position [2373, 0]
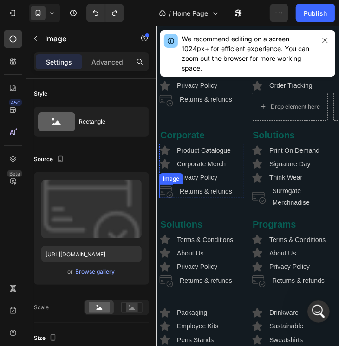
click at [168, 196] on img at bounding box center [166, 191] width 14 height 14
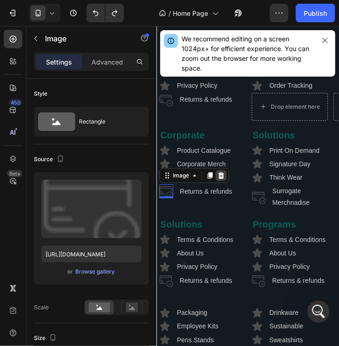
click at [220, 178] on icon at bounding box center [221, 175] width 6 height 7
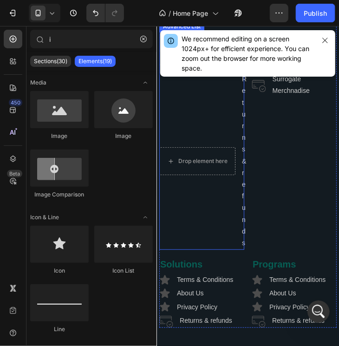
scroll to position [2466, 0]
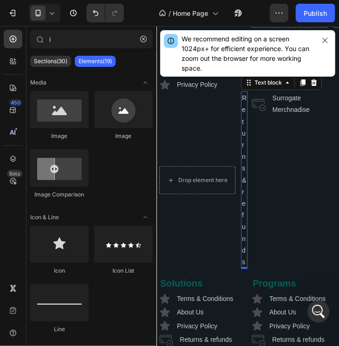
click at [241, 160] on p "Returns & refunds" at bounding box center [243, 180] width 5 height 176
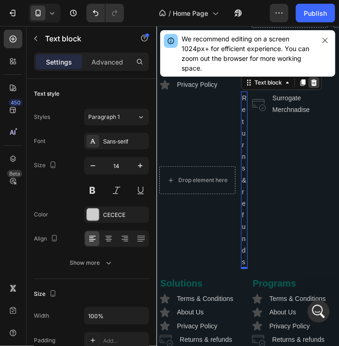
click at [315, 86] on icon at bounding box center [313, 81] width 7 height 7
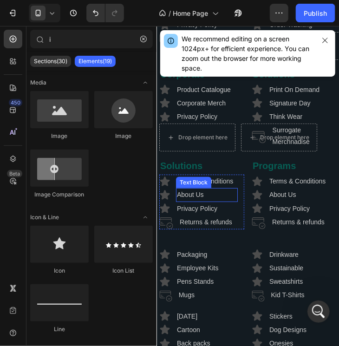
scroll to position [2373, 0]
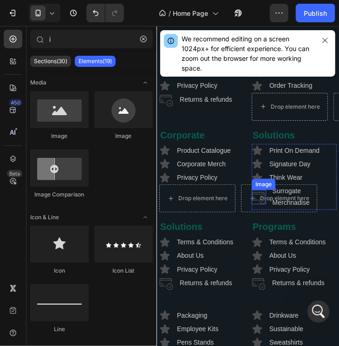
click at [252, 203] on img at bounding box center [258, 196] width 14 height 14
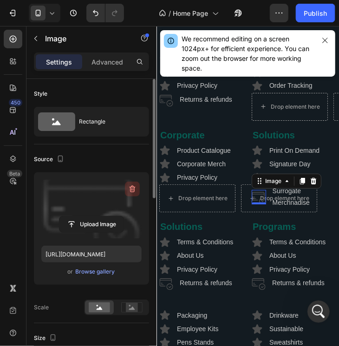
click at [136, 189] on icon "button" at bounding box center [132, 188] width 9 height 9
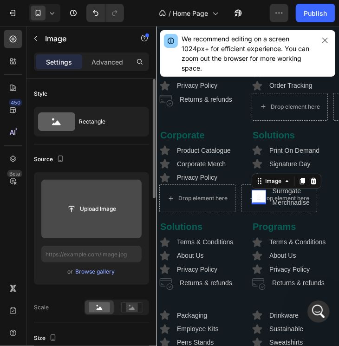
click at [256, 204] on img at bounding box center [258, 196] width 14 height 14
click at [307, 186] on div at bounding box center [312, 180] width 11 height 11
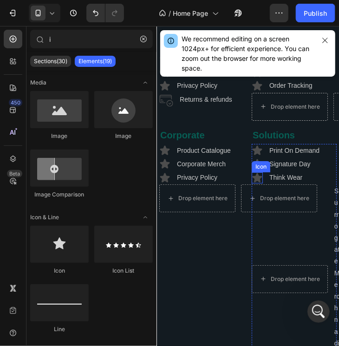
click at [254, 183] on div "Icon" at bounding box center [256, 177] width 11 height 11
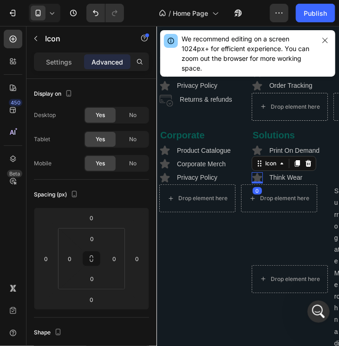
drag, startPoint x: 295, startPoint y: 172, endPoint x: 285, endPoint y: 179, distance: 12.8
click at [296, 166] on icon at bounding box center [296, 163] width 5 height 7
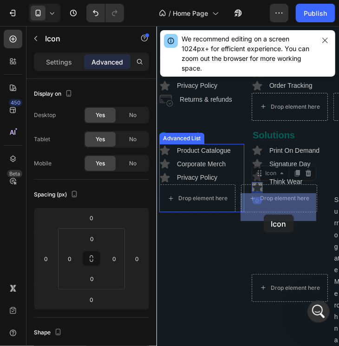
drag, startPoint x: 254, startPoint y: 182, endPoint x: 263, endPoint y: 214, distance: 33.5
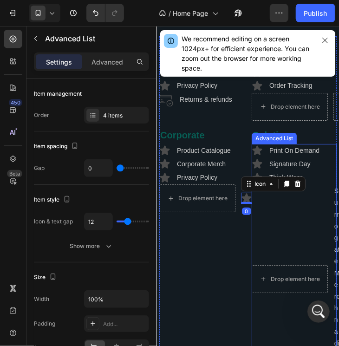
click at [265, 218] on li "Drop element here Surrogate Merchnadise Text block" at bounding box center [293, 278] width 85 height 189
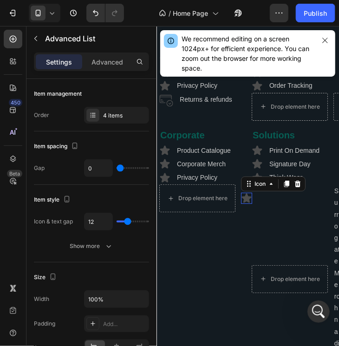
click at [244, 202] on icon at bounding box center [246, 197] width 10 height 9
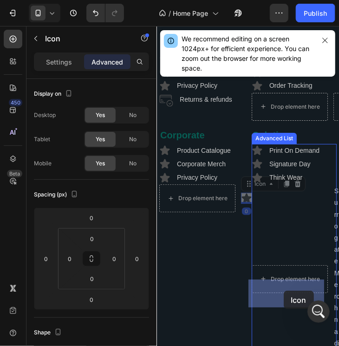
drag, startPoint x: 248, startPoint y: 191, endPoint x: 283, endPoint y: 289, distance: 104.1
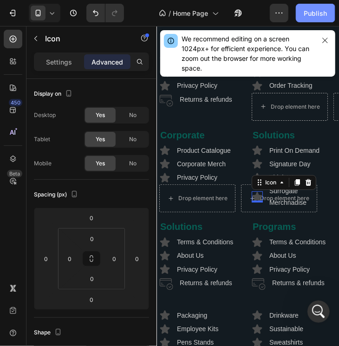
click at [316, 16] on div "Publish" at bounding box center [315, 13] width 23 height 10
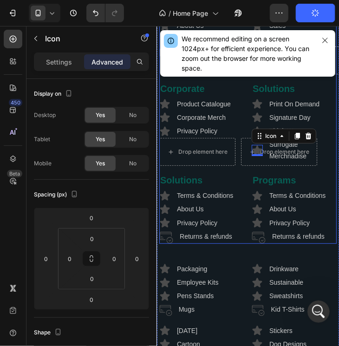
scroll to position [2419, 0]
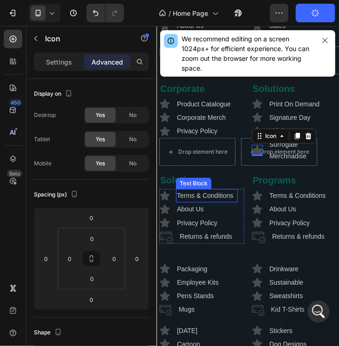
click at [223, 201] on p "Terms & Conditions" at bounding box center [206, 195] width 60 height 12
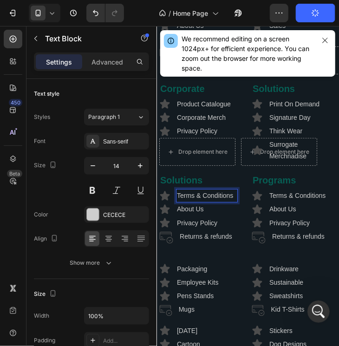
click at [223, 201] on p "Terms & Conditions" at bounding box center [206, 195] width 60 height 12
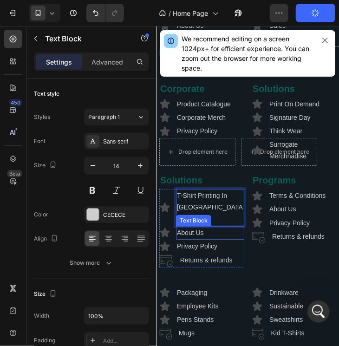
click at [207, 228] on p "About Us" at bounding box center [209, 233] width 66 height 12
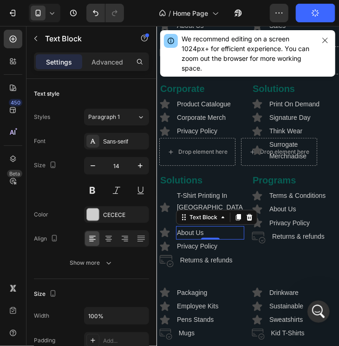
click at [207, 228] on p "About Us" at bounding box center [209, 233] width 66 height 12
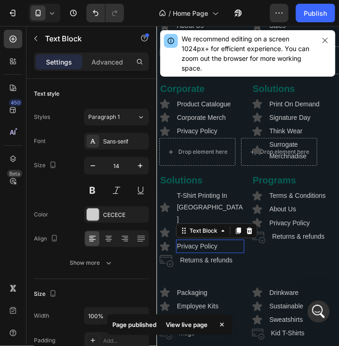
click at [212, 241] on p "Privacy Policy" at bounding box center [209, 246] width 66 height 12
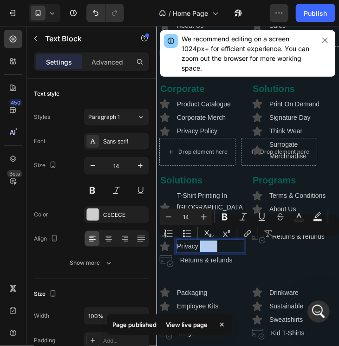
click at [212, 241] on button "Subscript" at bounding box center [208, 233] width 17 height 17
click at [217, 243] on p "Privacy Policy" at bounding box center [209, 246] width 66 height 12
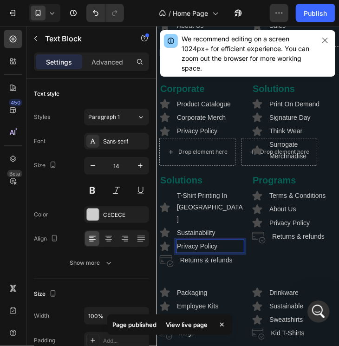
click at [217, 243] on p "Privacy Policy" at bounding box center [209, 246] width 66 height 12
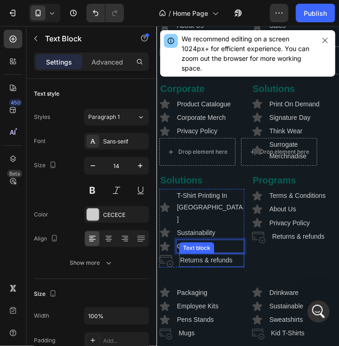
click at [210, 257] on p "Returns & refunds" at bounding box center [211, 260] width 63 height 12
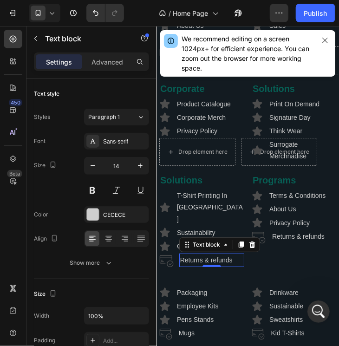
click at [210, 257] on p "Returns & refunds" at bounding box center [211, 260] width 63 height 12
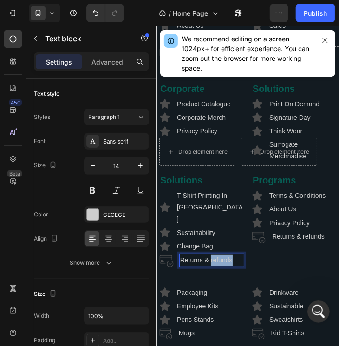
click at [210, 257] on p "Returns & refunds" at bounding box center [211, 260] width 63 height 12
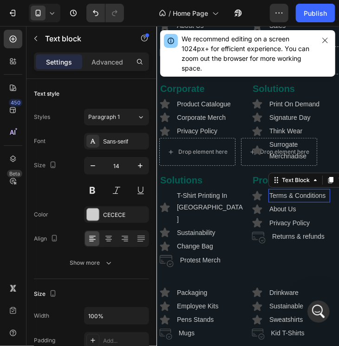
click at [301, 201] on p "Terms & Conditions" at bounding box center [299, 195] width 60 height 12
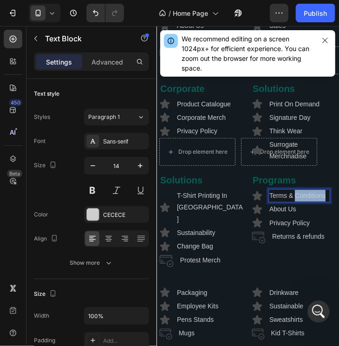
click at [301, 201] on p "Terms & Conditions" at bounding box center [299, 195] width 60 height 12
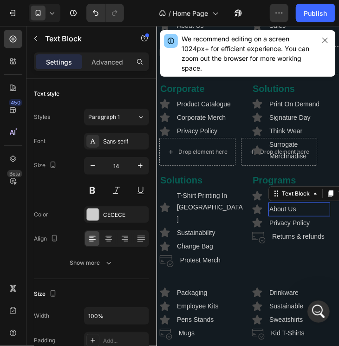
click at [305, 215] on p "About Us" at bounding box center [299, 209] width 60 height 12
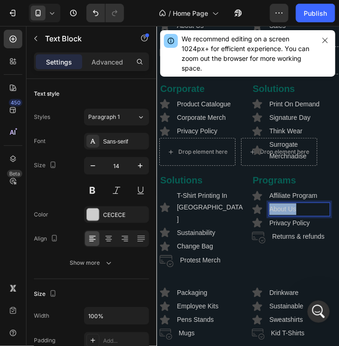
click at [305, 215] on p "About Us" at bounding box center [299, 209] width 60 height 12
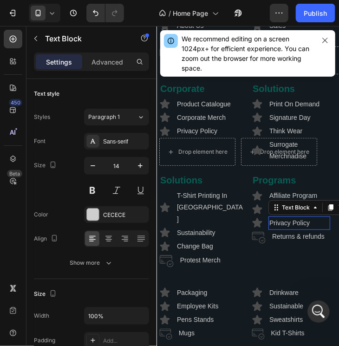
click at [303, 228] on p "Privacy Policy" at bounding box center [299, 223] width 60 height 12
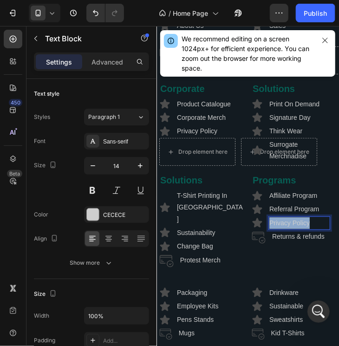
click at [303, 228] on p "Privacy Policy" at bounding box center [299, 223] width 60 height 12
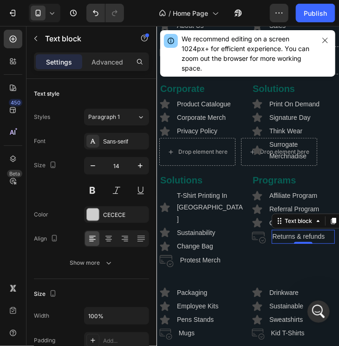
click at [316, 242] on p "Returns & refunds" at bounding box center [303, 236] width 62 height 12
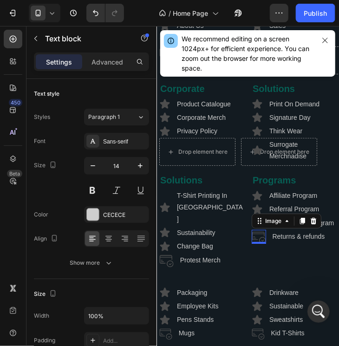
click at [255, 244] on img at bounding box center [258, 236] width 14 height 14
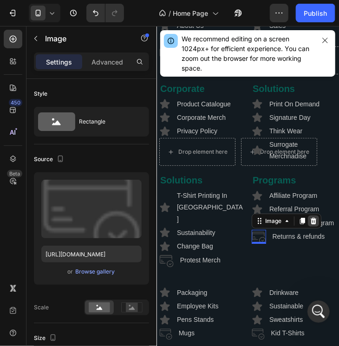
click at [310, 224] on icon at bounding box center [313, 220] width 6 height 7
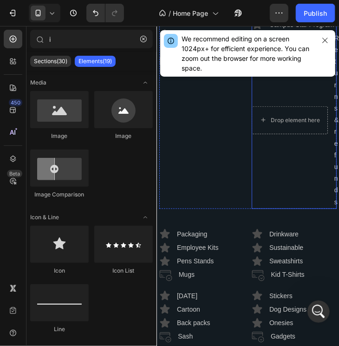
scroll to position [2559, 0]
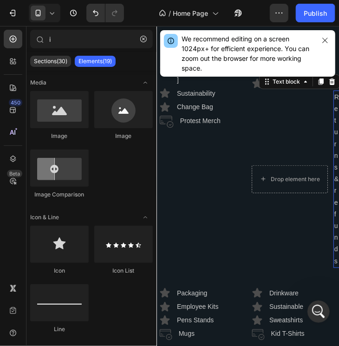
click at [334, 195] on p "Returns & refunds" at bounding box center [336, 179] width 5 height 176
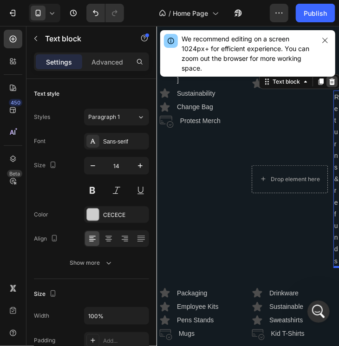
click at [327, 87] on div at bounding box center [331, 81] width 11 height 11
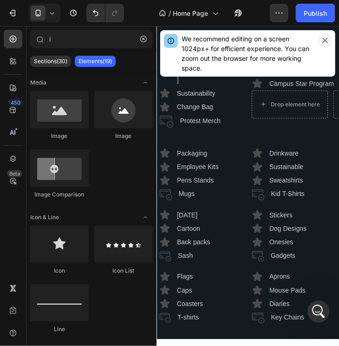
click at [326, 38] on icon "button" at bounding box center [324, 40] width 7 height 7
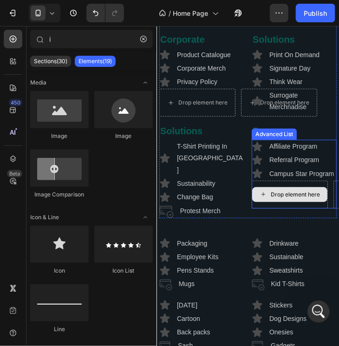
scroll to position [2466, 0]
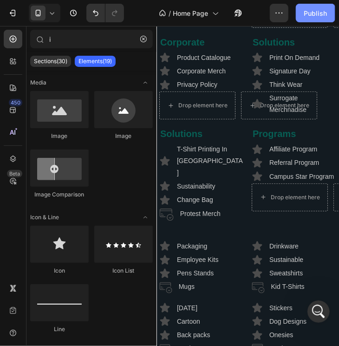
click at [309, 15] on div "Publish" at bounding box center [315, 13] width 23 height 10
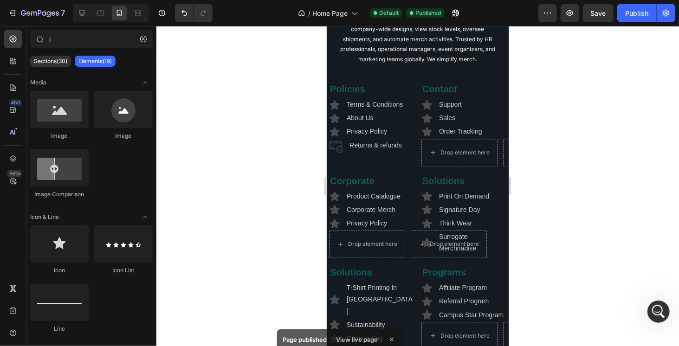
scroll to position [3960, 0]
click at [336, 109] on icon at bounding box center [335, 104] width 10 height 9
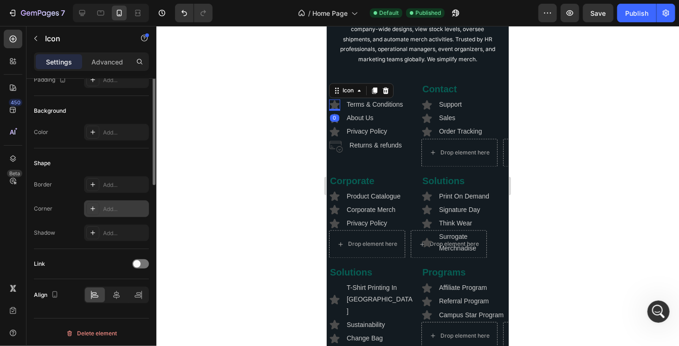
scroll to position [0, 0]
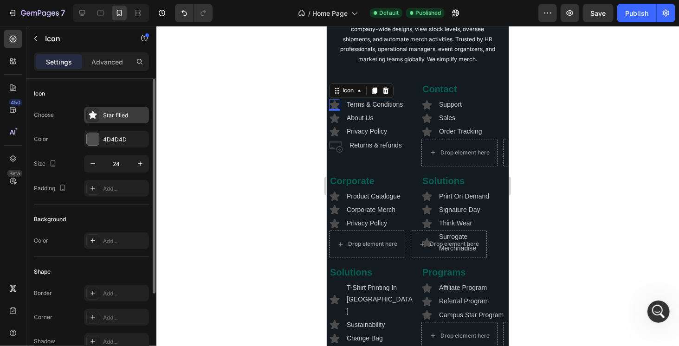
click at [115, 117] on div "Star filled" at bounding box center [125, 115] width 44 height 8
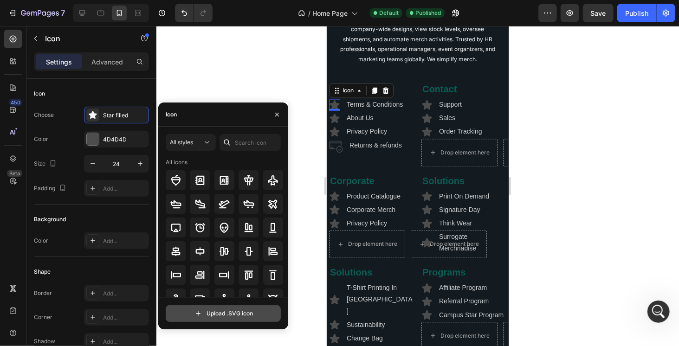
click at [217, 315] on input "file" at bounding box center [223, 314] width 114 height 16
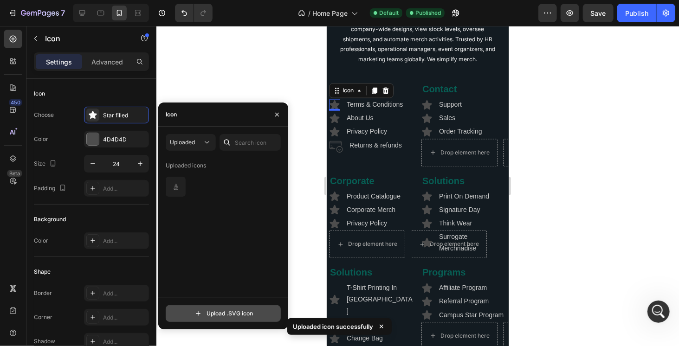
click at [228, 312] on input "file" at bounding box center [223, 314] width 114 height 16
click at [242, 312] on input "file" at bounding box center [223, 314] width 114 height 16
click at [213, 314] on input "file" at bounding box center [223, 314] width 114 height 16
click at [245, 312] on input "file" at bounding box center [223, 314] width 114 height 16
click at [230, 310] on input "file" at bounding box center [223, 314] width 114 height 16
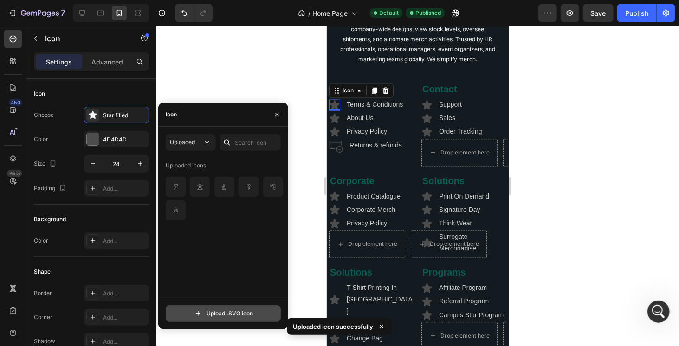
click at [231, 314] on input "file" at bounding box center [223, 314] width 114 height 16
click at [251, 312] on input "file" at bounding box center [223, 314] width 114 height 16
click at [234, 313] on input "file" at bounding box center [223, 314] width 114 height 16
click at [235, 314] on input "file" at bounding box center [223, 314] width 114 height 16
type input "C:\fakepath\Shipping hand to hand.svg"
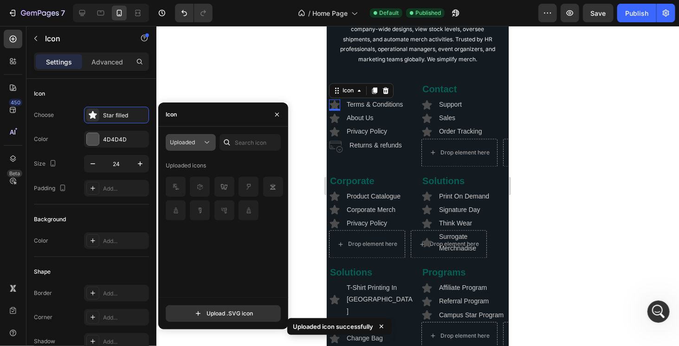
click at [186, 139] on span "Uploaded" at bounding box center [182, 142] width 25 height 7
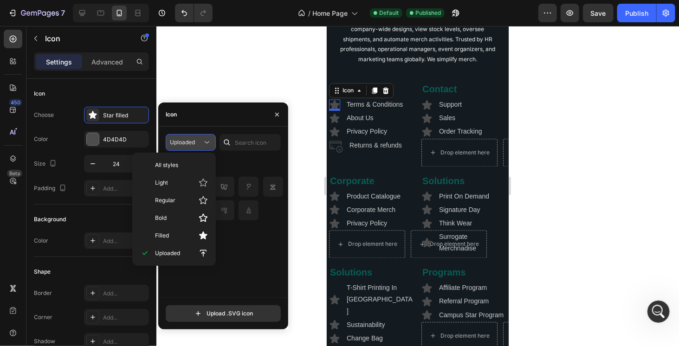
click at [186, 139] on span "Uploaded" at bounding box center [182, 142] width 25 height 7
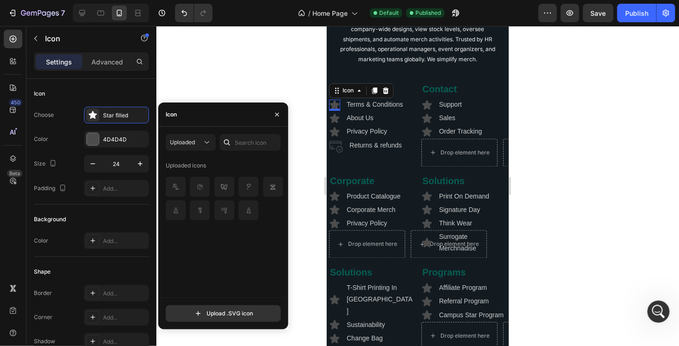
click at [240, 249] on div "Uploaded icons" at bounding box center [227, 227] width 122 height 139
click at [256, 183] on div at bounding box center [253, 181] width 7 height 7
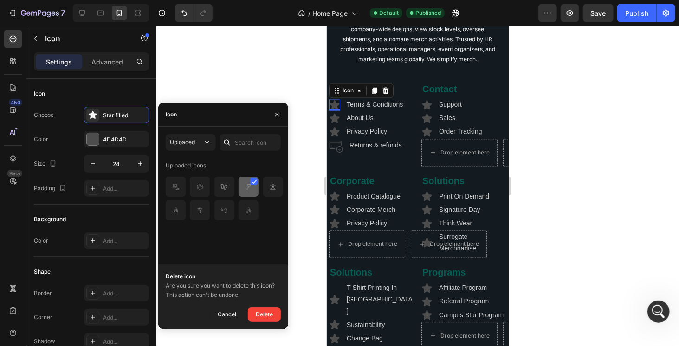
click at [253, 185] on img at bounding box center [248, 187] width 11 height 11
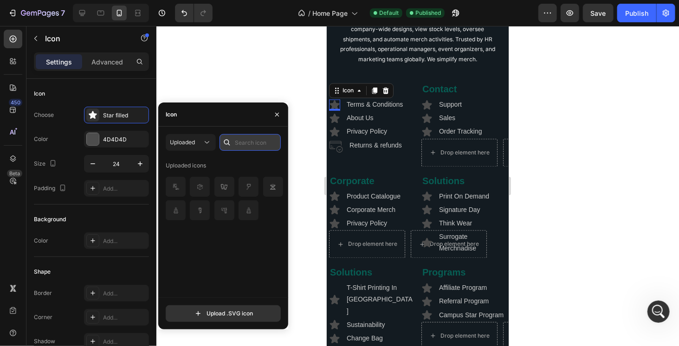
click at [250, 149] on input "text" at bounding box center [250, 142] width 61 height 17
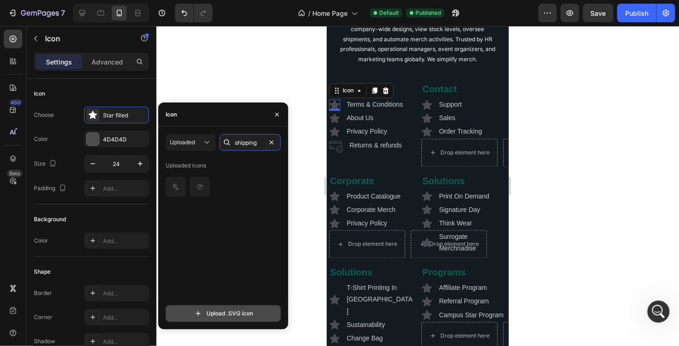
type input "shipping"
click at [210, 313] on input "file" at bounding box center [223, 314] width 114 height 16
click at [229, 309] on input "file" at bounding box center [223, 314] width 114 height 16
type input "C:\fakepath\Shoe Bottoms.svg"
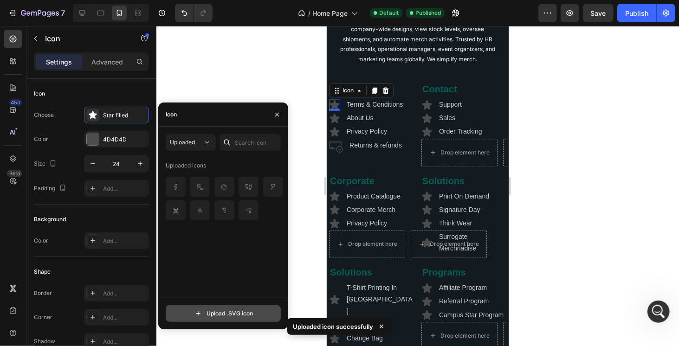
click at [228, 310] on input "file" at bounding box center [223, 314] width 114 height 16
click at [236, 313] on input "file" at bounding box center [223, 314] width 114 height 16
click at [241, 313] on input "file" at bounding box center [223, 314] width 114 height 16
click at [229, 312] on input "file" at bounding box center [223, 314] width 114 height 16
click at [232, 315] on input "file" at bounding box center [223, 314] width 114 height 16
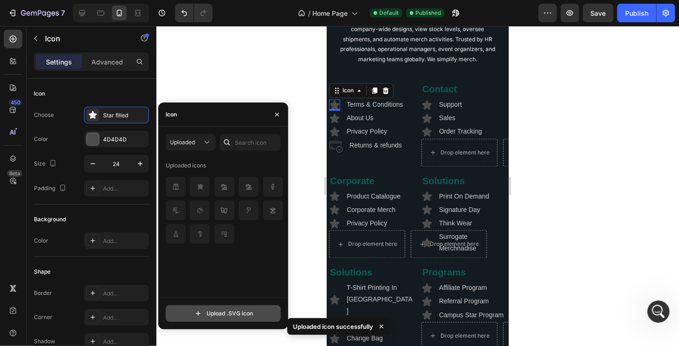
click at [235, 309] on input "file" at bounding box center [223, 314] width 114 height 16
click at [245, 312] on input "file" at bounding box center [223, 314] width 114 height 16
click at [257, 307] on input "file" at bounding box center [223, 314] width 114 height 16
click at [217, 311] on input "file" at bounding box center [223, 314] width 114 height 16
click at [239, 314] on input "file" at bounding box center [223, 314] width 114 height 16
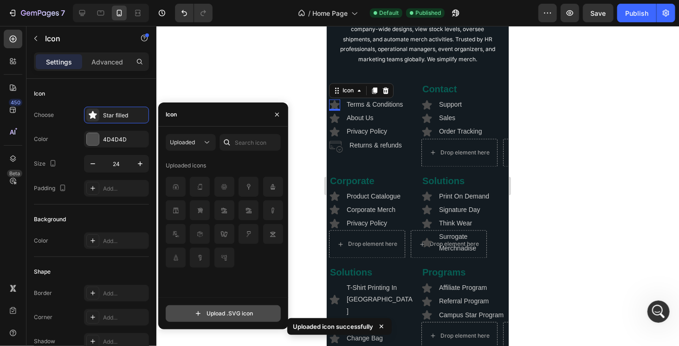
click at [229, 320] on input "file" at bounding box center [223, 314] width 114 height 16
click at [215, 306] on input "file" at bounding box center [223, 314] width 114 height 16
click at [218, 313] on input "file" at bounding box center [223, 314] width 114 height 16
type input "C:\fakepath\Sipper Bottle2.svg"
click at [230, 311] on input "file" at bounding box center [223, 314] width 114 height 16
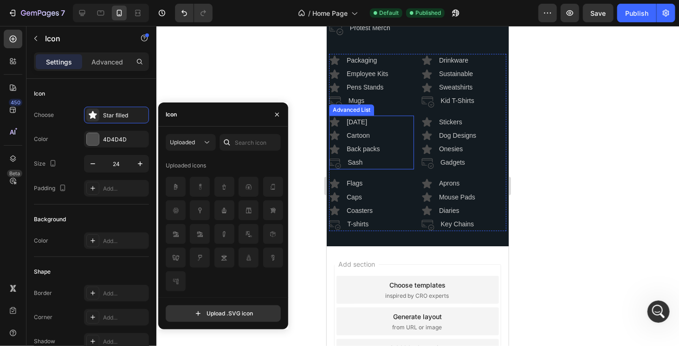
scroll to position [2605, 0]
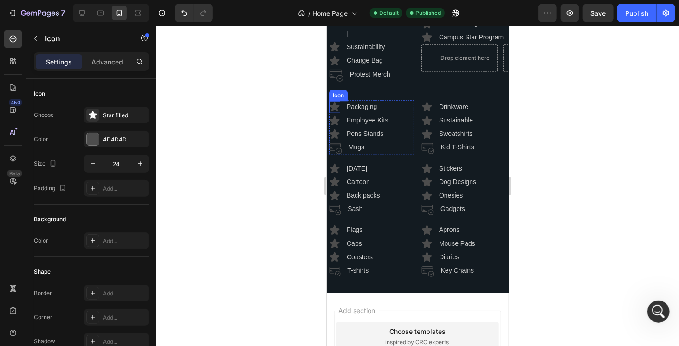
click at [337, 111] on icon at bounding box center [335, 106] width 10 height 9
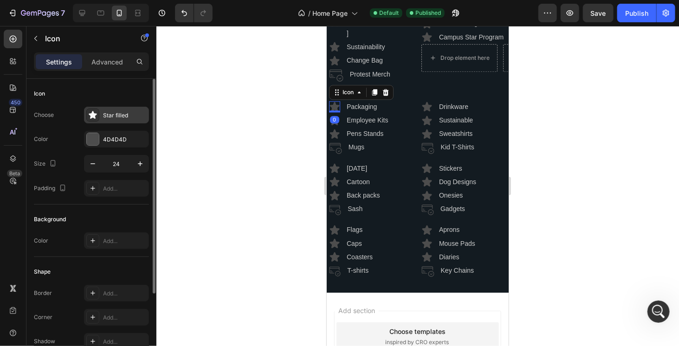
click at [99, 113] on div "Star filled" at bounding box center [116, 115] width 65 height 17
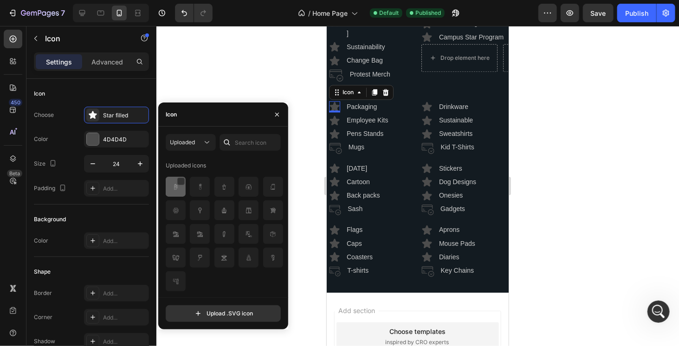
click at [177, 189] on img at bounding box center [175, 187] width 11 height 11
click at [335, 123] on div "0" at bounding box center [334, 119] width 9 height 7
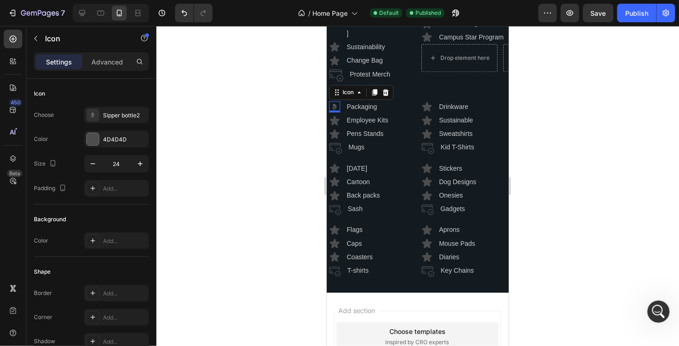
click at [335, 123] on div "0" at bounding box center [334, 119] width 9 height 7
click at [333, 123] on div "0" at bounding box center [334, 119] width 9 height 7
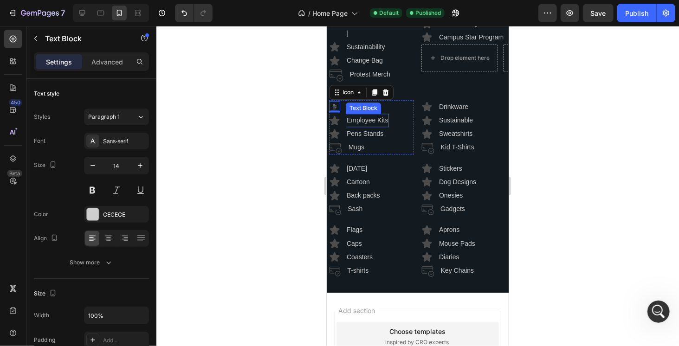
click at [352, 126] on p "Employee Kits" at bounding box center [366, 120] width 41 height 12
click at [337, 124] on icon at bounding box center [335, 119] width 10 height 9
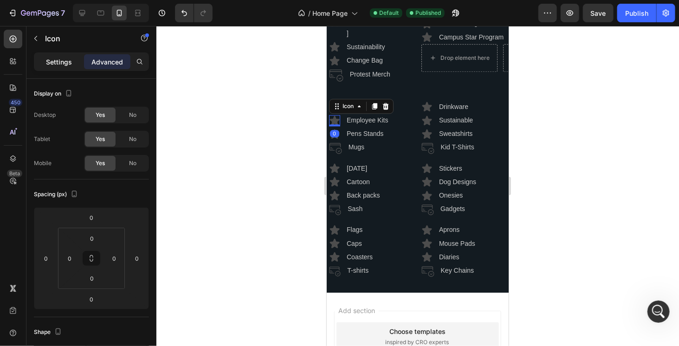
click at [58, 58] on p "Settings" at bounding box center [59, 62] width 26 height 10
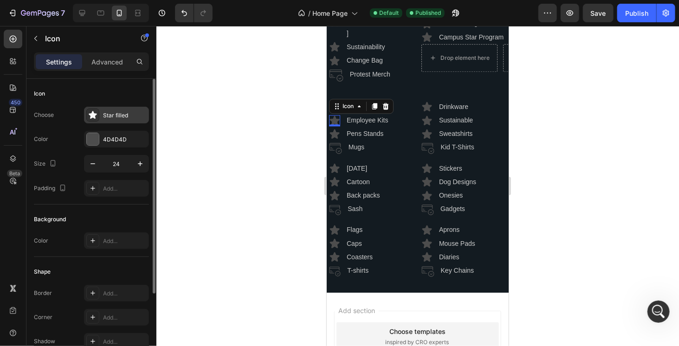
click at [108, 113] on div "Star filled" at bounding box center [125, 115] width 44 height 8
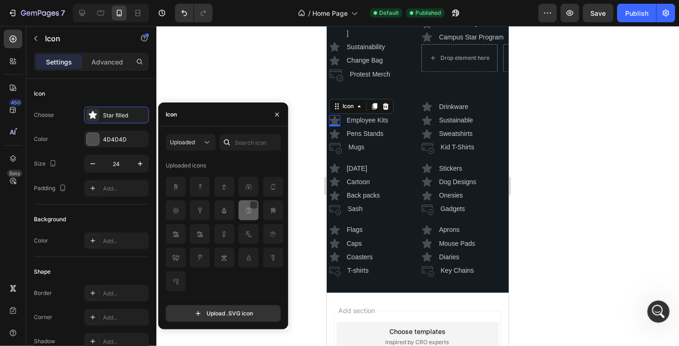
click at [250, 212] on img at bounding box center [248, 210] width 11 height 11
click at [336, 154] on div "Image" at bounding box center [335, 147] width 13 height 13
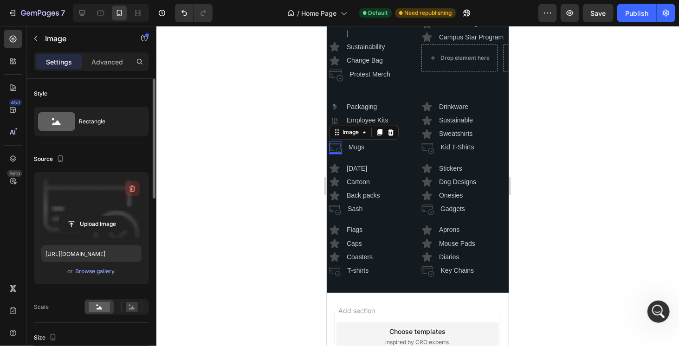
click at [135, 190] on icon "button" at bounding box center [132, 188] width 9 height 9
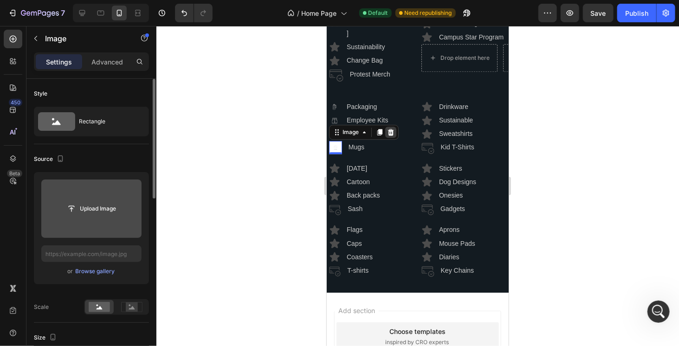
click at [391, 135] on icon at bounding box center [391, 132] width 6 height 7
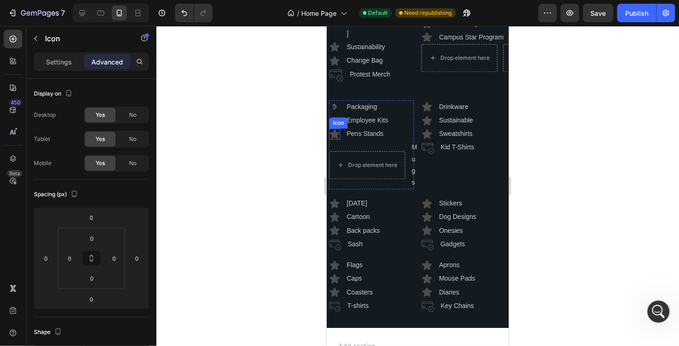
click at [336, 139] on div "Icon" at bounding box center [334, 133] width 11 height 11
click at [373, 123] on icon at bounding box center [374, 119] width 5 height 7
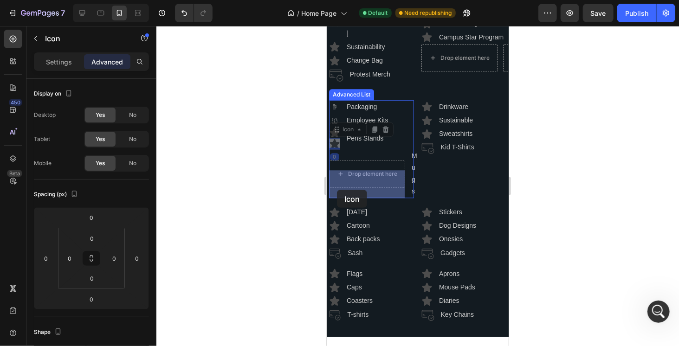
drag, startPoint x: 336, startPoint y: 143, endPoint x: 337, endPoint y: 189, distance: 46.0
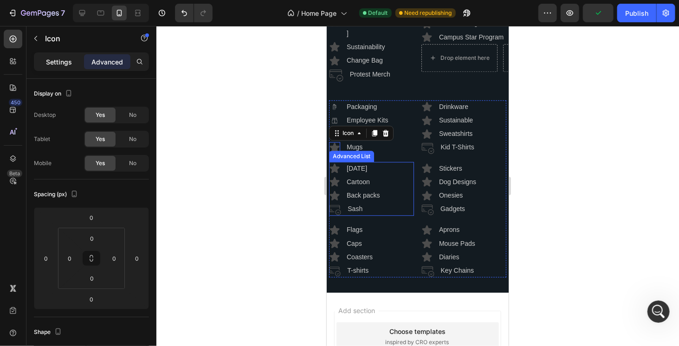
click at [60, 59] on p "Settings" at bounding box center [59, 62] width 26 height 10
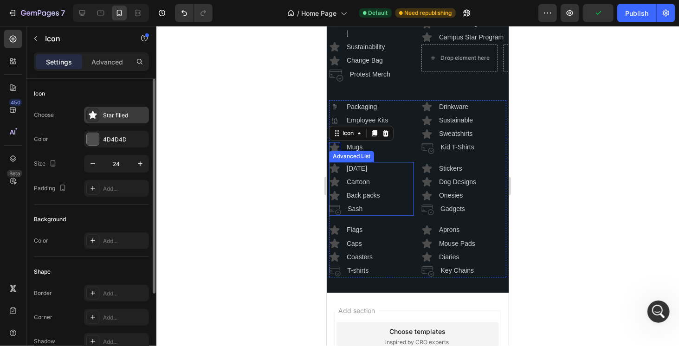
click at [116, 113] on div "Star filled" at bounding box center [125, 115] width 44 height 8
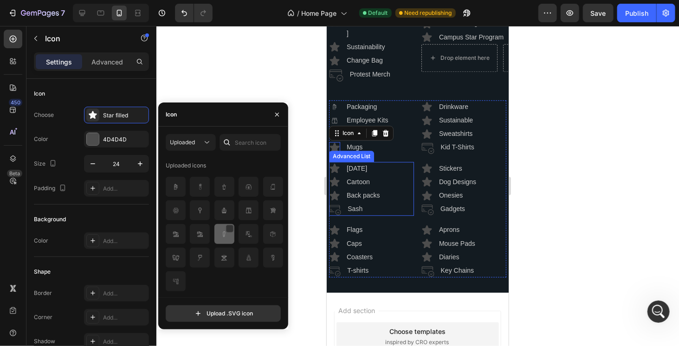
click at [239, 240] on div at bounding box center [249, 234] width 20 height 20
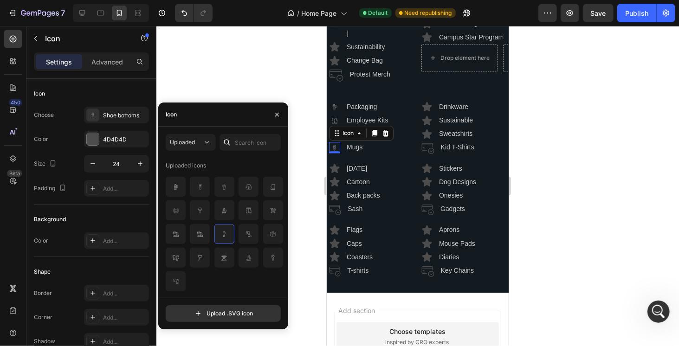
click at [319, 163] on div at bounding box center [417, 186] width 523 height 320
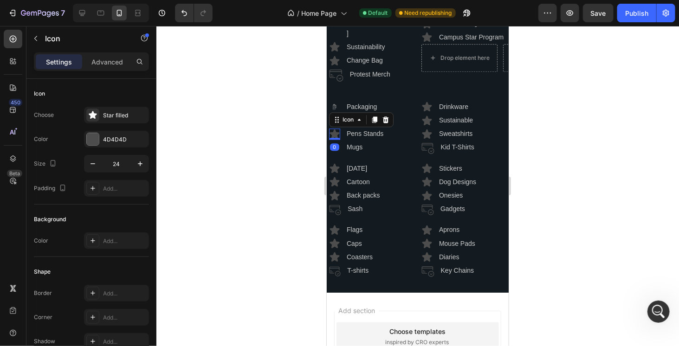
click at [337, 138] on icon at bounding box center [335, 133] width 10 height 9
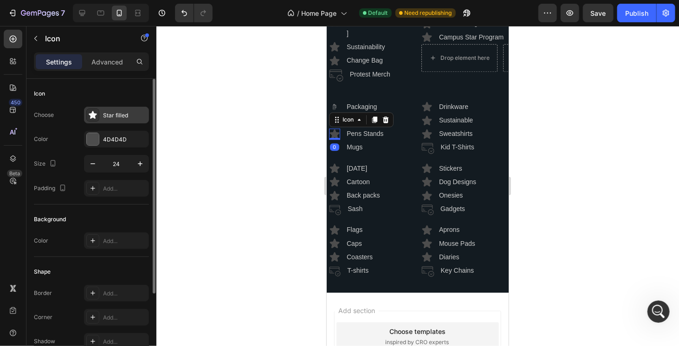
click at [116, 115] on div "Star filled" at bounding box center [125, 115] width 44 height 8
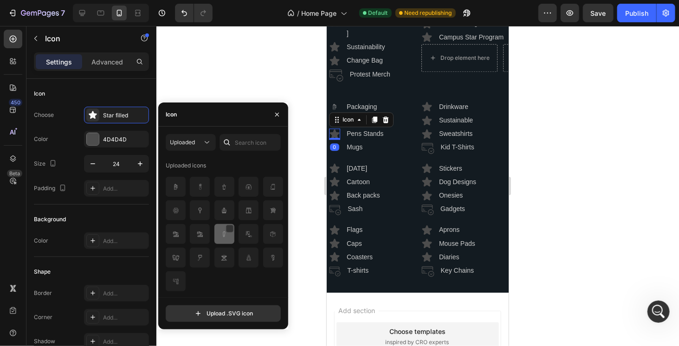
click at [220, 235] on img at bounding box center [224, 234] width 11 height 11
click at [252, 237] on img at bounding box center [248, 234] width 11 height 11
click at [305, 85] on div at bounding box center [417, 186] width 523 height 320
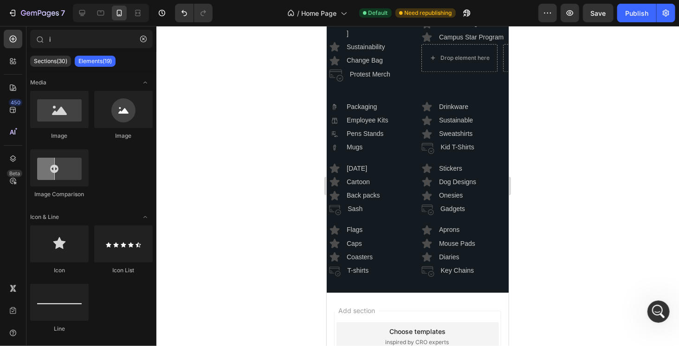
click at [305, 85] on div at bounding box center [417, 186] width 523 height 320
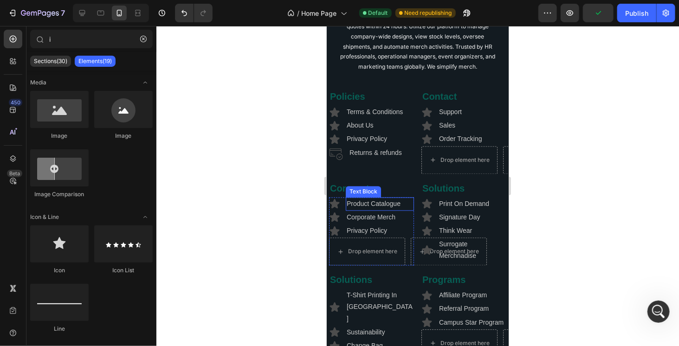
scroll to position [2280, 0]
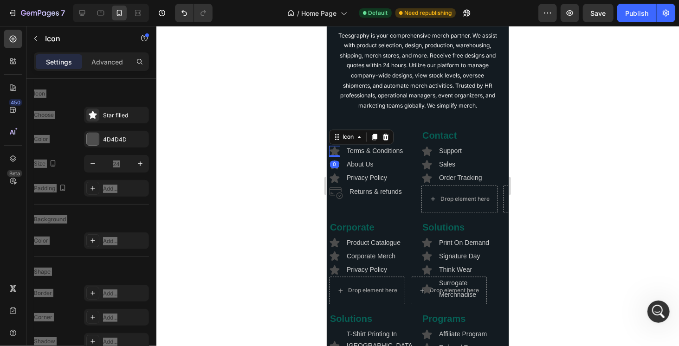
drag, startPoint x: 336, startPoint y: 161, endPoint x: 644, endPoint y: 186, distance: 308.9
click at [336, 156] on icon at bounding box center [335, 150] width 10 height 9
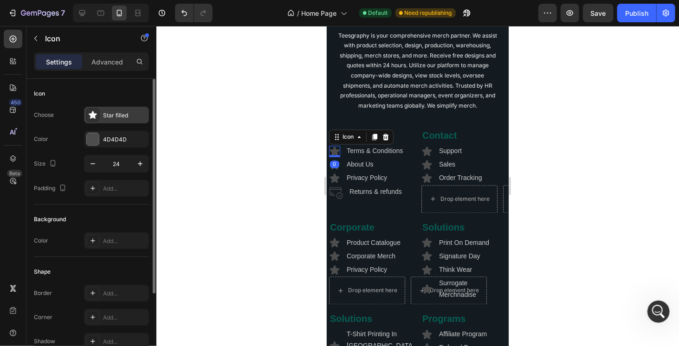
click at [117, 115] on div "Star filled" at bounding box center [125, 115] width 44 height 8
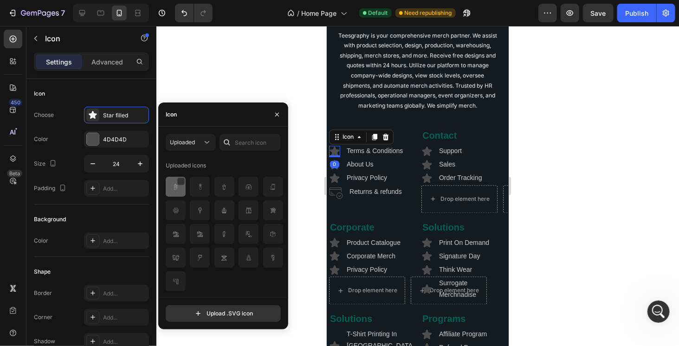
click at [173, 183] on img at bounding box center [175, 187] width 11 height 11
click at [334, 168] on div "0" at bounding box center [334, 164] width 9 height 7
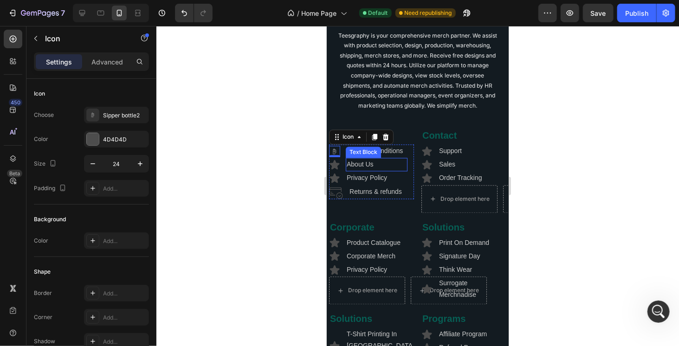
click at [351, 170] on p "About Us" at bounding box center [376, 165] width 60 height 12
click at [333, 169] on icon at bounding box center [335, 164] width 10 height 9
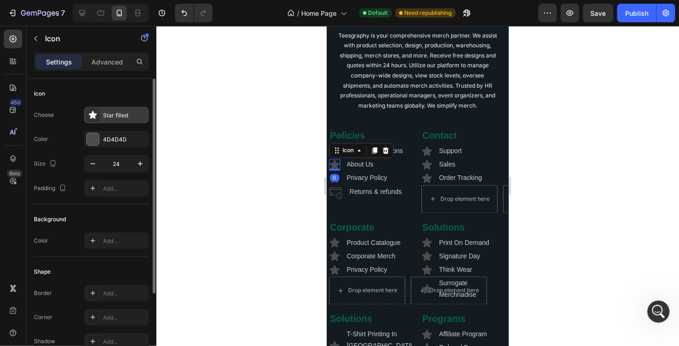
click at [118, 116] on div "Star filled" at bounding box center [125, 115] width 44 height 8
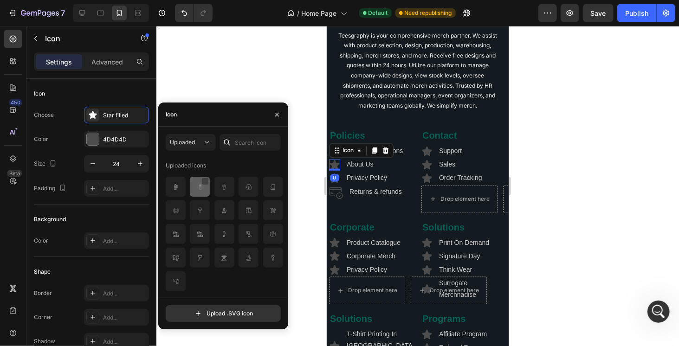
click at [203, 185] on div at bounding box center [205, 181] width 7 height 7
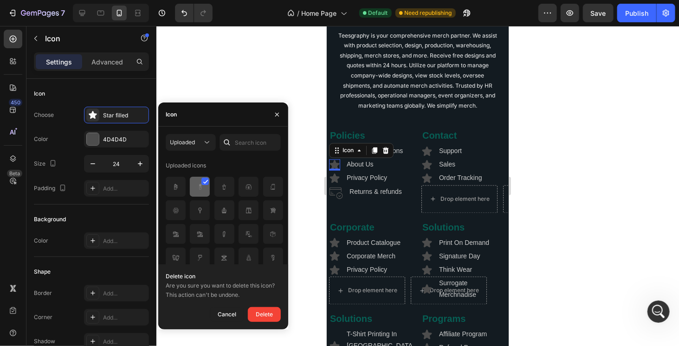
click at [207, 184] on icon at bounding box center [205, 182] width 5 height 5
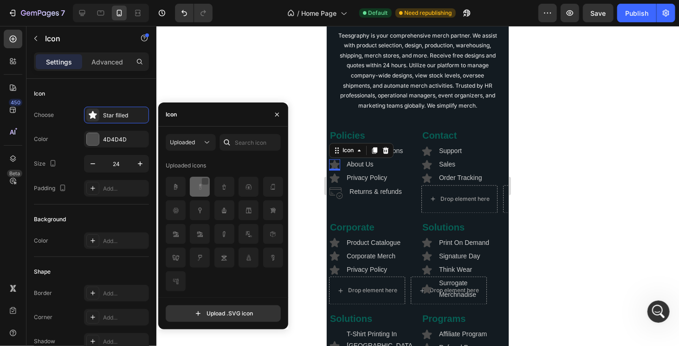
click at [203, 189] on img at bounding box center [200, 187] width 11 height 11
click at [337, 182] on div "0" at bounding box center [334, 177] width 9 height 7
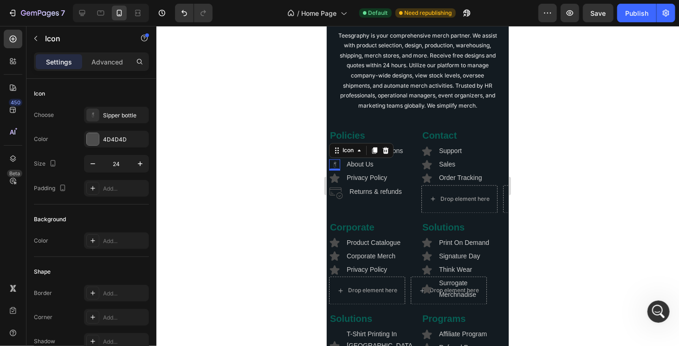
click at [333, 182] on div "0" at bounding box center [334, 177] width 9 height 7
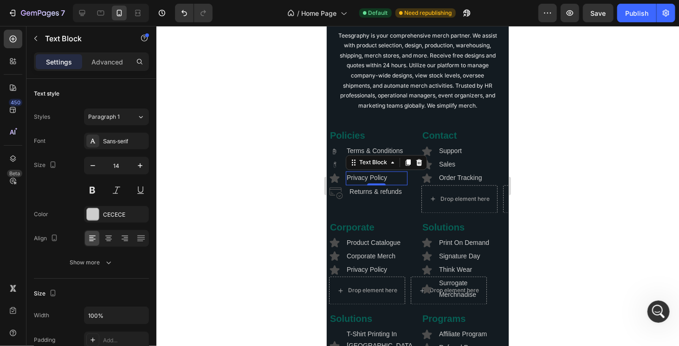
click at [356, 184] on p "Privacy Policy" at bounding box center [376, 178] width 60 height 12
click at [336, 183] on icon at bounding box center [335, 177] width 10 height 9
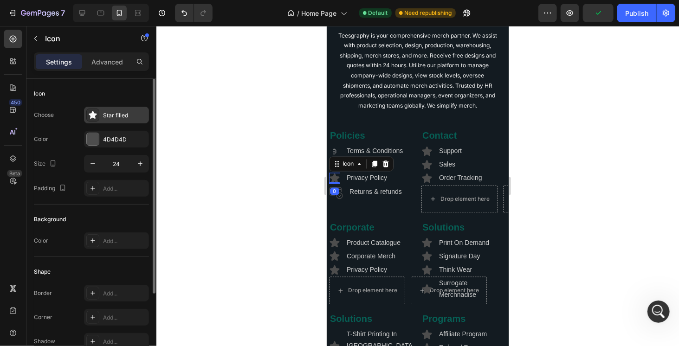
click at [123, 116] on div "Star filled" at bounding box center [125, 115] width 44 height 8
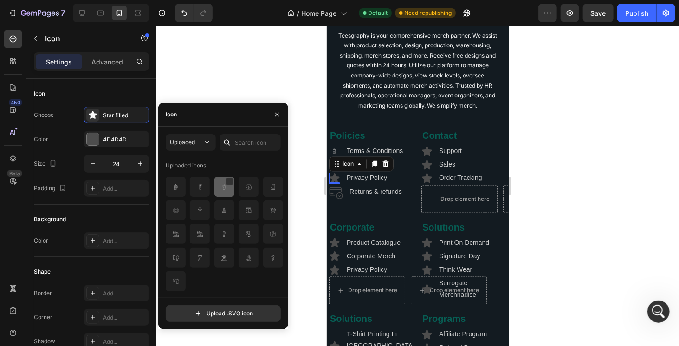
click at [229, 188] on img at bounding box center [224, 187] width 11 height 11
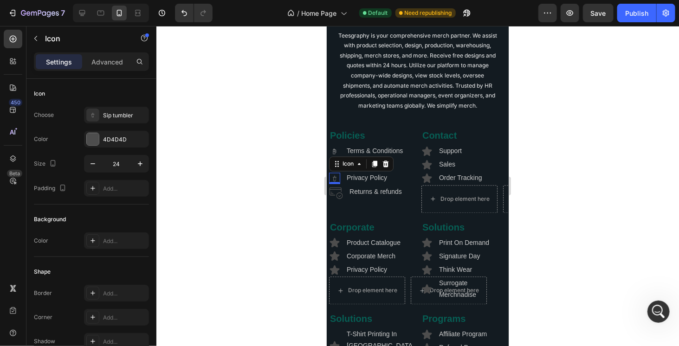
click at [335, 195] on div "0" at bounding box center [334, 191] width 9 height 7
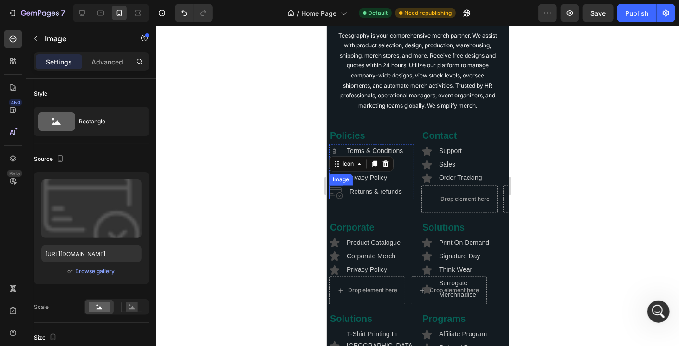
click at [340, 199] on img at bounding box center [336, 192] width 14 height 14
click at [392, 179] on icon at bounding box center [391, 176] width 6 height 7
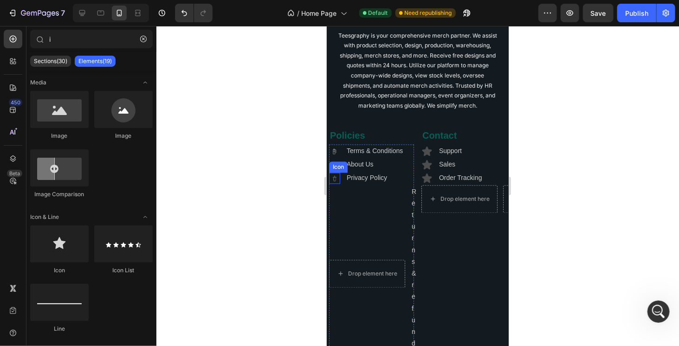
click at [334, 184] on icon ".id581667750871564842 .cls-1 { fill: #a8a7a7; }" at bounding box center [334, 178] width 11 height 11
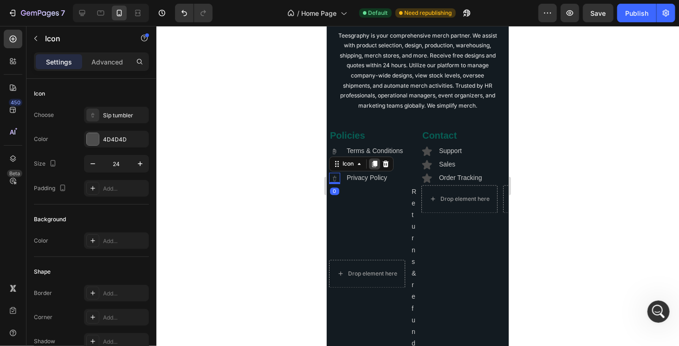
click at [376, 168] on icon at bounding box center [374, 163] width 7 height 7
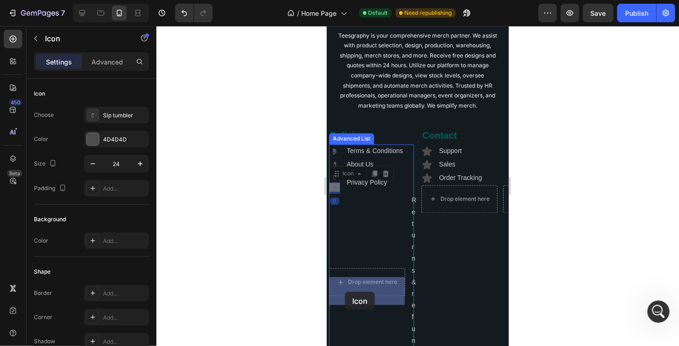
drag, startPoint x: 337, startPoint y: 184, endPoint x: 345, endPoint y: 291, distance: 107.1
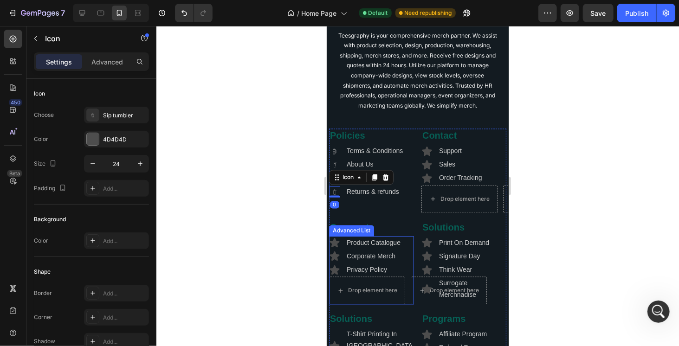
click at [267, 221] on div at bounding box center [417, 186] width 523 height 320
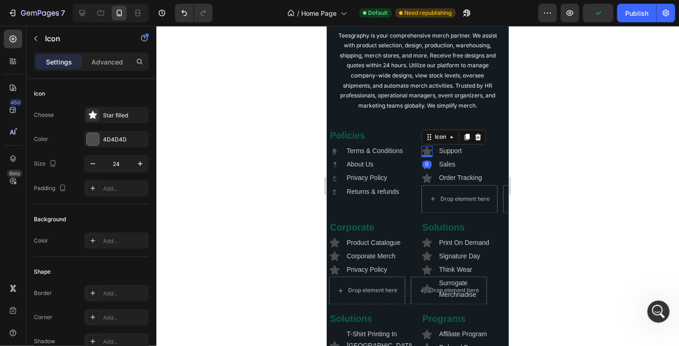
click at [424, 156] on icon at bounding box center [427, 150] width 10 height 9
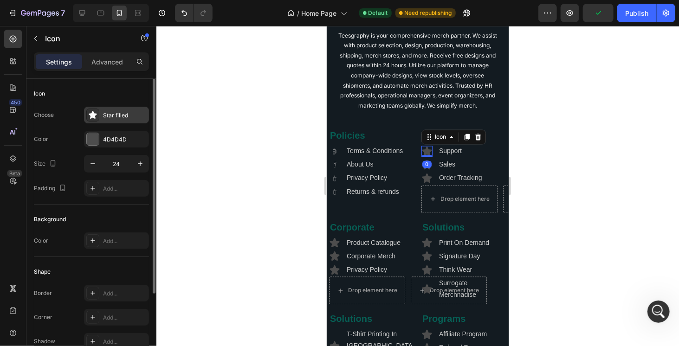
click at [104, 113] on div "Star filled" at bounding box center [125, 115] width 44 height 8
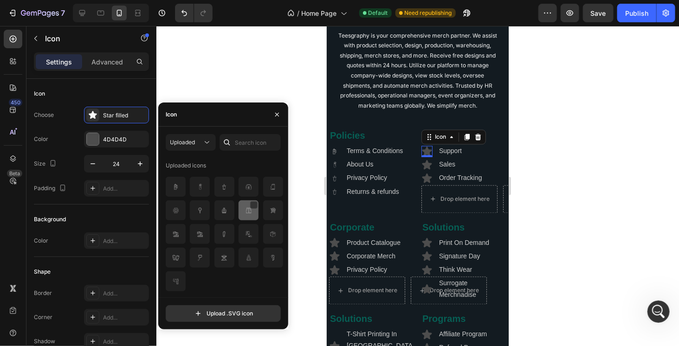
click at [244, 214] on img at bounding box center [248, 210] width 11 height 11
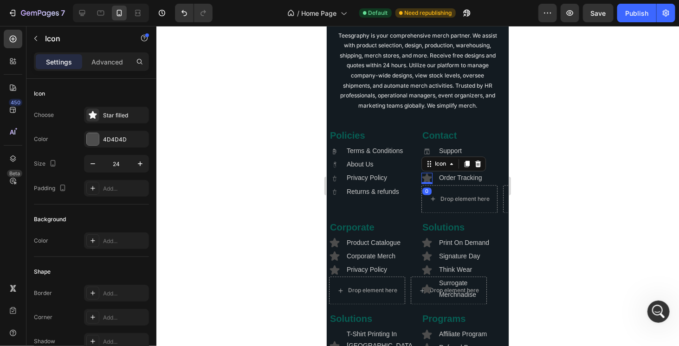
click at [424, 184] on icon at bounding box center [426, 178] width 11 height 11
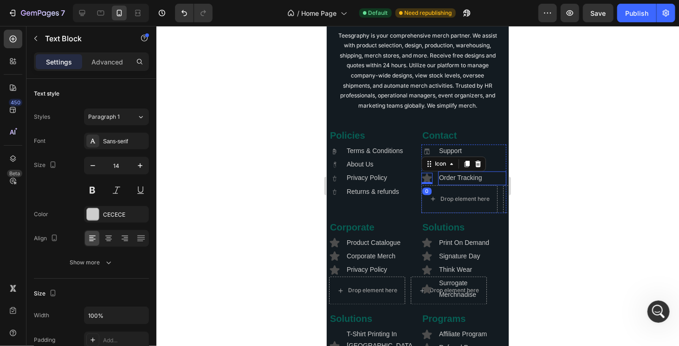
click at [448, 184] on p "Order Tracking" at bounding box center [472, 178] width 66 height 12
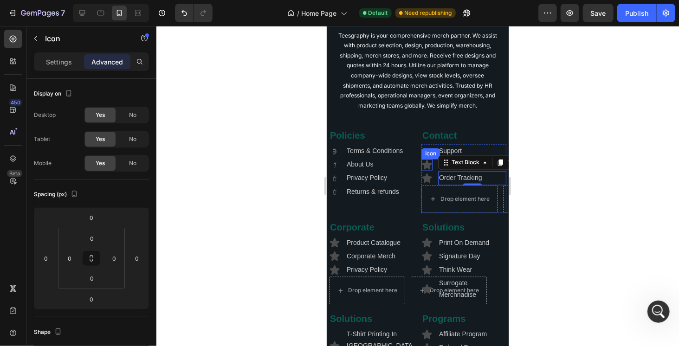
click at [424, 169] on icon at bounding box center [427, 164] width 10 height 9
click at [59, 52] on div "Settings Advanced" at bounding box center [91, 61] width 115 height 19
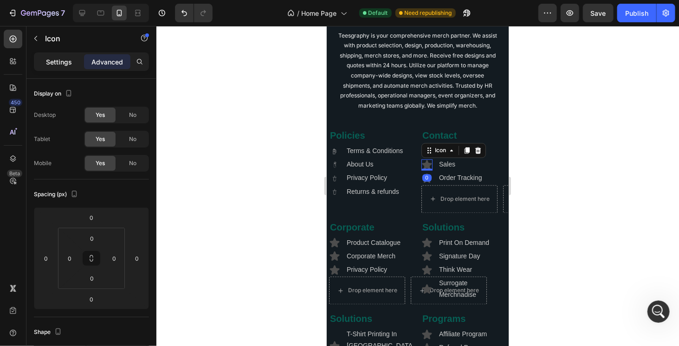
click at [60, 62] on p "Settings" at bounding box center [59, 62] width 26 height 10
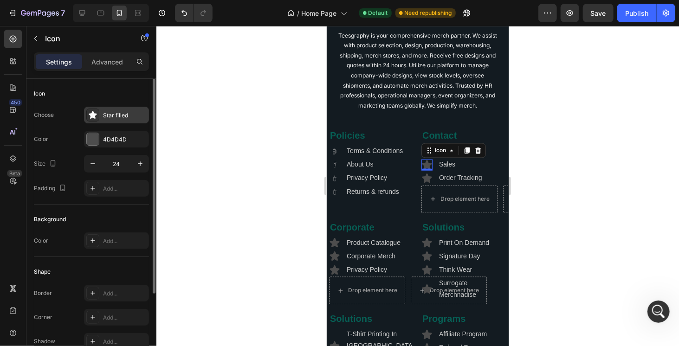
click at [109, 111] on div "Star filled" at bounding box center [125, 115] width 44 height 8
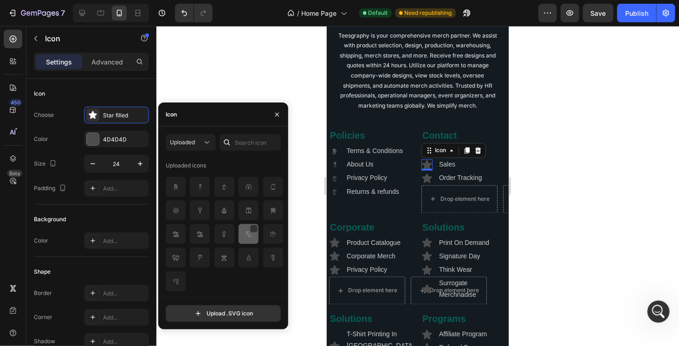
click at [251, 234] on img at bounding box center [248, 234] width 11 height 11
click at [426, 182] on div "0" at bounding box center [426, 177] width 9 height 7
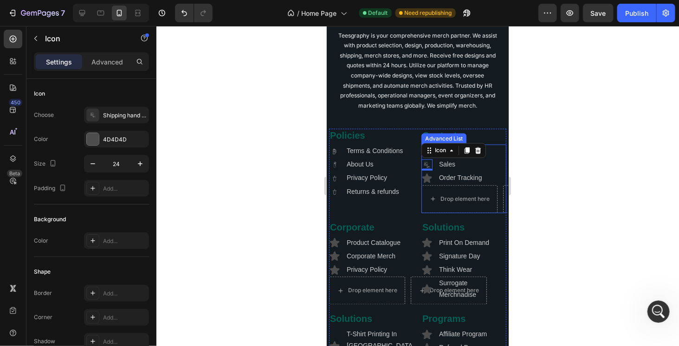
click at [442, 184] on p "Order Tracking" at bounding box center [472, 178] width 66 height 12
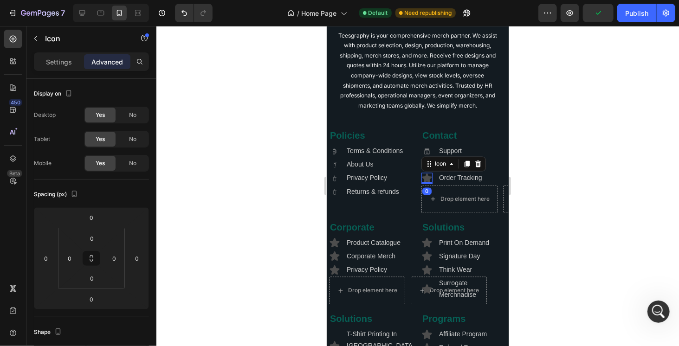
click at [422, 184] on div "Icon 0" at bounding box center [426, 178] width 11 height 11
click at [54, 58] on p "Settings" at bounding box center [59, 62] width 26 height 10
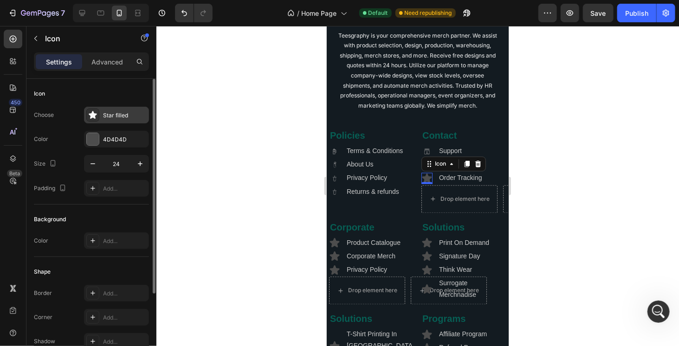
click at [108, 115] on div "Star filled" at bounding box center [125, 115] width 44 height 8
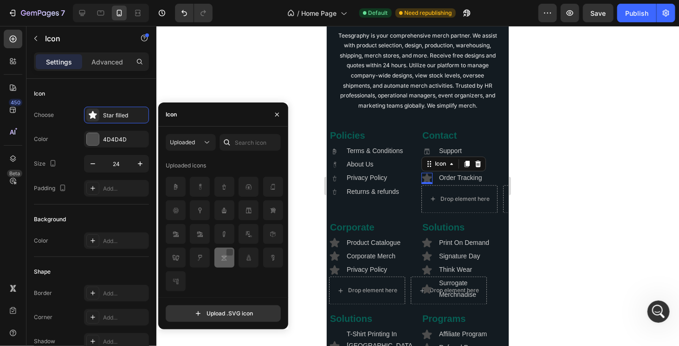
click at [227, 253] on div at bounding box center [229, 252] width 7 height 7
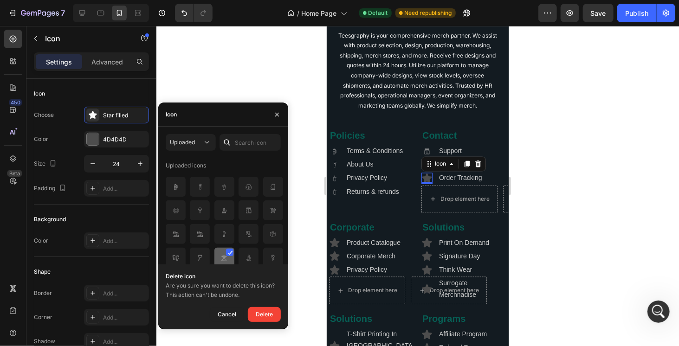
click at [227, 250] on div at bounding box center [229, 252] width 7 height 7
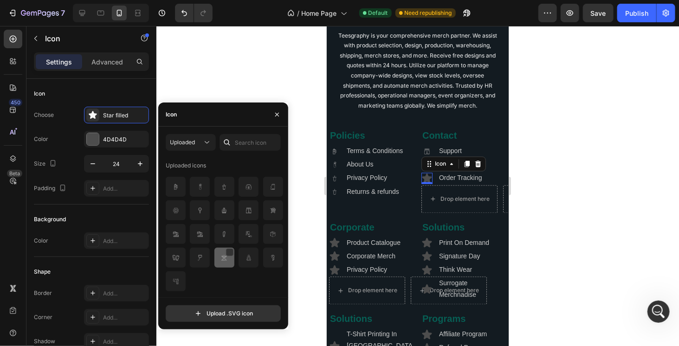
click at [220, 254] on img at bounding box center [224, 258] width 11 height 11
click at [536, 193] on div at bounding box center [417, 186] width 523 height 320
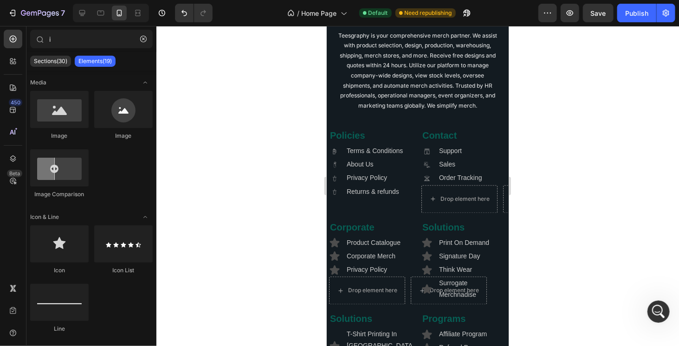
click at [536, 193] on div at bounding box center [417, 186] width 523 height 320
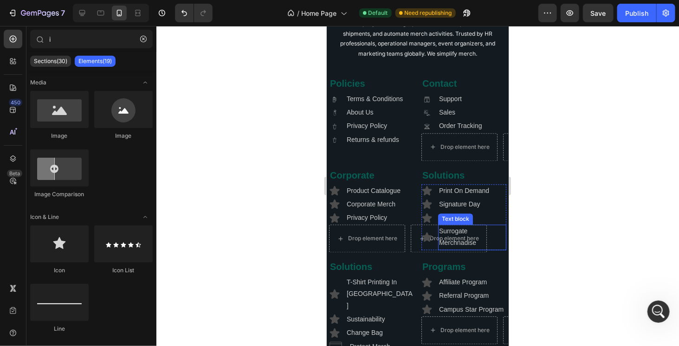
scroll to position [2373, 0]
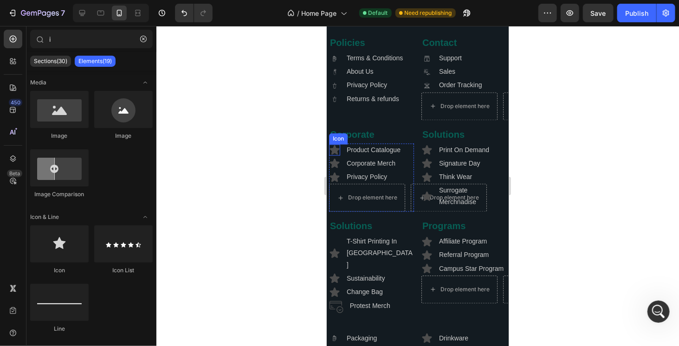
click at [337, 156] on icon at bounding box center [334, 149] width 11 height 11
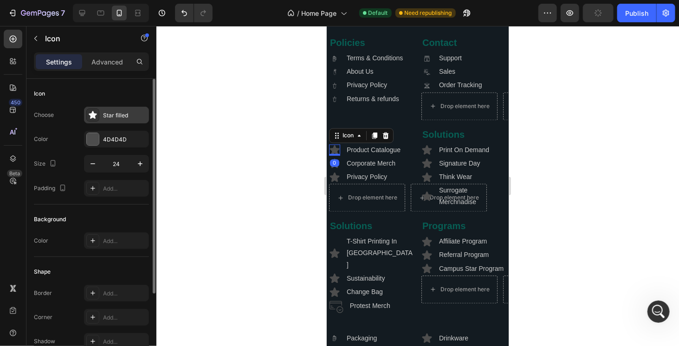
click at [119, 110] on div "Star filled" at bounding box center [116, 115] width 65 height 17
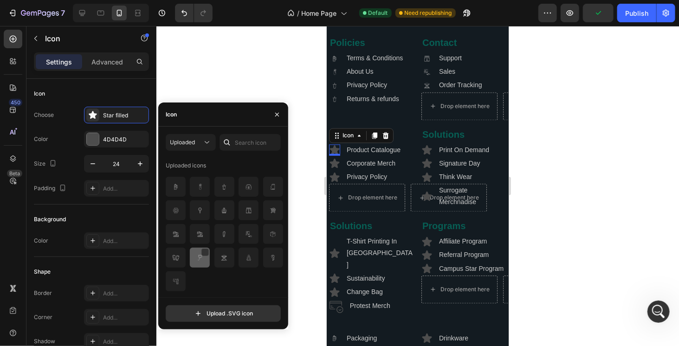
click at [215, 261] on div at bounding box center [225, 258] width 20 height 20
click at [339, 167] on div "0" at bounding box center [334, 162] width 9 height 7
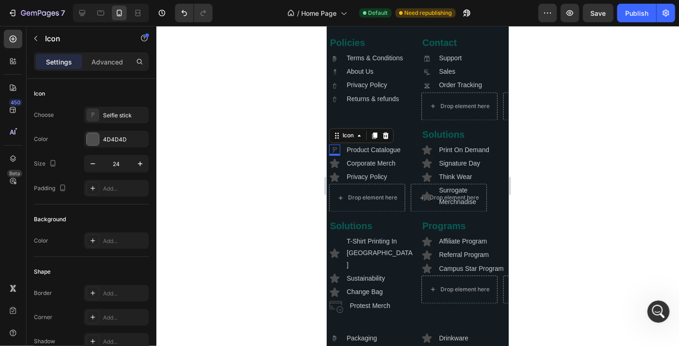
click at [336, 167] on div "0" at bounding box center [334, 162] width 9 height 7
click at [350, 170] on p "Corporate Merch" at bounding box center [379, 164] width 66 height 12
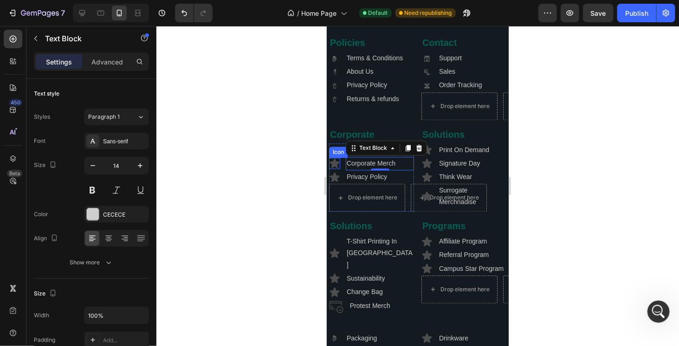
click at [334, 168] on icon at bounding box center [335, 163] width 10 height 9
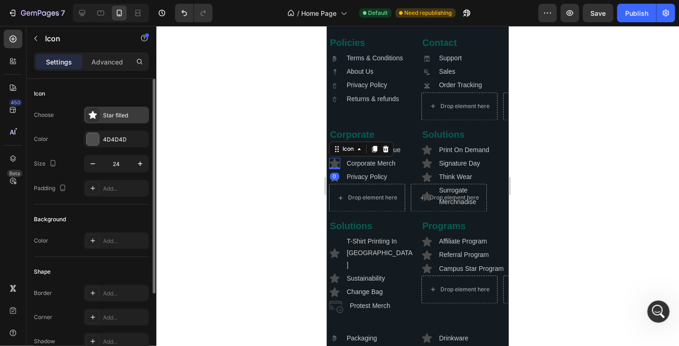
click at [118, 119] on div "Star filled" at bounding box center [116, 115] width 65 height 17
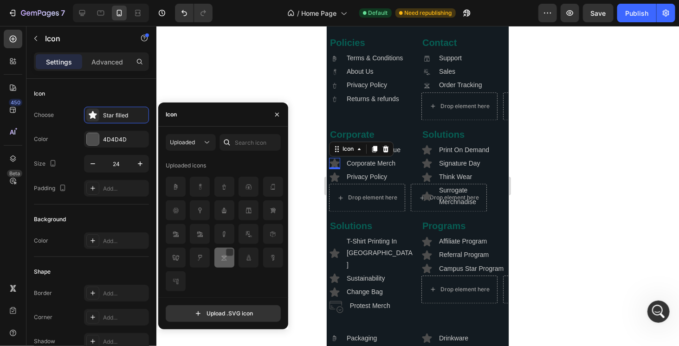
click at [223, 260] on img at bounding box center [224, 258] width 11 height 11
click at [423, 168] on icon at bounding box center [427, 163] width 10 height 9
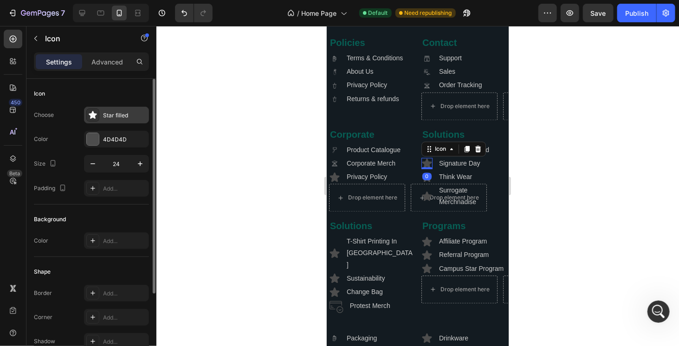
click at [118, 117] on div "Star filled" at bounding box center [125, 115] width 44 height 8
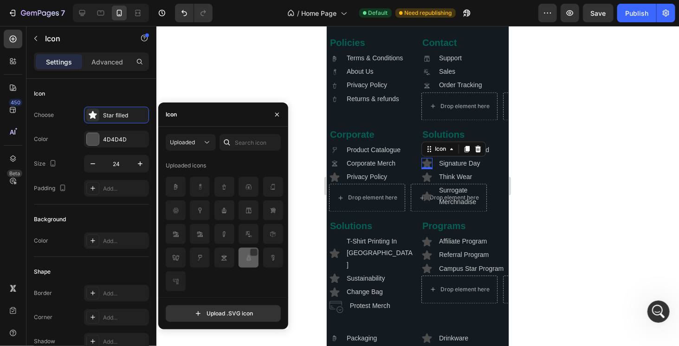
click at [248, 259] on img at bounding box center [248, 258] width 11 height 11
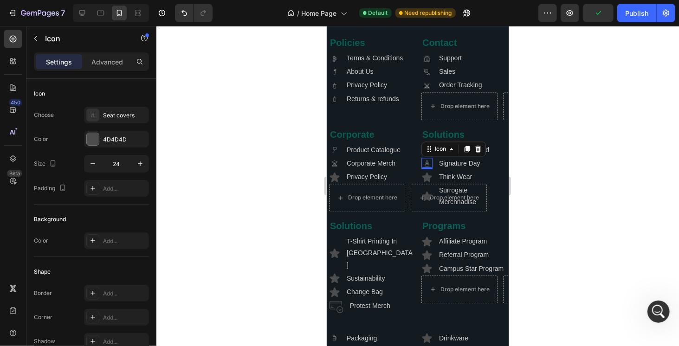
click at [424, 180] on div "0" at bounding box center [426, 176] width 9 height 7
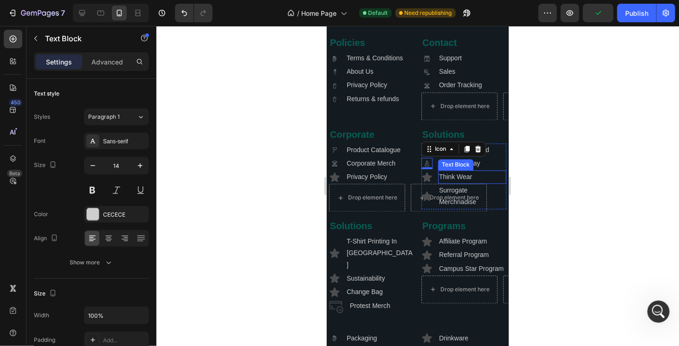
click at [439, 183] on p "Think Wear" at bounding box center [472, 177] width 66 height 12
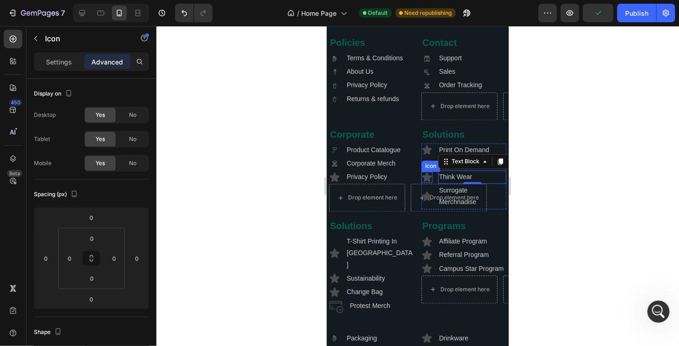
click at [422, 182] on icon at bounding box center [427, 176] width 10 height 9
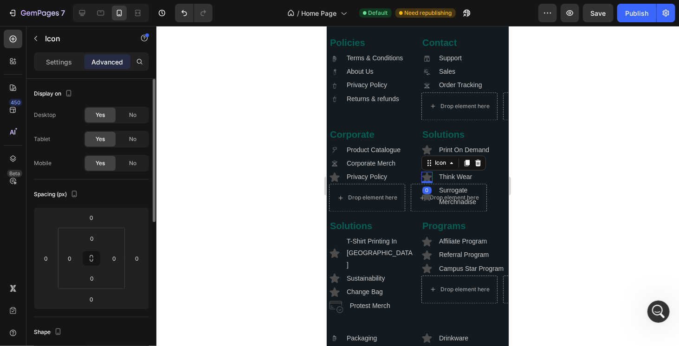
click at [45, 59] on div "Settings" at bounding box center [59, 61] width 46 height 15
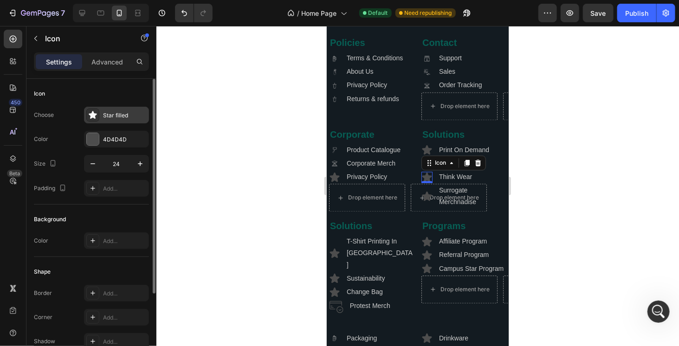
click at [110, 114] on div "Star filled" at bounding box center [125, 115] width 44 height 8
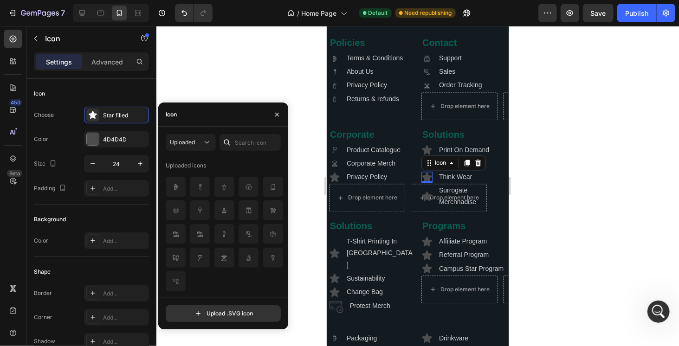
scroll to position [46, 0]
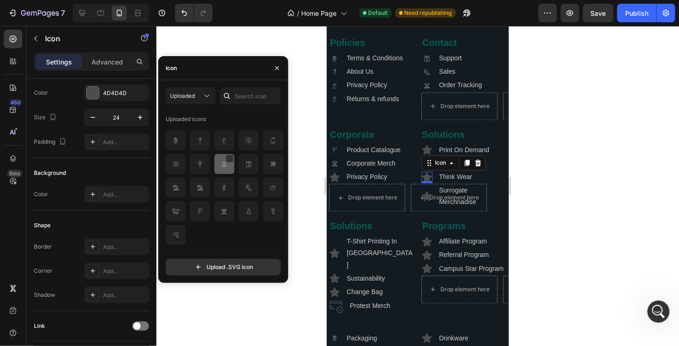
click at [225, 169] on img at bounding box center [224, 164] width 11 height 11
click at [549, 184] on div at bounding box center [417, 186] width 523 height 320
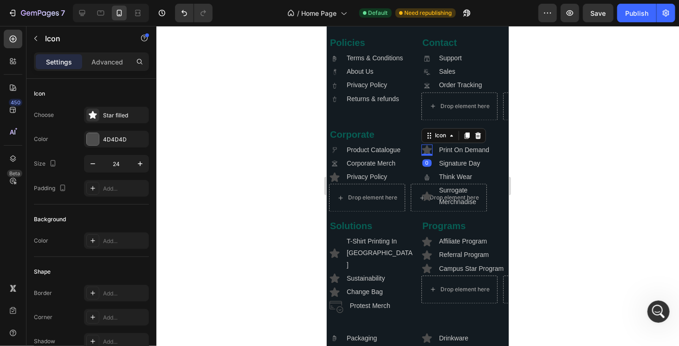
click at [422, 155] on icon at bounding box center [427, 149] width 10 height 9
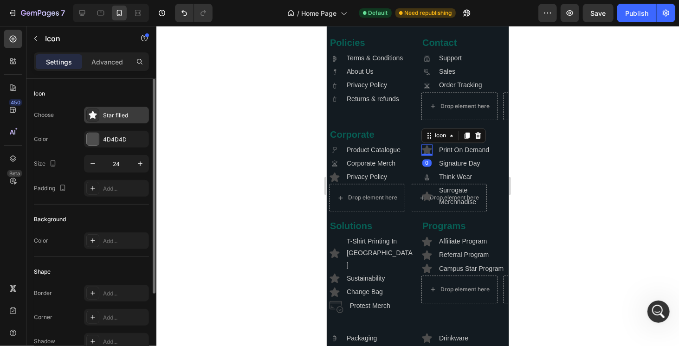
click at [114, 118] on div "Star filled" at bounding box center [125, 115] width 44 height 8
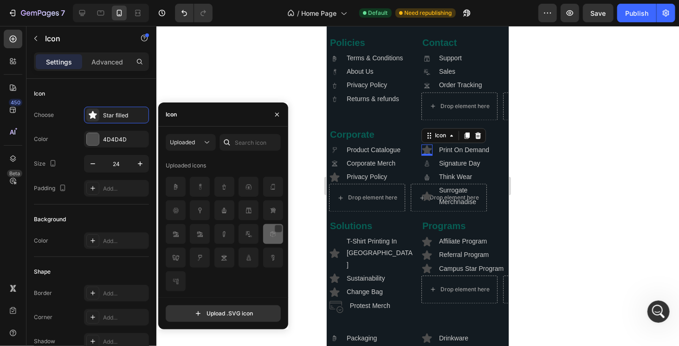
click at [271, 235] on img at bounding box center [272, 234] width 11 height 11
click at [541, 204] on div at bounding box center [417, 186] width 523 height 320
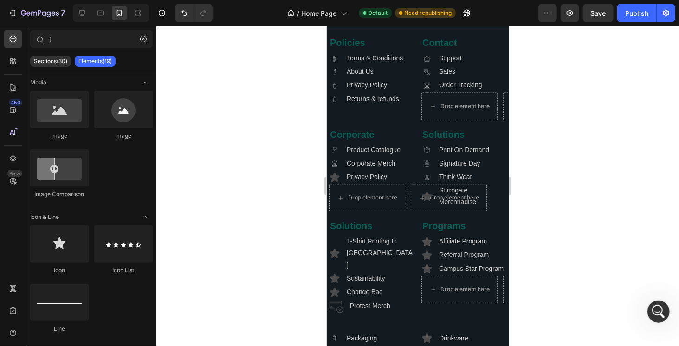
click at [541, 204] on div at bounding box center [417, 186] width 523 height 320
click at [425, 201] on icon at bounding box center [427, 196] width 10 height 9
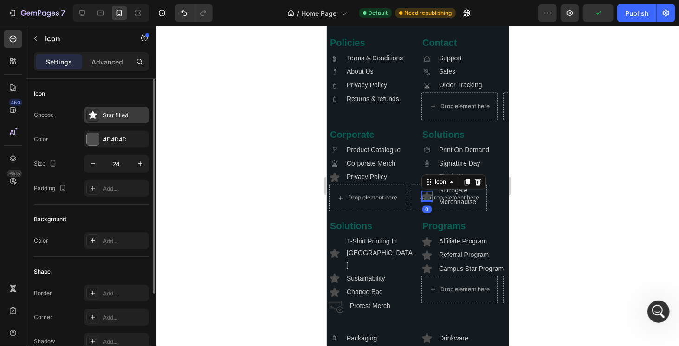
click at [117, 115] on div "Star filled" at bounding box center [125, 115] width 44 height 8
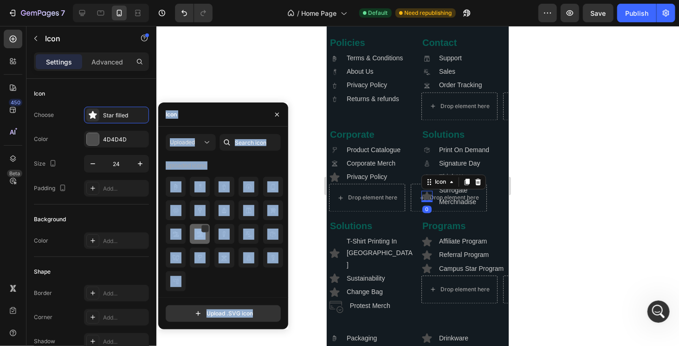
click at [215, 243] on div at bounding box center [225, 234] width 20 height 20
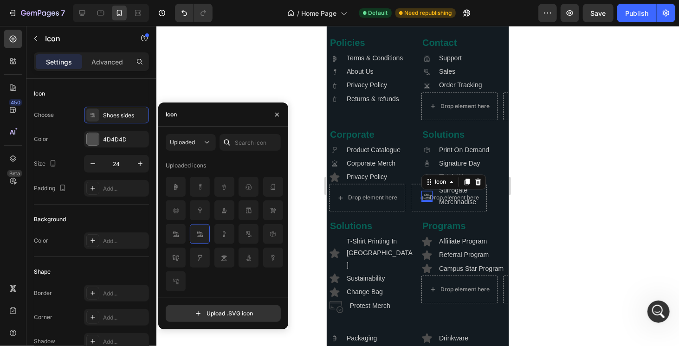
click at [578, 249] on div at bounding box center [417, 186] width 523 height 320
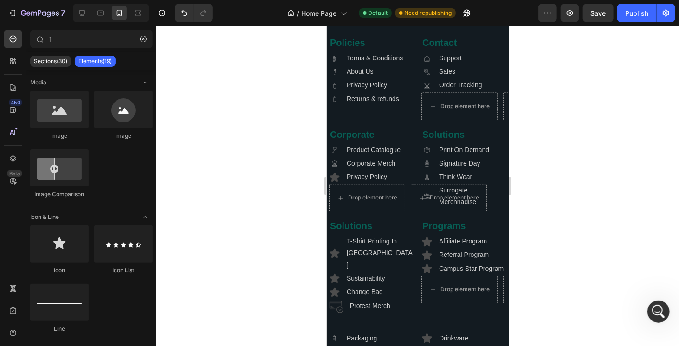
click at [578, 249] on div at bounding box center [417, 186] width 523 height 320
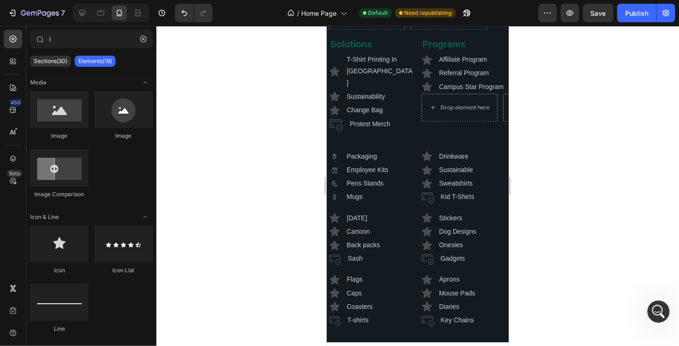
scroll to position [2512, 0]
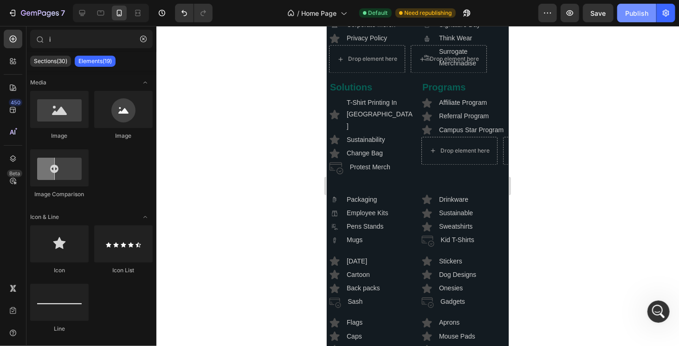
click at [632, 13] on div "Publish" at bounding box center [637, 13] width 23 height 10
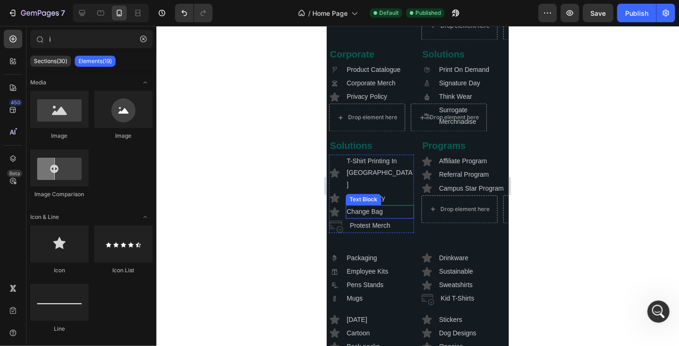
scroll to position [2419, 0]
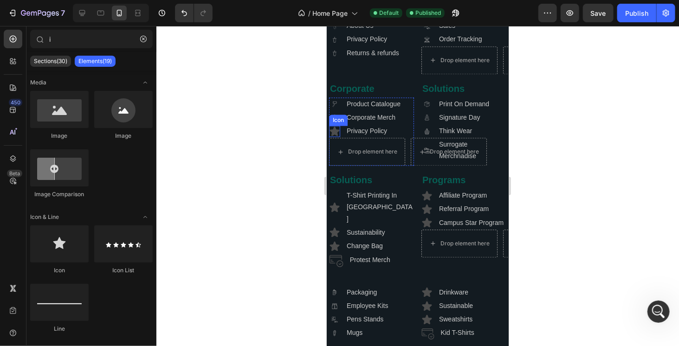
click at [335, 135] on icon at bounding box center [335, 130] width 10 height 9
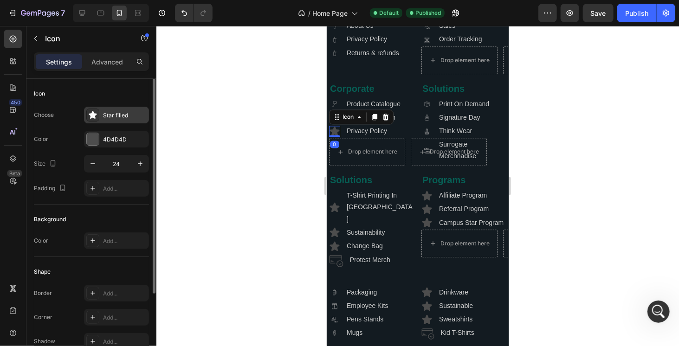
click at [105, 110] on div "Star filled" at bounding box center [116, 115] width 65 height 17
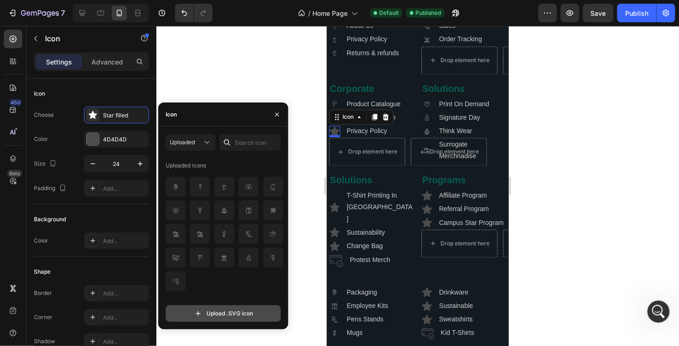
click at [210, 307] on input "file" at bounding box center [223, 314] width 114 height 16
click at [234, 311] on input "file" at bounding box center [223, 314] width 114 height 16
click at [218, 313] on input "file" at bounding box center [223, 314] width 114 height 16
click at [235, 313] on input "file" at bounding box center [223, 314] width 114 height 16
click at [246, 312] on input "file" at bounding box center [223, 314] width 114 height 16
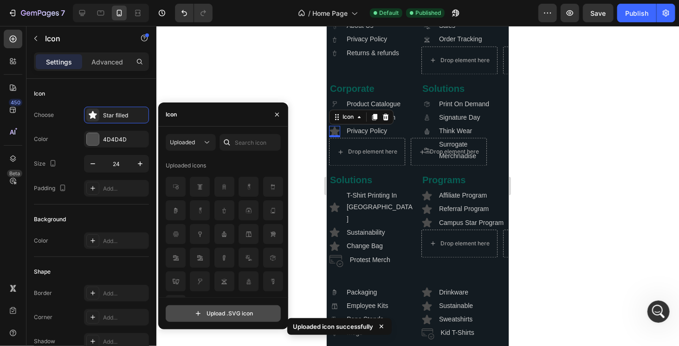
click at [220, 318] on input "file" at bounding box center [223, 314] width 114 height 16
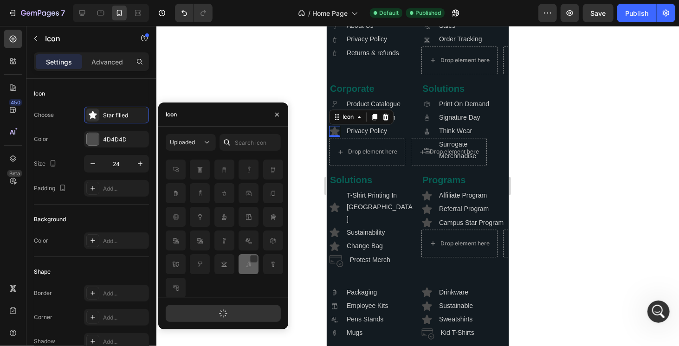
scroll to position [18, 0]
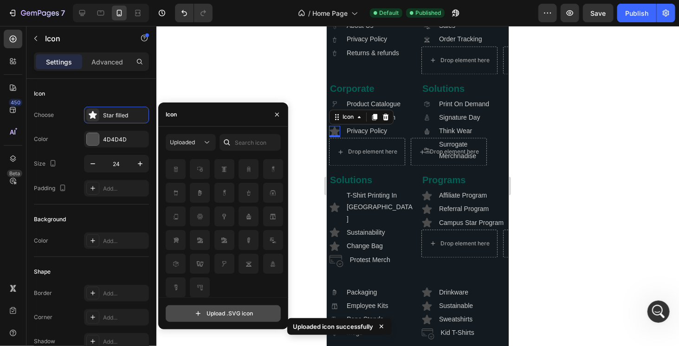
click at [237, 310] on input "file" at bounding box center [223, 314] width 114 height 16
click at [240, 314] on input "file" at bounding box center [223, 314] width 114 height 16
click at [235, 314] on input "file" at bounding box center [223, 314] width 114 height 16
click at [247, 310] on input "file" at bounding box center [223, 314] width 114 height 16
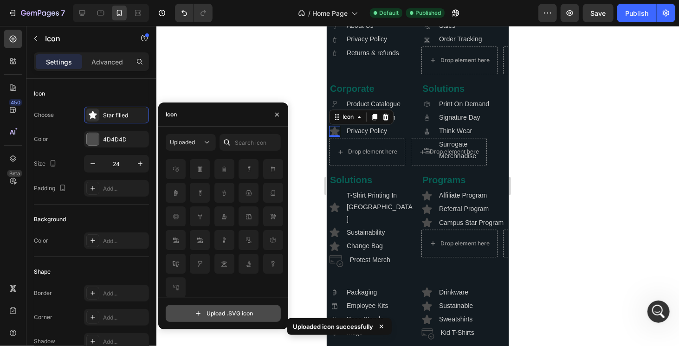
click at [244, 313] on input "file" at bounding box center [223, 314] width 114 height 16
click at [233, 313] on input "file" at bounding box center [223, 314] width 114 height 16
click at [228, 312] on input "file" at bounding box center [223, 314] width 114 height 16
click at [225, 310] on input "file" at bounding box center [223, 314] width 114 height 16
click at [244, 313] on input "file" at bounding box center [223, 314] width 114 height 16
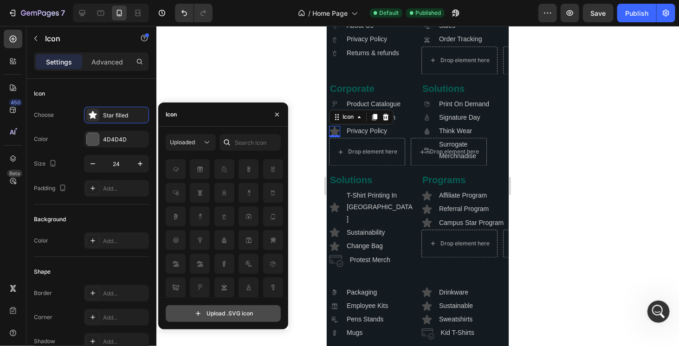
scroll to position [65, 0]
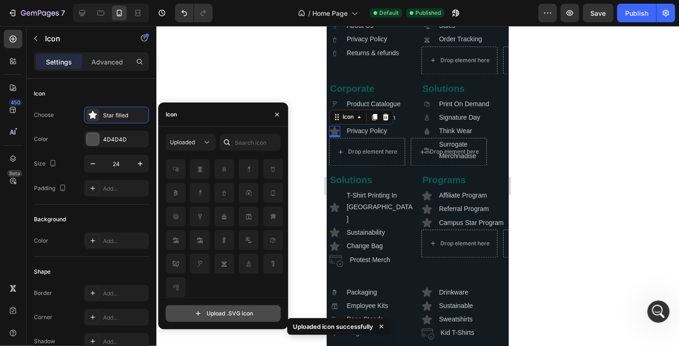
click at [250, 313] on input "file" at bounding box center [223, 314] width 114 height 16
click at [242, 309] on input "file" at bounding box center [223, 314] width 114 height 16
click at [242, 312] on input "file" at bounding box center [223, 314] width 114 height 16
click at [218, 317] on input "file" at bounding box center [223, 314] width 114 height 16
click at [221, 312] on input "file" at bounding box center [223, 314] width 114 height 16
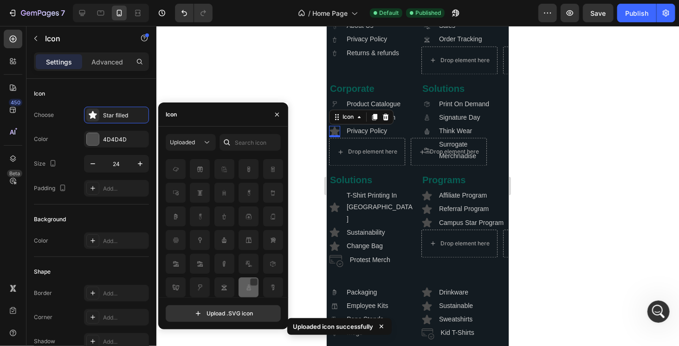
scroll to position [88, 0]
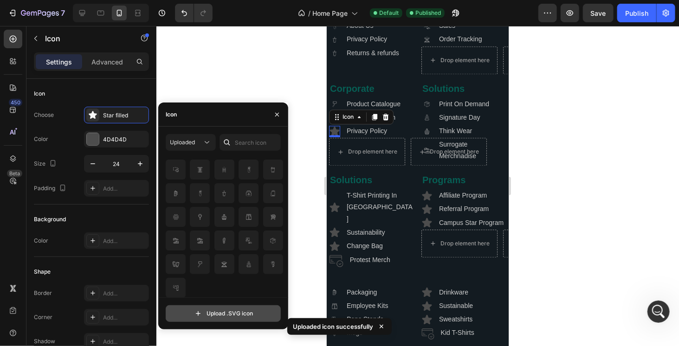
click at [219, 309] on input "file" at bounding box center [223, 314] width 114 height 16
click at [224, 319] on input "file" at bounding box center [223, 314] width 114 height 16
click at [190, 313] on input "file" at bounding box center [223, 314] width 114 height 16
click at [196, 314] on input "file" at bounding box center [223, 314] width 114 height 16
click at [244, 310] on input "file" at bounding box center [223, 314] width 114 height 16
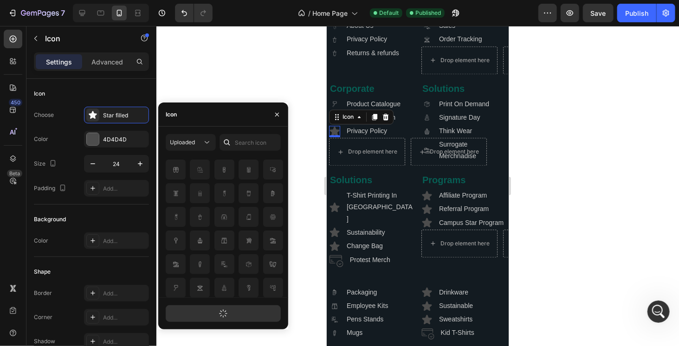
scroll to position [112, 0]
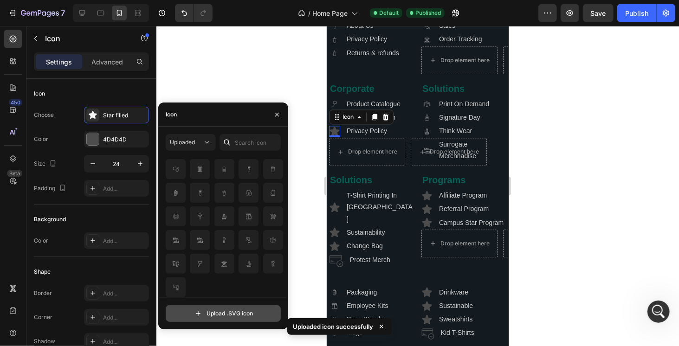
click at [218, 318] on input "file" at bounding box center [223, 314] width 114 height 16
click at [215, 312] on input "file" at bounding box center [223, 314] width 114 height 16
type input "C:\fakepath\sound2.svg"
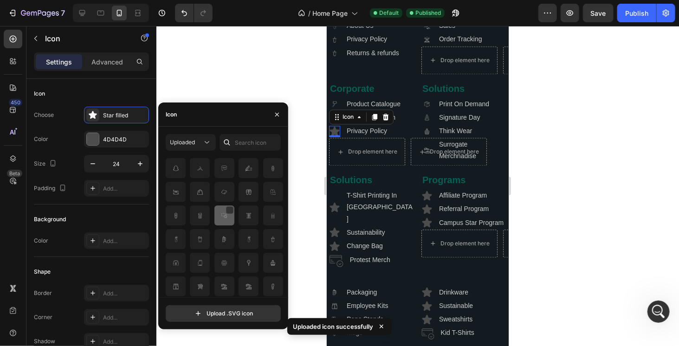
scroll to position [66, 0]
click at [215, 217] on div at bounding box center [225, 216] width 20 height 20
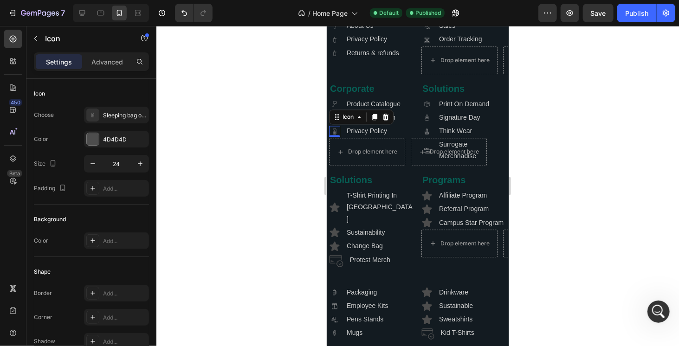
click at [619, 180] on div at bounding box center [417, 186] width 523 height 320
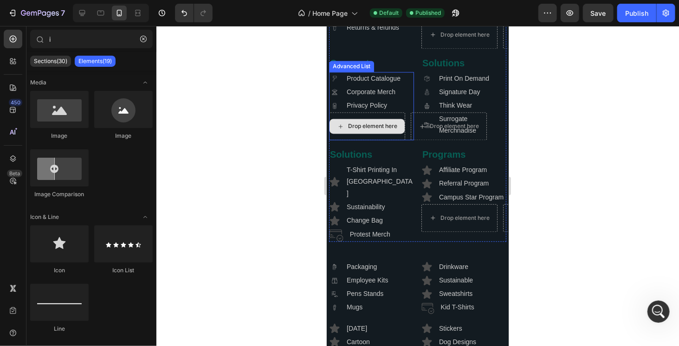
scroll to position [2457, 0]
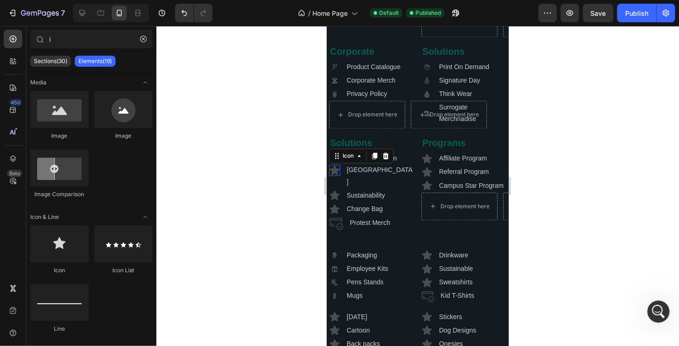
click at [332, 171] on icon at bounding box center [335, 169] width 10 height 9
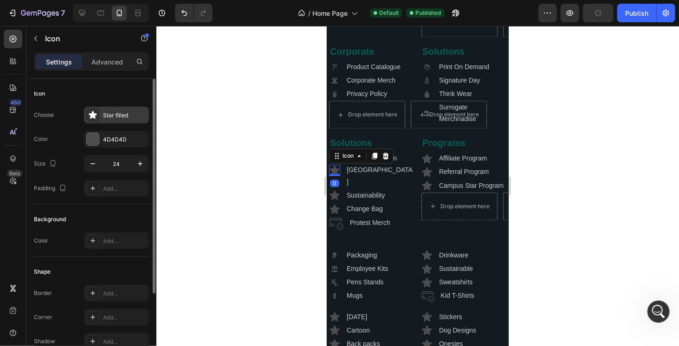
click at [111, 121] on div "Star filled" at bounding box center [116, 115] width 65 height 17
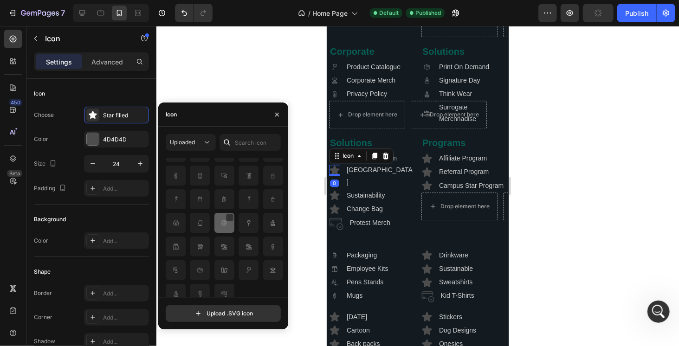
scroll to position [112, 0]
click at [228, 235] on div at bounding box center [229, 234] width 7 height 7
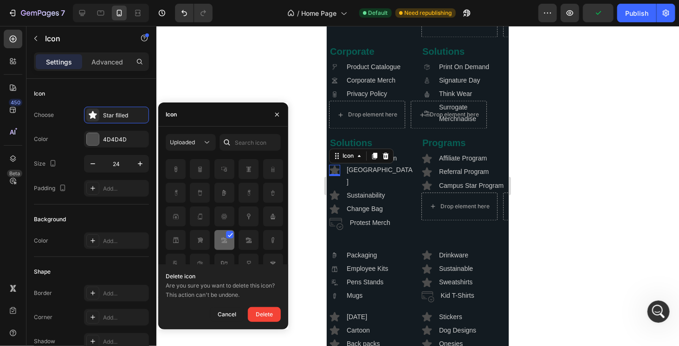
click at [239, 246] on div at bounding box center [249, 240] width 20 height 20
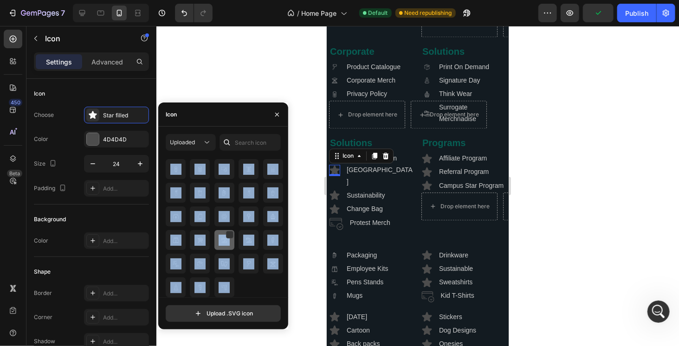
click at [239, 246] on div at bounding box center [249, 240] width 20 height 20
click at [222, 242] on img at bounding box center [224, 240] width 11 height 11
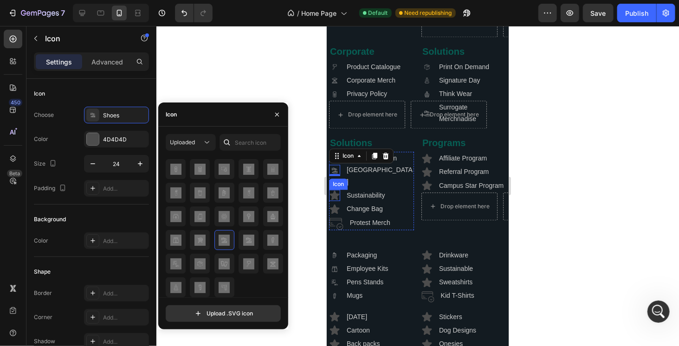
click at [335, 192] on icon at bounding box center [335, 194] width 10 height 9
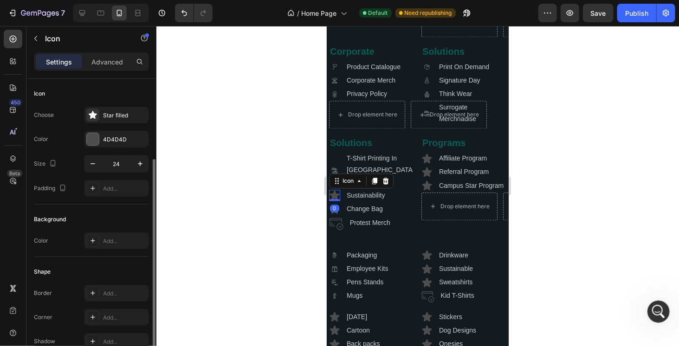
scroll to position [46, 0]
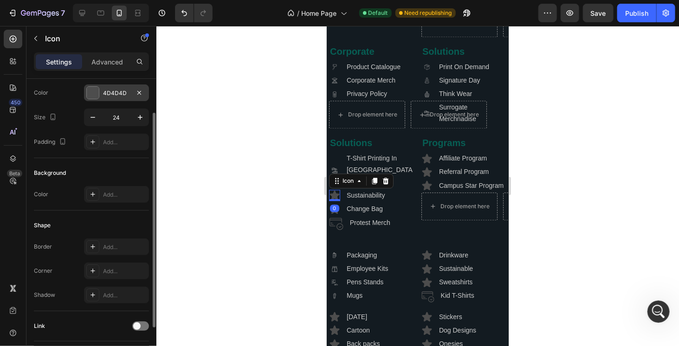
click at [116, 91] on div "4D4D4D" at bounding box center [116, 93] width 27 height 8
click at [75, 93] on div "Color 4D4D4D" at bounding box center [91, 93] width 115 height 17
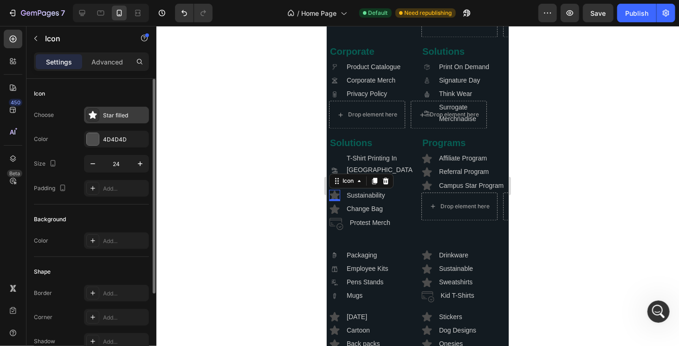
click at [109, 113] on div "Star filled" at bounding box center [125, 115] width 44 height 8
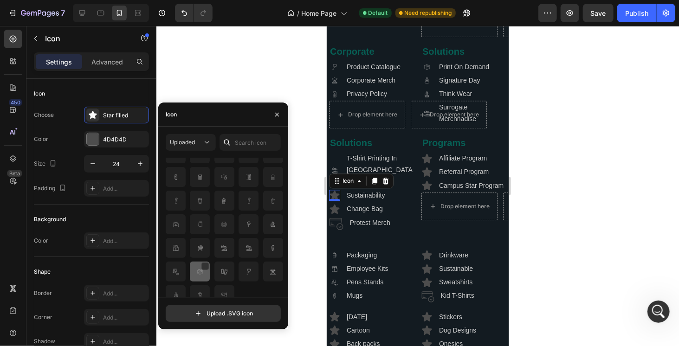
scroll to position [112, 0]
click at [201, 267] on img at bounding box center [200, 264] width 11 height 11
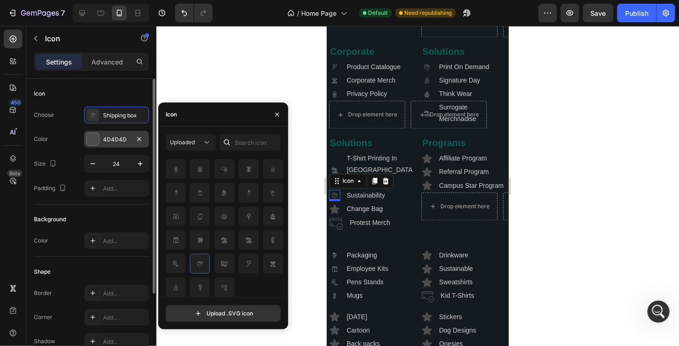
click at [92, 139] on div at bounding box center [93, 139] width 12 height 12
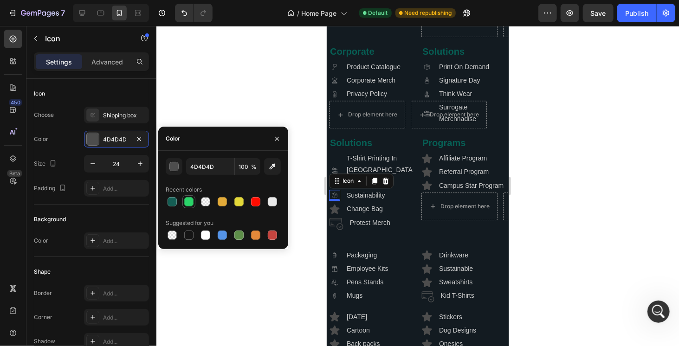
click at [189, 200] on div at bounding box center [188, 201] width 9 height 9
click at [257, 201] on div at bounding box center [255, 201] width 9 height 9
type input "FF0C00"
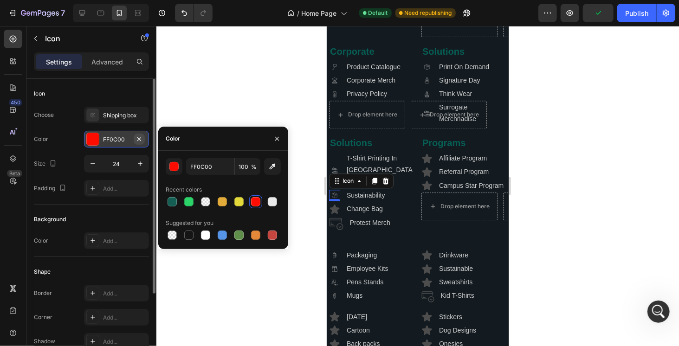
click at [139, 141] on icon "button" at bounding box center [139, 139] width 7 height 7
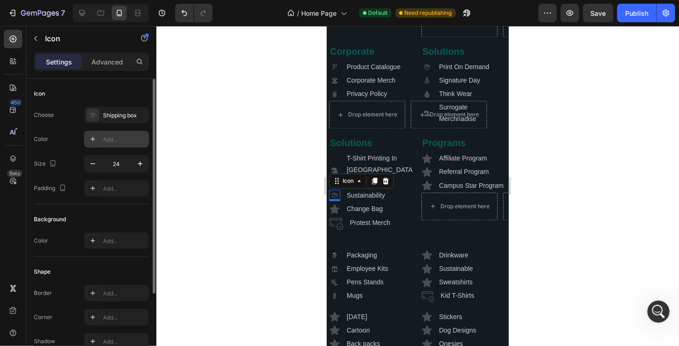
click at [64, 134] on div "Color Add..." at bounding box center [91, 139] width 115 height 17
click at [335, 207] on div "0" at bounding box center [334, 207] width 9 height 7
click at [334, 204] on div "0" at bounding box center [334, 207] width 9 height 7
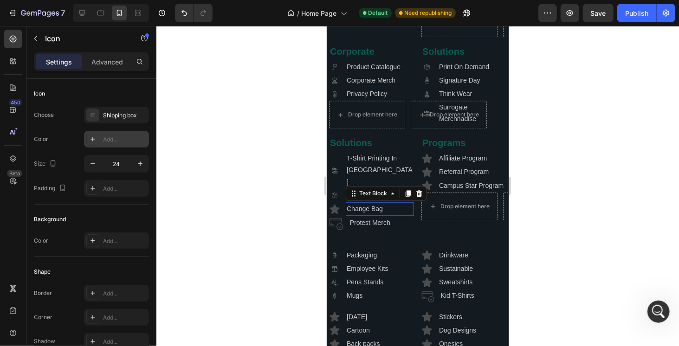
click at [354, 208] on p "Change Bag" at bounding box center [379, 209] width 66 height 12
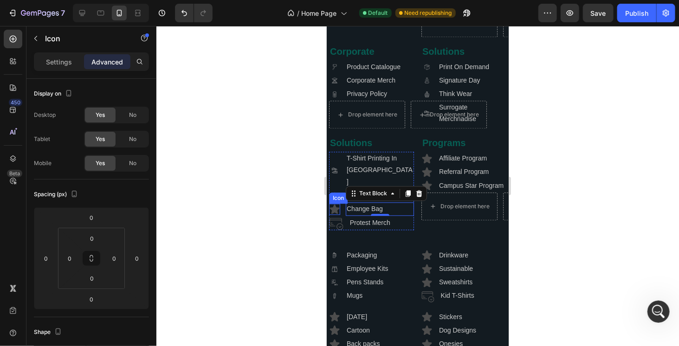
click at [335, 207] on icon at bounding box center [335, 208] width 10 height 9
click at [69, 62] on p "Settings" at bounding box center [59, 62] width 26 height 10
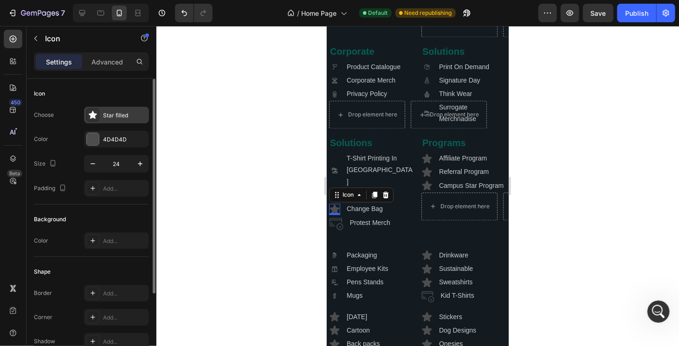
click at [112, 110] on div "Star filled" at bounding box center [116, 115] width 65 height 17
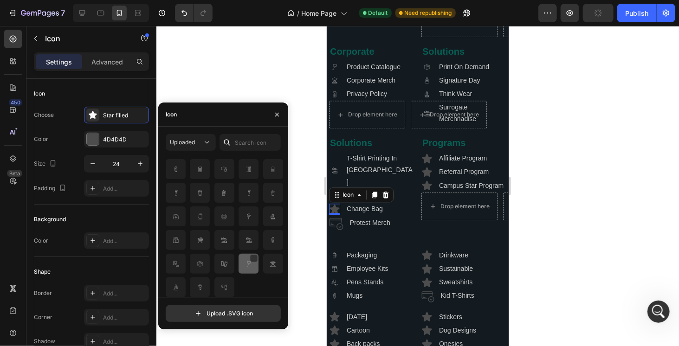
click at [244, 266] on img at bounding box center [248, 264] width 11 height 11
click at [223, 218] on img at bounding box center [224, 216] width 11 height 11
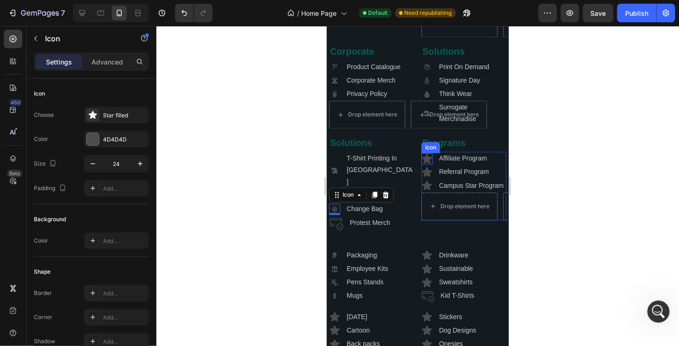
click at [426, 163] on icon at bounding box center [427, 157] width 10 height 9
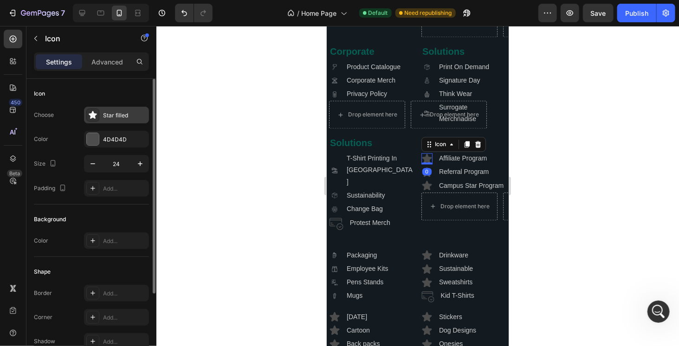
click at [127, 112] on div "Star filled" at bounding box center [125, 115] width 44 height 8
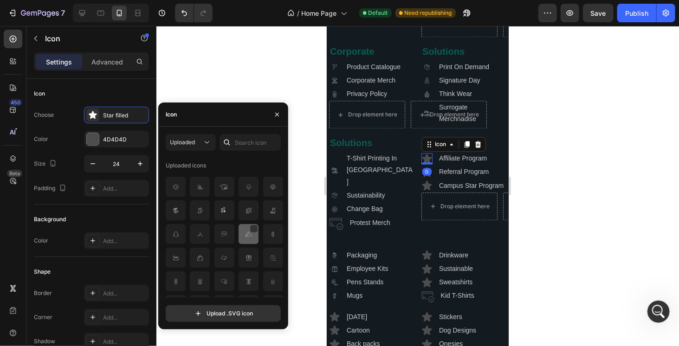
click at [263, 240] on div at bounding box center [273, 234] width 20 height 20
click at [423, 175] on div "0" at bounding box center [426, 171] width 9 height 7
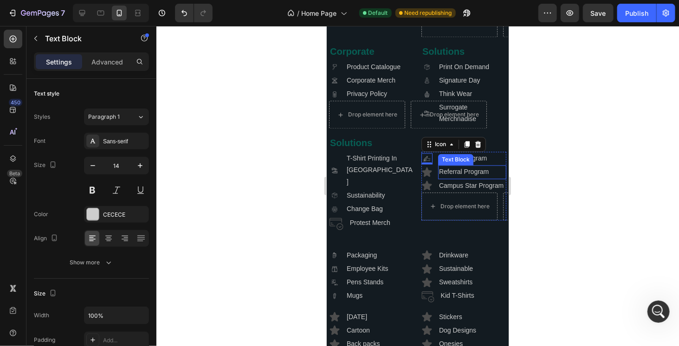
click at [443, 177] on p "Referral Program" at bounding box center [472, 172] width 66 height 12
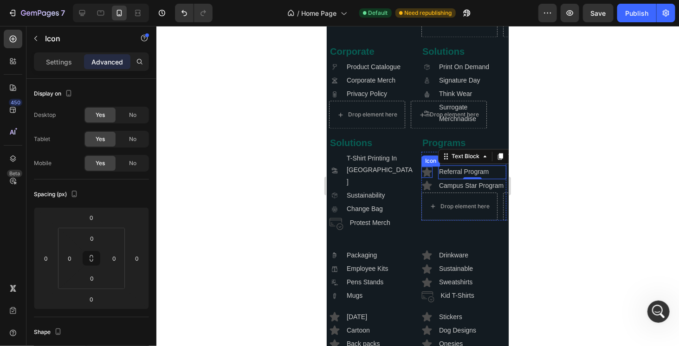
click at [422, 176] on icon at bounding box center [427, 171] width 10 height 9
click at [64, 65] on p "Settings" at bounding box center [59, 62] width 26 height 10
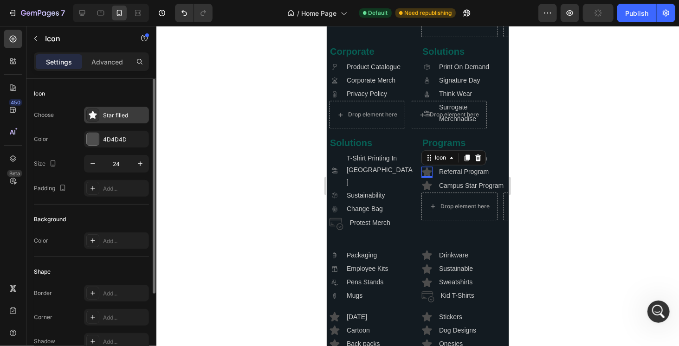
click at [117, 118] on div "Star filled" at bounding box center [125, 115] width 44 height 8
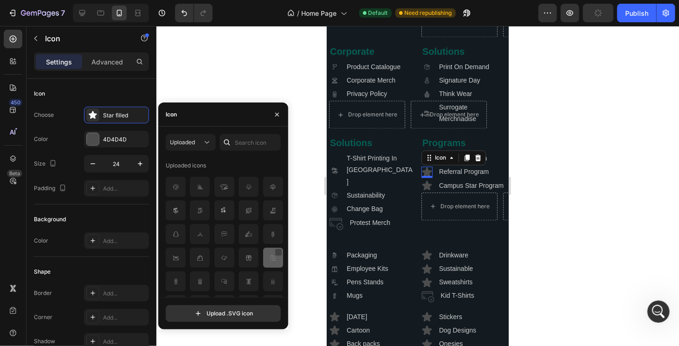
scroll to position [46, 0]
click at [273, 240] on img at bounding box center [272, 235] width 11 height 11
click at [428, 191] on icon at bounding box center [426, 185] width 11 height 11
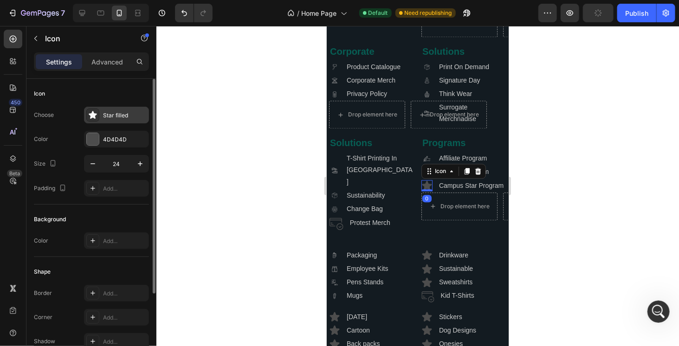
click at [111, 119] on div "Star filled" at bounding box center [116, 115] width 65 height 17
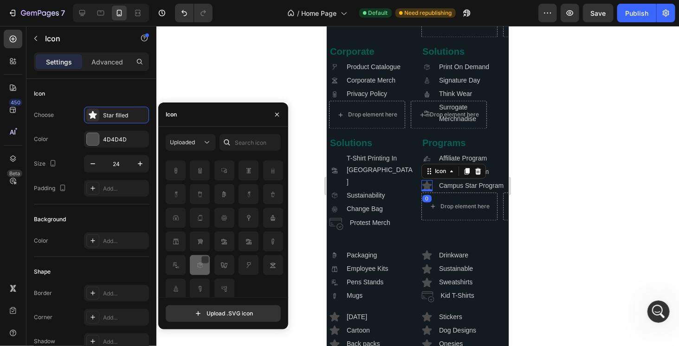
scroll to position [112, 0]
click at [179, 262] on img at bounding box center [175, 264] width 11 height 11
click at [176, 266] on img at bounding box center [175, 264] width 11 height 11
click at [301, 245] on div at bounding box center [417, 186] width 523 height 320
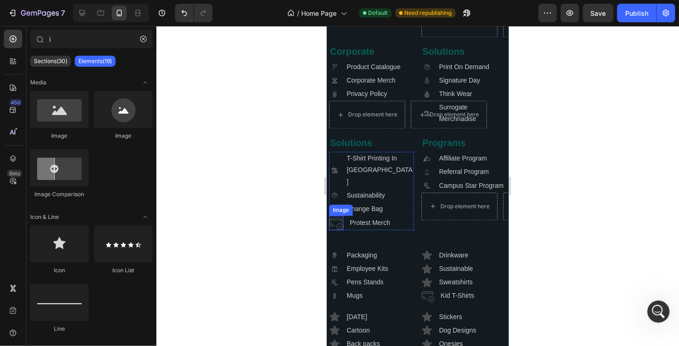
click at [339, 217] on img at bounding box center [336, 222] width 14 height 14
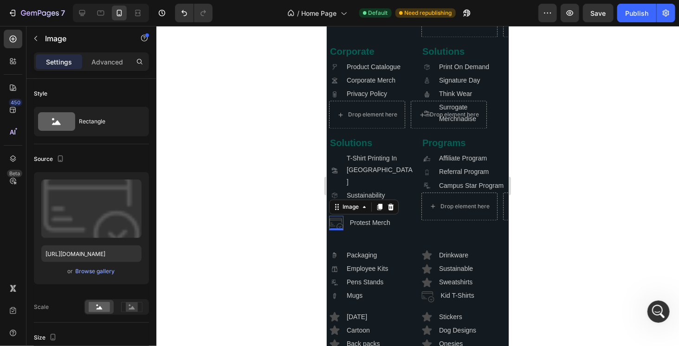
click at [390, 203] on icon at bounding box center [391, 206] width 6 height 7
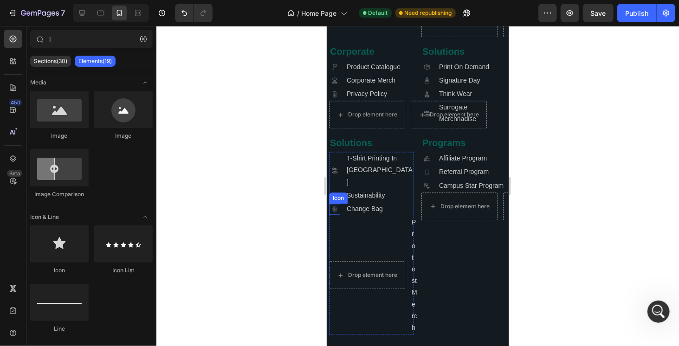
click at [333, 206] on icon at bounding box center [334, 209] width 3 height 6
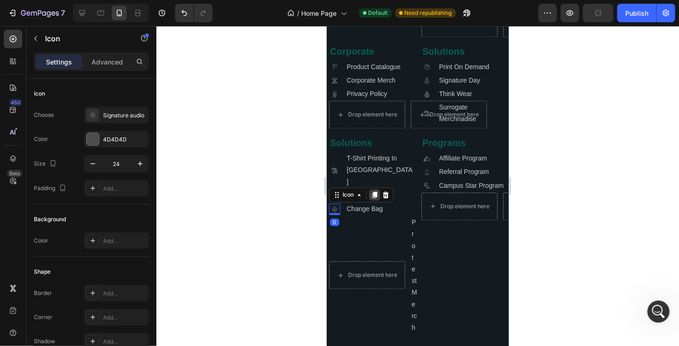
click at [371, 194] on icon at bounding box center [374, 194] width 7 height 7
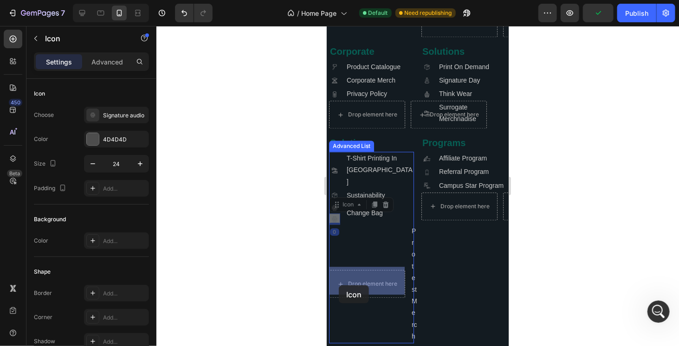
drag, startPoint x: 334, startPoint y: 203, endPoint x: 339, endPoint y: 285, distance: 82.3
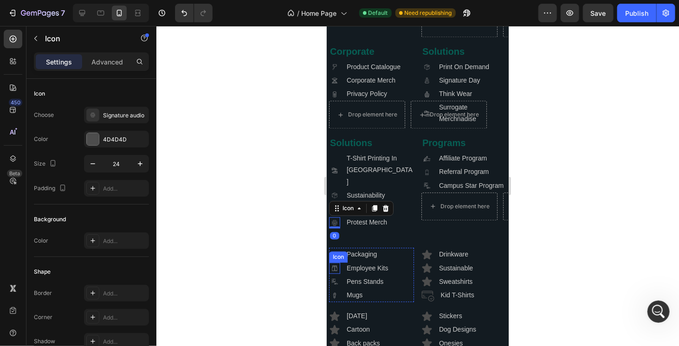
click at [282, 254] on div at bounding box center [417, 186] width 523 height 320
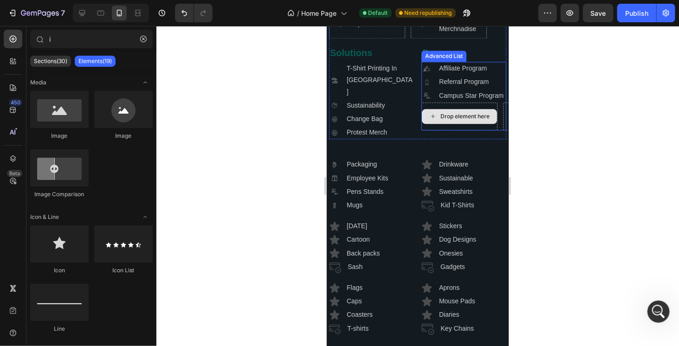
scroll to position [2596, 0]
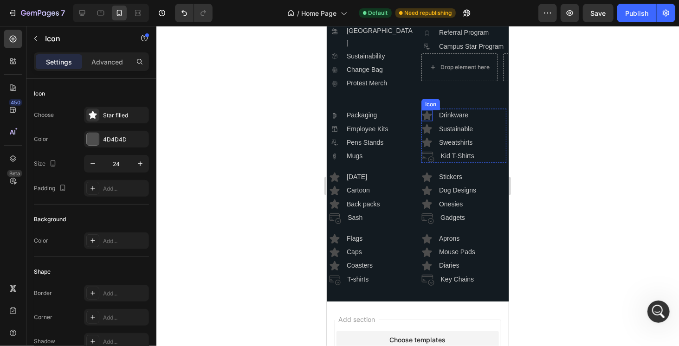
click at [422, 119] on icon at bounding box center [427, 114] width 10 height 9
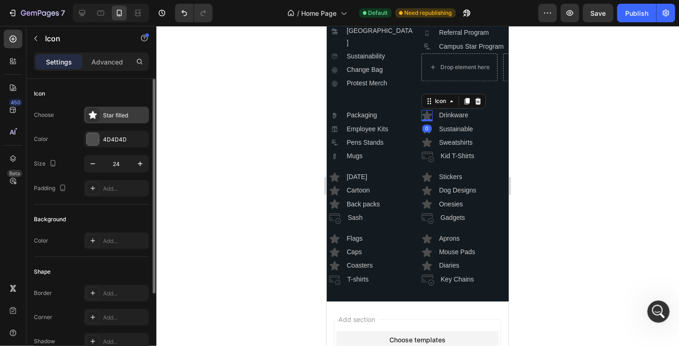
click at [106, 116] on div "Star filled" at bounding box center [125, 115] width 44 height 8
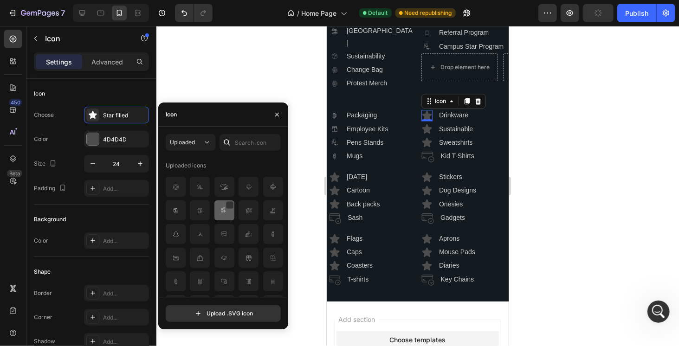
click at [225, 213] on img at bounding box center [224, 210] width 11 height 11
click at [425, 137] on div "Icon" at bounding box center [430, 130] width 19 height 11
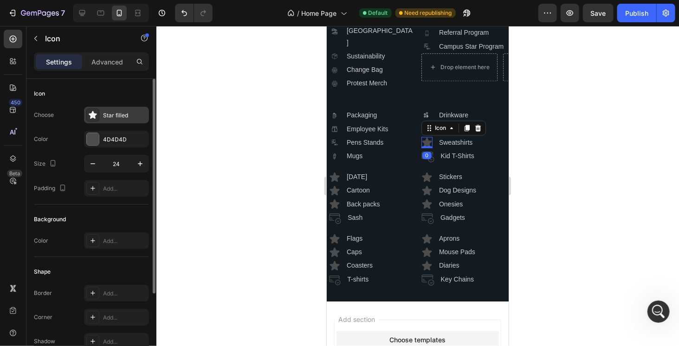
click at [124, 118] on div "Star filled" at bounding box center [125, 115] width 44 height 8
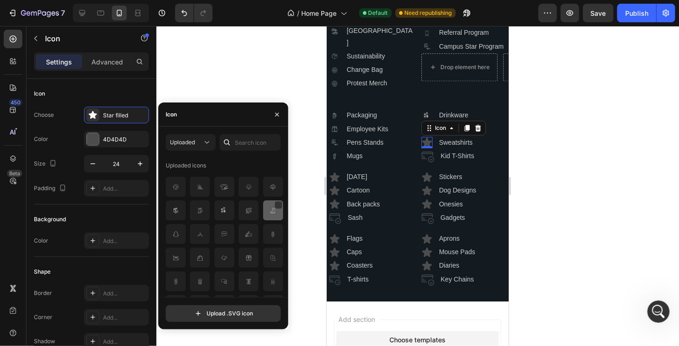
click at [269, 213] on img at bounding box center [272, 210] width 11 height 11
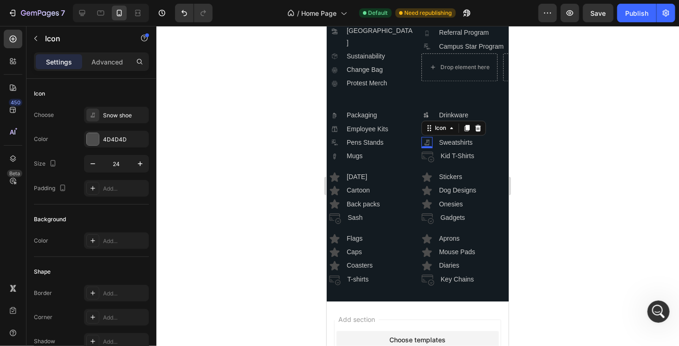
click at [424, 159] on div "0" at bounding box center [426, 154] width 9 height 7
click at [427, 159] on div "0" at bounding box center [426, 154] width 9 height 7
click at [450, 162] on p "Kid T-Shirts" at bounding box center [460, 156] width 39 height 12
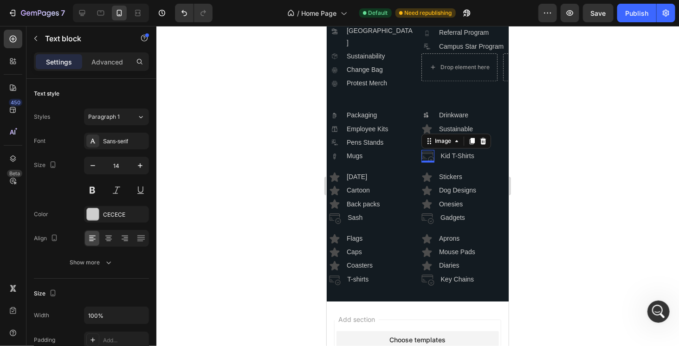
click at [424, 163] on div "Image 0" at bounding box center [427, 156] width 13 height 13
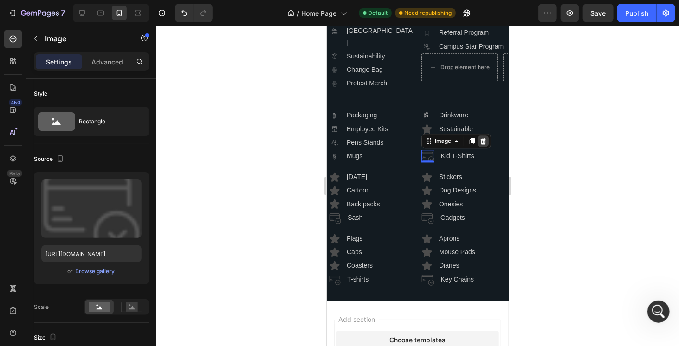
click at [480, 144] on icon at bounding box center [483, 140] width 6 height 7
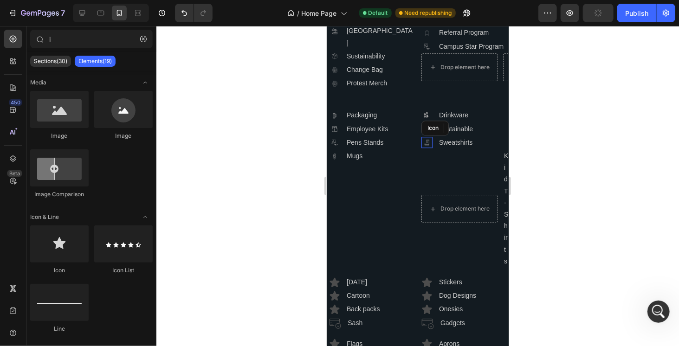
click at [424, 148] on icon ".id581668497071801340 .cls-1 { fill: #a8a7a7; }" at bounding box center [426, 142] width 11 height 11
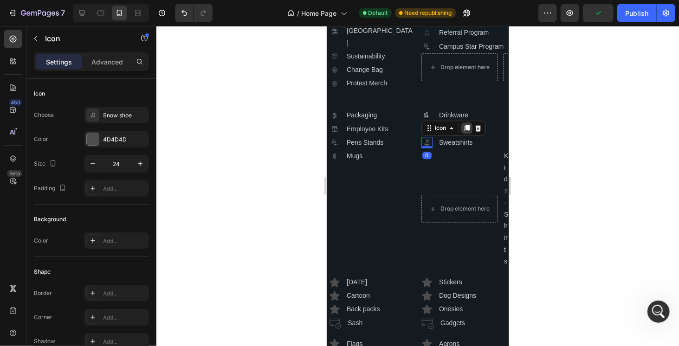
click at [463, 131] on icon at bounding box center [466, 127] width 7 height 7
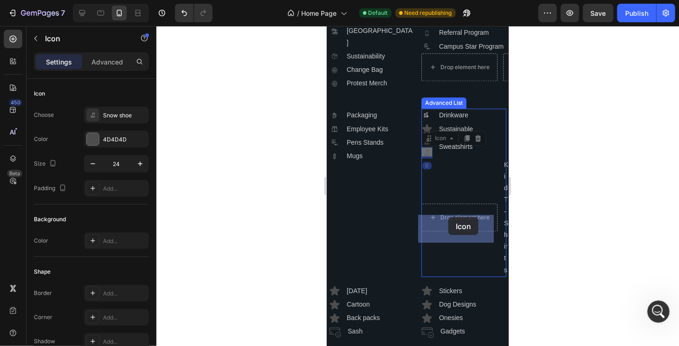
drag, startPoint x: 430, startPoint y: 170, endPoint x: 447, endPoint y: 218, distance: 50.7
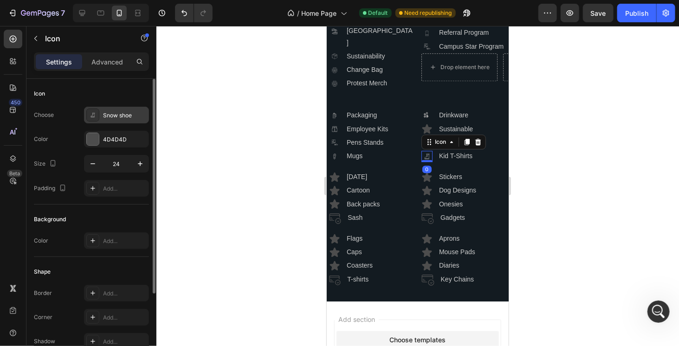
click at [121, 117] on div "Snow shoe" at bounding box center [125, 115] width 44 height 8
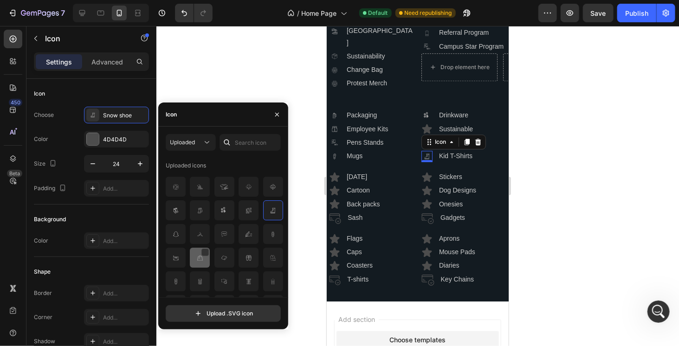
click at [196, 260] on img at bounding box center [200, 258] width 11 height 11
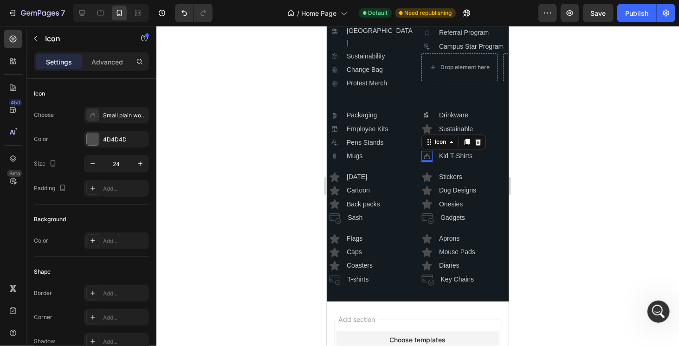
click at [296, 183] on div at bounding box center [417, 186] width 523 height 320
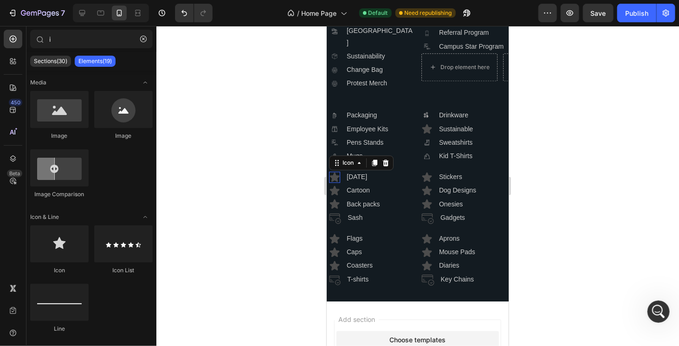
click at [335, 181] on icon at bounding box center [335, 176] width 10 height 9
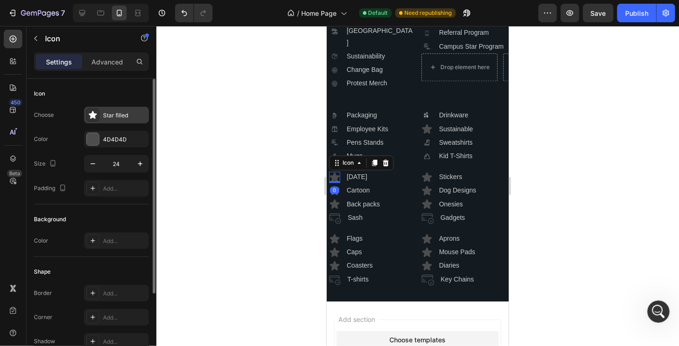
click at [108, 117] on div "Star filled" at bounding box center [125, 115] width 44 height 8
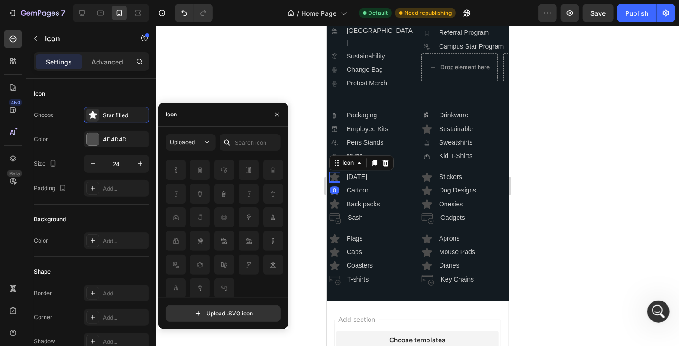
scroll to position [112, 0]
click at [226, 261] on div at bounding box center [229, 258] width 7 height 7
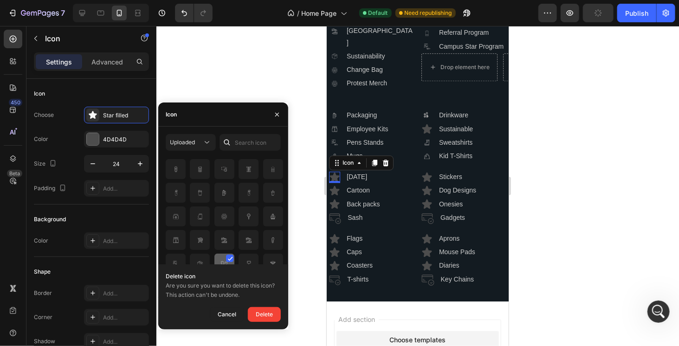
click at [239, 257] on div at bounding box center [249, 264] width 20 height 20
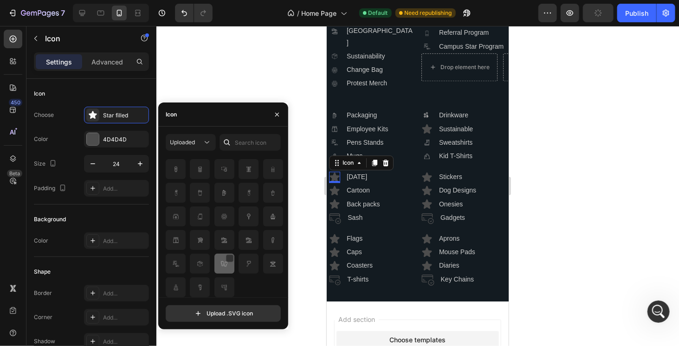
click at [222, 259] on img at bounding box center [224, 264] width 11 height 11
click at [426, 183] on icon at bounding box center [426, 176] width 11 height 11
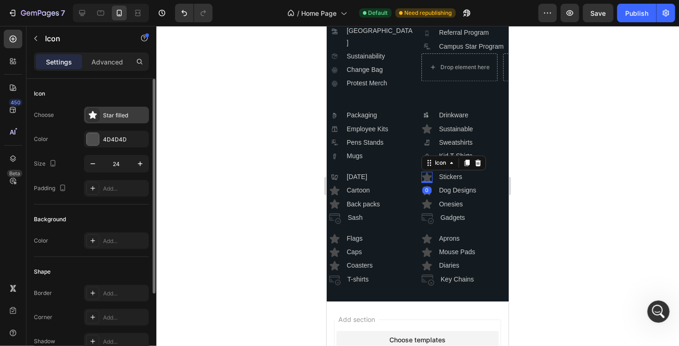
click at [117, 116] on div "Star filled" at bounding box center [125, 115] width 44 height 8
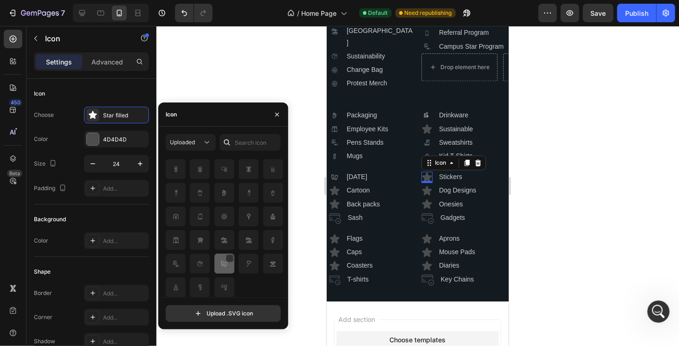
click at [221, 264] on img at bounding box center [224, 264] width 11 height 11
click at [223, 243] on img at bounding box center [224, 240] width 11 height 11
click at [424, 194] on div "0" at bounding box center [426, 189] width 9 height 7
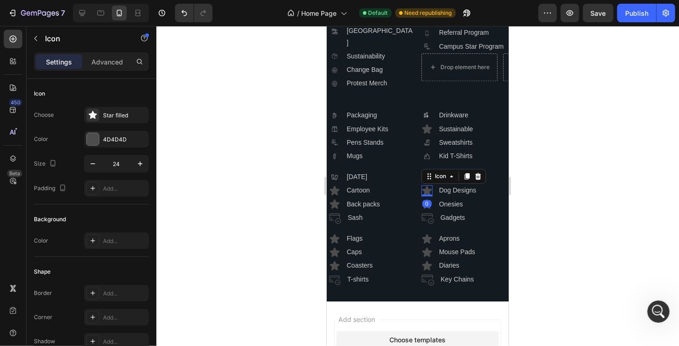
click at [423, 195] on icon at bounding box center [427, 190] width 10 height 9
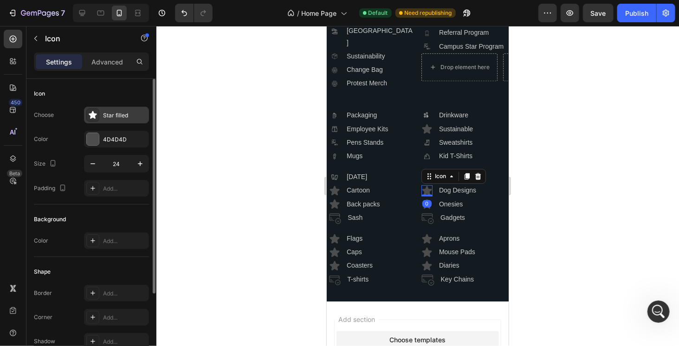
click at [111, 114] on div "Star filled" at bounding box center [125, 115] width 44 height 8
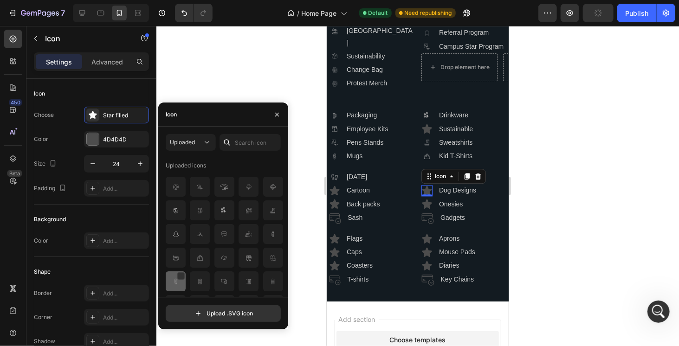
click at [180, 282] on img at bounding box center [175, 281] width 11 height 11
click at [336, 209] on icon at bounding box center [335, 203] width 10 height 9
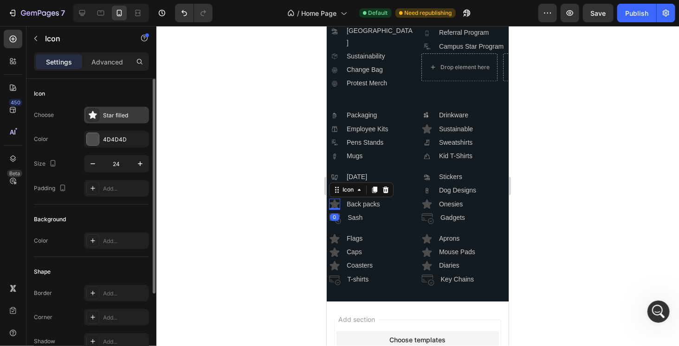
click at [123, 111] on div "Star filled" at bounding box center [125, 115] width 44 height 8
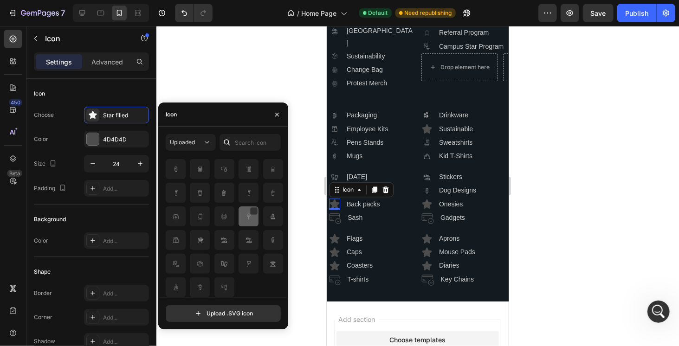
click at [244, 222] on img at bounding box center [248, 216] width 11 height 11
click at [421, 209] on icon at bounding box center [426, 203] width 11 height 11
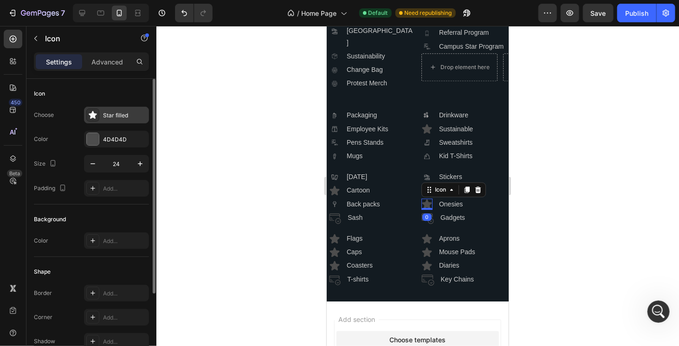
click at [119, 116] on div "Star filled" at bounding box center [125, 115] width 44 height 8
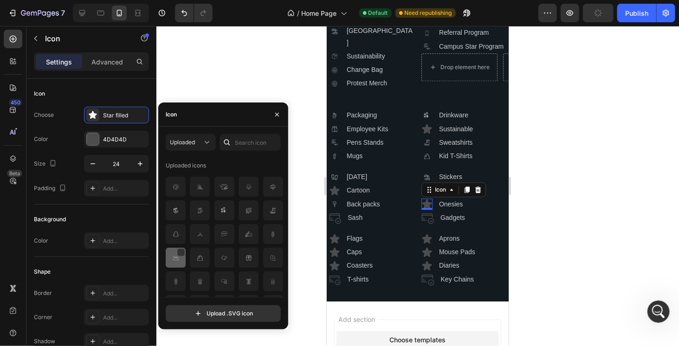
click at [176, 253] on img at bounding box center [175, 258] width 11 height 11
click at [336, 195] on icon at bounding box center [335, 190] width 10 height 9
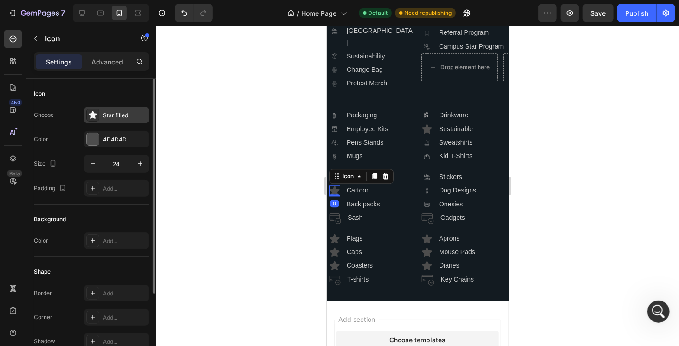
click at [121, 117] on div "Star filled" at bounding box center [125, 115] width 44 height 8
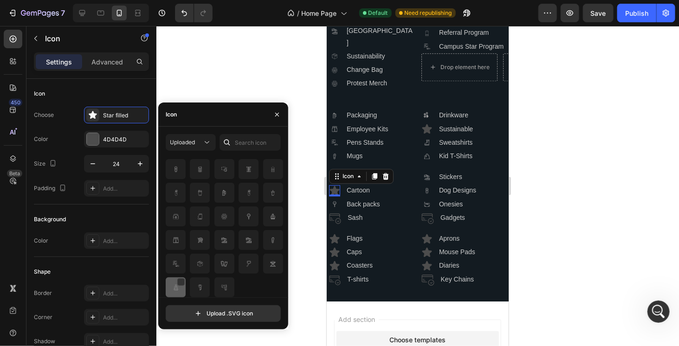
click at [175, 286] on img at bounding box center [175, 287] width 11 height 11
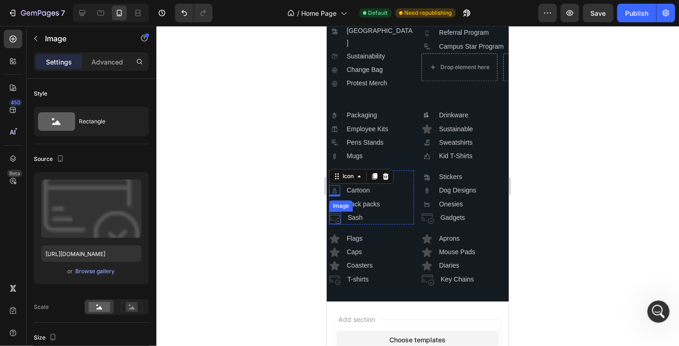
click at [334, 223] on div "Image" at bounding box center [335, 217] width 12 height 12
click at [390, 206] on icon at bounding box center [390, 202] width 7 height 7
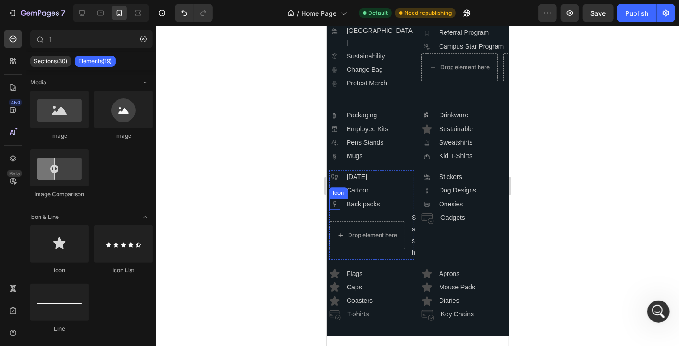
click at [336, 209] on icon ".id581667699986268714 .cls-1 { fill: #a8a7a7; }" at bounding box center [334, 203] width 11 height 11
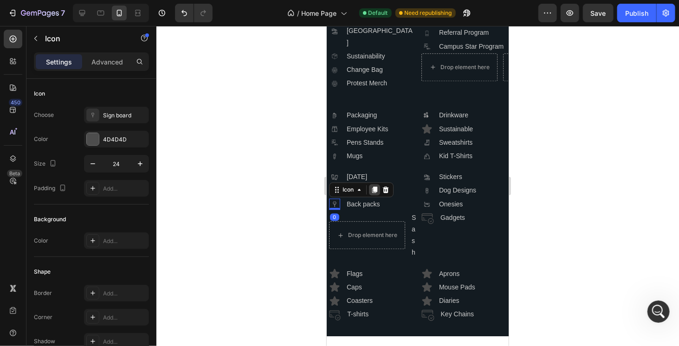
click at [374, 195] on div at bounding box center [374, 189] width 11 height 11
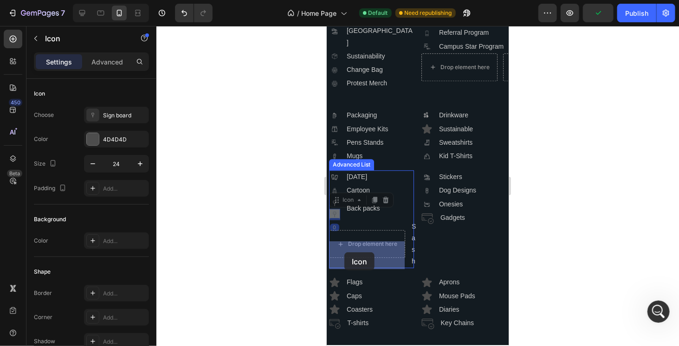
drag, startPoint x: 338, startPoint y: 214, endPoint x: 343, endPoint y: 247, distance: 33.8
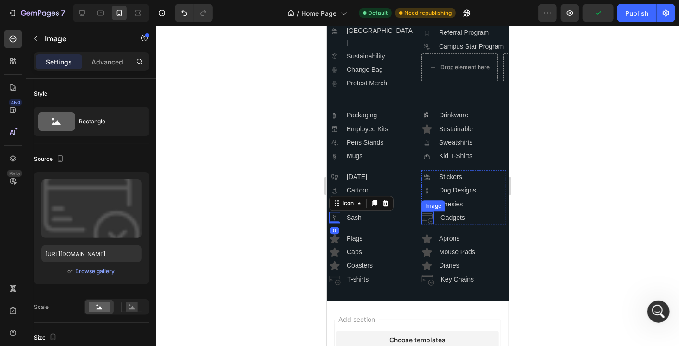
click at [425, 224] on img at bounding box center [427, 217] width 13 height 13
click at [480, 206] on icon at bounding box center [482, 202] width 7 height 7
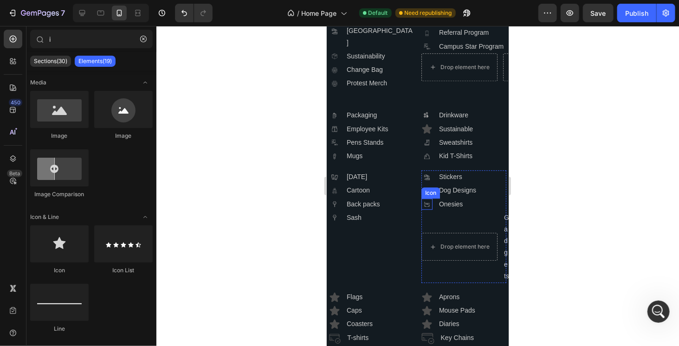
click at [426, 209] on icon ".id581668392264532522 .cls-1 { fill: #a8a7a7; }" at bounding box center [426, 203] width 11 height 11
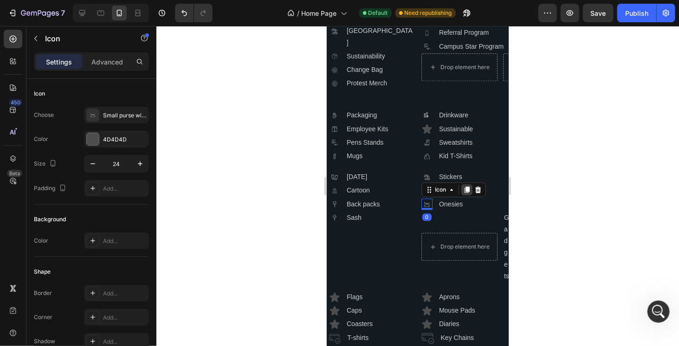
click at [463, 193] on icon at bounding box center [466, 189] width 7 height 7
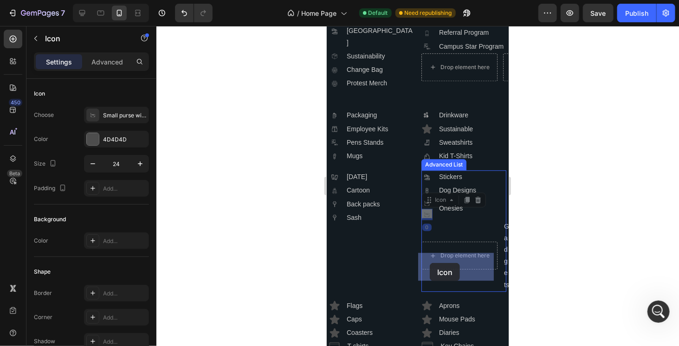
drag, startPoint x: 428, startPoint y: 206, endPoint x: 430, endPoint y: 263, distance: 56.7
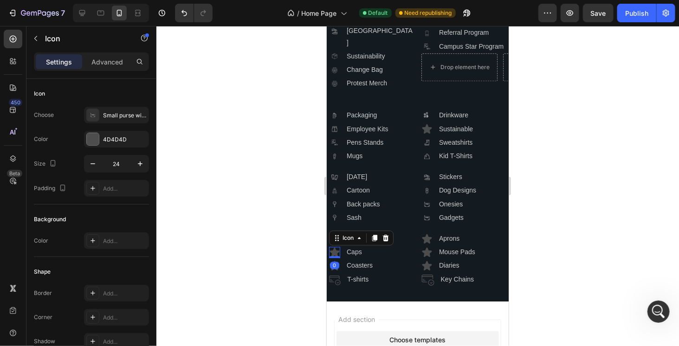
click at [334, 256] on icon at bounding box center [335, 251] width 10 height 9
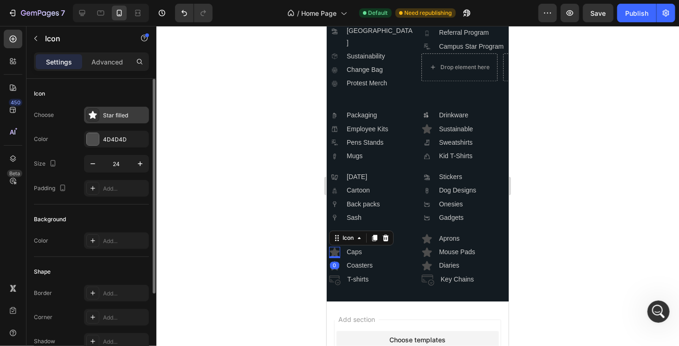
click at [110, 115] on div "Star filled" at bounding box center [125, 115] width 44 height 8
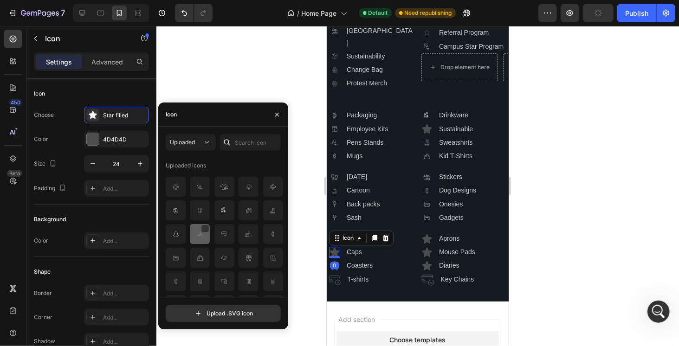
click at [201, 238] on img at bounding box center [200, 234] width 11 height 11
click at [421, 244] on icon at bounding box center [426, 238] width 11 height 11
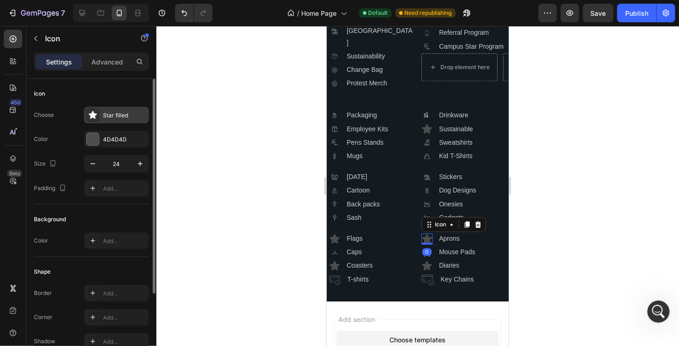
click at [111, 113] on div "Star filled" at bounding box center [125, 115] width 44 height 8
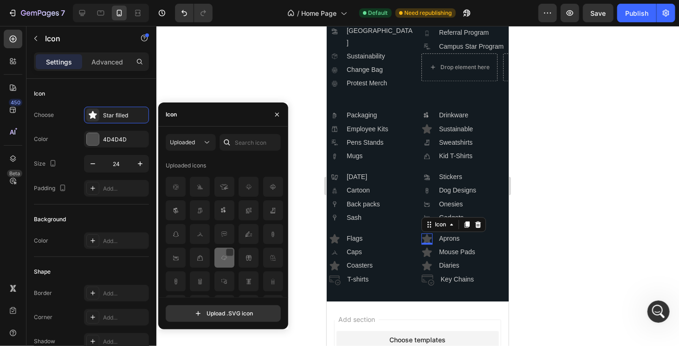
click at [228, 262] on img at bounding box center [224, 258] width 11 height 11
click at [333, 271] on icon at bounding box center [334, 265] width 11 height 11
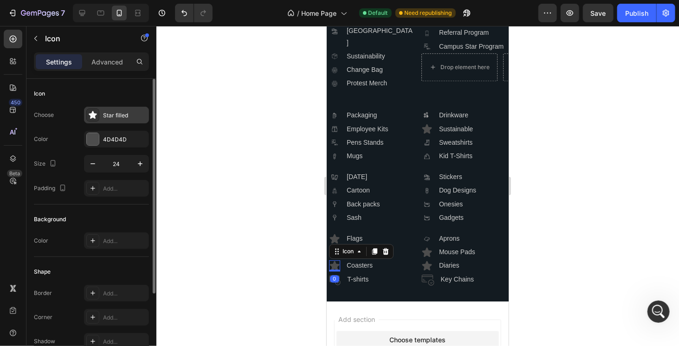
click at [116, 110] on div "Star filled" at bounding box center [116, 115] width 65 height 17
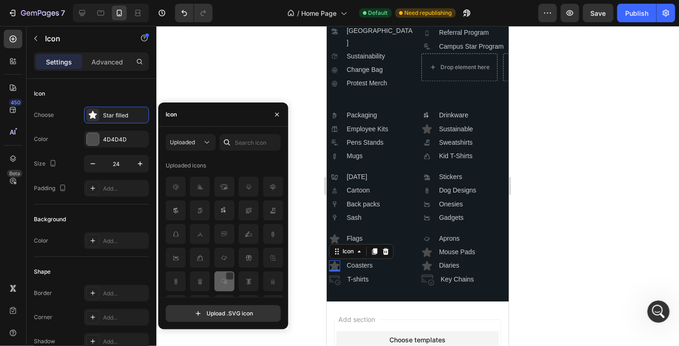
click at [223, 285] on img at bounding box center [224, 281] width 11 height 11
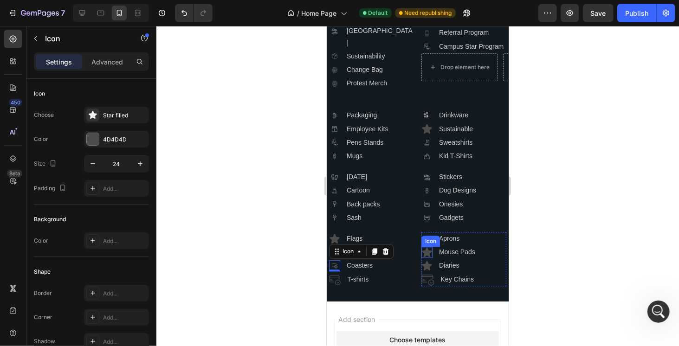
click at [425, 256] on icon at bounding box center [427, 251] width 10 height 9
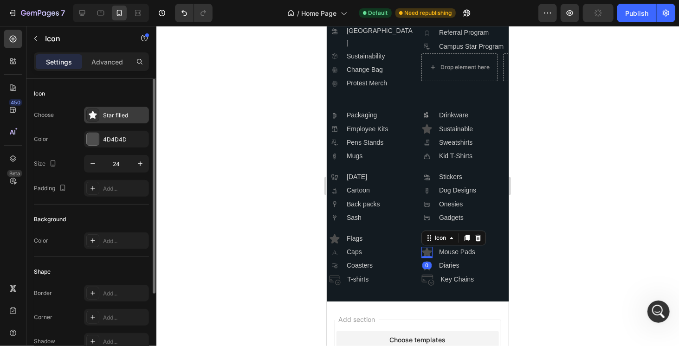
click at [124, 113] on div "Star filled" at bounding box center [125, 115] width 44 height 8
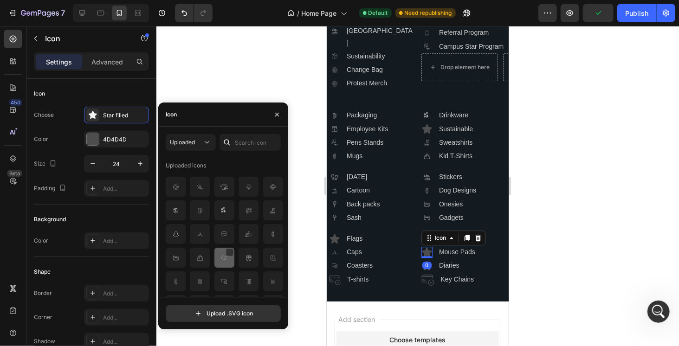
scroll to position [93, 0]
click at [221, 217] on img at bounding box center [224, 212] width 11 height 11
click at [424, 269] on div "0" at bounding box center [426, 264] width 9 height 7
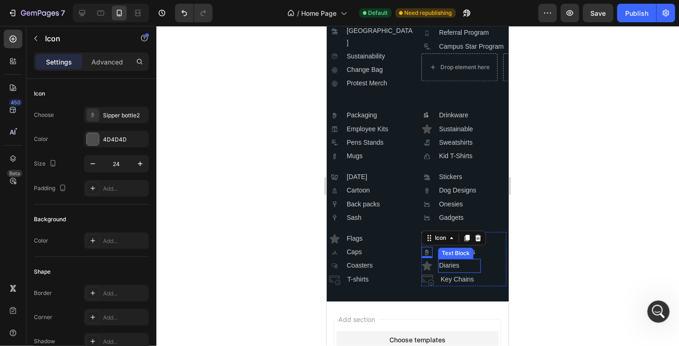
click at [443, 271] on p "Diaries" at bounding box center [459, 266] width 41 height 12
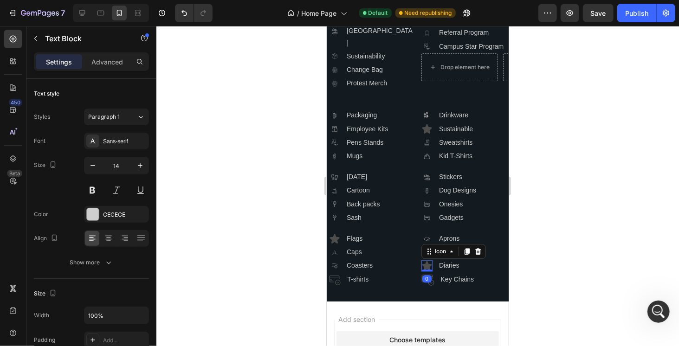
click at [424, 270] on icon at bounding box center [427, 265] width 10 height 9
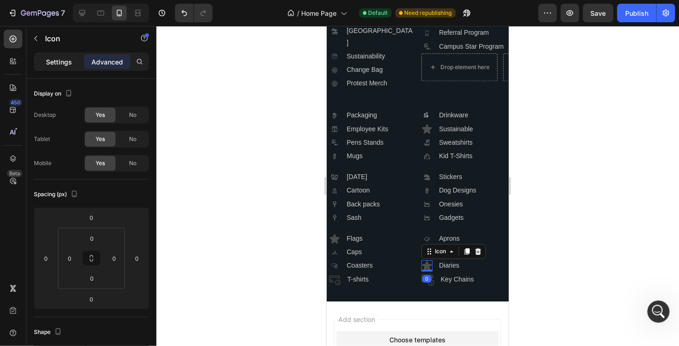
click at [53, 66] on p "Settings" at bounding box center [59, 62] width 26 height 10
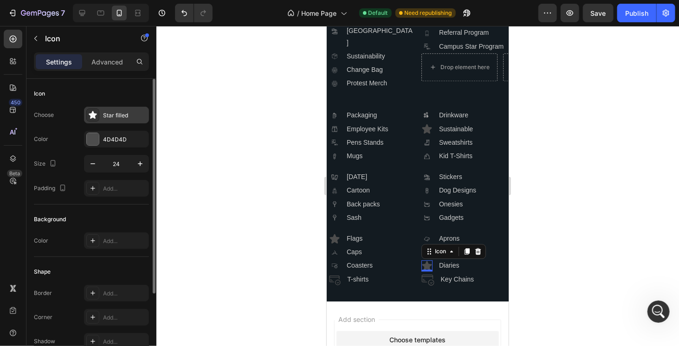
click at [109, 111] on div "Star filled" at bounding box center [125, 115] width 44 height 8
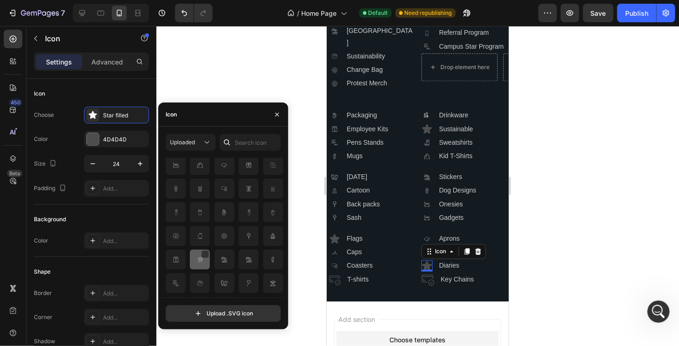
click at [200, 262] on img at bounding box center [200, 259] width 11 height 11
click at [336, 285] on img at bounding box center [335, 280] width 12 height 12
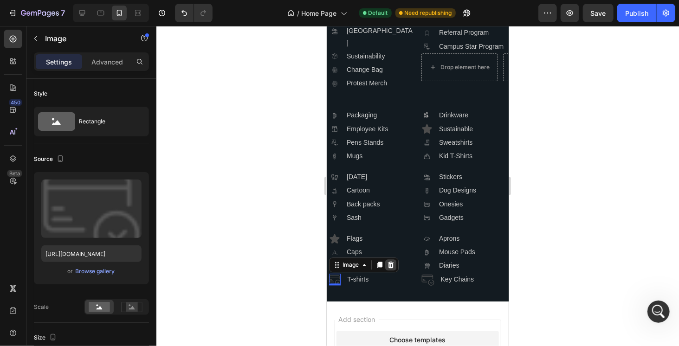
click at [387, 268] on icon at bounding box center [390, 264] width 7 height 7
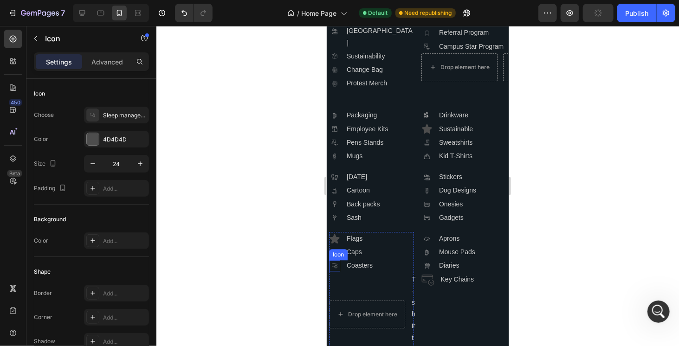
click at [335, 268] on icon at bounding box center [335, 265] width 6 height 5
click at [374, 257] on div at bounding box center [374, 251] width 11 height 11
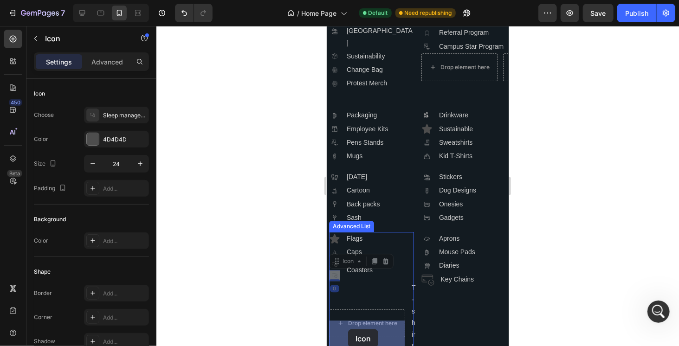
drag, startPoint x: 337, startPoint y: 271, endPoint x: 346, endPoint y: 327, distance: 56.5
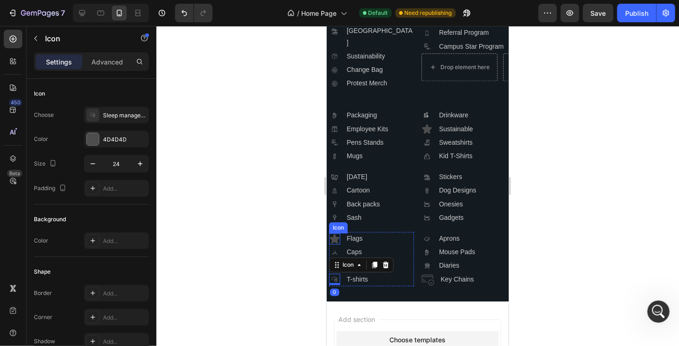
click at [334, 243] on icon at bounding box center [335, 238] width 10 height 9
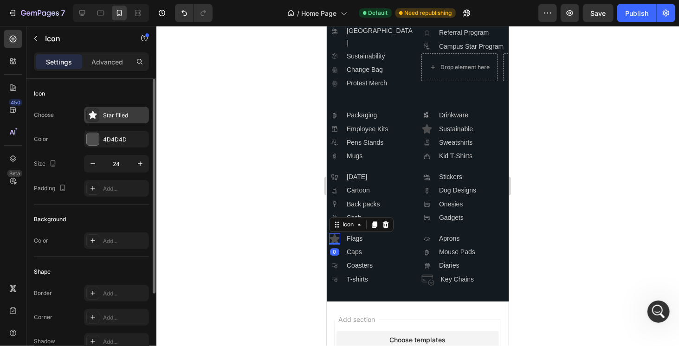
click at [123, 116] on div "Star filled" at bounding box center [125, 115] width 44 height 8
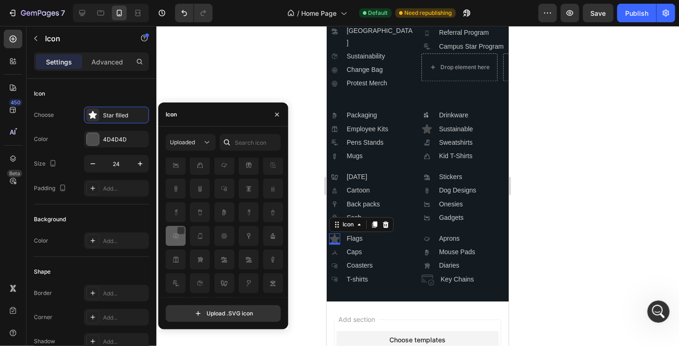
click at [177, 241] on img at bounding box center [175, 236] width 11 height 11
click at [427, 286] on img at bounding box center [427, 279] width 13 height 13
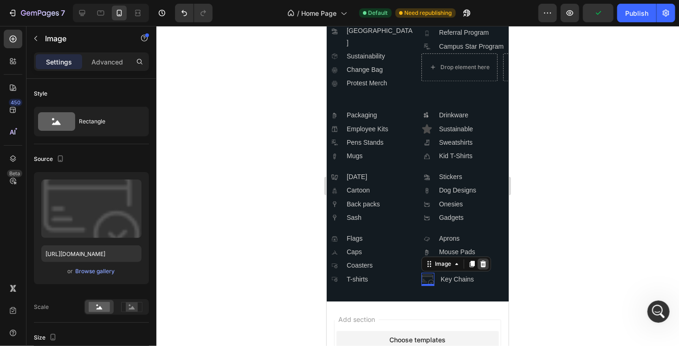
click at [479, 267] on icon at bounding box center [482, 263] width 7 height 7
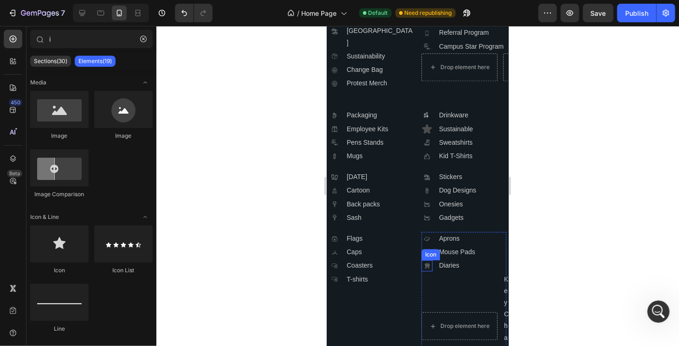
click at [425, 268] on icon at bounding box center [426, 265] width 5 height 5
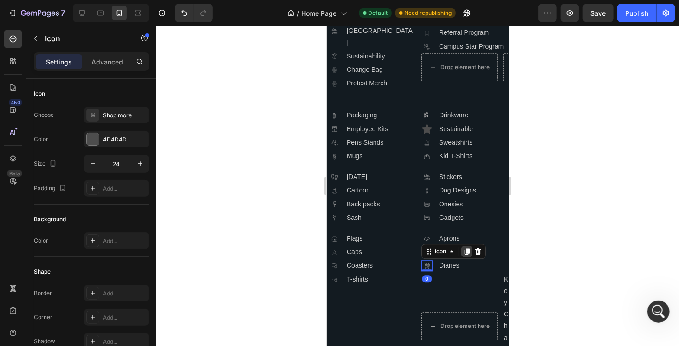
click at [464, 254] on icon at bounding box center [466, 251] width 5 height 7
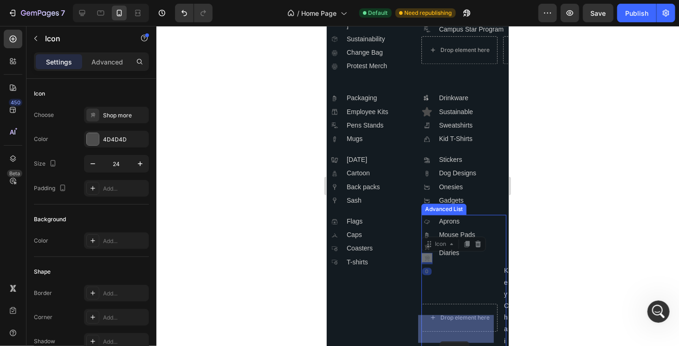
drag, startPoint x: 424, startPoint y: 271, endPoint x: 439, endPoint y: 341, distance: 71.3
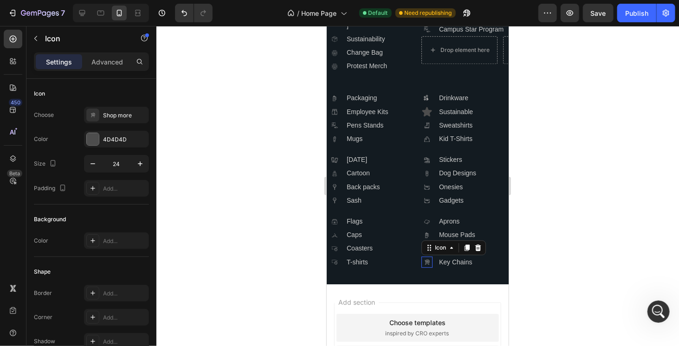
scroll to position [2630, 0]
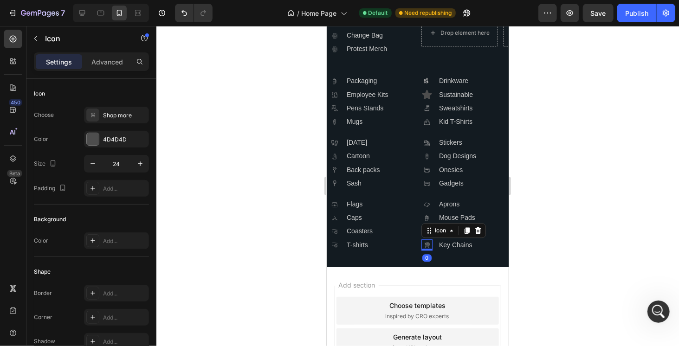
click at [567, 248] on div at bounding box center [417, 186] width 523 height 320
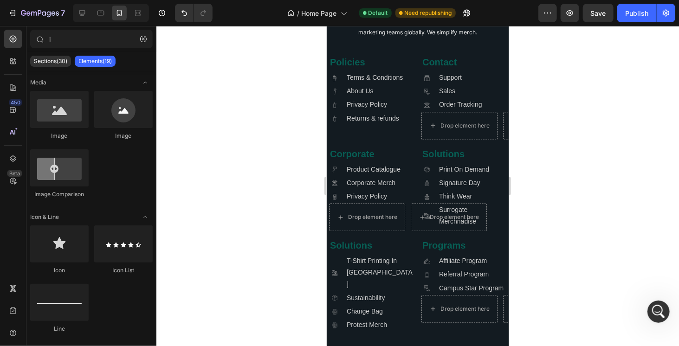
scroll to position [2352, 0]
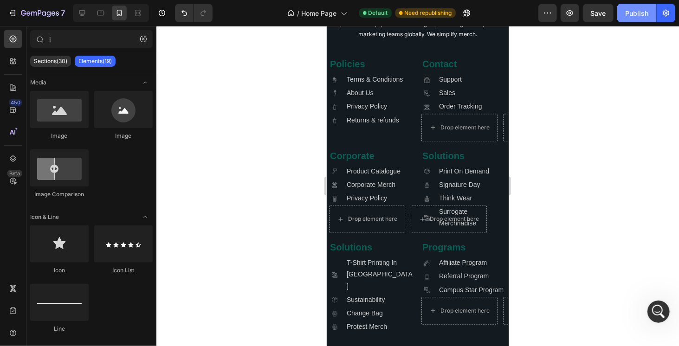
click at [634, 20] on button "Publish" at bounding box center [637, 13] width 39 height 19
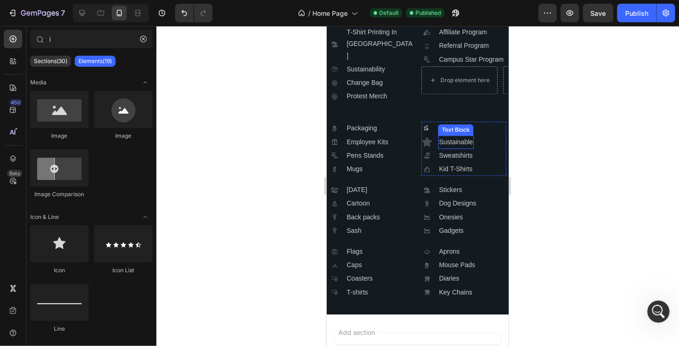
scroll to position [2584, 0]
click at [424, 145] on icon at bounding box center [427, 140] width 10 height 9
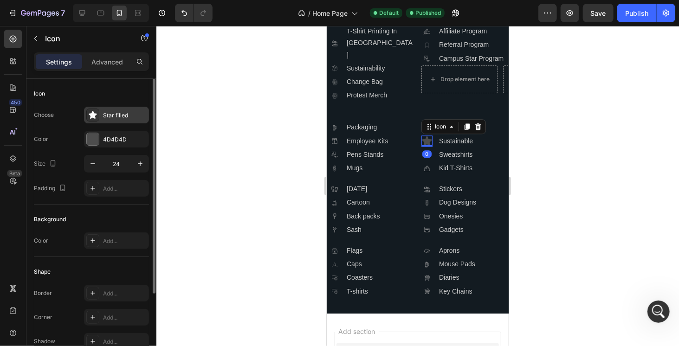
click at [123, 118] on div "Star filled" at bounding box center [125, 115] width 44 height 8
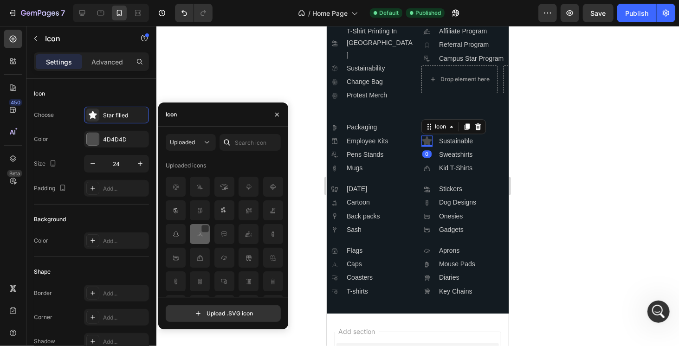
click at [200, 237] on img at bounding box center [200, 234] width 11 height 11
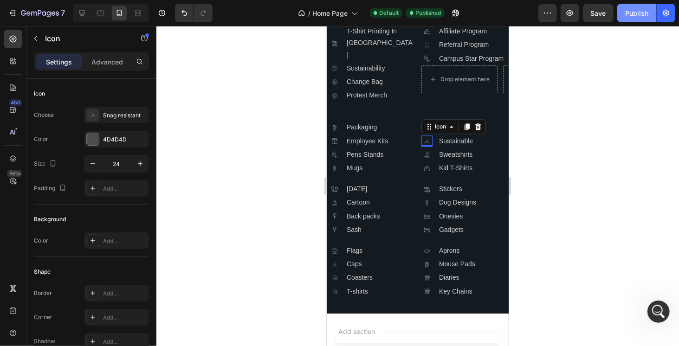
click at [636, 13] on div "Publish" at bounding box center [637, 13] width 23 height 10
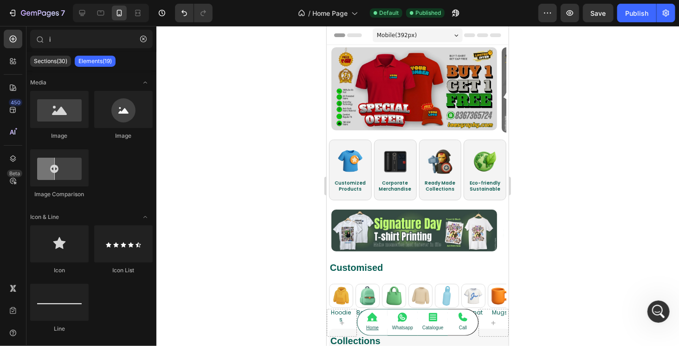
click at [441, 33] on div "Mobile ( 392 px)" at bounding box center [417, 35] width 90 height 14
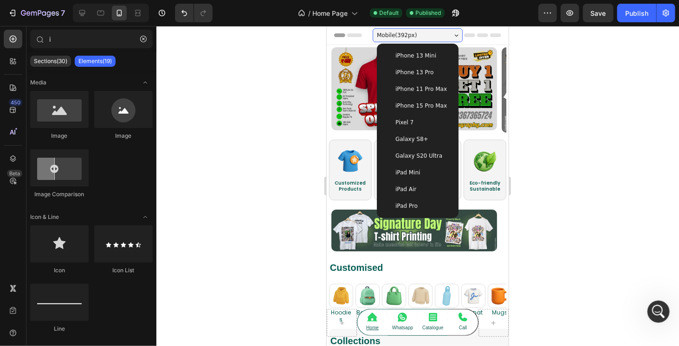
click at [419, 60] on div "iPhone 13 Mini" at bounding box center [417, 55] width 74 height 17
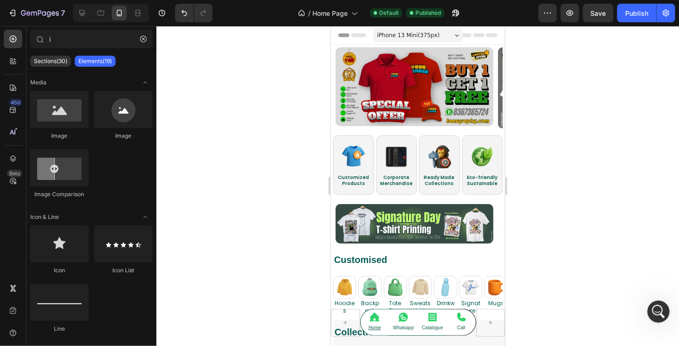
click at [352, 37] on span "Header" at bounding box center [358, 34] width 20 height 9
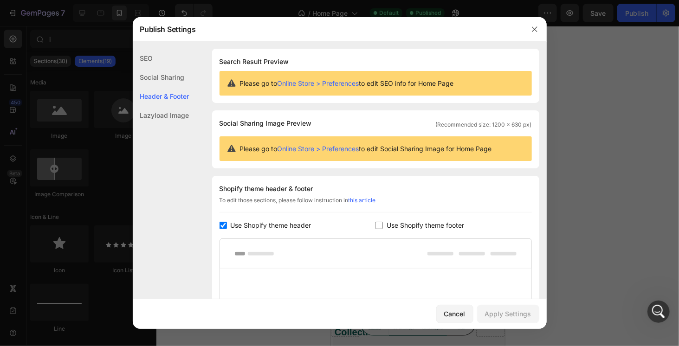
scroll to position [125, 0]
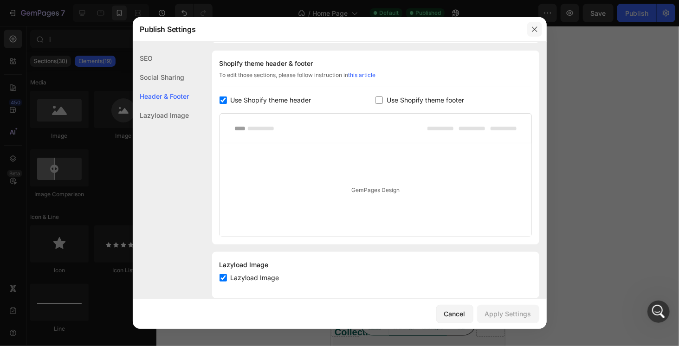
click at [537, 26] on icon "button" at bounding box center [534, 29] width 7 height 7
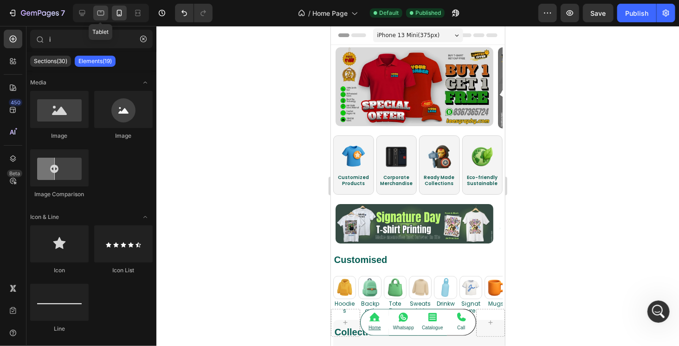
click at [100, 12] on icon at bounding box center [101, 13] width 7 height 5
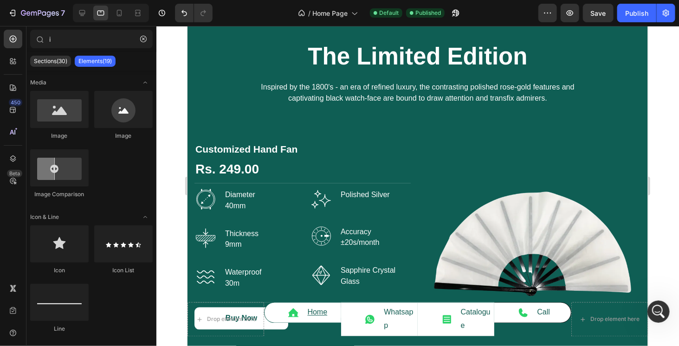
scroll to position [2229, 0]
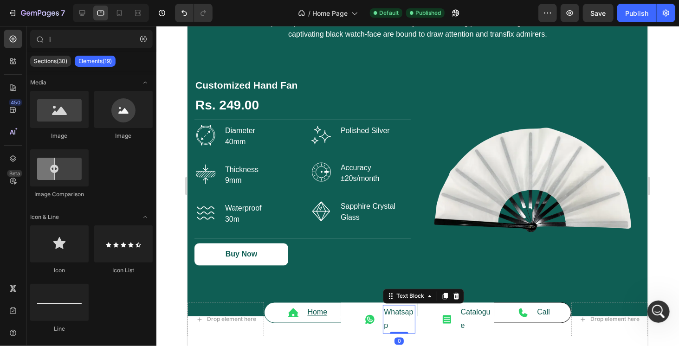
click at [389, 315] on p "Whatsapp" at bounding box center [399, 319] width 31 height 27
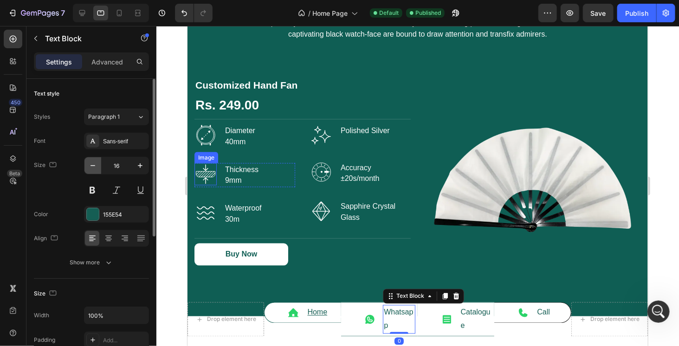
click at [94, 167] on icon "button" at bounding box center [92, 165] width 9 height 9
type input "14"
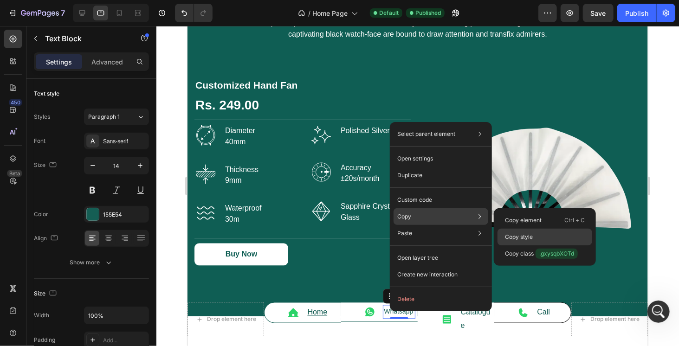
click at [547, 246] on div "Copy style" at bounding box center [545, 254] width 95 height 17
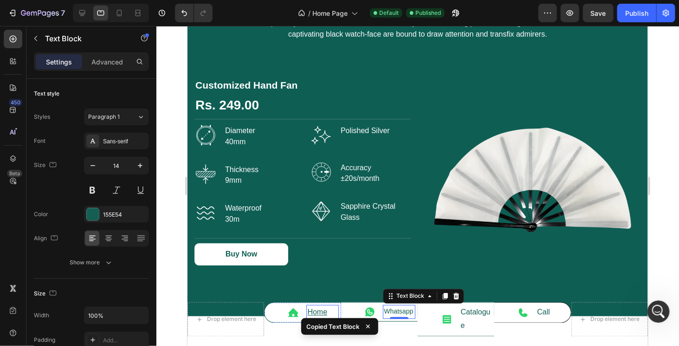
click at [311, 312] on u "Home" at bounding box center [317, 312] width 20 height 8
type input "14"
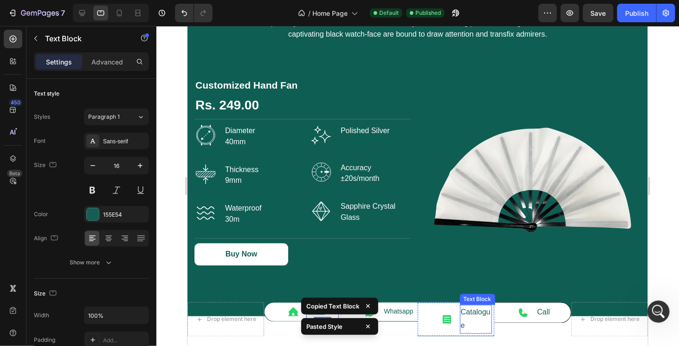
click at [474, 314] on p "Catalogue" at bounding box center [476, 319] width 31 height 27
type input "14"
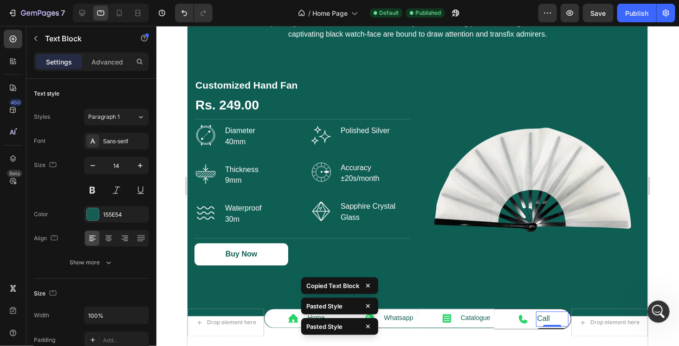
click at [537, 320] on p "Call" at bounding box center [552, 319] width 30 height 13
type input "14"
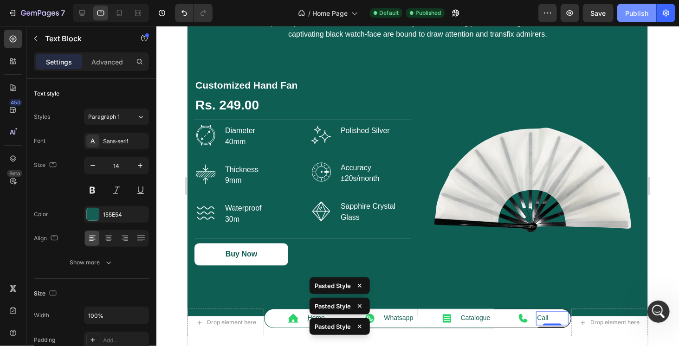
click at [637, 11] on div "Publish" at bounding box center [637, 13] width 23 height 10
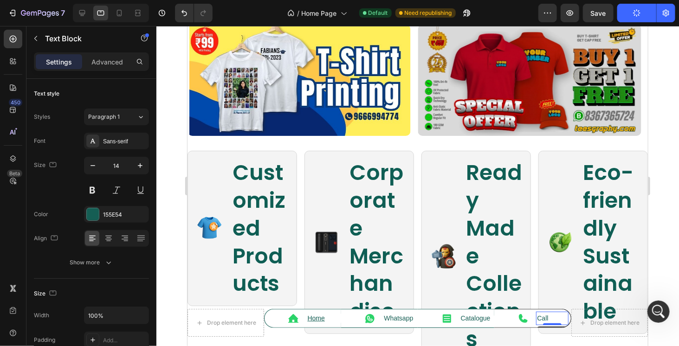
scroll to position [0, 0]
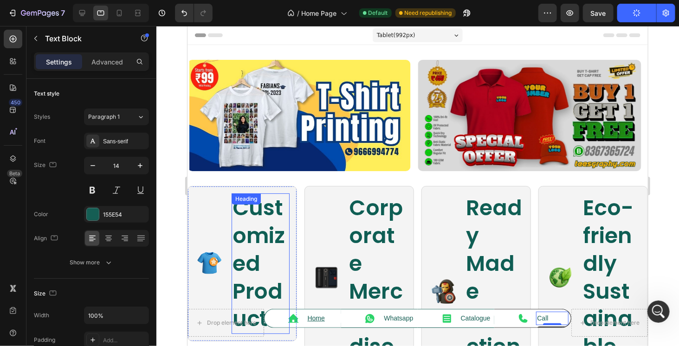
click at [249, 228] on link "Customized" at bounding box center [258, 235] width 53 height 85
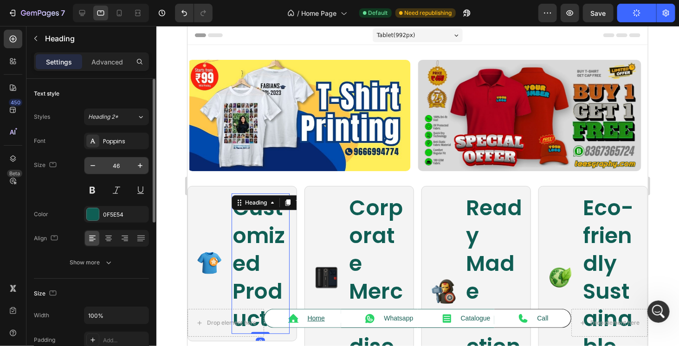
click at [117, 166] on input "46" at bounding box center [116, 165] width 31 height 17
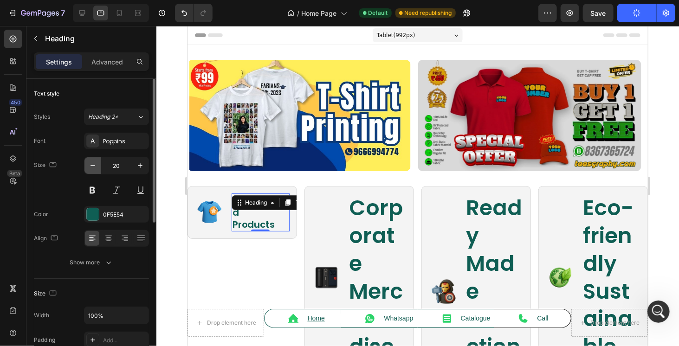
click at [94, 169] on icon "button" at bounding box center [92, 165] width 9 height 9
type input "18"
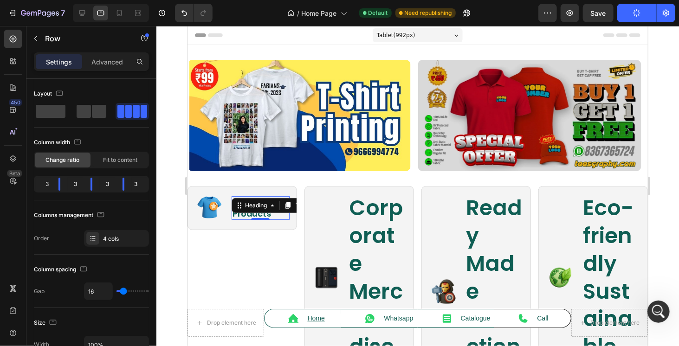
click at [230, 255] on div "Image Customized Products Heading 0 Row" at bounding box center [242, 291] width 110 height 211
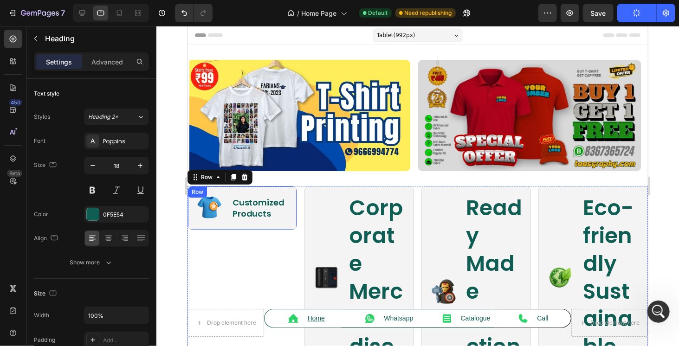
click at [257, 211] on link "Products" at bounding box center [251, 214] width 39 height 12
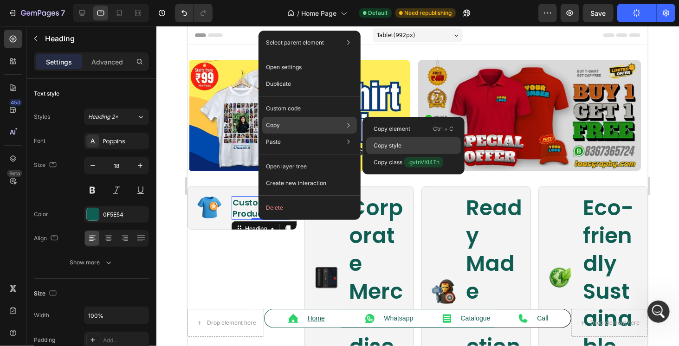
click at [415, 154] on div "Copy style" at bounding box center [413, 162] width 95 height 17
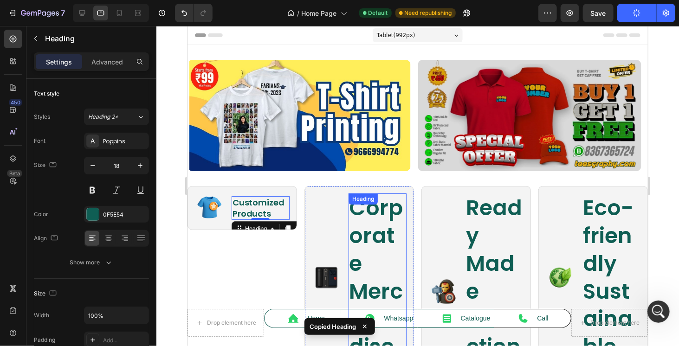
click at [384, 220] on h2 "Corporate Merchandise" at bounding box center [377, 277] width 58 height 169
type input "18"
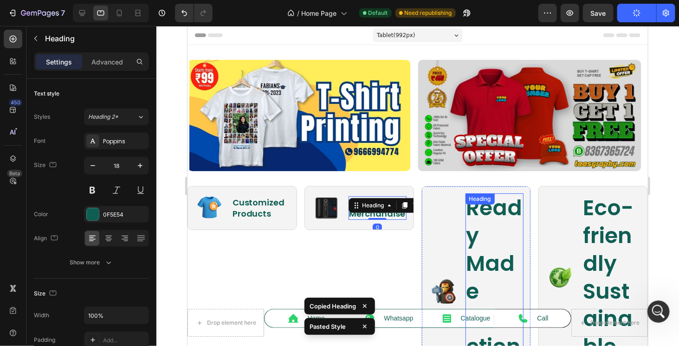
click at [481, 215] on h2 "Ready Made Collections" at bounding box center [494, 291] width 58 height 196
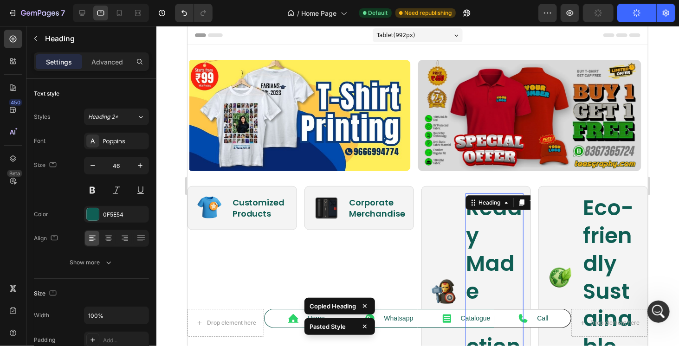
type input "18"
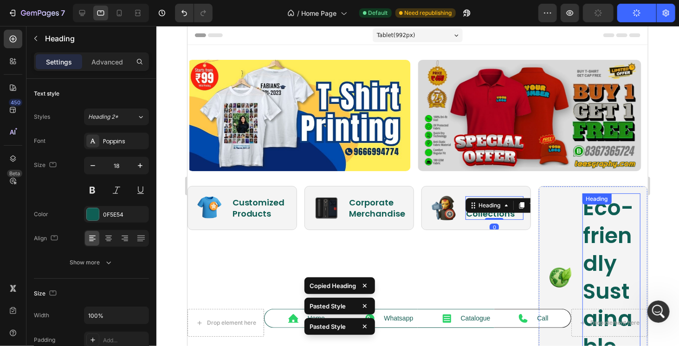
click at [602, 230] on link "Eco-friendly" at bounding box center [608, 235] width 51 height 85
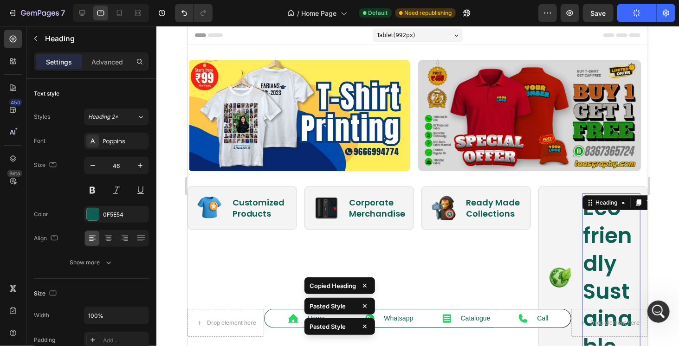
type input "18"
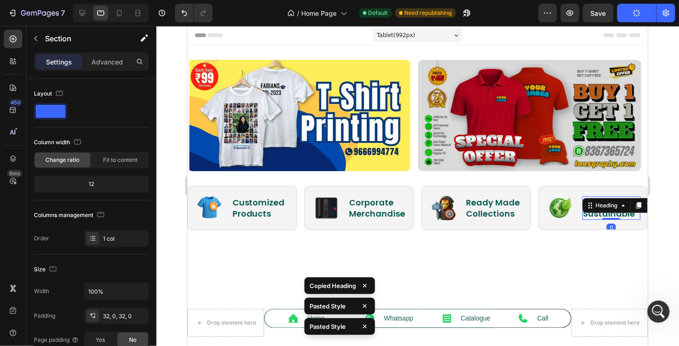
click at [403, 256] on div at bounding box center [417, 272] width 461 height 55
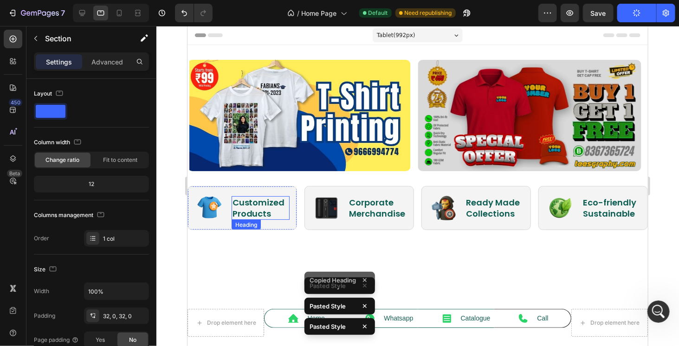
click at [267, 213] on link "Products" at bounding box center [251, 214] width 39 height 12
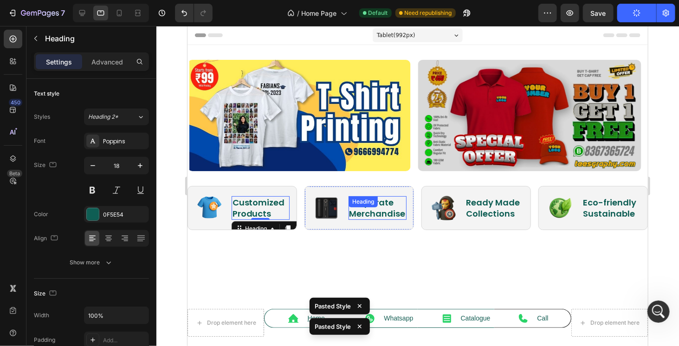
click at [389, 206] on div "Corporate Merchandise Heading" at bounding box center [377, 208] width 58 height 24
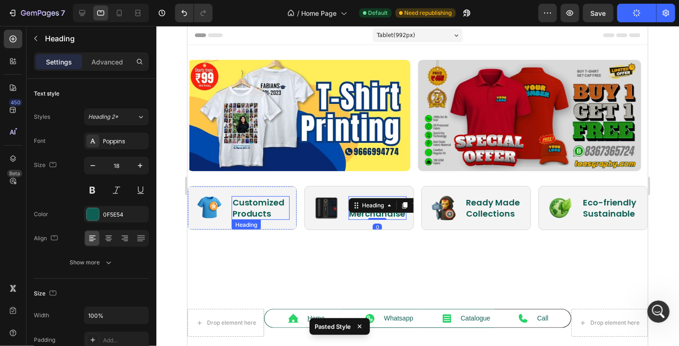
click at [259, 210] on link "Products" at bounding box center [251, 214] width 39 height 12
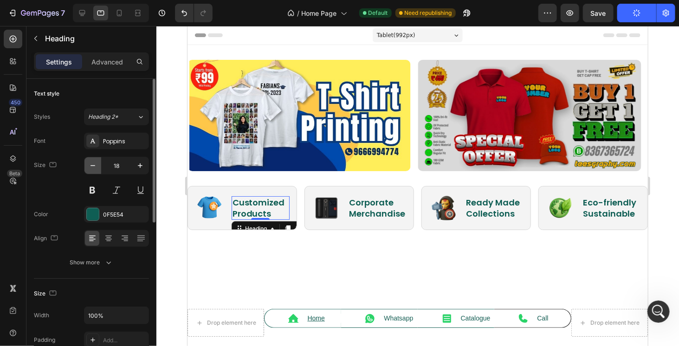
click at [93, 165] on icon "button" at bounding box center [93, 165] width 5 height 1
type input "16"
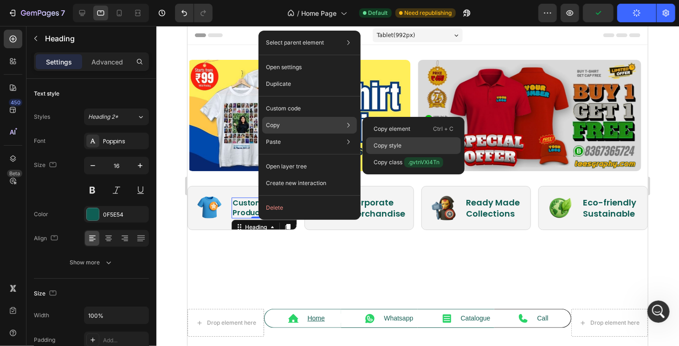
click at [402, 146] on p "Copy style" at bounding box center [388, 146] width 28 height 8
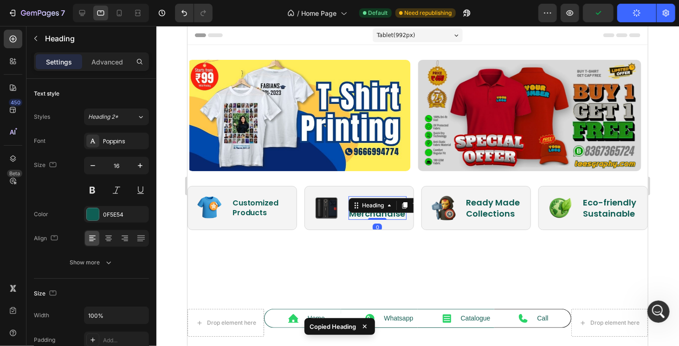
click at [382, 202] on div "Corporate Merchandise Heading 0" at bounding box center [377, 208] width 58 height 24
type input "16"
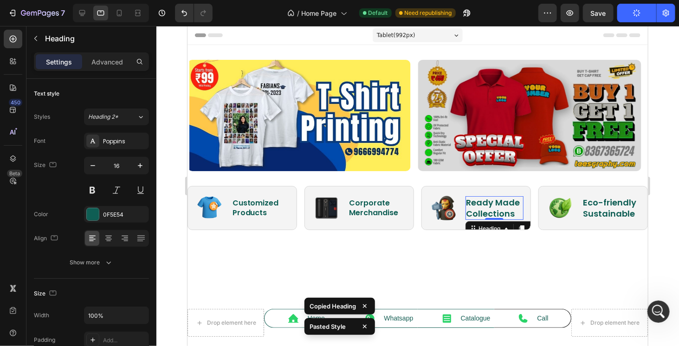
click at [490, 206] on h2 "Ready Made Collections" at bounding box center [494, 208] width 58 height 24
type input "16"
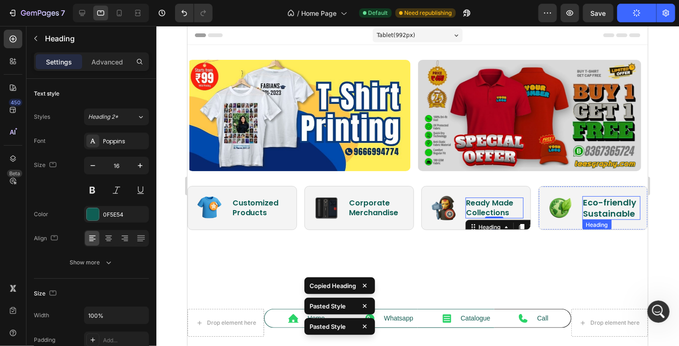
click at [587, 208] on link "Sustainable" at bounding box center [609, 214] width 52 height 12
type input "16"
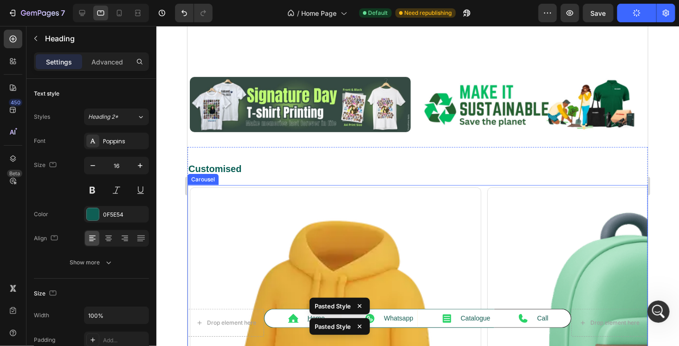
scroll to position [232, 0]
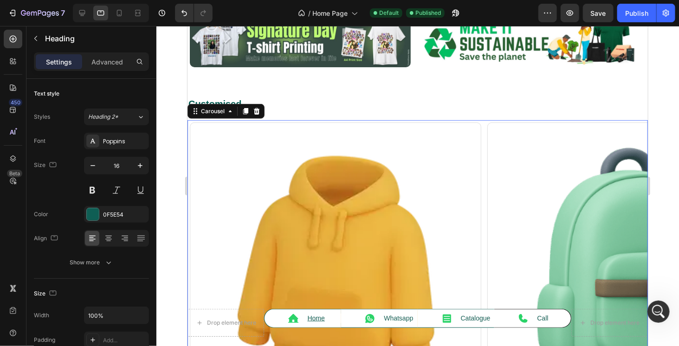
click at [486, 125] on div "Image Backpack Heading" at bounding box center [633, 285] width 296 height 326
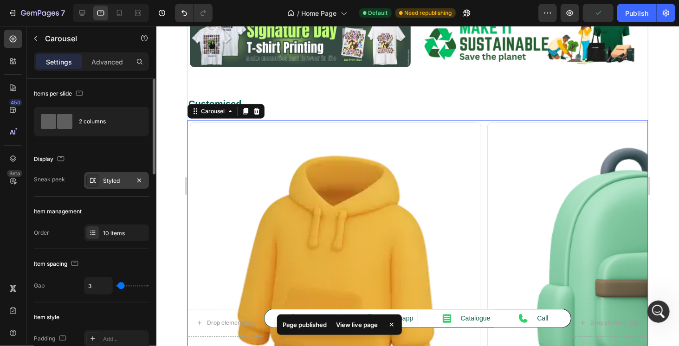
click at [110, 181] on div "Styled" at bounding box center [116, 181] width 27 height 8
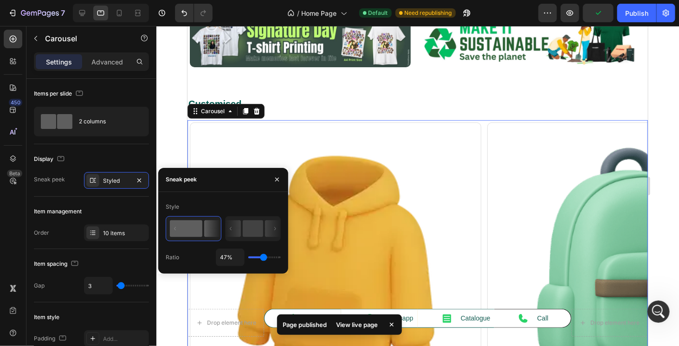
type input "15%"
type input "15"
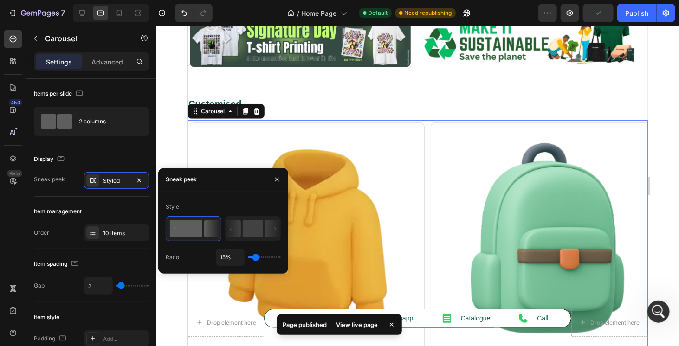
type input "11%"
type input "11"
type input "1%"
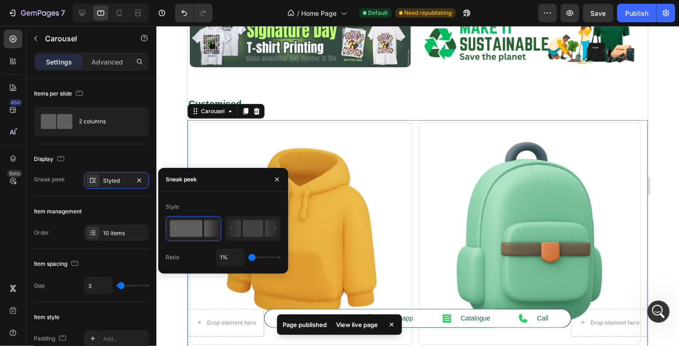
drag, startPoint x: 255, startPoint y: 258, endPoint x: 222, endPoint y: 257, distance: 33.0
type input "1"
click at [248, 257] on input "range" at bounding box center [264, 258] width 33 height 2
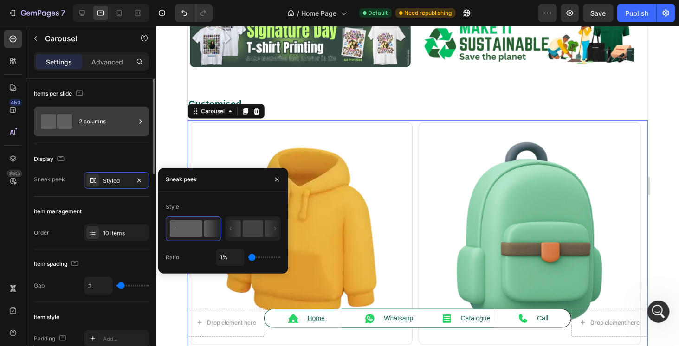
click at [101, 123] on div "2 columns" at bounding box center [107, 121] width 57 height 21
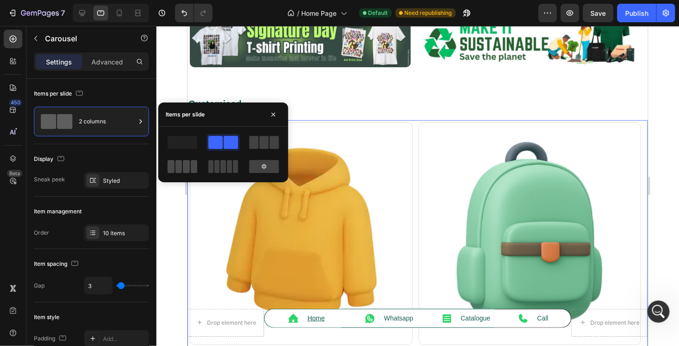
click at [188, 165] on span at bounding box center [186, 166] width 7 height 13
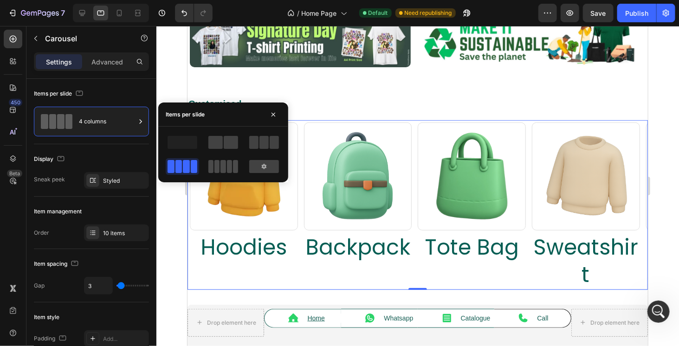
click at [227, 167] on span at bounding box center [229, 166] width 5 height 13
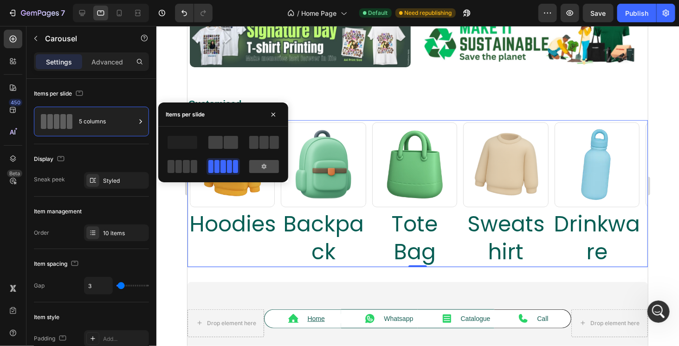
click at [274, 165] on div at bounding box center [264, 166] width 30 height 13
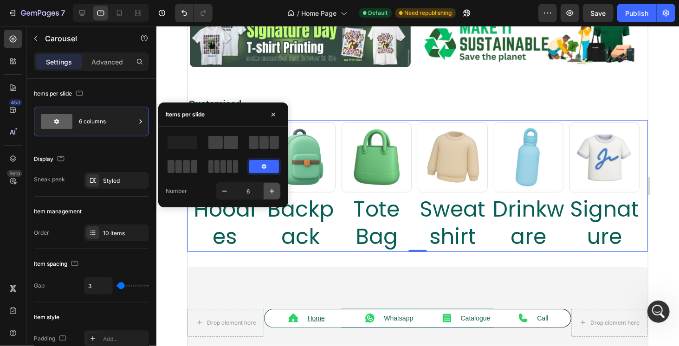
click at [274, 190] on icon "button" at bounding box center [271, 191] width 9 height 9
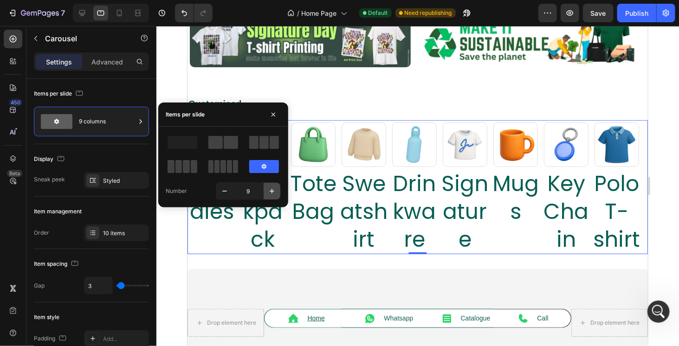
type input "10"
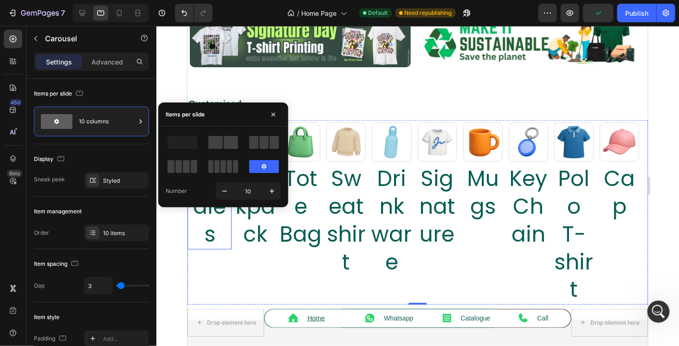
click at [211, 221] on h2 "Hoodies" at bounding box center [209, 206] width 44 height 85
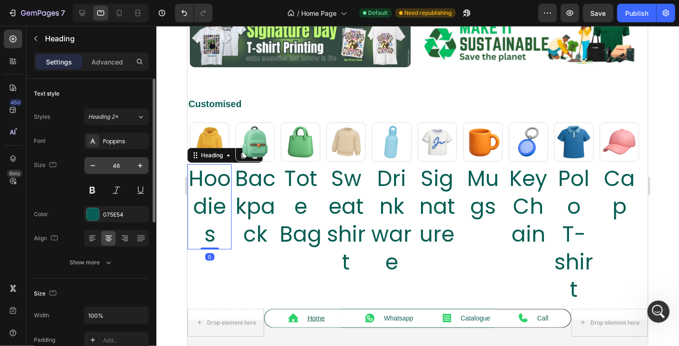
click at [117, 170] on input "46" at bounding box center [116, 165] width 31 height 17
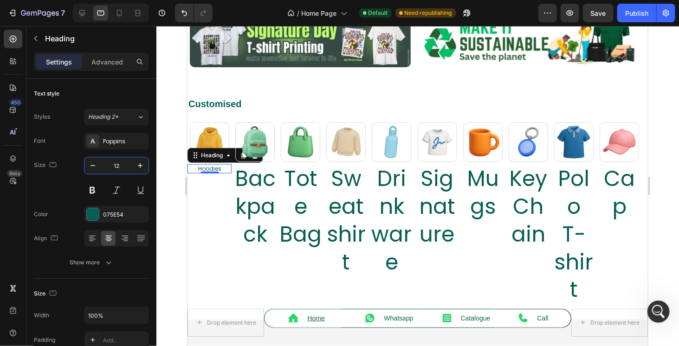
type input "12"
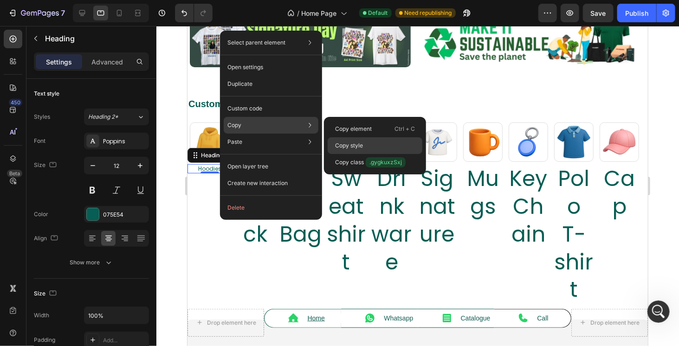
click at [355, 144] on p "Copy style" at bounding box center [349, 146] width 28 height 8
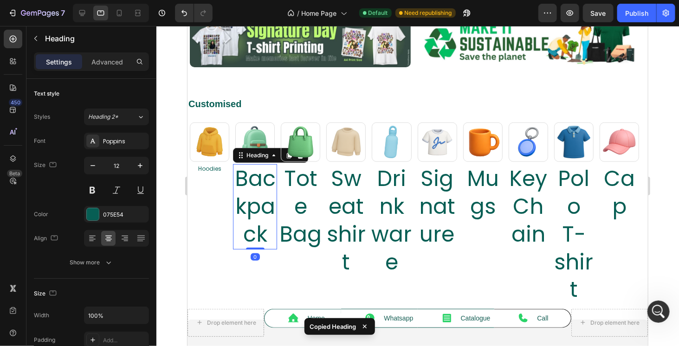
click at [254, 206] on h2 "Backpack" at bounding box center [255, 206] width 44 height 85
type input "12"
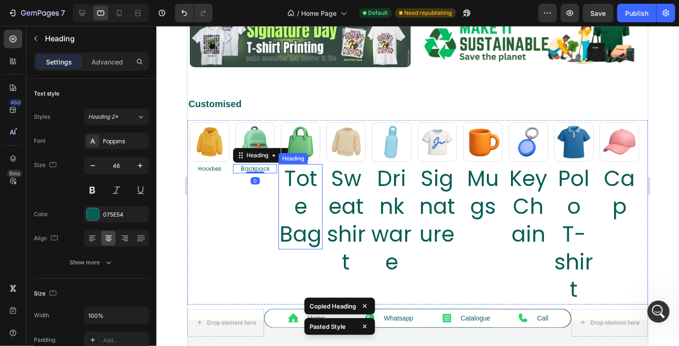
click at [305, 182] on h2 "Tote Bag" at bounding box center [300, 206] width 44 height 85
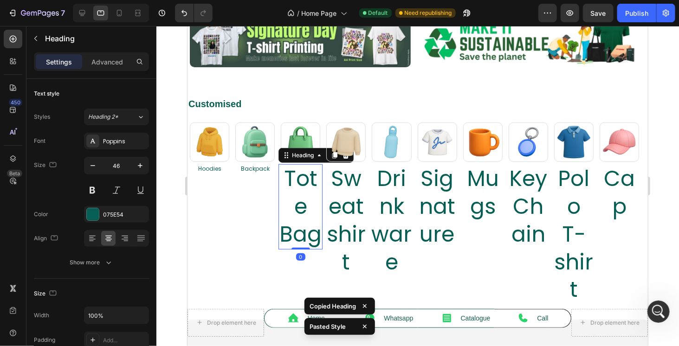
type input "12"
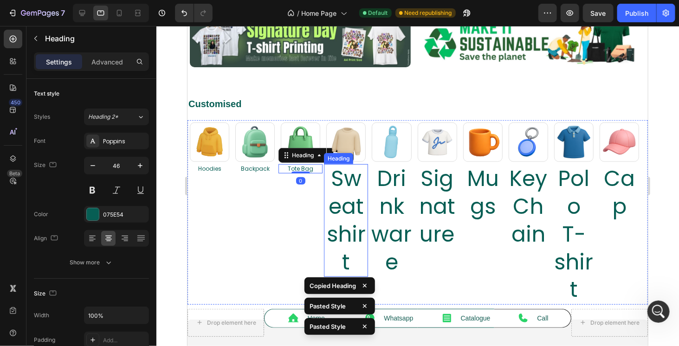
click at [346, 183] on h2 "Sweatshirt" at bounding box center [346, 220] width 44 height 113
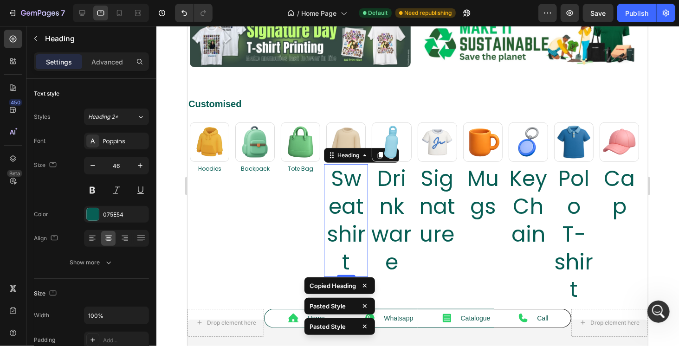
type input "12"
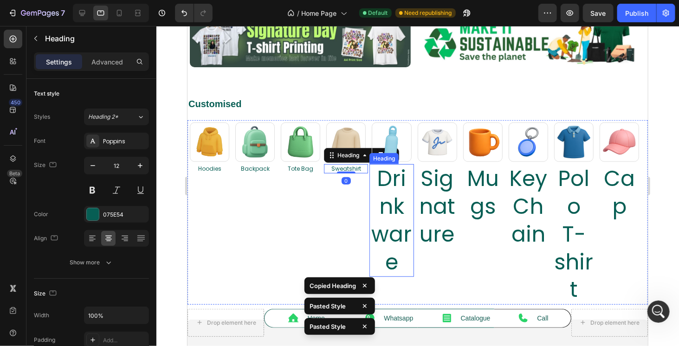
click at [387, 186] on h2 "Drinkware" at bounding box center [391, 220] width 44 height 113
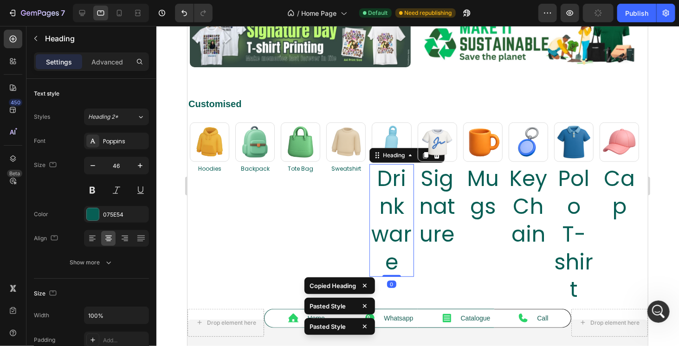
type input "12"
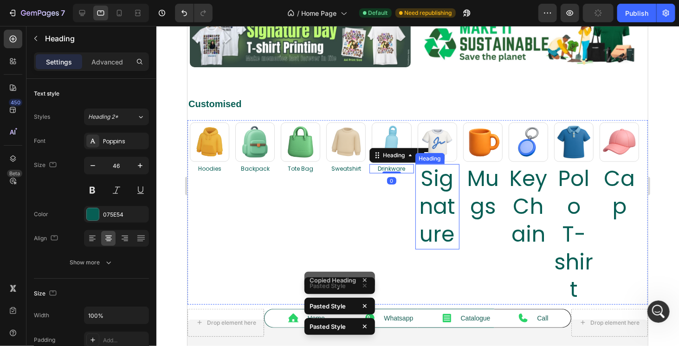
click at [437, 192] on h2 "Signature" at bounding box center [437, 206] width 44 height 85
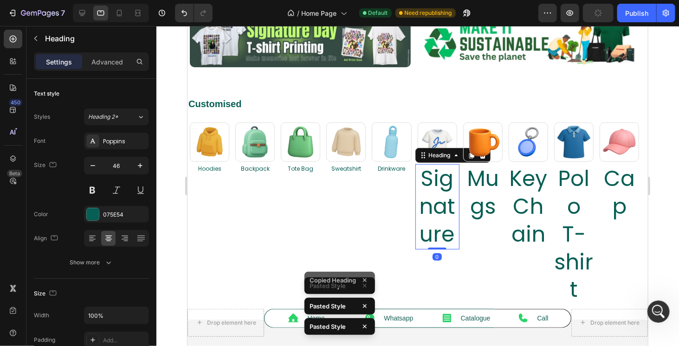
type input "12"
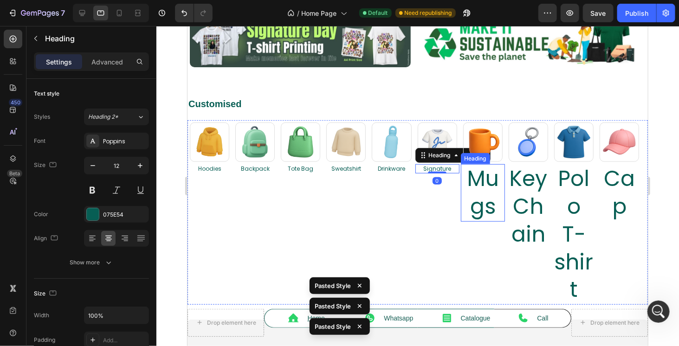
click at [479, 189] on h2 "Mugs" at bounding box center [483, 193] width 44 height 58
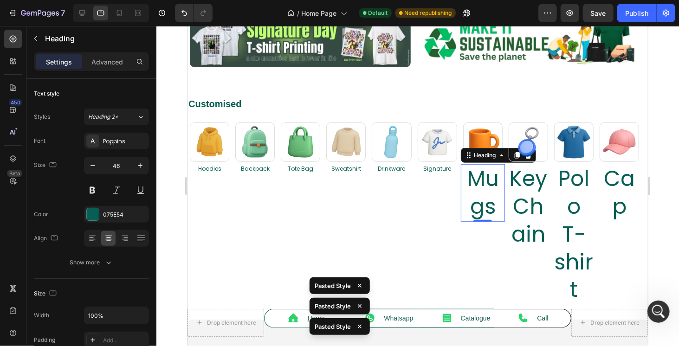
type input "12"
click at [527, 192] on h2 "Key Chain" at bounding box center [528, 206] width 44 height 85
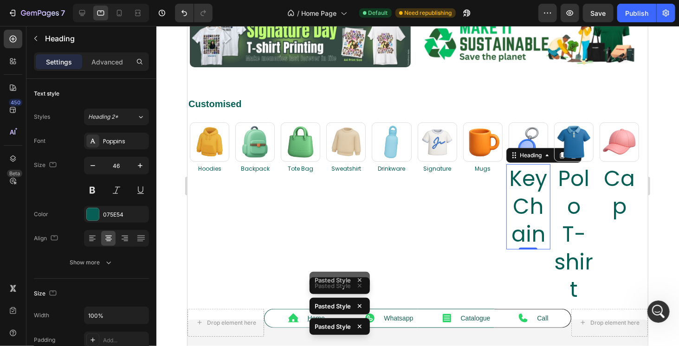
type input "12"
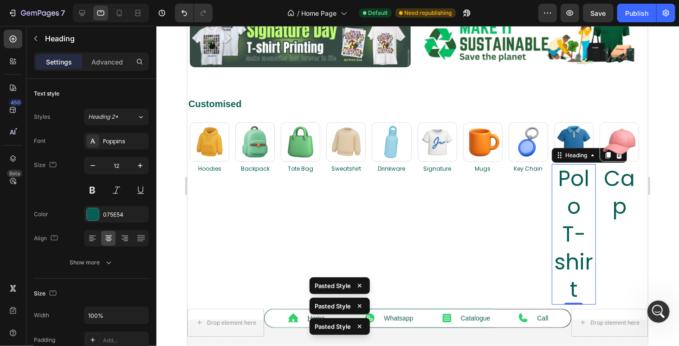
click at [574, 195] on h2 "Polo T-shirt" at bounding box center [574, 234] width 44 height 141
type input "12"
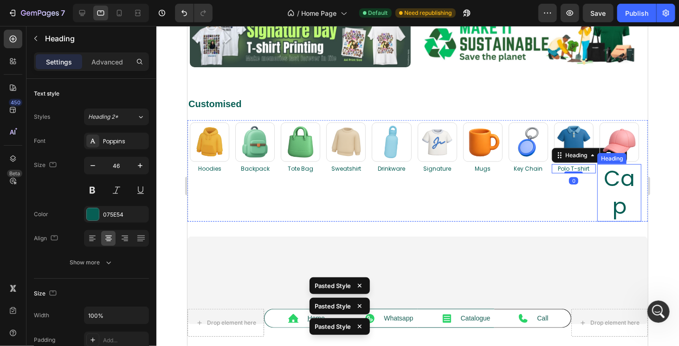
click at [622, 190] on h2 "Cap" at bounding box center [619, 193] width 44 height 58
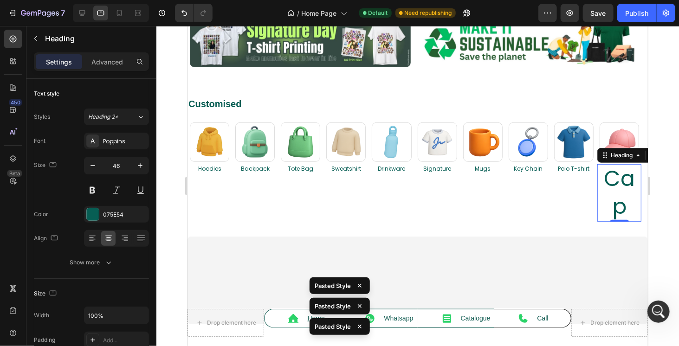
type input "12"
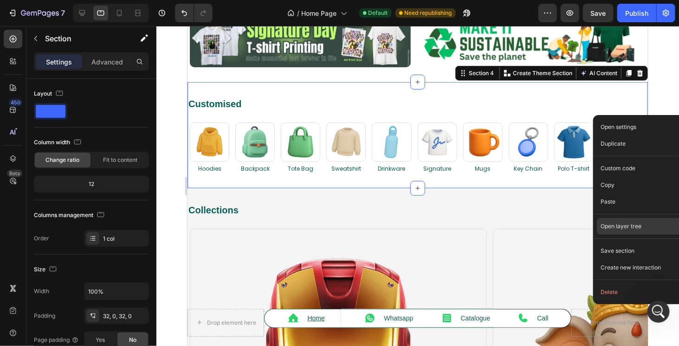
click at [619, 260] on div "Open layer tree" at bounding box center [644, 268] width 95 height 17
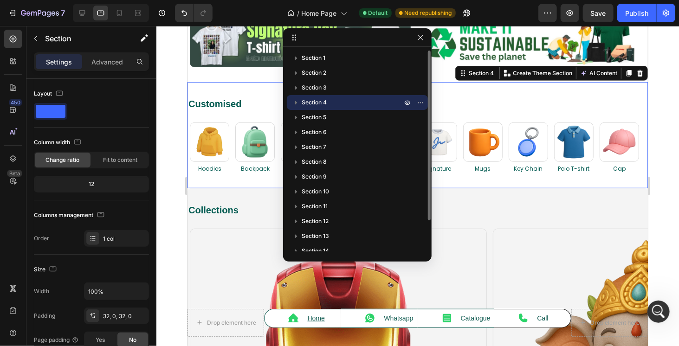
click at [299, 104] on icon "button" at bounding box center [296, 102] width 9 height 9
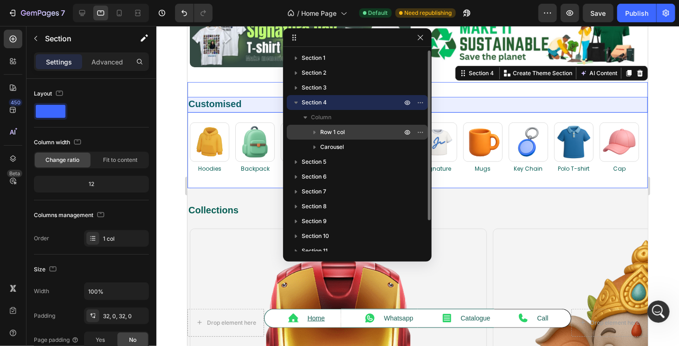
click at [314, 128] on icon "button" at bounding box center [314, 132] width 9 height 9
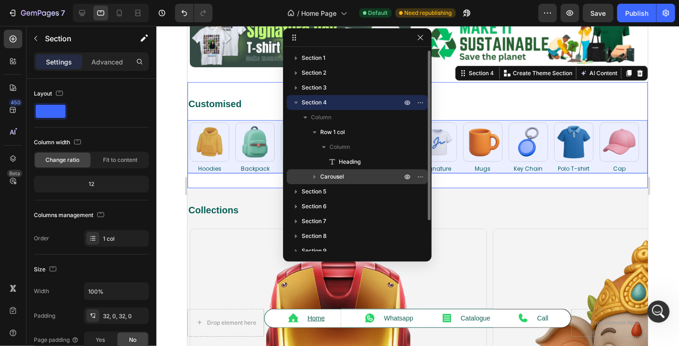
click at [316, 176] on icon "button" at bounding box center [314, 176] width 9 height 9
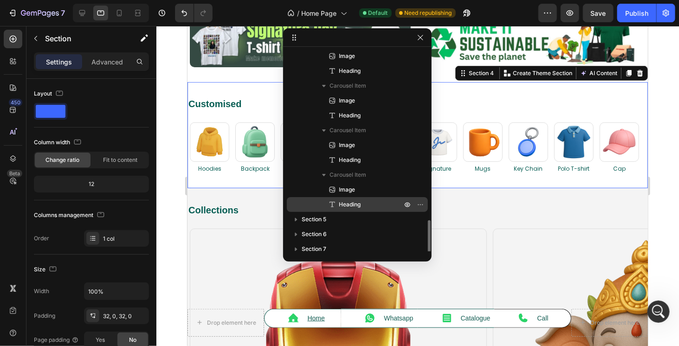
scroll to position [464, 0]
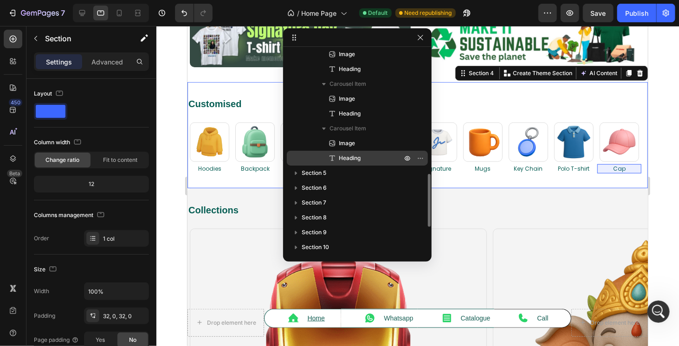
click at [346, 162] on span "Heading" at bounding box center [350, 158] width 22 height 9
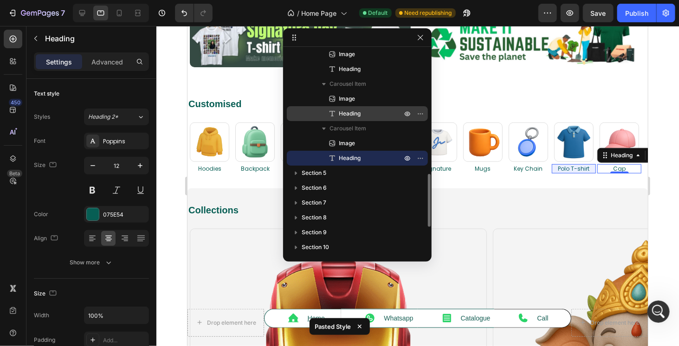
click at [354, 115] on span "Heading" at bounding box center [350, 113] width 22 height 9
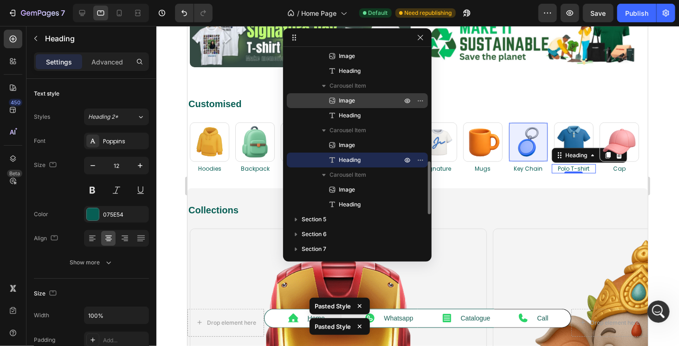
scroll to position [372, 0]
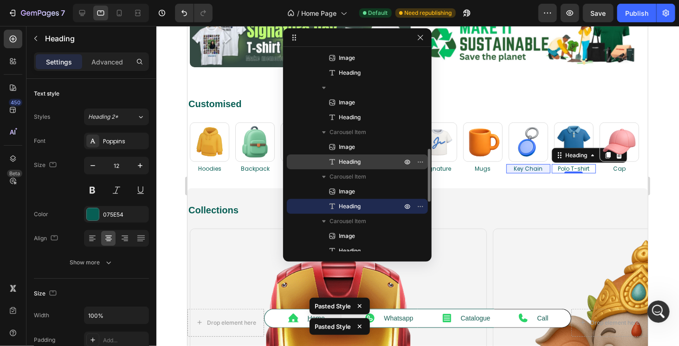
click at [340, 163] on span "Heading" at bounding box center [350, 161] width 22 height 9
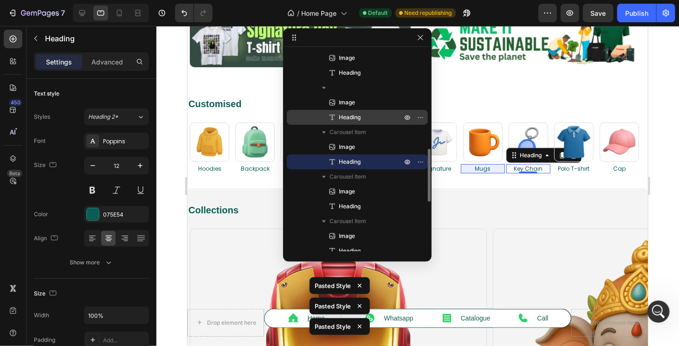
click at [365, 119] on p "Heading" at bounding box center [360, 117] width 65 height 9
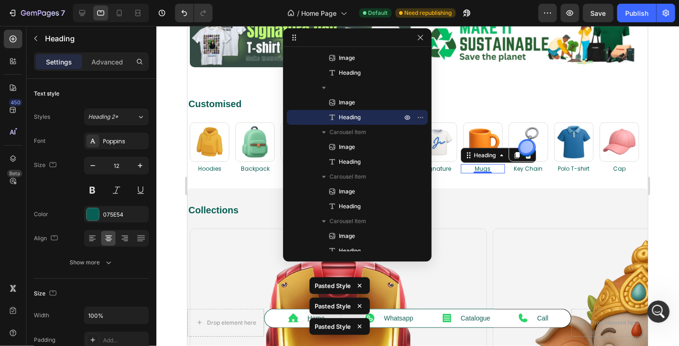
click at [181, 169] on div at bounding box center [417, 186] width 523 height 320
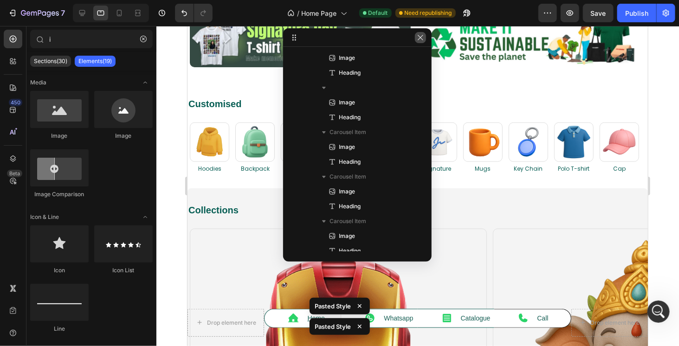
click at [420, 36] on icon "button" at bounding box center [420, 37] width 7 height 7
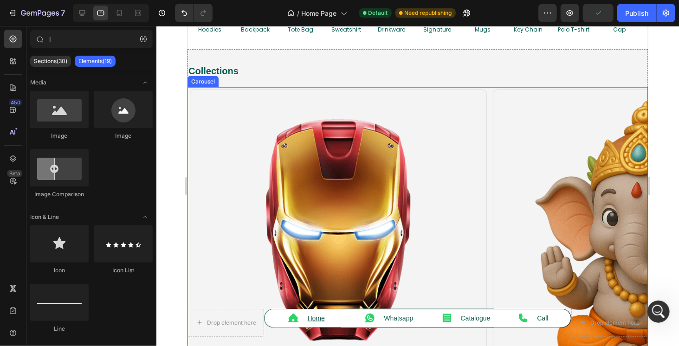
click at [489, 96] on div "Image Marvel Heading" at bounding box center [338, 255] width 302 height 332
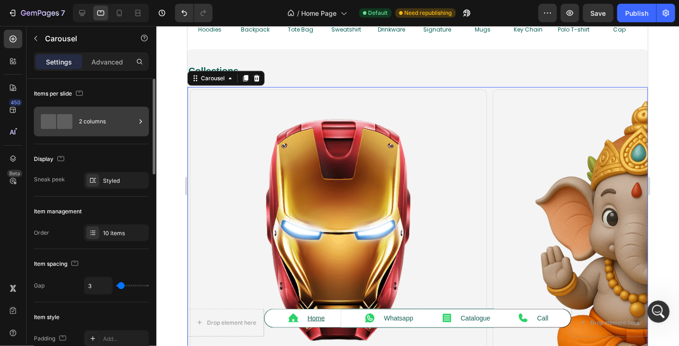
click at [97, 124] on div "2 columns" at bounding box center [107, 121] width 57 height 21
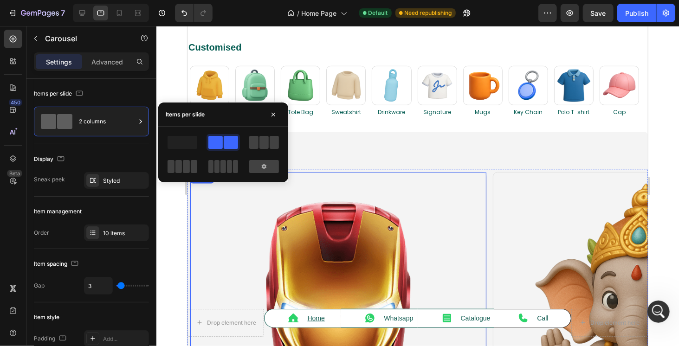
scroll to position [279, 0]
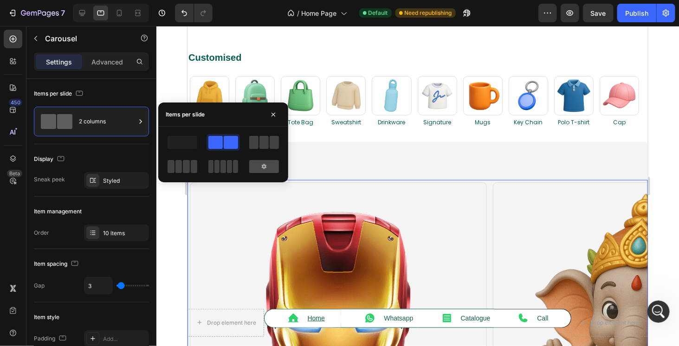
click at [256, 169] on div at bounding box center [264, 166] width 30 height 13
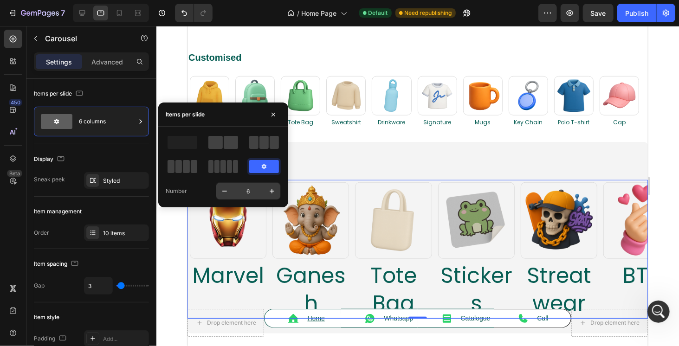
click at [250, 188] on input "6" at bounding box center [248, 191] width 31 height 17
type input "10"
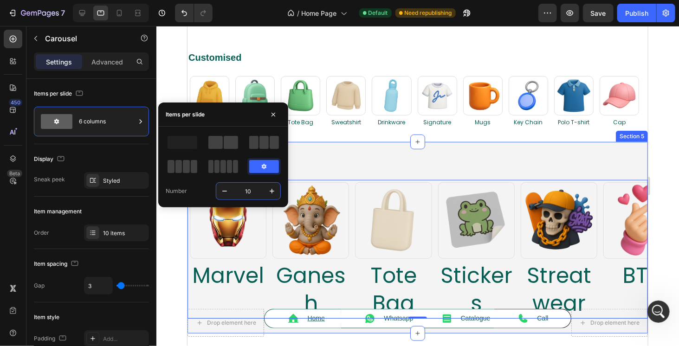
click at [370, 144] on div "Collections Heading Row Image Marvel Heading Image Ganesh Heading Image Tote Ba…" at bounding box center [417, 238] width 461 height 192
click at [371, 163] on h2 "Collections" at bounding box center [417, 163] width 461 height 14
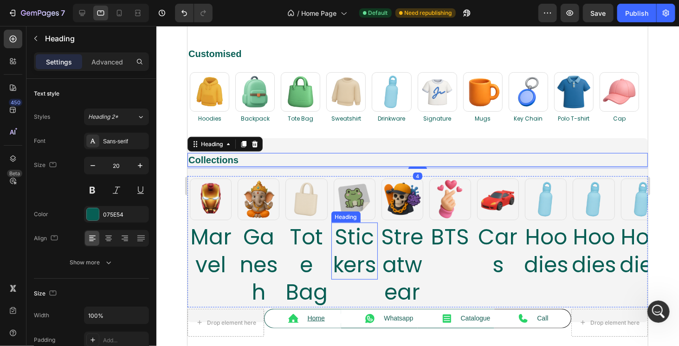
scroll to position [325, 0]
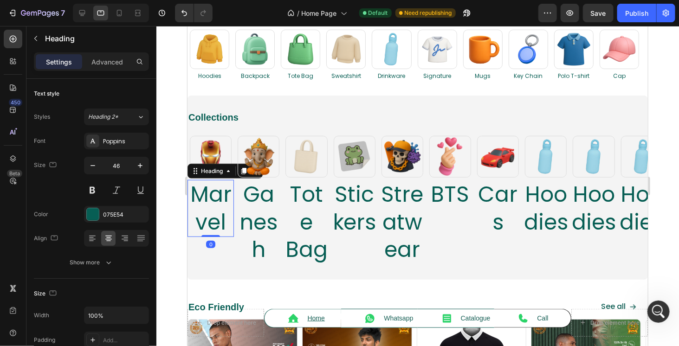
click at [215, 204] on h2 "Marvel" at bounding box center [210, 209] width 46 height 58
type input "12"
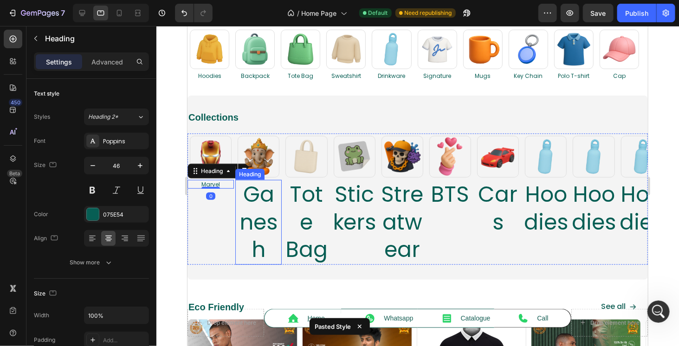
click at [260, 204] on h2 "Ganesh" at bounding box center [258, 222] width 46 height 85
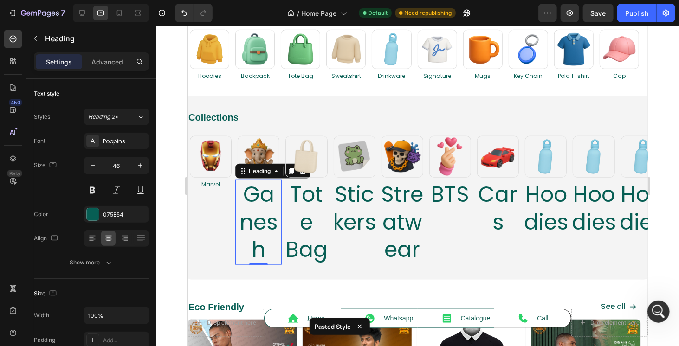
type input "12"
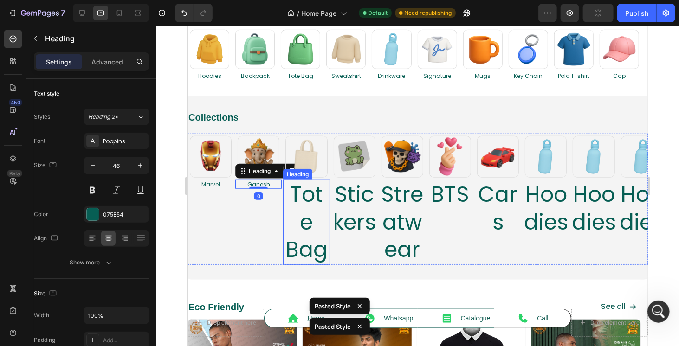
click at [299, 202] on h2 "Tote Bag" at bounding box center [306, 222] width 46 height 85
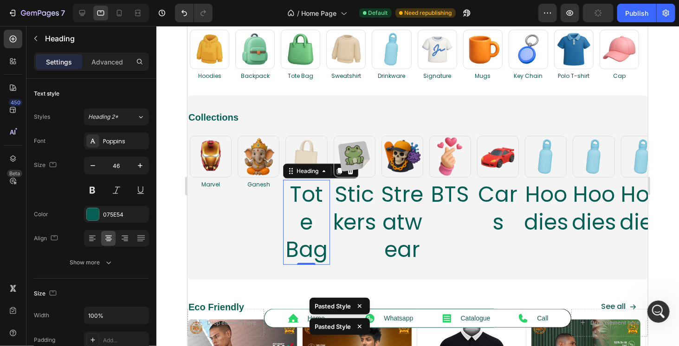
type input "12"
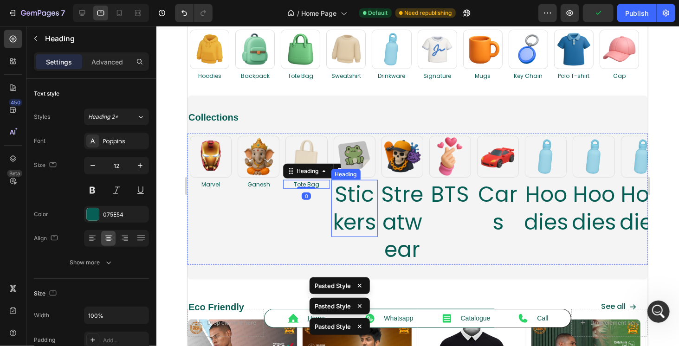
click at [360, 211] on h2 "Stickers" at bounding box center [354, 209] width 46 height 58
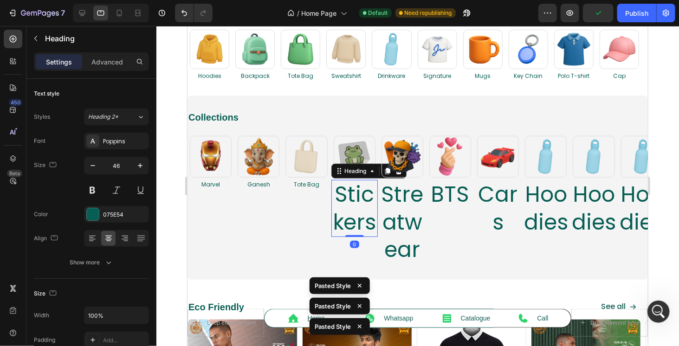
type input "12"
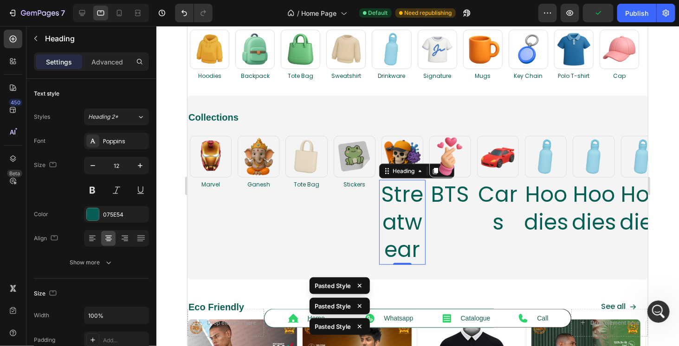
click at [401, 211] on h2 "Streatwear" at bounding box center [402, 222] width 46 height 85
type input "12"
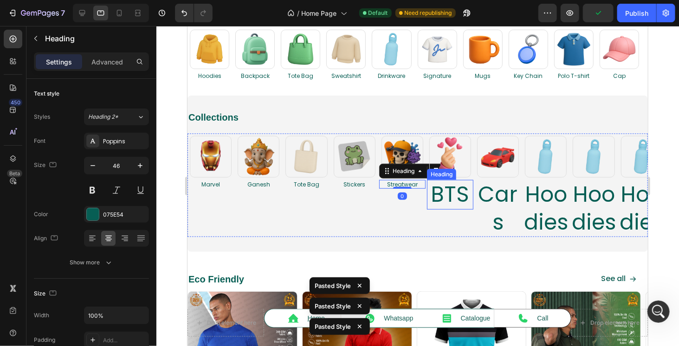
click at [454, 198] on h2 "BTS" at bounding box center [450, 195] width 46 height 30
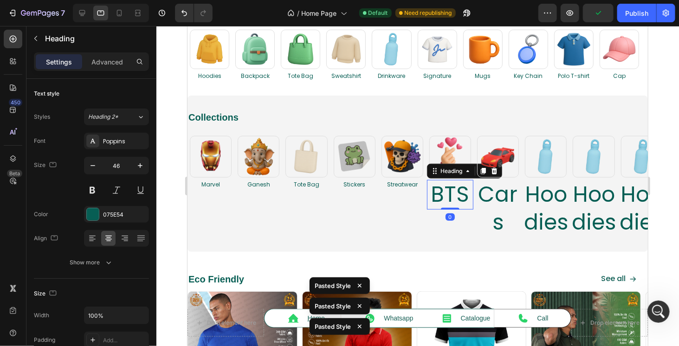
type input "12"
click at [496, 197] on h2 "Cars" at bounding box center [498, 209] width 46 height 58
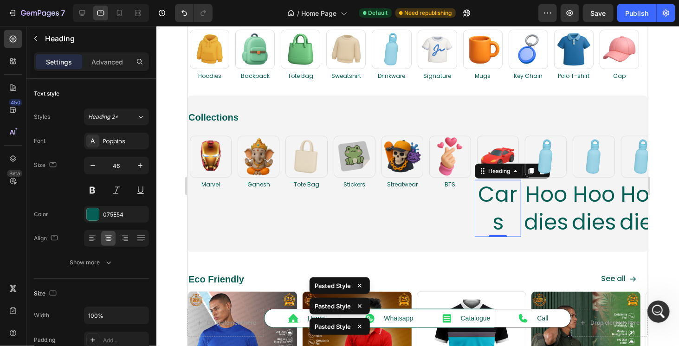
type input "12"
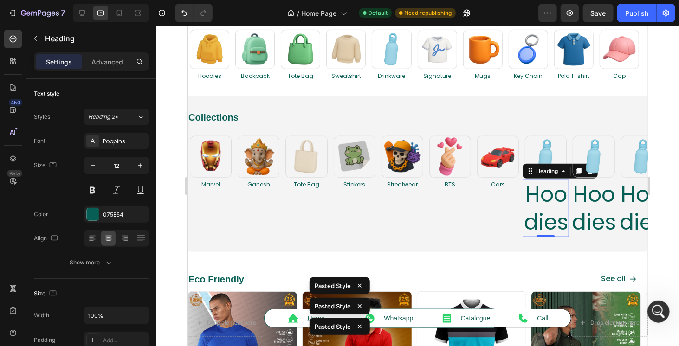
click at [554, 197] on h2 "Hoodies" at bounding box center [545, 209] width 46 height 58
type input "12"
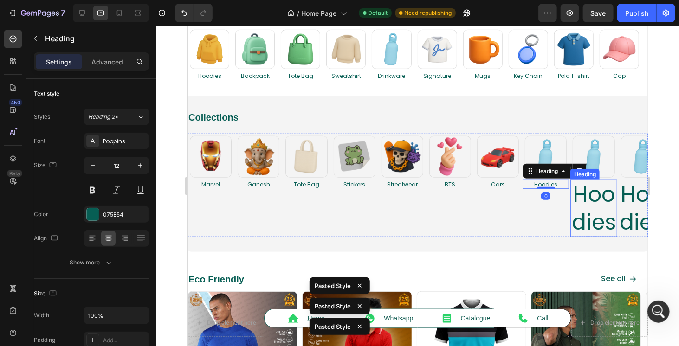
click at [594, 201] on h2 "Hoodies" at bounding box center [593, 209] width 46 height 58
type input "12"
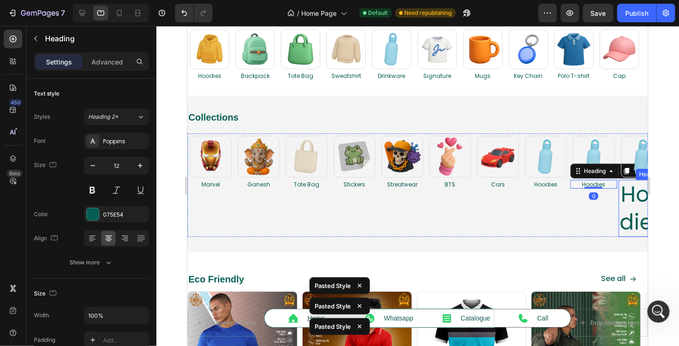
click at [637, 201] on h2 "Hoodies" at bounding box center [642, 209] width 46 height 58
type input "12"
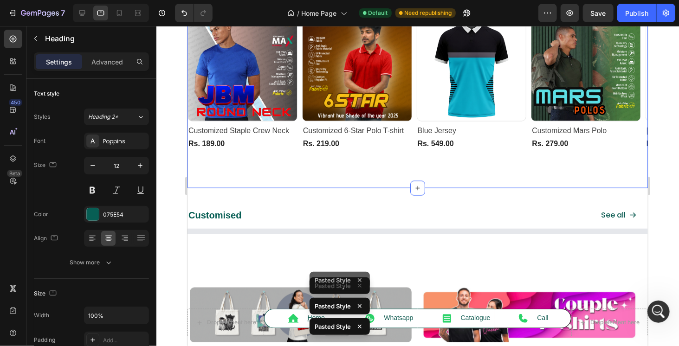
scroll to position [557, 0]
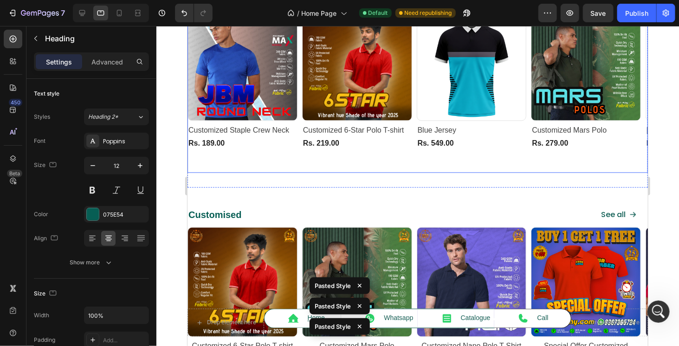
click at [344, 160] on div "Product Images Row Customized Staple Crew Neck (P) Title Rs. 189.00 (P) Price (…" at bounding box center [417, 92] width 461 height 162
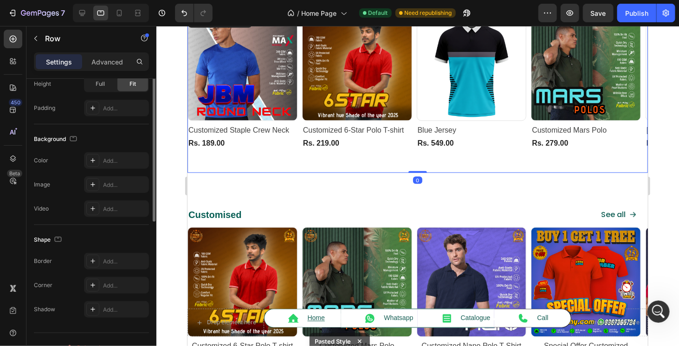
scroll to position [139, 0]
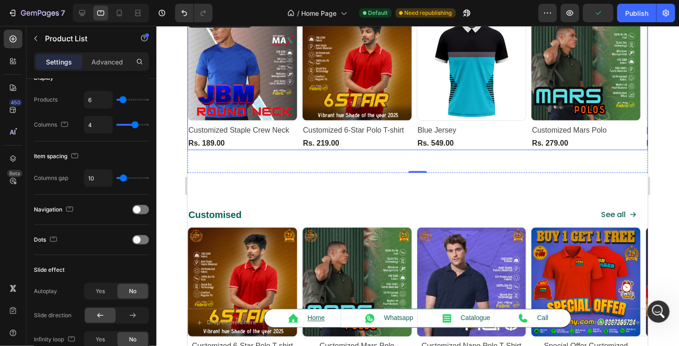
click at [299, 122] on div "Product Images Row Customized Staple Crew Neck (P) Title Rs. 189.00 (P) Price (…" at bounding box center [417, 80] width 461 height 139
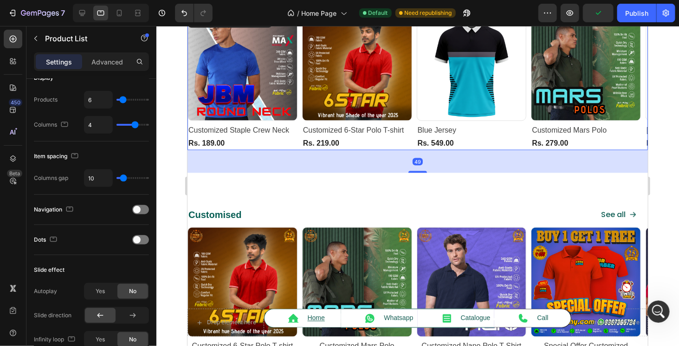
scroll to position [0, 0]
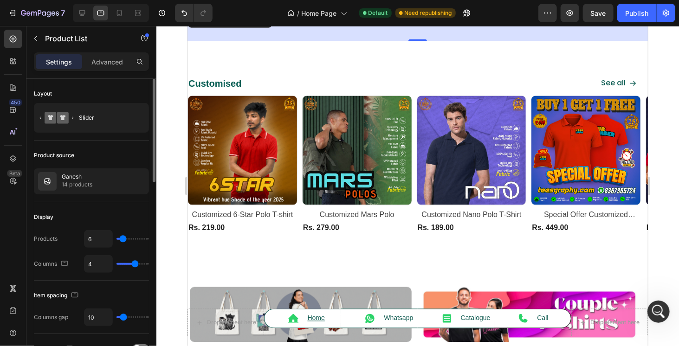
type input "5"
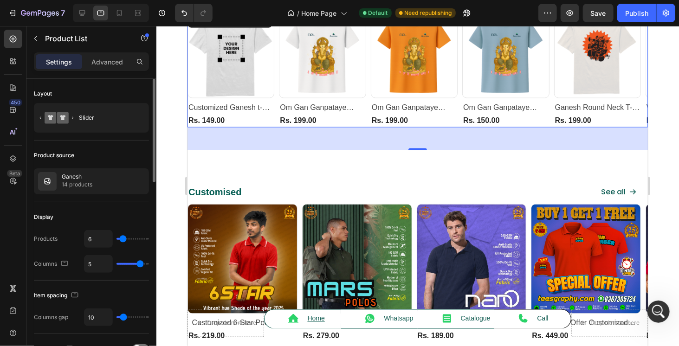
drag, startPoint x: 135, startPoint y: 263, endPoint x: 140, endPoint y: 264, distance: 5.1
type input "5"
click at [140, 264] on input "range" at bounding box center [133, 264] width 33 height 2
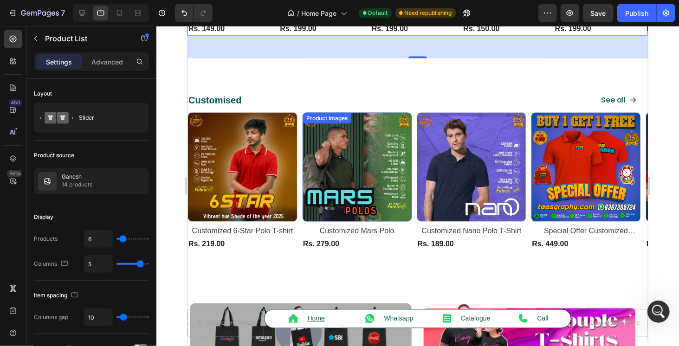
scroll to position [650, 0]
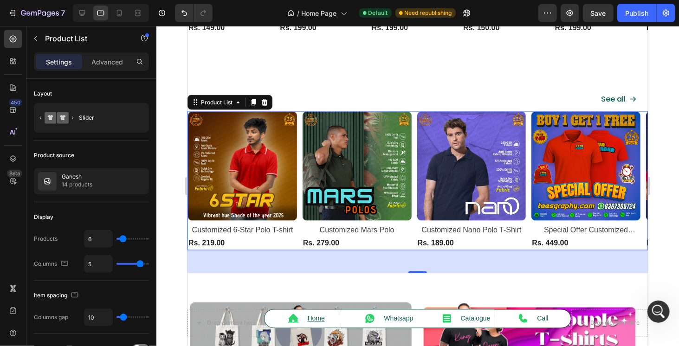
click at [300, 226] on div "Product Images Row Customized 6-Star Polo T-shirt (P) Title Rs. 219.00 (P) Pric…" at bounding box center [417, 180] width 461 height 139
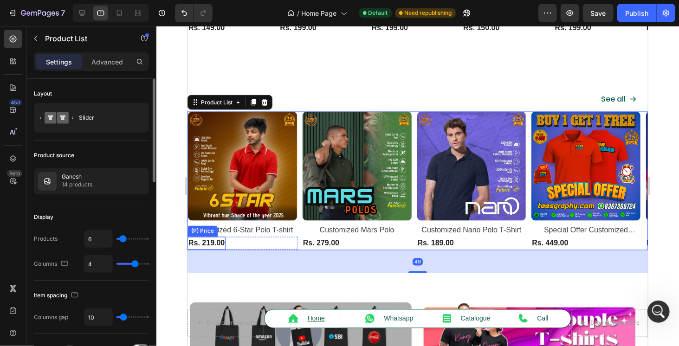
type input "5"
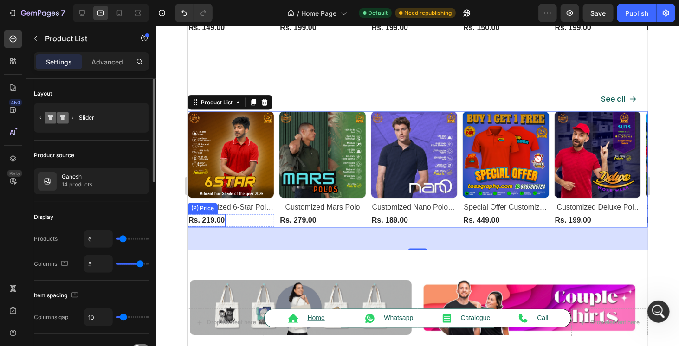
type input "5"
click at [138, 263] on input "range" at bounding box center [133, 264] width 33 height 2
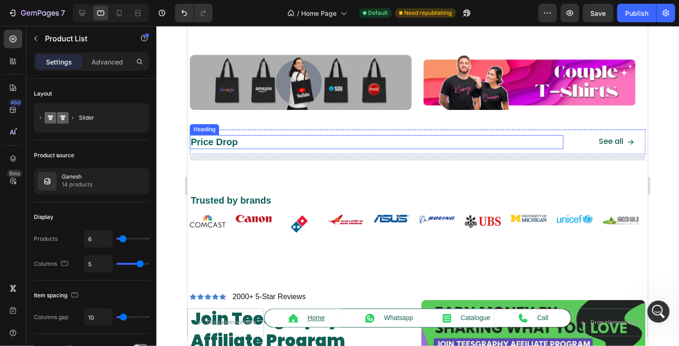
scroll to position [882, 0]
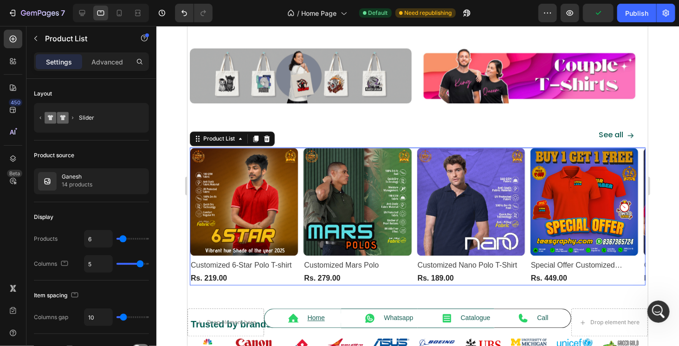
click at [416, 170] on div "Product Images Row Customized 6-Star Polo T-shirt (P) Title Rs. 219.00 (P) Pric…" at bounding box center [417, 216] width 456 height 138
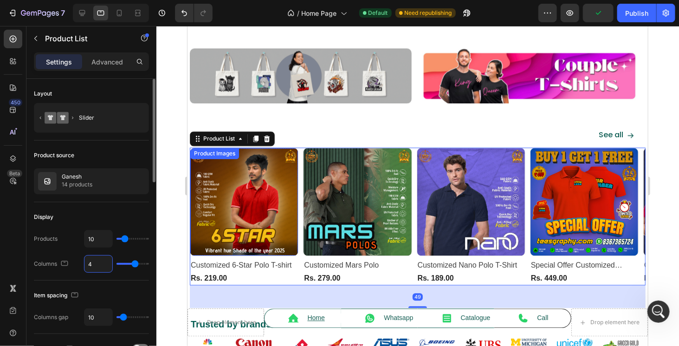
click at [85, 258] on input "4" at bounding box center [99, 264] width 28 height 17
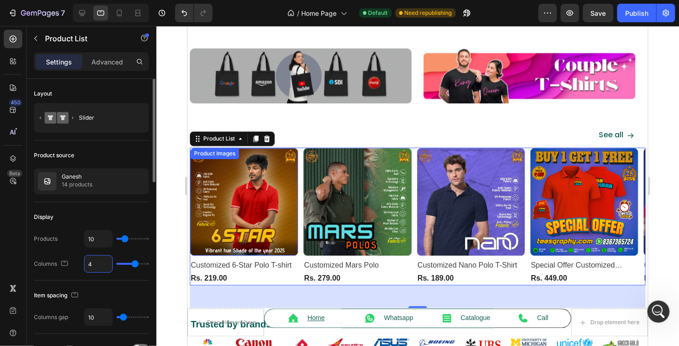
type input "5"
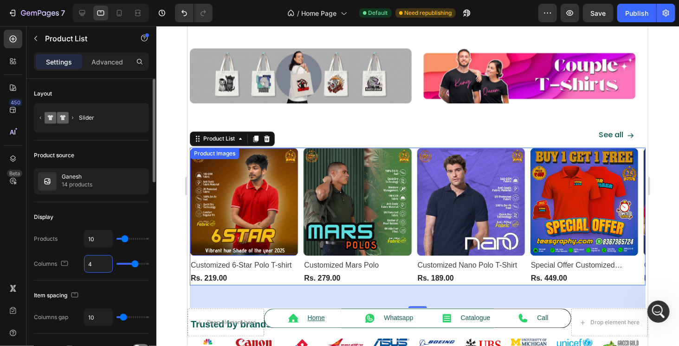
type input "5"
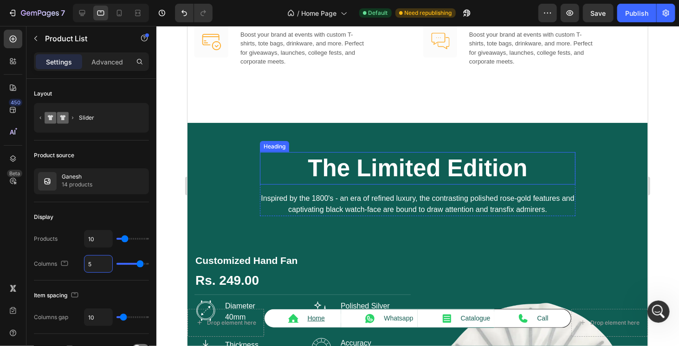
scroll to position [1672, 0]
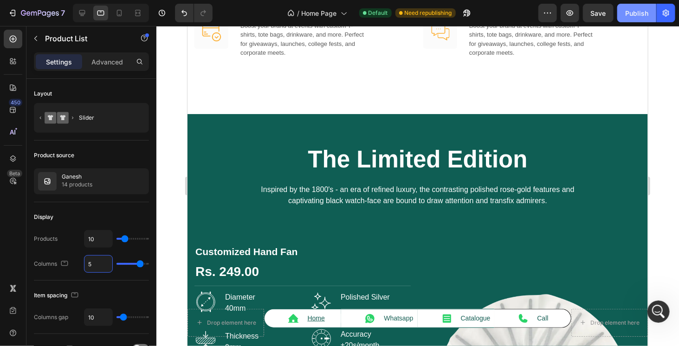
click at [646, 7] on button "Publish" at bounding box center [637, 13] width 39 height 19
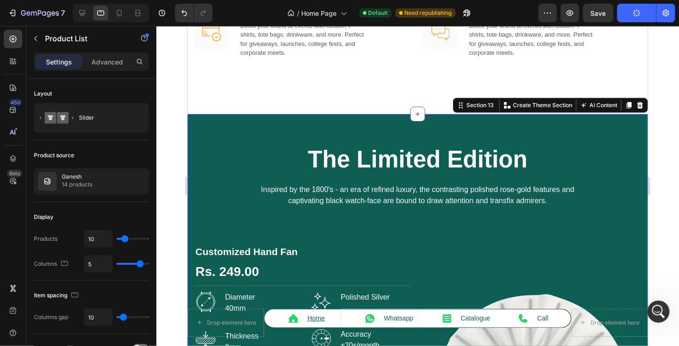
click at [229, 132] on div "The Limited Edition Heading Inspired by the 1800's - an era of refined luxury, …" at bounding box center [417, 298] width 461 height 369
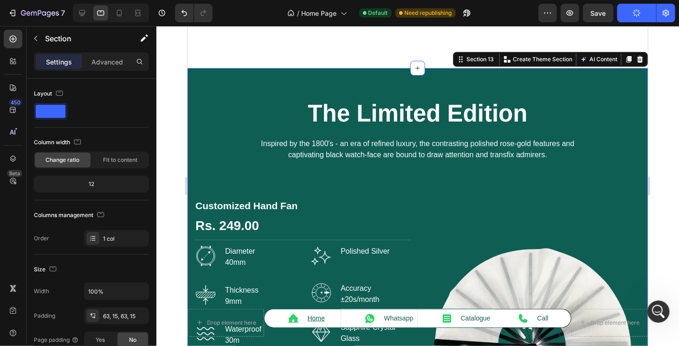
scroll to position [1718, 0]
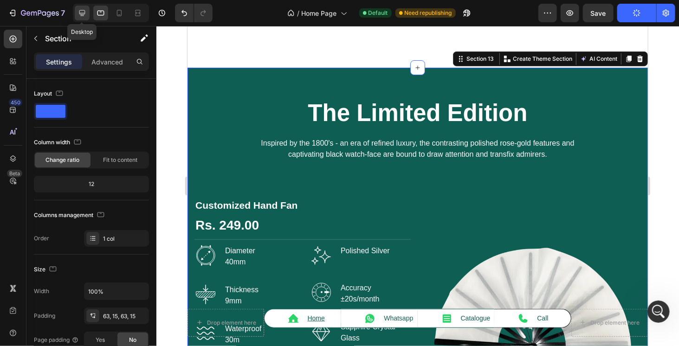
click at [82, 17] on icon at bounding box center [82, 12] width 9 height 9
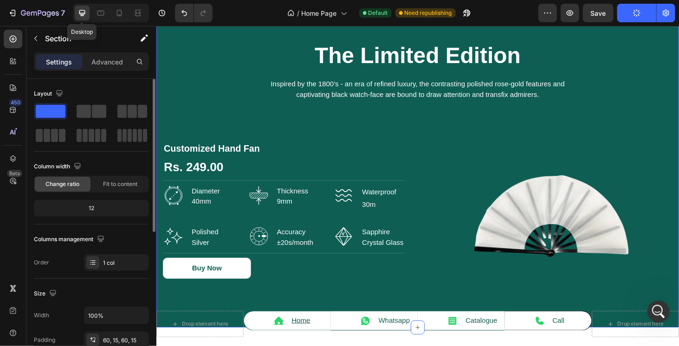
scroll to position [1683, 0]
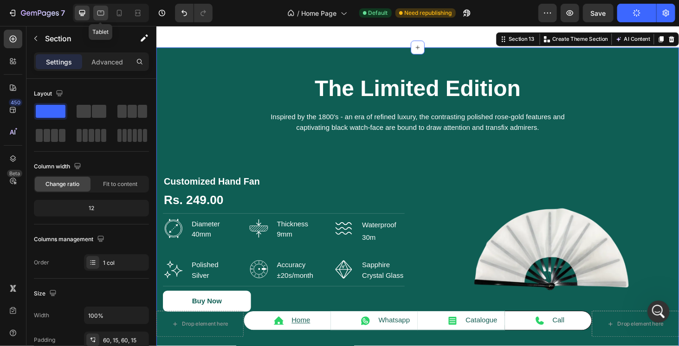
click at [102, 13] on icon at bounding box center [100, 12] width 9 height 9
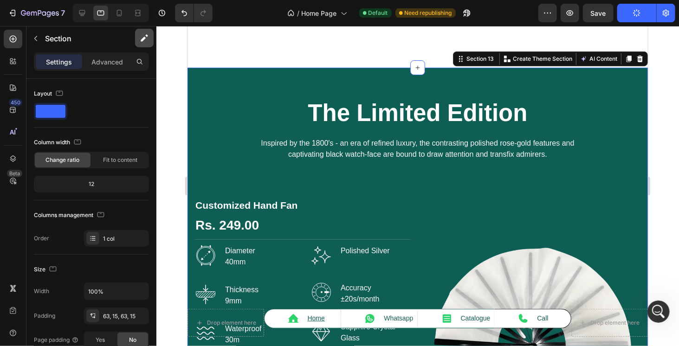
scroll to position [1727, 0]
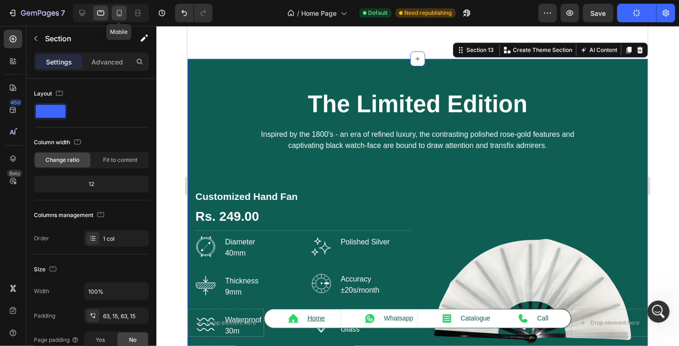
click at [120, 14] on icon at bounding box center [119, 12] width 9 height 9
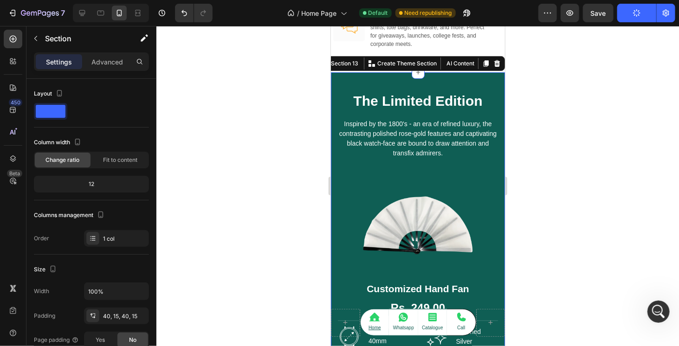
scroll to position [1658, 0]
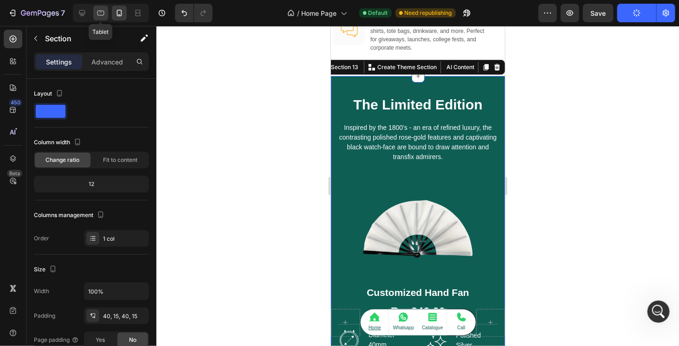
click at [104, 16] on icon at bounding box center [100, 12] width 9 height 9
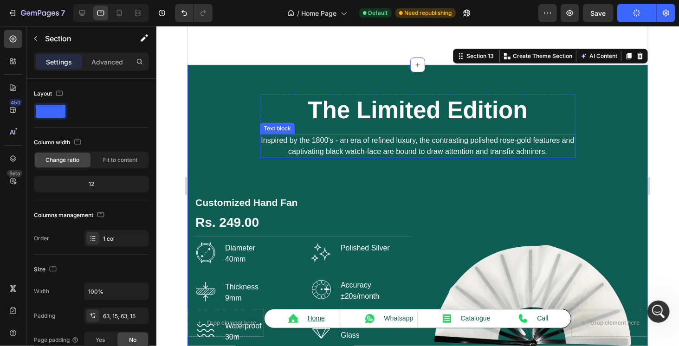
scroll to position [1727, 0]
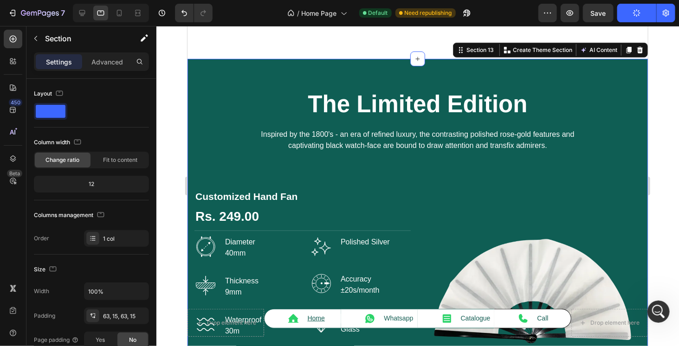
click at [206, 83] on div "The Limited Edition Heading Inspired by the 1800's - an era of refined luxury, …" at bounding box center [417, 243] width 461 height 369
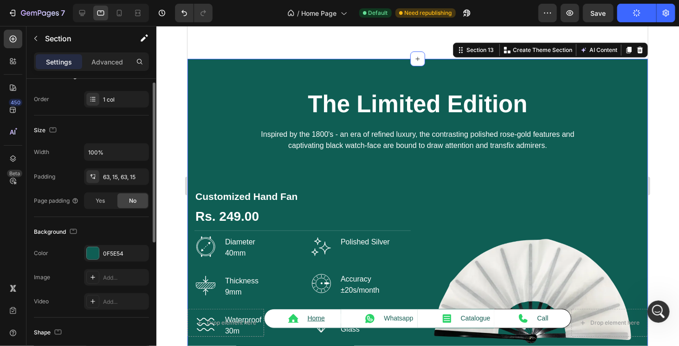
scroll to position [186, 0]
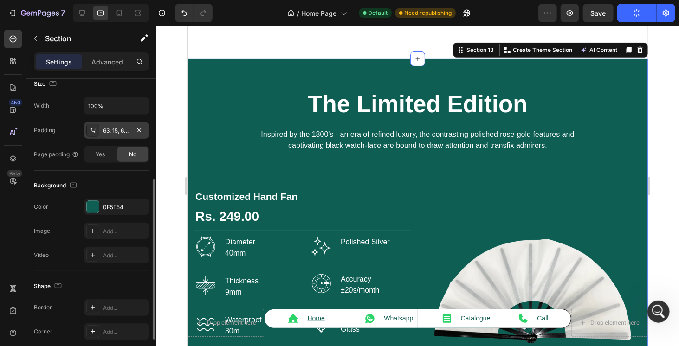
click at [115, 122] on div "63, 15, 63, 15" at bounding box center [116, 130] width 65 height 17
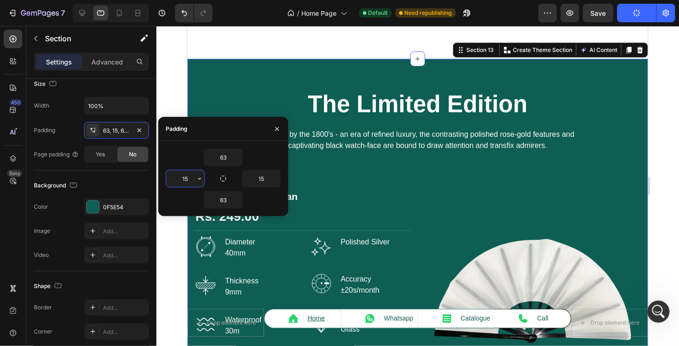
click at [185, 177] on input "15" at bounding box center [185, 178] width 38 height 17
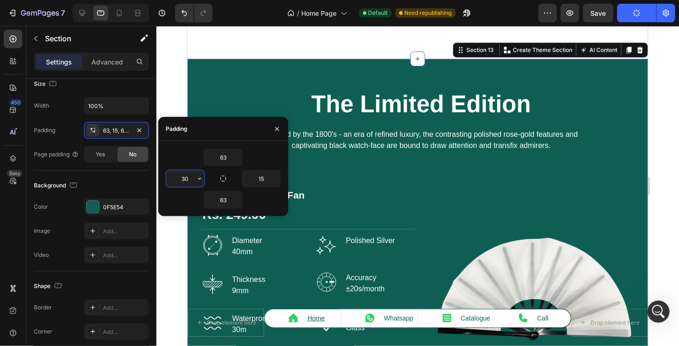
type input "30"
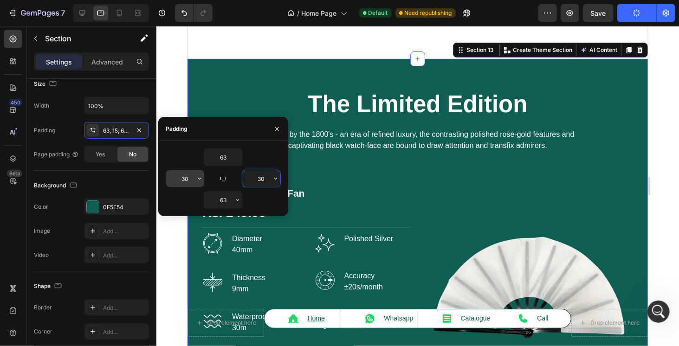
type input "30"
click at [182, 176] on input "30" at bounding box center [185, 178] width 38 height 17
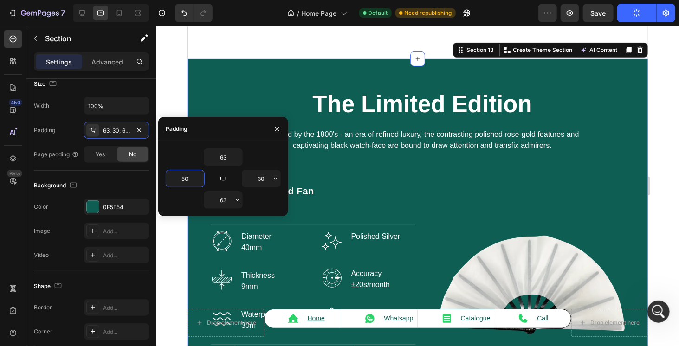
type input "50"
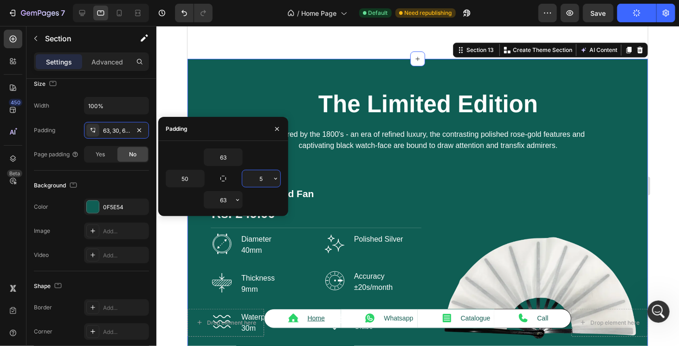
type input "50"
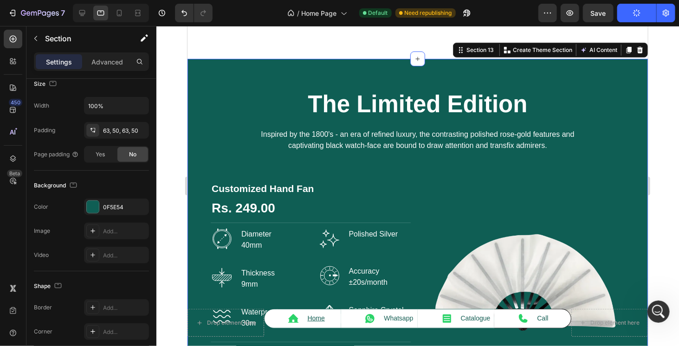
click at [177, 259] on div at bounding box center [417, 186] width 523 height 320
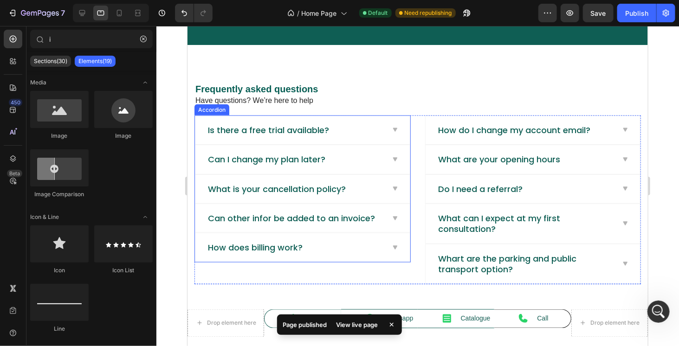
scroll to position [2099, 0]
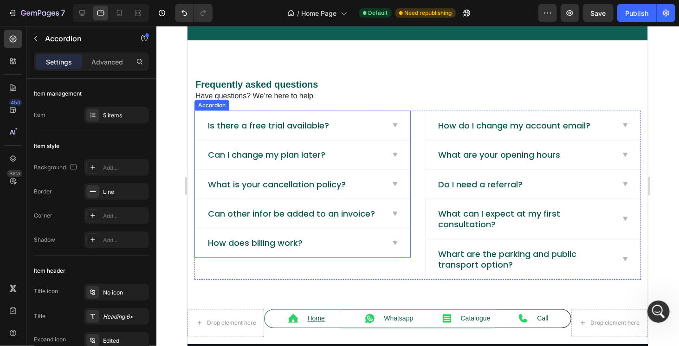
click at [315, 122] on div "Is there a free trial available?" at bounding box center [268, 124] width 124 height 13
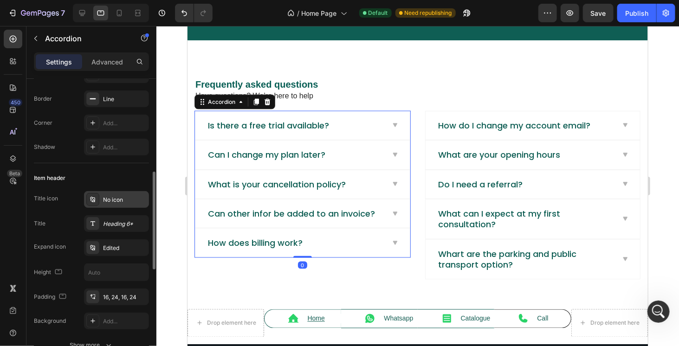
scroll to position [139, 0]
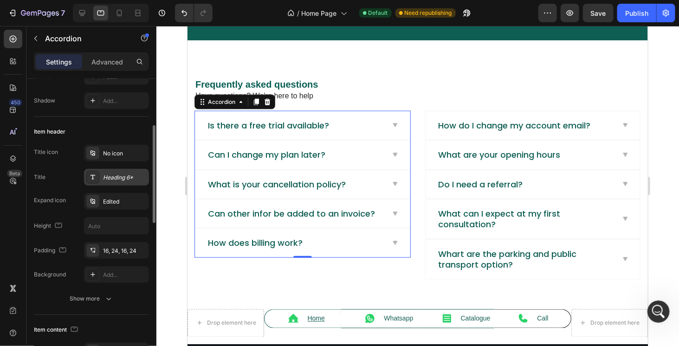
click at [119, 178] on div "Heading 6*" at bounding box center [125, 178] width 44 height 8
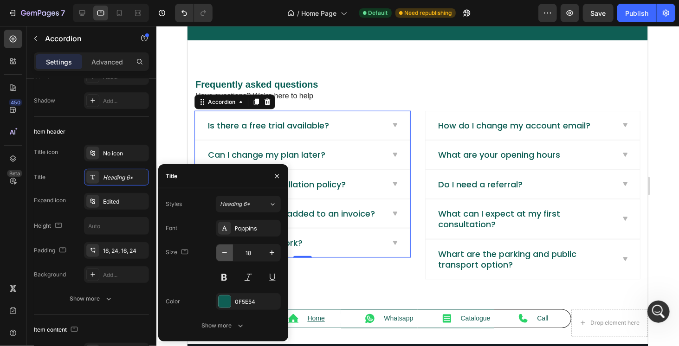
click at [228, 254] on icon "button" at bounding box center [224, 252] width 9 height 9
type input "16"
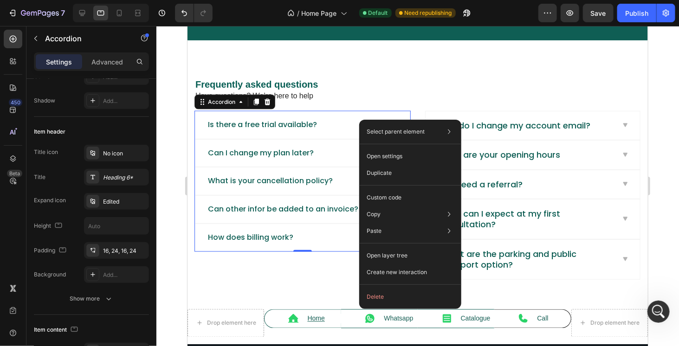
click at [280, 121] on div "Is there a free trial available?" at bounding box center [262, 124] width 112 height 13
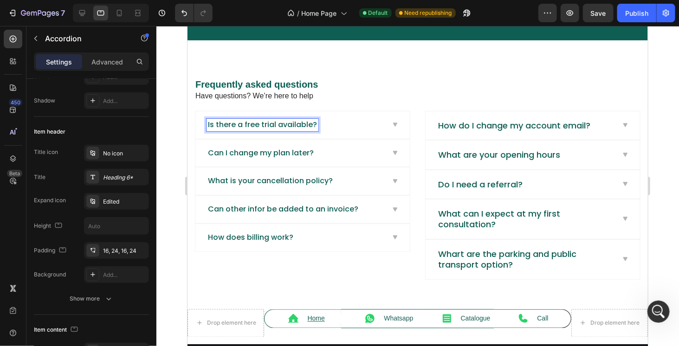
drag, startPoint x: 280, startPoint y: 120, endPoint x: 245, endPoint y: 124, distance: 34.6
click at [245, 124] on p "Is there a free trial available?" at bounding box center [262, 125] width 109 height 10
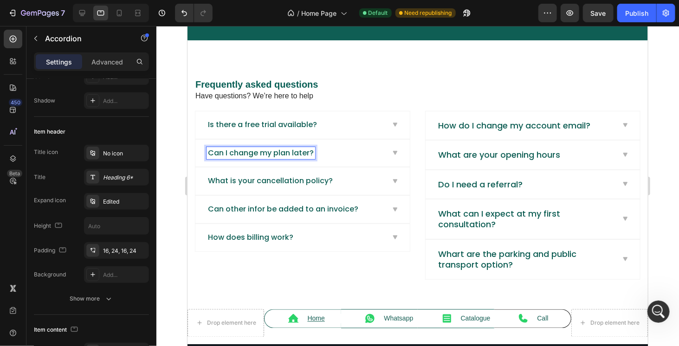
click at [255, 148] on p "Can I change my plan later?" at bounding box center [261, 153] width 106 height 10
drag, startPoint x: 255, startPoint y: 148, endPoint x: 237, endPoint y: 160, distance: 21.1
click at [237, 160] on div "Can I change my plan later?" at bounding box center [302, 152] width 215 height 27
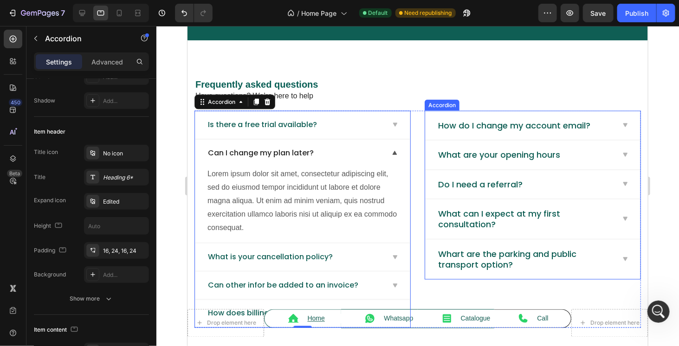
click at [459, 122] on div "How do I change my account email?" at bounding box center [514, 124] width 155 height 13
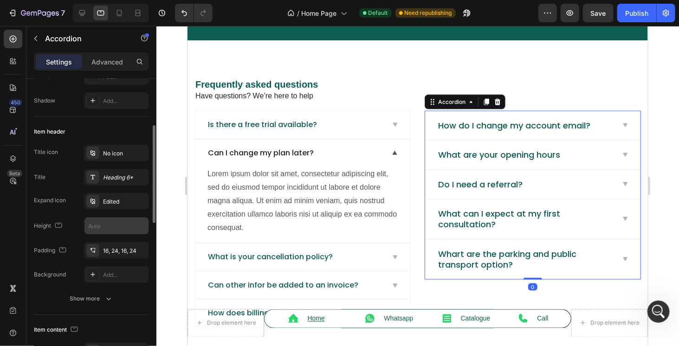
drag, startPoint x: 109, startPoint y: 175, endPoint x: 129, endPoint y: 217, distance: 47.2
click at [109, 175] on div "Heading 6*" at bounding box center [125, 178] width 44 height 8
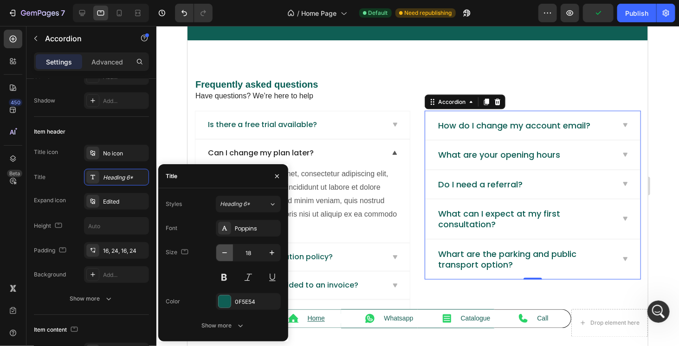
click at [228, 252] on icon "button" at bounding box center [224, 252] width 9 height 9
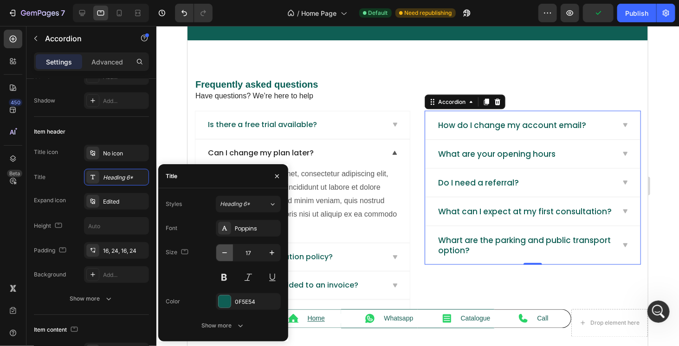
type input "16"
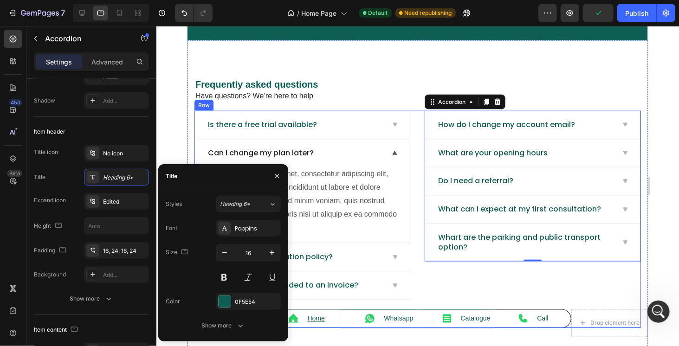
click at [409, 219] on div "Is there a free trial available? Can I change my plan later? Lorem ipsum dolor …" at bounding box center [417, 219] width 447 height 217
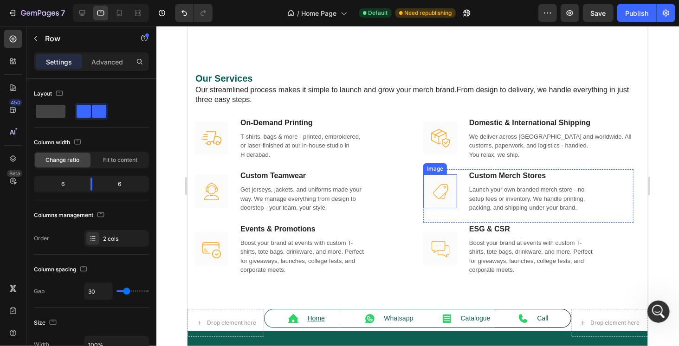
scroll to position [1448, 0]
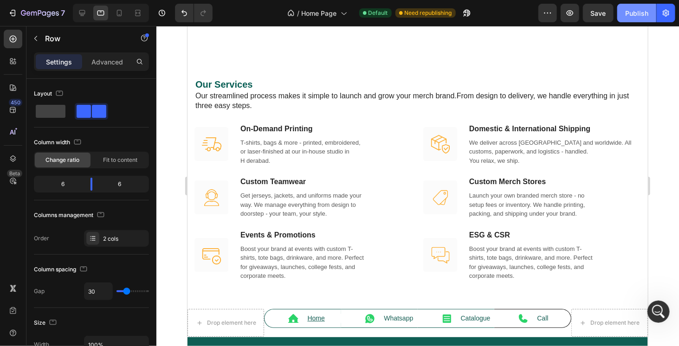
click at [631, 17] on div "Publish" at bounding box center [637, 13] width 23 height 10
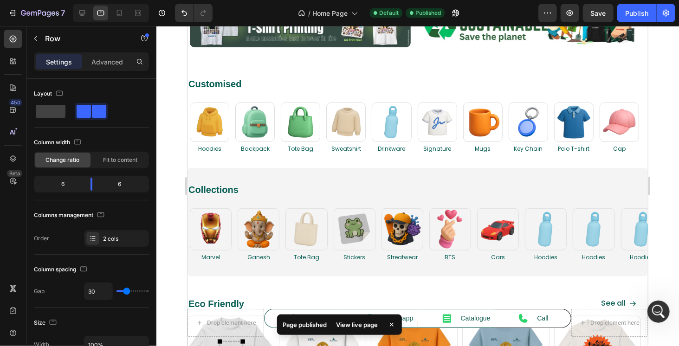
scroll to position [0, 0]
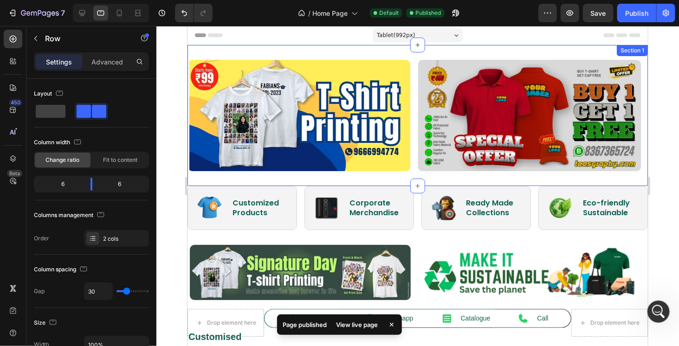
click at [245, 52] on div "Image Image Image Image Carousel Section 1" at bounding box center [417, 115] width 461 height 141
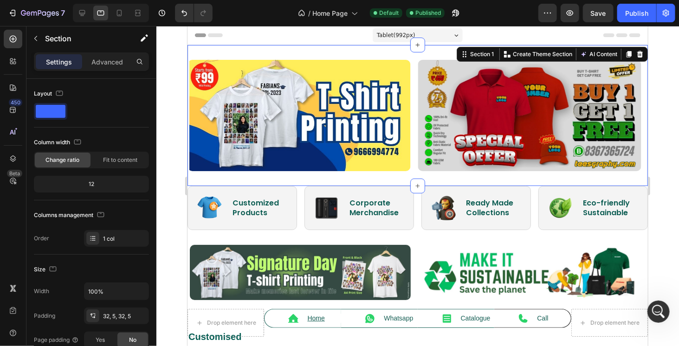
click at [113, 52] on div "Settings Advanced" at bounding box center [91, 61] width 115 height 19
click at [113, 64] on p "Advanced" at bounding box center [107, 62] width 32 height 10
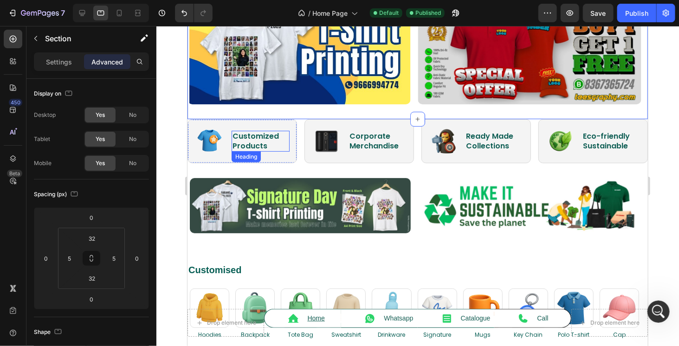
scroll to position [93, 0]
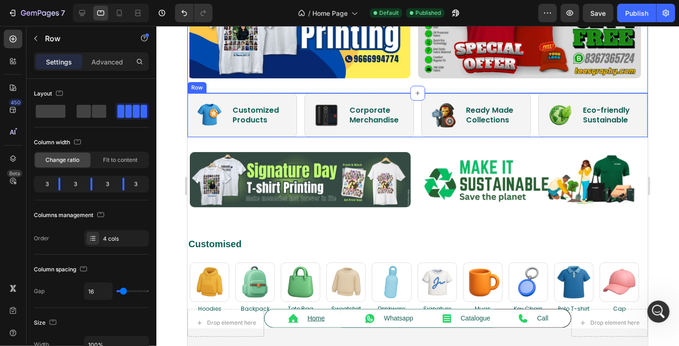
click at [299, 133] on div "Image Customized Products Heading Row Image Corporate Merchandise Heading Row I…" at bounding box center [417, 115] width 461 height 44
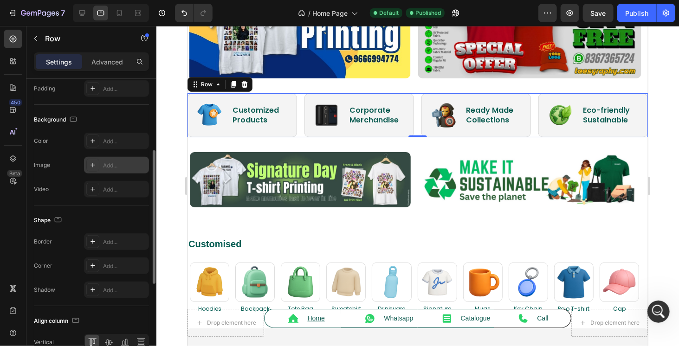
scroll to position [259, 0]
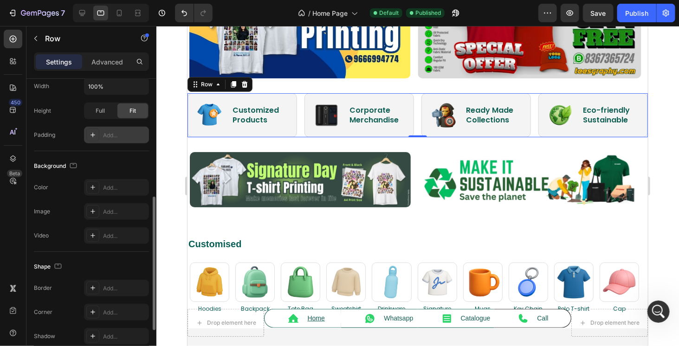
click at [109, 132] on div "Add..." at bounding box center [125, 135] width 44 height 8
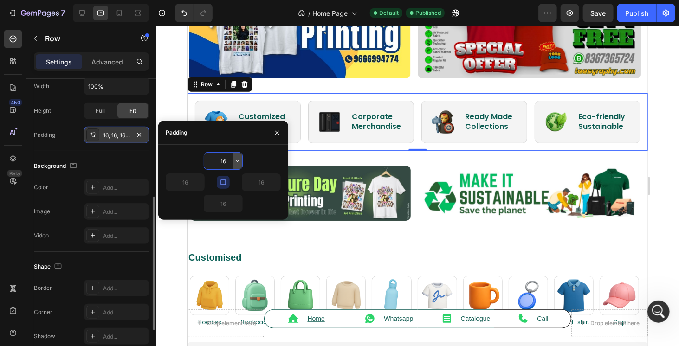
click at [237, 160] on icon "button" at bounding box center [237, 160] width 7 height 7
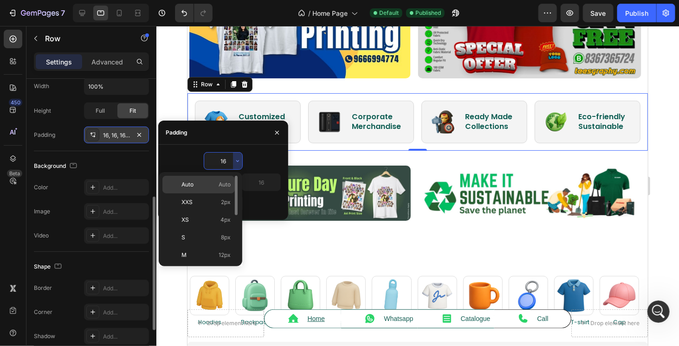
click at [212, 181] on p "Auto Auto" at bounding box center [206, 185] width 49 height 8
type input "Auto"
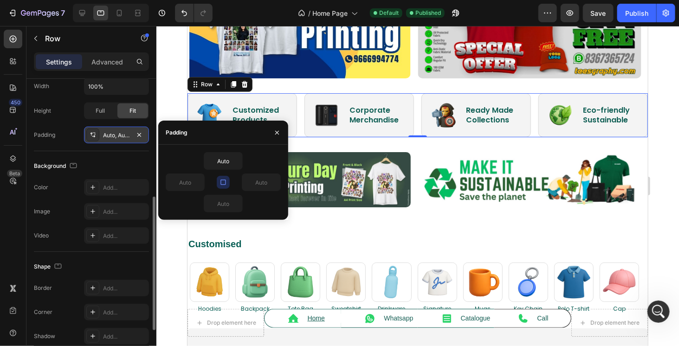
click at [220, 180] on icon "button" at bounding box center [223, 182] width 7 height 7
click at [187, 181] on input "Auto" at bounding box center [185, 182] width 38 height 17
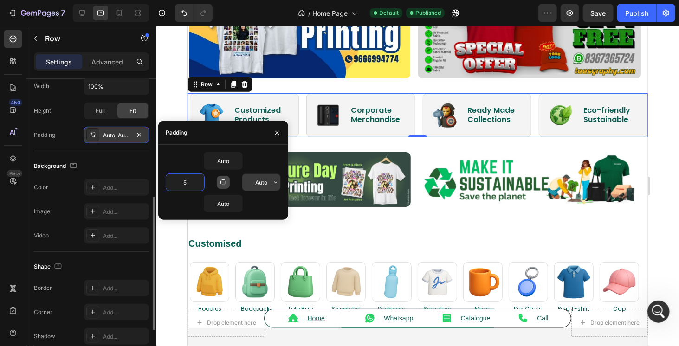
type input "5"
click at [259, 183] on input "Auto" at bounding box center [261, 182] width 38 height 17
type input "5"
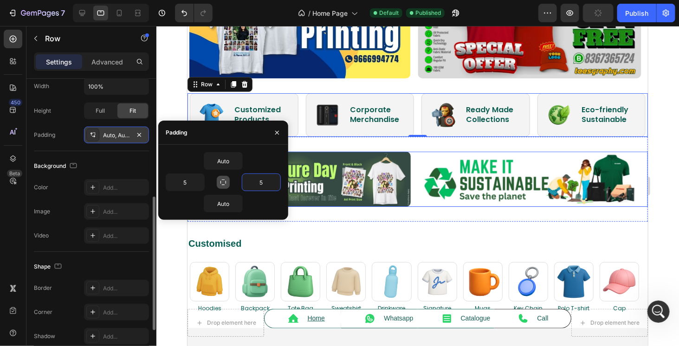
click at [413, 158] on div "Image Image Image" at bounding box center [417, 178] width 456 height 55
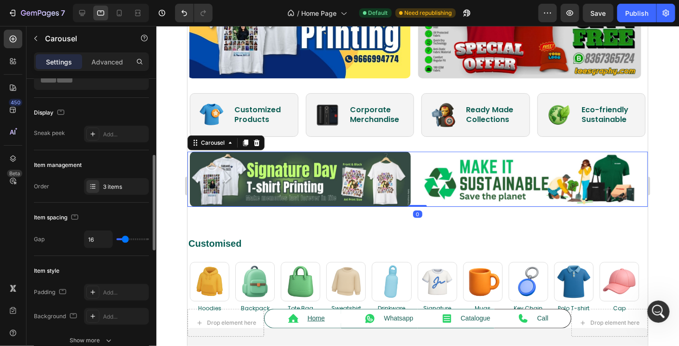
scroll to position [93, 0]
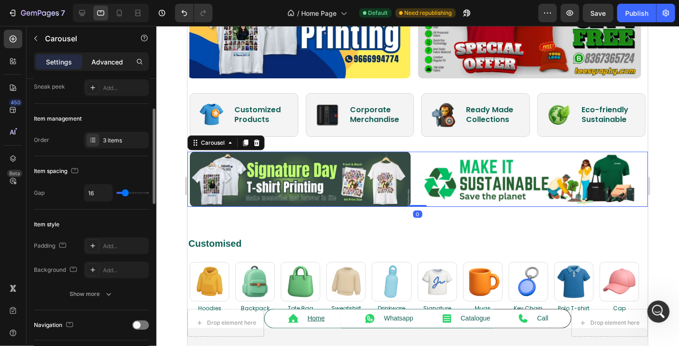
click at [110, 63] on p "Advanced" at bounding box center [107, 62] width 32 height 10
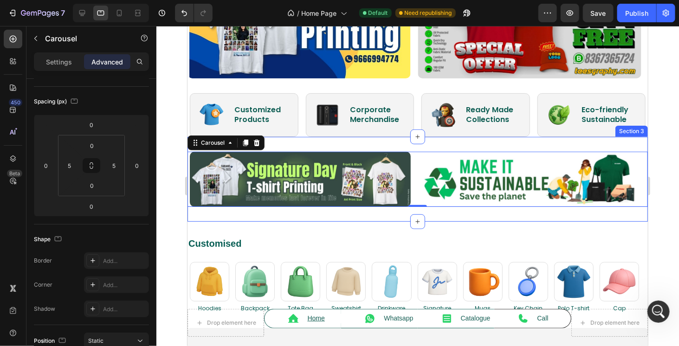
scroll to position [139, 0]
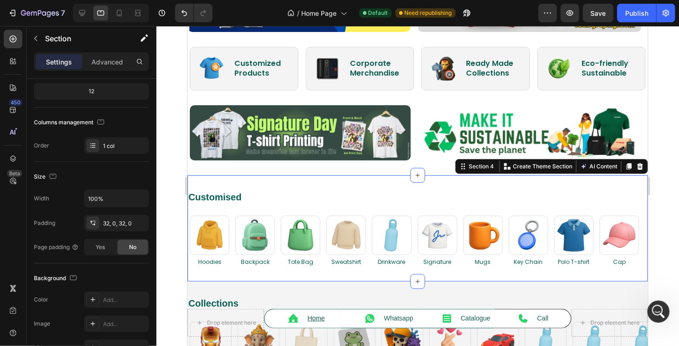
click at [267, 182] on div "Customised Heading Row Image Hoodies Heading Image Backpack Heading Image Tote …" at bounding box center [417, 228] width 461 height 106
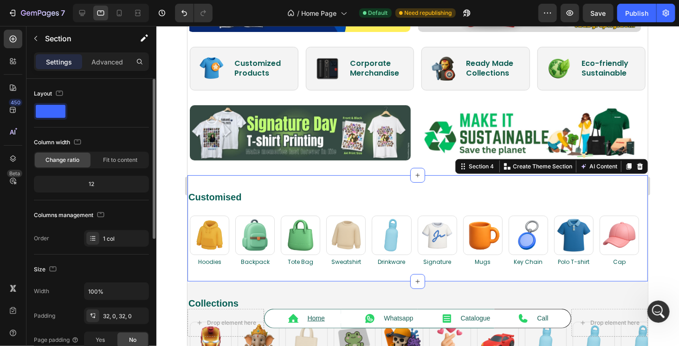
click at [113, 53] on div "Settings Advanced" at bounding box center [91, 61] width 115 height 19
click at [118, 67] on div "Advanced" at bounding box center [107, 61] width 46 height 15
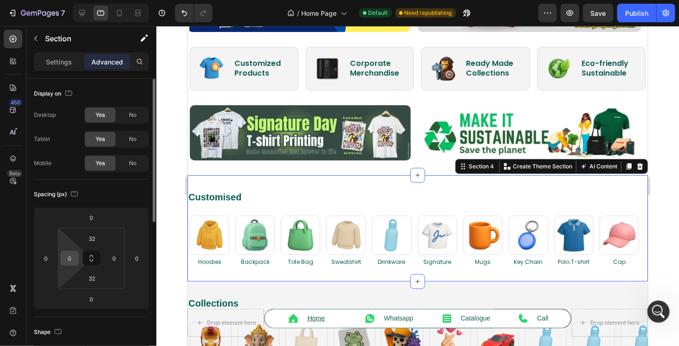
click at [63, 261] on input "0" at bounding box center [70, 259] width 14 height 14
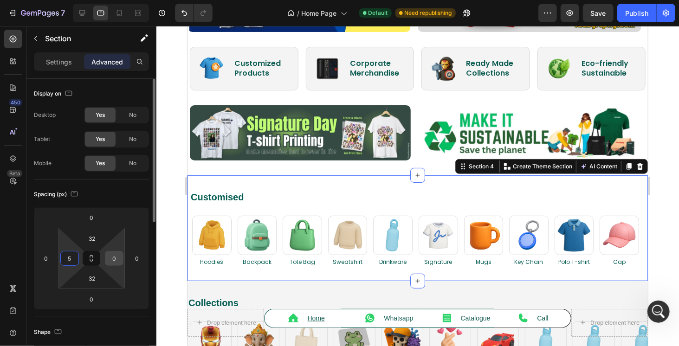
type input "5"
click at [117, 258] on input "0" at bounding box center [114, 259] width 14 height 14
type input "5"
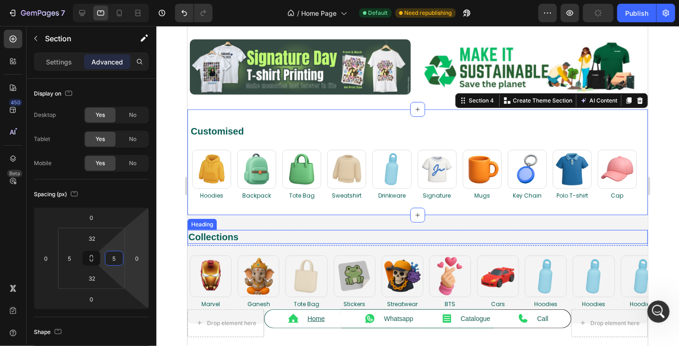
scroll to position [232, 0]
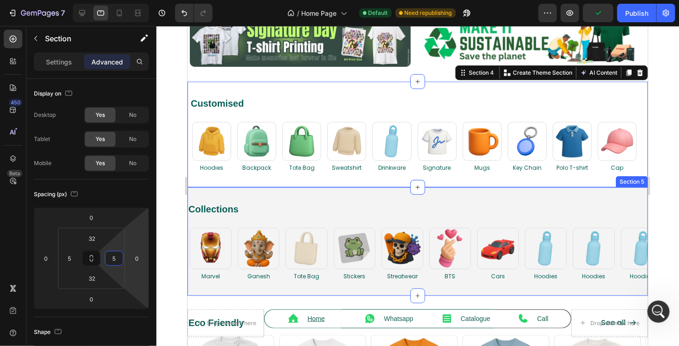
click at [213, 193] on div "Collections Heading Row Image Marvel Heading Image Ganesh Heading Image Tote Ba…" at bounding box center [417, 241] width 461 height 109
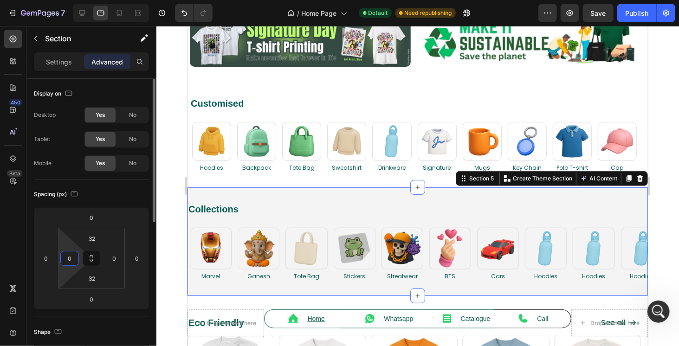
click at [72, 261] on input "0" at bounding box center [70, 259] width 14 height 14
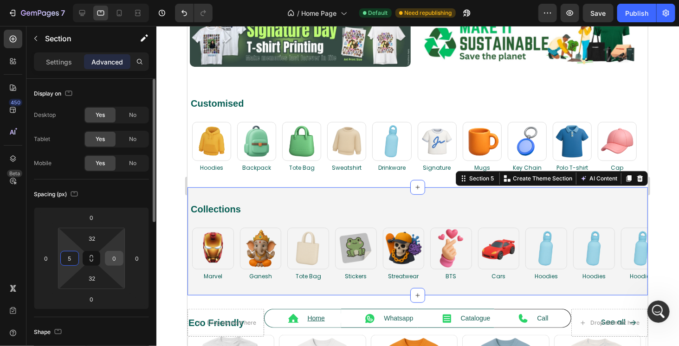
type input "5"
click at [118, 261] on input "0" at bounding box center [114, 259] width 14 height 14
type input "5"
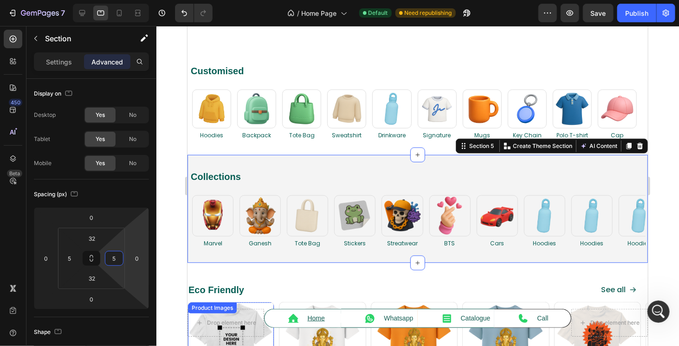
scroll to position [372, 0]
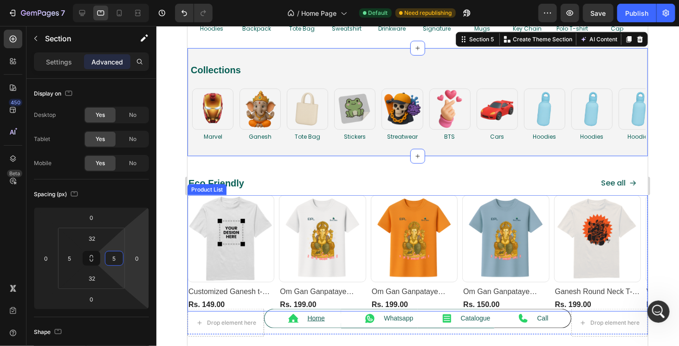
click at [275, 202] on div "Product Images Row Customized Ganesh t-Shirt (P) Title Rs. 149.00 (P) Price (P)…" at bounding box center [417, 253] width 461 height 116
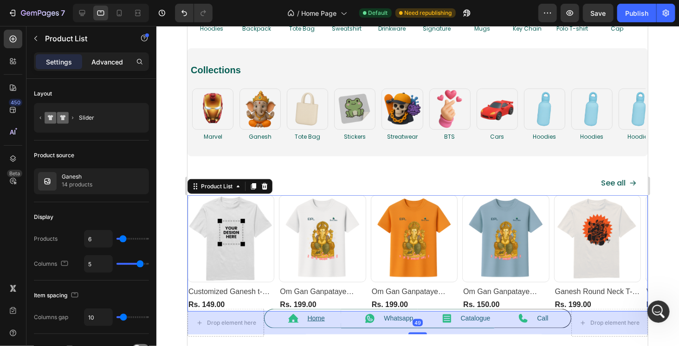
click at [125, 63] on div "Advanced" at bounding box center [107, 61] width 46 height 15
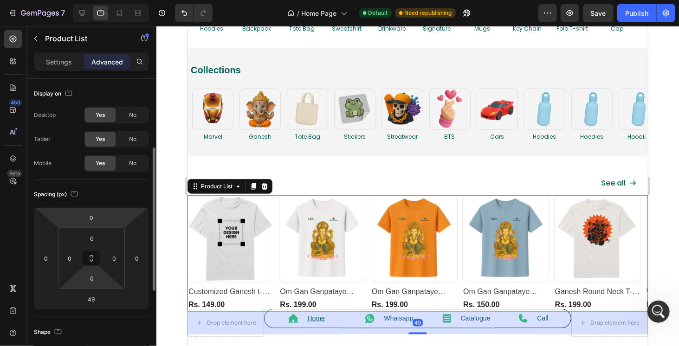
scroll to position [93, 0]
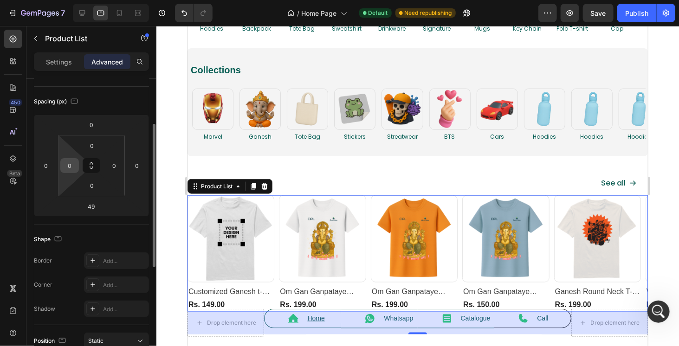
click at [69, 159] on input "0" at bounding box center [70, 166] width 14 height 14
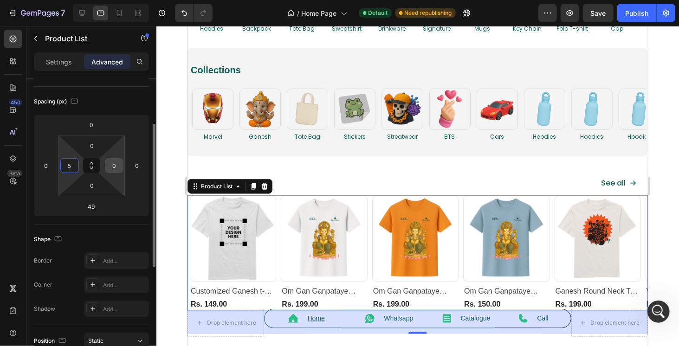
type input "5"
click at [121, 167] on input "0" at bounding box center [114, 166] width 14 height 14
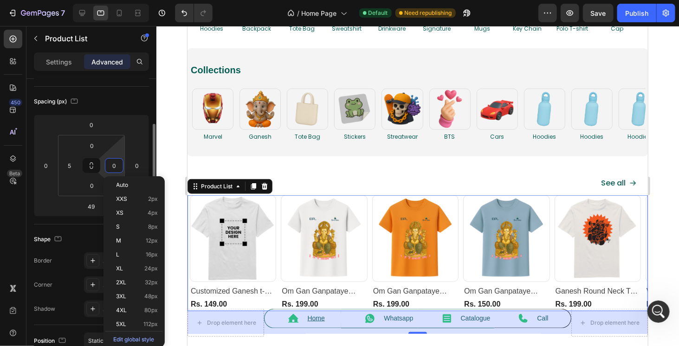
type input "5"
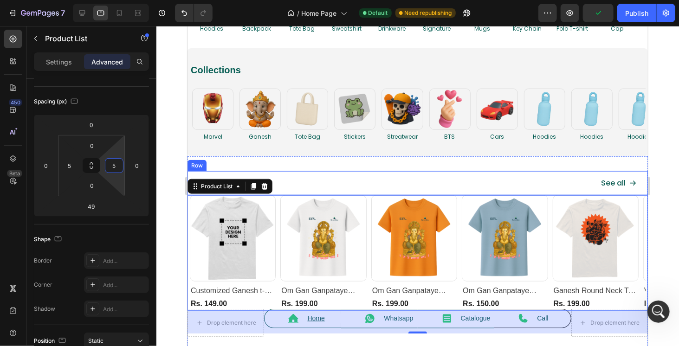
click at [306, 172] on div "Eco Friendly Heading" at bounding box center [376, 183] width 378 height 25
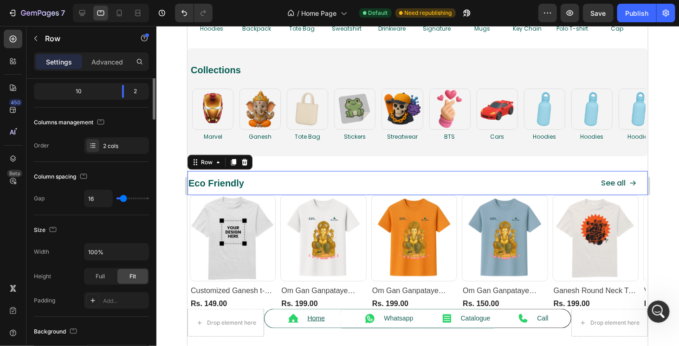
scroll to position [0, 0]
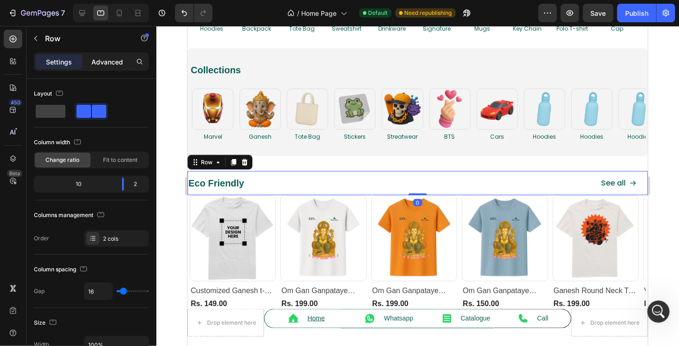
click at [116, 65] on p "Advanced" at bounding box center [107, 62] width 32 height 10
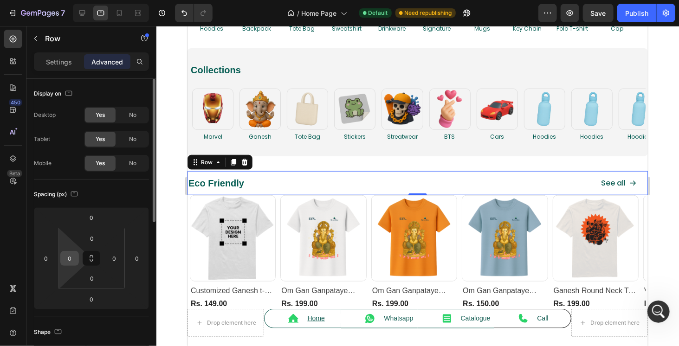
click at [68, 261] on input "0" at bounding box center [70, 259] width 14 height 14
type input "5"
click at [113, 258] on input "0" at bounding box center [114, 259] width 14 height 14
type input "5"
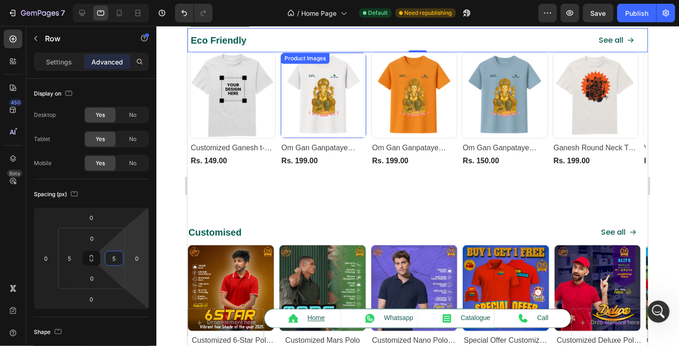
scroll to position [557, 0]
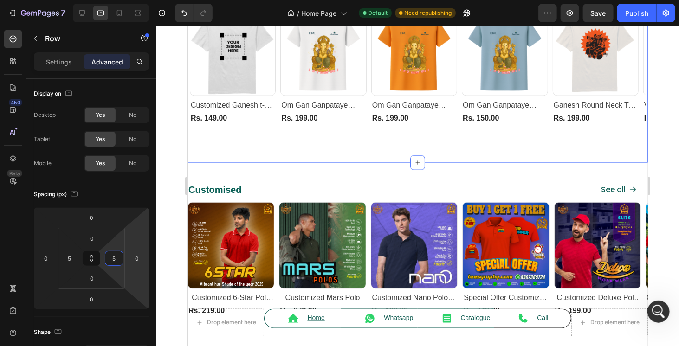
click at [263, 150] on div "Eco Friendly Heading See all Button Row Product Images Row Customized Ganesh t-…" at bounding box center [417, 66] width 461 height 192
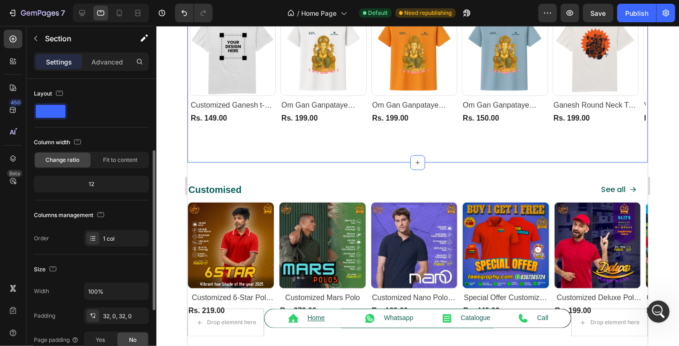
scroll to position [46, 0]
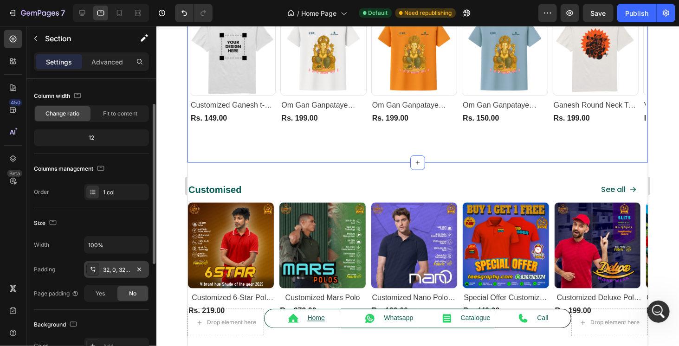
click at [116, 273] on div "32, 0, 32, 0" at bounding box center [116, 269] width 65 height 17
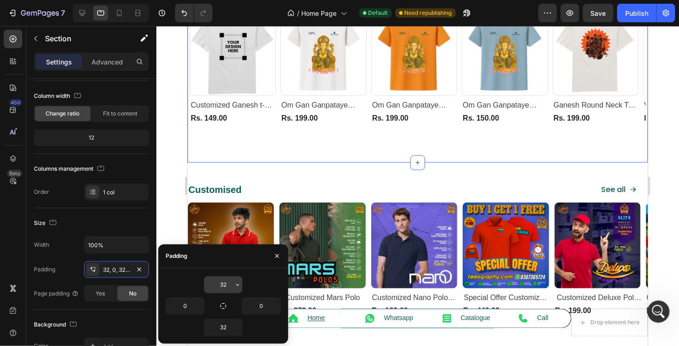
click at [215, 282] on input "32" at bounding box center [223, 285] width 38 height 17
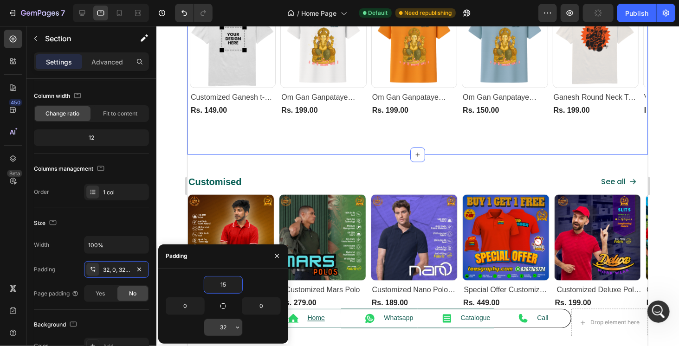
type input "15"
click at [220, 326] on input "32" at bounding box center [223, 327] width 38 height 17
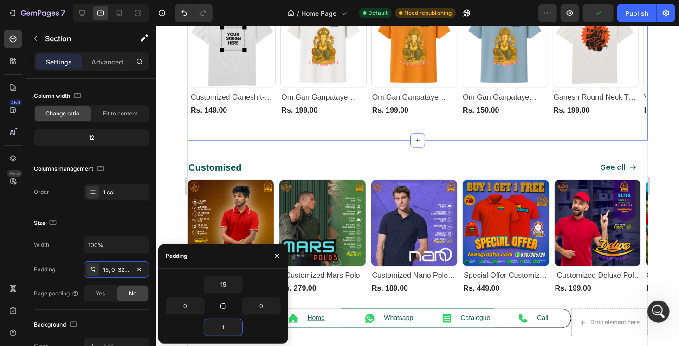
type input "15"
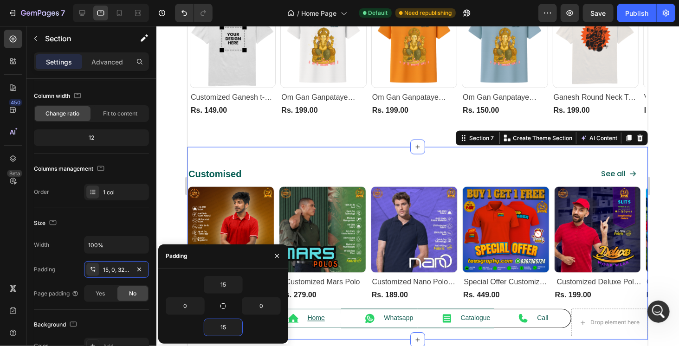
click at [263, 160] on div "Customised Heading See all Button Row Product Images Row Customized 6-Star Polo…" at bounding box center [417, 243] width 461 height 193
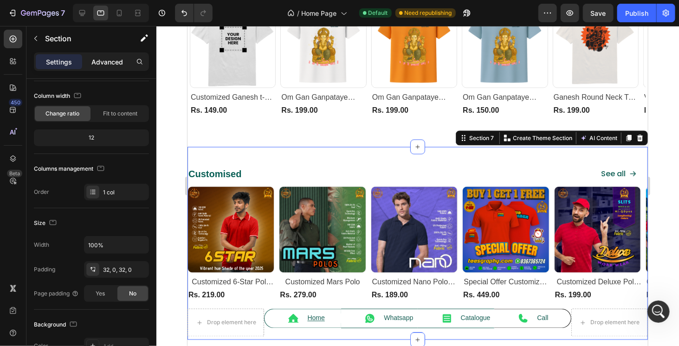
click at [107, 68] on div "Advanced" at bounding box center [107, 61] width 46 height 15
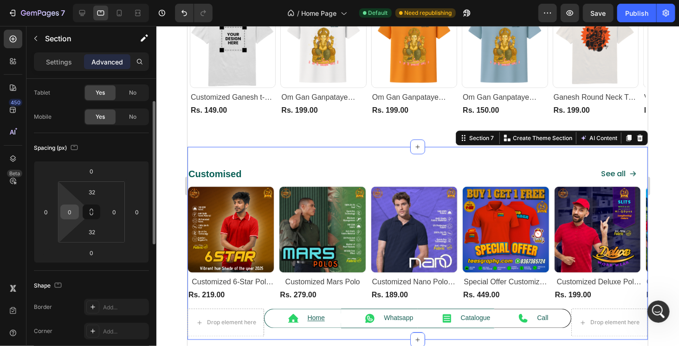
click at [70, 211] on input "0" at bounding box center [70, 212] width 14 height 14
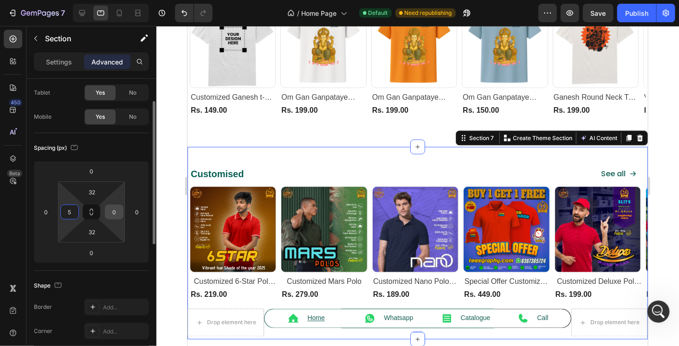
type input "5"
click at [116, 216] on input "0" at bounding box center [114, 212] width 14 height 14
type input "5"
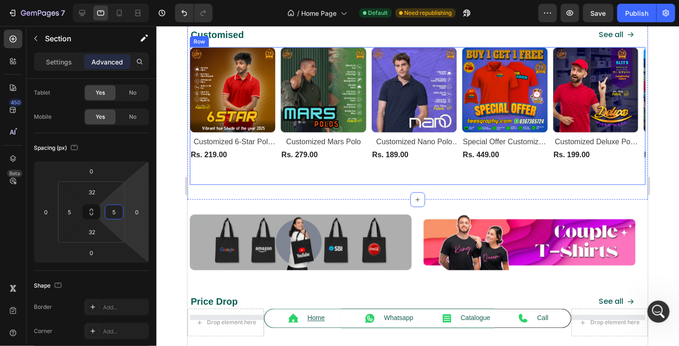
scroll to position [743, 0]
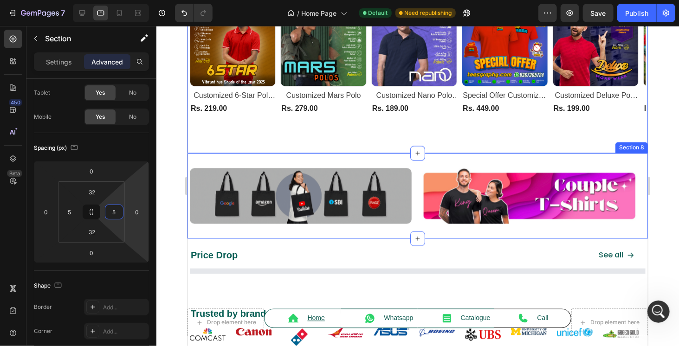
click at [236, 158] on div "Image Image Image Carousel Section 8" at bounding box center [417, 195] width 461 height 85
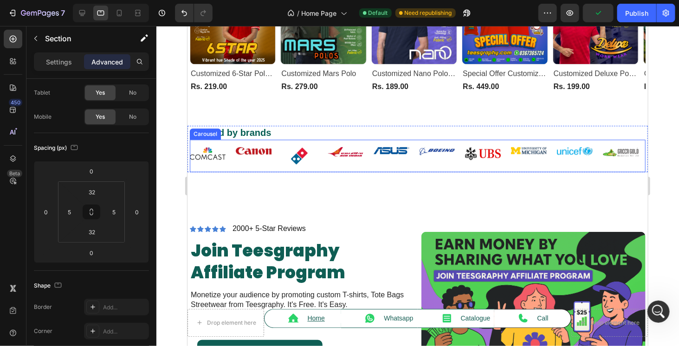
scroll to position [1068, 0]
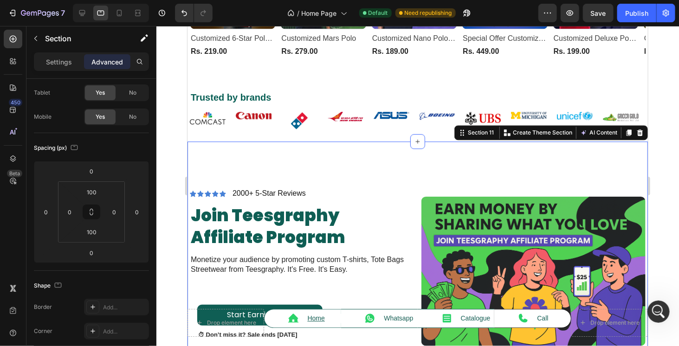
click at [274, 176] on div "Icon Icon Icon Icon Icon Icon List 2000+ 5-Star Reviews Text Block Row join tee…" at bounding box center [417, 271] width 461 height 260
click at [68, 213] on input "0" at bounding box center [70, 212] width 14 height 14
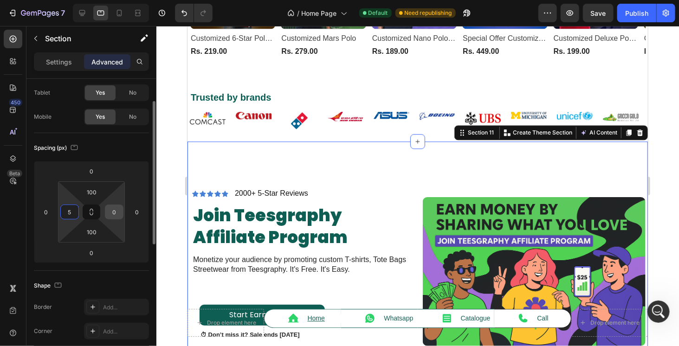
type input "5"
click at [110, 210] on input "0" at bounding box center [114, 212] width 14 height 14
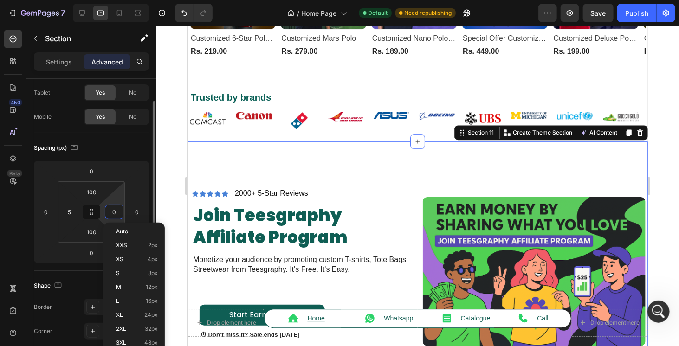
type input "5"
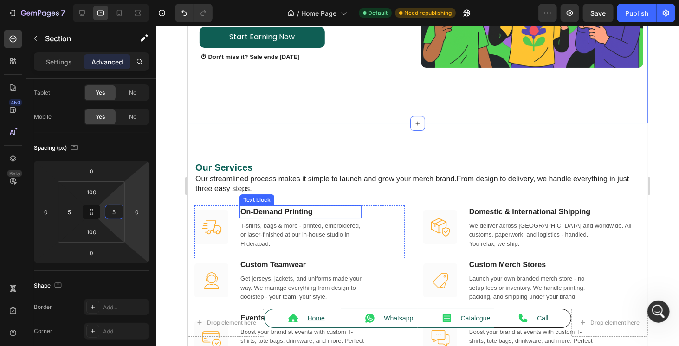
scroll to position [1347, 0]
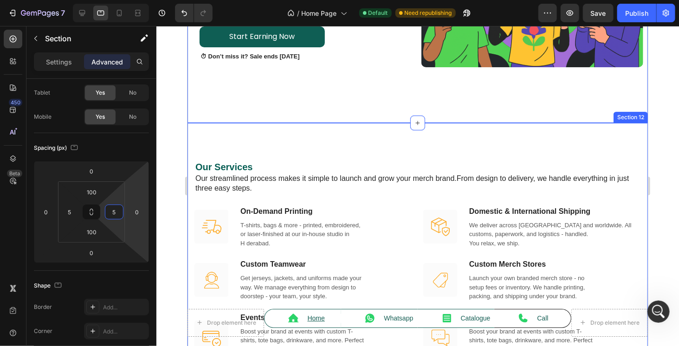
click at [272, 152] on div "Our Services Heading Our streamlined process makes it simple to launch and grow…" at bounding box center [417, 271] width 461 height 297
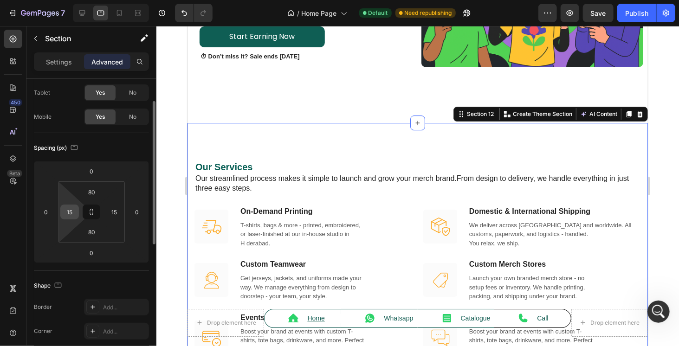
click at [69, 214] on input "15" at bounding box center [70, 212] width 14 height 14
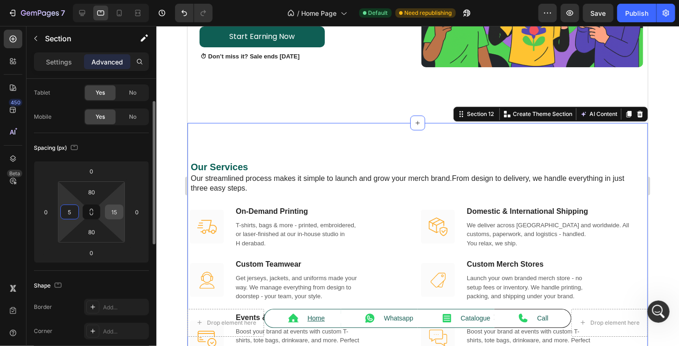
type input "5"
click at [109, 207] on input "15" at bounding box center [114, 212] width 14 height 14
type input "5"
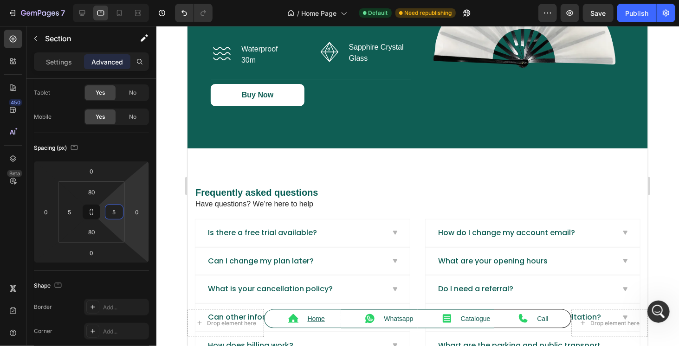
scroll to position [1997, 0]
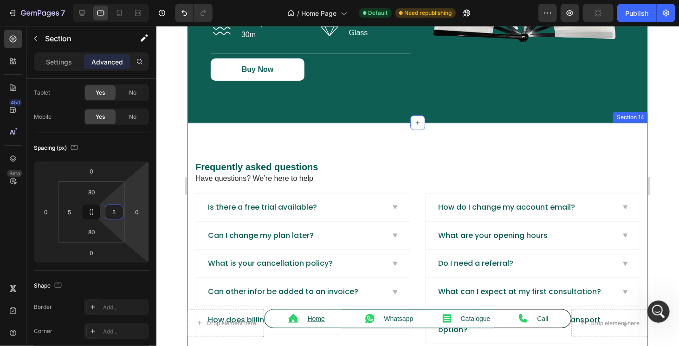
click at [273, 147] on div "Frequently asked questions Heading Have questions? We’re here to help Text bloc…" at bounding box center [417, 252] width 461 height 259
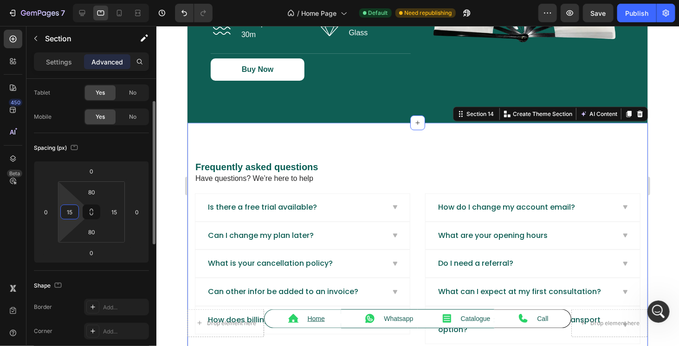
click at [70, 210] on input "15" at bounding box center [70, 212] width 14 height 14
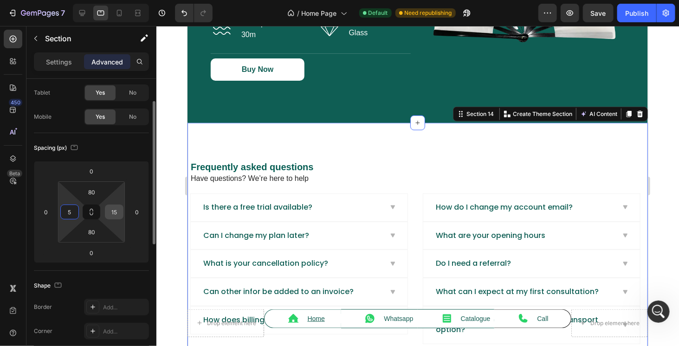
type input "5"
click at [110, 211] on input "15" at bounding box center [114, 212] width 14 height 14
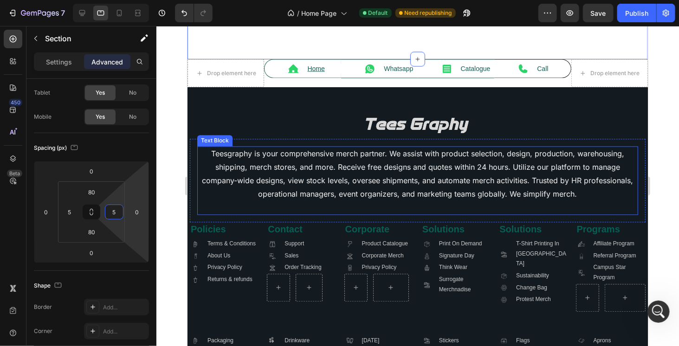
scroll to position [2322, 0]
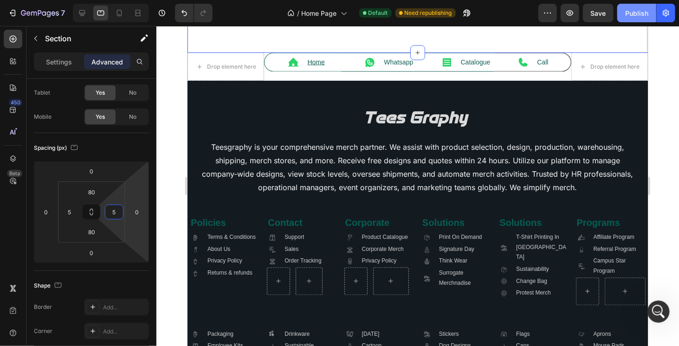
type input "5"
click at [636, 15] on div "Publish" at bounding box center [637, 13] width 23 height 10
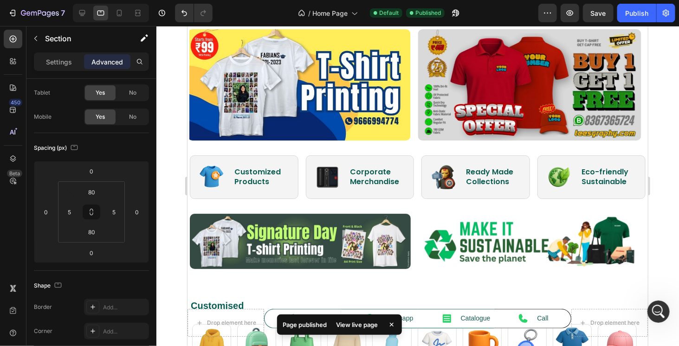
scroll to position [0, 0]
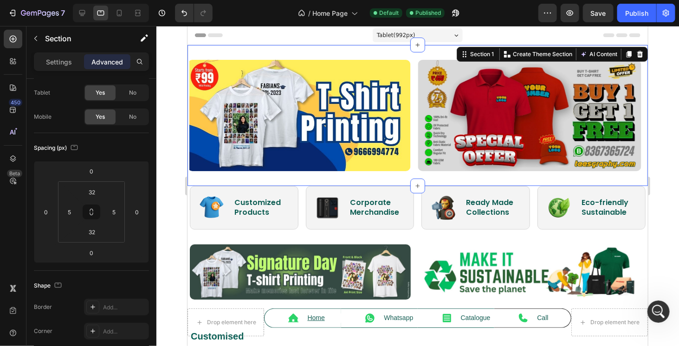
click at [309, 173] on div "Image Image Image Image Carousel Section 1 Create Theme Section AI Content Writ…" at bounding box center [417, 115] width 461 height 141
click at [86, 194] on input "32" at bounding box center [92, 192] width 19 height 14
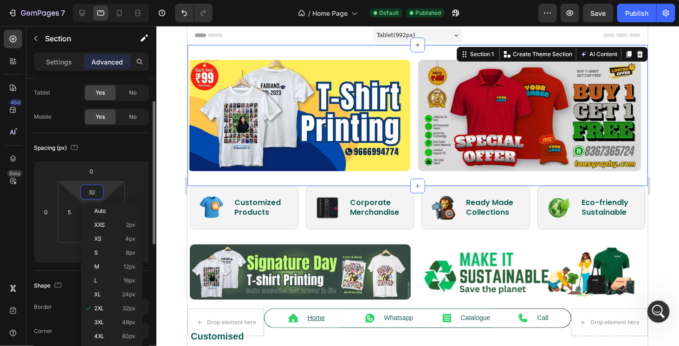
click at [86, 194] on input "32" at bounding box center [92, 192] width 19 height 14
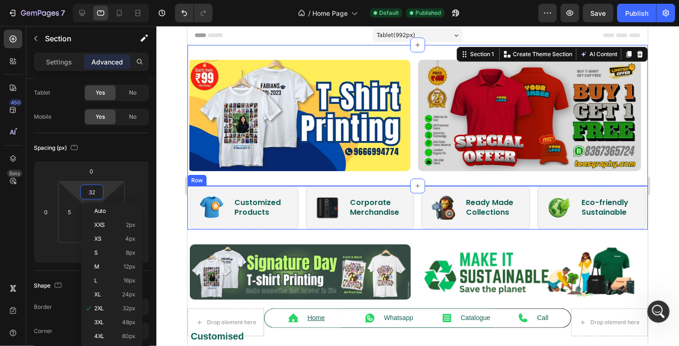
click at [300, 198] on div "Image Customized Products Heading Row Image Corporate Merchandise Heading Row I…" at bounding box center [417, 208] width 461 height 44
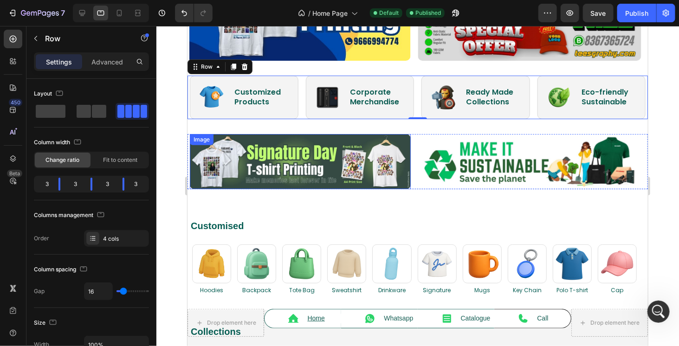
scroll to position [139, 0]
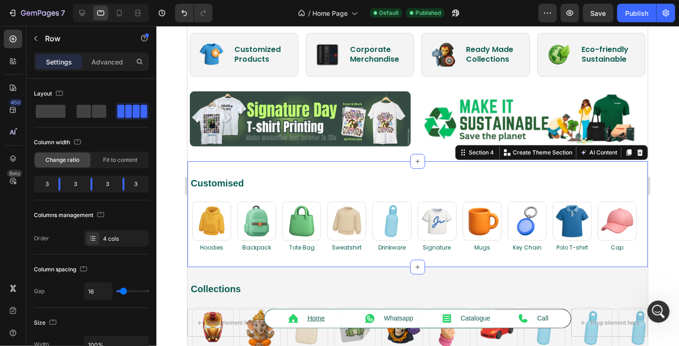
click at [294, 163] on div "Customised Heading Row Image Hoodies Heading Image Backpack Heading Image Tote …" at bounding box center [417, 214] width 461 height 106
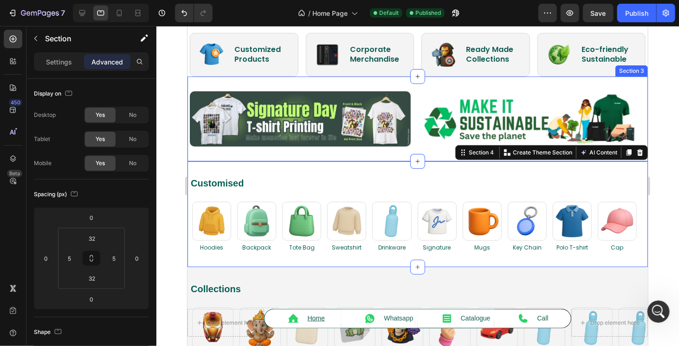
click at [297, 79] on div "Image Image Image Carousel Section 3" at bounding box center [417, 118] width 461 height 85
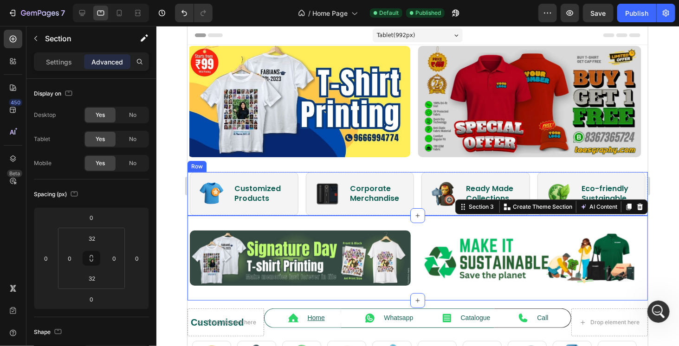
scroll to position [0, 0]
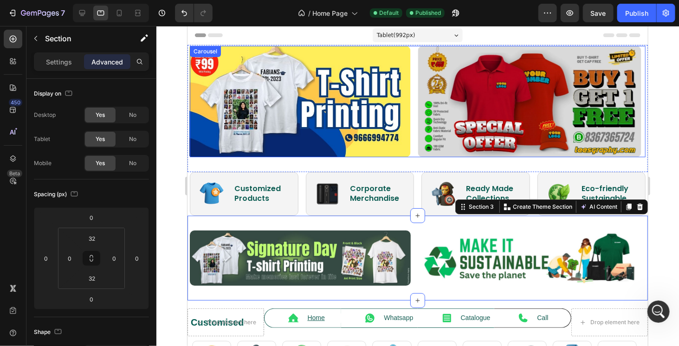
drag, startPoint x: 412, startPoint y: 67, endPoint x: 381, endPoint y: 88, distance: 37.5
click at [412, 67] on div "Image Image Image Image" at bounding box center [417, 101] width 456 height 111
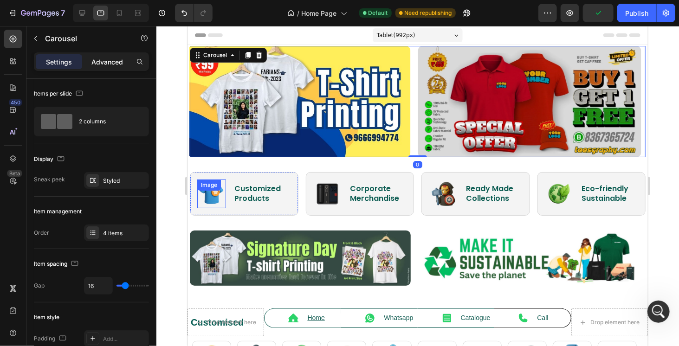
click at [119, 65] on p "Advanced" at bounding box center [107, 62] width 32 height 10
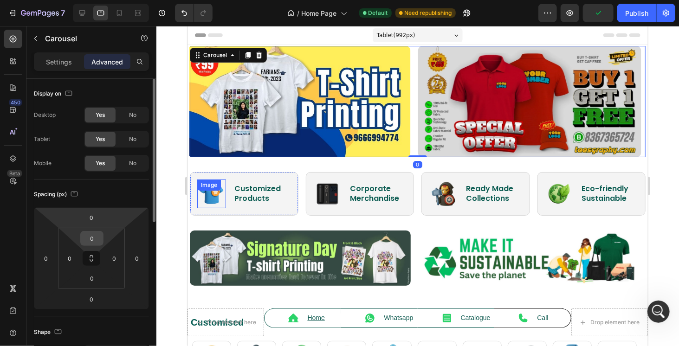
click at [89, 239] on input "0" at bounding box center [92, 239] width 19 height 14
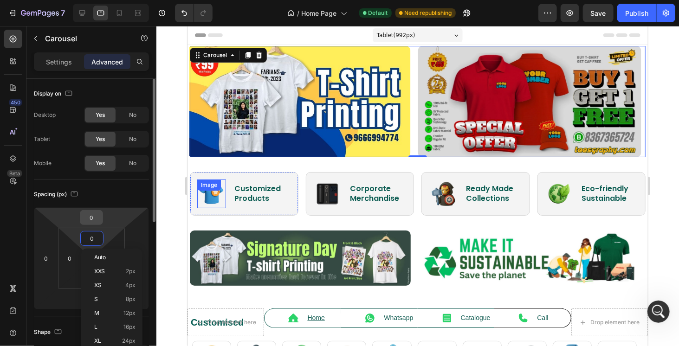
click at [95, 216] on input "0" at bounding box center [91, 218] width 19 height 14
paste input "32"
type input "32"
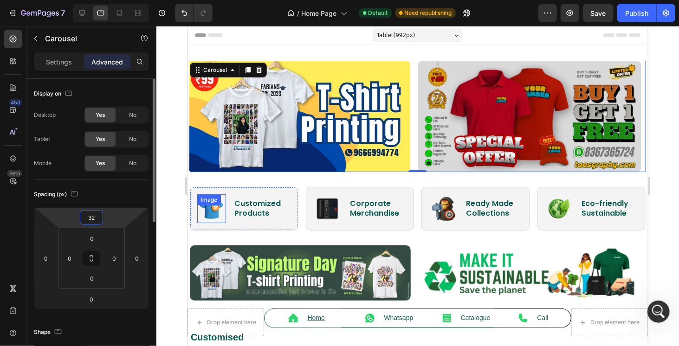
click at [93, 220] on input "32" at bounding box center [91, 218] width 19 height 14
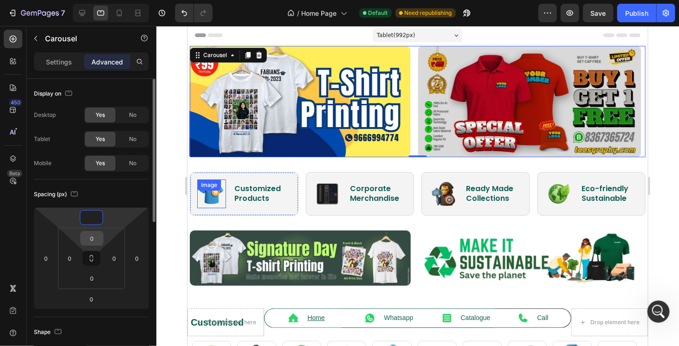
type input "0"
click at [90, 240] on input "0" at bounding box center [92, 239] width 19 height 14
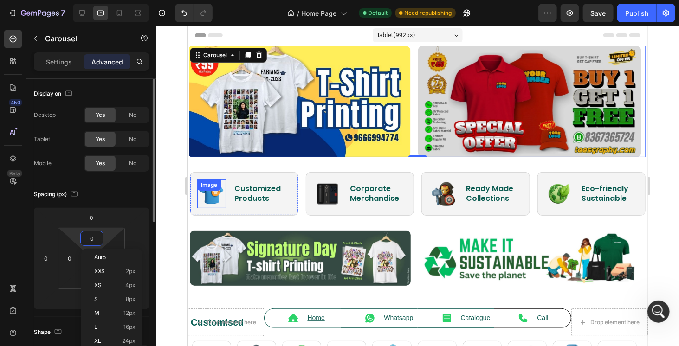
click at [90, 240] on input "0" at bounding box center [92, 239] width 19 height 14
paste input "32"
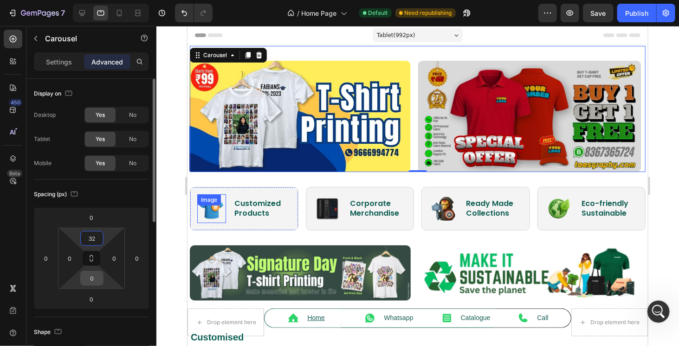
type input "32"
click at [98, 273] on input "0" at bounding box center [92, 279] width 19 height 14
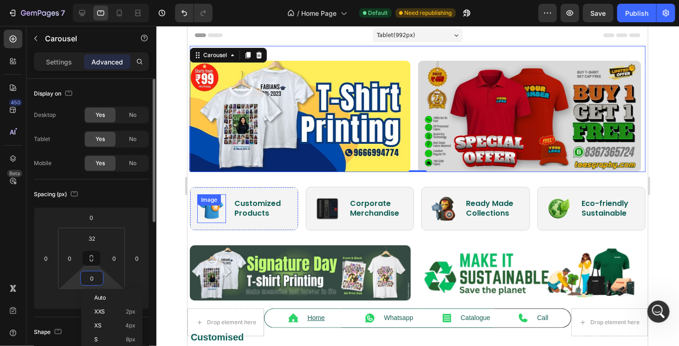
click at [97, 273] on input "0" at bounding box center [92, 279] width 19 height 14
paste input "32"
type input "32"
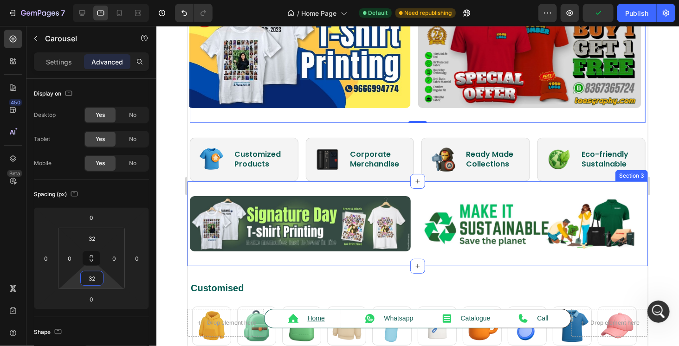
scroll to position [93, 0]
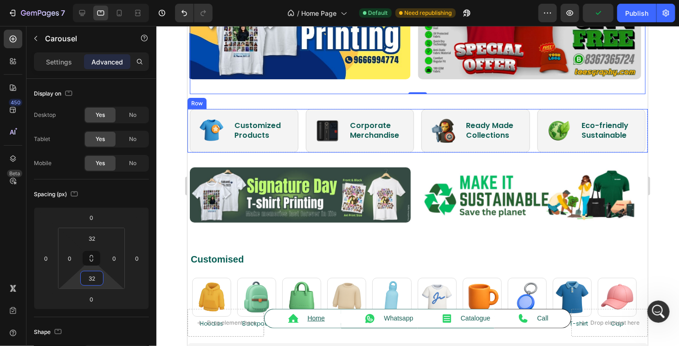
click at [298, 117] on div "Image Customized Products Heading Row Image Corporate Merchandise Heading Row I…" at bounding box center [417, 131] width 461 height 44
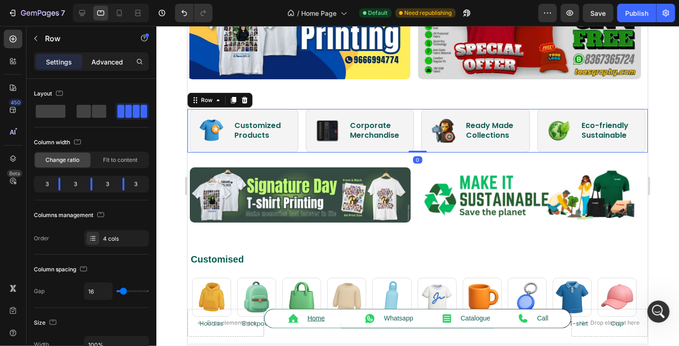
click at [104, 62] on p "Advanced" at bounding box center [107, 62] width 32 height 10
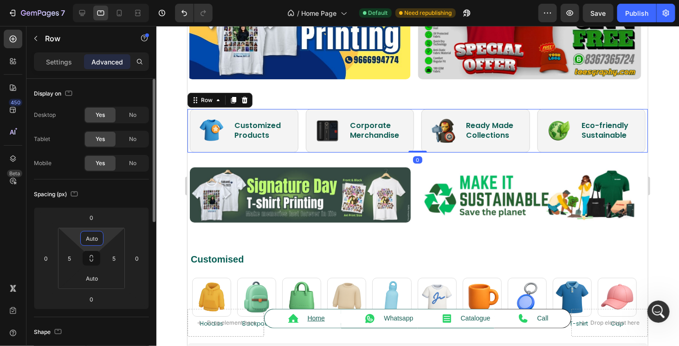
click at [95, 236] on input "Auto" at bounding box center [92, 239] width 19 height 14
paste input "32"
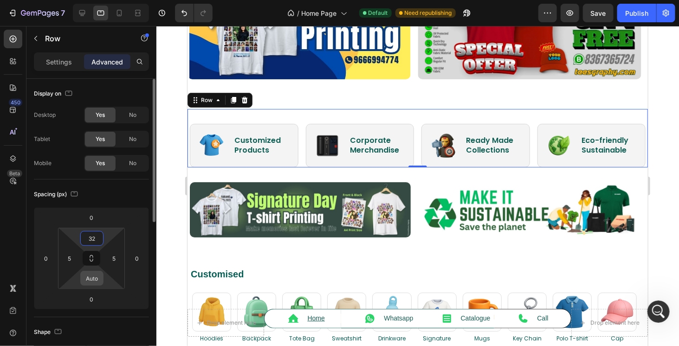
type input "32"
click at [88, 276] on input "Auto" at bounding box center [92, 279] width 19 height 14
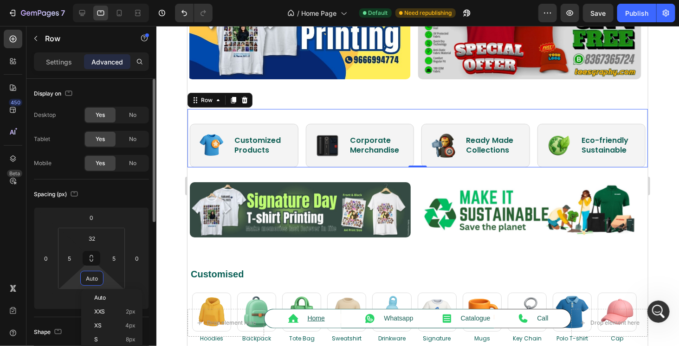
paste input "32"
type input "32"
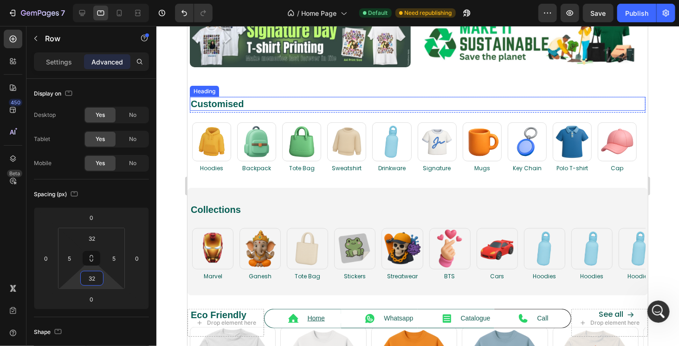
scroll to position [279, 0]
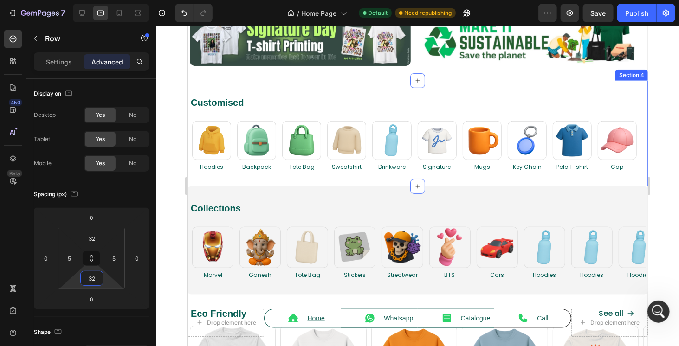
click at [287, 91] on div "Customised Heading Row Image Hoodies Heading Image Backpack Heading Image Tote …" at bounding box center [417, 133] width 461 height 106
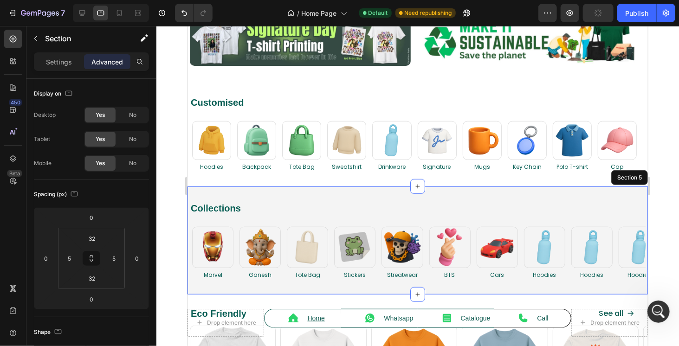
click at [333, 193] on div "Collections Heading Row Image Marvel Heading Image Ganesh Heading Image Tote Ba…" at bounding box center [417, 240] width 461 height 108
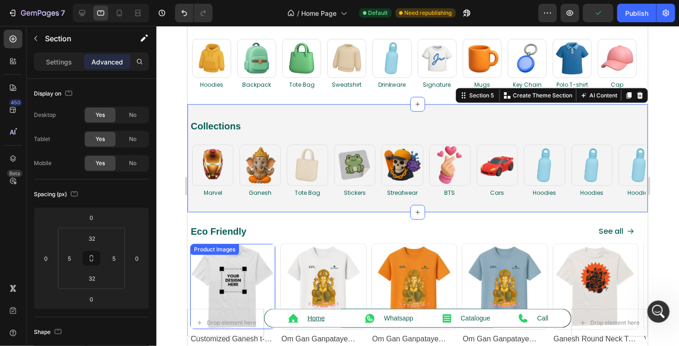
scroll to position [418, 0]
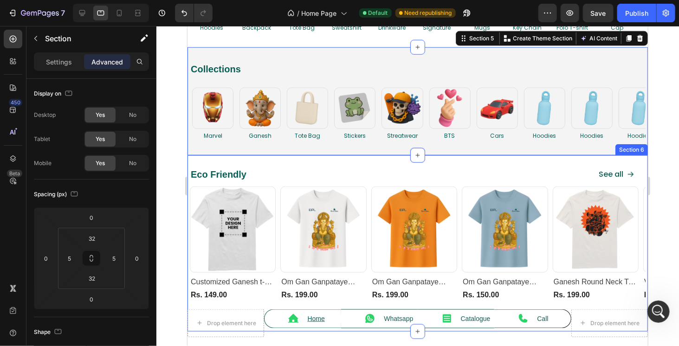
click at [316, 161] on div "Eco Friendly Heading See all Button Row Product Images Row Customized Ganesh t-…" at bounding box center [417, 243] width 461 height 176
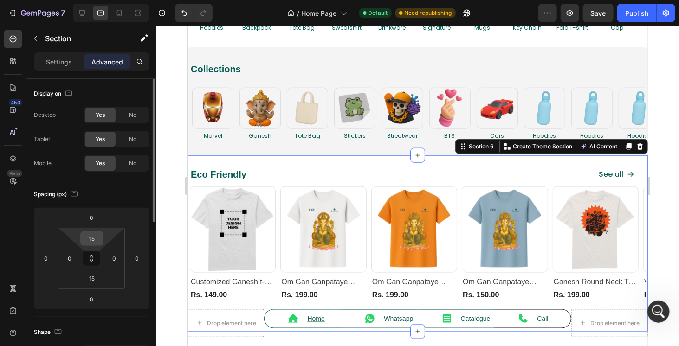
click at [97, 241] on input "15" at bounding box center [92, 239] width 19 height 14
paste input "32"
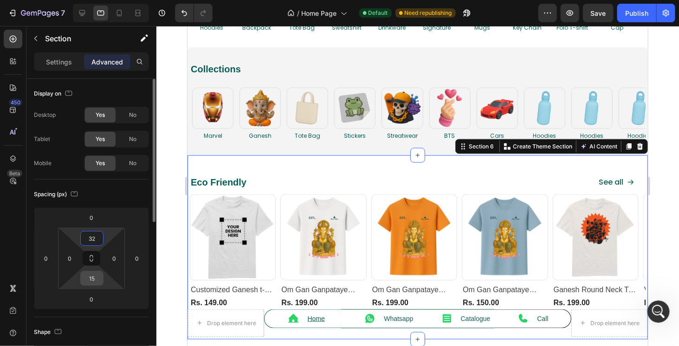
type input "32"
click at [94, 278] on input "15" at bounding box center [92, 279] width 19 height 14
paste input "32"
type input "32"
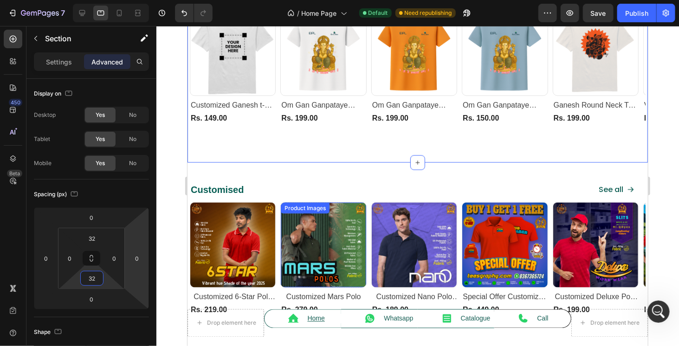
scroll to position [604, 0]
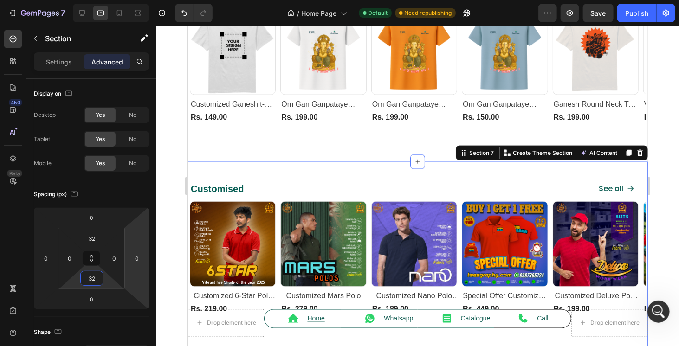
click at [299, 170] on div "Customised Heading See all Button Row Product Images Row Customized 6-Star Polo…" at bounding box center [417, 258] width 461 height 192
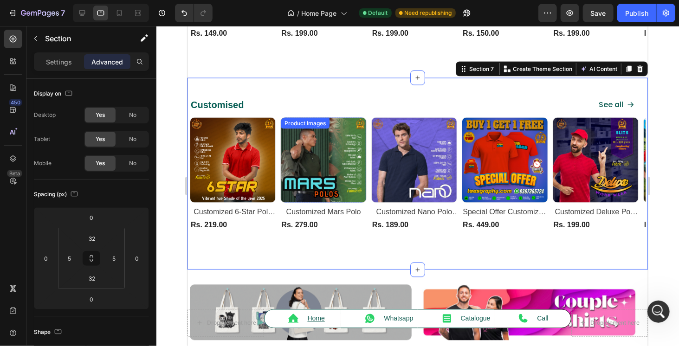
scroll to position [697, 0]
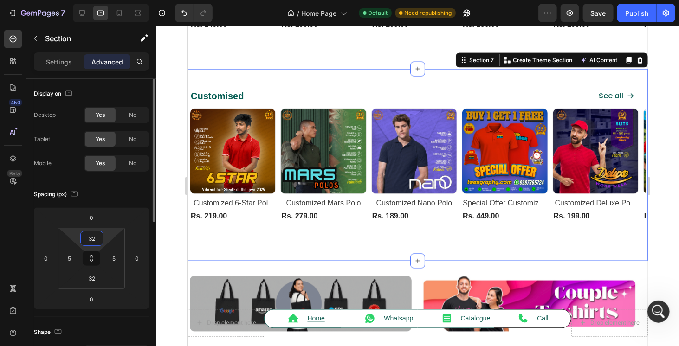
click at [98, 237] on input "32" at bounding box center [92, 239] width 19 height 14
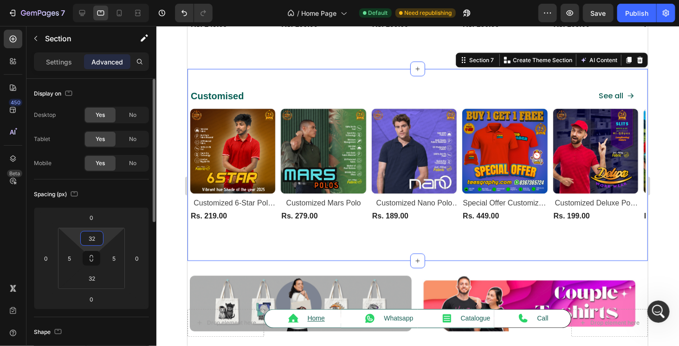
click at [98, 237] on input "32" at bounding box center [92, 239] width 19 height 14
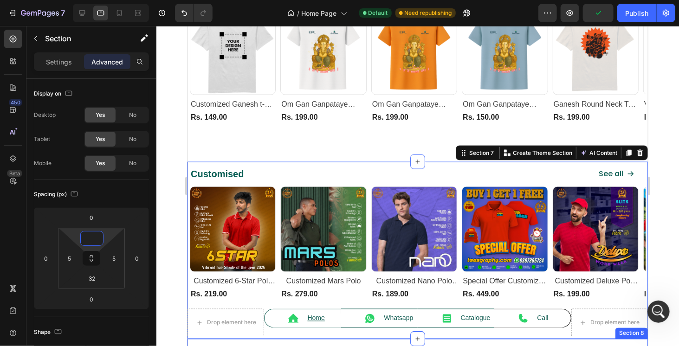
scroll to position [557, 0]
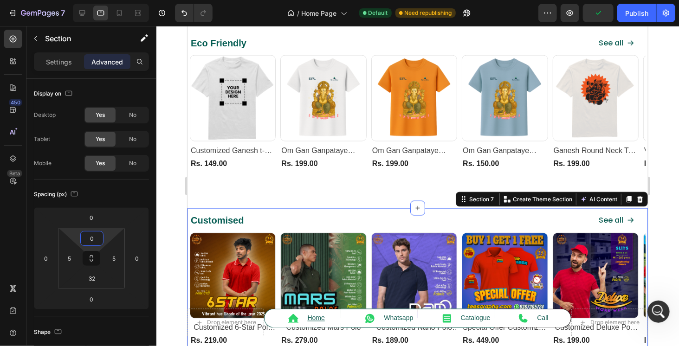
click at [661, 211] on div at bounding box center [417, 186] width 523 height 320
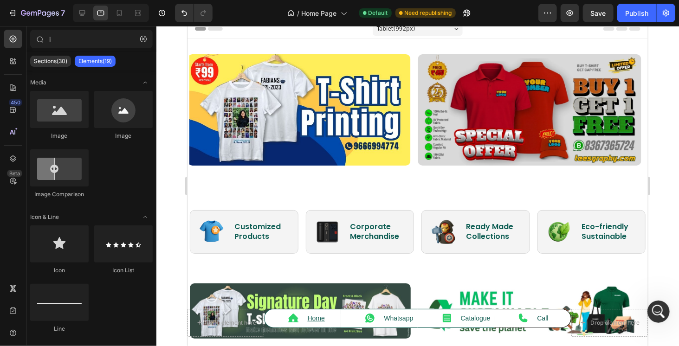
scroll to position [0, 0]
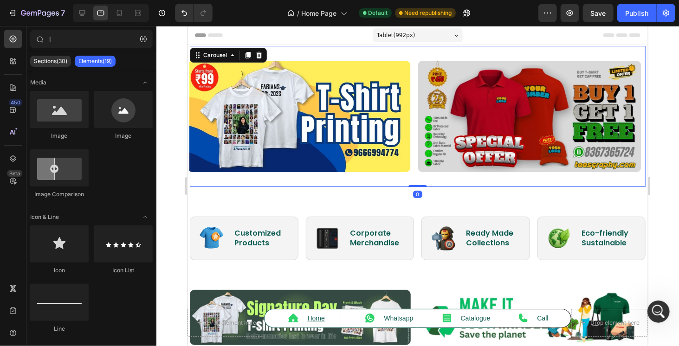
click at [412, 85] on div "Image Image Image Image" at bounding box center [417, 115] width 456 height 111
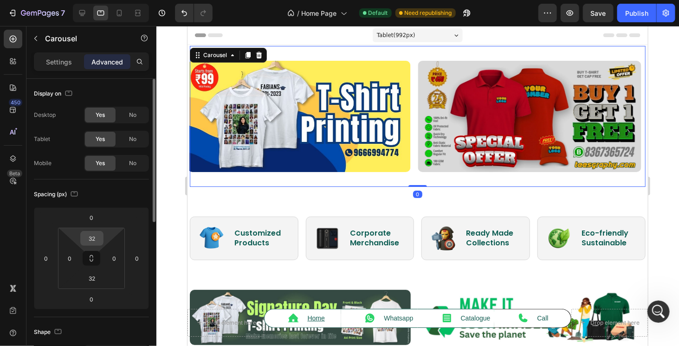
click at [90, 238] on input "32" at bounding box center [92, 239] width 19 height 14
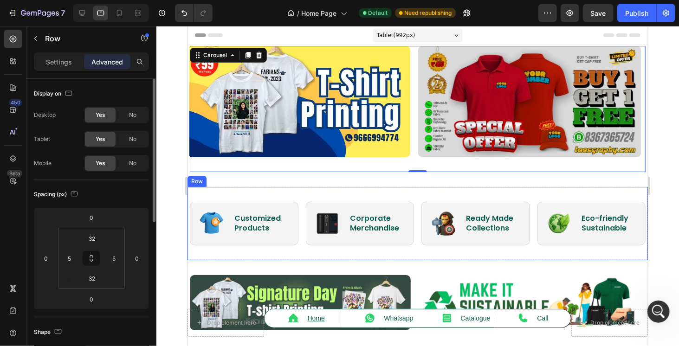
click at [275, 189] on div "Image Customized Products Heading Row Image Corporate Merchandise Heading Row I…" at bounding box center [417, 223] width 461 height 73
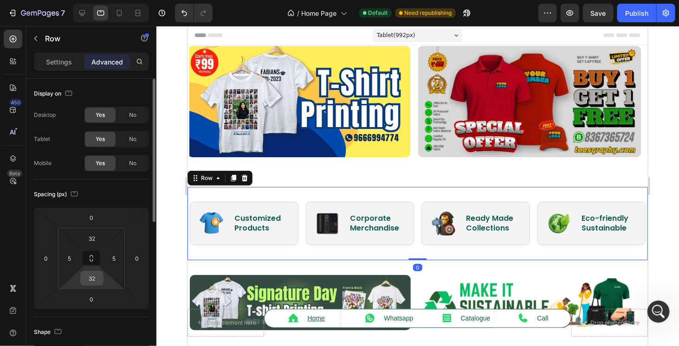
click at [87, 274] on input "32" at bounding box center [92, 279] width 19 height 14
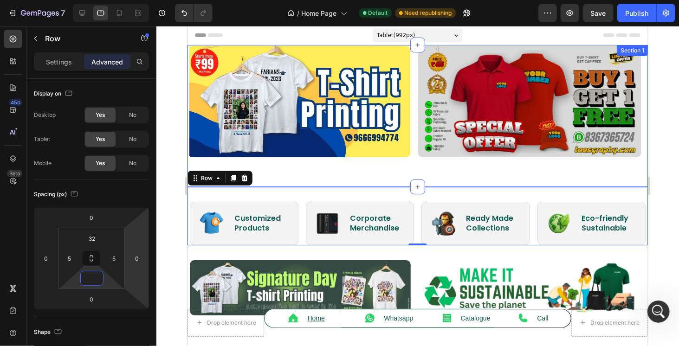
click at [298, 183] on div "Image Image Image Image Carousel Section 1" at bounding box center [417, 116] width 461 height 142
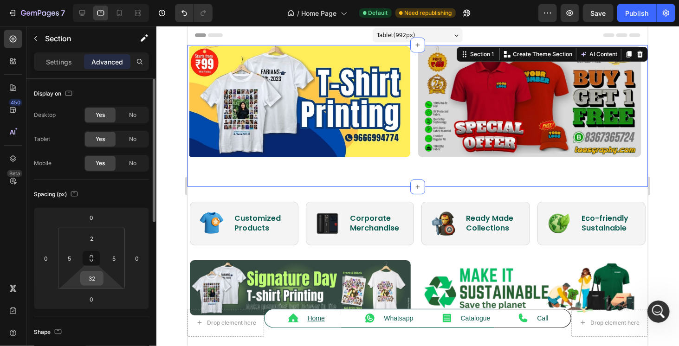
click at [87, 283] on input "32" at bounding box center [92, 279] width 19 height 14
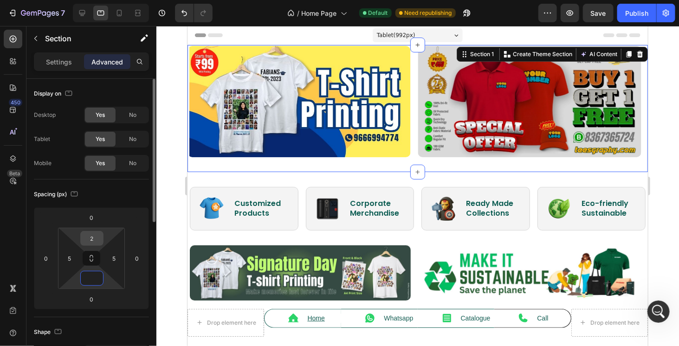
type input "0"
click at [96, 236] on input "2" at bounding box center [92, 239] width 19 height 14
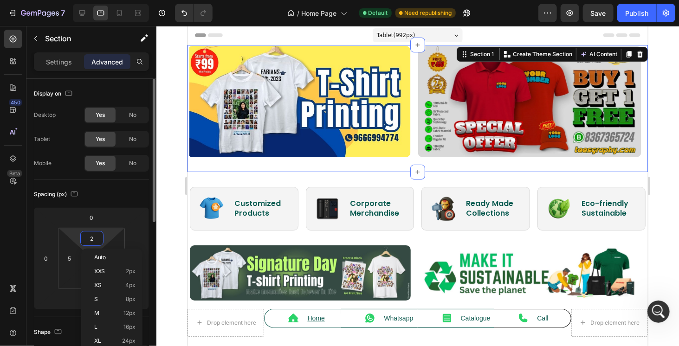
click at [96, 236] on input "2" at bounding box center [92, 239] width 19 height 14
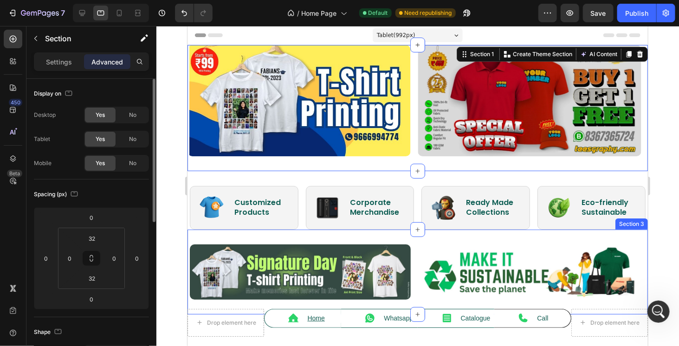
click at [368, 235] on div "Image Image Image Carousel Section 3" at bounding box center [417, 271] width 461 height 85
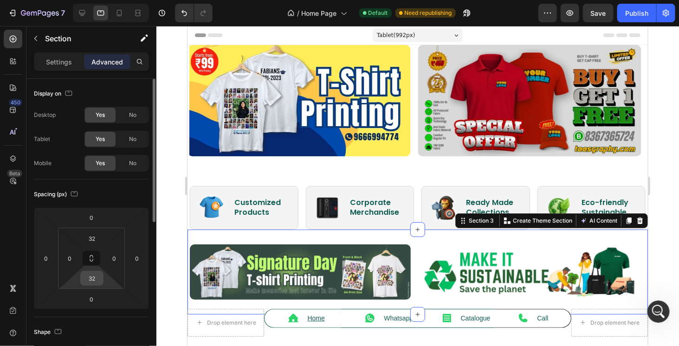
click at [94, 280] on input "32" at bounding box center [92, 279] width 19 height 14
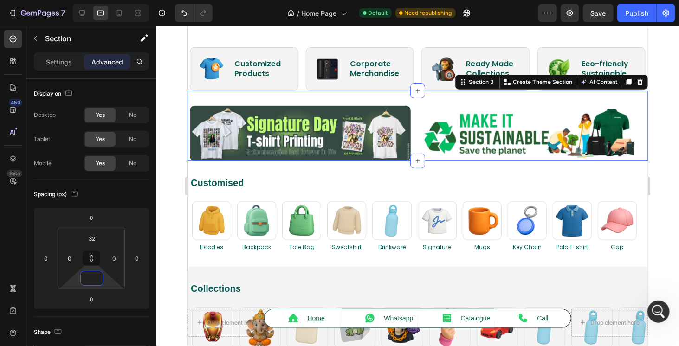
scroll to position [139, 0]
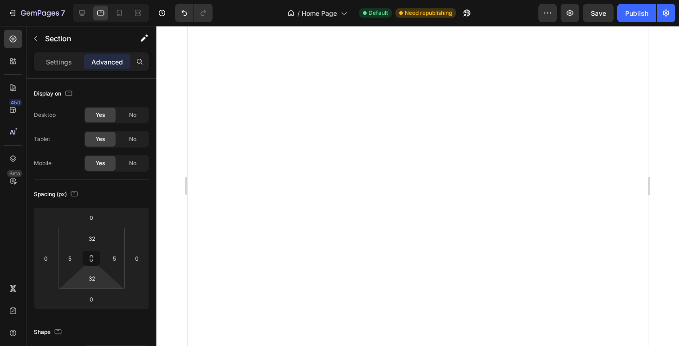
click at [95, 284] on input "32" at bounding box center [92, 279] width 19 height 14
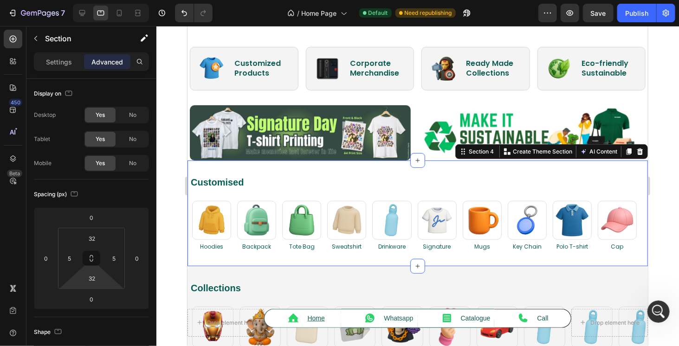
click at [95, 284] on input "32" at bounding box center [92, 279] width 19 height 14
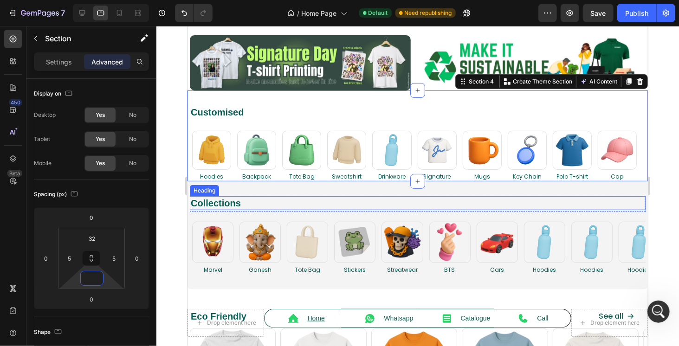
scroll to position [232, 0]
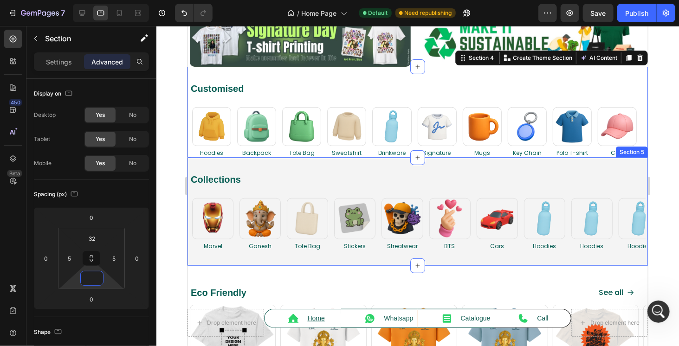
click at [326, 167] on div "Collections Heading Row Image Marvel Heading Image Ganesh Heading Image Tote Ba…" at bounding box center [417, 211] width 461 height 108
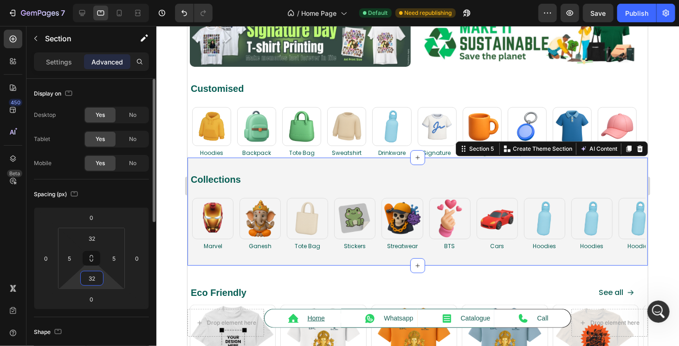
click at [87, 278] on input "32" at bounding box center [92, 279] width 19 height 14
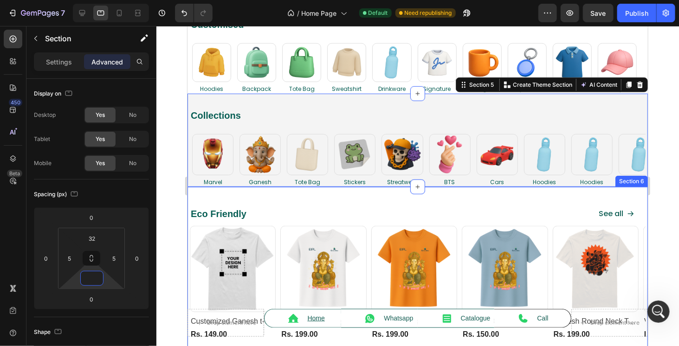
scroll to position [325, 0]
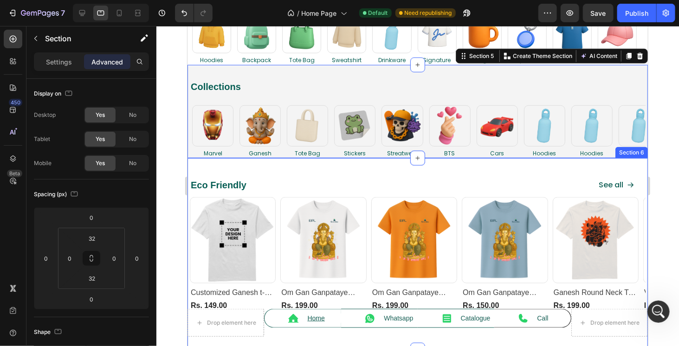
click at [330, 169] on div "Eco Friendly Heading See all Button Row Product Images Row Customized Ganesh t-…" at bounding box center [417, 254] width 461 height 192
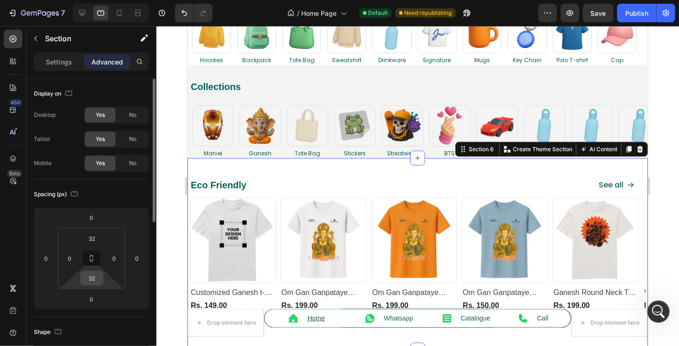
click at [97, 277] on input "32" at bounding box center [92, 279] width 19 height 14
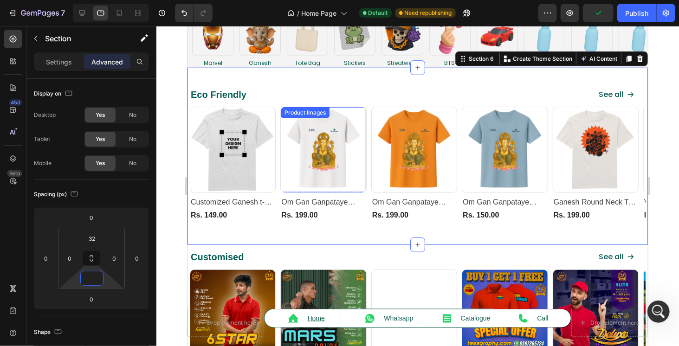
scroll to position [418, 0]
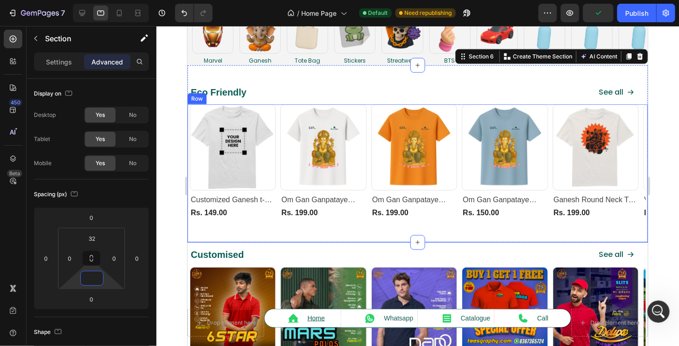
click at [351, 235] on div "Product Images Row Customized Ganesh t-Shirt (P) Title Rs. 149.00 (P) Price (P)…" at bounding box center [417, 173] width 461 height 138
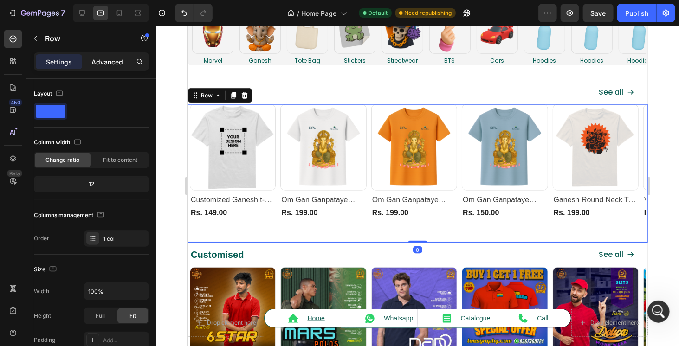
click at [119, 65] on p "Advanced" at bounding box center [107, 62] width 32 height 10
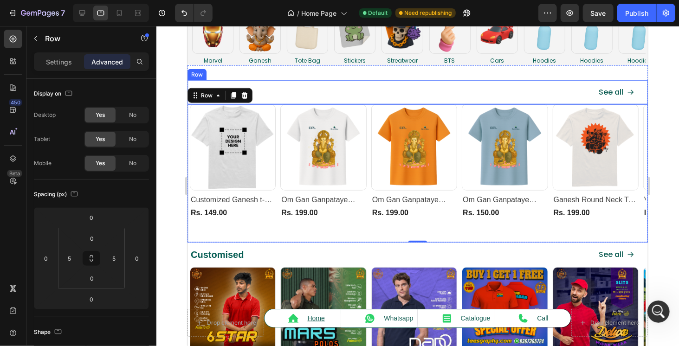
click at [358, 100] on div "Eco Friendly Heading" at bounding box center [376, 92] width 374 height 25
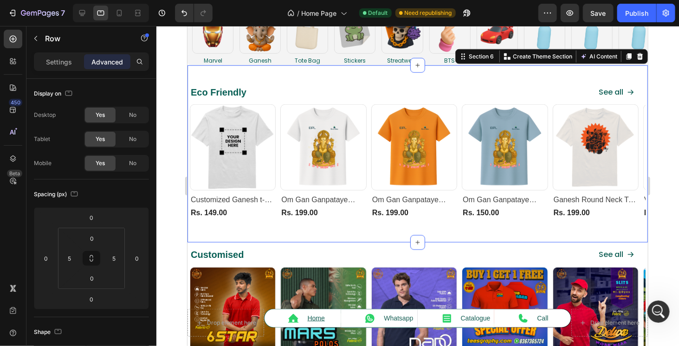
click at [347, 76] on div "Eco Friendly Heading See all Button Row Product Images Row Customized Ganesh t-…" at bounding box center [417, 153] width 461 height 177
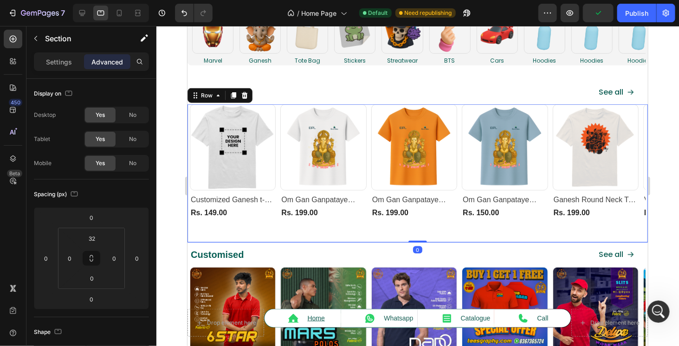
click at [354, 229] on div "Product Images Row Customized Ganesh t-Shirt (P) Title Rs. 149.00 (P) Price (P)…" at bounding box center [417, 173] width 461 height 138
click at [366, 214] on div "Product Images Row Customized Ganesh t-Shirt (P) Title Rs. 149.00 (P) Price (P)…" at bounding box center [417, 161] width 456 height 115
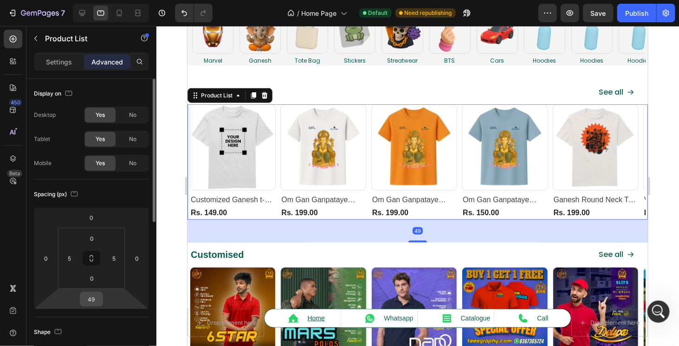
click at [95, 300] on input "49" at bounding box center [91, 300] width 19 height 14
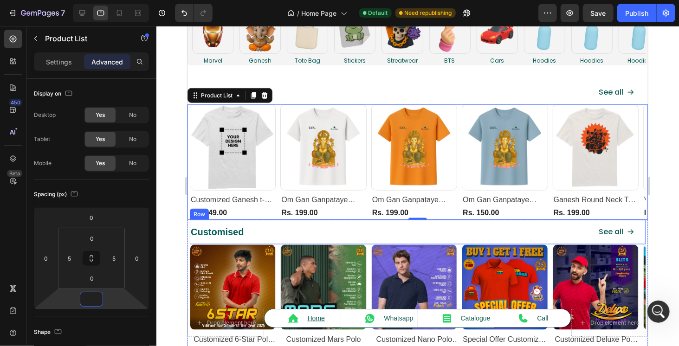
click at [283, 224] on div "Customised Heading" at bounding box center [376, 232] width 374 height 25
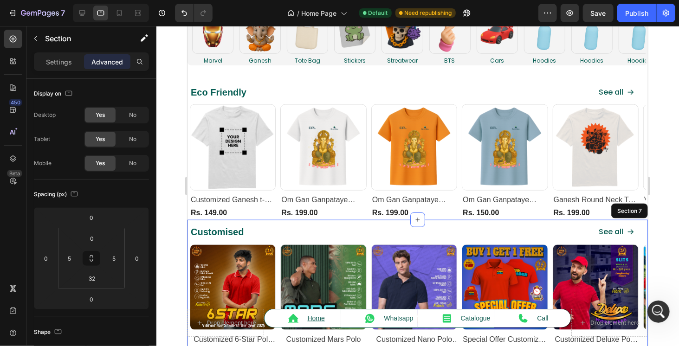
click at [189, 238] on div "Customised Heading See all Button Row 0 Product Images Row Customized 6-Star Po…" at bounding box center [417, 308] width 461 height 177
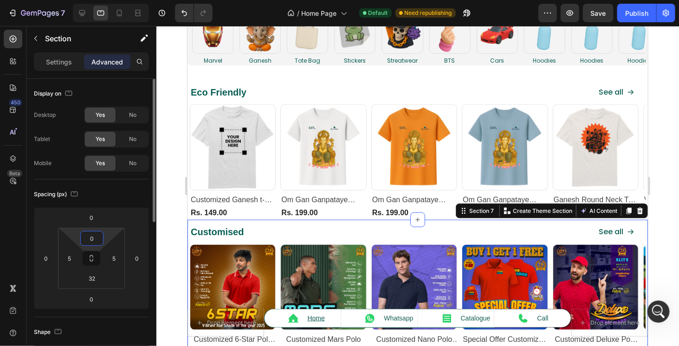
click at [96, 240] on input "0" at bounding box center [92, 239] width 19 height 14
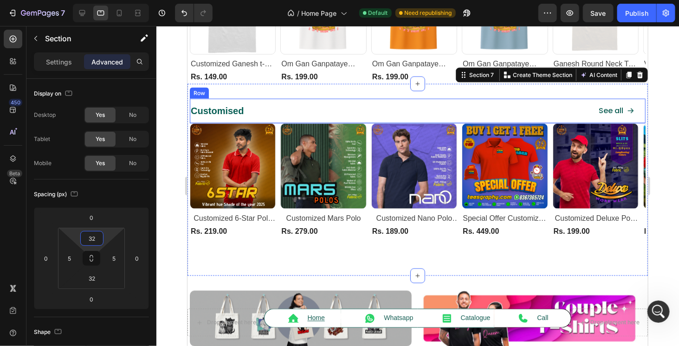
scroll to position [557, 0]
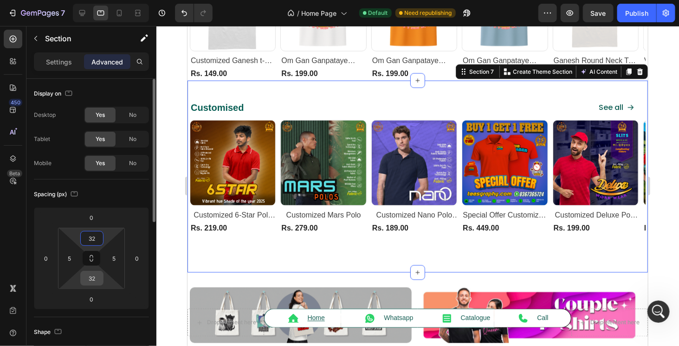
type input "32"
click at [99, 282] on input "32" at bounding box center [92, 279] width 19 height 14
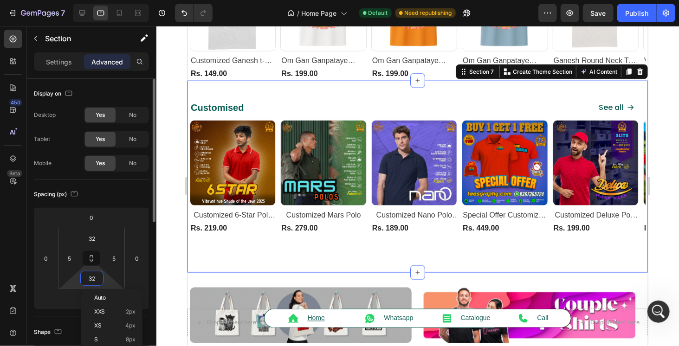
click at [99, 282] on input "32" at bounding box center [92, 279] width 19 height 14
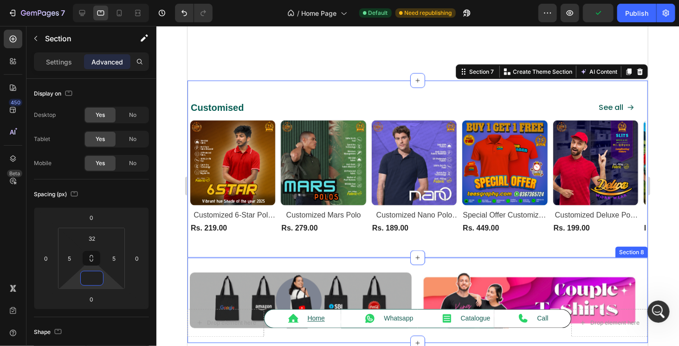
scroll to position [650, 0]
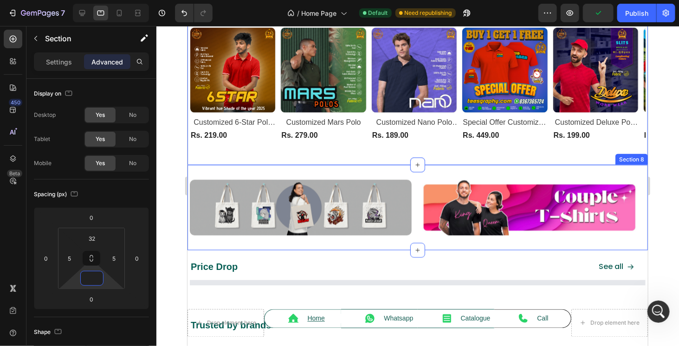
click at [255, 174] on div "Image Image Image Carousel Section 8" at bounding box center [417, 207] width 461 height 85
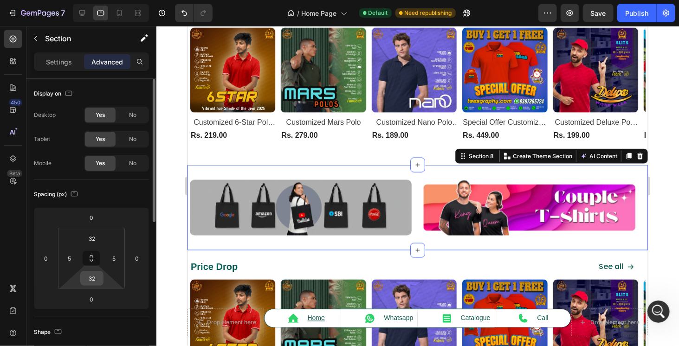
click at [97, 275] on input "32" at bounding box center [92, 279] width 19 height 14
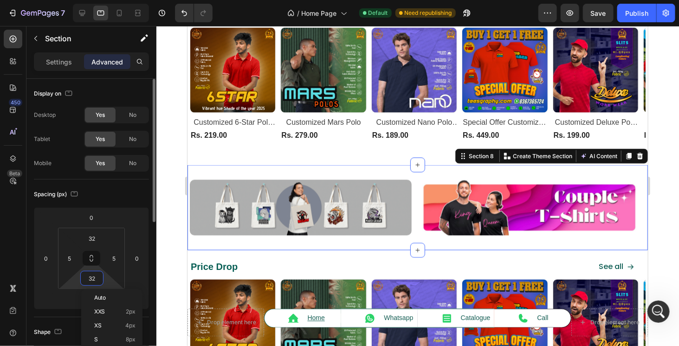
click at [97, 275] on input "32" at bounding box center [92, 279] width 19 height 14
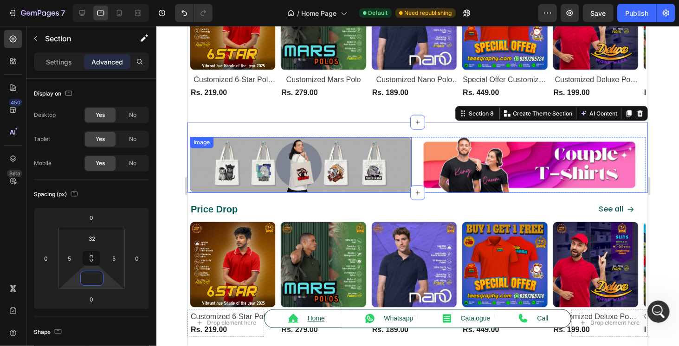
scroll to position [697, 0]
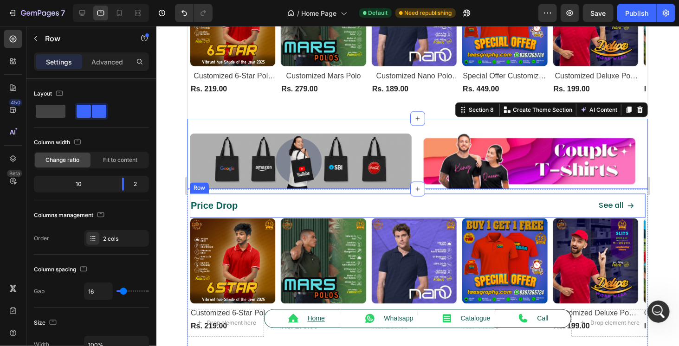
click at [326, 195] on div "Price Drop Heading" at bounding box center [376, 206] width 374 height 25
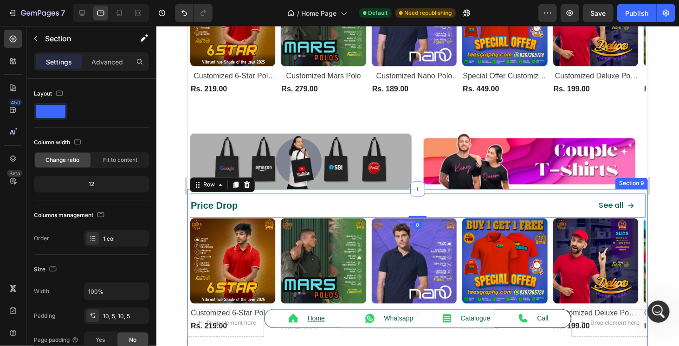
click at [187, 218] on div "Price Drop Heading See all Button Row 0 Product Images Row Customized 6-Star Po…" at bounding box center [417, 275] width 461 height 172
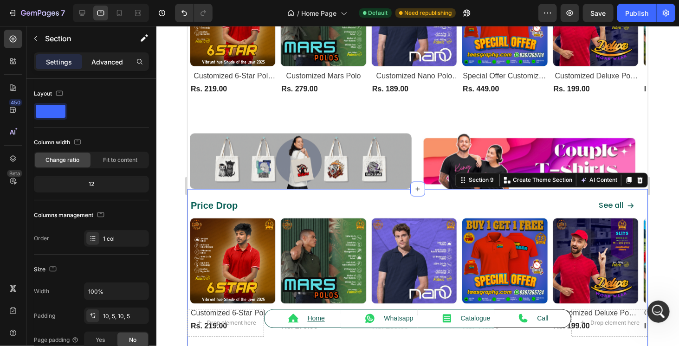
click at [109, 64] on p "Advanced" at bounding box center [107, 62] width 32 height 10
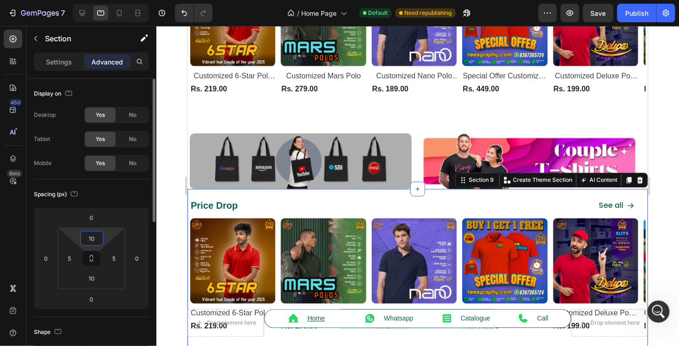
click at [86, 237] on input "10" at bounding box center [92, 239] width 19 height 14
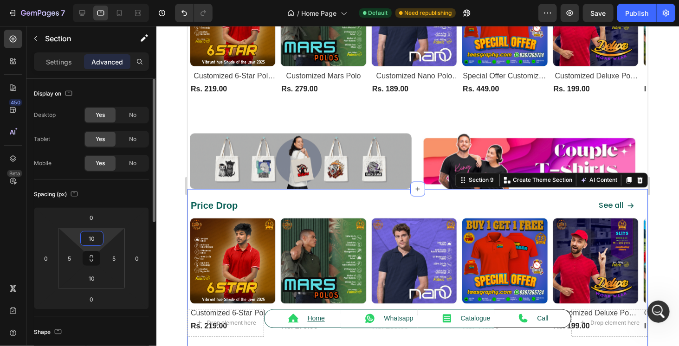
click at [86, 237] on input "10" at bounding box center [92, 239] width 19 height 14
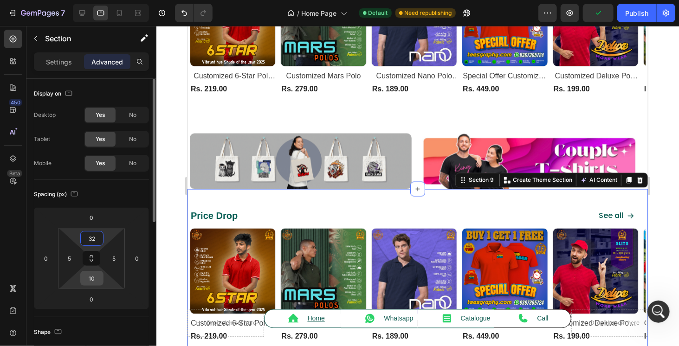
type input "32"
click at [99, 281] on input "10" at bounding box center [92, 279] width 19 height 14
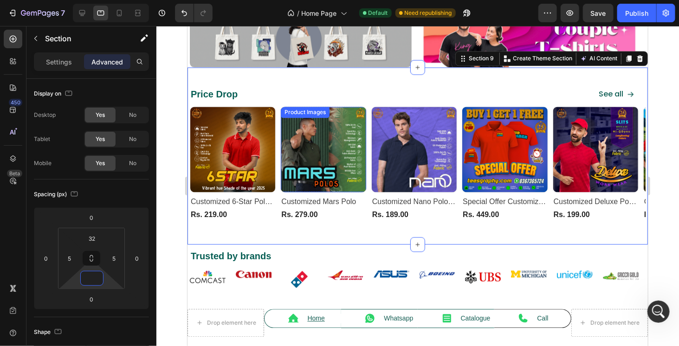
scroll to position [836, 0]
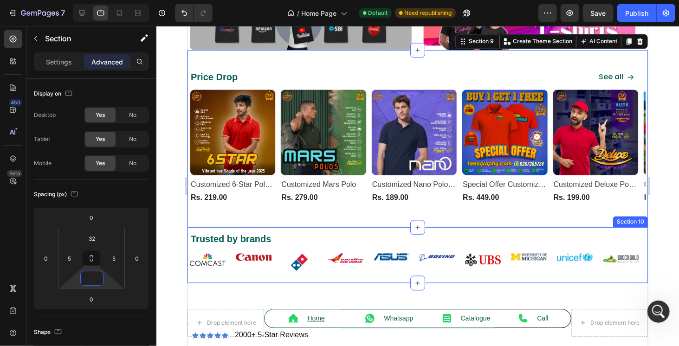
click at [325, 228] on div "Trusted by brands Heading Image Image Image Image Image Image Image Image Image…" at bounding box center [417, 255] width 461 height 56
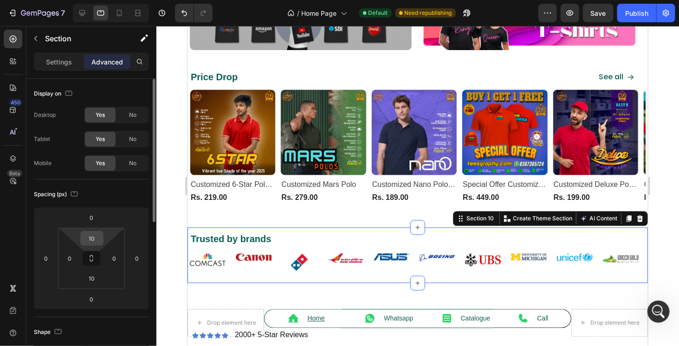
click at [100, 239] on input "10" at bounding box center [92, 239] width 19 height 14
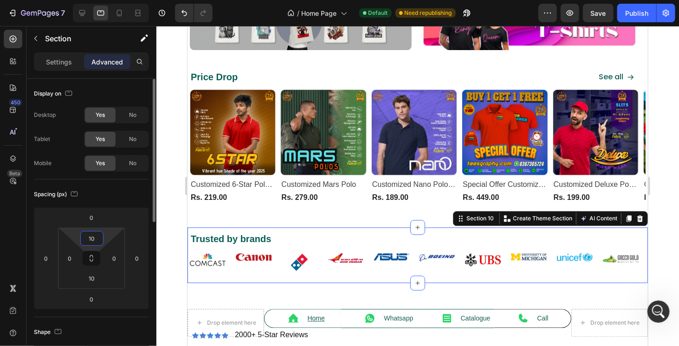
click at [100, 239] on input "10" at bounding box center [92, 239] width 19 height 14
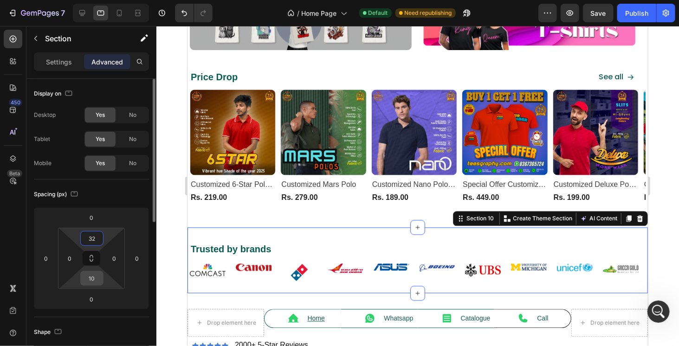
type input "32"
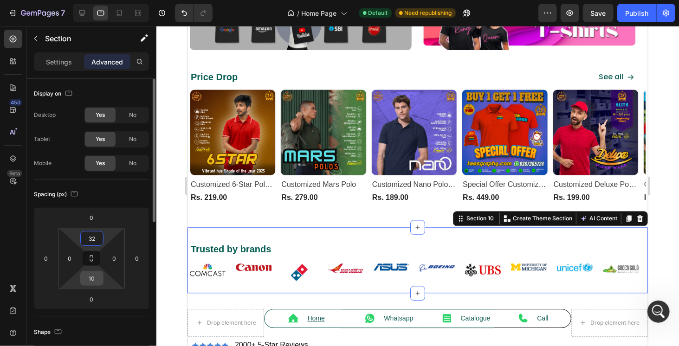
click at [98, 277] on input "10" at bounding box center [92, 279] width 19 height 14
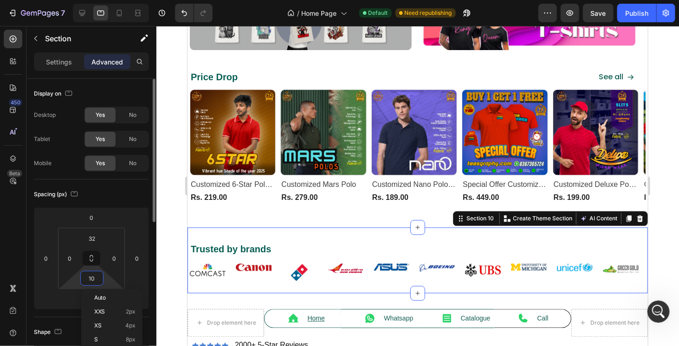
click at [98, 277] on input "10" at bounding box center [92, 279] width 19 height 14
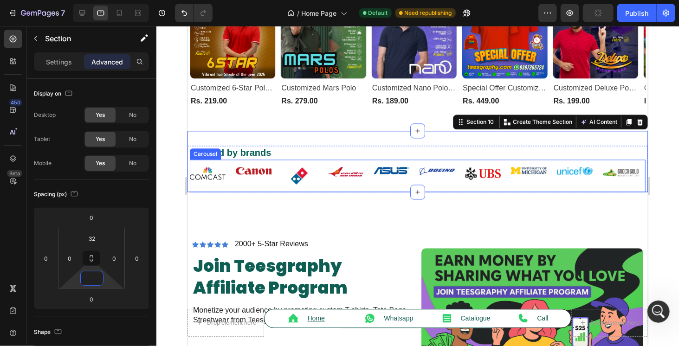
scroll to position [975, 0]
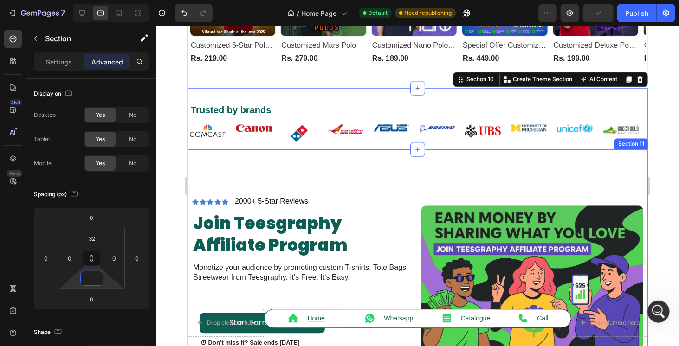
click at [300, 174] on div "Icon Icon Icon Icon Icon Icon List 2000+ 5-Star Reviews Text Block Row join tee…" at bounding box center [417, 279] width 461 height 260
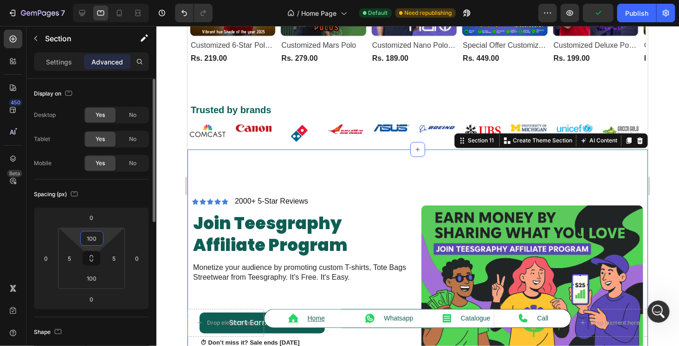
click at [94, 238] on input "100" at bounding box center [92, 239] width 19 height 14
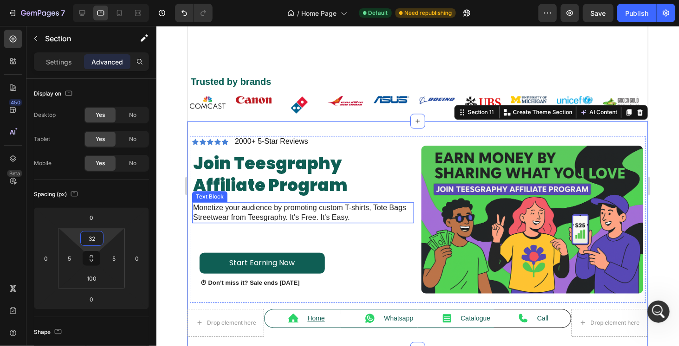
scroll to position [1068, 0]
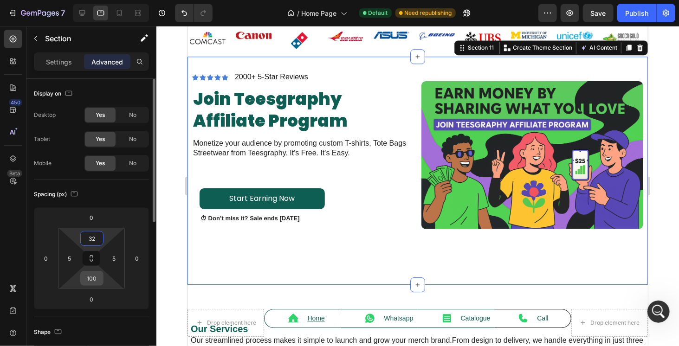
type input "32"
click at [93, 276] on input "100" at bounding box center [92, 279] width 19 height 14
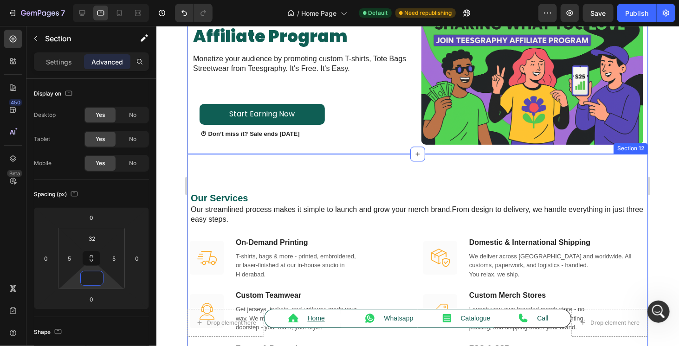
scroll to position [1161, 0]
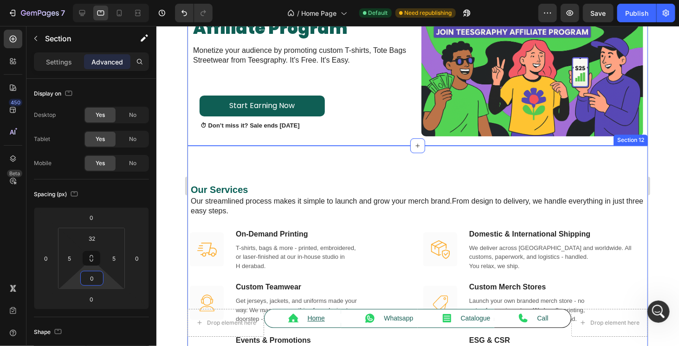
click at [272, 172] on div "Our Services Heading Our streamlined process makes it simple to launch and grow…" at bounding box center [417, 293] width 461 height 297
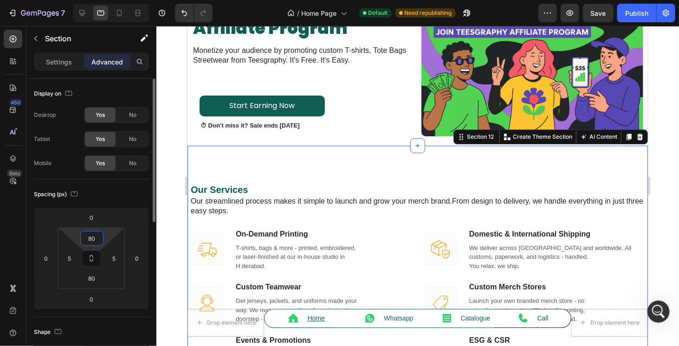
click at [90, 238] on input "80" at bounding box center [92, 239] width 19 height 14
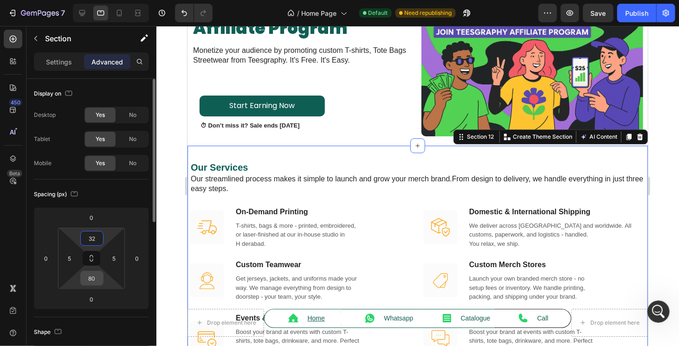
type input "32"
click at [98, 282] on input "80" at bounding box center [92, 279] width 19 height 14
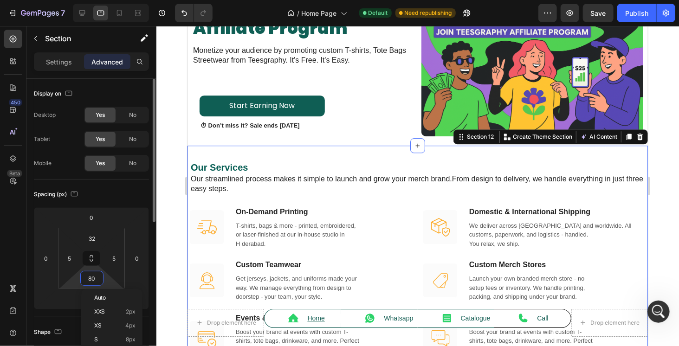
click at [98, 282] on input "80" at bounding box center [92, 279] width 19 height 14
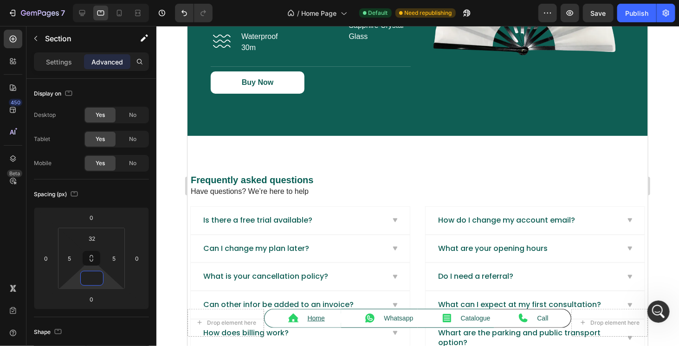
scroll to position [1765, 0]
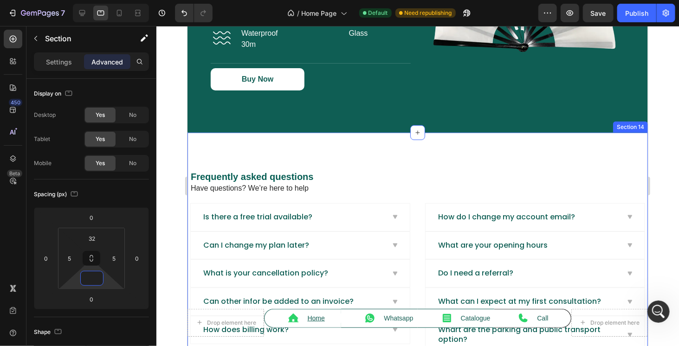
click at [292, 145] on div "Frequently asked questions Heading Have questions? We’re here to help Text bloc…" at bounding box center [417, 261] width 461 height 259
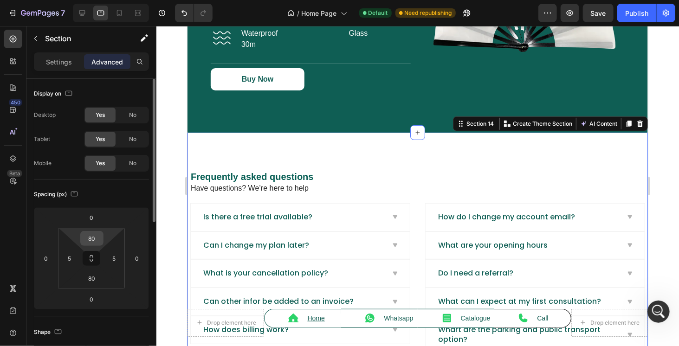
click at [87, 232] on input "80" at bounding box center [92, 239] width 19 height 14
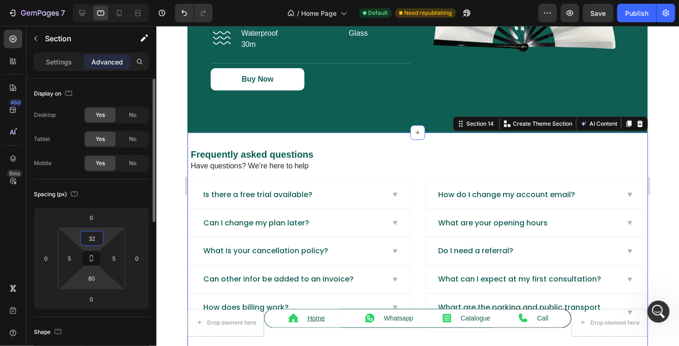
type input "32"
click at [95, 0] on html "7 Version history / Home Page Default Need republishing Preview Save Publish 45…" at bounding box center [339, 0] width 679 height 0
type input "4"
click at [94, 280] on input "4" at bounding box center [92, 279] width 19 height 14
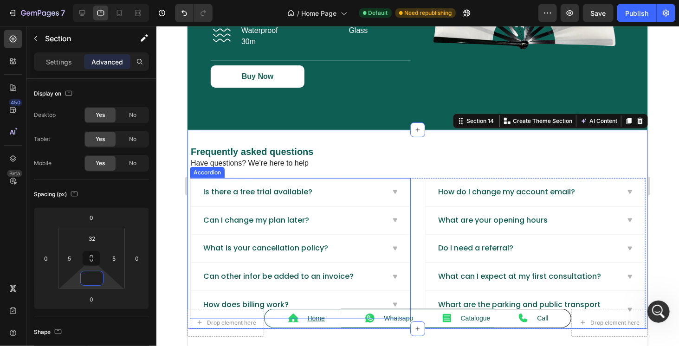
scroll to position [1950, 0]
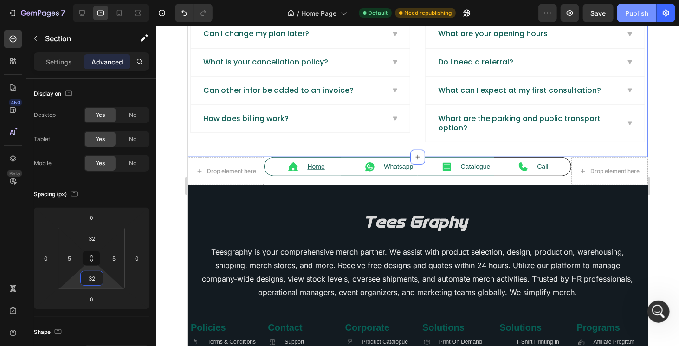
type input "32"
click at [636, 17] on div "Publish" at bounding box center [637, 13] width 23 height 10
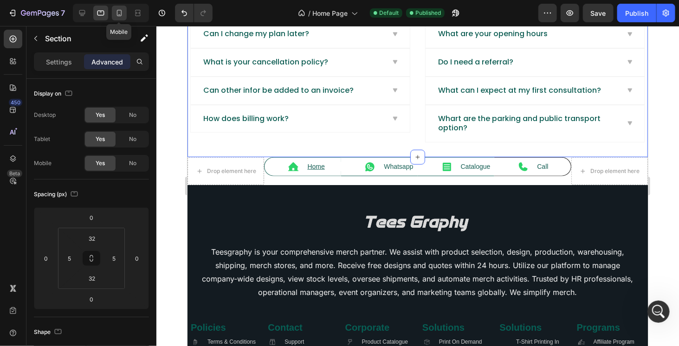
click at [112, 15] on div at bounding box center [119, 13] width 15 height 15
type input "40"
type input "15"
type input "40"
type input "15"
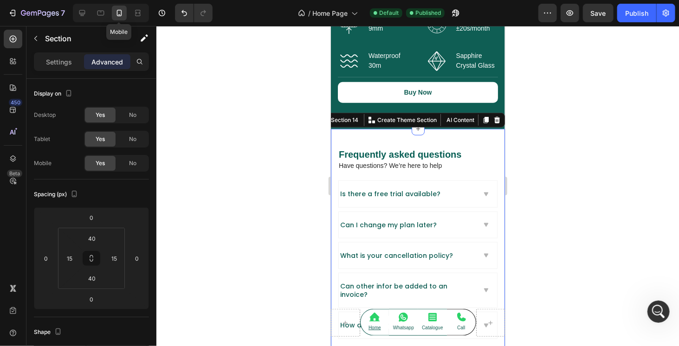
scroll to position [1864, 0]
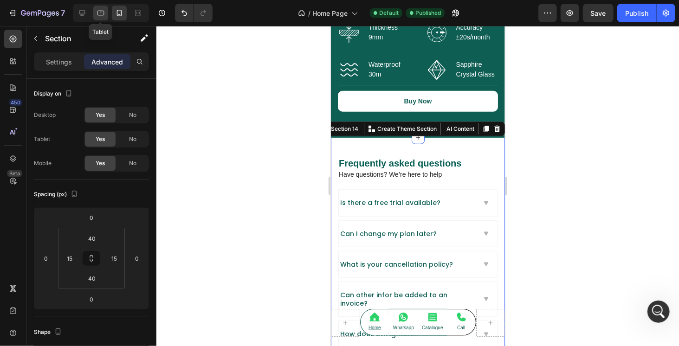
click at [103, 13] on icon at bounding box center [100, 12] width 9 height 9
type input "32"
type input "5"
type input "32"
type input "5"
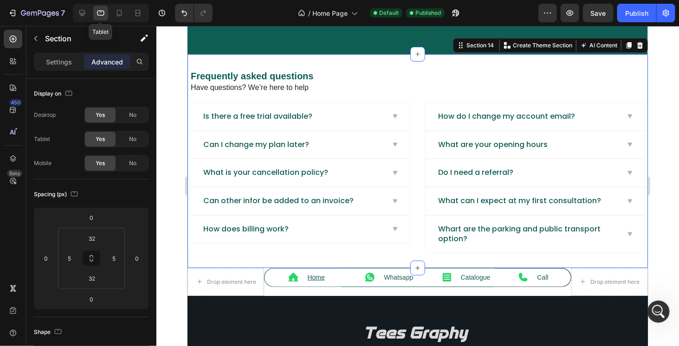
scroll to position [1827, 0]
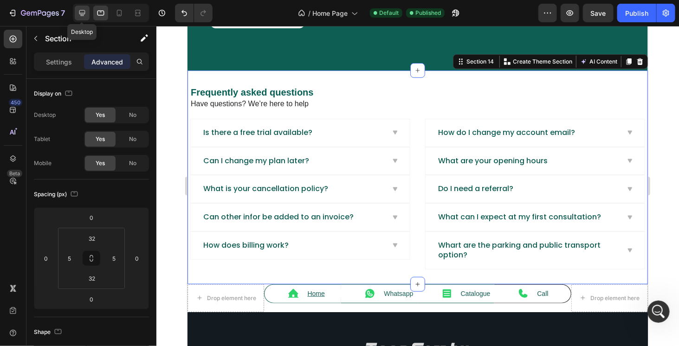
click at [79, 13] on icon at bounding box center [82, 12] width 9 height 9
type input "15"
type input "0"
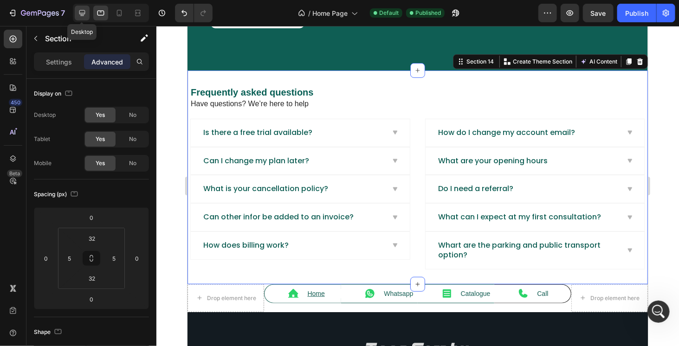
type input "0"
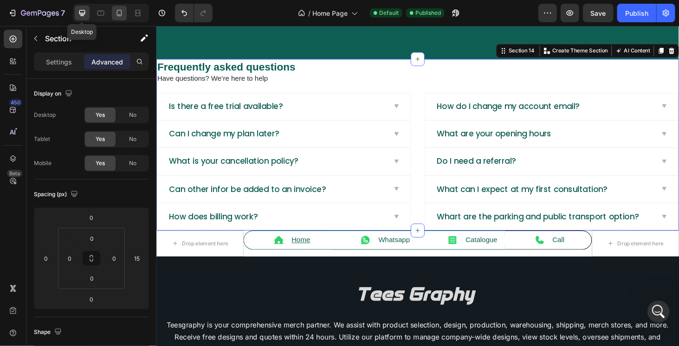
scroll to position [2016, 0]
click at [137, 13] on icon at bounding box center [137, 12] width 9 height 9
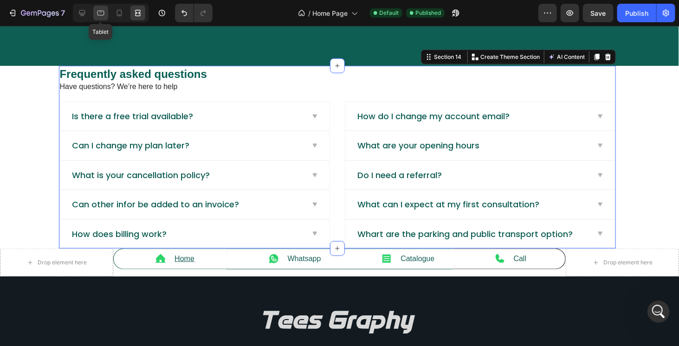
click at [101, 17] on icon at bounding box center [100, 12] width 9 height 9
type input "0"
type input "32"
type input "5"
type input "32"
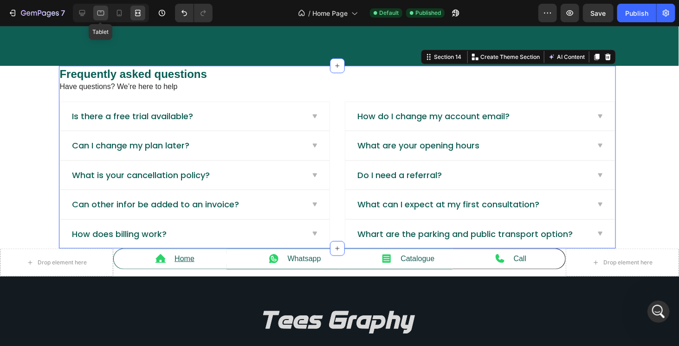
type input "5"
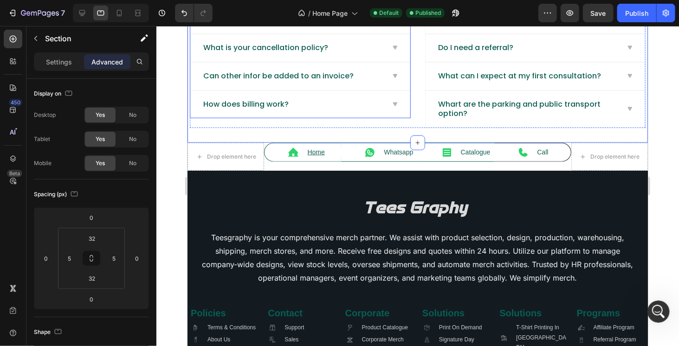
scroll to position [1977, 0]
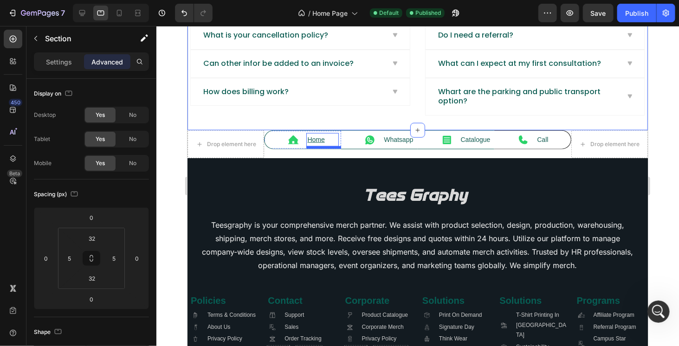
click at [313, 134] on p "Home" at bounding box center [322, 140] width 30 height 12
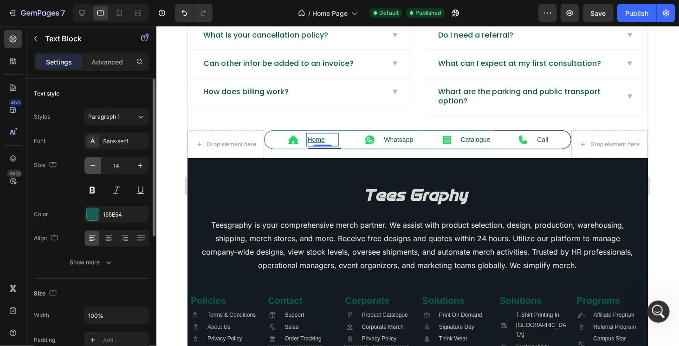
click at [89, 165] on icon "button" at bounding box center [92, 165] width 9 height 9
type input "12"
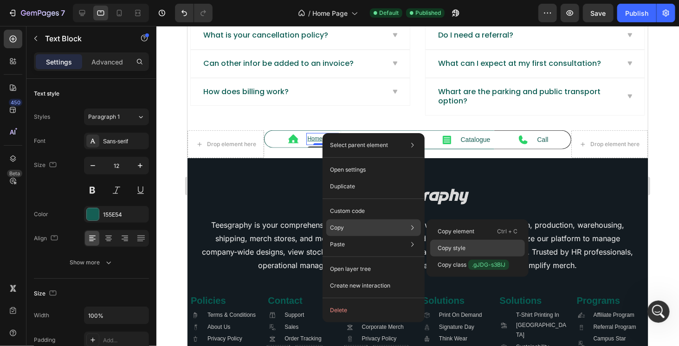
click at [447, 248] on p "Copy style" at bounding box center [452, 248] width 28 height 8
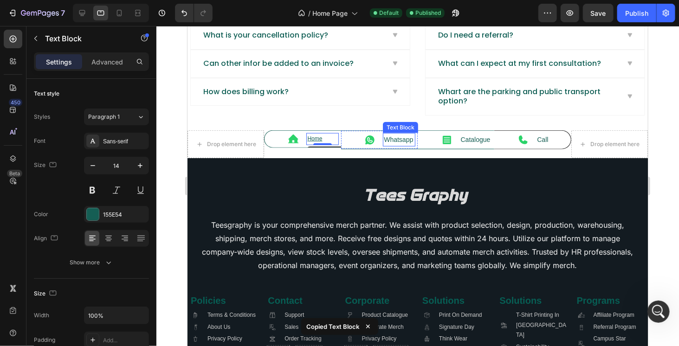
click at [402, 135] on p "Whatsapp" at bounding box center [399, 140] width 31 height 12
click at [315, 135] on u "Home" at bounding box center [314, 138] width 15 height 7
click at [389, 135] on p "Whatsapp" at bounding box center [399, 140] width 31 height 12
type input "12"
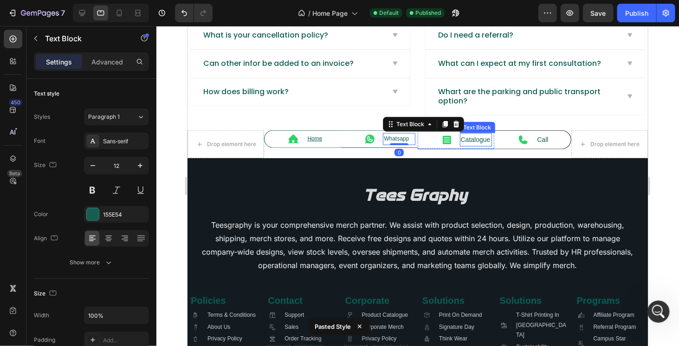
click at [468, 134] on p "Catalogue" at bounding box center [476, 140] width 31 height 12
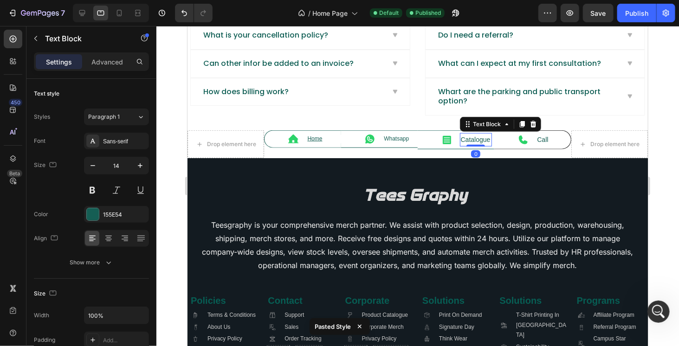
type input "12"
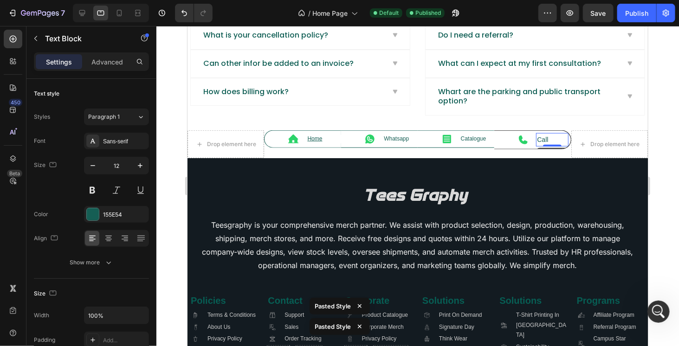
click at [537, 136] on p "Call" at bounding box center [552, 140] width 30 height 12
type input "12"
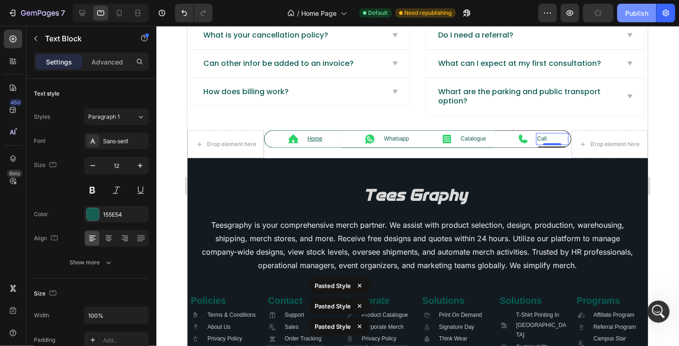
click at [638, 6] on button "Publish" at bounding box center [637, 13] width 39 height 19
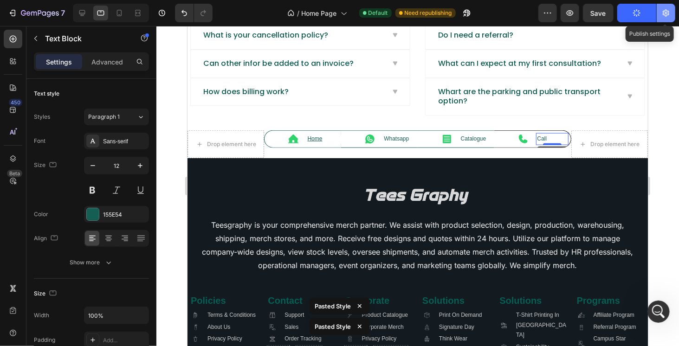
click at [671, 15] on icon "button" at bounding box center [666, 12] width 9 height 9
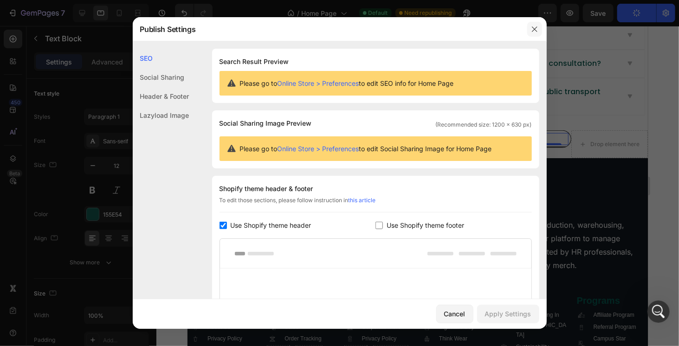
click at [539, 27] on button "button" at bounding box center [535, 29] width 15 height 15
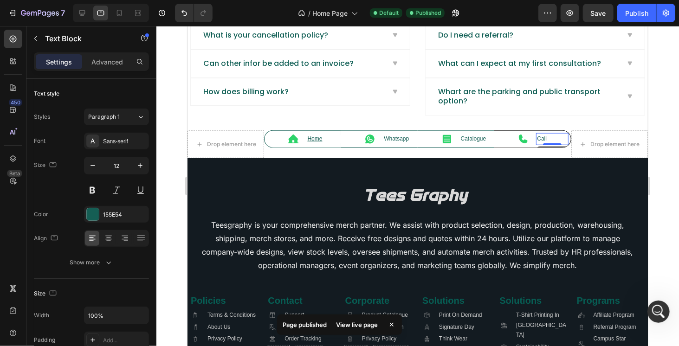
click at [362, 327] on div "View live page" at bounding box center [357, 325] width 53 height 13
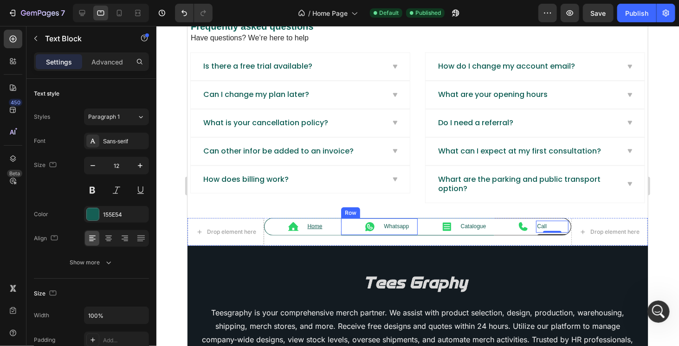
scroll to position [1884, 0]
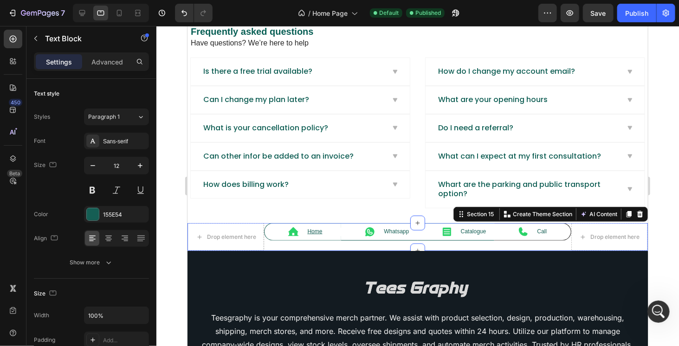
click at [330, 241] on div "Icon Home Text Block Row" at bounding box center [302, 237] width 77 height 28
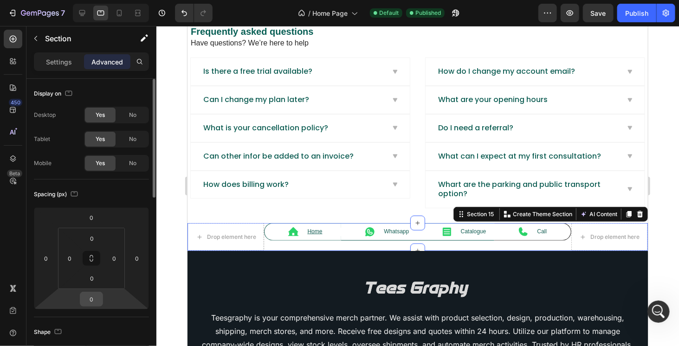
click at [97, 297] on input "0" at bounding box center [91, 300] width 19 height 14
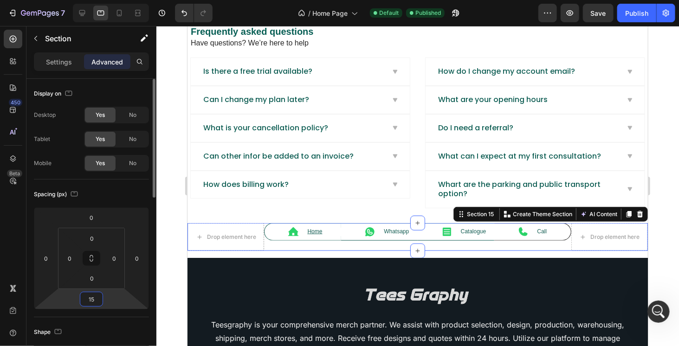
click at [91, 300] on input "15" at bounding box center [91, 300] width 19 height 14
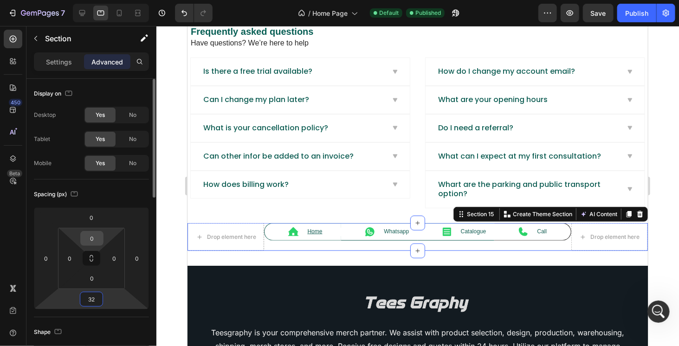
type input "32"
click at [95, 237] on input "0" at bounding box center [92, 239] width 19 height 14
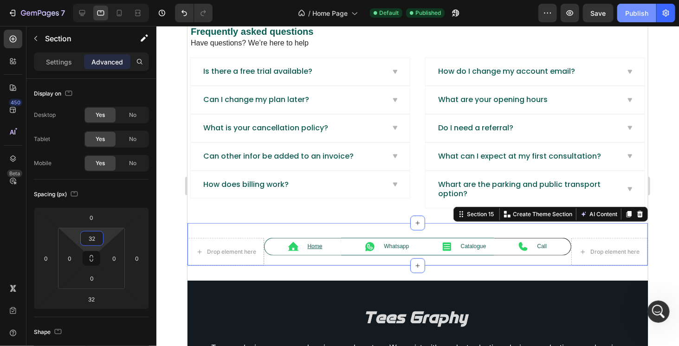
type input "32"
click at [641, 14] on div "Publish" at bounding box center [637, 13] width 23 height 10
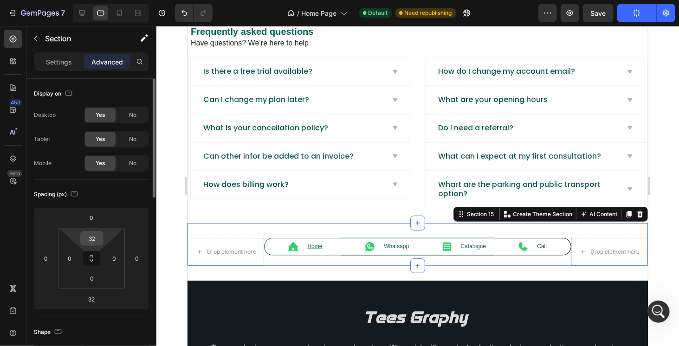
click at [93, 235] on input "32" at bounding box center [92, 239] width 19 height 14
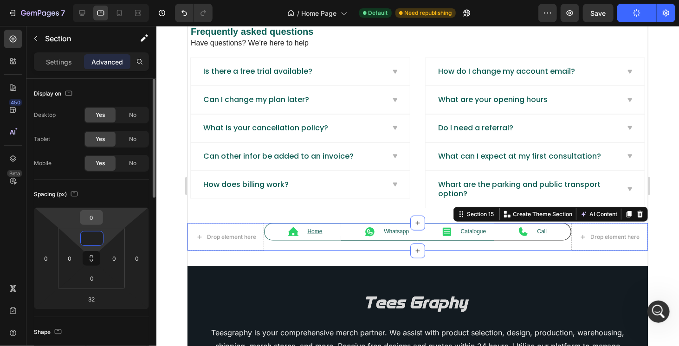
type input "0"
click at [97, 216] on input "0" at bounding box center [91, 218] width 19 height 14
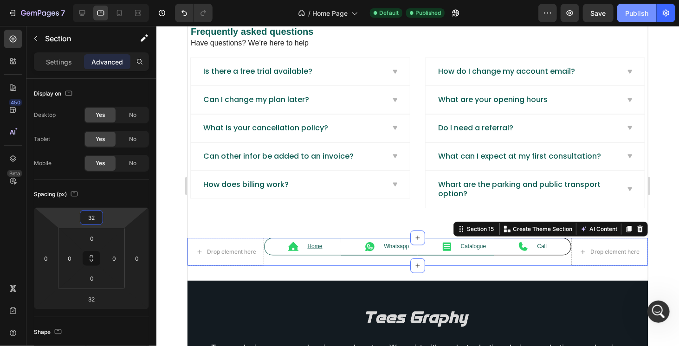
type input "32"
click at [629, 17] on div "Publish" at bounding box center [637, 13] width 23 height 10
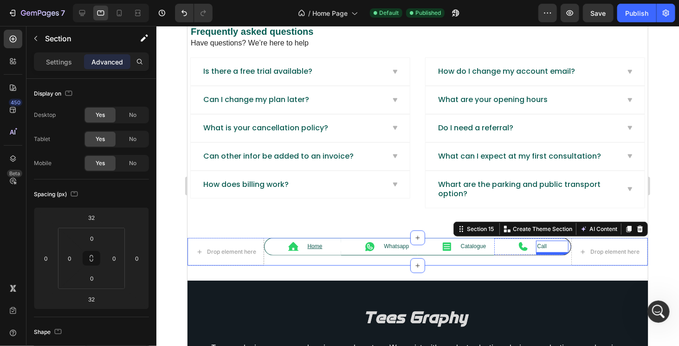
click at [540, 243] on p "Call" at bounding box center [552, 246] width 30 height 10
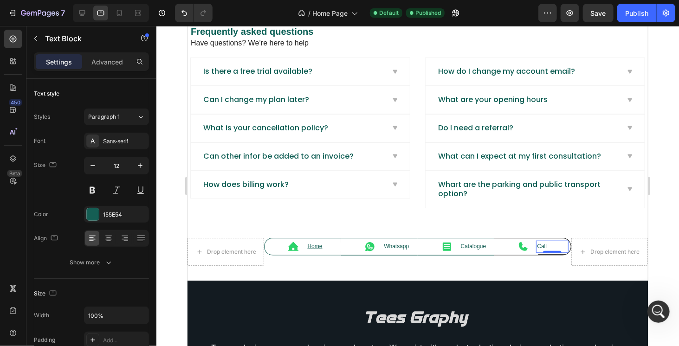
click at [540, 243] on p "Call" at bounding box center [552, 246] width 30 height 10
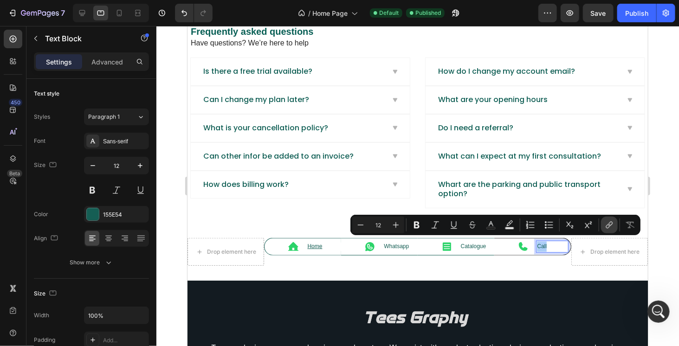
click at [608, 226] on icon "Editor contextual toolbar" at bounding box center [609, 225] width 9 height 9
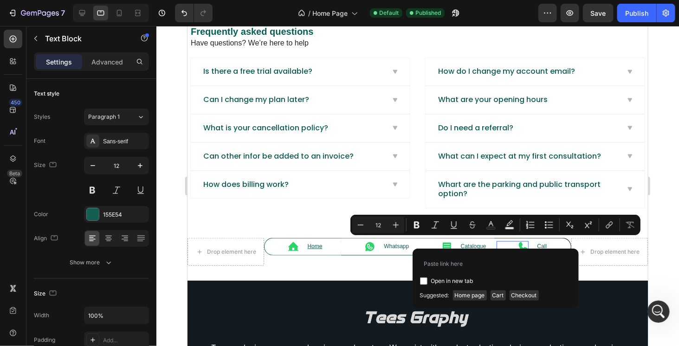
click at [519, 242] on icon at bounding box center [523, 246] width 9 height 9
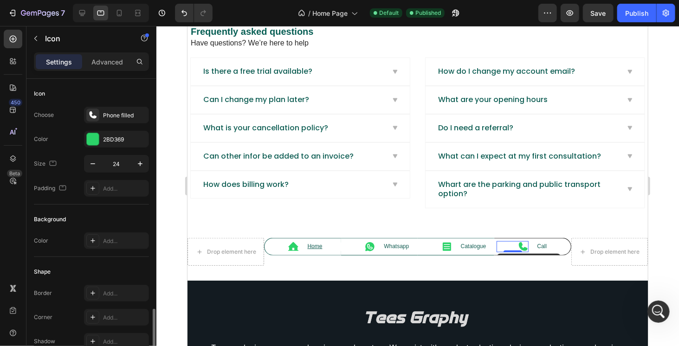
scroll to position [157, 0]
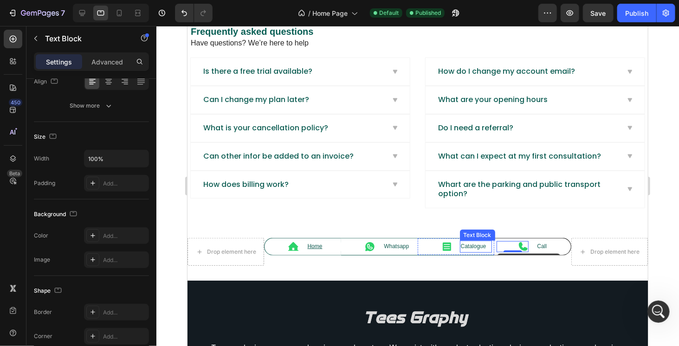
click at [465, 241] on p "Catalogue" at bounding box center [476, 246] width 31 height 10
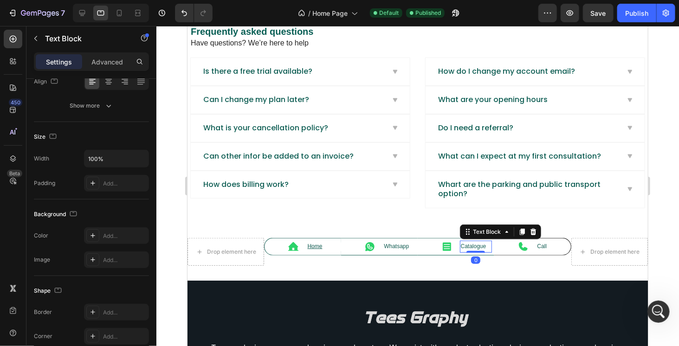
scroll to position [0, 0]
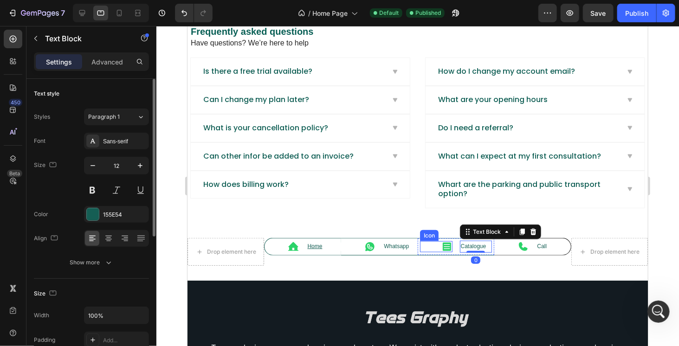
click at [448, 243] on icon at bounding box center [446, 246] width 11 height 11
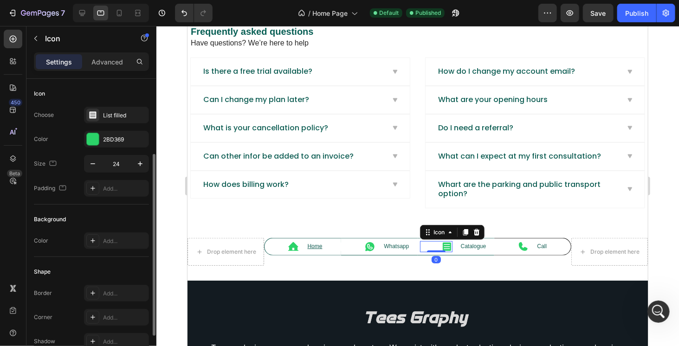
scroll to position [181, 0]
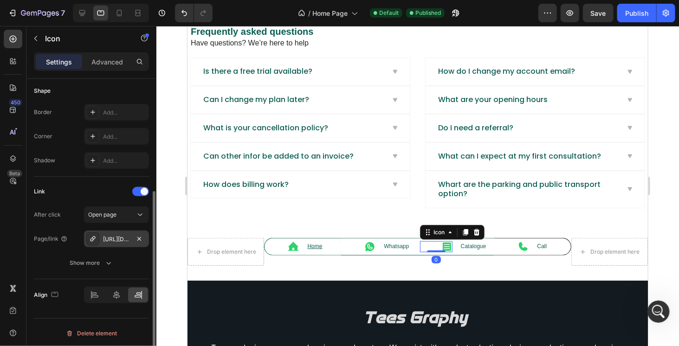
click at [124, 231] on div "https://teesgraphy.in/catalogue2025" at bounding box center [116, 239] width 65 height 17
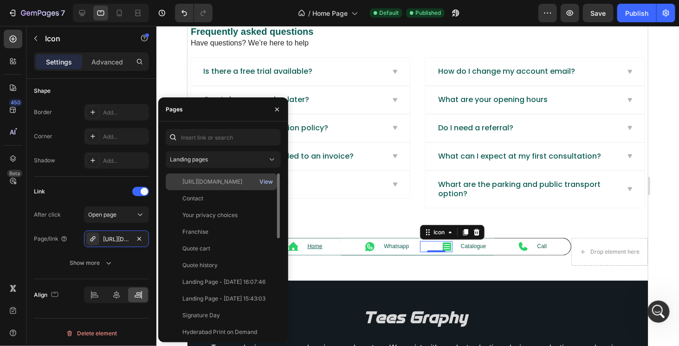
click at [267, 181] on div "View" at bounding box center [266, 182] width 13 height 8
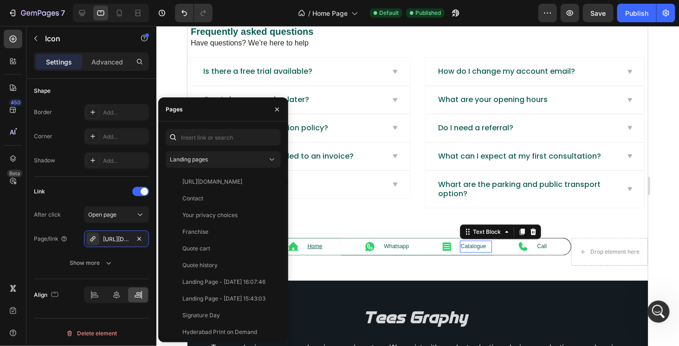
click at [472, 241] on p "Catalogue" at bounding box center [476, 246] width 31 height 10
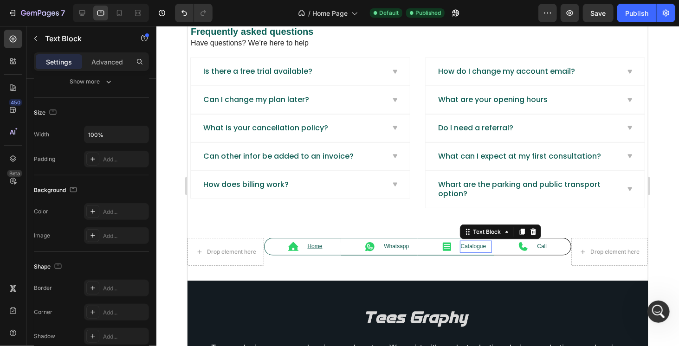
scroll to position [0, 0]
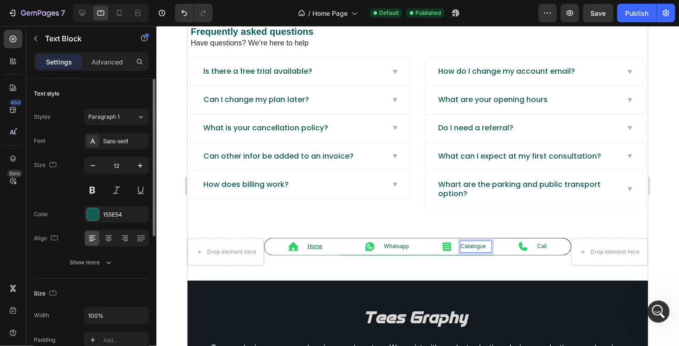
click at [471, 241] on p "Catalogue" at bounding box center [476, 246] width 31 height 10
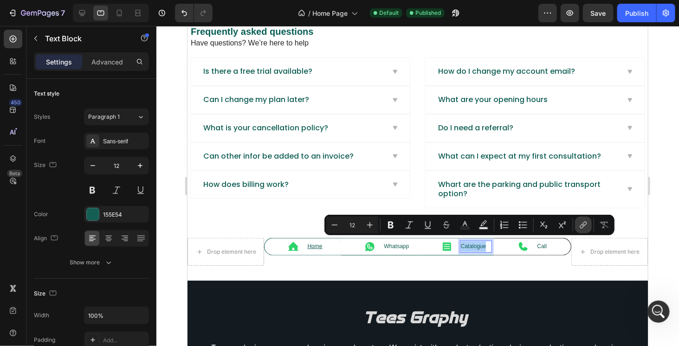
click at [584, 225] on icon "Editor contextual toolbar" at bounding box center [585, 224] width 4 height 5
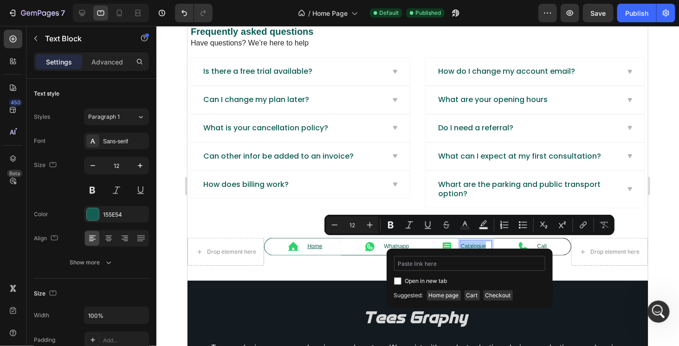
click at [483, 271] on input "Editor contextual toolbar" at bounding box center [469, 263] width 151 height 15
type input "https://teesgraphy.in/pages/catalogue2025"
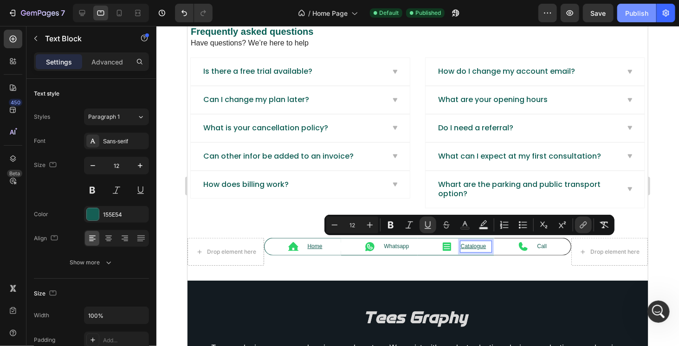
click at [627, 13] on div "Publish" at bounding box center [637, 13] width 23 height 10
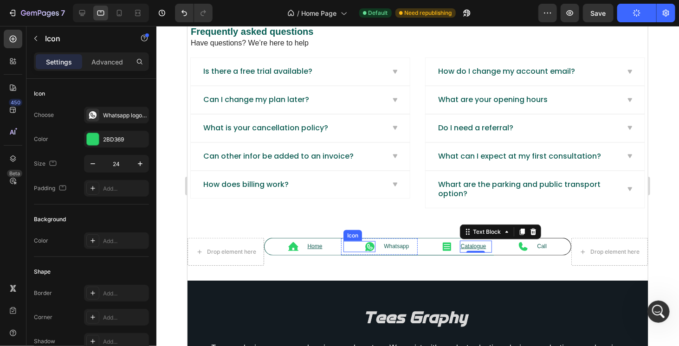
click at [365, 243] on icon at bounding box center [369, 246] width 9 height 9
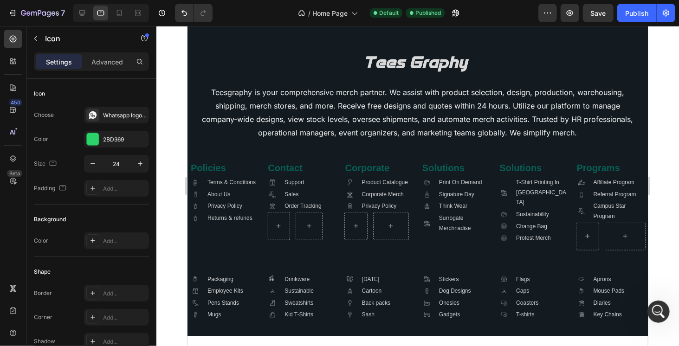
scroll to position [2127, 0]
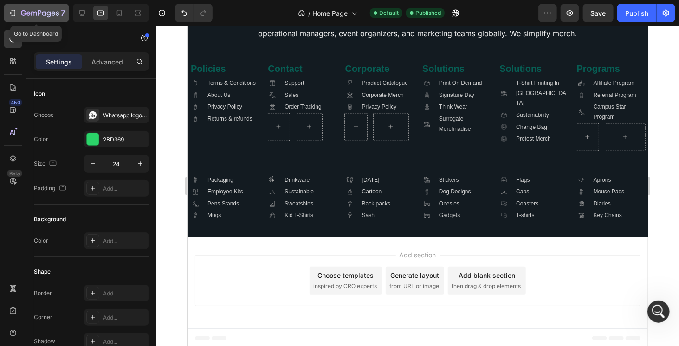
click at [37, 11] on icon "button" at bounding box center [40, 14] width 38 height 8
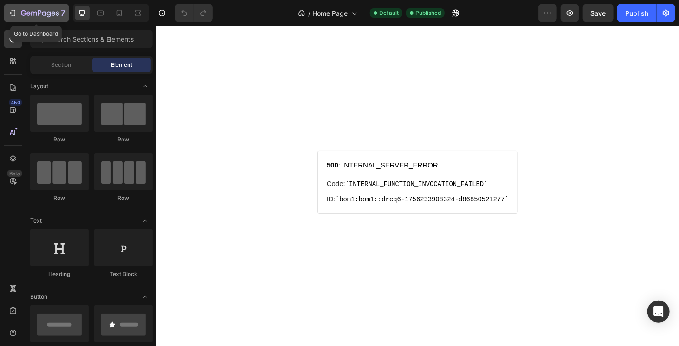
click at [44, 13] on icon "button" at bounding box center [40, 14] width 38 height 8
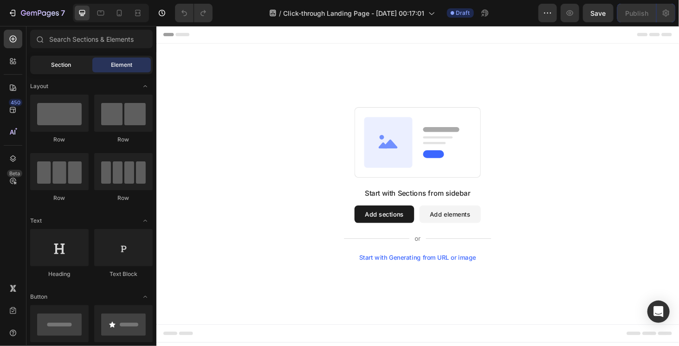
click at [65, 66] on span "Section" at bounding box center [62, 65] width 20 height 8
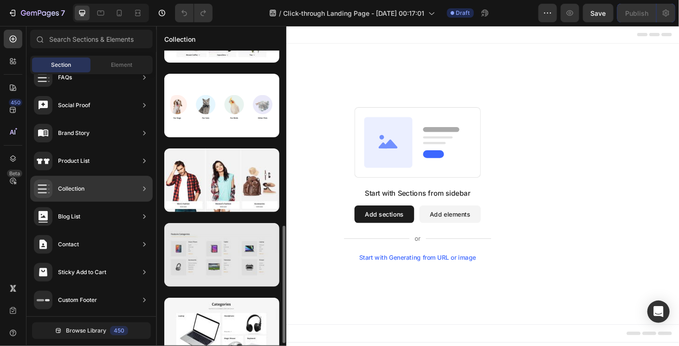
scroll to position [325, 0]
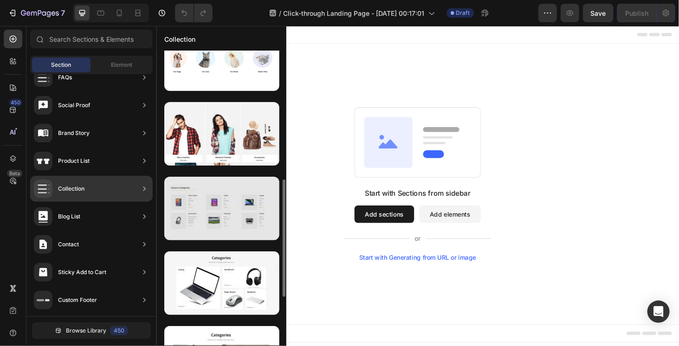
click at [229, 212] on div at bounding box center [221, 209] width 115 height 64
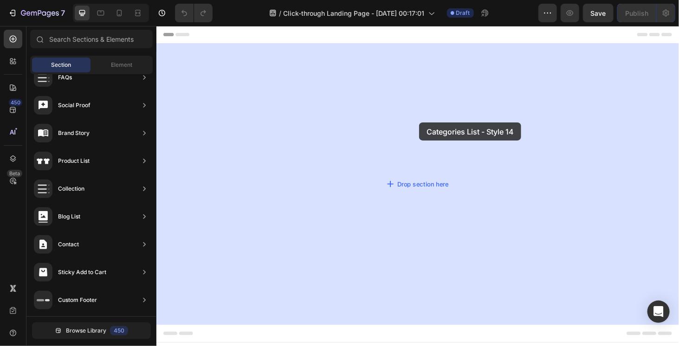
drag, startPoint x: 366, startPoint y: 230, endPoint x: 436, endPoint y: 129, distance: 123.3
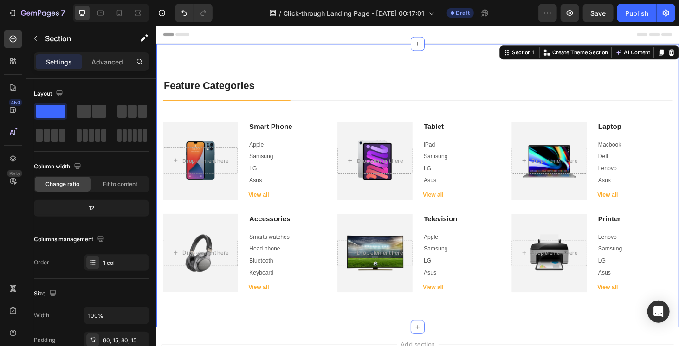
scroll to position [0, 0]
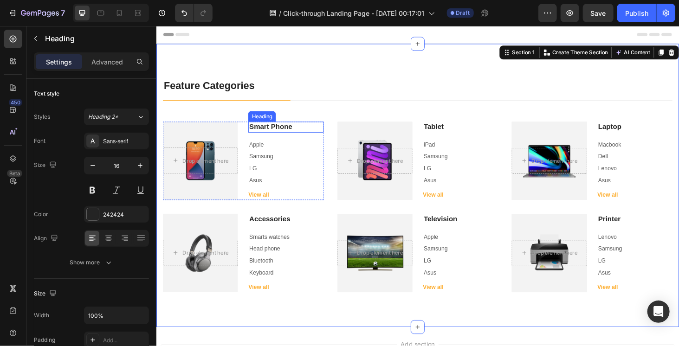
click at [264, 135] on p "Smart Phone" at bounding box center [294, 134] width 78 height 10
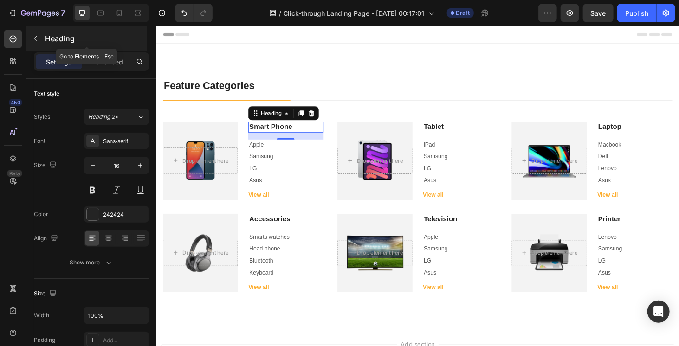
click at [42, 38] on button "button" at bounding box center [35, 38] width 15 height 15
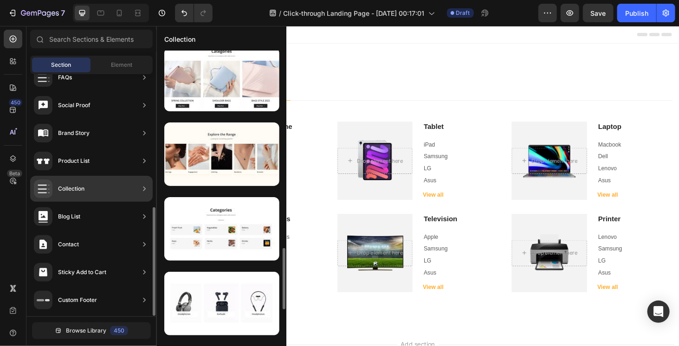
scroll to position [725, 0]
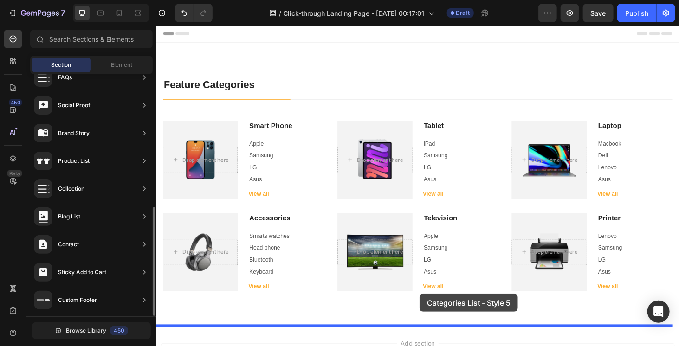
drag, startPoint x: 370, startPoint y: 211, endPoint x: 437, endPoint y: 312, distance: 121.3
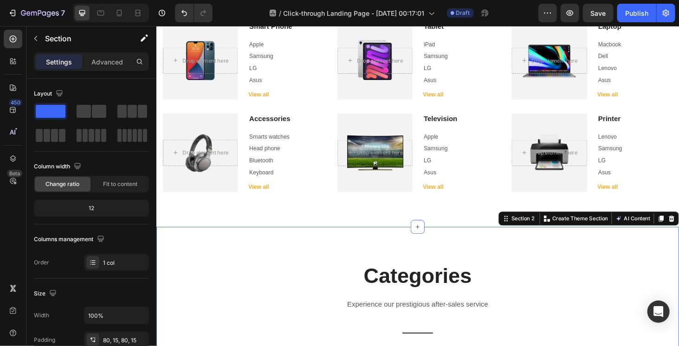
scroll to position [103, 0]
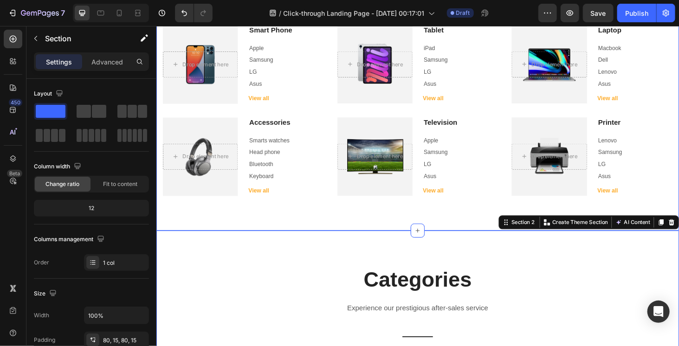
click at [321, 226] on div "Feature Categories Heading Title Line Title Line Row Row Drop element here Hero…" at bounding box center [434, 93] width 557 height 302
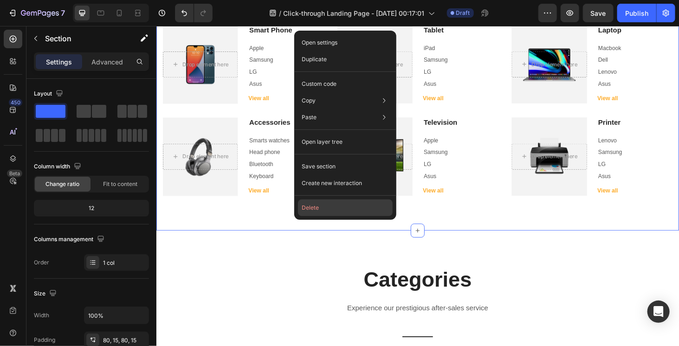
drag, startPoint x: 319, startPoint y: 209, endPoint x: 174, endPoint y: 195, distance: 146.0
click at [319, 209] on button "Delete" at bounding box center [345, 208] width 95 height 17
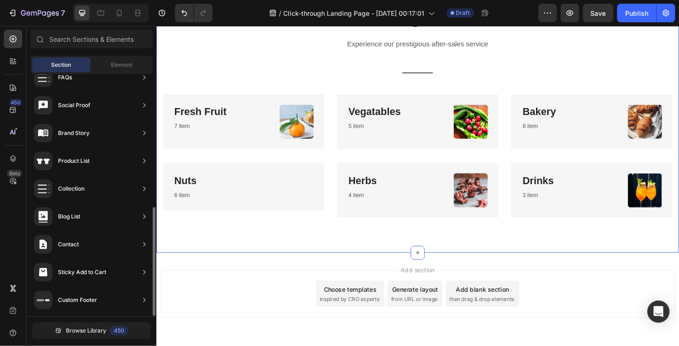
scroll to position [115, 0]
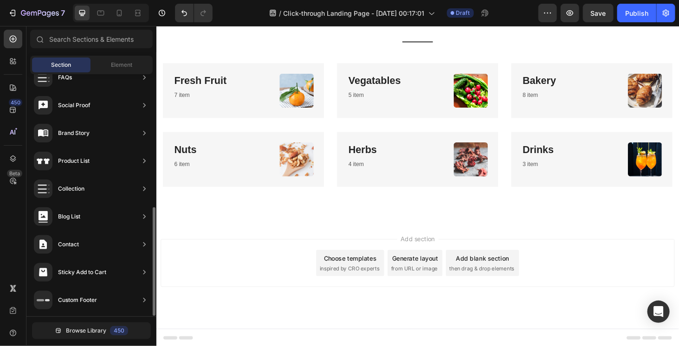
click at [236, 240] on div "Add section Choose templates inspired by CRO experts Generate layout from URL o…" at bounding box center [434, 292] width 557 height 114
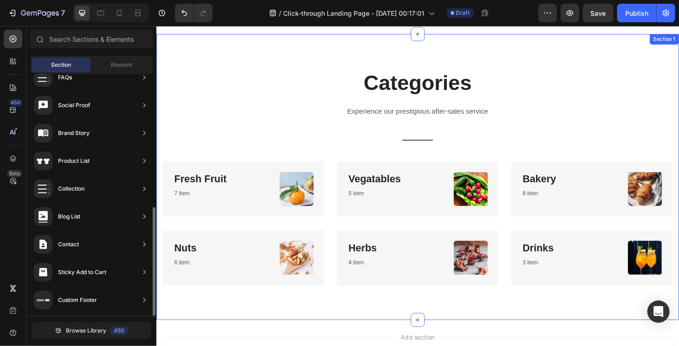
scroll to position [0, 0]
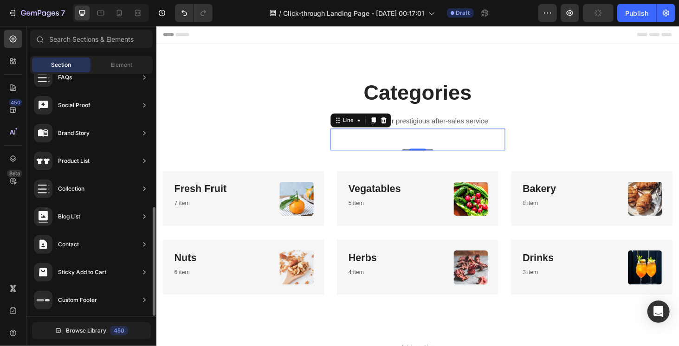
click at [453, 140] on div "Title Line 0" at bounding box center [435, 146] width 186 height 23
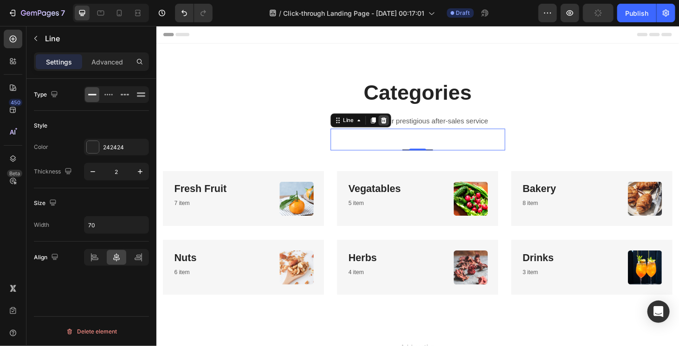
click at [395, 127] on icon at bounding box center [398, 126] width 7 height 7
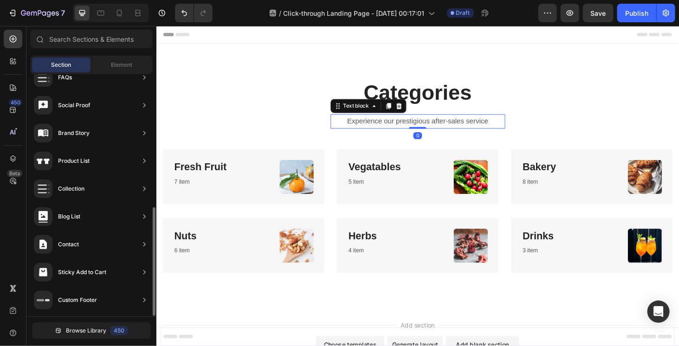
click at [449, 127] on p "Experience our prestigious after-sales service" at bounding box center [435, 127] width 184 height 13
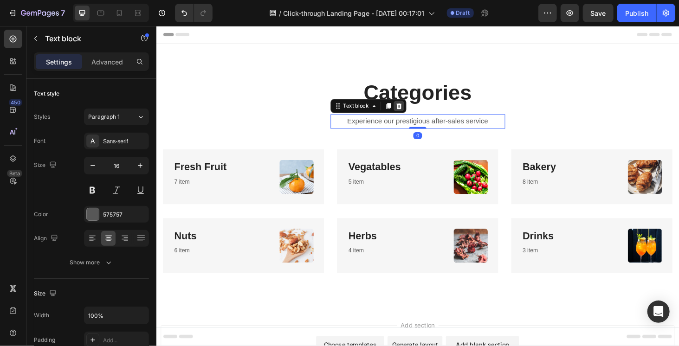
click at [411, 111] on icon at bounding box center [414, 111] width 6 height 7
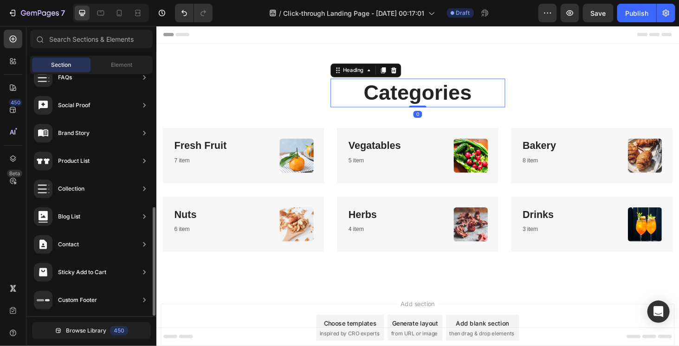
click at [469, 100] on p "Categories" at bounding box center [435, 97] width 184 height 29
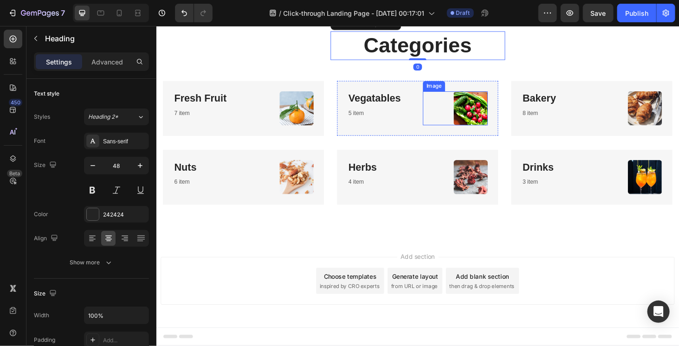
scroll to position [4, 0]
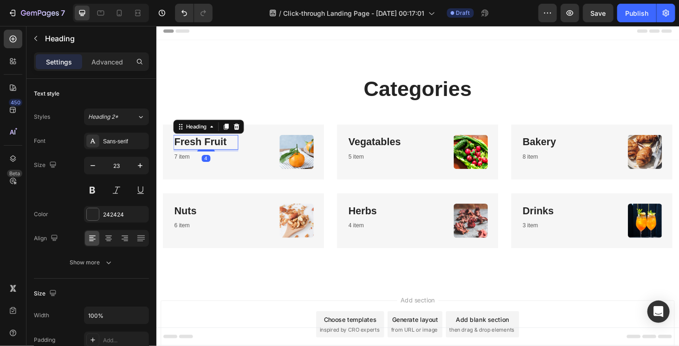
click at [185, 145] on link "Fresh Fruit" at bounding box center [203, 149] width 56 height 12
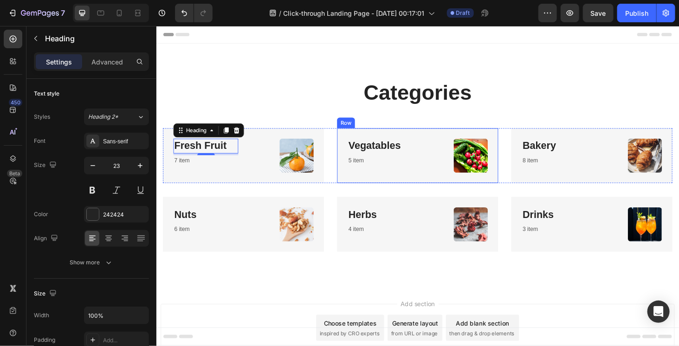
scroll to position [0, 0]
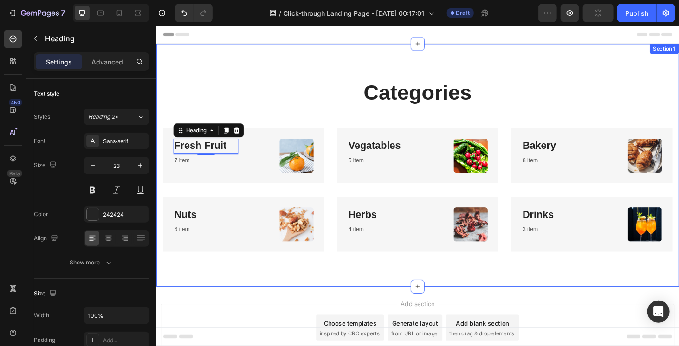
click at [300, 71] on div "Categories Heading Row Fresh Fruit Heading 4 7 item Text block Image Row Vegata…" at bounding box center [434, 174] width 557 height 259
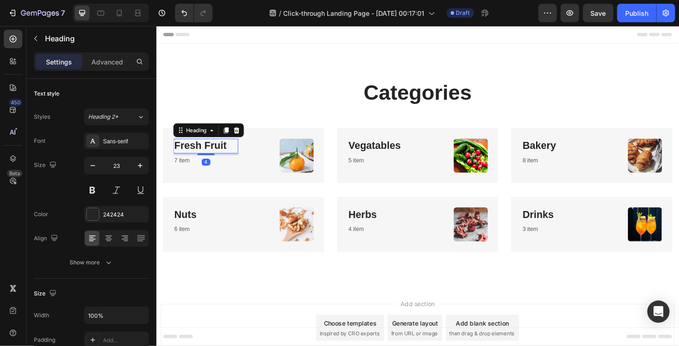
click at [218, 154] on link "Fresh Fruit" at bounding box center [203, 153] width 56 height 12
click at [115, 17] on icon at bounding box center [119, 12] width 9 height 9
type input "20"
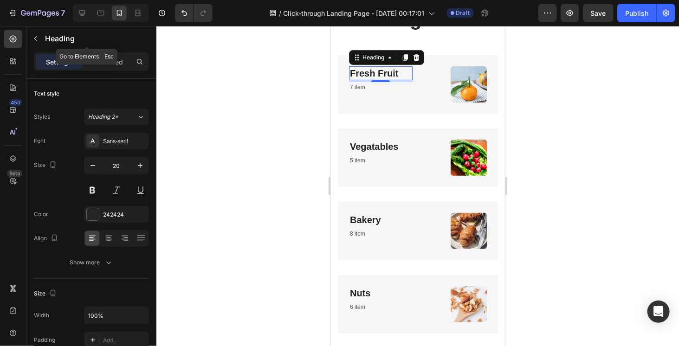
scroll to position [84, 0]
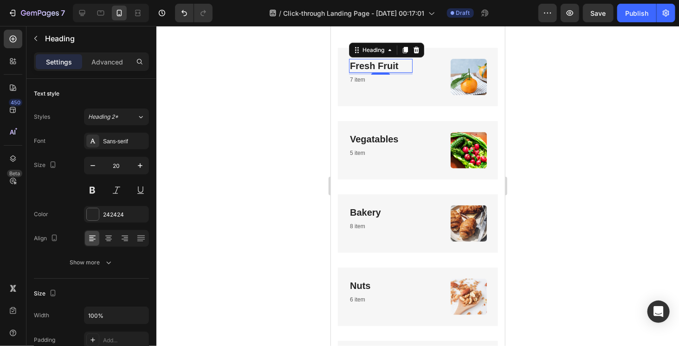
click at [277, 162] on div at bounding box center [417, 186] width 523 height 320
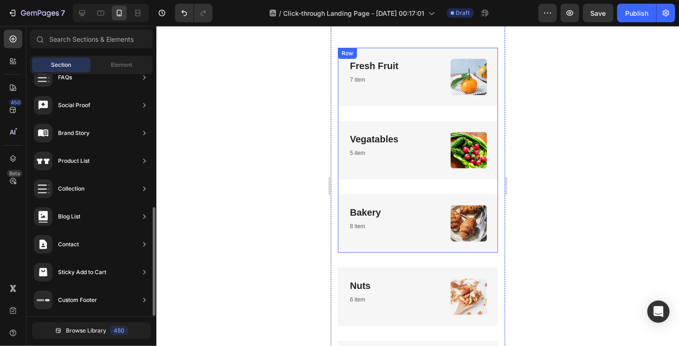
click at [371, 108] on div "Fresh Fruit Heading 7 item Text block Image Row" at bounding box center [418, 83] width 160 height 73
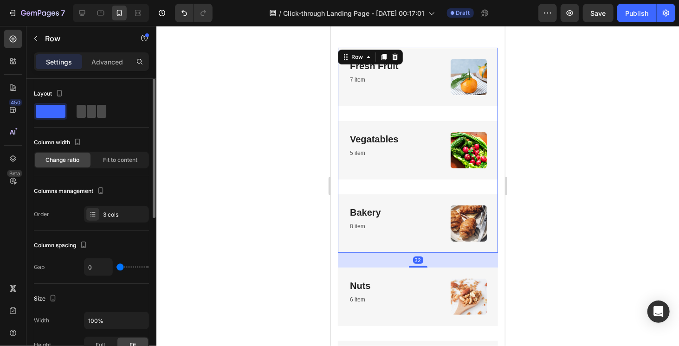
click at [97, 110] on span at bounding box center [101, 111] width 9 height 13
type input "30"
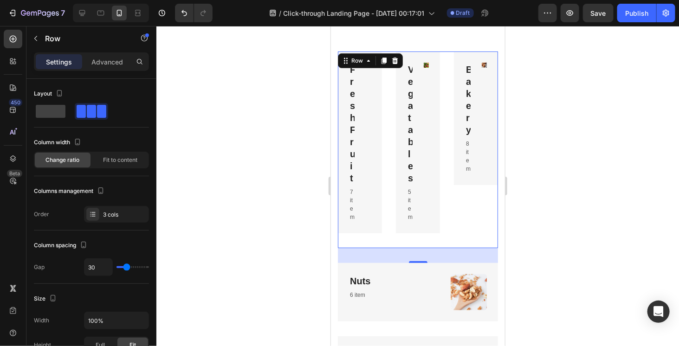
scroll to position [38, 0]
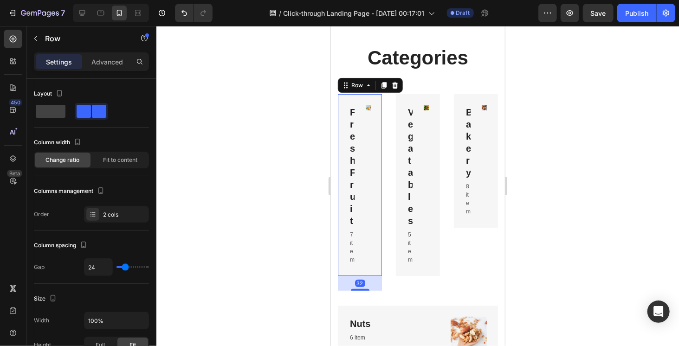
click at [363, 128] on div "Fresh Fruit Heading 7 item Text block Image Row 32" at bounding box center [360, 185] width 44 height 182
click at [49, 112] on span at bounding box center [51, 111] width 30 height 13
type input "0"
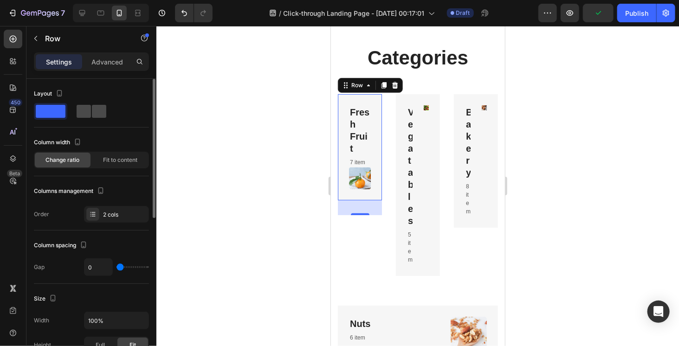
click at [104, 112] on span at bounding box center [99, 111] width 14 height 13
type input "24"
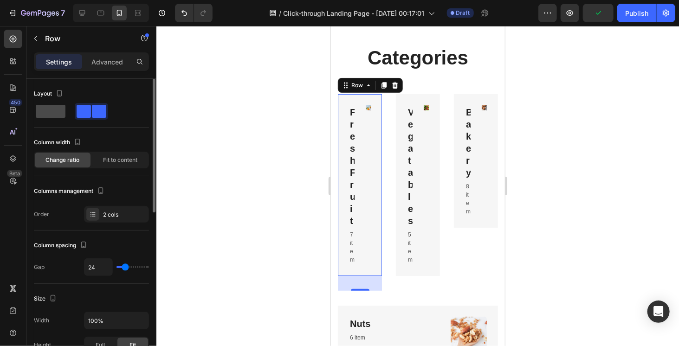
click at [60, 113] on span at bounding box center [51, 111] width 30 height 13
type input "0"
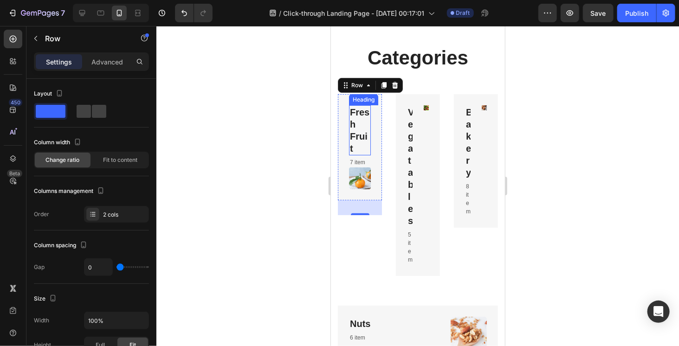
click at [349, 132] on h3 "Fresh Fruit" at bounding box center [360, 130] width 22 height 50
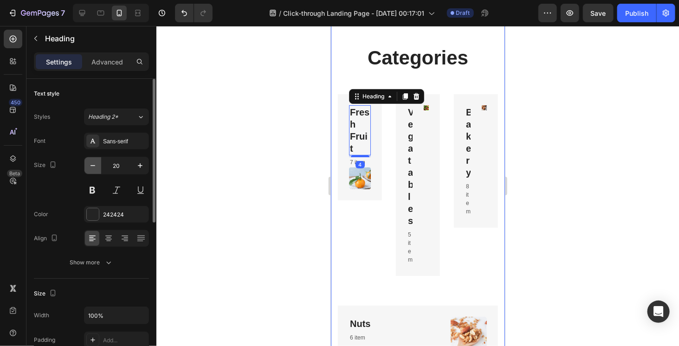
click at [97, 162] on button "button" at bounding box center [93, 165] width 17 height 17
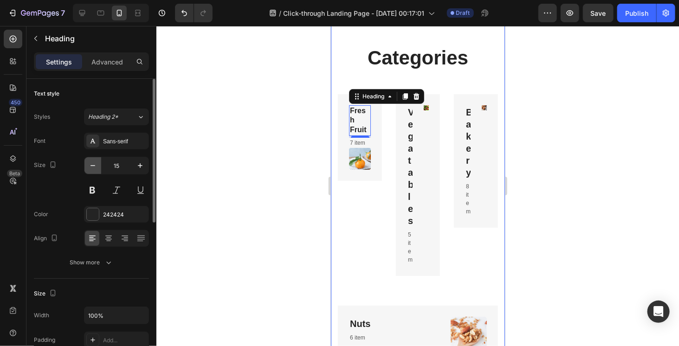
click at [97, 162] on button "button" at bounding box center [93, 165] width 17 height 17
click at [138, 167] on icon "button" at bounding box center [140, 165] width 9 height 9
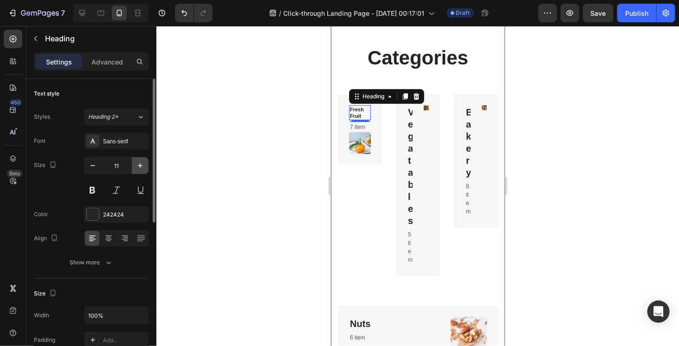
type input "12"
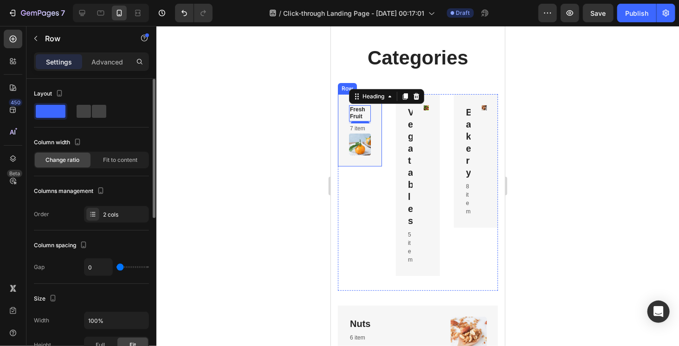
click at [360, 159] on div "Fresh Fruit Heading 4 7 item Text block Image Row" at bounding box center [360, 130] width 44 height 72
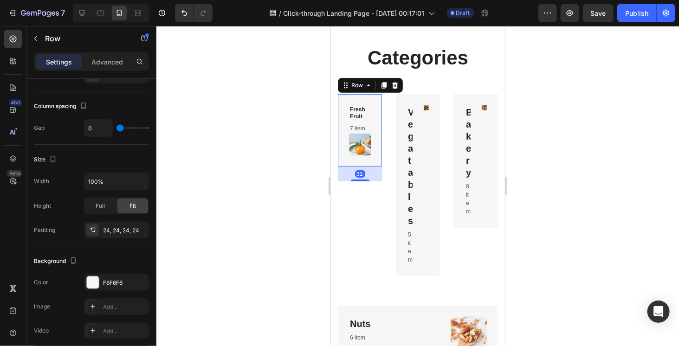
scroll to position [232, 0]
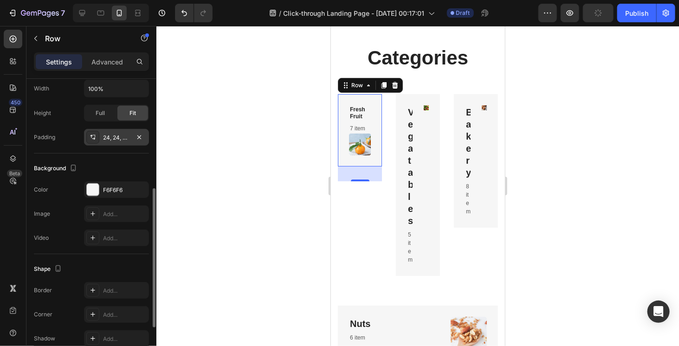
click at [128, 134] on div "24, 24, 24, 24" at bounding box center [116, 138] width 27 height 8
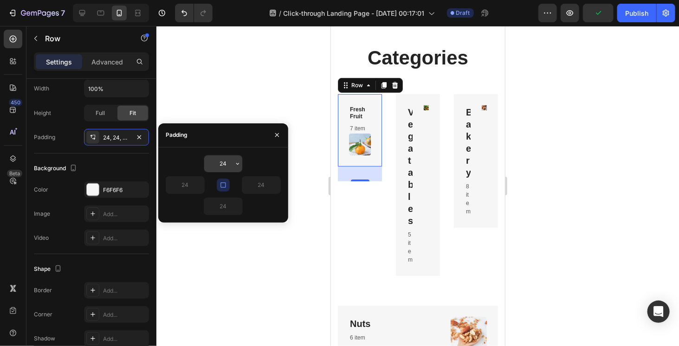
click at [216, 163] on input "24" at bounding box center [223, 164] width 38 height 17
type input "5"
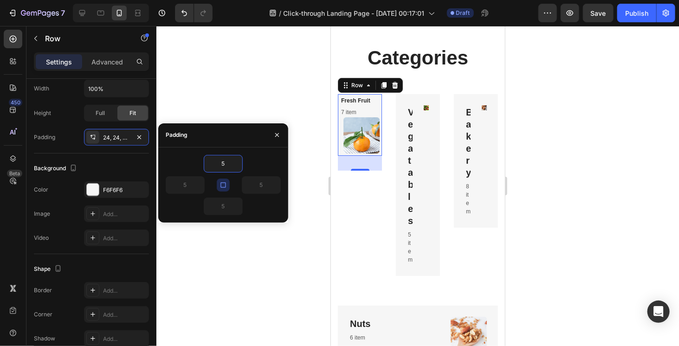
click at [298, 216] on div at bounding box center [417, 186] width 523 height 320
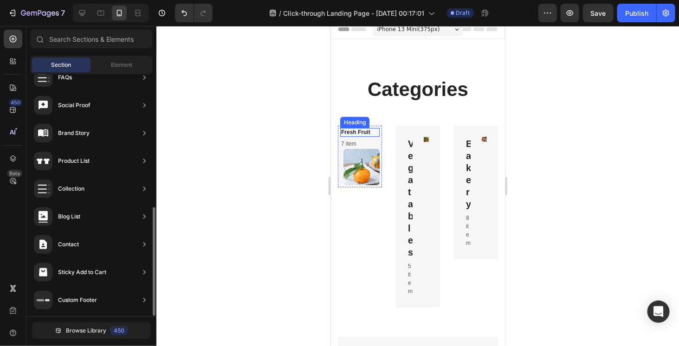
scroll to position [0, 0]
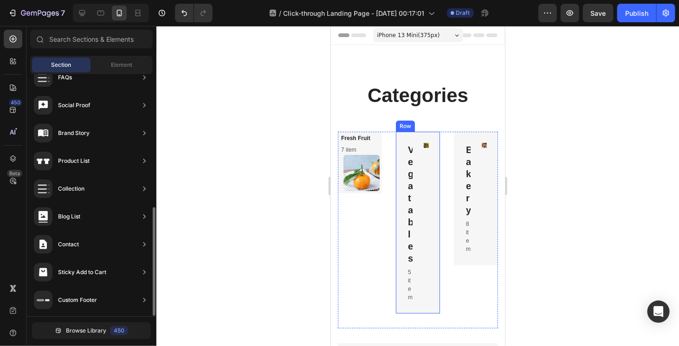
click at [399, 137] on div "Vegatables Heading 5 item Text block Image Row" at bounding box center [418, 222] width 44 height 182
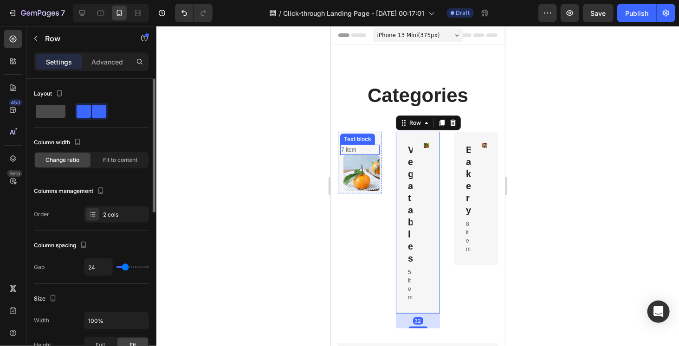
click at [52, 113] on span at bounding box center [51, 111] width 30 height 13
type input "0"
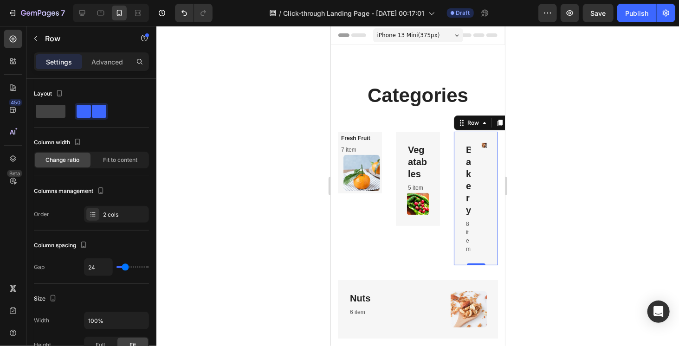
click at [454, 141] on div "Bakery Heading 8 item Text block Image Row 0" at bounding box center [476, 198] width 44 height 134
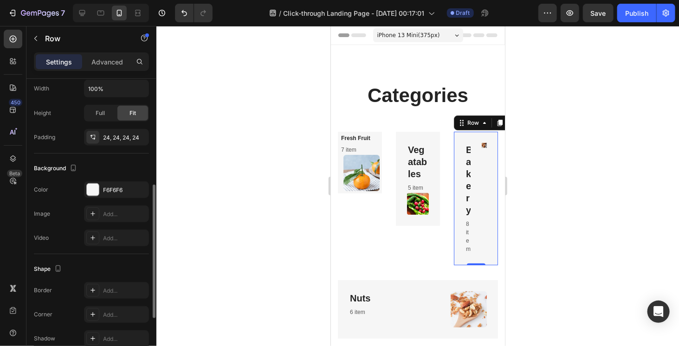
scroll to position [93, 0]
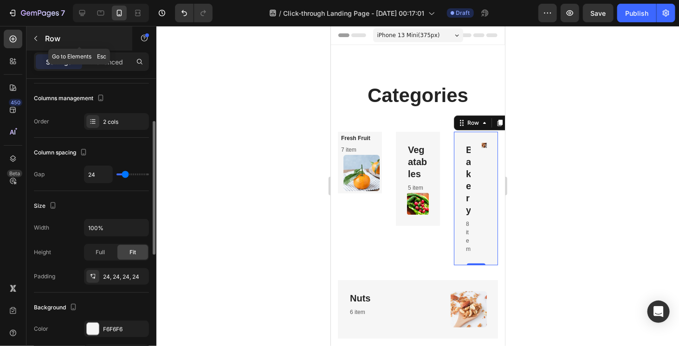
click at [40, 39] on button "button" at bounding box center [35, 38] width 15 height 15
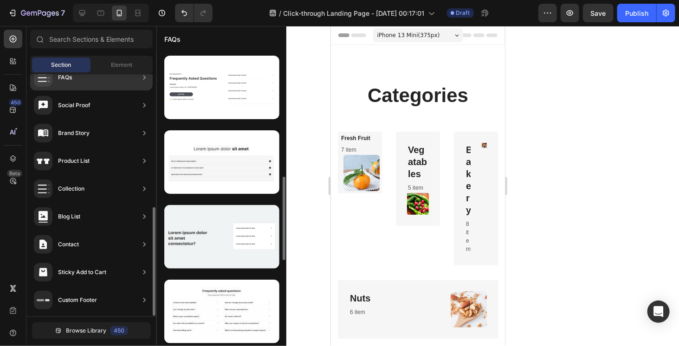
scroll to position [110, 0]
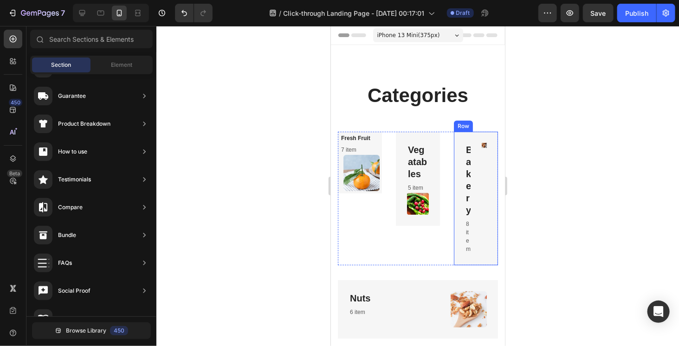
click at [456, 139] on div "Bakery Heading 8 item Text block Image Row" at bounding box center [476, 198] width 44 height 134
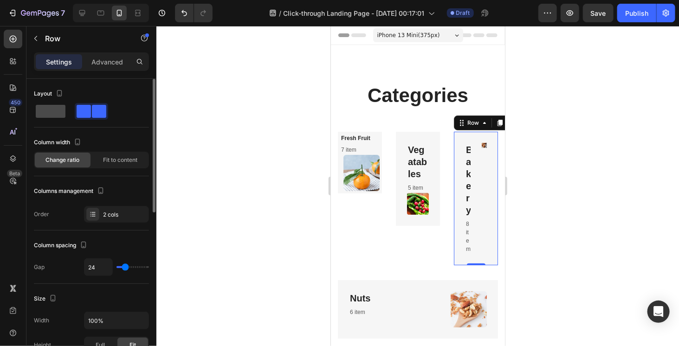
click at [46, 106] on span at bounding box center [51, 111] width 30 height 13
type input "0"
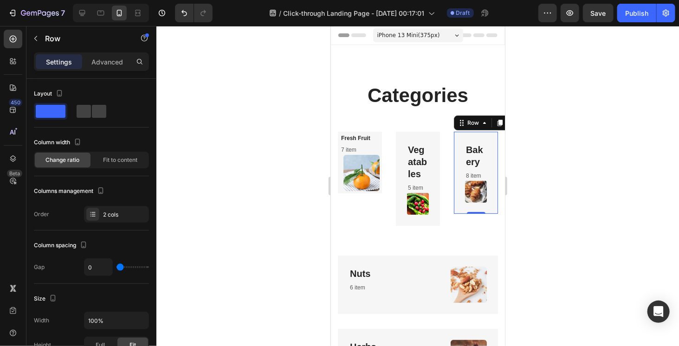
click at [516, 162] on div at bounding box center [417, 186] width 523 height 320
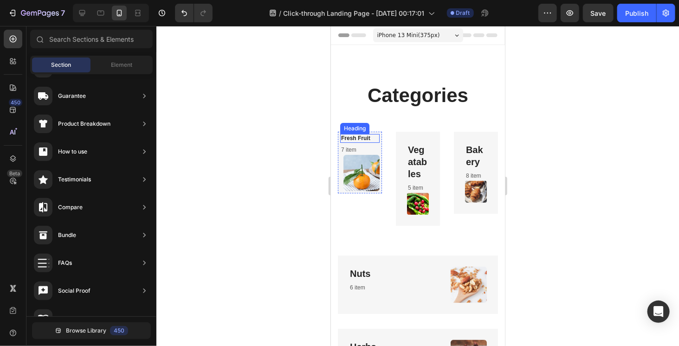
click at [356, 135] on link "Fresh Fruit" at bounding box center [355, 138] width 29 height 7
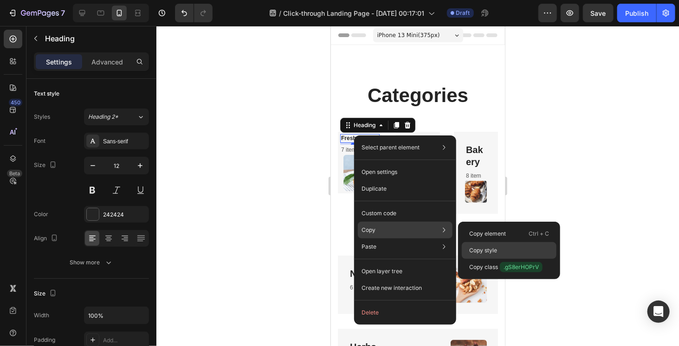
click at [486, 248] on p "Copy style" at bounding box center [483, 251] width 28 height 8
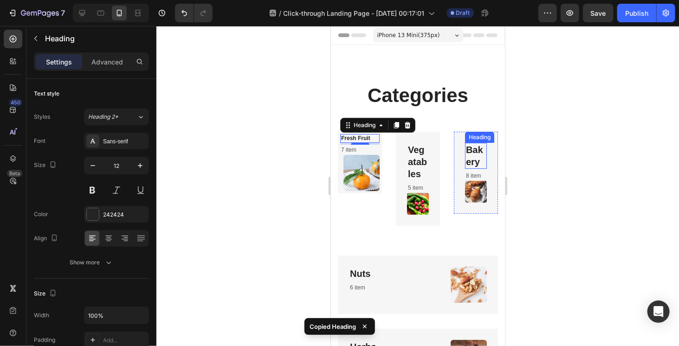
click at [469, 157] on link "Bakery" at bounding box center [474, 155] width 17 height 22
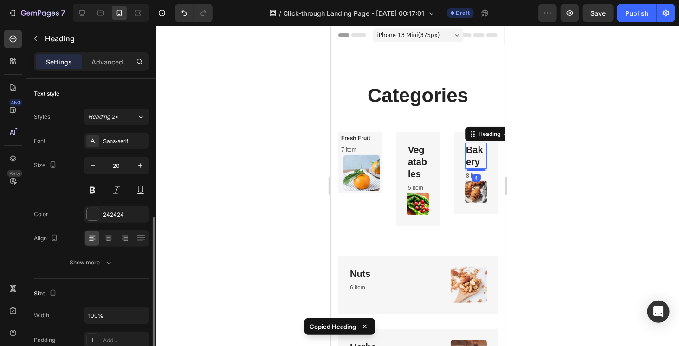
scroll to position [93, 0]
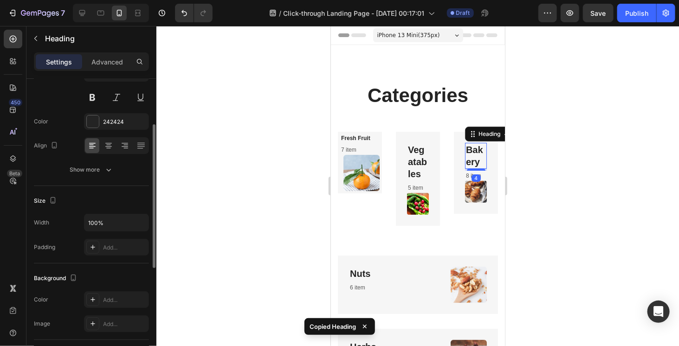
type input "12"
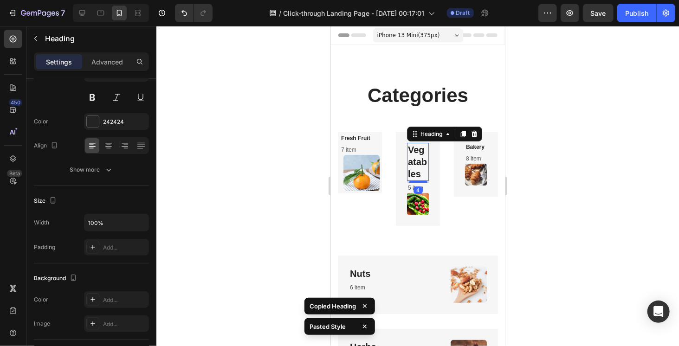
click at [408, 151] on link "Vegatables" at bounding box center [417, 161] width 19 height 34
type input "12"
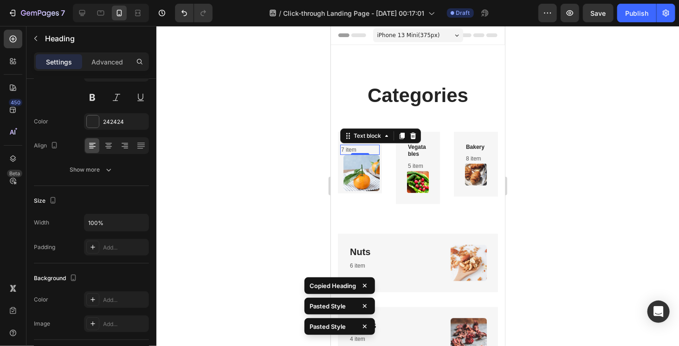
click at [373, 144] on div "7 item" at bounding box center [359, 149] width 39 height 10
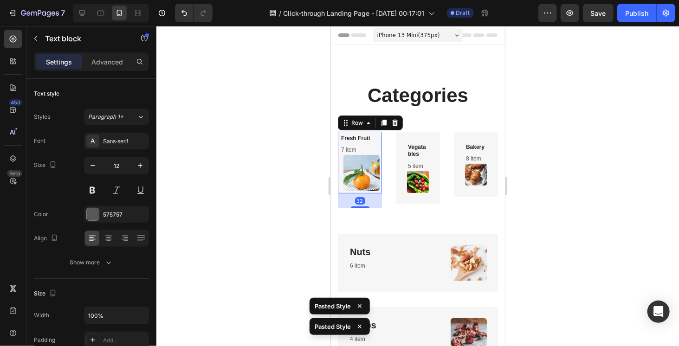
click at [378, 153] on div "Fresh Fruit Heading 7 item Text block Image Row 32" at bounding box center [360, 162] width 44 height 62
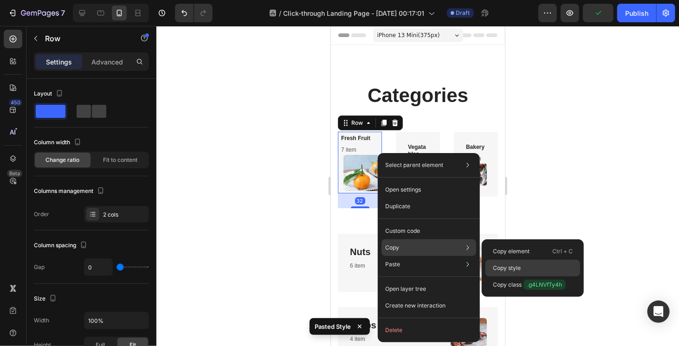
click at [531, 277] on div "Copy style" at bounding box center [533, 285] width 95 height 17
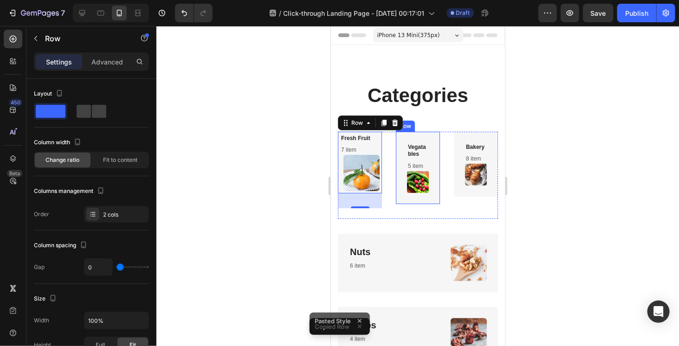
click at [400, 199] on div "Vegatables Heading 5 item Text block Image Row" at bounding box center [418, 167] width 44 height 72
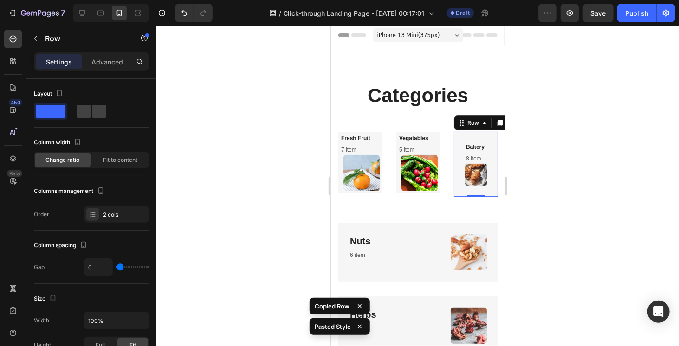
click at [454, 193] on div "Bakery Heading 8 item Text block Image Row 0" at bounding box center [476, 163] width 44 height 65
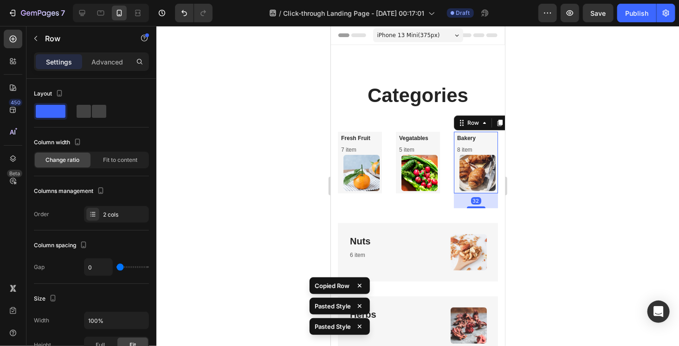
click at [541, 191] on div at bounding box center [417, 186] width 523 height 320
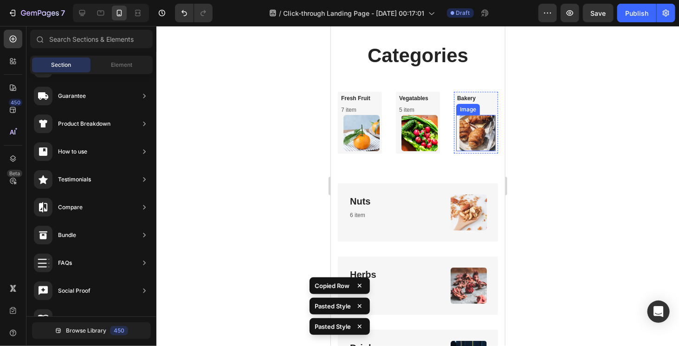
scroll to position [46, 0]
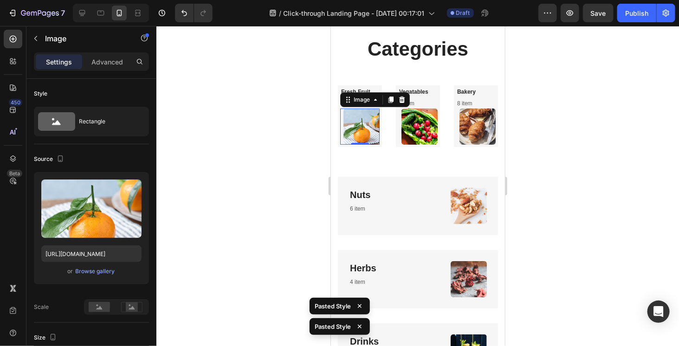
click at [359, 136] on img at bounding box center [361, 126] width 36 height 36
click at [104, 273] on div "Browse gallery" at bounding box center [95, 271] width 39 height 8
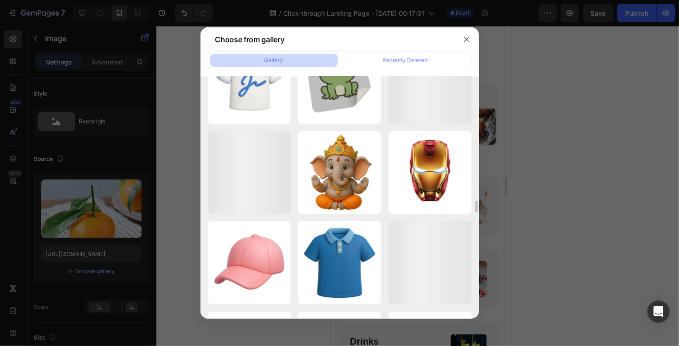
scroll to position [4380, 0]
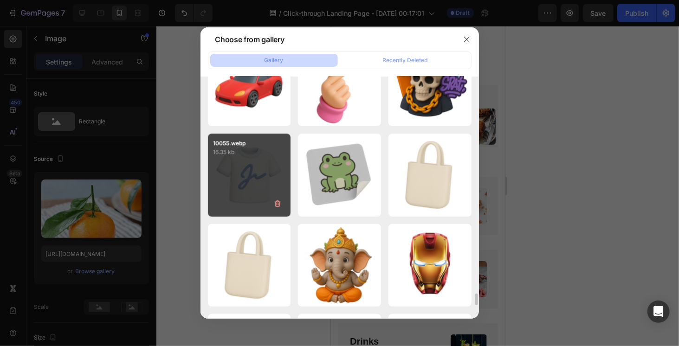
click at [256, 184] on div "10055.webp 16.35 kb" at bounding box center [249, 175] width 83 height 83
type input "[URL][DOMAIN_NAME]"
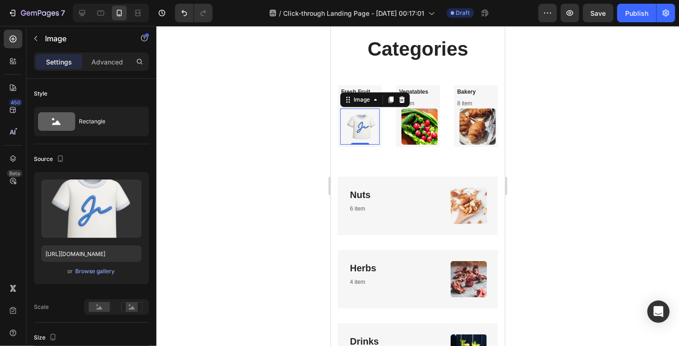
click at [556, 173] on div at bounding box center [417, 186] width 523 height 320
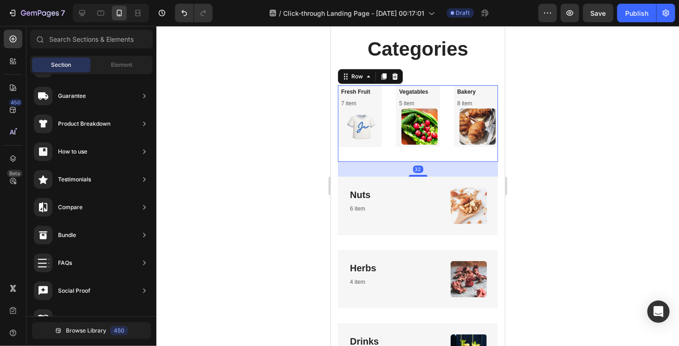
click at [386, 128] on div "Fresh Fruit Heading 7 item Text block Image Row Vegatables Heading 5 item Text …" at bounding box center [418, 123] width 160 height 77
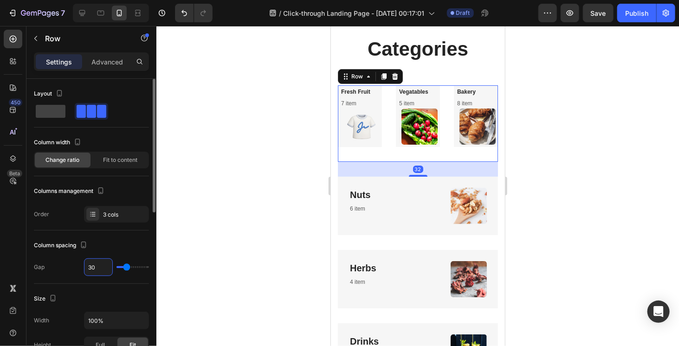
click at [98, 264] on input "30" at bounding box center [99, 267] width 28 height 17
type input "1"
type input "10"
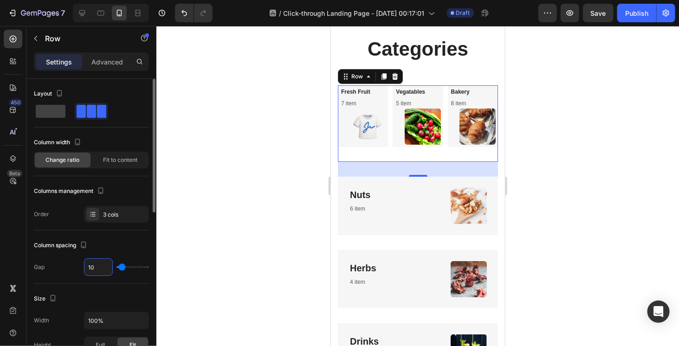
click at [97, 263] on input "10" at bounding box center [99, 267] width 28 height 17
type input "5"
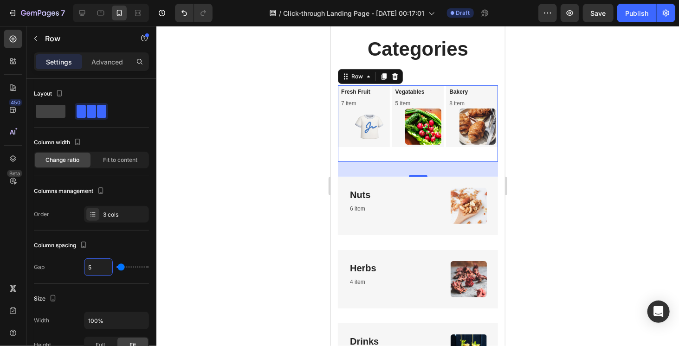
click at [573, 161] on div at bounding box center [417, 186] width 523 height 320
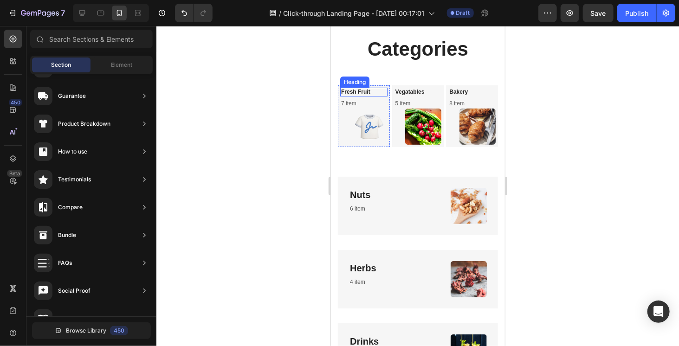
click at [378, 92] on p "Fresh Fruit" at bounding box center [364, 91] width 46 height 7
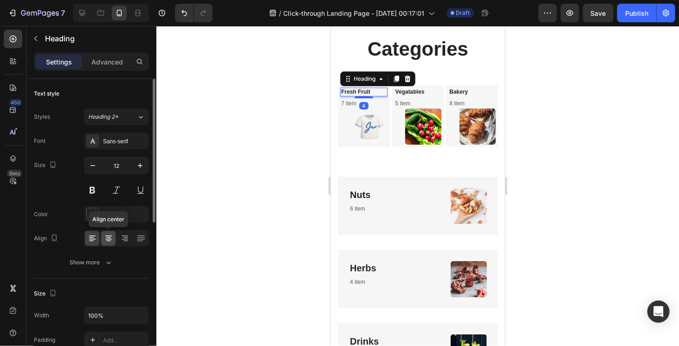
click at [104, 235] on icon at bounding box center [108, 238] width 9 height 9
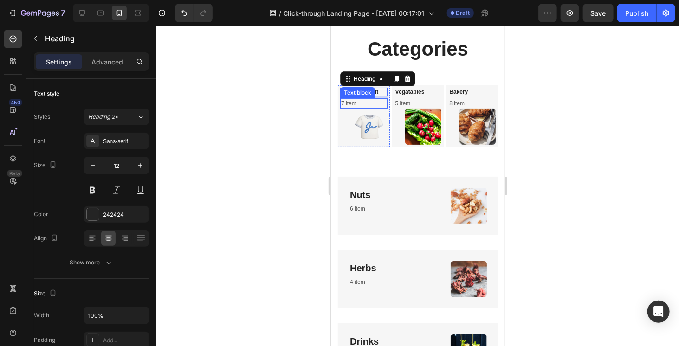
click at [375, 105] on p "7 item" at bounding box center [364, 103] width 46 height 8
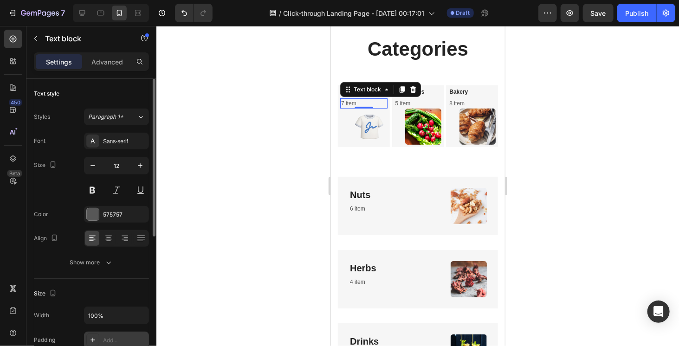
scroll to position [46, 0]
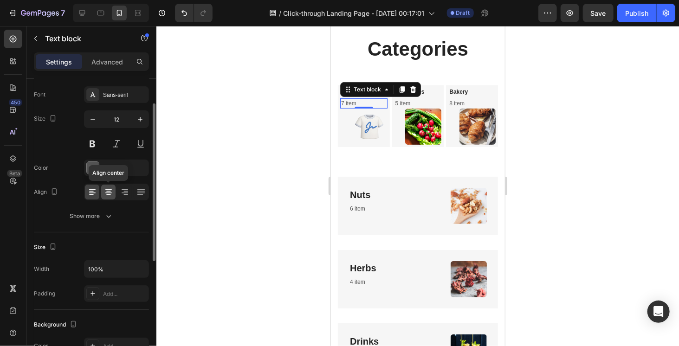
click at [112, 189] on icon at bounding box center [108, 192] width 9 height 9
click at [246, 135] on div at bounding box center [417, 186] width 523 height 320
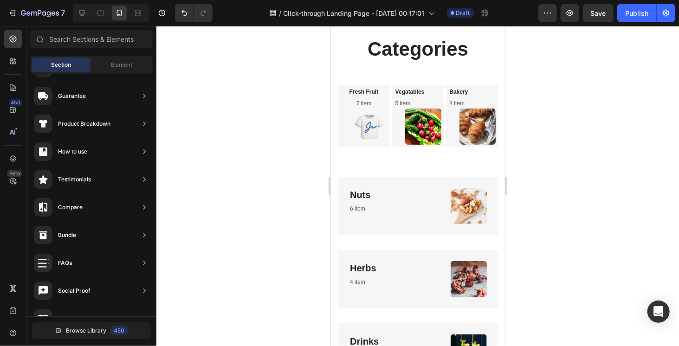
click at [246, 135] on div at bounding box center [417, 186] width 523 height 320
click at [342, 141] on link at bounding box center [363, 126] width 47 height 36
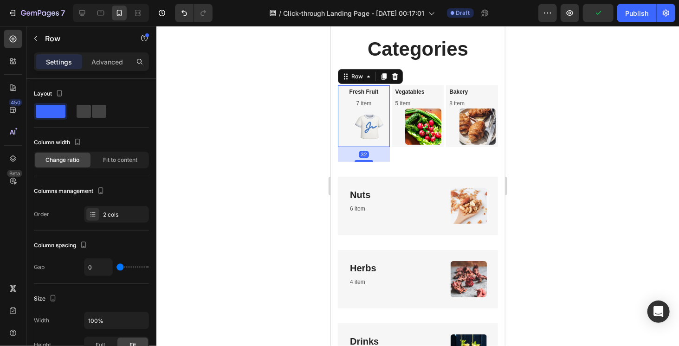
click at [342, 146] on div "Fresh Fruit Heading 7 item Text block Image Row 32" at bounding box center [364, 116] width 52 height 62
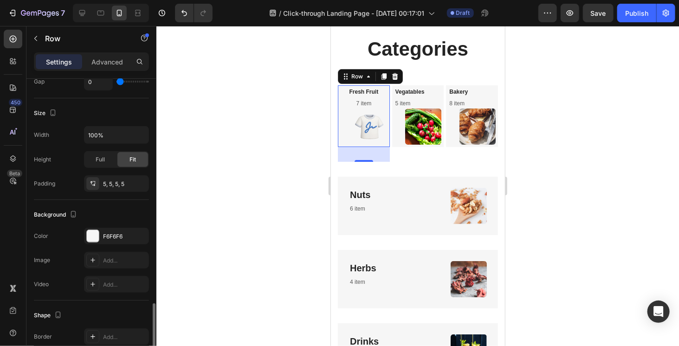
scroll to position [279, 0]
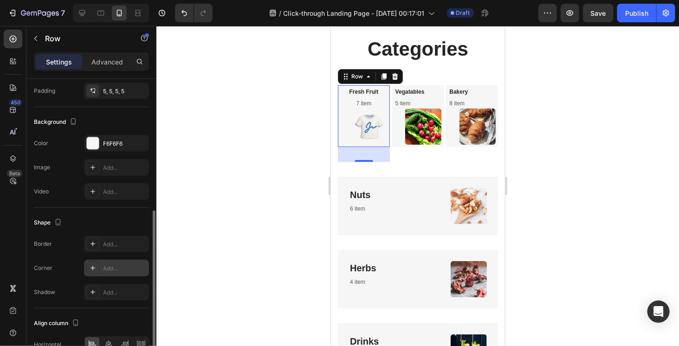
click at [108, 265] on div "Add..." at bounding box center [125, 269] width 44 height 8
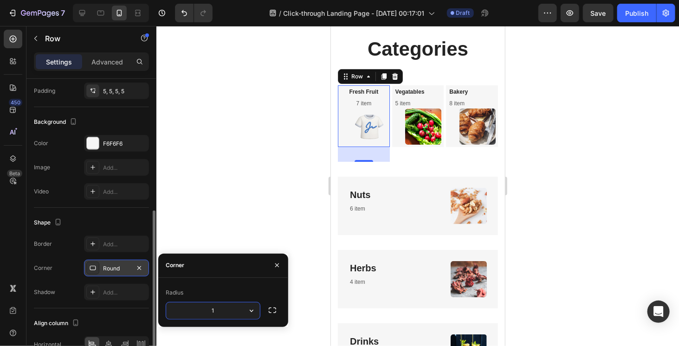
type input "10"
click at [220, 218] on div at bounding box center [417, 186] width 523 height 320
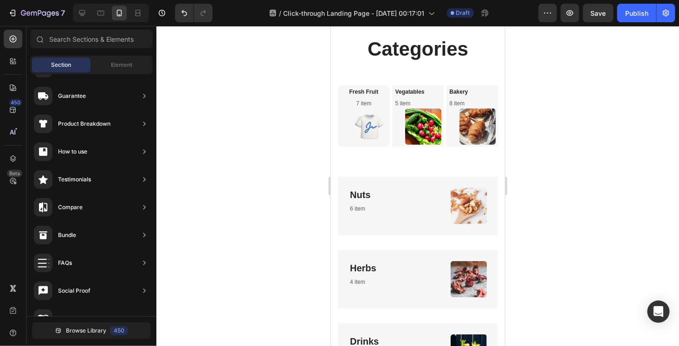
click at [220, 218] on div at bounding box center [417, 186] width 523 height 320
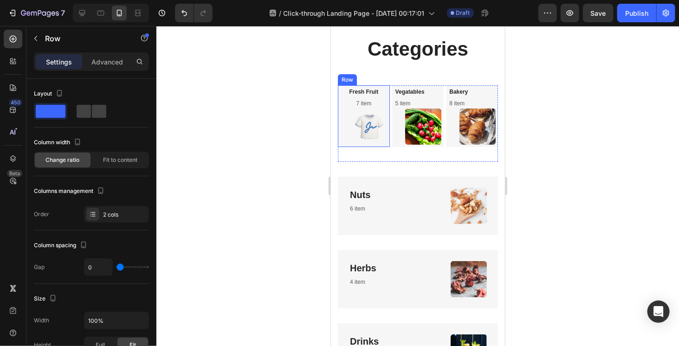
click at [340, 144] on div "Fresh Fruit Heading 7 item Text block Image Row" at bounding box center [364, 116] width 52 height 62
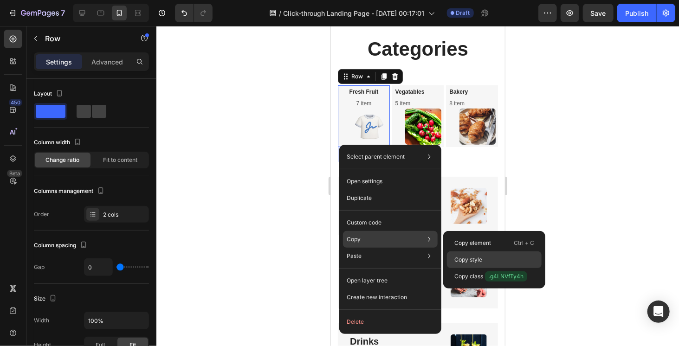
drag, startPoint x: 468, startPoint y: 260, endPoint x: 133, endPoint y: 225, distance: 336.7
click at [468, 260] on p "Copy style" at bounding box center [469, 260] width 28 height 8
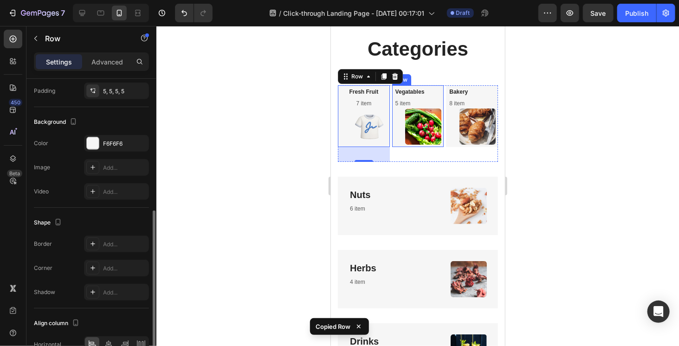
click at [392, 146] on div "Vegatables Heading 5 item Text block Image Row" at bounding box center [418, 116] width 52 height 62
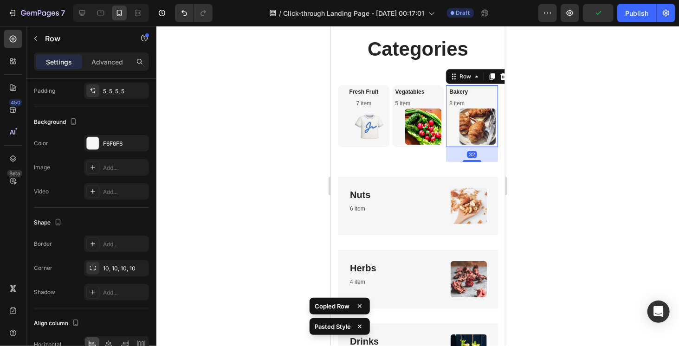
click at [446, 144] on div "Bakery Heading 8 item Text block Image Row 32" at bounding box center [472, 116] width 52 height 62
click at [552, 163] on div at bounding box center [417, 186] width 523 height 320
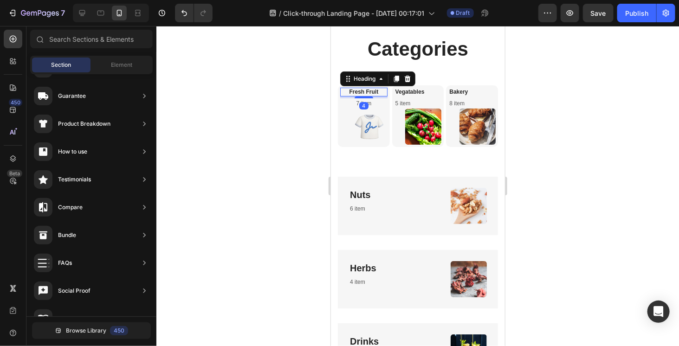
click at [373, 93] on link "Fresh Fruit" at bounding box center [363, 91] width 29 height 7
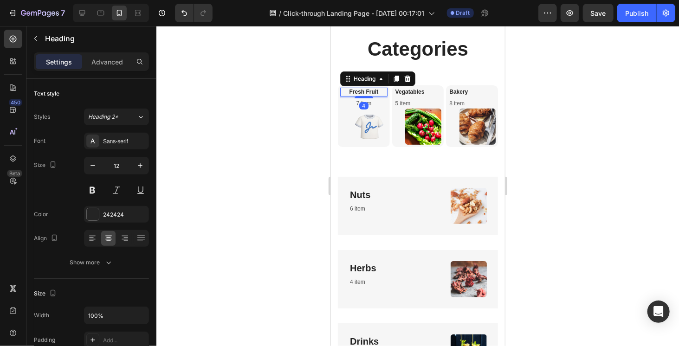
click at [251, 154] on div at bounding box center [417, 186] width 523 height 320
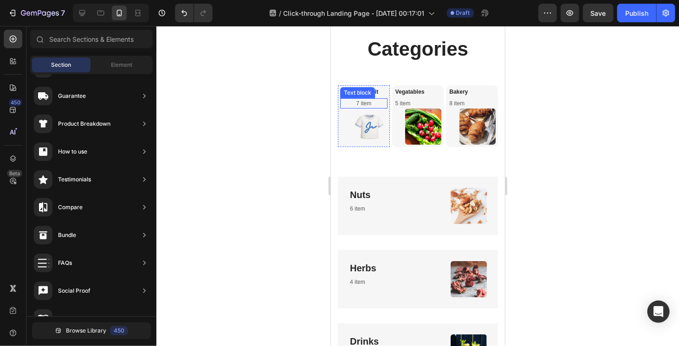
click at [354, 102] on p "7 item" at bounding box center [364, 103] width 46 height 8
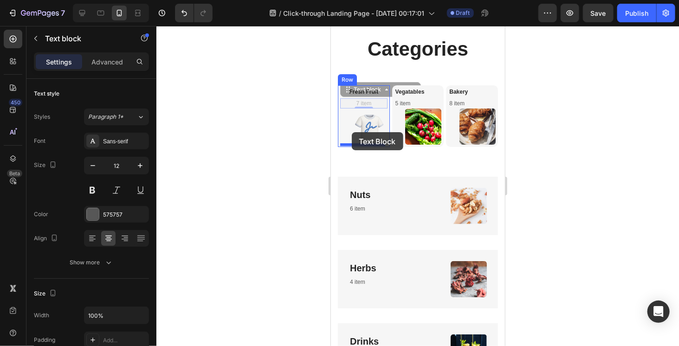
drag, startPoint x: 348, startPoint y: 90, endPoint x: 352, endPoint y: 132, distance: 42.4
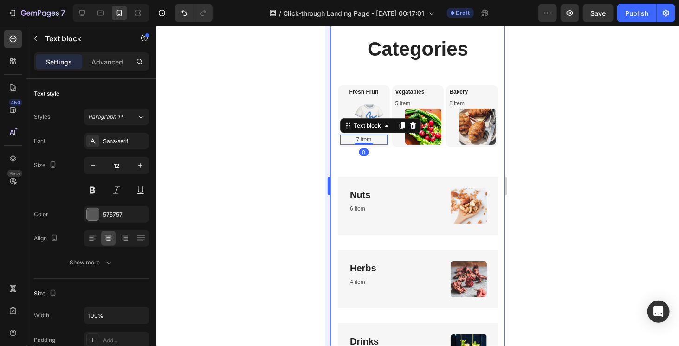
click at [316, 142] on div at bounding box center [417, 186] width 523 height 320
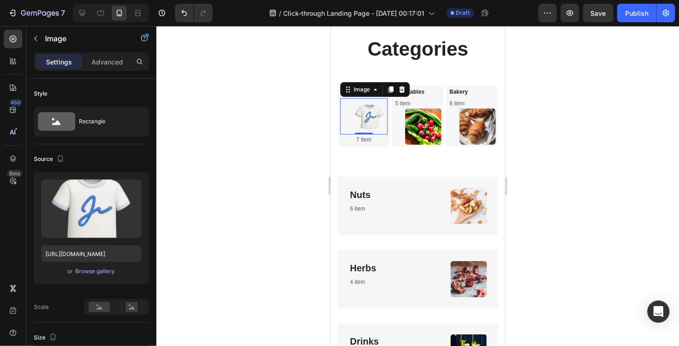
click at [369, 113] on img at bounding box center [369, 116] width 36 height 36
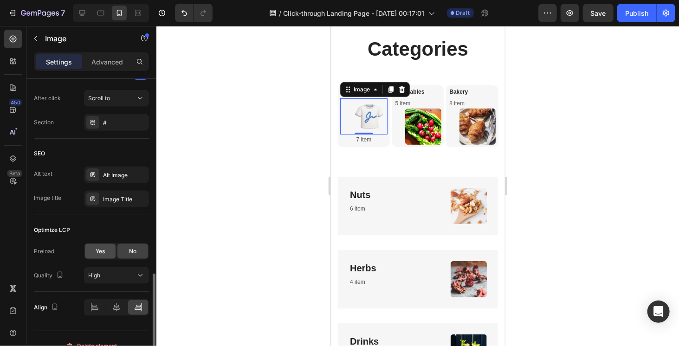
scroll to position [477, 0]
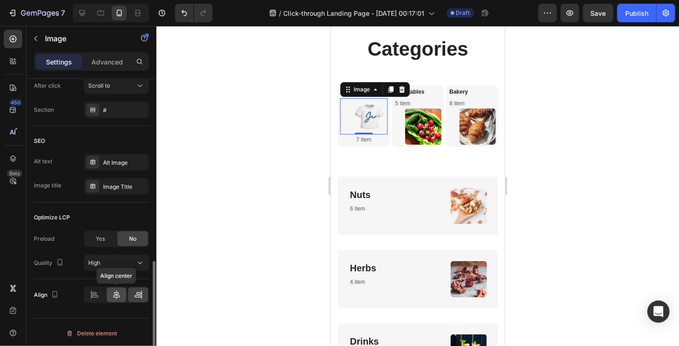
click at [117, 294] on icon at bounding box center [116, 295] width 7 height 8
click at [268, 141] on div at bounding box center [417, 186] width 523 height 320
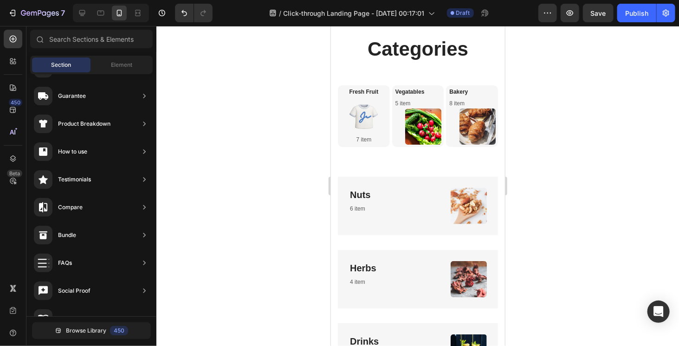
click at [632, 135] on div at bounding box center [417, 186] width 523 height 320
click at [273, 133] on div at bounding box center [417, 186] width 523 height 320
click at [371, 116] on img at bounding box center [364, 116] width 36 height 36
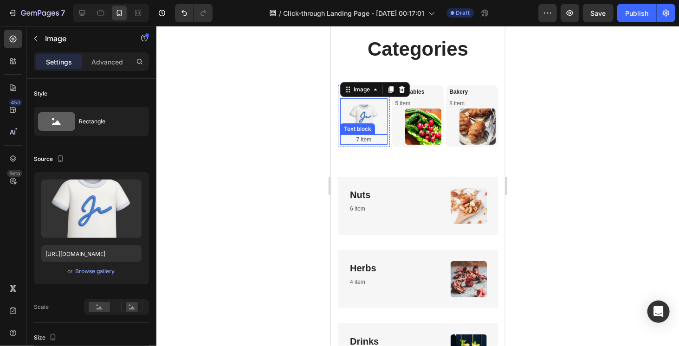
click at [360, 141] on p "7 item" at bounding box center [364, 139] width 46 height 8
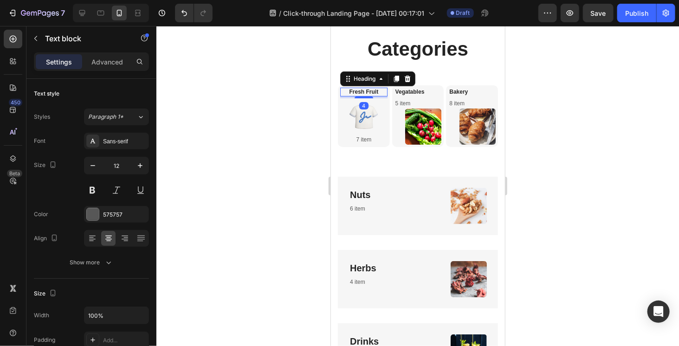
click at [370, 93] on link "Fresh Fruit" at bounding box center [363, 91] width 29 height 7
drag, startPoint x: 367, startPoint y: 97, endPoint x: 368, endPoint y: 90, distance: 7.0
click at [368, 90] on div "Fresh Fruit Heading 0" at bounding box center [363, 91] width 47 height 9
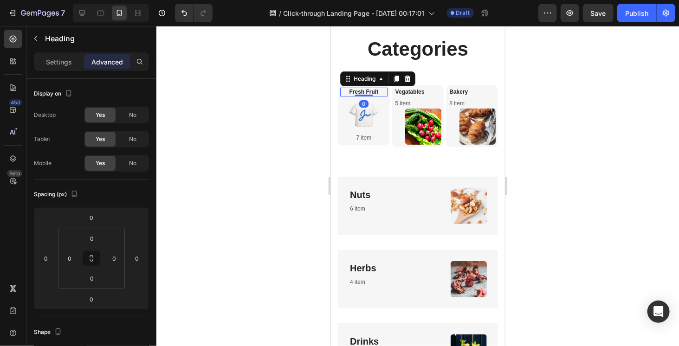
click at [311, 108] on div at bounding box center [417, 186] width 523 height 320
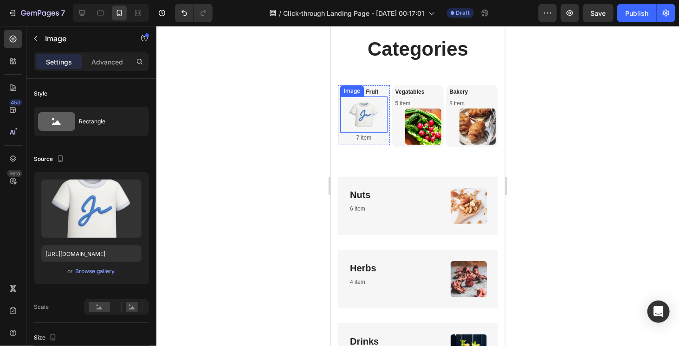
click at [361, 114] on img at bounding box center [364, 114] width 36 height 36
click at [370, 137] on p "7 item" at bounding box center [364, 137] width 46 height 8
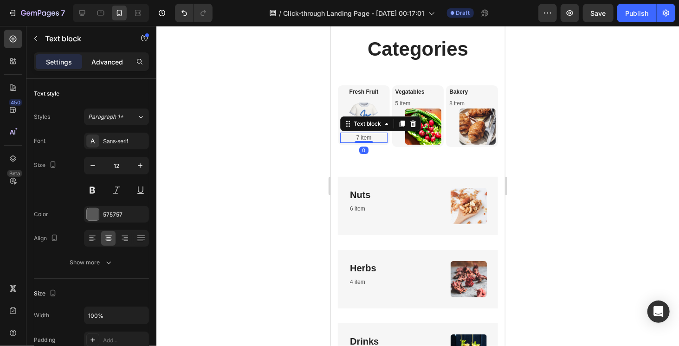
click at [111, 63] on p "Advanced" at bounding box center [107, 62] width 32 height 10
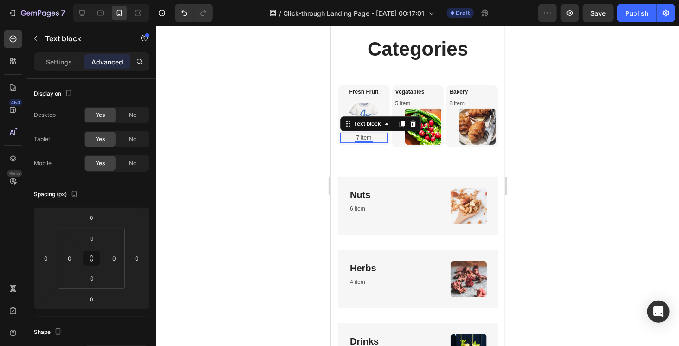
click at [263, 181] on div at bounding box center [417, 186] width 523 height 320
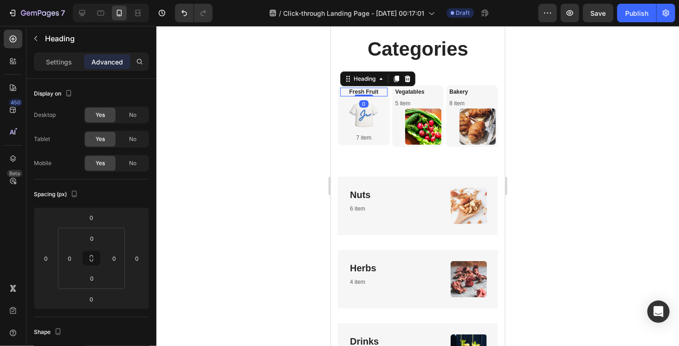
click at [378, 95] on h3 "Fresh Fruit" at bounding box center [363, 91] width 47 height 9
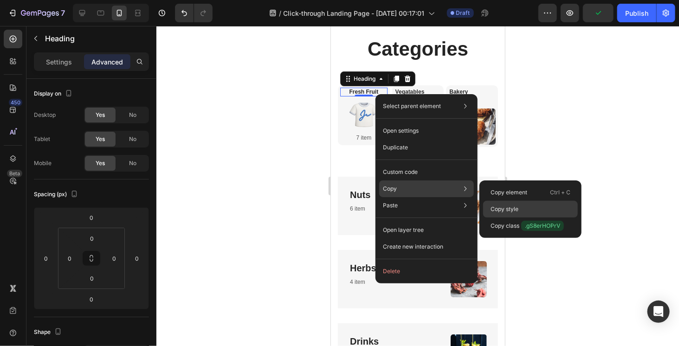
click at [510, 218] on div "Copy style" at bounding box center [530, 226] width 95 height 17
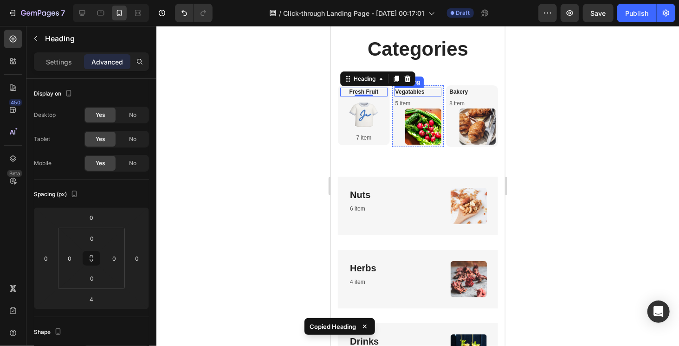
scroll to position [309, 0]
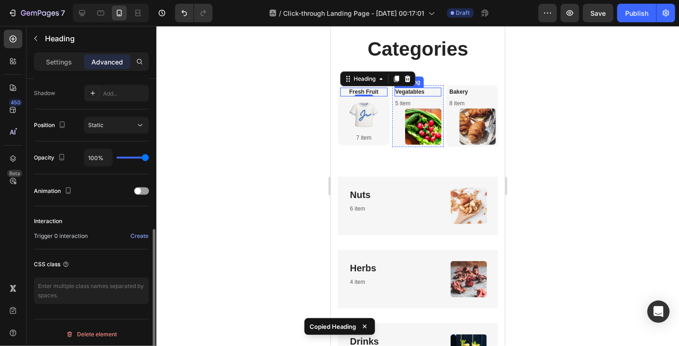
click at [432, 92] on p "Vegatables" at bounding box center [418, 91] width 46 height 7
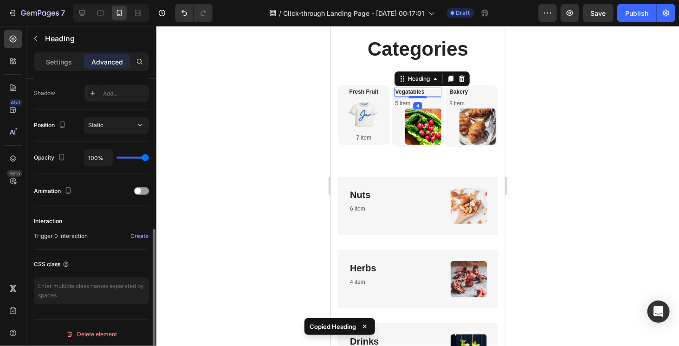
type input "0"
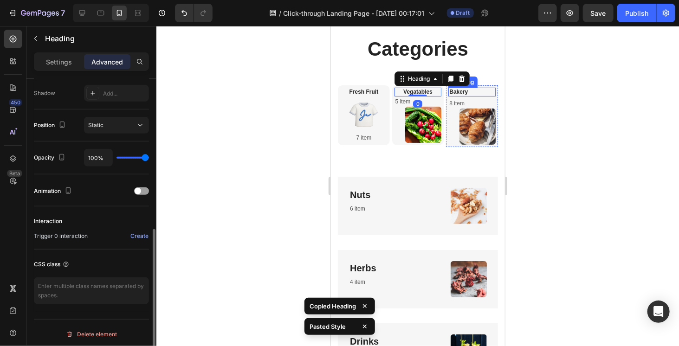
click at [449, 94] on link "Bakery" at bounding box center [458, 91] width 19 height 7
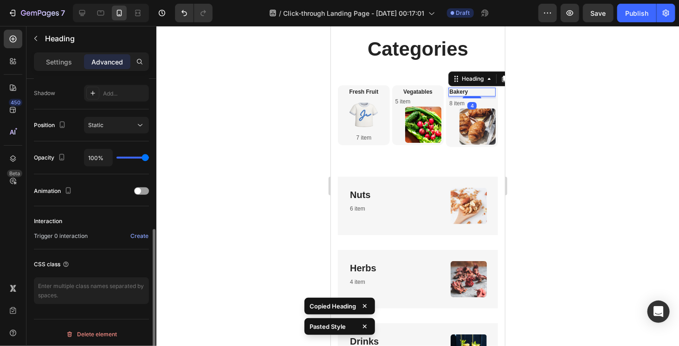
type input "0"
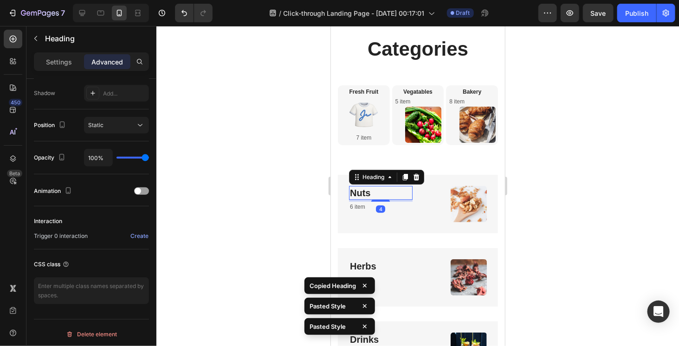
click at [361, 194] on link "Nuts" at bounding box center [360, 193] width 20 height 10
type input "0"
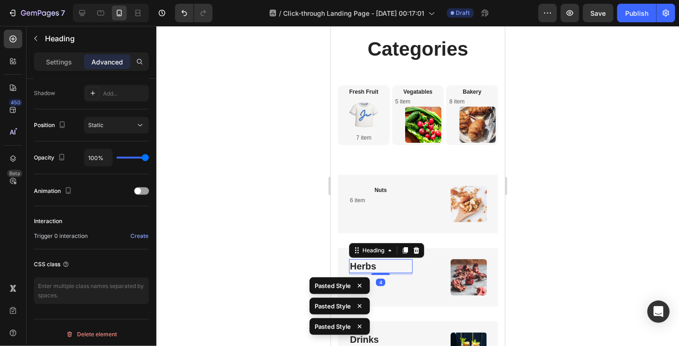
click at [365, 264] on link "Herbs" at bounding box center [363, 266] width 26 height 10
type input "0"
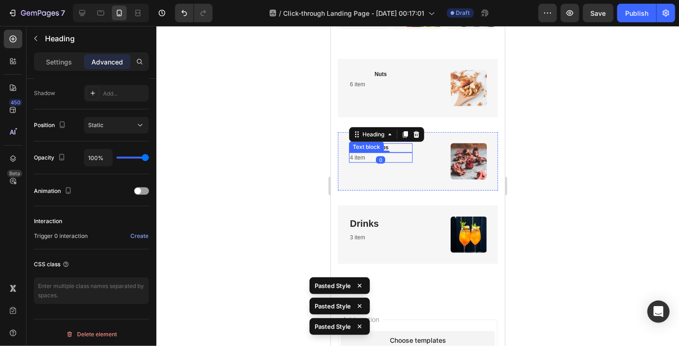
scroll to position [186, 0]
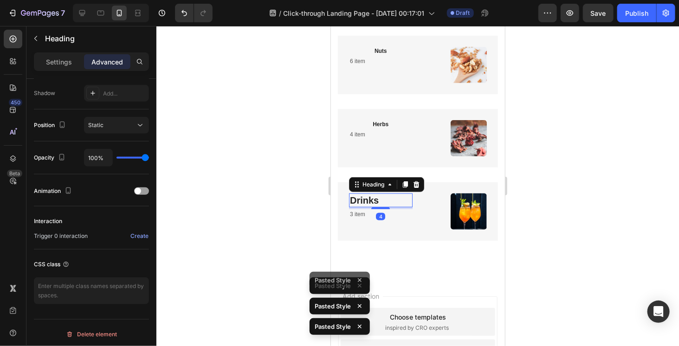
click at [363, 197] on link "Drinks" at bounding box center [364, 200] width 29 height 10
type input "0"
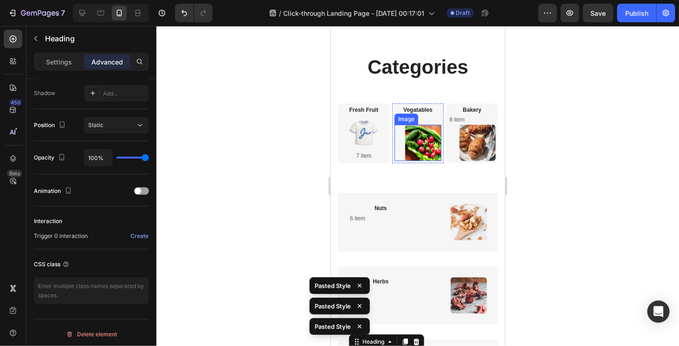
scroll to position [0, 0]
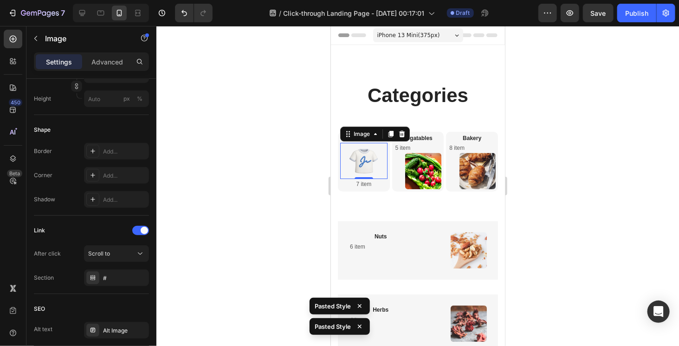
click at [363, 158] on img at bounding box center [364, 161] width 36 height 36
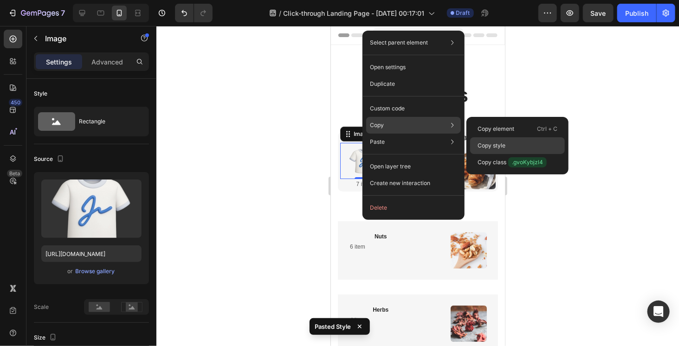
drag, startPoint x: 498, startPoint y: 147, endPoint x: 122, endPoint y: 126, distance: 376.8
click at [498, 147] on p "Copy style" at bounding box center [492, 146] width 28 height 8
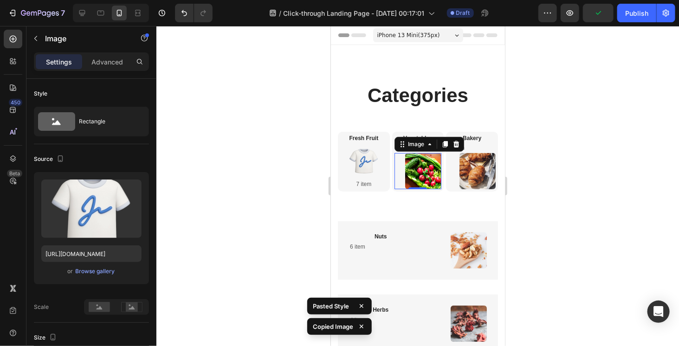
click at [422, 173] on img at bounding box center [423, 171] width 36 height 36
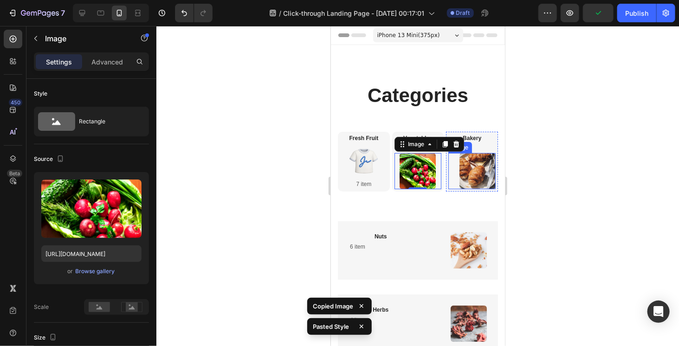
click at [473, 176] on img at bounding box center [477, 171] width 36 height 36
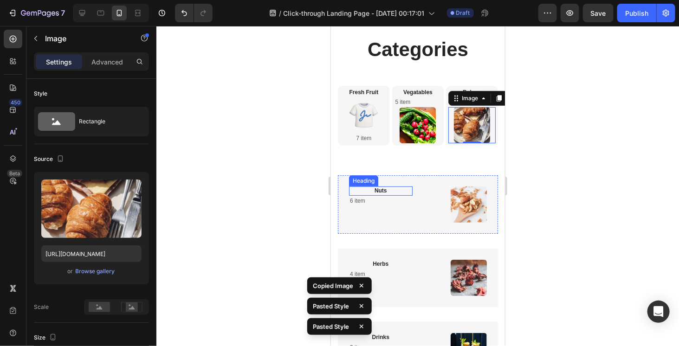
scroll to position [46, 0]
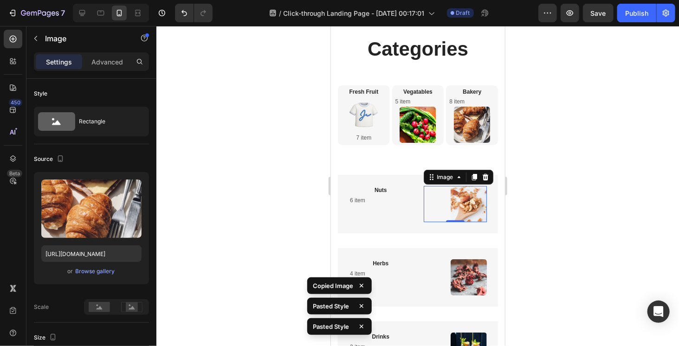
click at [464, 195] on img at bounding box center [468, 204] width 36 height 36
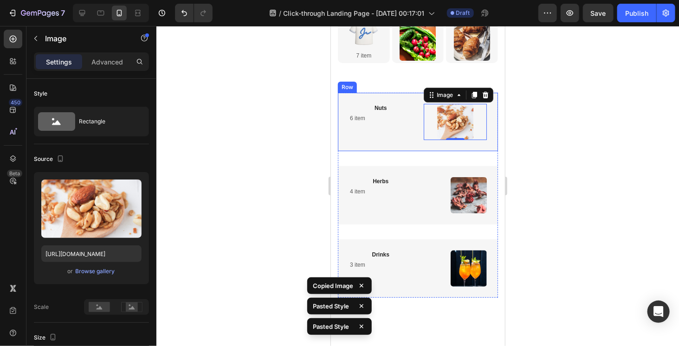
scroll to position [139, 0]
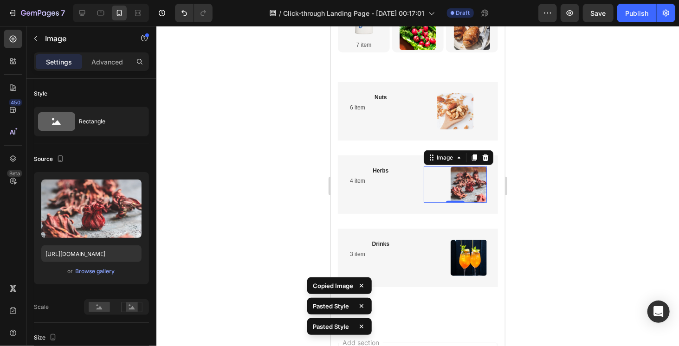
click at [462, 186] on img at bounding box center [468, 184] width 36 height 36
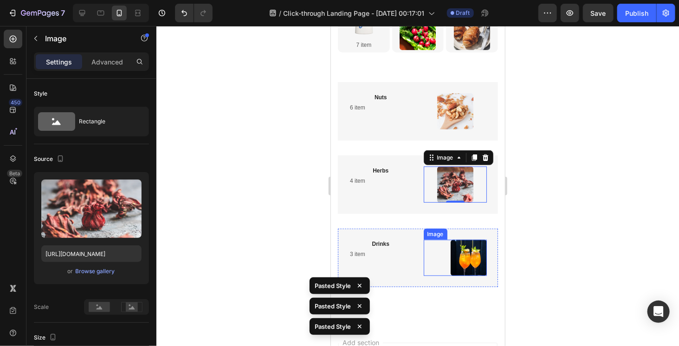
click at [462, 256] on img at bounding box center [468, 258] width 36 height 36
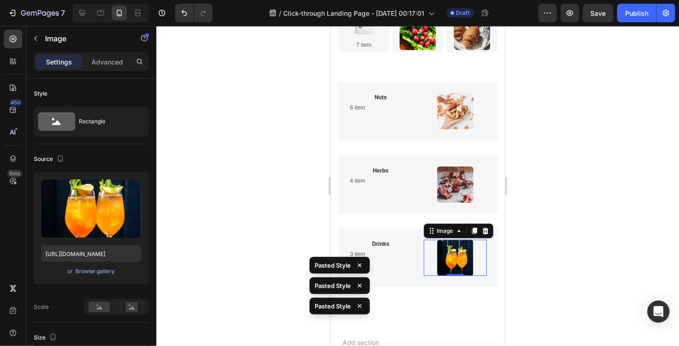
click at [532, 208] on div at bounding box center [417, 186] width 523 height 320
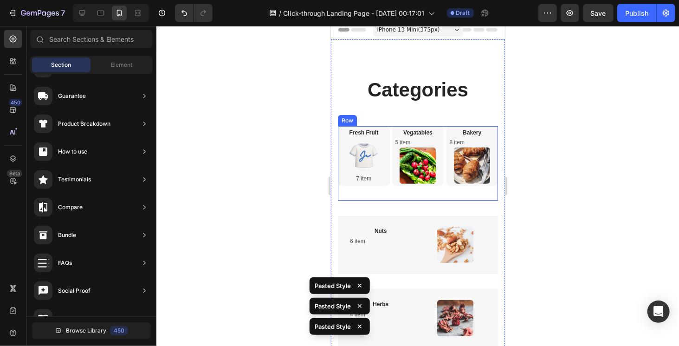
scroll to position [0, 0]
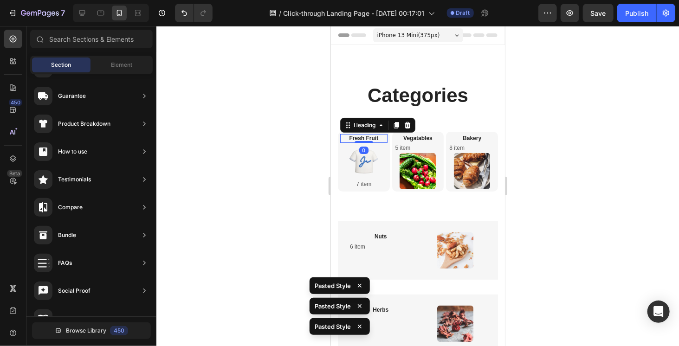
click at [359, 139] on link "Fresh Fruit" at bounding box center [363, 138] width 29 height 7
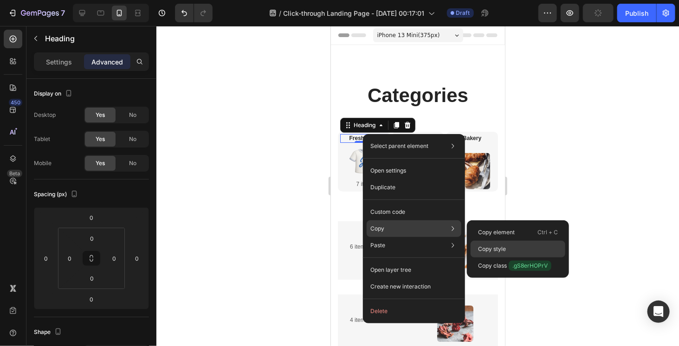
drag, startPoint x: 484, startPoint y: 248, endPoint x: 124, endPoint y: 154, distance: 372.0
click at [484, 248] on p "Copy style" at bounding box center [492, 249] width 28 height 8
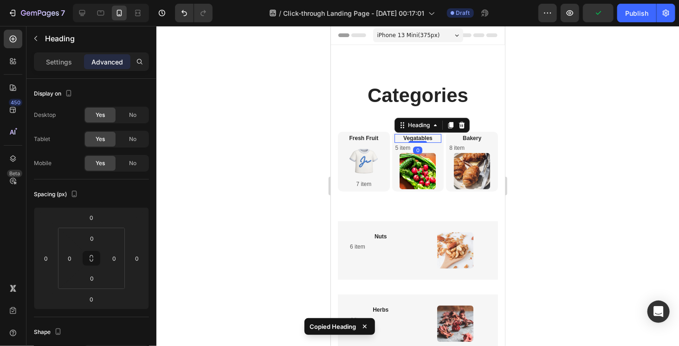
click at [431, 137] on p "Vegatables" at bounding box center [418, 138] width 46 height 7
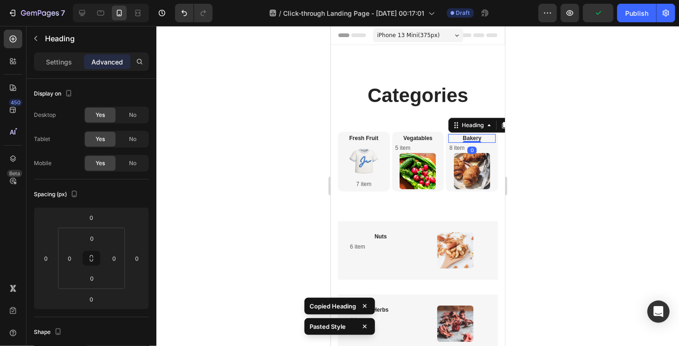
click at [468, 137] on link "Bakery" at bounding box center [472, 138] width 19 height 7
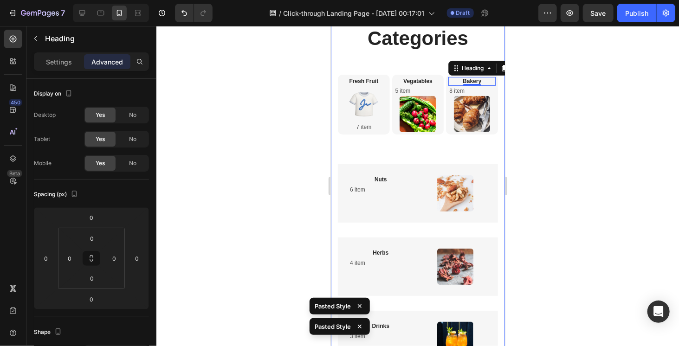
scroll to position [46, 0]
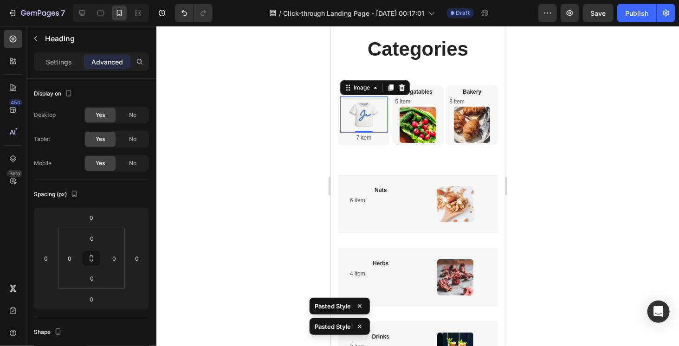
click at [362, 119] on img at bounding box center [364, 114] width 36 height 36
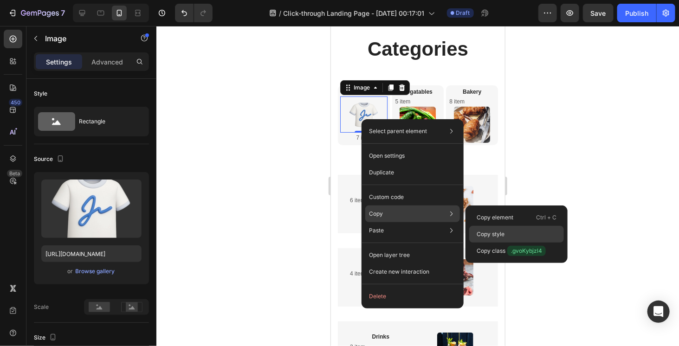
click at [502, 234] on p "Copy style" at bounding box center [491, 234] width 28 height 8
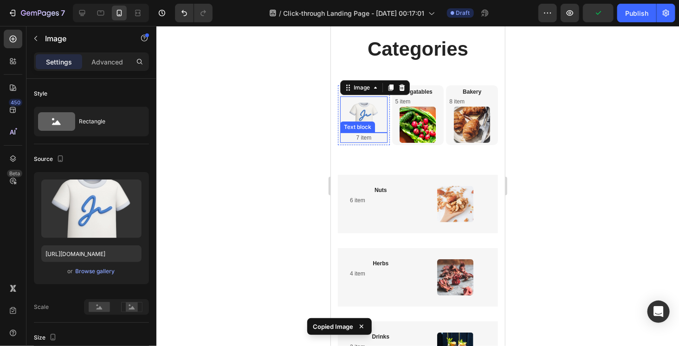
click at [381, 139] on p "7 item" at bounding box center [364, 137] width 46 height 8
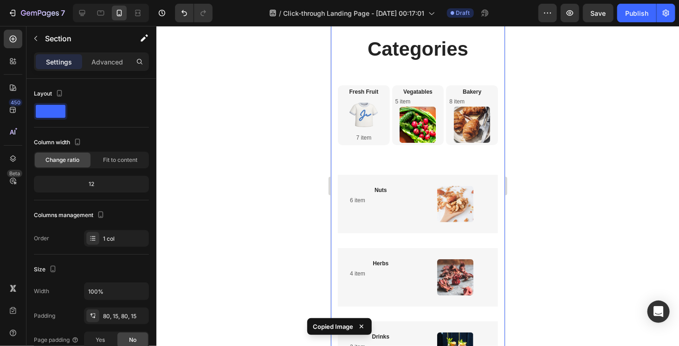
click at [406, 166] on div "Categories Heading Row Fresh Fruit Heading Image 7 item Text block Row Vegatabl…" at bounding box center [418, 207] width 160 height 345
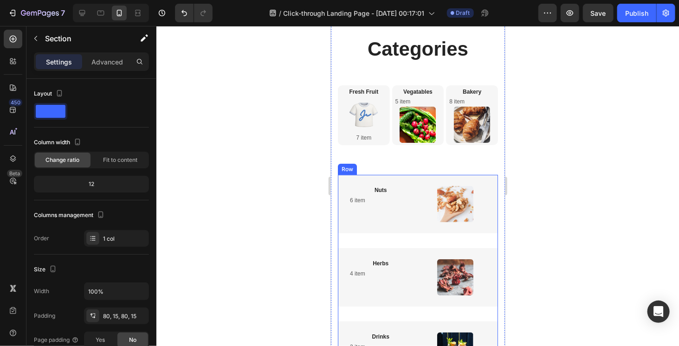
click at [359, 240] on div "Nuts Heading 6 item Text block Image Row" at bounding box center [418, 211] width 160 height 73
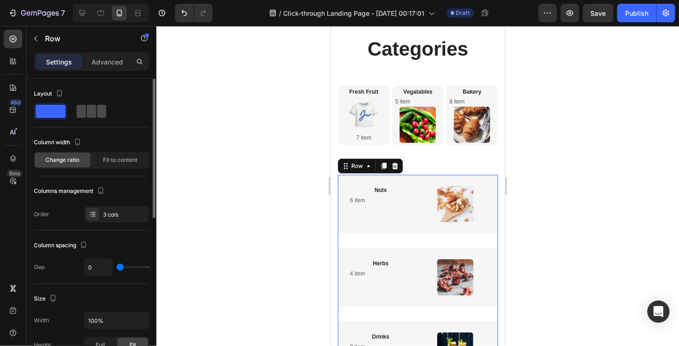
click at [97, 113] on span at bounding box center [101, 111] width 9 height 13
type input "30"
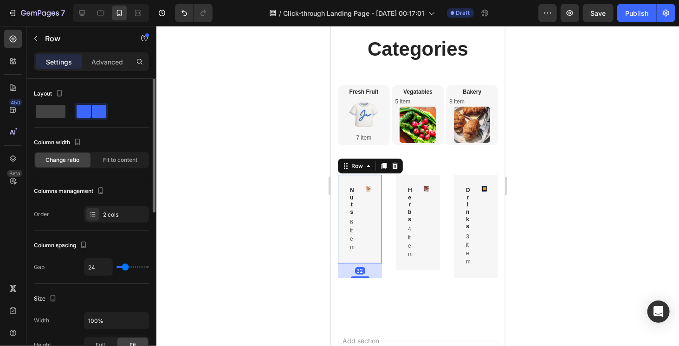
click at [371, 196] on div "Nuts Heading 6 item Text block Image Row 32" at bounding box center [360, 219] width 44 height 88
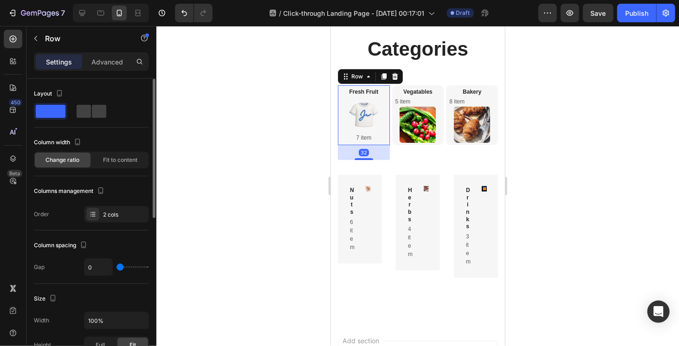
click at [338, 139] on div "Fresh Fruit Heading Image 7 item Text block Row 32" at bounding box center [364, 115] width 52 height 60
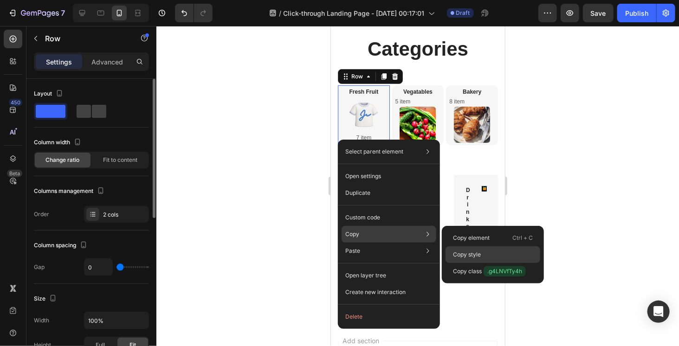
drag, startPoint x: 480, startPoint y: 258, endPoint x: 133, endPoint y: 227, distance: 348.3
click at [480, 258] on p "Copy style" at bounding box center [467, 255] width 28 height 8
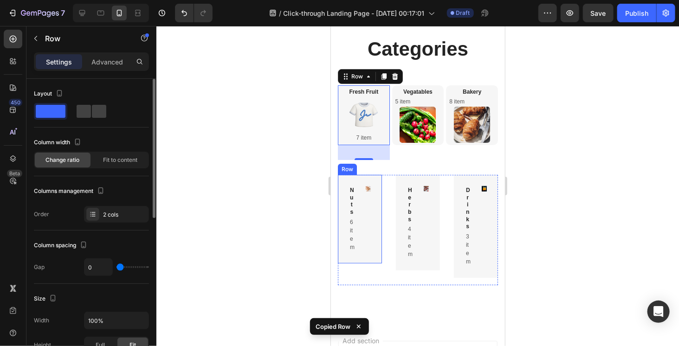
click at [370, 231] on div "Nuts Heading 6 item Text block Image Row" at bounding box center [360, 219] width 44 height 88
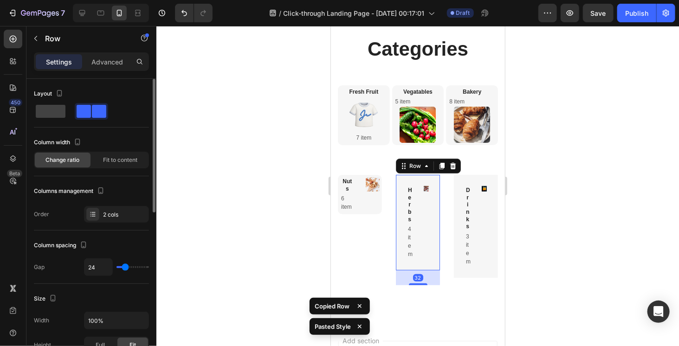
click at [422, 268] on div "Herbs Heading 4 item Text block Image Row 32" at bounding box center [418, 223] width 44 height 96
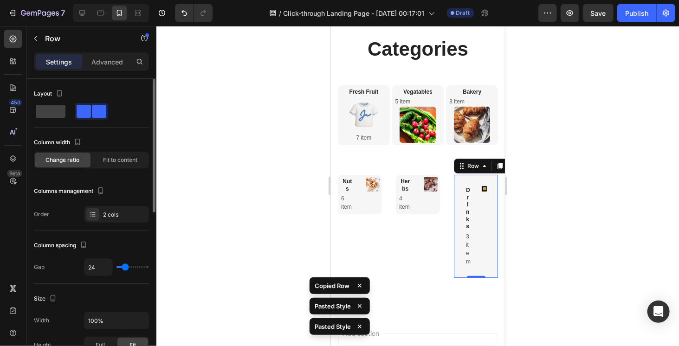
click at [477, 278] on div "Drinks Heading 3 item Text block Image Row 0" at bounding box center [476, 226] width 44 height 103
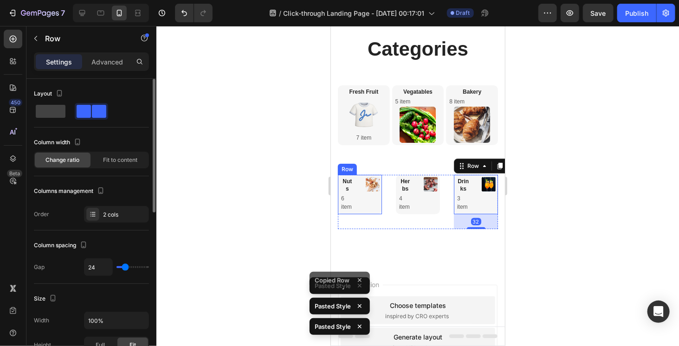
click at [359, 209] on div "Nuts Heading 6 item Text block Image Row" at bounding box center [360, 194] width 44 height 39
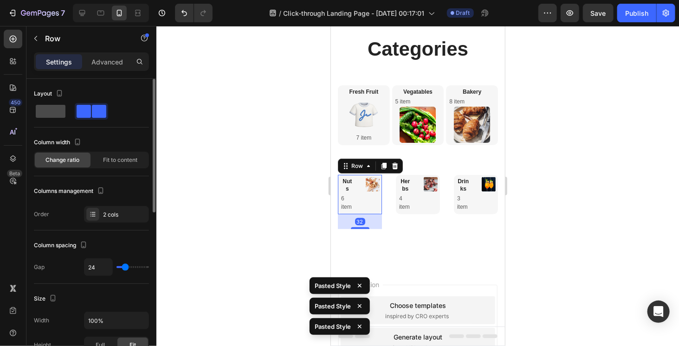
click at [55, 116] on span at bounding box center [51, 111] width 30 height 13
type input "0"
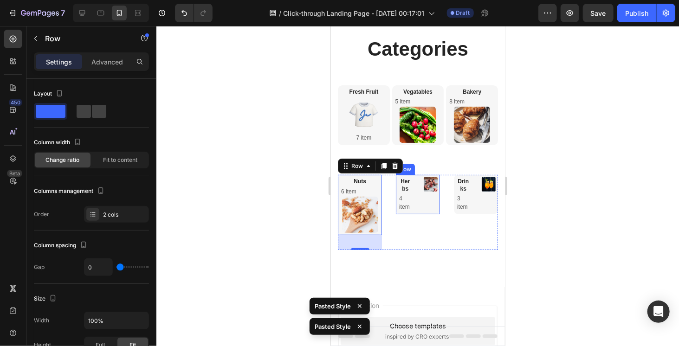
click at [424, 211] on div "Image" at bounding box center [431, 194] width 14 height 35
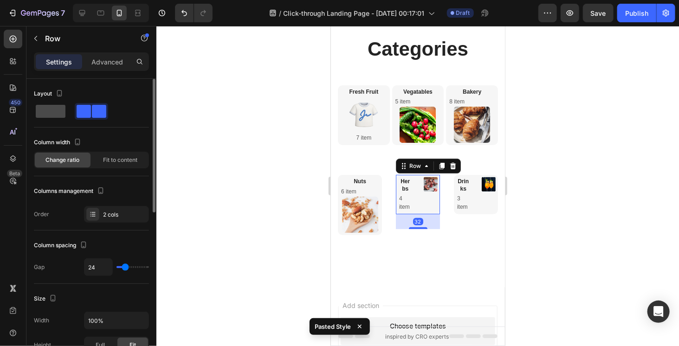
click at [49, 112] on span at bounding box center [51, 111] width 30 height 13
type input "0"
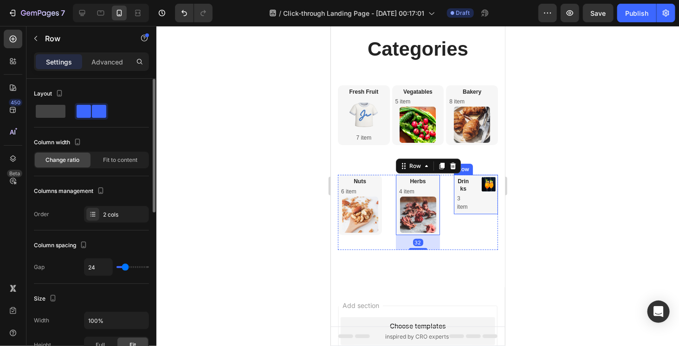
click at [482, 208] on div "Image" at bounding box center [489, 194] width 14 height 35
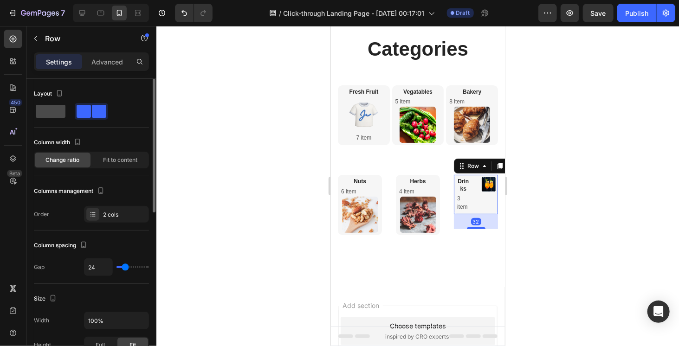
click at [50, 113] on span at bounding box center [51, 111] width 30 height 13
type input "0"
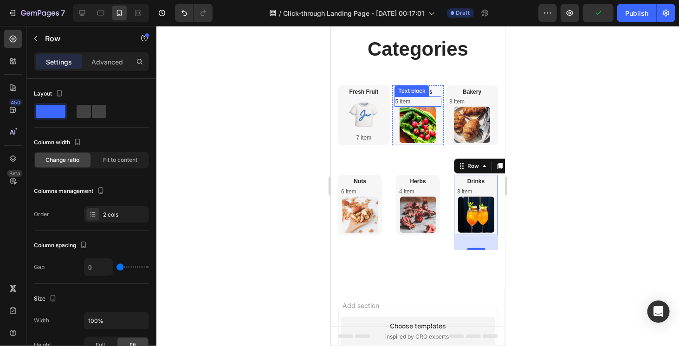
click at [417, 100] on p "5 item" at bounding box center [418, 101] width 46 height 8
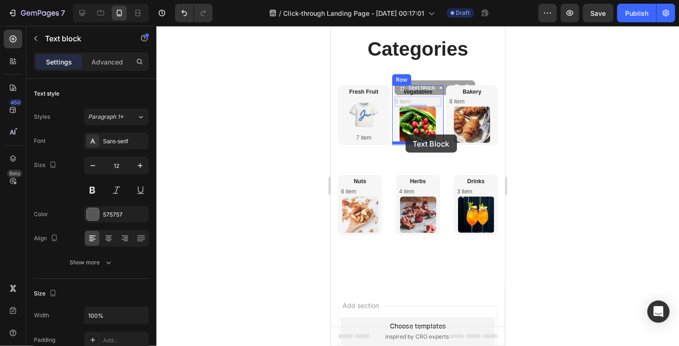
drag, startPoint x: 398, startPoint y: 86, endPoint x: 405, endPoint y: 134, distance: 48.4
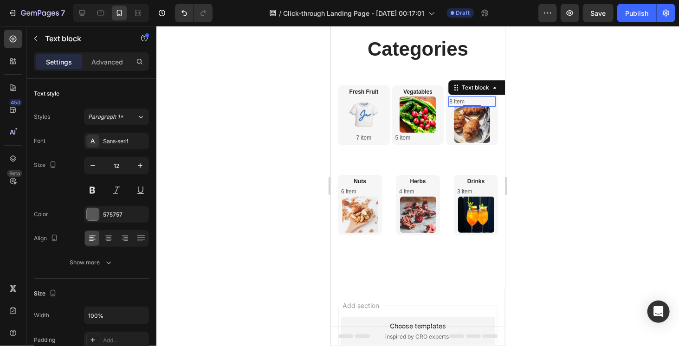
click at [449, 103] on p "8 item" at bounding box center [472, 101] width 46 height 8
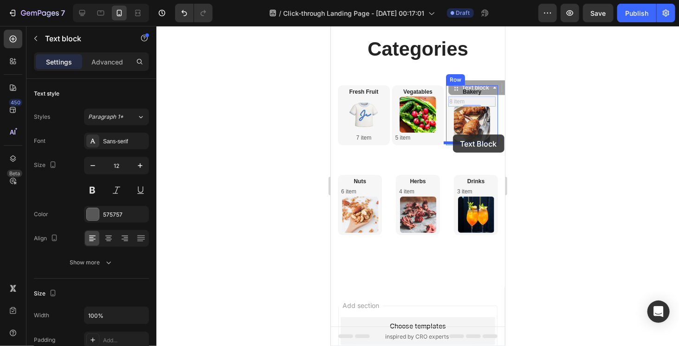
drag, startPoint x: 449, startPoint y: 87, endPoint x: 453, endPoint y: 134, distance: 47.1
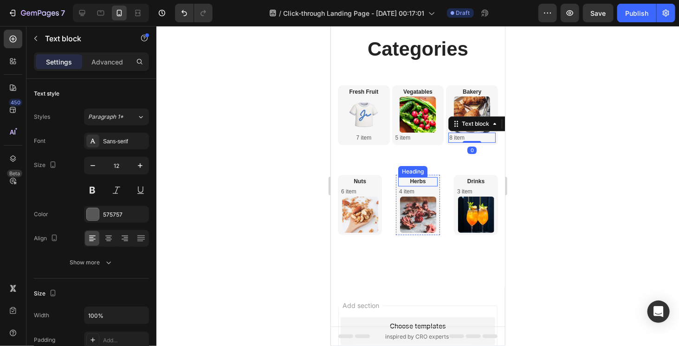
scroll to position [93, 0]
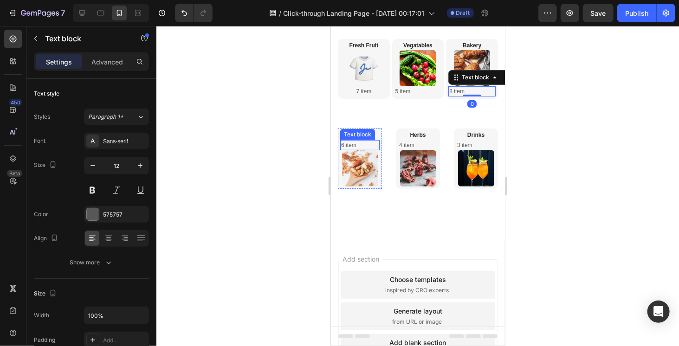
click at [375, 145] on p "6 item" at bounding box center [360, 145] width 38 height 8
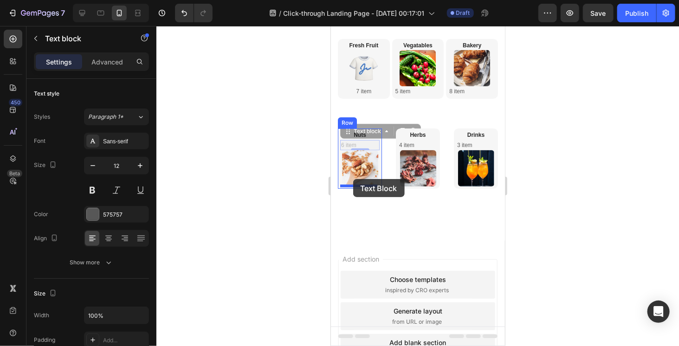
drag, startPoint x: 349, startPoint y: 133, endPoint x: 353, endPoint y: 179, distance: 45.7
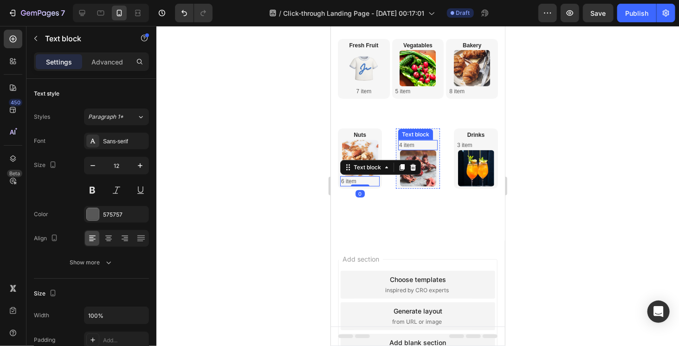
click at [421, 143] on p "4 item" at bounding box center [418, 145] width 38 height 8
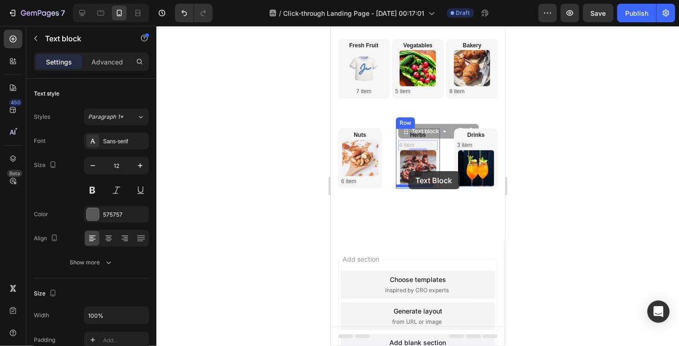
drag, startPoint x: 400, startPoint y: 130, endPoint x: 408, endPoint y: 172, distance: 42.5
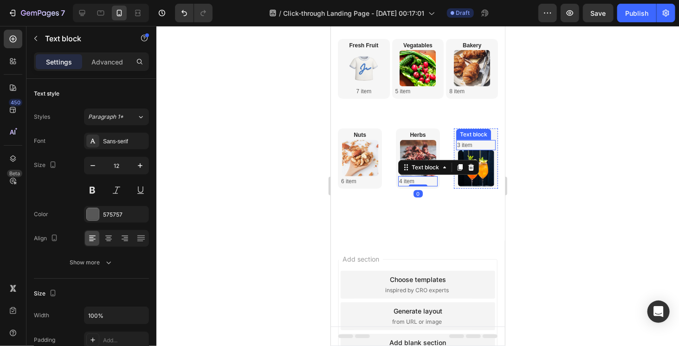
click at [472, 143] on p "3 item" at bounding box center [476, 145] width 38 height 8
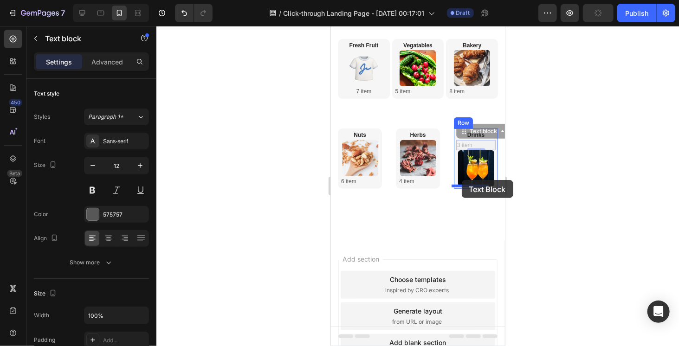
drag, startPoint x: 457, startPoint y: 129, endPoint x: 462, endPoint y: 180, distance: 50.8
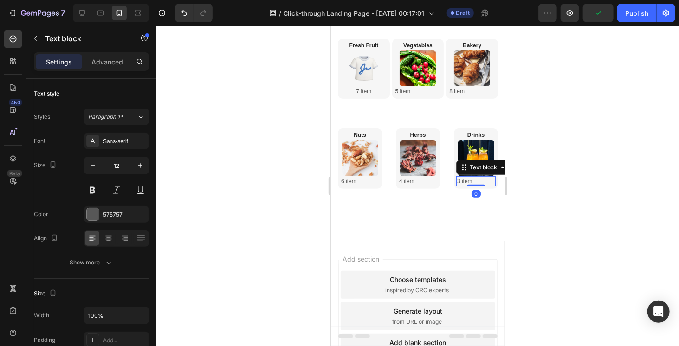
click at [583, 150] on div at bounding box center [417, 186] width 523 height 320
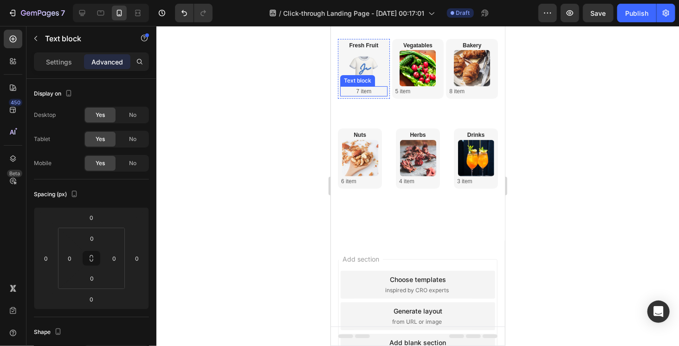
click at [370, 93] on p "7 item" at bounding box center [364, 91] width 46 height 8
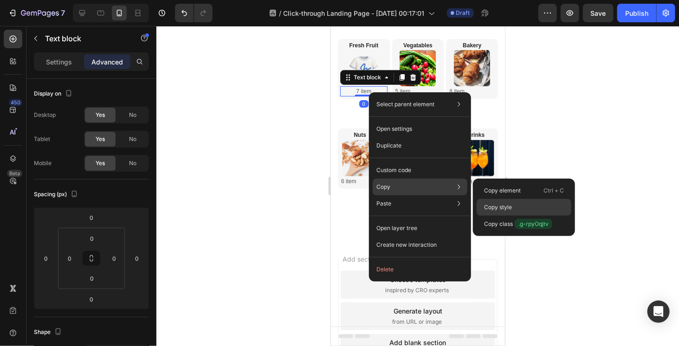
click at [489, 205] on p "Copy style" at bounding box center [498, 207] width 28 height 8
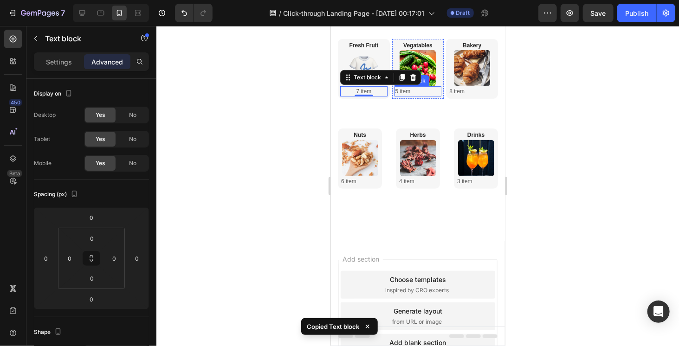
click at [414, 93] on p "5 item" at bounding box center [418, 91] width 46 height 8
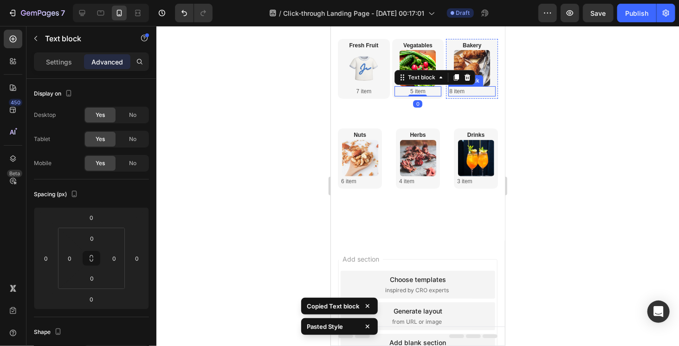
click at [463, 93] on p "8 item" at bounding box center [472, 91] width 46 height 8
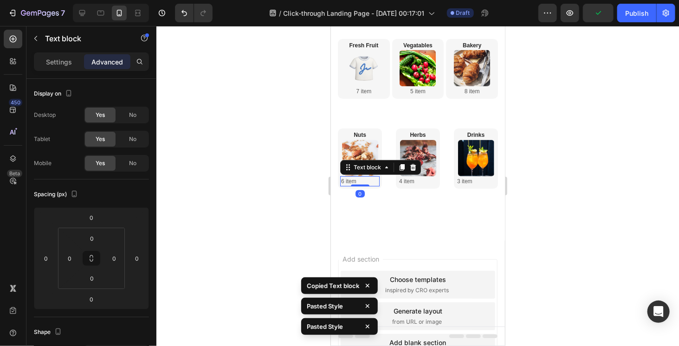
click at [350, 181] on p "6 item" at bounding box center [360, 181] width 38 height 8
click at [417, 183] on p "4 item" at bounding box center [418, 181] width 38 height 8
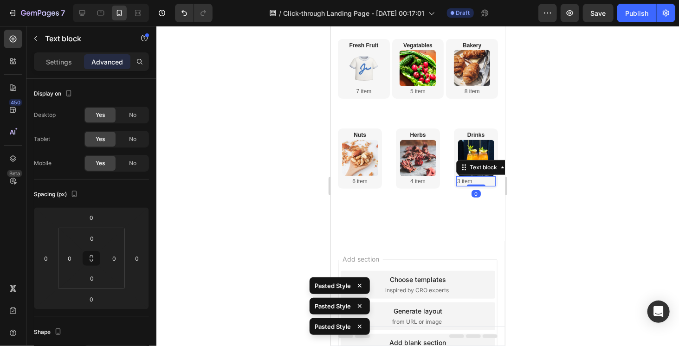
click at [471, 183] on p "3 item" at bounding box center [476, 181] width 38 height 8
drag, startPoint x: 536, startPoint y: 164, endPoint x: 108, endPoint y: 129, distance: 429.1
click at [536, 164] on div at bounding box center [417, 186] width 523 height 320
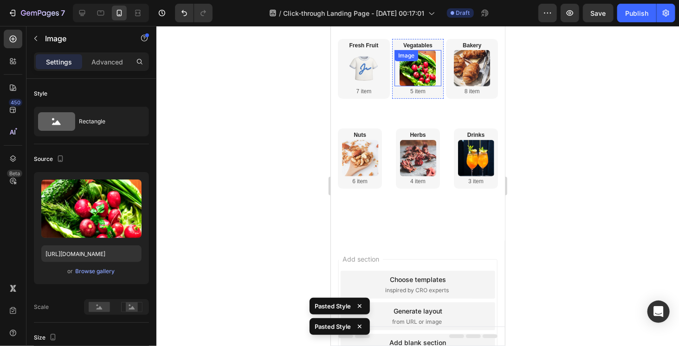
click at [421, 70] on img at bounding box center [417, 68] width 36 height 36
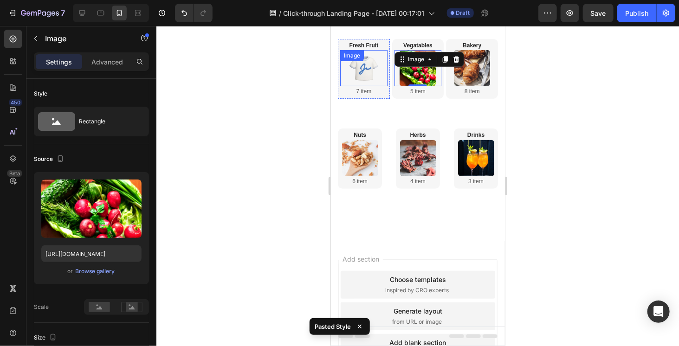
click at [364, 71] on img at bounding box center [364, 68] width 36 height 36
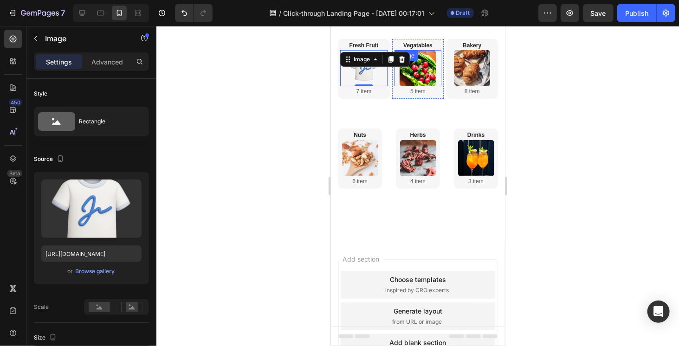
click at [412, 74] on img at bounding box center [417, 68] width 36 height 36
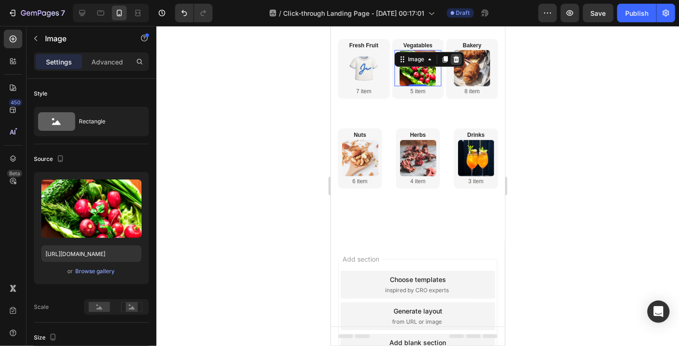
click at [456, 59] on icon at bounding box center [456, 59] width 6 height 7
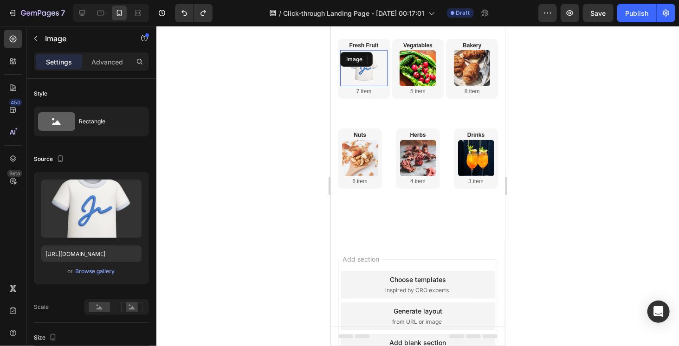
click at [364, 69] on img at bounding box center [364, 68] width 36 height 36
click at [392, 61] on icon at bounding box center [390, 58] width 7 height 7
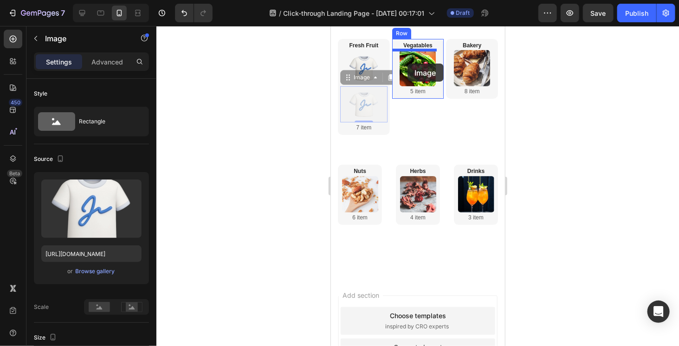
drag, startPoint x: 354, startPoint y: 78, endPoint x: 407, endPoint y: 63, distance: 55.0
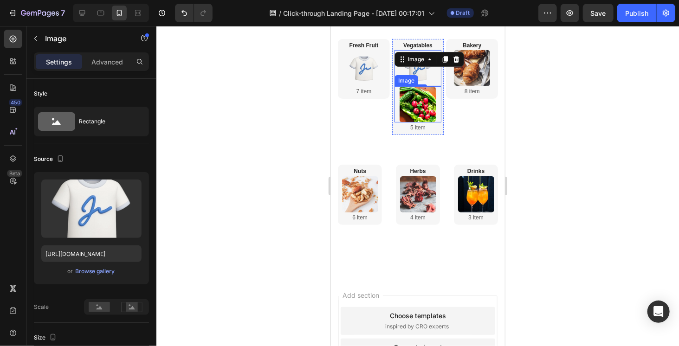
click at [413, 94] on img at bounding box center [417, 104] width 36 height 36
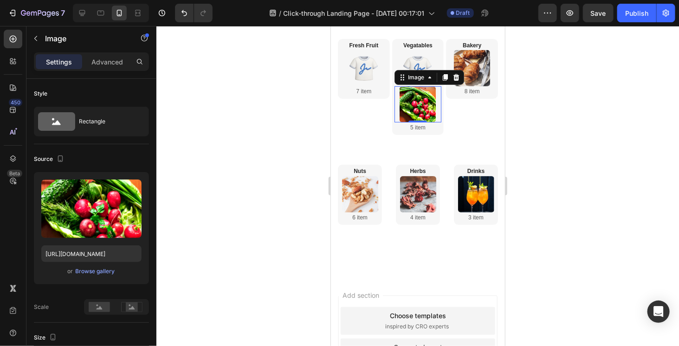
click at [454, 78] on icon at bounding box center [455, 76] width 7 height 7
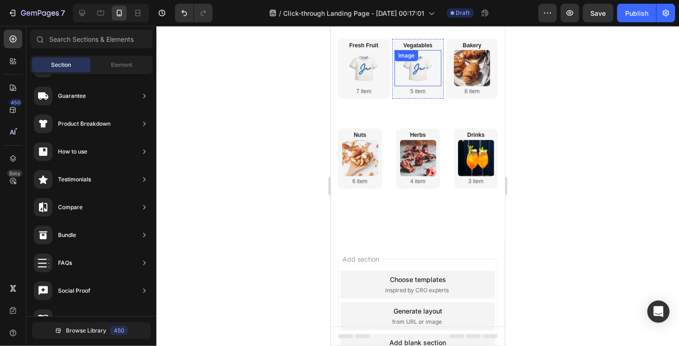
click at [419, 64] on div "Image" at bounding box center [417, 68] width 47 height 36
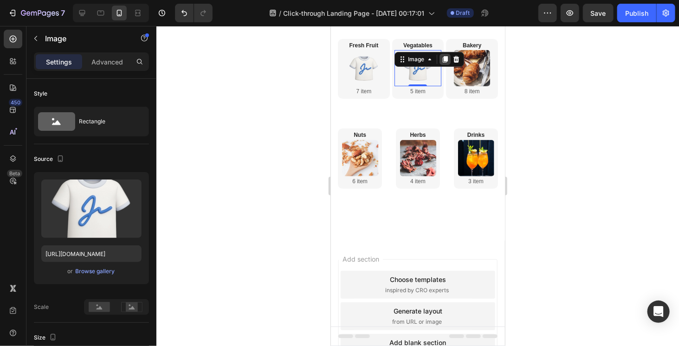
click at [443, 59] on icon at bounding box center [444, 59] width 5 height 7
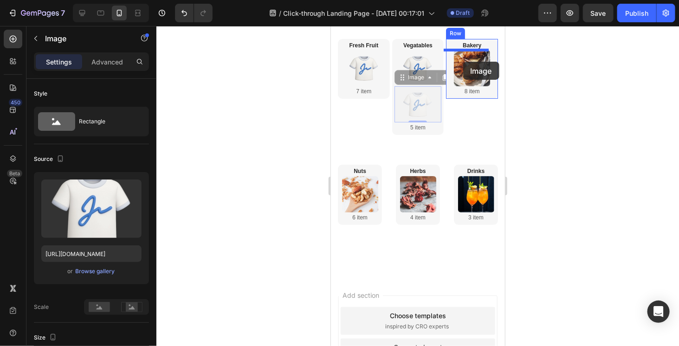
drag, startPoint x: 402, startPoint y: 77, endPoint x: 463, endPoint y: 61, distance: 62.9
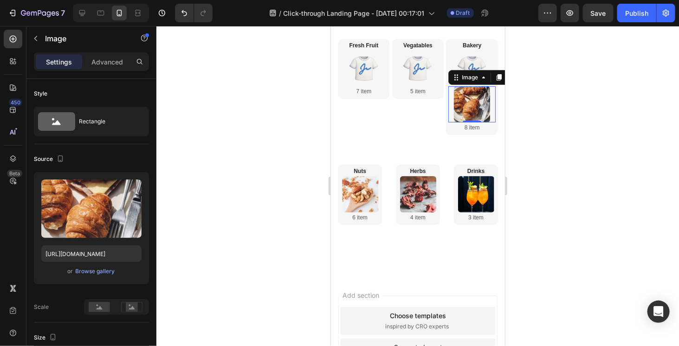
click at [472, 107] on img at bounding box center [472, 104] width 36 height 36
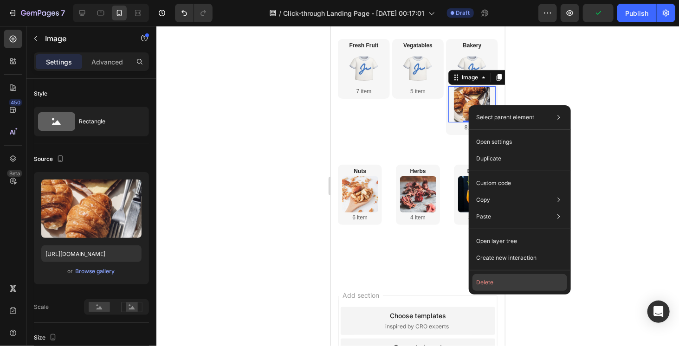
click at [491, 281] on button "Delete" at bounding box center [520, 282] width 95 height 17
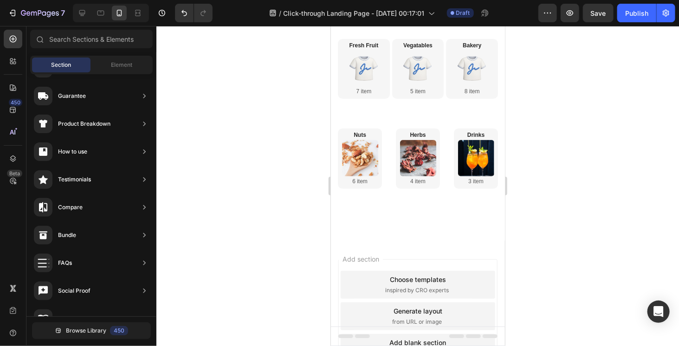
click at [558, 145] on div at bounding box center [417, 186] width 523 height 320
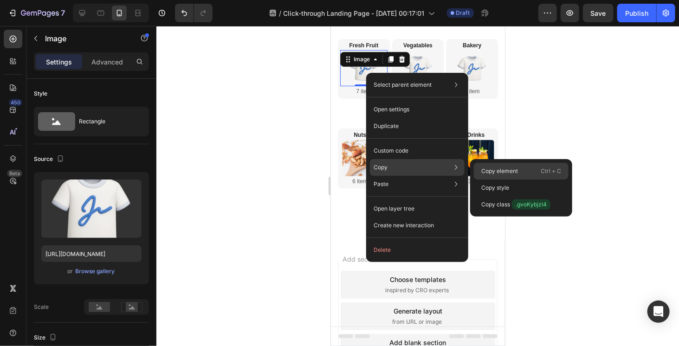
click at [495, 170] on p "Copy element" at bounding box center [500, 171] width 37 height 8
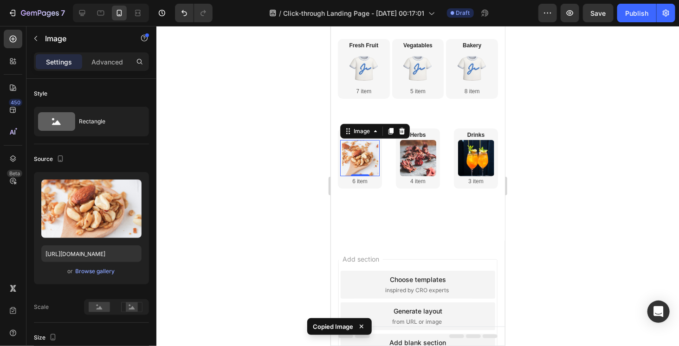
click at [356, 154] on img at bounding box center [360, 158] width 36 height 36
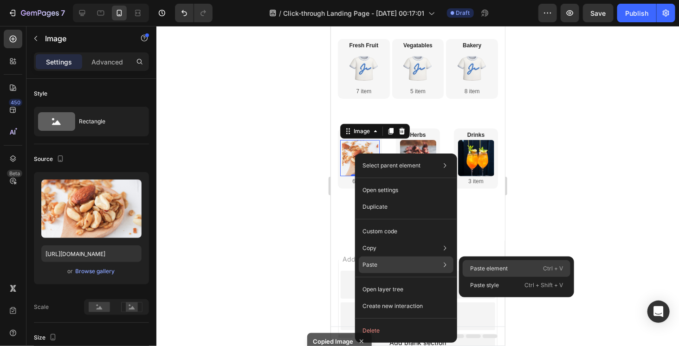
drag, startPoint x: 496, startPoint y: 272, endPoint x: 164, endPoint y: 244, distance: 332.7
click at [496, 272] on p "Paste element" at bounding box center [489, 269] width 38 height 8
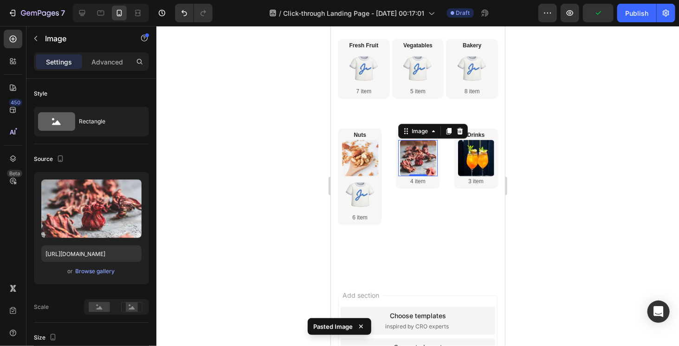
click at [418, 158] on img at bounding box center [418, 158] width 36 height 36
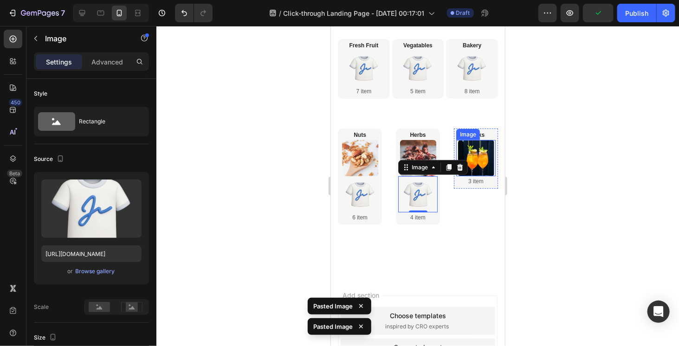
click at [467, 155] on img at bounding box center [476, 158] width 36 height 36
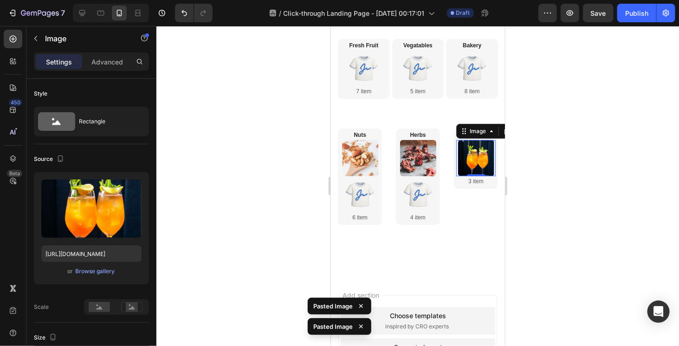
click at [467, 155] on img at bounding box center [476, 158] width 36 height 36
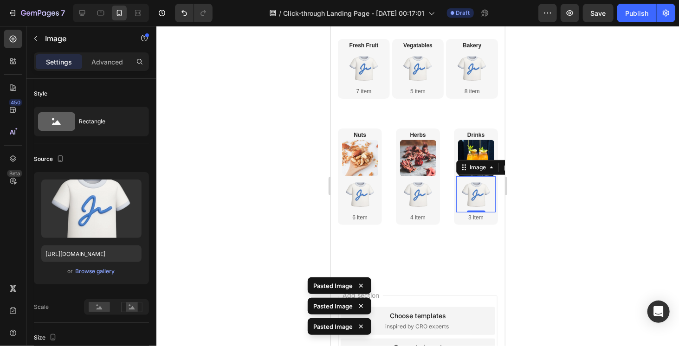
click at [569, 171] on div at bounding box center [417, 186] width 523 height 320
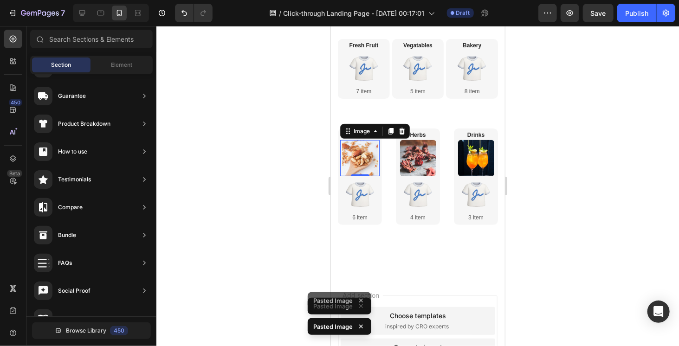
click at [368, 154] on img at bounding box center [360, 158] width 36 height 36
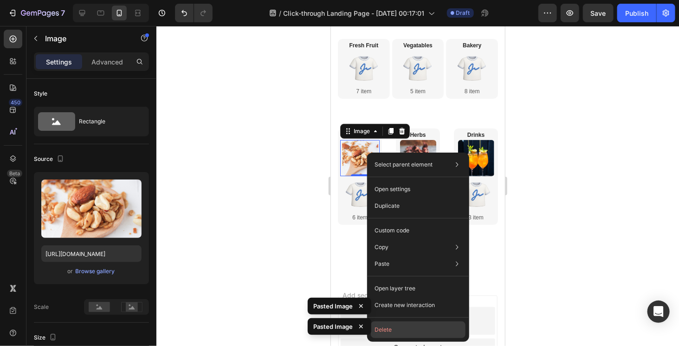
drag, startPoint x: 398, startPoint y: 326, endPoint x: 73, endPoint y: 209, distance: 344.7
click at [398, 326] on button "Delete" at bounding box center [418, 330] width 95 height 17
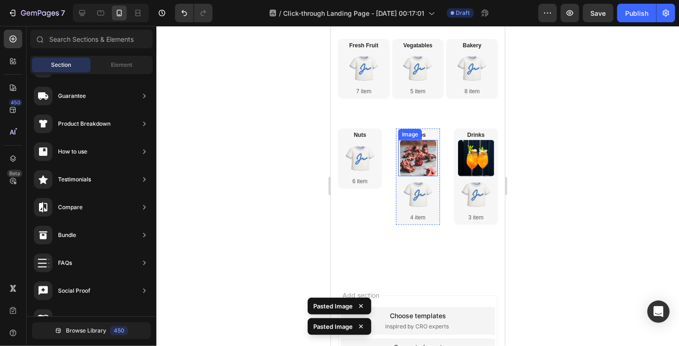
click at [411, 142] on img at bounding box center [418, 158] width 36 height 36
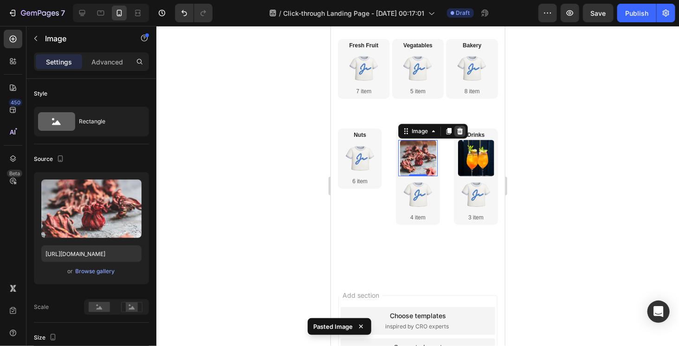
click at [458, 132] on icon at bounding box center [460, 131] width 6 height 7
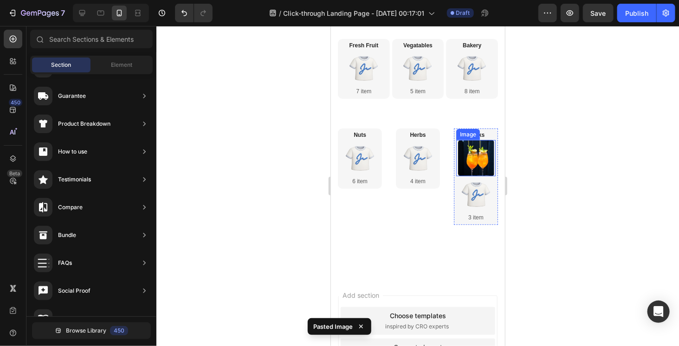
click at [469, 154] on img at bounding box center [476, 158] width 36 height 36
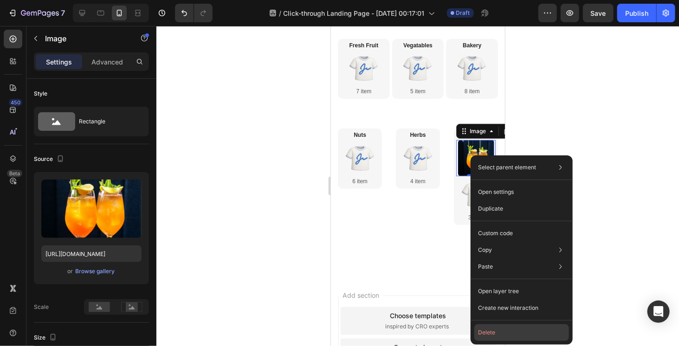
click at [508, 332] on button "Delete" at bounding box center [522, 333] width 95 height 17
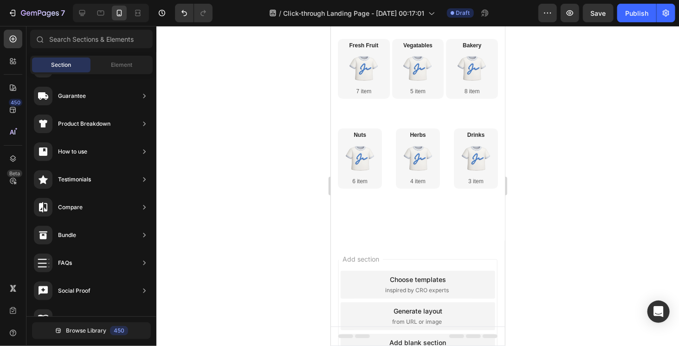
click at [561, 162] on div at bounding box center [417, 186] width 523 height 320
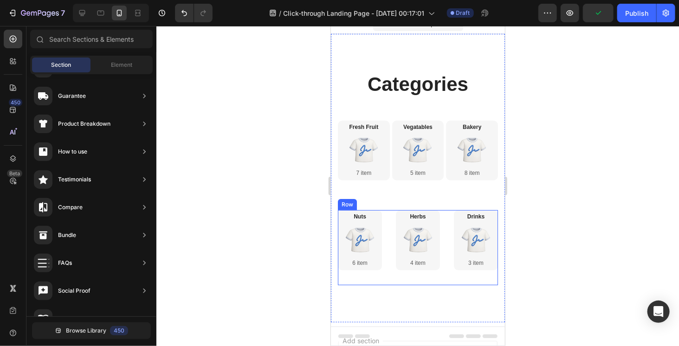
scroll to position [0, 0]
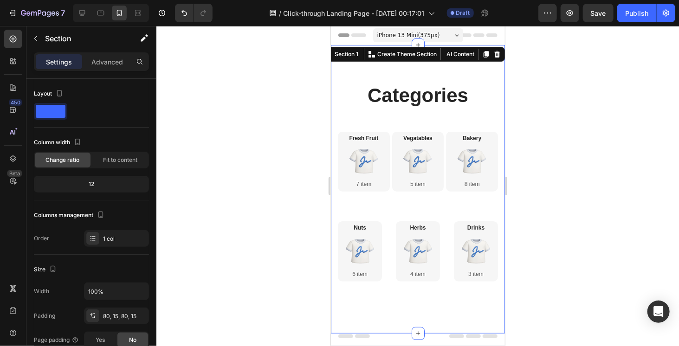
click at [382, 124] on div "Categories Heading Row Fresh Fruit Heading Image 7 item Text block Row Vegatabl…" at bounding box center [418, 189] width 160 height 215
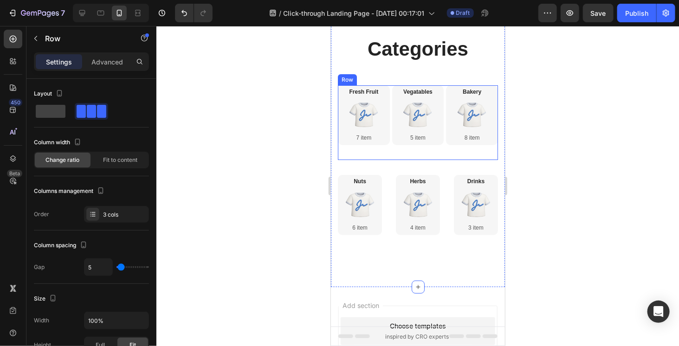
click at [375, 155] on div "Fresh Fruit Heading Image 7 item Text block Row" at bounding box center [364, 122] width 52 height 75
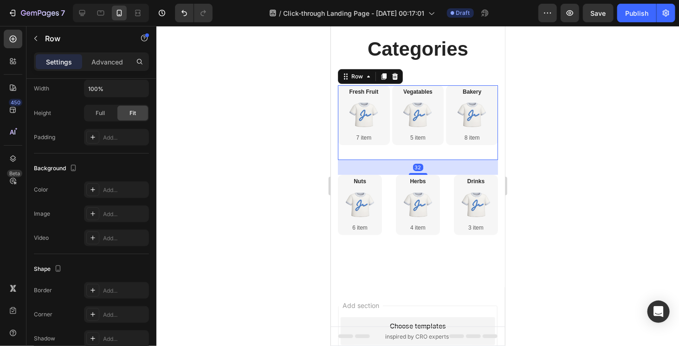
scroll to position [352, 0]
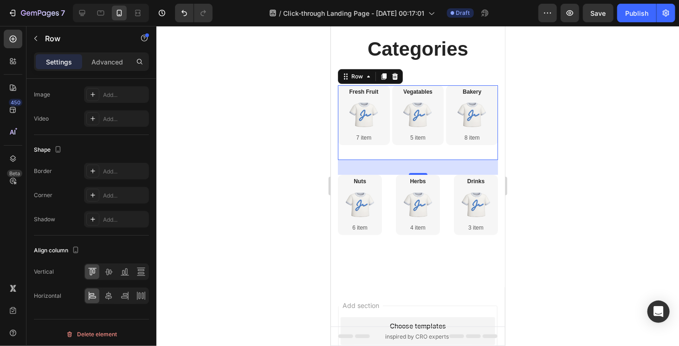
click at [118, 70] on div "Settings Advanced" at bounding box center [91, 61] width 115 height 19
click at [117, 63] on p "Advanced" at bounding box center [107, 62] width 32 height 10
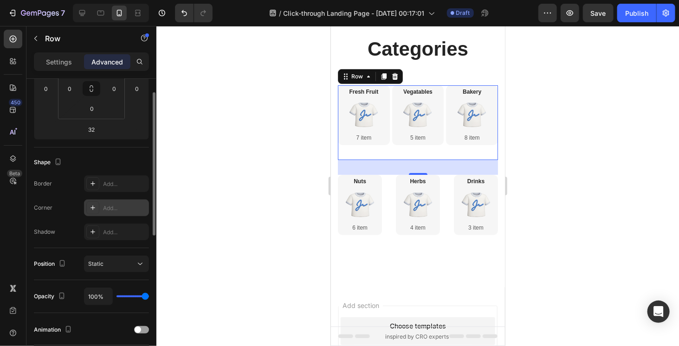
scroll to position [31, 0]
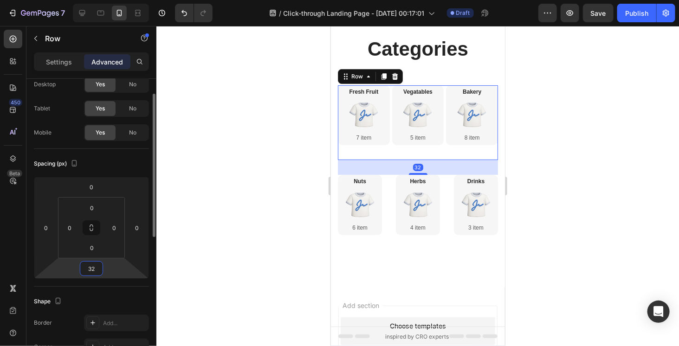
click at [93, 270] on input "32" at bounding box center [91, 269] width 19 height 14
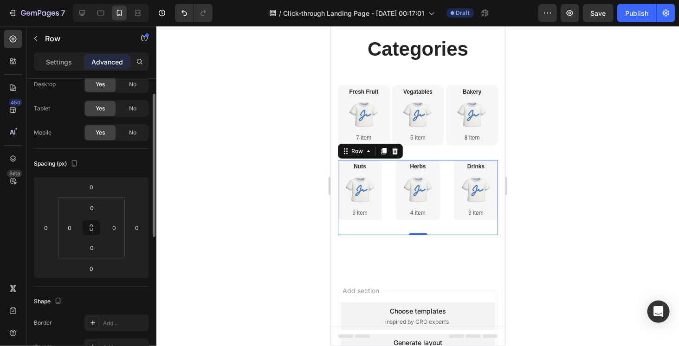
click at [402, 229] on div "Herbs Heading Image 4 item Text block Row" at bounding box center [418, 197] width 44 height 75
drag, startPoint x: 413, startPoint y: 232, endPoint x: 413, endPoint y: 224, distance: 7.4
click at [413, 224] on div "Nuts Heading Image 6 item Text block Row Herbs Heading Image 4 item Text block …" at bounding box center [418, 197] width 160 height 75
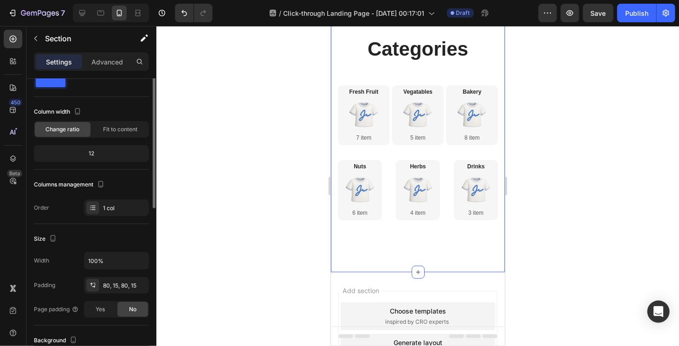
scroll to position [0, 0]
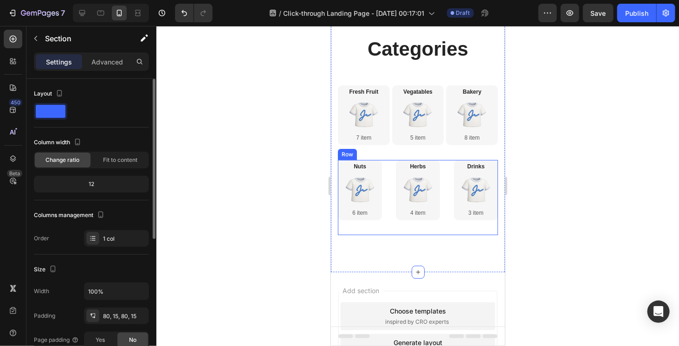
click at [410, 228] on div "Herbs Heading Image 4 item Text block Row" at bounding box center [418, 197] width 44 height 75
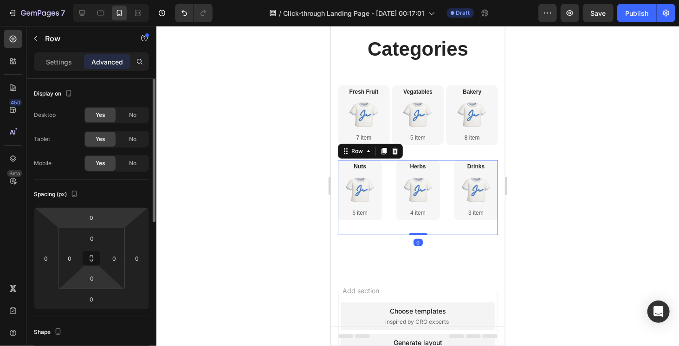
scroll to position [93, 0]
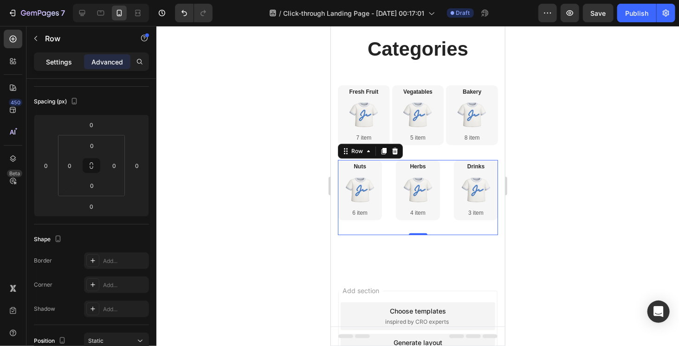
click at [59, 65] on p "Settings" at bounding box center [59, 62] width 26 height 10
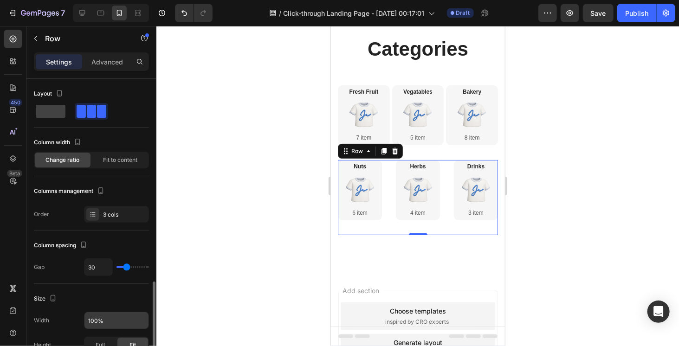
scroll to position [139, 0]
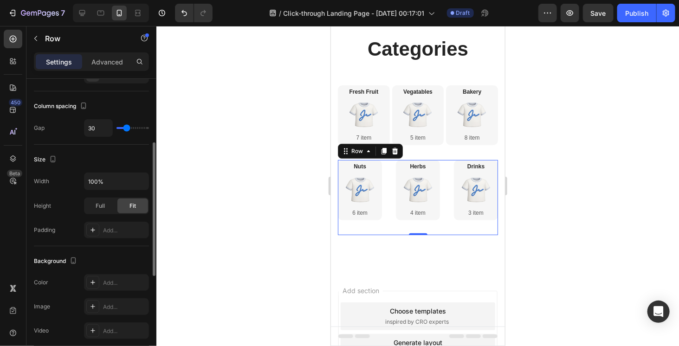
type input "21"
type input "17"
type input "12"
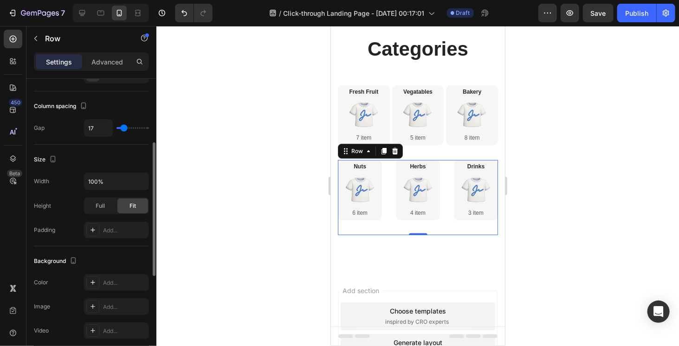
type input "12"
type input "7"
type input "5"
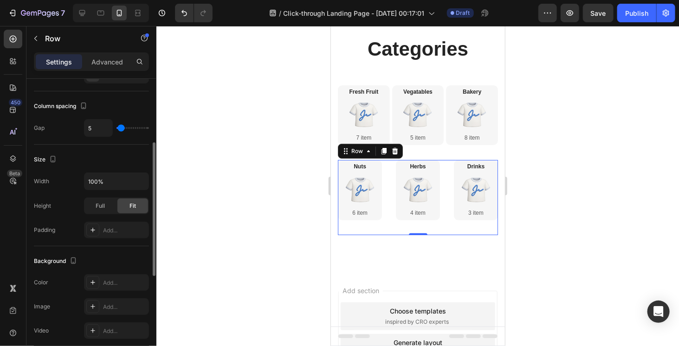
type input "2"
type input "0"
type input "6"
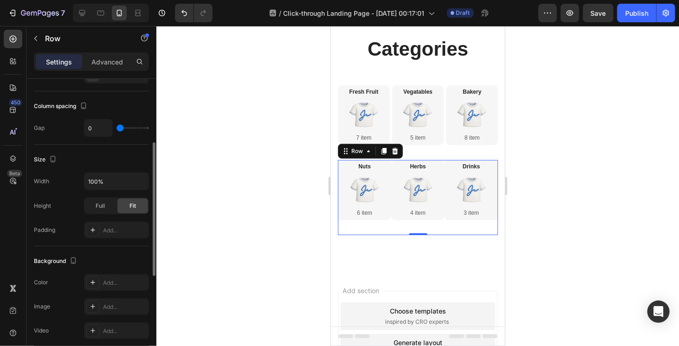
type input "6"
type input "9"
type input "14"
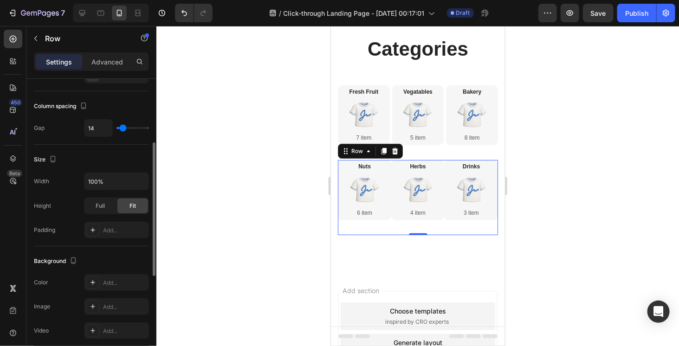
type input "16"
type input "19"
type input "17"
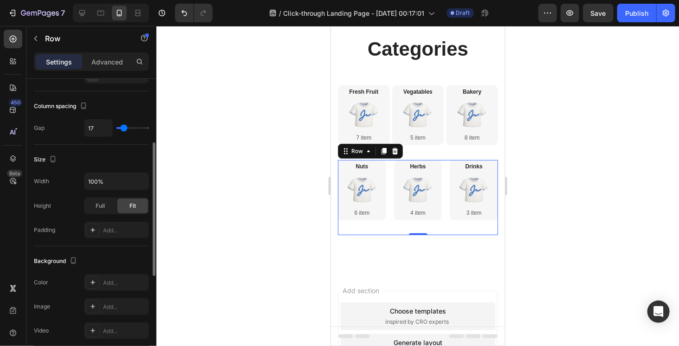
type input "17"
click at [124, 127] on input "range" at bounding box center [133, 128] width 33 height 2
click at [99, 124] on input "17" at bounding box center [99, 128] width 28 height 17
type input "5"
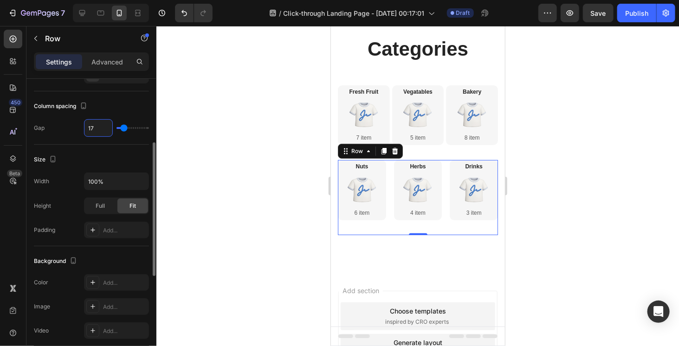
type input "5"
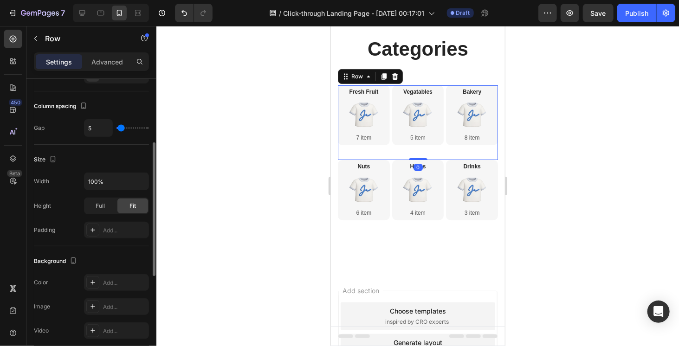
click at [413, 150] on div "Vegatables Heading Image 5 item Text block Row" at bounding box center [418, 122] width 52 height 75
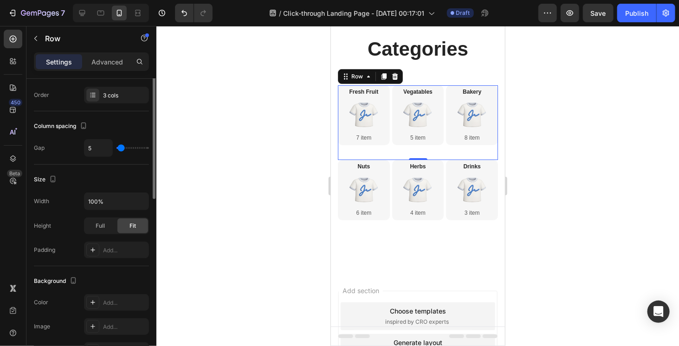
scroll to position [73, 0]
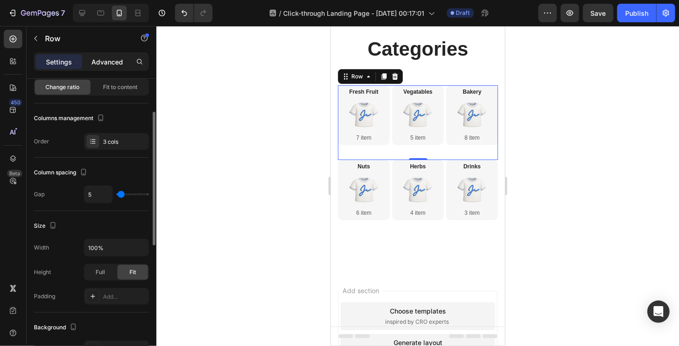
click at [113, 61] on p "Advanced" at bounding box center [107, 62] width 32 height 10
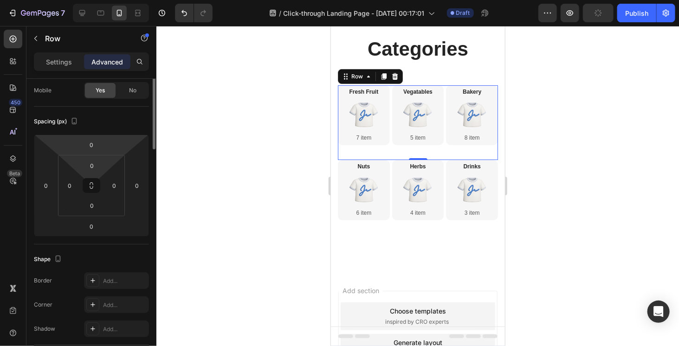
scroll to position [0, 0]
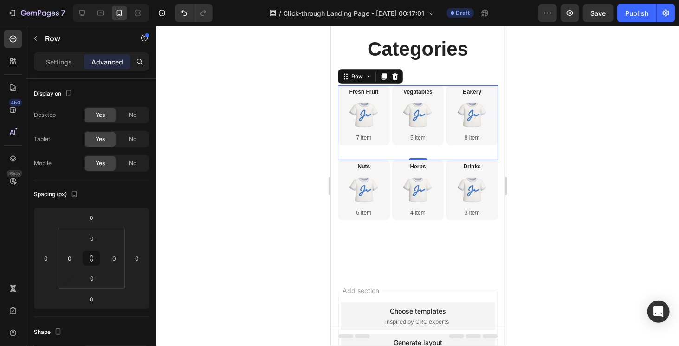
click at [388, 141] on div "Fresh Fruit Heading Image 7 item Text block Row Vegatables Heading Image 5 item…" at bounding box center [418, 122] width 160 height 75
click at [48, 67] on div "Settings" at bounding box center [59, 61] width 46 height 15
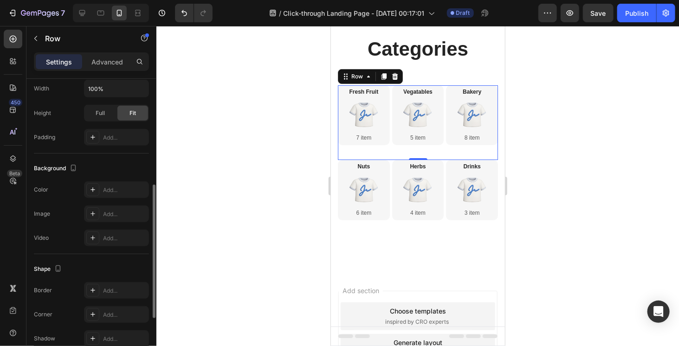
scroll to position [352, 0]
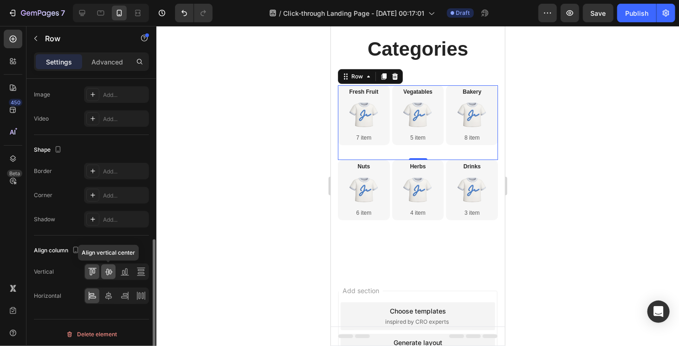
click at [104, 274] on icon at bounding box center [108, 271] width 9 height 9
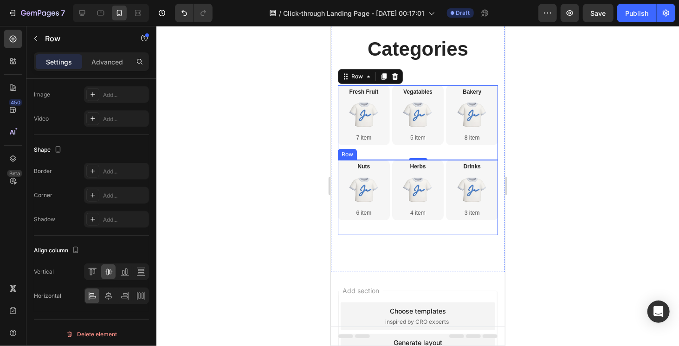
click at [372, 226] on div "Nuts Heading Image 6 item Text block Row" at bounding box center [364, 197] width 52 height 75
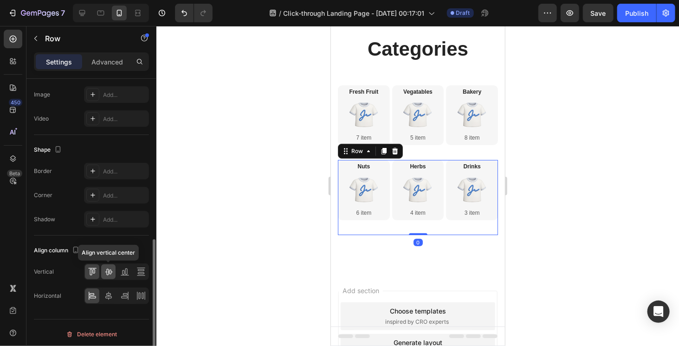
click at [114, 269] on div at bounding box center [108, 272] width 14 height 15
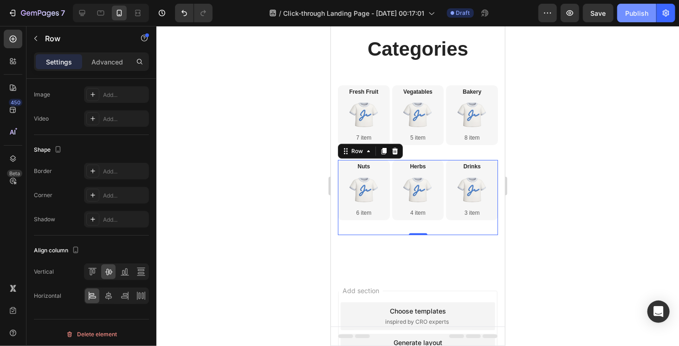
click at [642, 15] on div "Publish" at bounding box center [637, 13] width 23 height 10
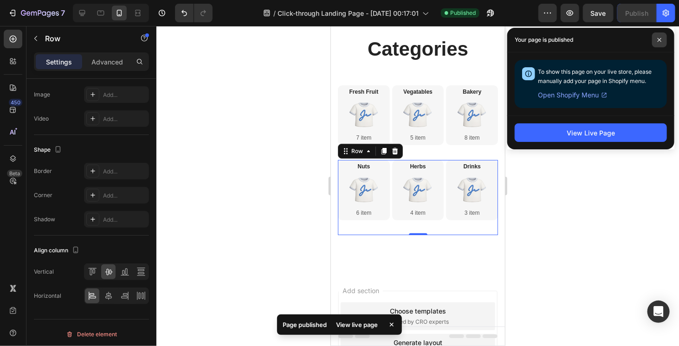
click at [662, 43] on span at bounding box center [659, 40] width 15 height 15
